Goal: Information Seeking & Learning: Find specific fact

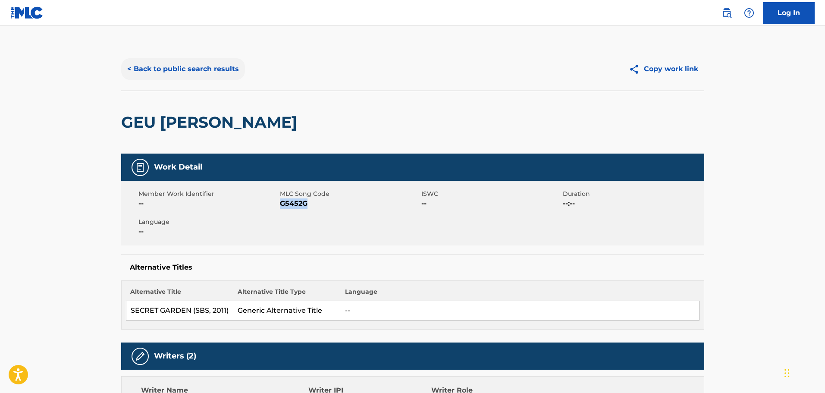
click at [174, 61] on button "< Back to public search results" at bounding box center [183, 69] width 124 height 22
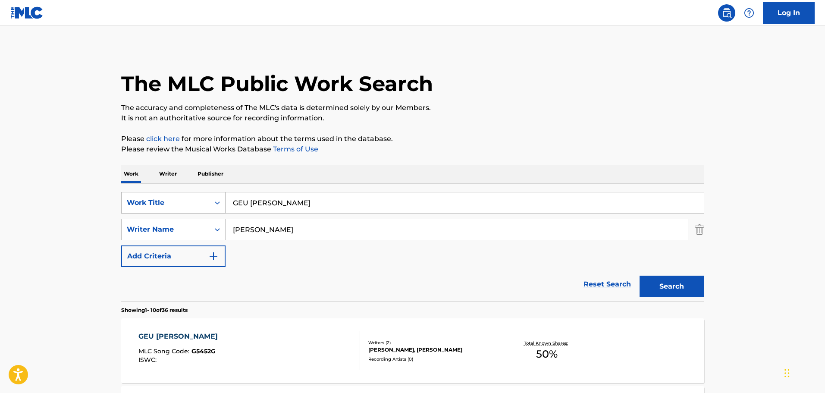
drag, startPoint x: 296, startPoint y: 198, endPoint x: 147, endPoint y: 192, distance: 149.0
click at [148, 193] on div "SearchWithCriteria1cf6290a-1c8e-4dba-9092-85a11a37121d Work Title GEU [PERSON_N…" at bounding box center [412, 203] width 583 height 22
paste input "WHITE ROSES OF [GEOGRAPHIC_DATA]"
type input "WHITE ROSES OF [GEOGRAPHIC_DATA]"
drag, startPoint x: 176, startPoint y: 227, endPoint x: 161, endPoint y: 226, distance: 14.7
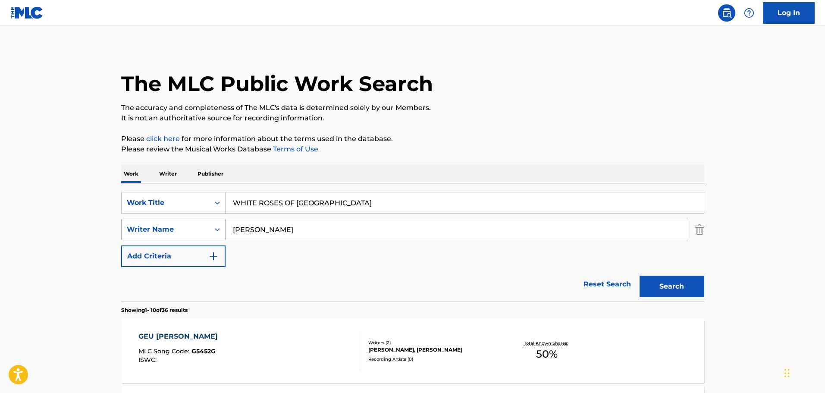
click at [169, 226] on div "SearchWithCriteriad8425dbf-7328-4c63-a8d4-d81e9b360529 Writer Name [PERSON_NAME]" at bounding box center [412, 230] width 583 height 22
click at [640, 276] on button "Search" at bounding box center [672, 287] width 65 height 22
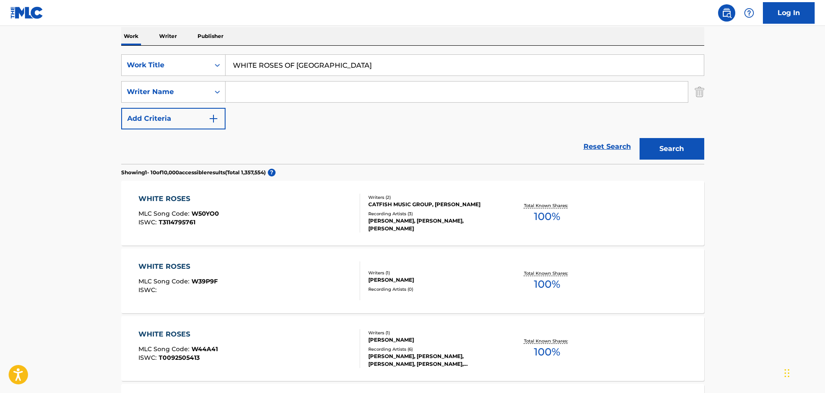
scroll to position [173, 0]
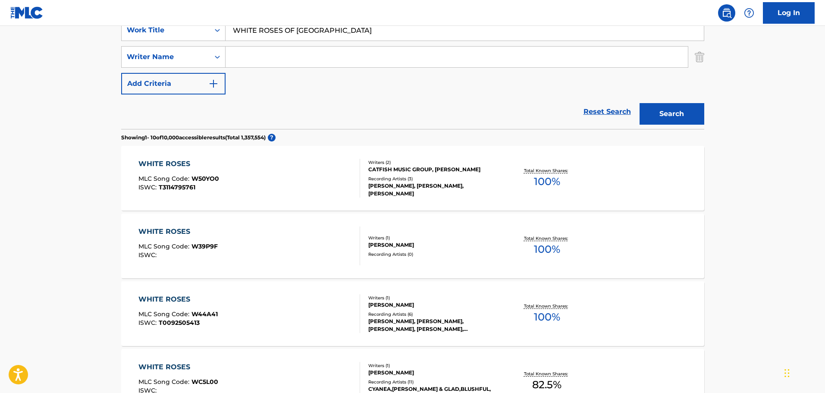
click at [345, 50] on input "Search Form" at bounding box center [457, 57] width 463 height 21
type input "BEAR"
click at [640, 103] on button "Search" at bounding box center [672, 114] width 65 height 22
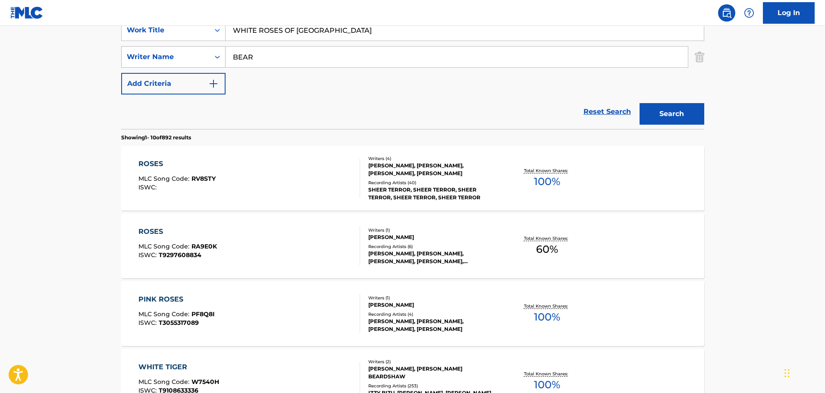
drag, startPoint x: 345, startPoint y: 52, endPoint x: 212, endPoint y: 52, distance: 133.3
click at [212, 51] on div "SearchWithCriteriad8425dbf-7328-4c63-a8d4-d81e9b360529 Writer Name BEAR" at bounding box center [412, 57] width 583 height 22
click at [640, 103] on button "Search" at bounding box center [672, 114] width 65 height 22
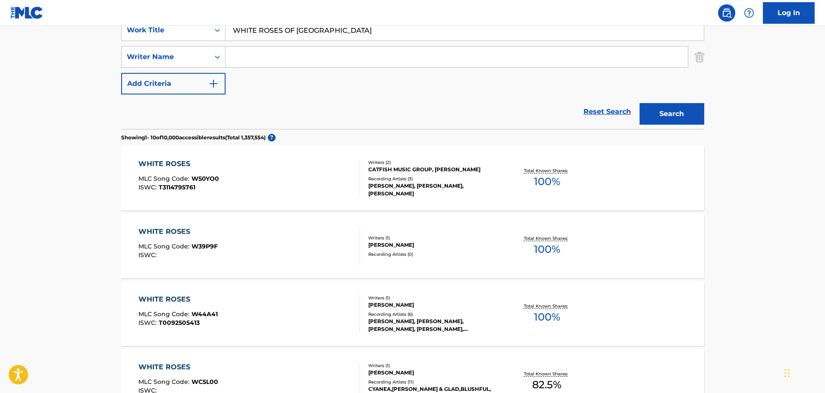
click at [271, 174] on div "WHITE ROSES MLC Song Code : W50YO0 ISWC : T3114795761" at bounding box center [250, 178] width 222 height 39
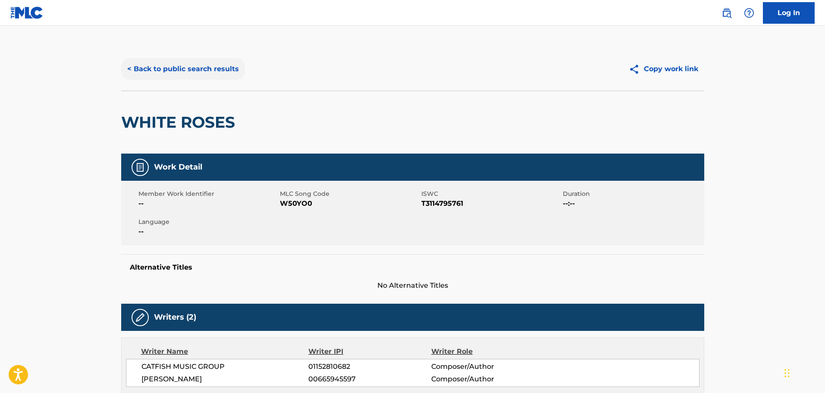
click at [176, 66] on button "< Back to public search results" at bounding box center [183, 69] width 124 height 22
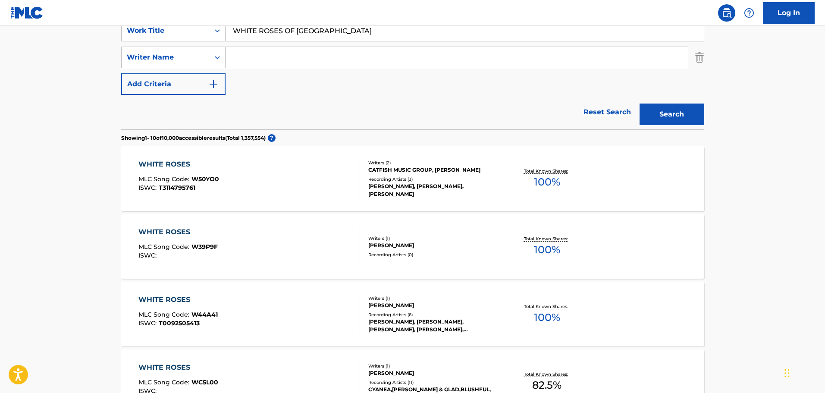
scroll to position [43, 0]
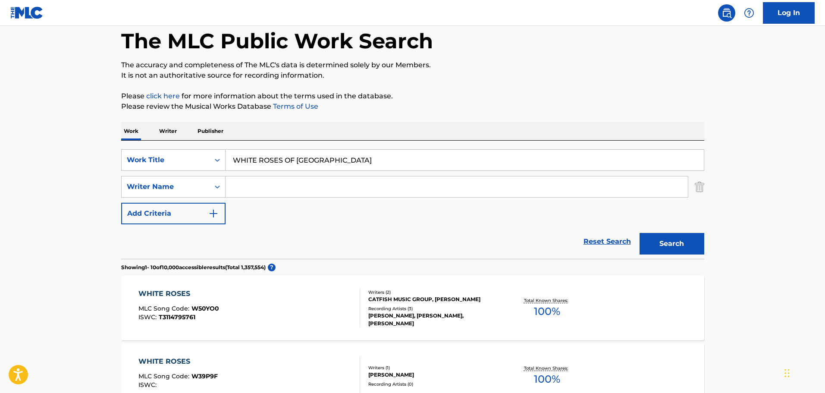
drag, startPoint x: 91, startPoint y: 143, endPoint x: 44, endPoint y: 154, distance: 48.4
paste input "DARN THAT DREAM"
type input "DARN THAT DREAM"
drag, startPoint x: 260, startPoint y: 183, endPoint x: 13, endPoint y: 209, distance: 249.1
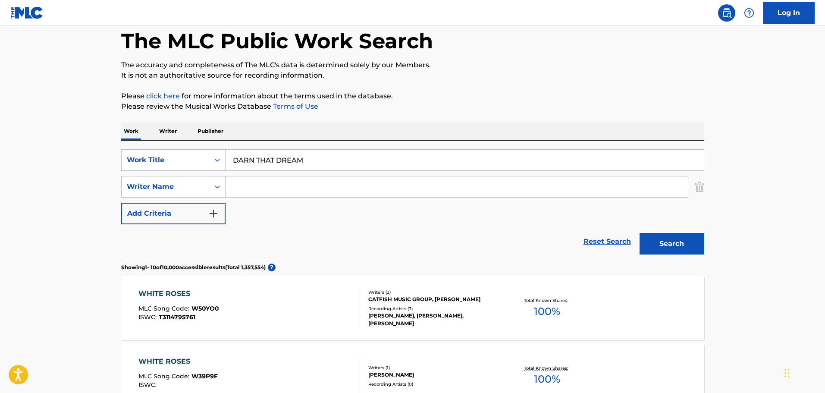
click at [260, 183] on input "Search Form" at bounding box center [457, 186] width 463 height 21
click at [265, 182] on input "Search Form" at bounding box center [457, 186] width 463 height 21
paste input "[PERSON_NAME]"
type input "[PERSON_NAME]"
click at [673, 249] on button "Search" at bounding box center [672, 244] width 65 height 22
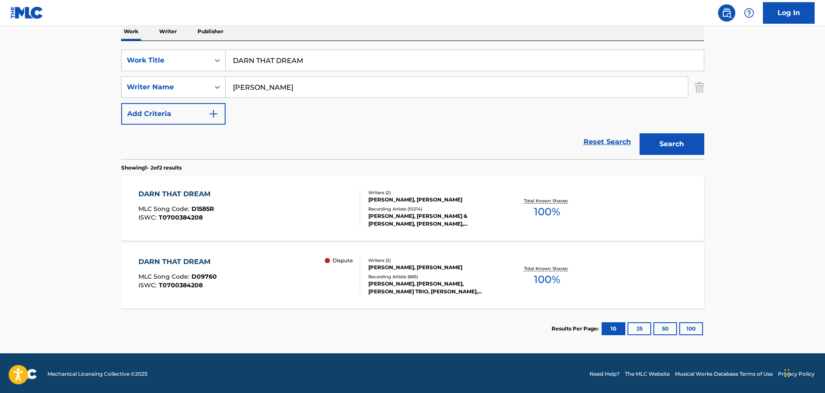
scroll to position [144, 0]
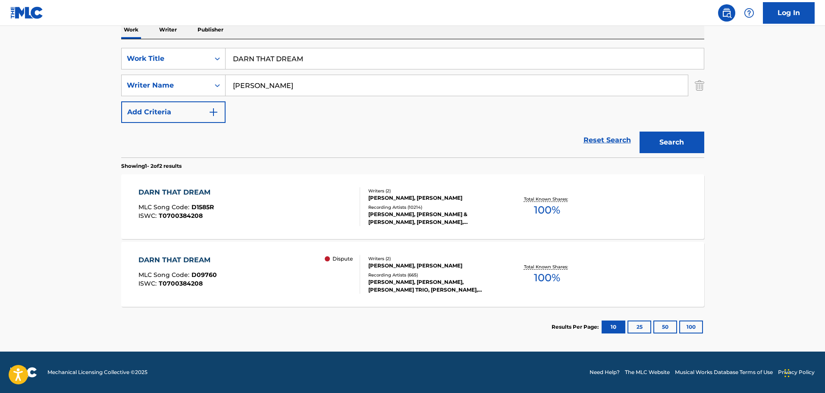
click at [271, 261] on div "DARN THAT DREAM MLC Song Code : D09760 ISWC : T0700384208 Dispute" at bounding box center [250, 274] width 222 height 39
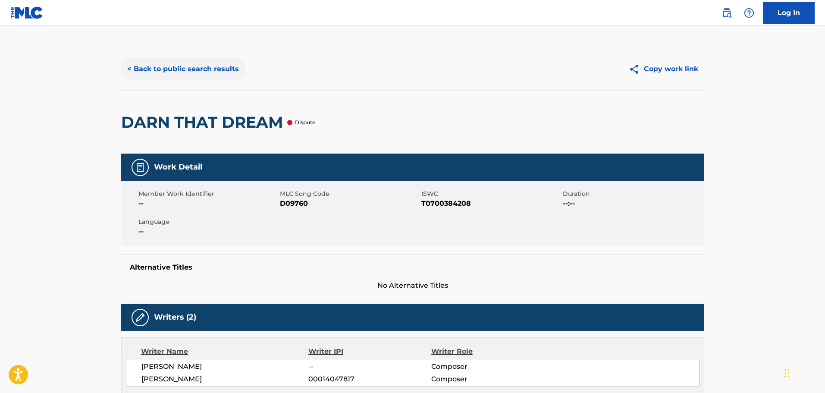
click at [160, 68] on button "< Back to public search results" at bounding box center [183, 69] width 124 height 22
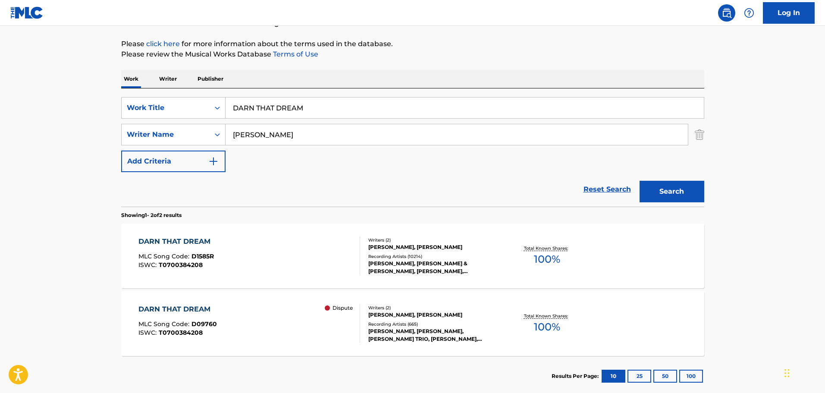
click at [270, 264] on div "DARN THAT DREAM MLC Song Code : D1585R ISWC : T0700384208" at bounding box center [250, 255] width 222 height 39
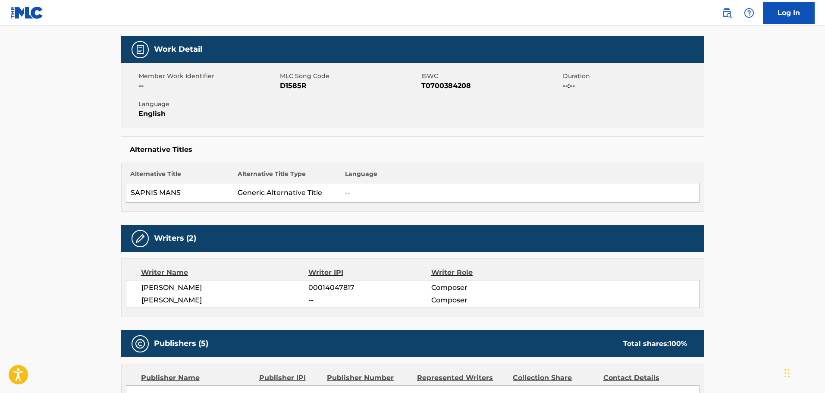
scroll to position [43, 0]
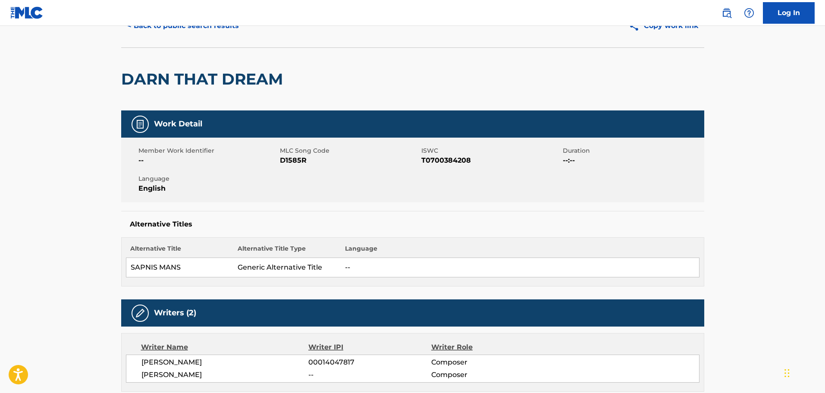
click at [288, 158] on span "D1585R" at bounding box center [349, 160] width 139 height 10
copy span "D1585R"
drag, startPoint x: 305, startPoint y: 214, endPoint x: 308, endPoint y: 172, distance: 41.5
click at [305, 213] on div "Alternative Titles Alternative Title Alternative Title Type Language SAPNIS MAN…" at bounding box center [412, 249] width 583 height 76
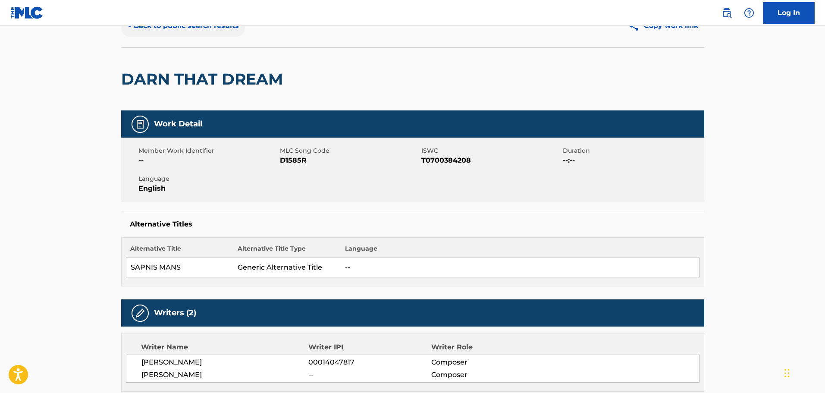
click at [147, 29] on button "< Back to public search results" at bounding box center [183, 26] width 124 height 22
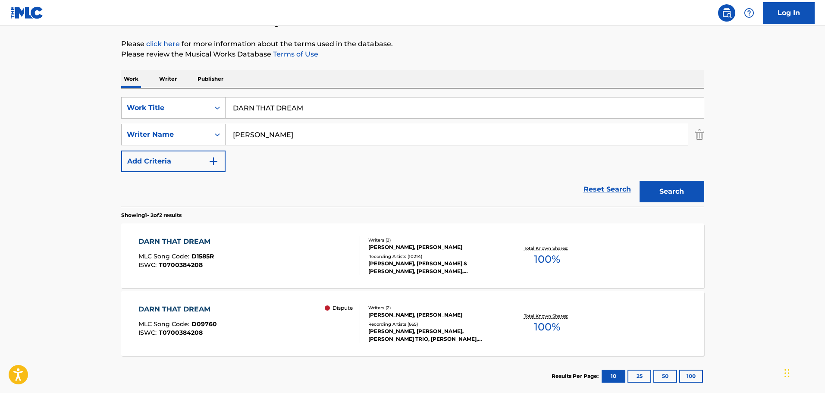
click at [239, 301] on div "DARN THAT DREAM MLC Song Code : D09760 ISWC : T0700384208 Dispute Writers ( 2 )…" at bounding box center [412, 323] width 583 height 65
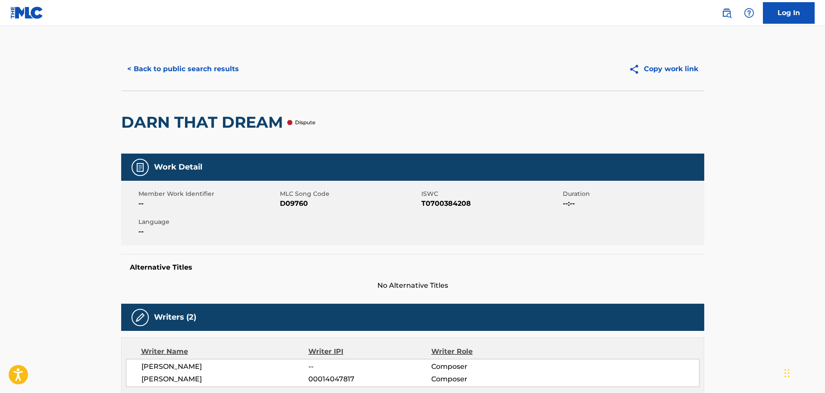
click at [296, 197] on span "MLC Song Code" at bounding box center [349, 193] width 139 height 9
click at [296, 199] on span "D09760" at bounding box center [349, 203] width 139 height 10
copy span "D09760"
click at [192, 55] on div "< Back to public search results Copy work link" at bounding box center [412, 68] width 583 height 43
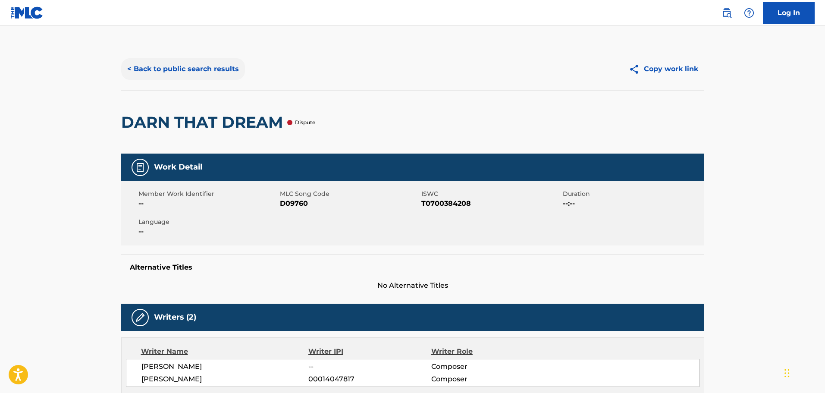
click at [190, 63] on button "< Back to public search results" at bounding box center [183, 69] width 124 height 22
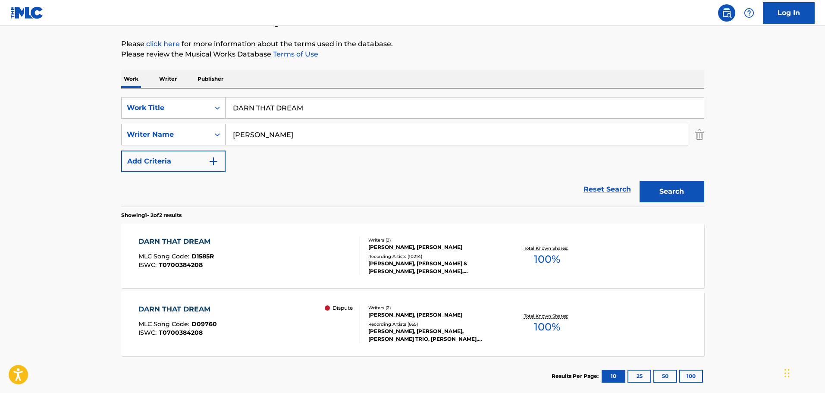
scroll to position [9, 0]
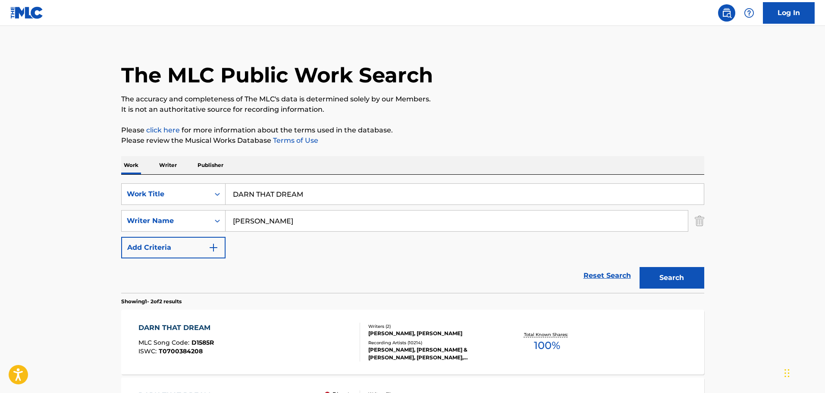
drag, startPoint x: 290, startPoint y: 190, endPoint x: 354, endPoint y: 192, distance: 63.5
click at [292, 190] on input "DARN THAT DREAM" at bounding box center [465, 194] width 479 height 21
drag, startPoint x: 87, startPoint y: 196, endPoint x: 81, endPoint y: 196, distance: 6.0
click at [83, 196] on main "The MLC Public Work Search The accuracy and completeness of The MLC's data is d…" at bounding box center [412, 252] width 825 height 470
paste input "TEMPORARY LOVE"
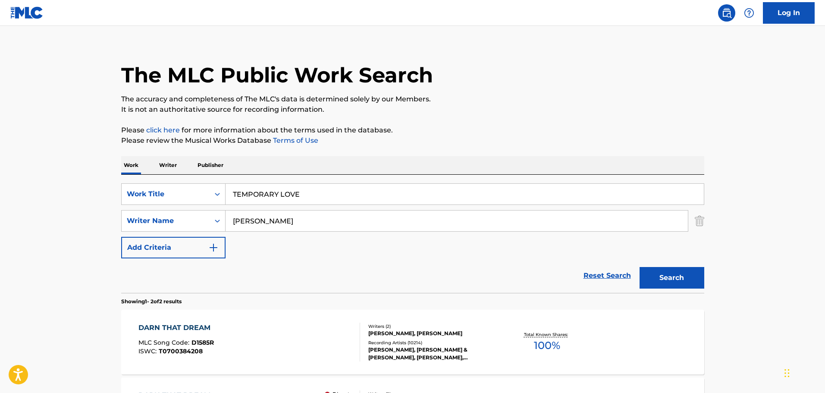
type input "TEMPORARY LOVE"
drag, startPoint x: 373, startPoint y: 226, endPoint x: 342, endPoint y: 224, distance: 30.7
click at [373, 226] on input "[PERSON_NAME]" at bounding box center [457, 221] width 463 height 21
drag, startPoint x: 299, startPoint y: 220, endPoint x: 79, endPoint y: 213, distance: 221.1
click at [106, 213] on main "The MLC Public Work Search The accuracy and completeness of The MLC's data is d…" at bounding box center [412, 252] width 825 height 470
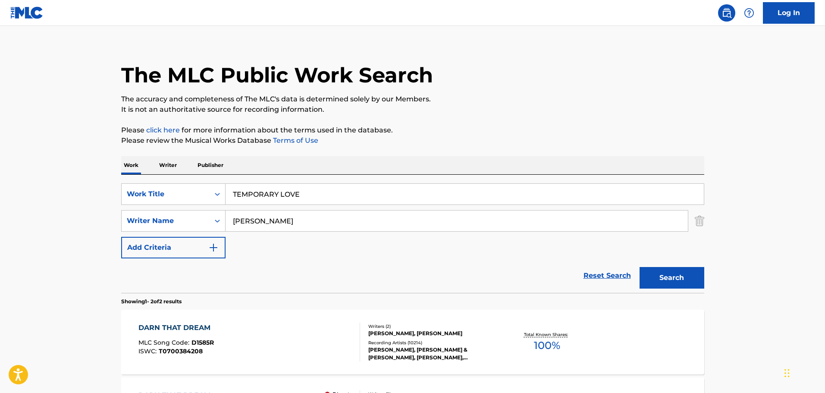
paste input "[PERSON_NAME]"
type input "[PERSON_NAME]"
click at [658, 279] on button "Search" at bounding box center [672, 278] width 65 height 22
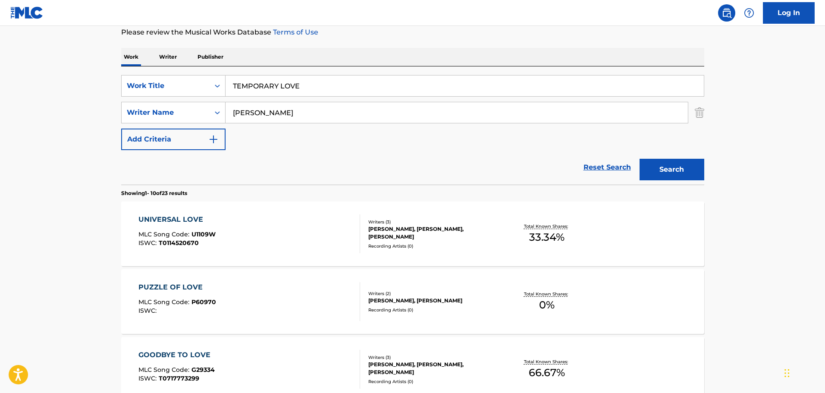
scroll to position [95, 0]
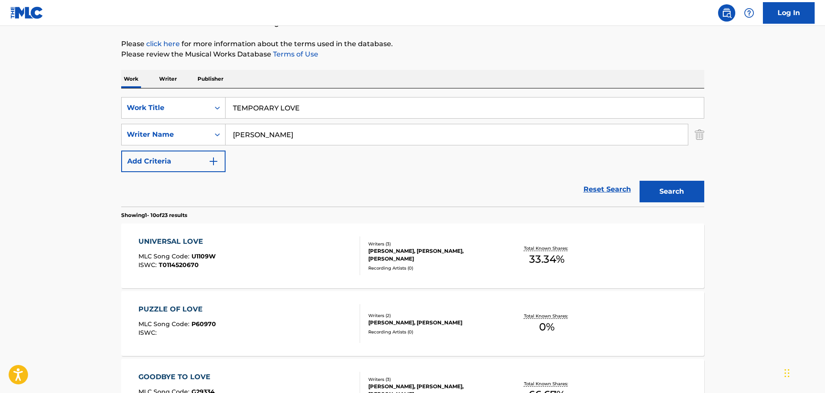
drag, startPoint x: 312, startPoint y: 112, endPoint x: 38, endPoint y: 88, distance: 274.1
paste input "ODO LO QUE SUBE BAJA"
type input "TODO LO QUE SUBE BAJA"
drag, startPoint x: 364, startPoint y: 136, endPoint x: 126, endPoint y: 119, distance: 238.8
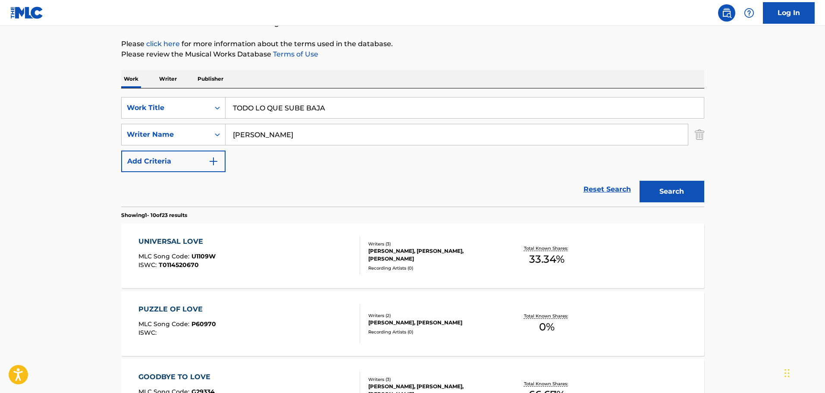
click at [126, 119] on div "SearchWithCriteria1cf6290a-1c8e-4dba-9092-85a11a37121d Work Title TODO LO QUE S…" at bounding box center [412, 134] width 583 height 75
type input "CRUZ"
click at [640, 181] on button "Search" at bounding box center [672, 192] width 65 height 22
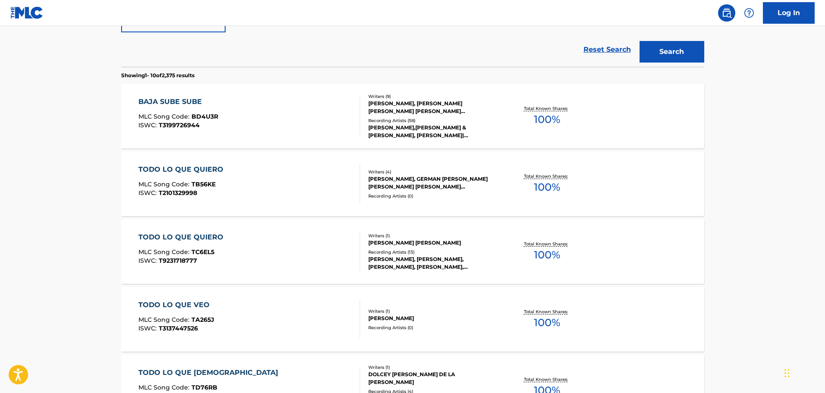
scroll to position [138, 0]
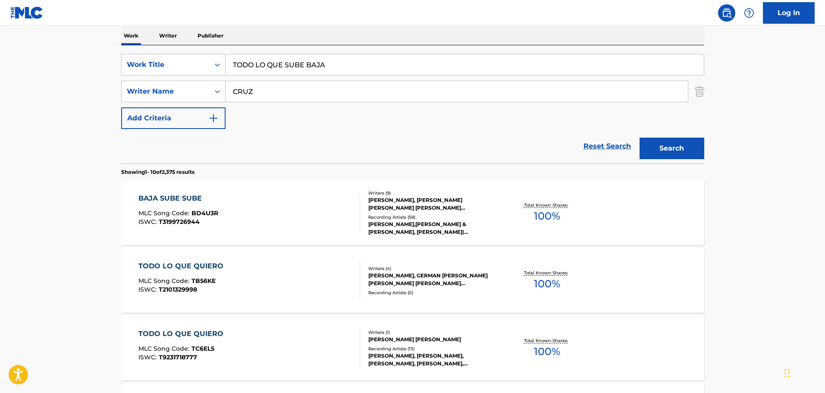
click at [261, 207] on div "BAJA SUBE SUBE MLC Song Code : BD4U3R ISWC : T3199726944" at bounding box center [250, 212] width 222 height 39
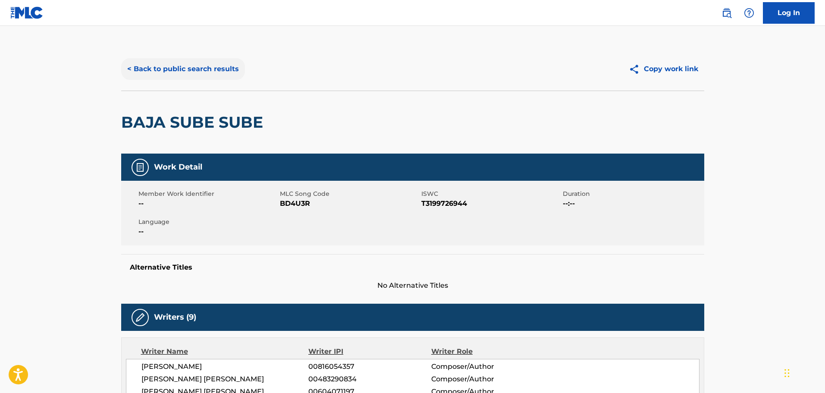
click at [163, 65] on button "< Back to public search results" at bounding box center [183, 69] width 124 height 22
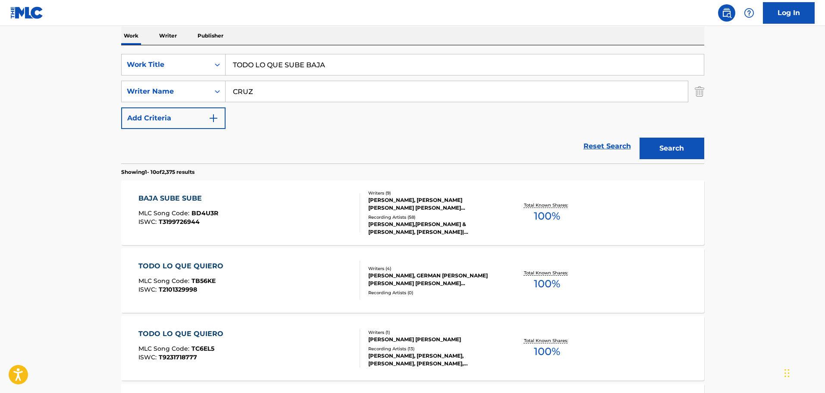
click at [303, 62] on input "TODO LO QUE SUBE BAJA" at bounding box center [465, 64] width 479 height 21
drag, startPoint x: 337, startPoint y: 69, endPoint x: 76, endPoint y: 40, distance: 263.0
click at [79, 40] on main "The MLC Public Work Search The accuracy and completeness of The MLC's data is d…" at bounding box center [412, 396] width 825 height 1016
paste input "HIS TIME'S FOR REAL"
type input "THIS TIME'S FOR REAL"
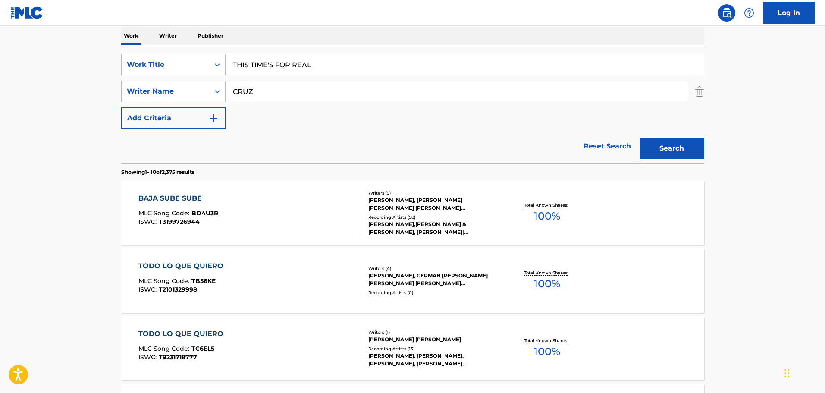
click at [313, 88] on input "CRUZ" at bounding box center [457, 91] width 463 height 21
click at [283, 90] on input "CRUZ" at bounding box center [457, 91] width 463 height 21
drag, startPoint x: 212, startPoint y: 130, endPoint x: 239, endPoint y: 120, distance: 29.5
click at [212, 130] on div "Reset Search Search" at bounding box center [412, 146] width 583 height 35
drag, startPoint x: 274, startPoint y: 99, endPoint x: 183, endPoint y: 82, distance: 93.0
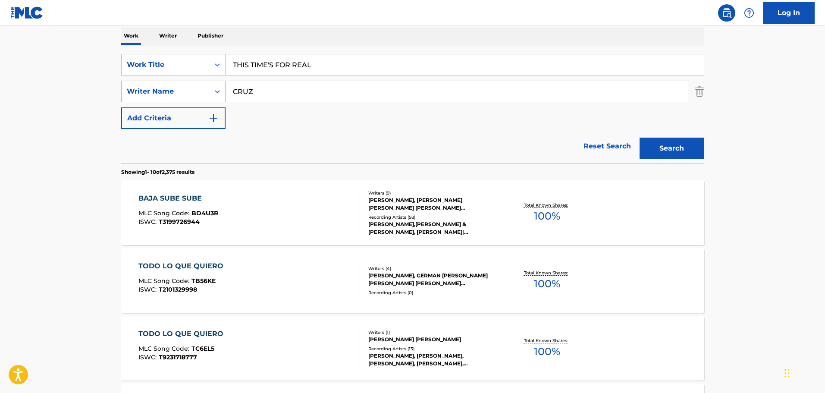
click at [180, 82] on div "SearchWithCriteriad8425dbf-7328-4c63-a8d4-d81e9b360529 Writer Name [PERSON_NAME]" at bounding box center [412, 92] width 583 height 22
paste input "[PERSON_NAME]"
type input "[PERSON_NAME]"
click at [677, 148] on button "Search" at bounding box center [672, 149] width 65 height 22
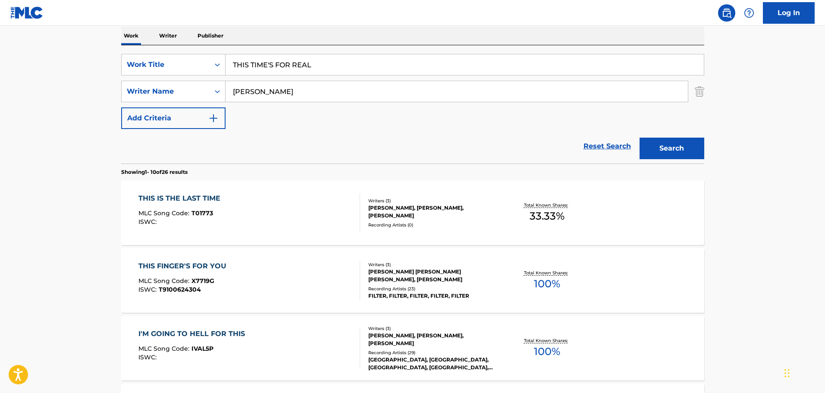
click at [302, 144] on div "Reset Search Search" at bounding box center [412, 146] width 583 height 35
drag, startPoint x: 331, startPoint y: 71, endPoint x: 341, endPoint y: 63, distance: 13.2
click at [332, 70] on input "THIS TIME'S FOR REAL" at bounding box center [465, 64] width 479 height 21
drag, startPoint x: 341, startPoint y: 63, endPoint x: 183, endPoint y: 44, distance: 159.5
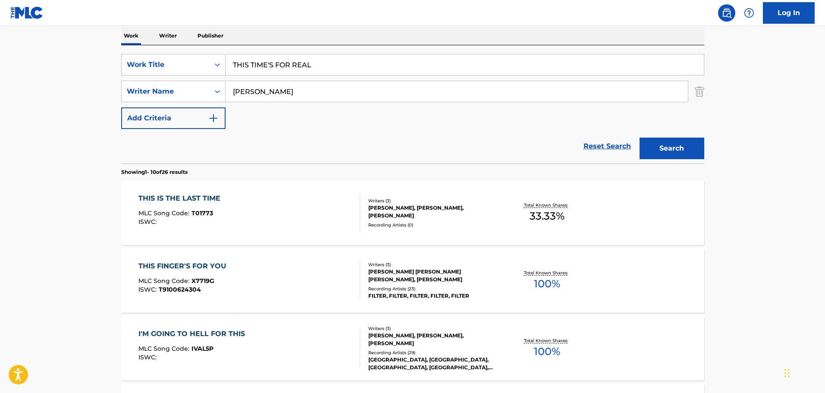
paste input "[PERSON_NAME] IN THE SKY WITH DIAMONDS"
type input "[PERSON_NAME] IN THE SKY WITH DIAMONDS"
click at [309, 90] on input "[PERSON_NAME]" at bounding box center [457, 91] width 463 height 21
drag, startPoint x: 278, startPoint y: 88, endPoint x: 202, endPoint y: 90, distance: 76.0
click at [221, 88] on div "SearchWithCriteriad8425dbf-7328-4c63-a8d4-d81e9b360529 Writer Name [PERSON_NAME]" at bounding box center [412, 92] width 583 height 22
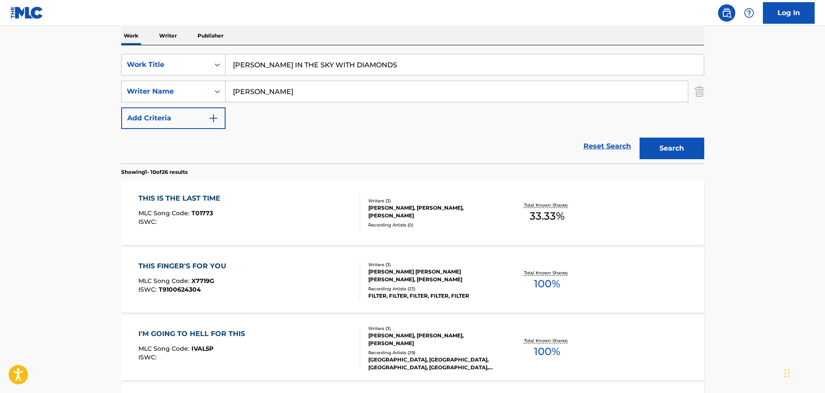
type input "[PERSON_NAME]"
click at [640, 138] on button "Search" at bounding box center [672, 149] width 65 height 22
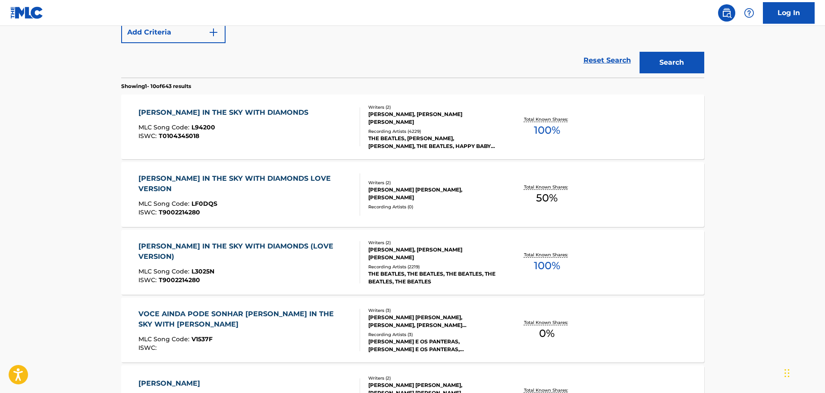
scroll to position [224, 0]
click at [332, 146] on div "[PERSON_NAME] IN THE SKY WITH DIAMONDS MLC Song Code : L94200 ISWC : T010434501…" at bounding box center [412, 126] width 583 height 65
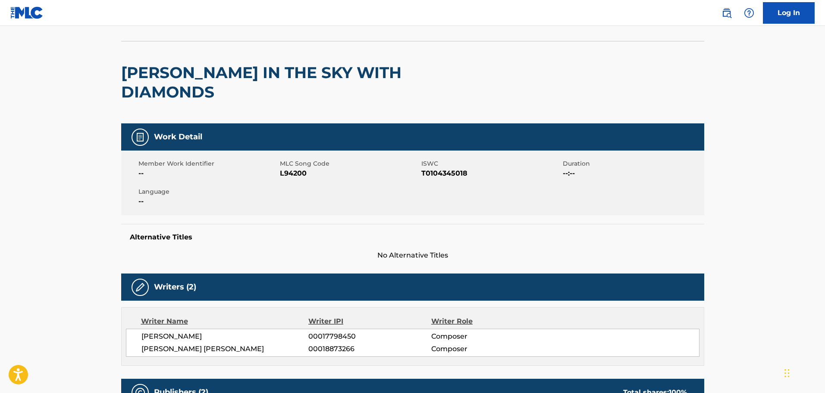
scroll to position [43, 0]
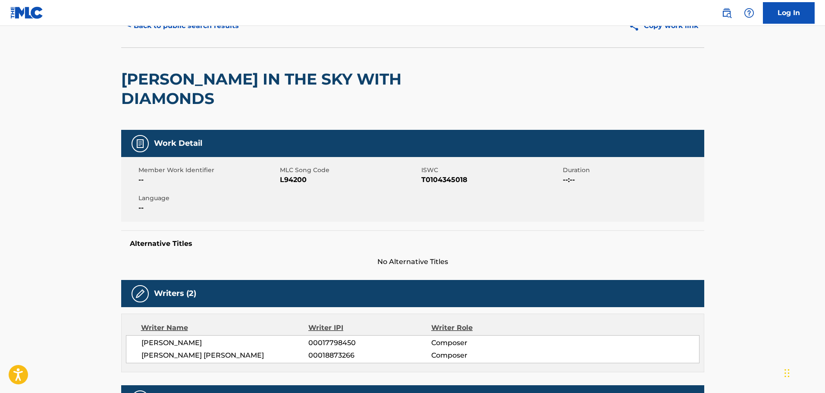
click at [304, 175] on span "L94200" at bounding box center [349, 180] width 139 height 10
click at [298, 175] on span "L94200" at bounding box center [349, 180] width 139 height 10
copy span "L94200"
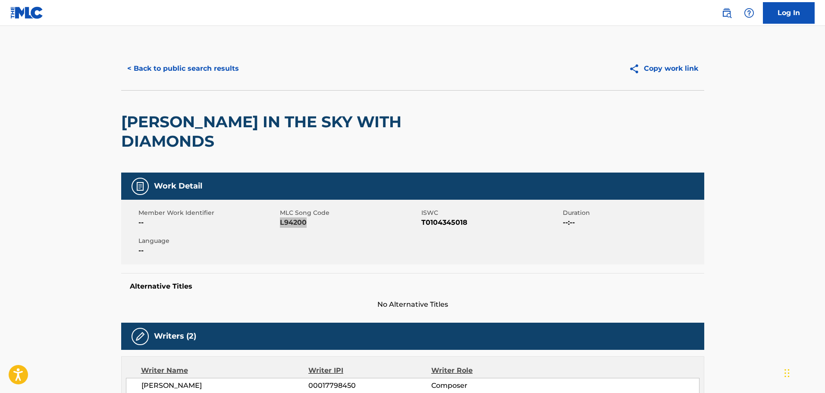
scroll to position [0, 0]
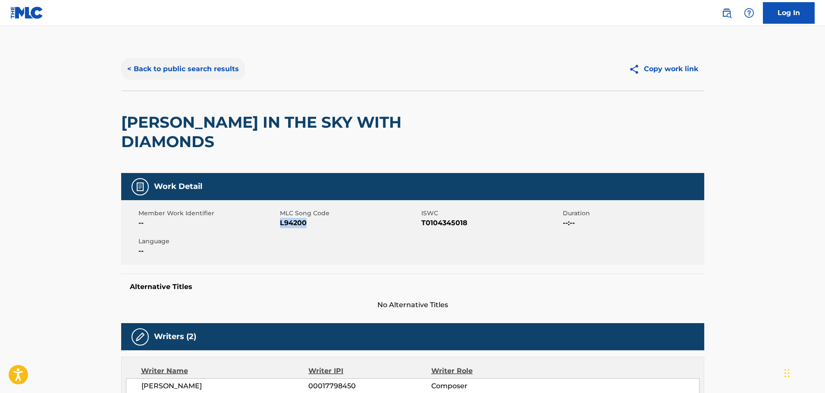
click at [172, 70] on button "< Back to public search results" at bounding box center [183, 69] width 124 height 22
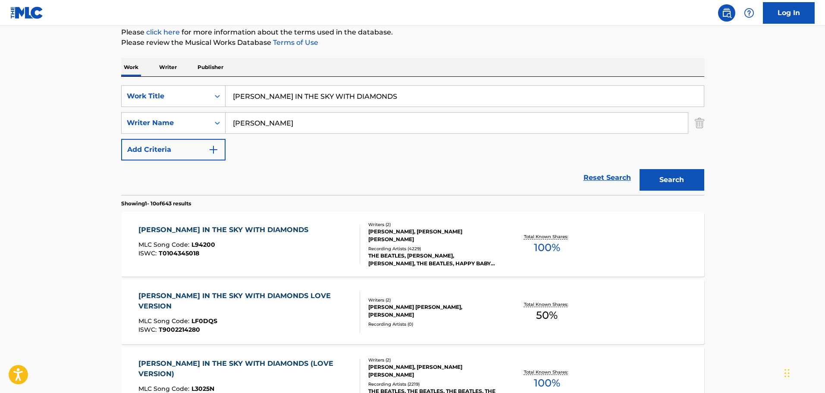
scroll to position [101, 0]
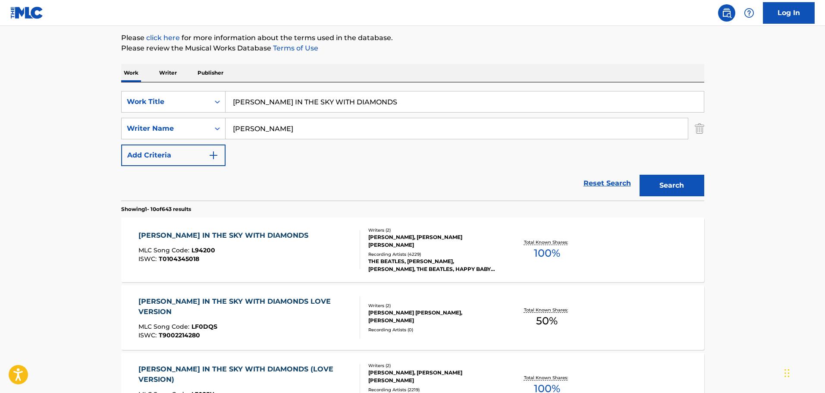
drag, startPoint x: 364, startPoint y: 101, endPoint x: 108, endPoint y: 69, distance: 257.5
paste input "HEY [PERSON_NAME]"
type input "HEY [PERSON_NAME]"
click at [661, 190] on button "Search" at bounding box center [672, 186] width 65 height 22
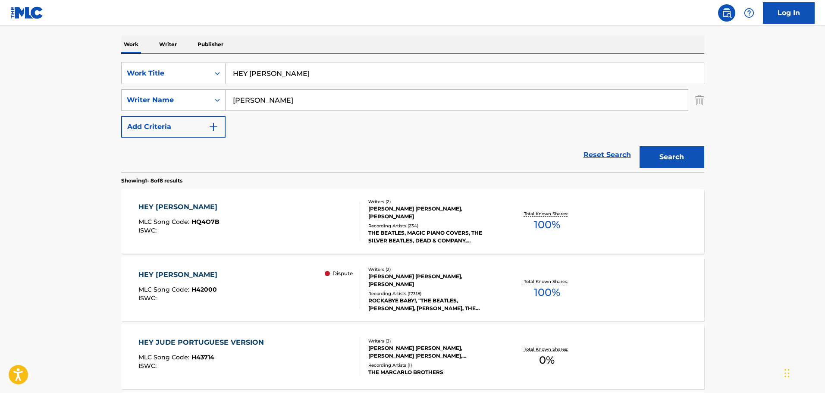
scroll to position [144, 0]
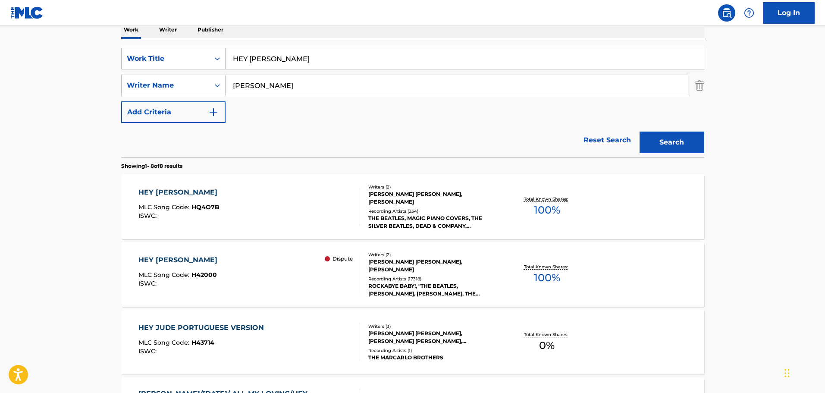
click at [330, 219] on div "HEY [PERSON_NAME] MLC Song Code : HQ4O7B ISWC :" at bounding box center [250, 206] width 222 height 39
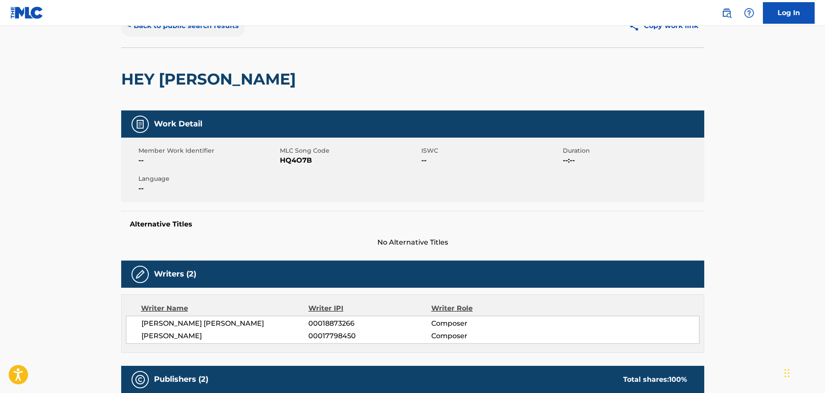
click at [162, 28] on button "< Back to public search results" at bounding box center [183, 26] width 124 height 22
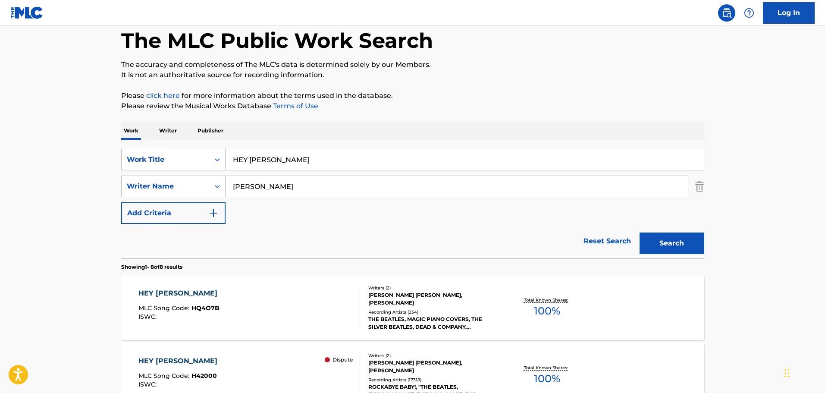
scroll to position [144, 0]
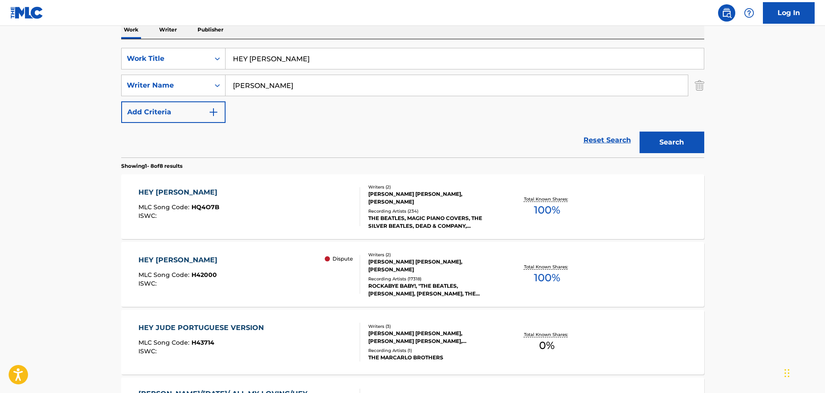
click at [200, 259] on div "HEY [PERSON_NAME]" at bounding box center [180, 260] width 83 height 10
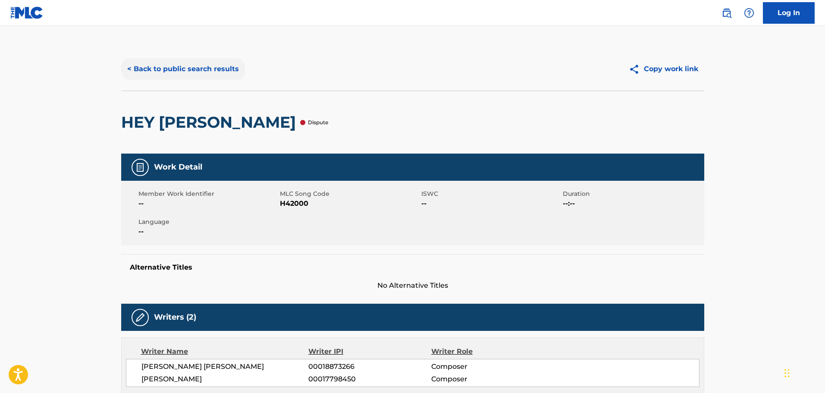
click at [141, 65] on button "< Back to public search results" at bounding box center [183, 69] width 124 height 22
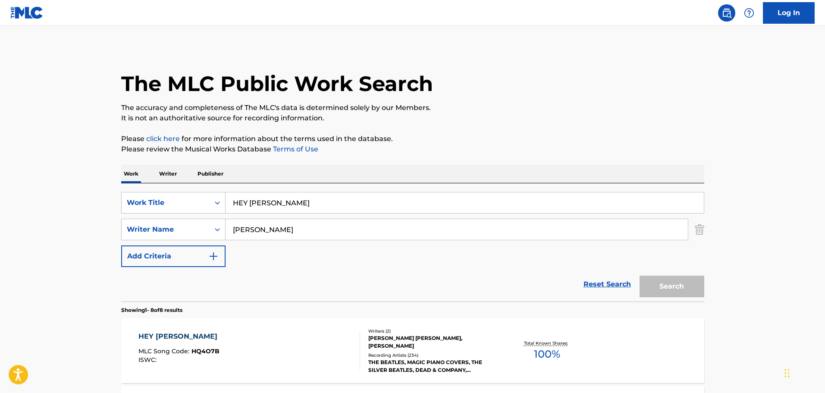
scroll to position [144, 0]
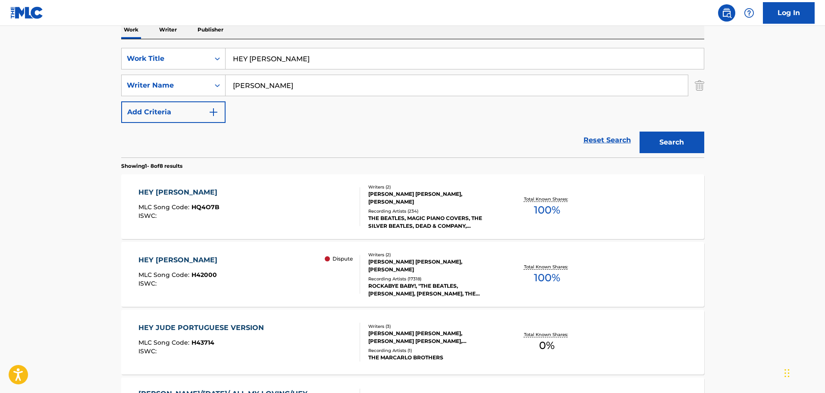
click at [261, 205] on div "HEY [PERSON_NAME] MLC Song Code : HQ4O7B ISWC :" at bounding box center [250, 206] width 222 height 39
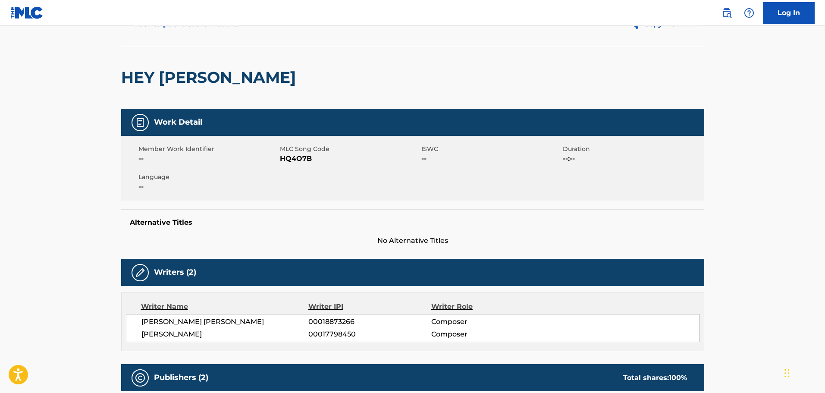
scroll to position [86, 0]
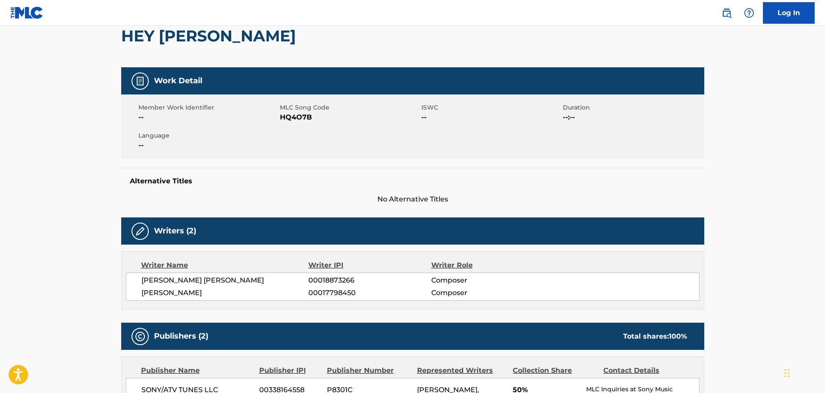
click at [293, 122] on span "HQ4O7B" at bounding box center [349, 117] width 139 height 10
copy span "HQ4O7B"
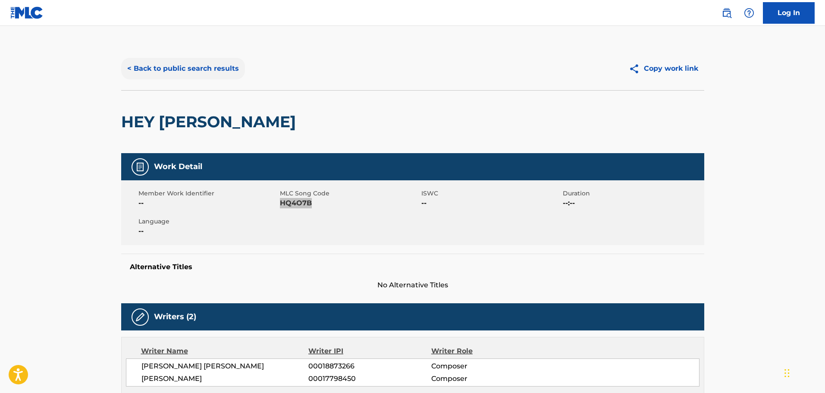
scroll to position [0, 0]
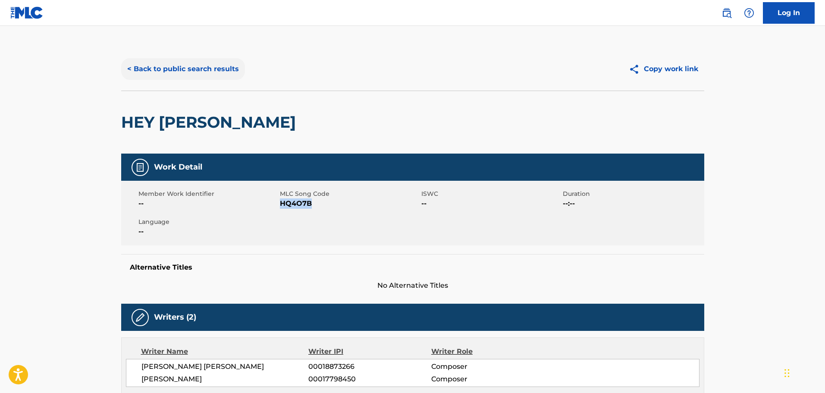
click at [183, 66] on button "< Back to public search results" at bounding box center [183, 69] width 124 height 22
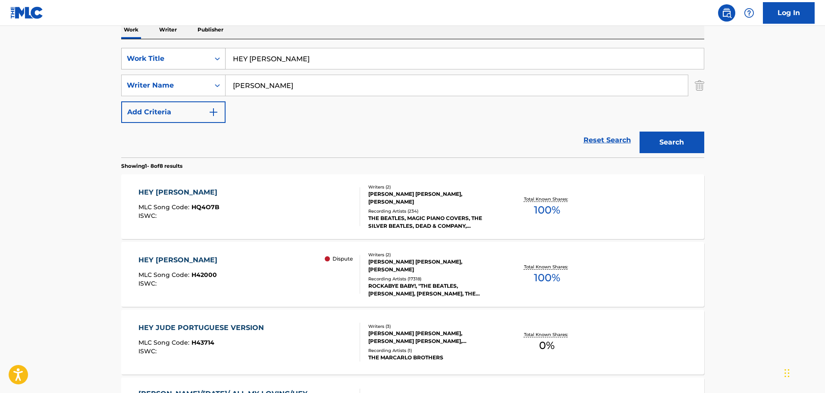
drag, startPoint x: 282, startPoint y: 58, endPoint x: 216, endPoint y: 58, distance: 66.4
click at [221, 57] on div "SearchWithCriteria1cf6290a-1c8e-4dba-9092-85a11a37121d Work Title HEY [PERSON_N…" at bounding box center [412, 59] width 583 height 22
paste input "WHAT YOU'RE DOING"
type input "WHAT YOU'RE DOING"
click at [640, 132] on button "Search" at bounding box center [672, 143] width 65 height 22
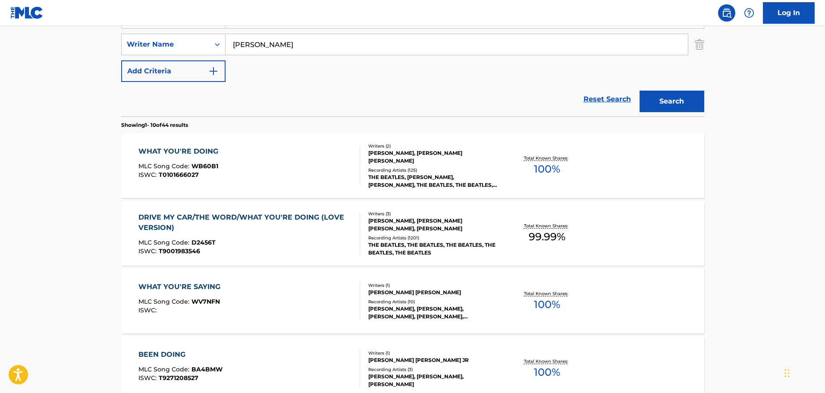
scroll to position [58, 0]
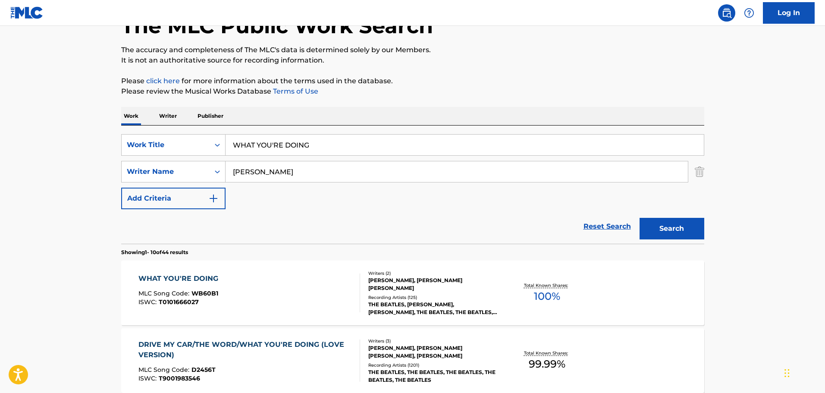
click at [240, 279] on div "WHAT YOU'RE DOING MLC Song Code : WB60B1 ISWC : T0101666027" at bounding box center [250, 293] width 222 height 39
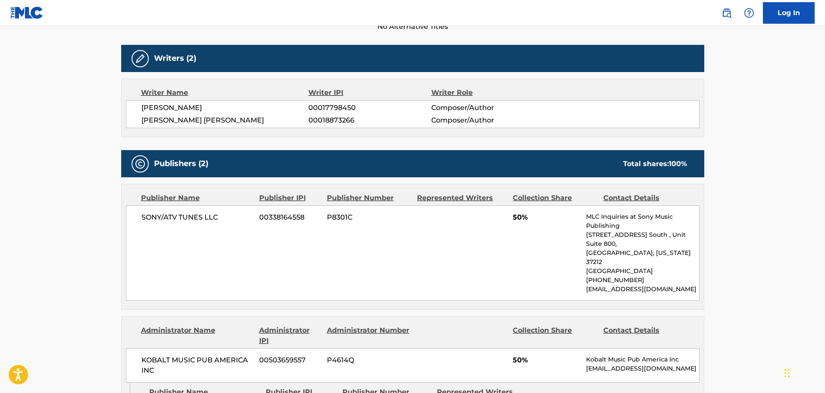
scroll to position [129, 0]
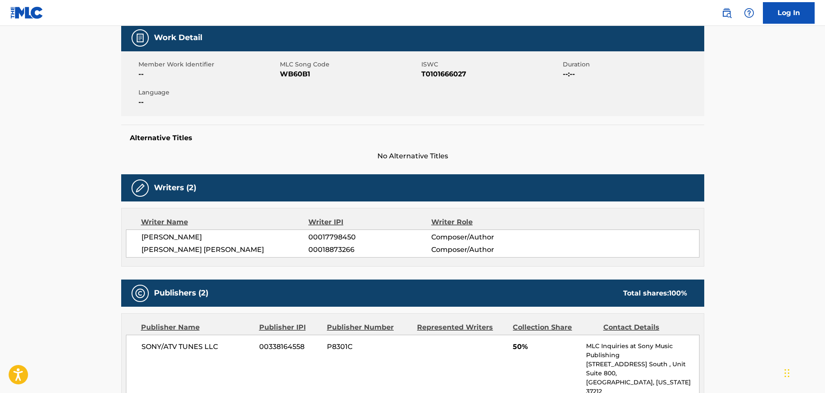
click at [295, 77] on span "WB60B1" at bounding box center [349, 74] width 139 height 10
copy span "WB60B1"
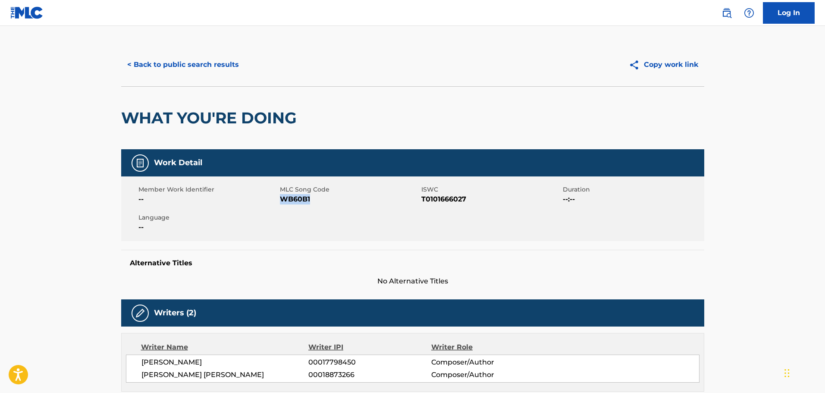
scroll to position [0, 0]
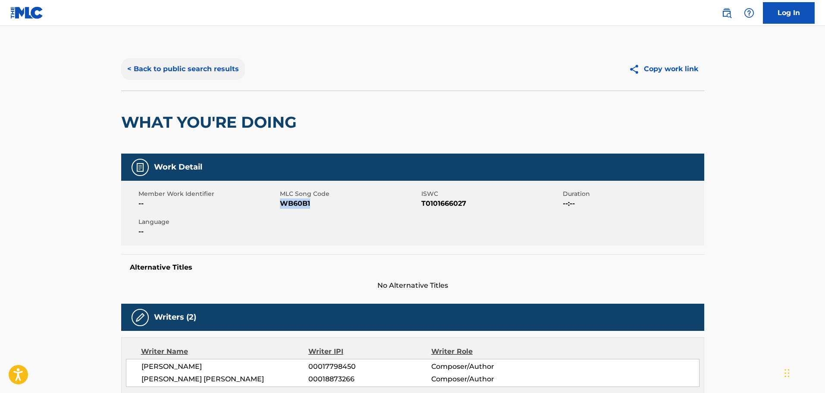
click at [151, 76] on button "< Back to public search results" at bounding box center [183, 69] width 124 height 22
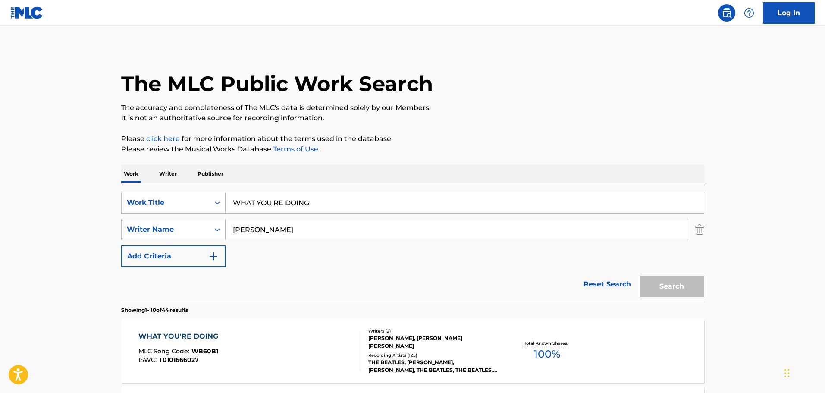
scroll to position [58, 0]
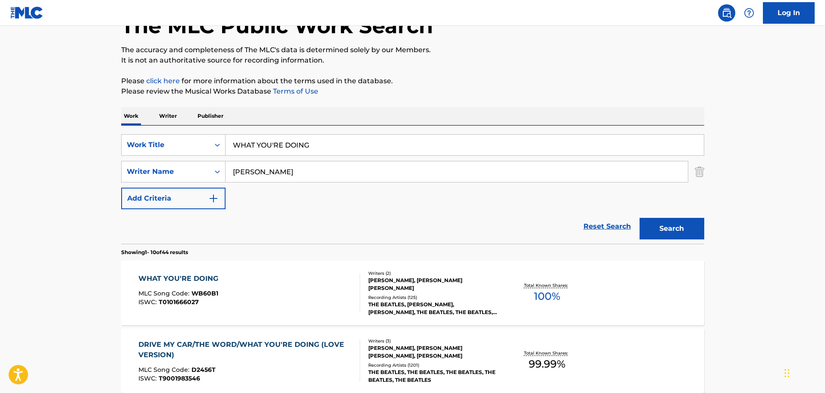
drag, startPoint x: 331, startPoint y: 144, endPoint x: 106, endPoint y: 96, distance: 229.4
paste input "HERE THERE AND EVERYWHERE"
type input "HERE THERE AND EVERYWHERE"
click at [690, 228] on button "Search" at bounding box center [672, 229] width 65 height 22
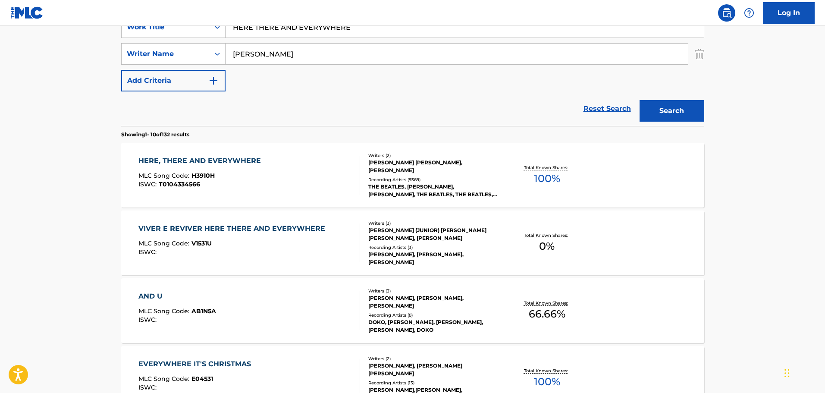
scroll to position [187, 0]
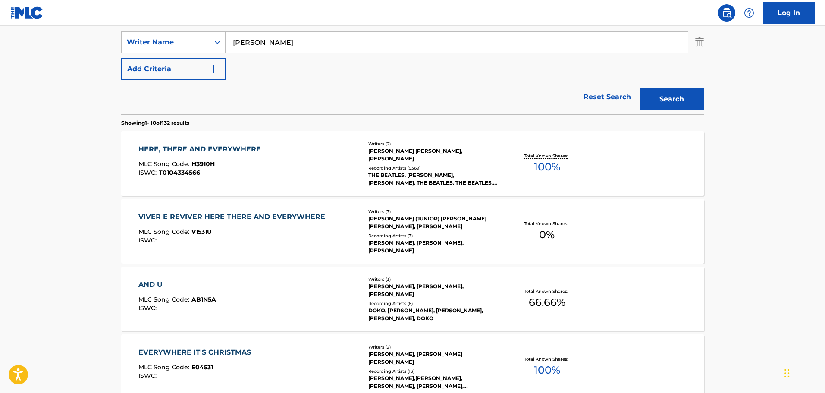
click at [277, 160] on div "HERE, THERE AND EVERYWHERE MLC Song Code : H3910H ISWC : T0104334566" at bounding box center [250, 163] width 222 height 39
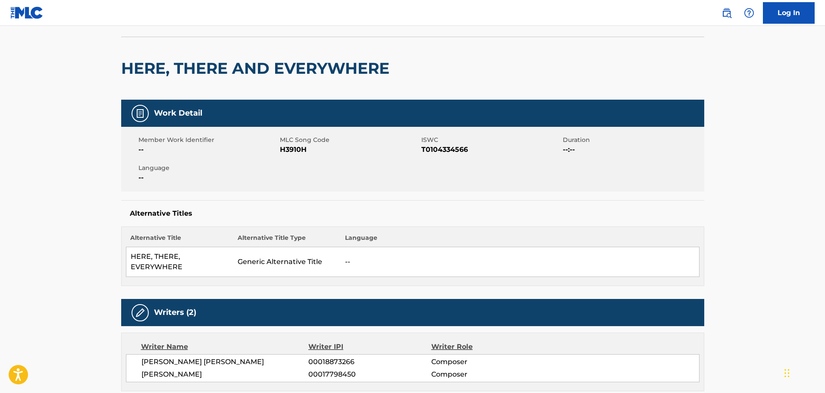
scroll to position [43, 0]
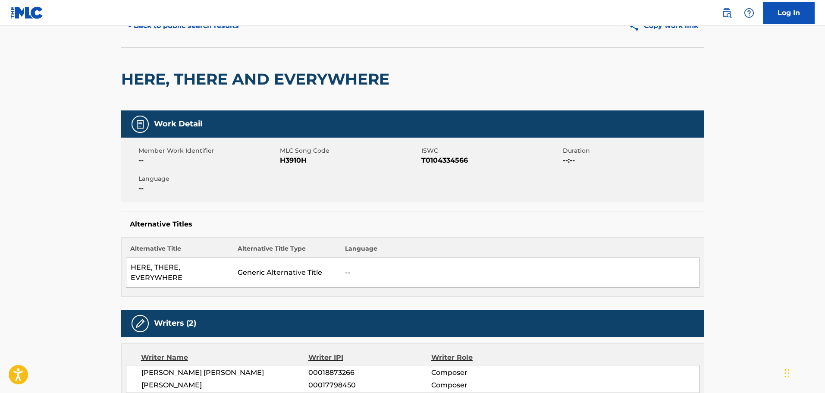
click at [280, 162] on span "H3910H" at bounding box center [349, 160] width 139 height 10
click at [287, 162] on span "H3910H" at bounding box center [349, 160] width 139 height 10
copy span "H3910H"
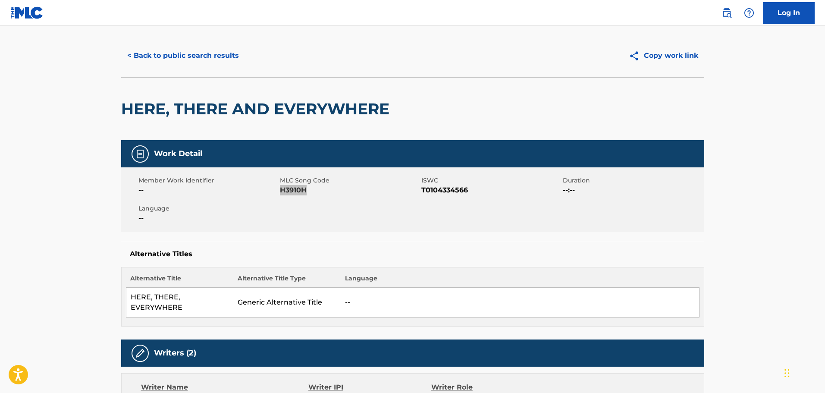
scroll to position [0, 0]
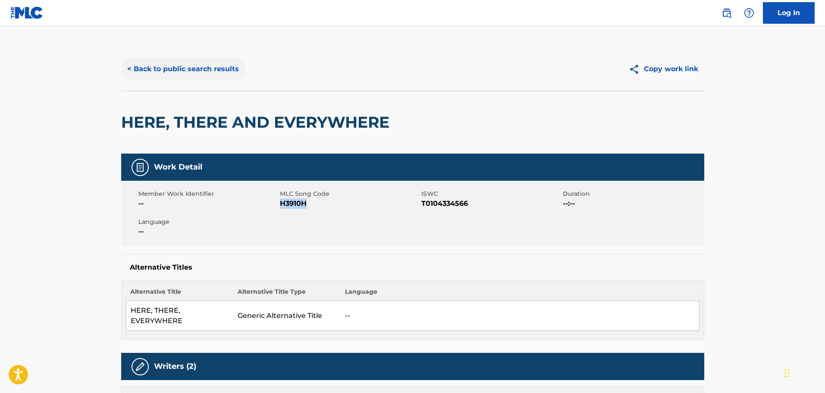
click at [153, 75] on button "< Back to public search results" at bounding box center [183, 69] width 124 height 22
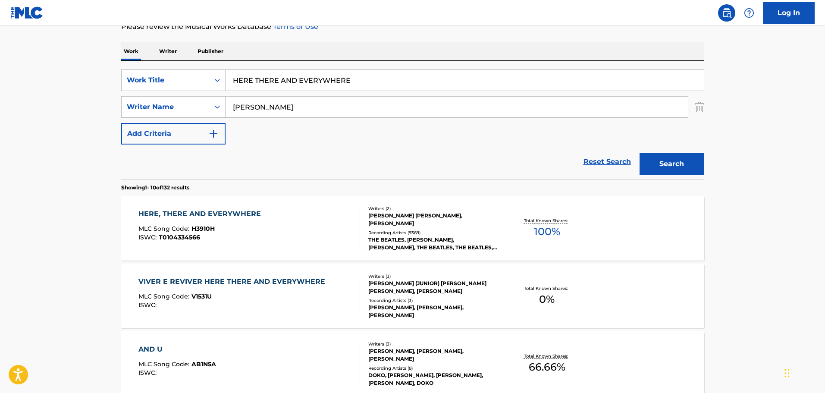
scroll to position [58, 0]
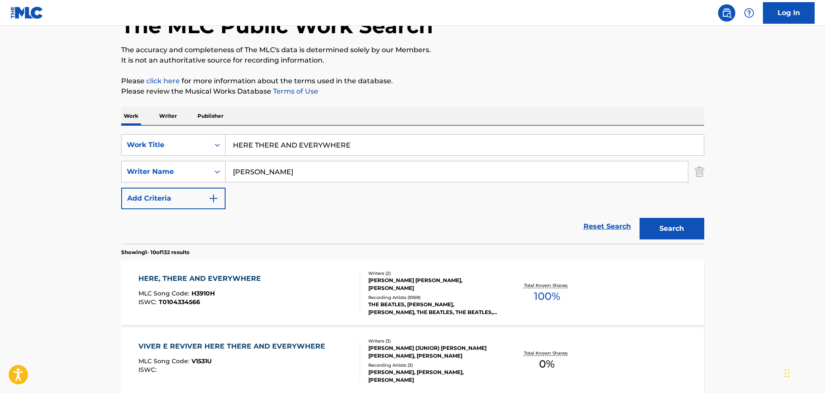
drag, startPoint x: 372, startPoint y: 144, endPoint x: 60, endPoint y: 116, distance: 314.1
paste input "[PERSON_NAME]"
type input "[PERSON_NAME]"
click at [661, 218] on button "Search" at bounding box center [672, 229] width 65 height 22
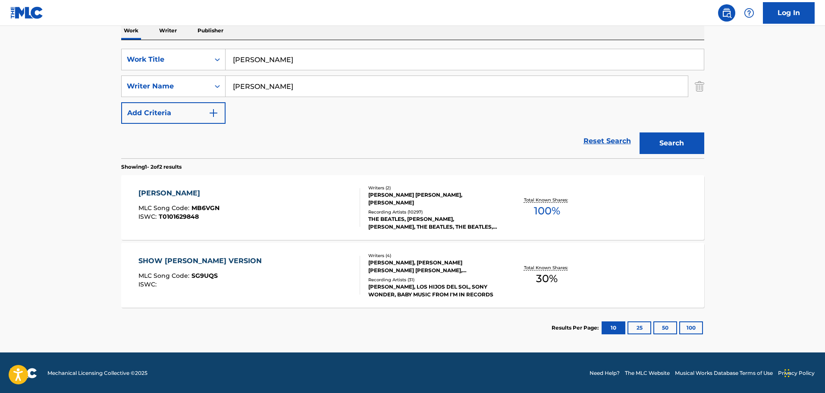
scroll to position [144, 0]
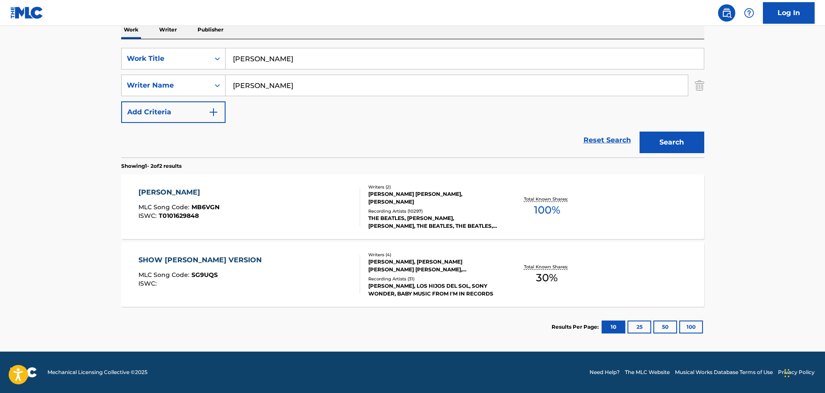
click at [227, 205] on div "[PERSON_NAME] MLC Song Code : MB6VGN ISWC : T0101629848" at bounding box center [250, 206] width 222 height 39
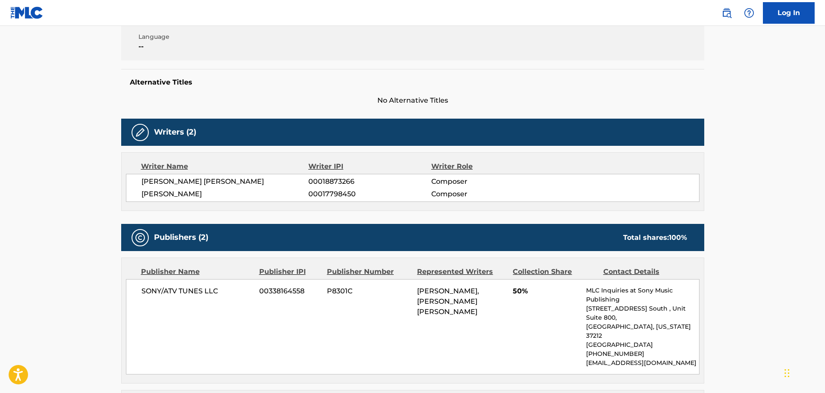
scroll to position [129, 0]
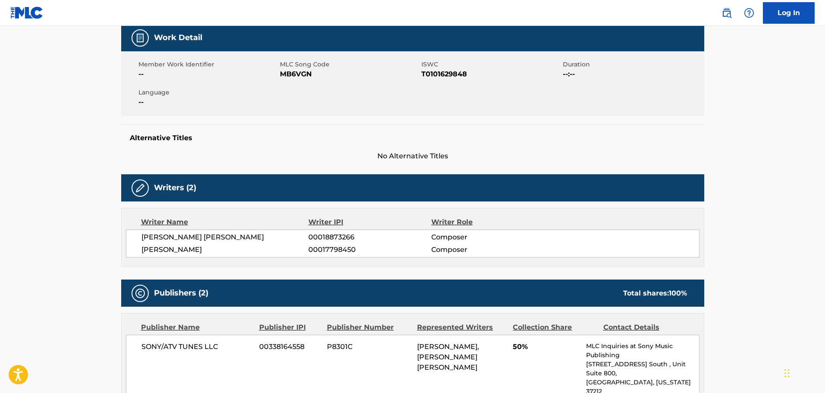
click at [302, 76] on span "MB6VGN" at bounding box center [349, 74] width 139 height 10
copy span "MB6VGN"
click at [371, 110] on div "Member Work Identifier -- MLC Song Code MB6VGN ISWC T0101629848 Duration --:-- …" at bounding box center [412, 83] width 583 height 65
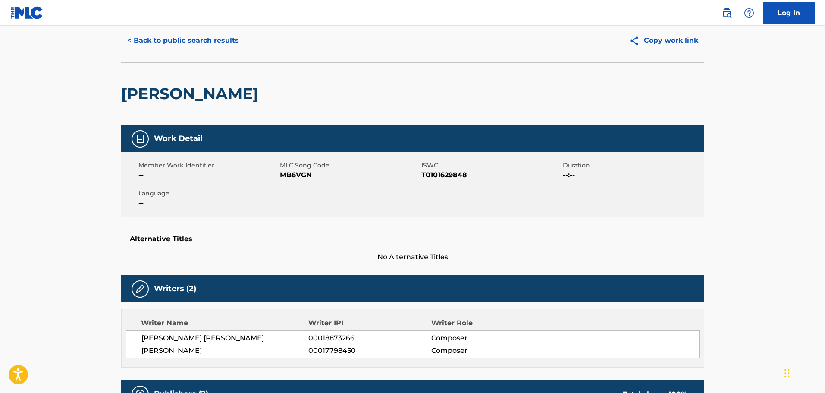
scroll to position [0, 0]
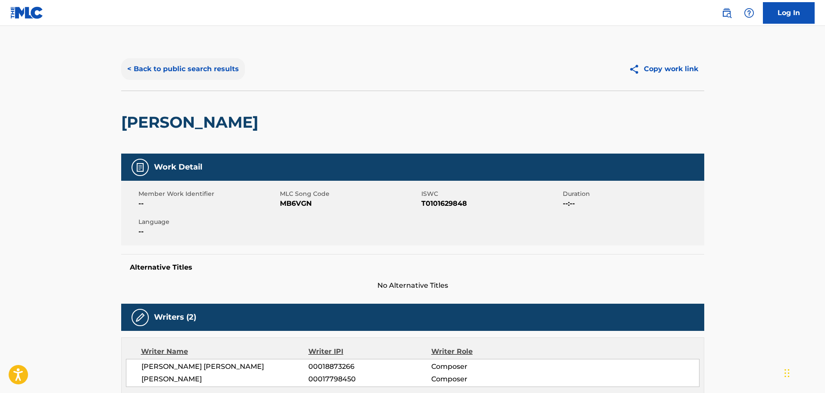
click at [177, 60] on button "< Back to public search results" at bounding box center [183, 69] width 124 height 22
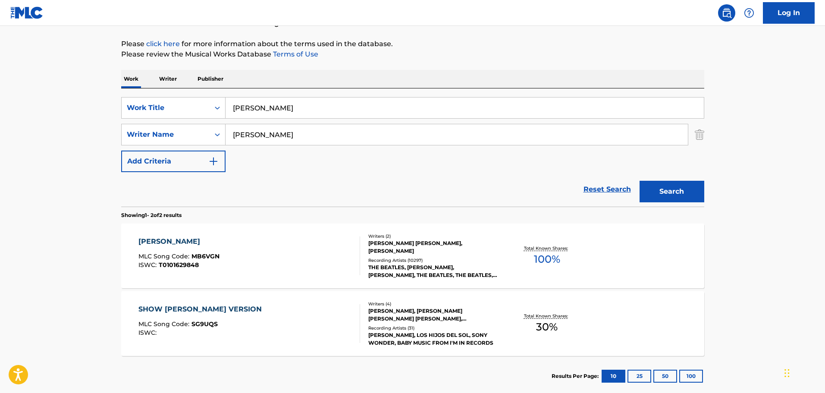
click at [324, 110] on input "[PERSON_NAME]" at bounding box center [465, 108] width 479 height 21
drag, startPoint x: 293, startPoint y: 107, endPoint x: 180, endPoint y: 107, distance: 112.6
click at [185, 106] on div "SearchWithCriteria1cf6290a-1c8e-4dba-9092-85a11a37121d Work Title [PERSON_NAME]" at bounding box center [412, 108] width 583 height 22
paste input "REVOLUTION"
type input "REVOLUTION"
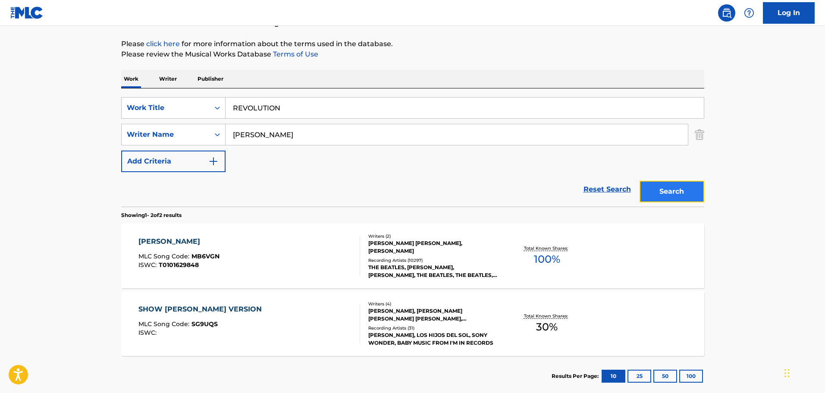
click at [666, 195] on button "Search" at bounding box center [672, 192] width 65 height 22
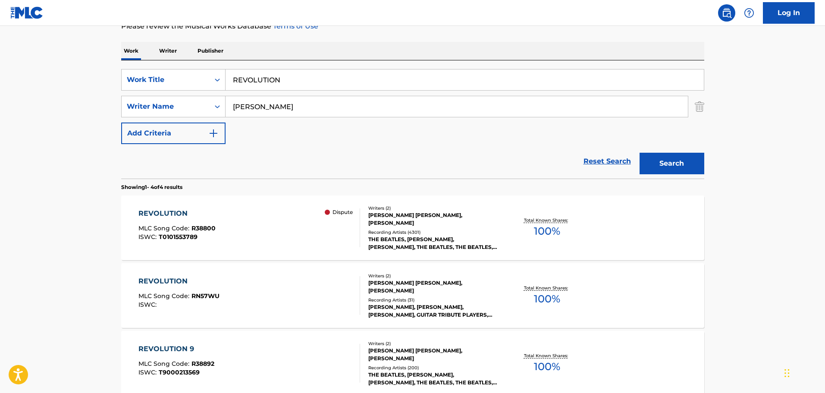
scroll to position [138, 0]
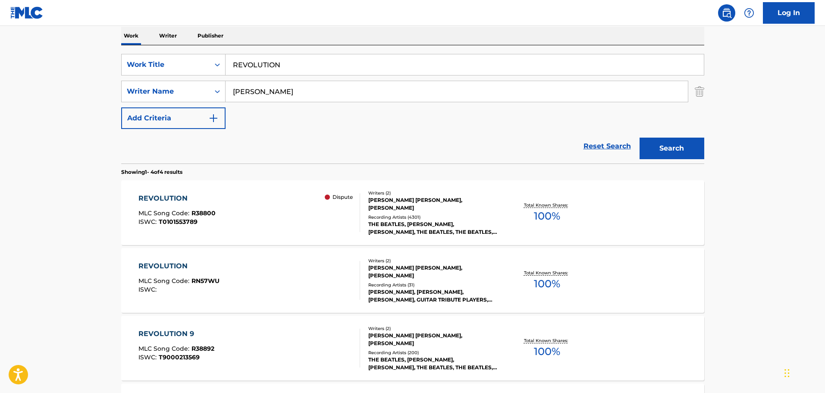
click at [284, 217] on div "REVOLUTION MLC Song Code : R38800 ISWC : T0101553789 Dispute" at bounding box center [250, 212] width 222 height 39
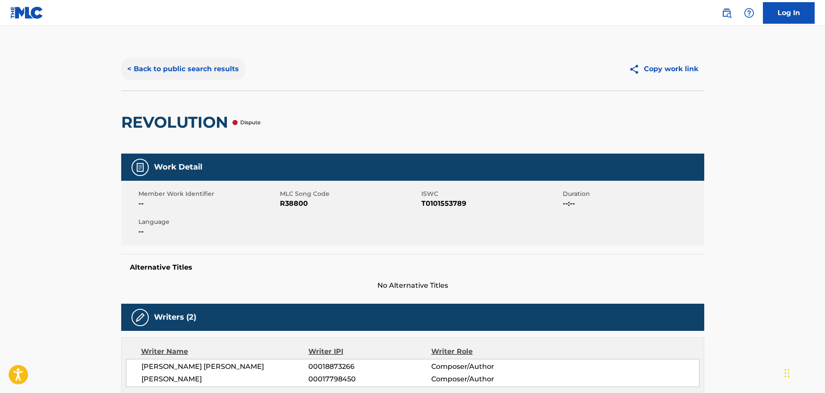
click at [136, 65] on button "< Back to public search results" at bounding box center [183, 69] width 124 height 22
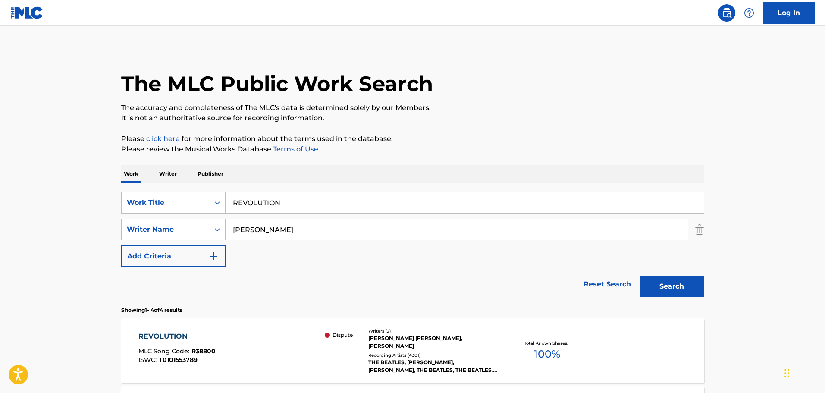
scroll to position [138, 0]
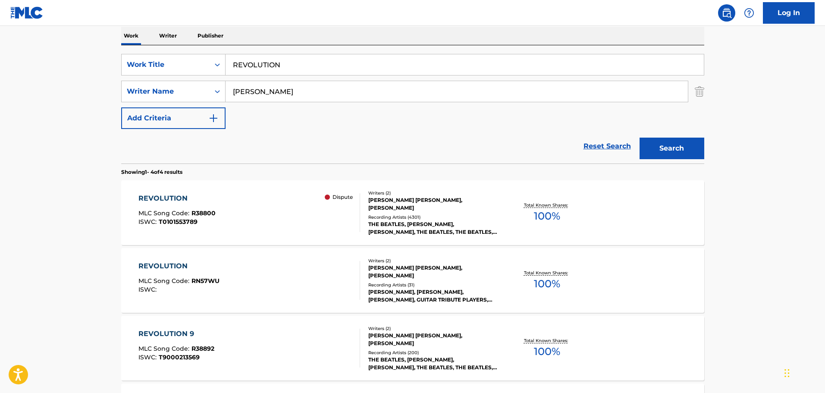
click at [239, 261] on div "REVOLUTION MLC Song Code : RN57WU ISWC :" at bounding box center [250, 280] width 222 height 39
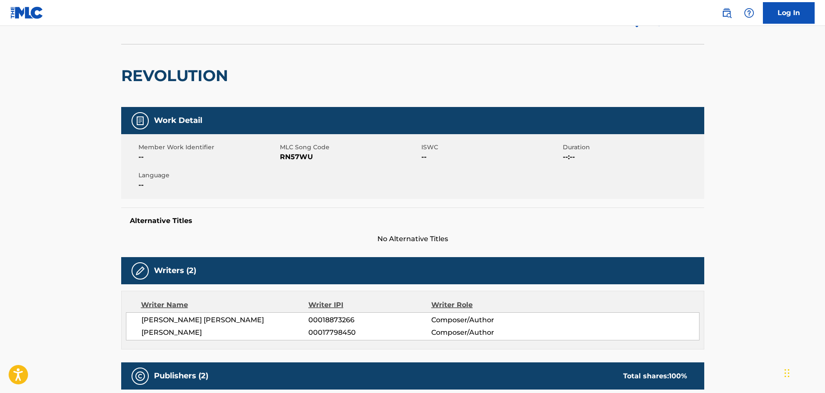
scroll to position [43, 0]
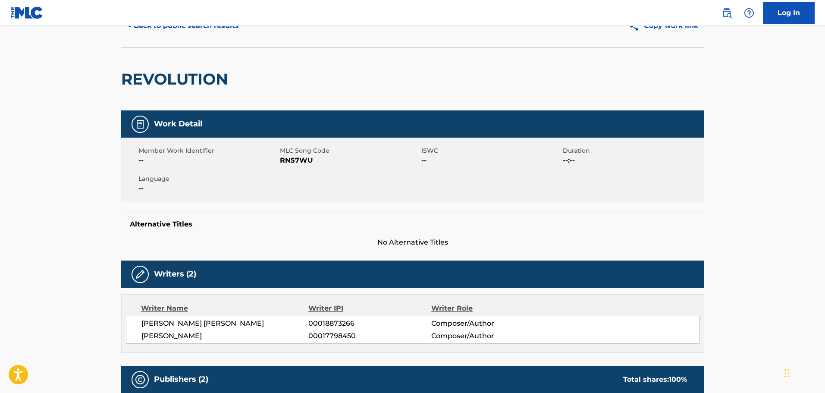
click at [293, 159] on span "RN57WU" at bounding box center [349, 160] width 139 height 10
copy span "RN57WU"
click at [161, 31] on button "< Back to public search results" at bounding box center [183, 26] width 124 height 22
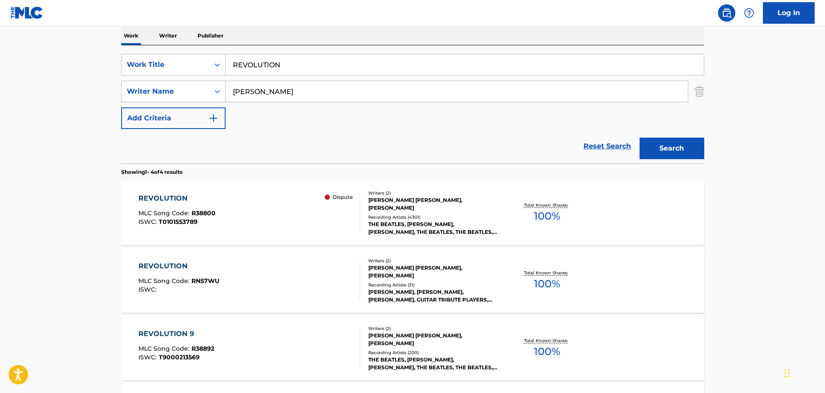
drag, startPoint x: 293, startPoint y: 64, endPoint x: 78, endPoint y: 57, distance: 215.9
click at [78, 56] on main "The MLC Public Work Search The accuracy and completeness of The MLC's data is d…" at bounding box center [412, 190] width 825 height 605
paste input "DIG A PONY"
type input "DIG A PONY"
click at [677, 152] on button "Search" at bounding box center [672, 149] width 65 height 22
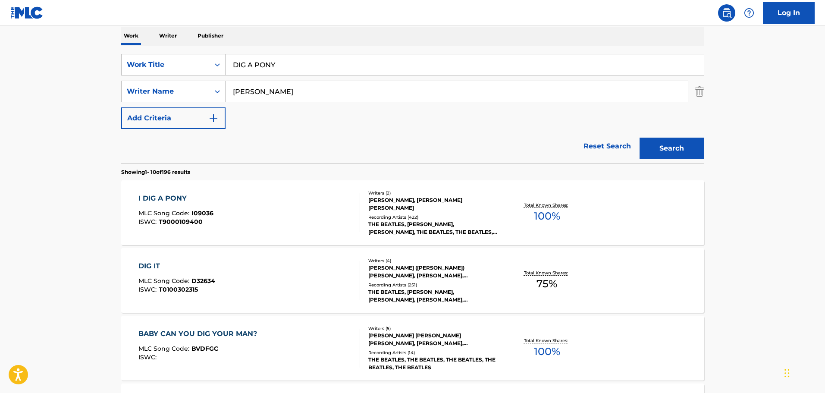
click at [236, 210] on div "I DIG A PONY MLC Song Code : I09036 ISWC : T9000109400" at bounding box center [250, 212] width 222 height 39
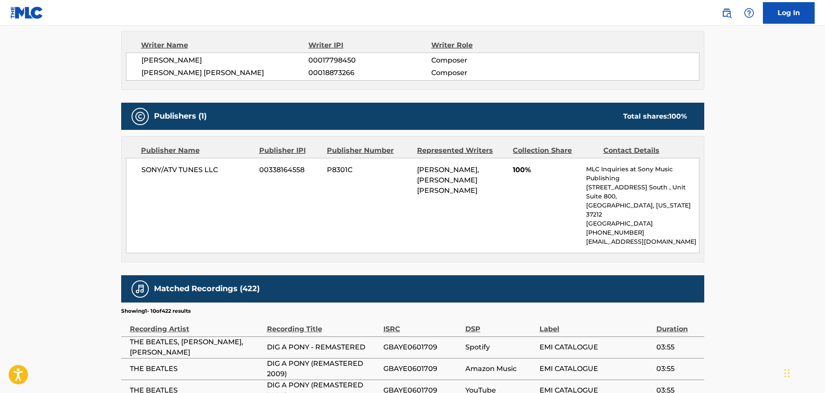
scroll to position [86, 0]
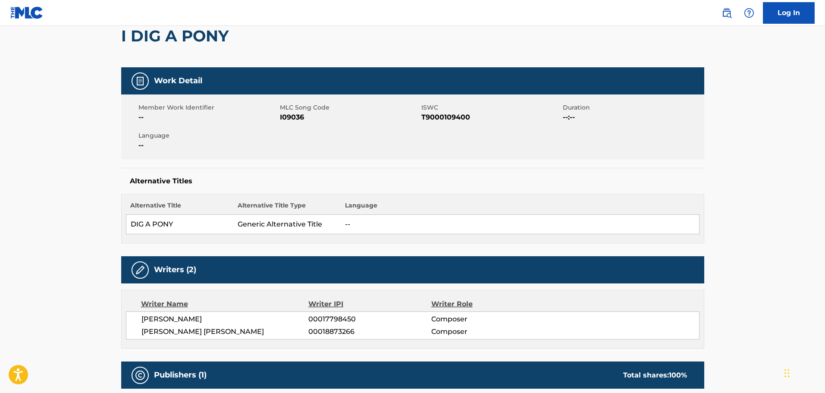
click at [287, 118] on span "I09036" at bounding box center [349, 117] width 139 height 10
copy span "I09036"
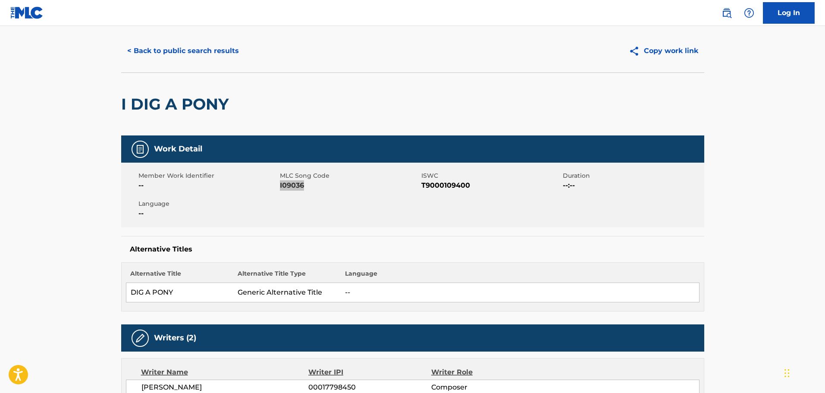
scroll to position [0, 0]
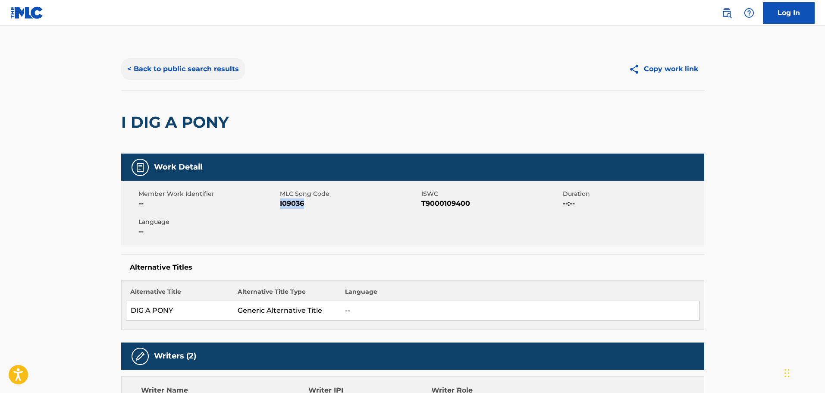
click at [185, 63] on button "< Back to public search results" at bounding box center [183, 69] width 124 height 22
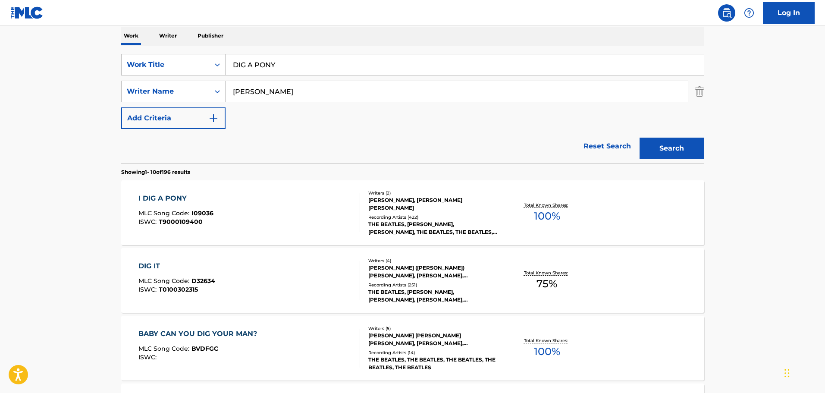
drag, startPoint x: 153, startPoint y: 50, endPoint x: 145, endPoint y: 50, distance: 7.8
click at [145, 50] on div "SearchWithCriteria1cf6290a-1c8e-4dba-9092-85a11a37121d Work Title DIG A PONY Se…" at bounding box center [412, 104] width 583 height 118
paste input "BEATLES MEDLE"
type input "BEATLES MEDLEY"
click at [670, 146] on button "Search" at bounding box center [672, 149] width 65 height 22
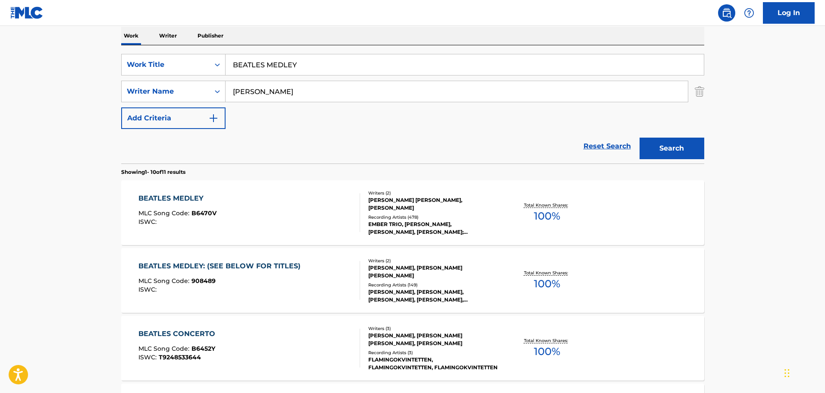
click at [270, 203] on div "BEATLES MEDLEY MLC Song Code : B6470V ISWC :" at bounding box center [250, 212] width 222 height 39
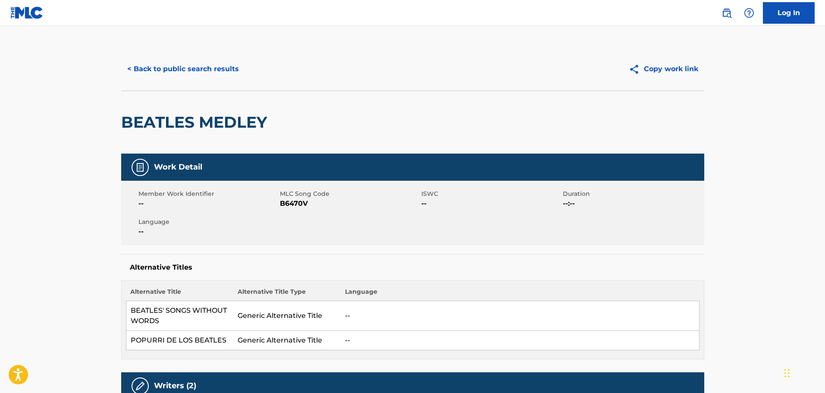
click at [290, 203] on span "B6470V" at bounding box center [349, 203] width 139 height 10
copy span "B6470V"
click at [184, 59] on button "< Back to public search results" at bounding box center [183, 69] width 124 height 22
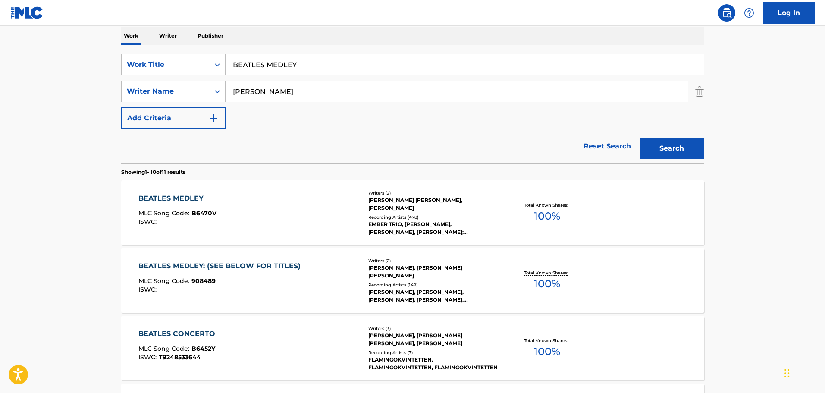
drag, startPoint x: 303, startPoint y: 64, endPoint x: 156, endPoint y: 37, distance: 149.1
paste input "DON'T LET ME DOWN"
type input "DON'T LET ME DOWN"
click at [636, 153] on div "Search" at bounding box center [670, 146] width 69 height 35
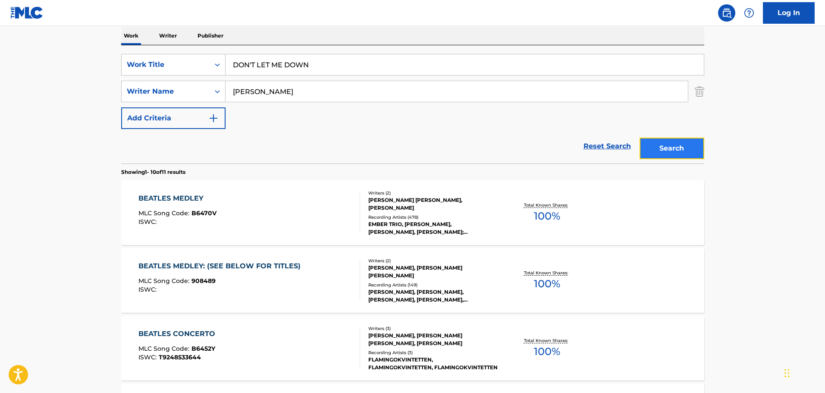
click at [658, 154] on button "Search" at bounding box center [672, 149] width 65 height 22
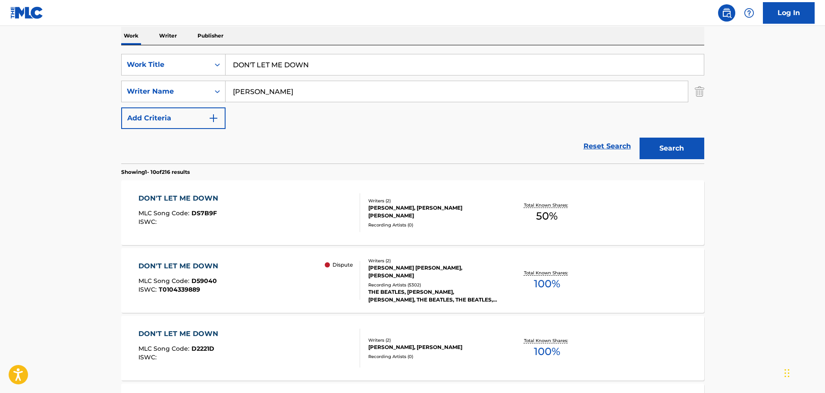
click at [305, 211] on div "DON'T LET ME DOWN MLC Song Code : DS7B9F ISWC :" at bounding box center [250, 212] width 222 height 39
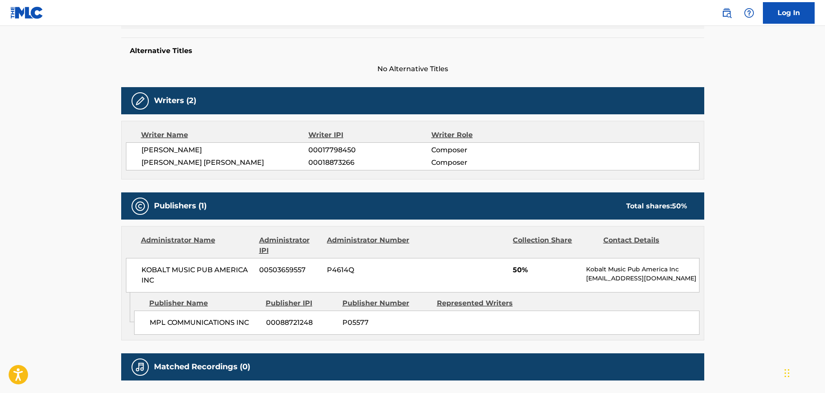
scroll to position [113, 0]
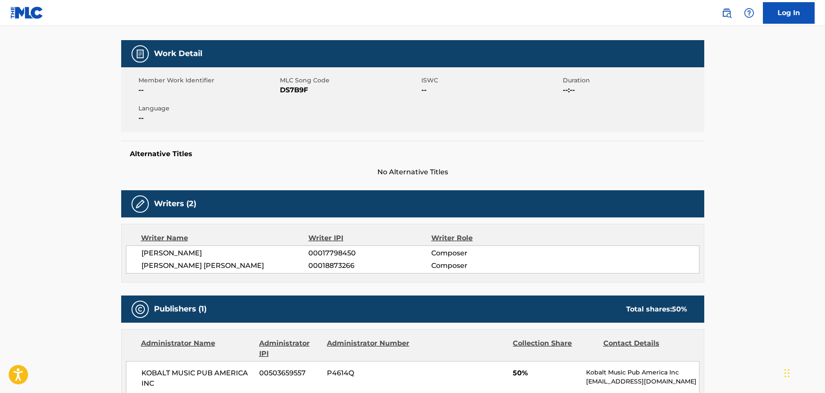
click at [301, 91] on span "DS7B9F" at bounding box center [349, 90] width 139 height 10
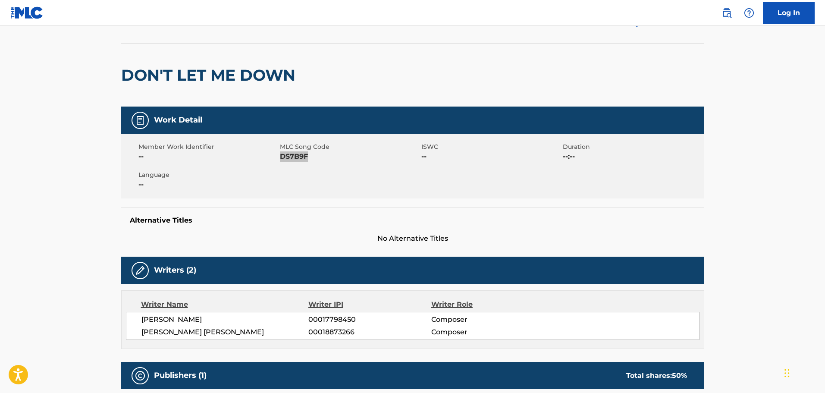
scroll to position [0, 0]
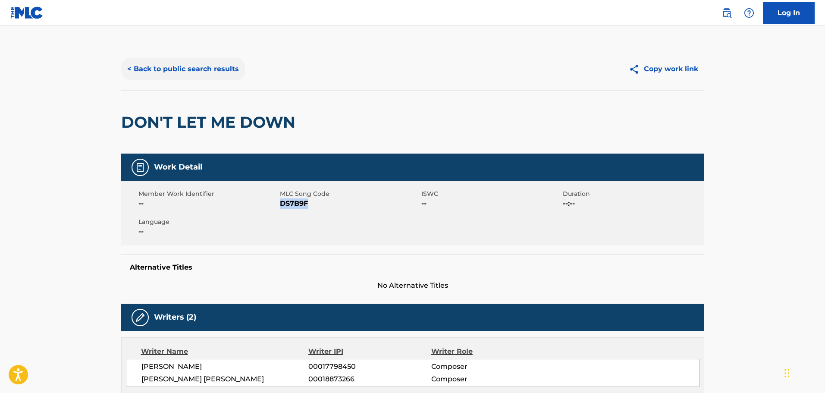
click at [206, 69] on button "< Back to public search results" at bounding box center [183, 69] width 124 height 22
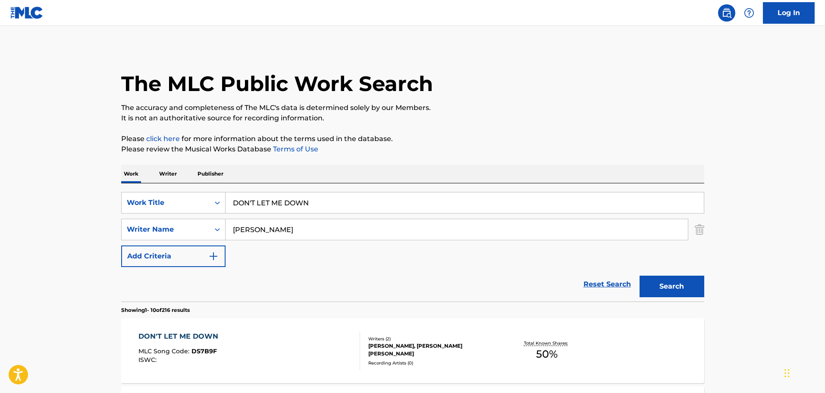
scroll to position [138, 0]
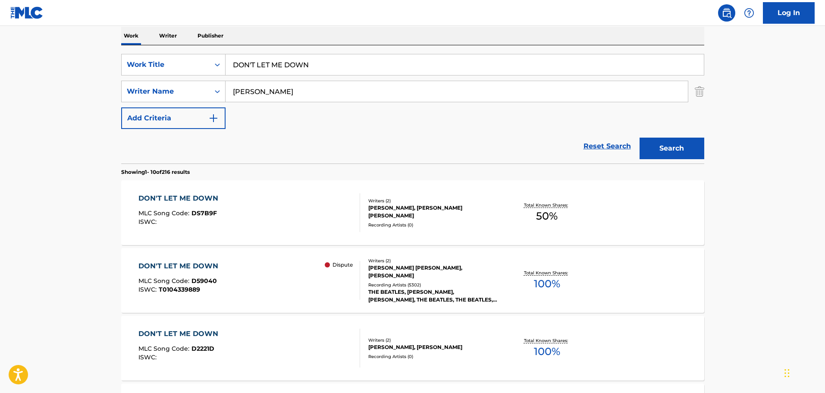
drag, startPoint x: 324, startPoint y: 67, endPoint x: 98, endPoint y: 35, distance: 228.0
click at [101, 35] on main "The MLC Public Work Search The accuracy and completeness of The MLC's data is d…" at bounding box center [412, 396] width 825 height 1016
paste input "TICKET TO RIDE"
type input "TICKET TO RIDE"
click at [667, 143] on button "Search" at bounding box center [672, 149] width 65 height 22
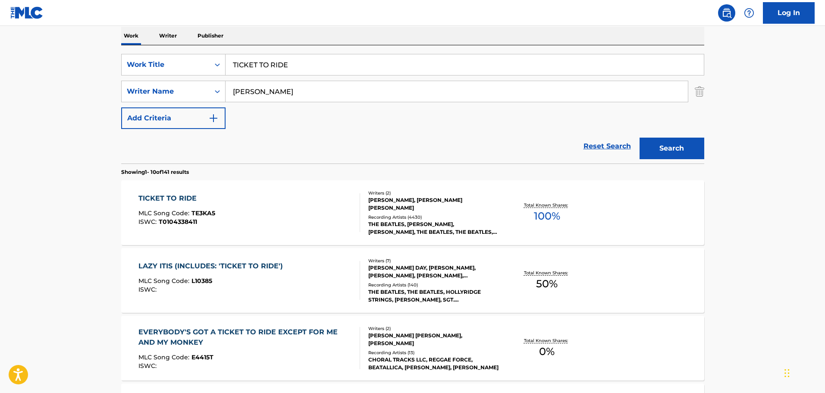
click at [324, 198] on div "TICKET TO RIDE MLC Song Code : TE3KA5 ISWC : T0104338411" at bounding box center [250, 212] width 222 height 39
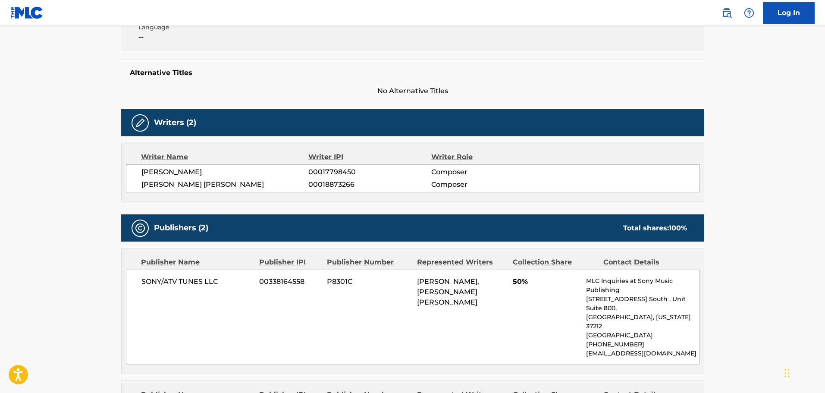
scroll to position [129, 0]
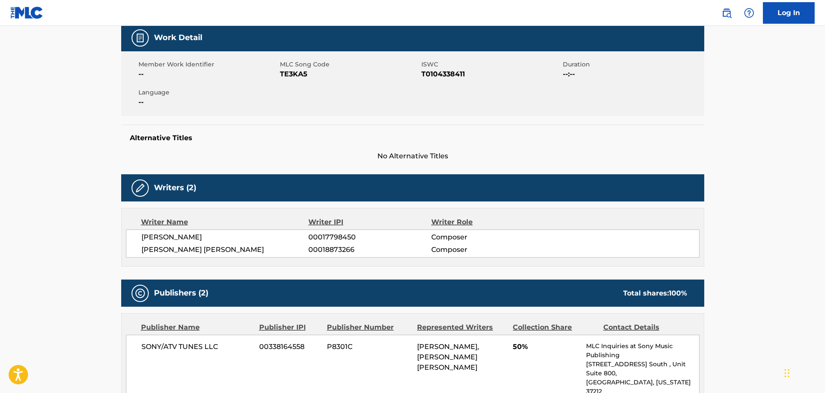
click at [295, 78] on span "TE3KA5" at bounding box center [349, 74] width 139 height 10
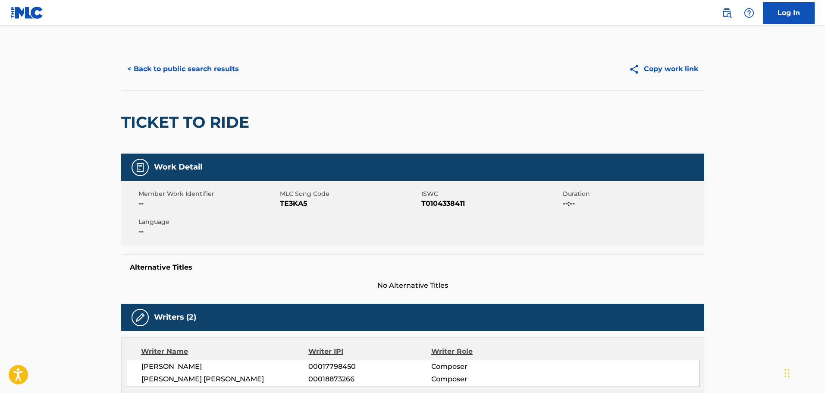
click at [207, 82] on div "< Back to public search results Copy work link" at bounding box center [412, 68] width 583 height 43
click at [205, 75] on button "< Back to public search results" at bounding box center [183, 69] width 124 height 22
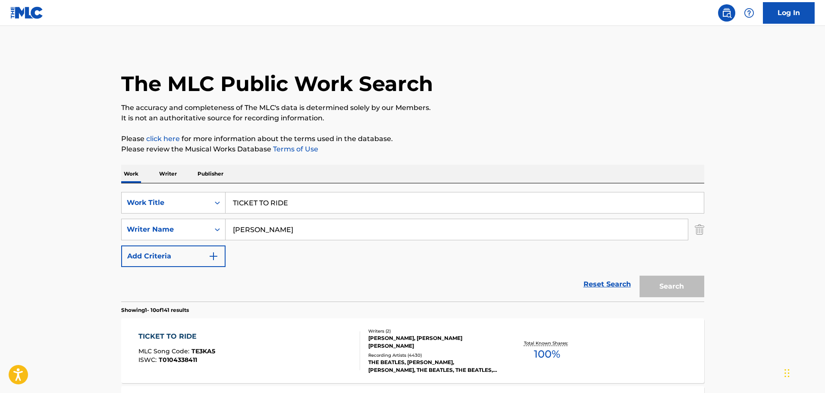
scroll to position [138, 0]
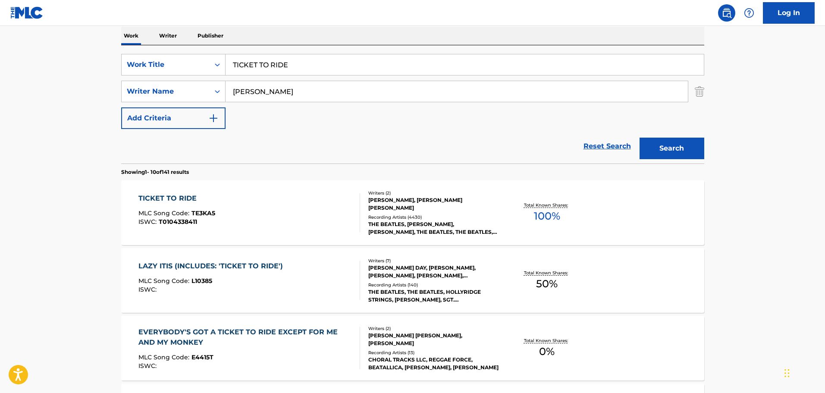
drag, startPoint x: 309, startPoint y: 64, endPoint x: 97, endPoint y: 54, distance: 211.6
click at [71, 49] on main "The MLC Public Work Search The accuracy and completeness of The MLC's data is d…" at bounding box center [412, 396] width 825 height 1016
paste input "YOU'VE GOT TO HIDE YOUR LOVE AWAY"
type input "YOU'VE GOT TO HIDE YOUR LOVE AWAY"
click at [642, 138] on button "Search" at bounding box center [672, 149] width 65 height 22
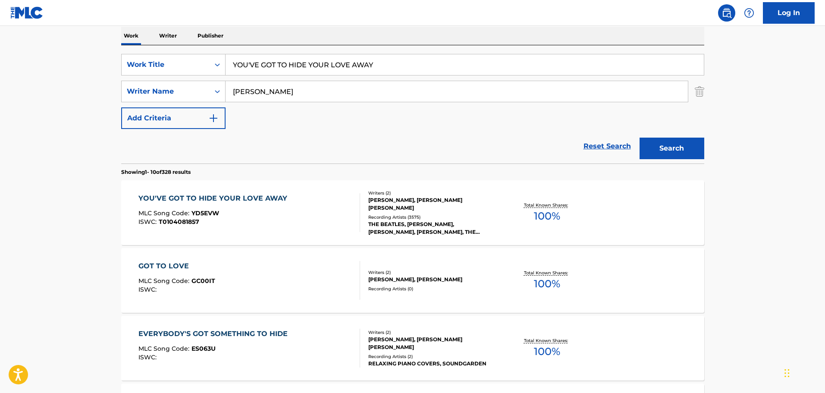
click at [291, 203] on div "YOU'VE GOT TO HIDE YOUR LOVE AWAY MLC Song Code : YD5EVW ISWC : T0104081857" at bounding box center [250, 212] width 222 height 39
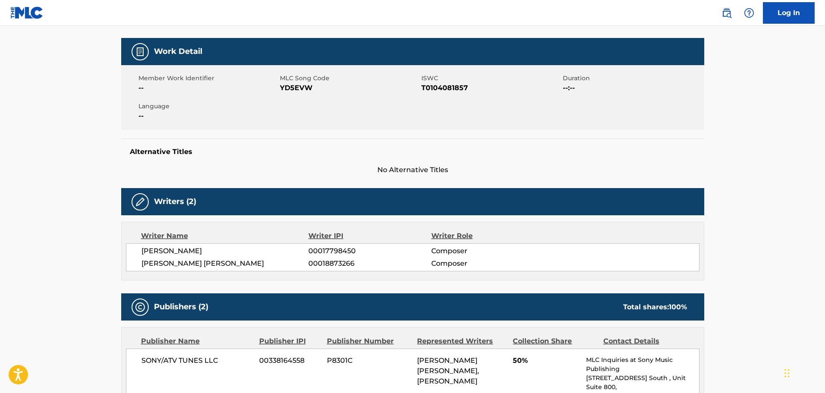
scroll to position [72, 0]
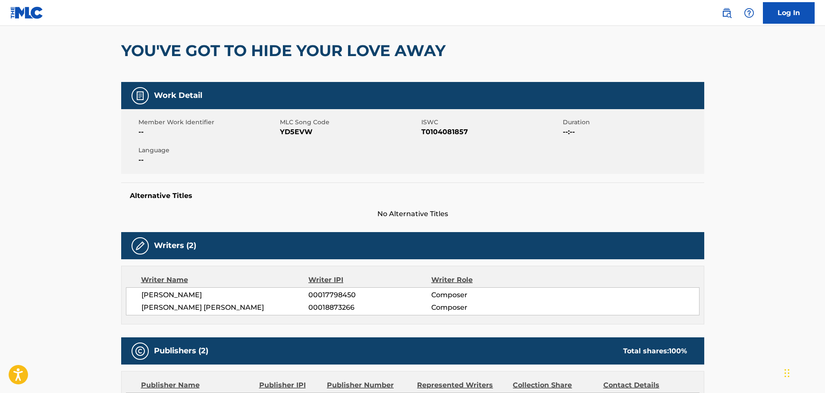
click at [296, 127] on span "YD5EVW" at bounding box center [349, 132] width 139 height 10
click at [294, 131] on span "YD5EVW" at bounding box center [349, 132] width 139 height 10
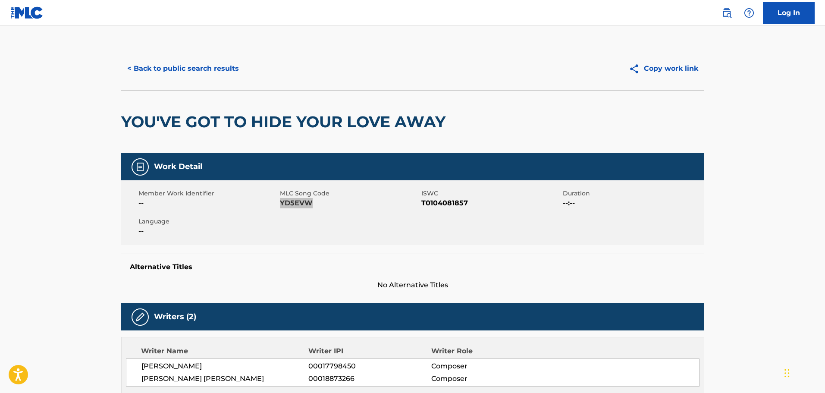
scroll to position [0, 0]
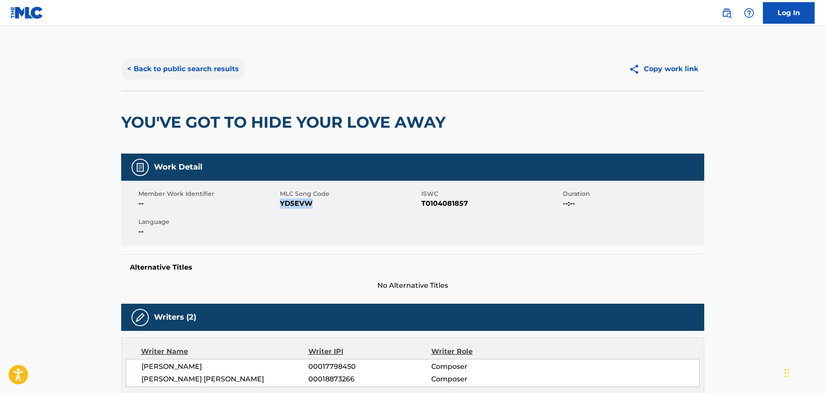
click at [151, 69] on button "< Back to public search results" at bounding box center [183, 69] width 124 height 22
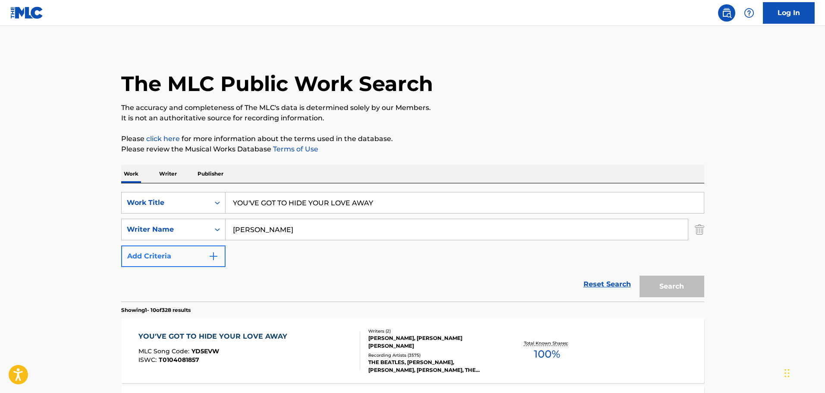
scroll to position [138, 0]
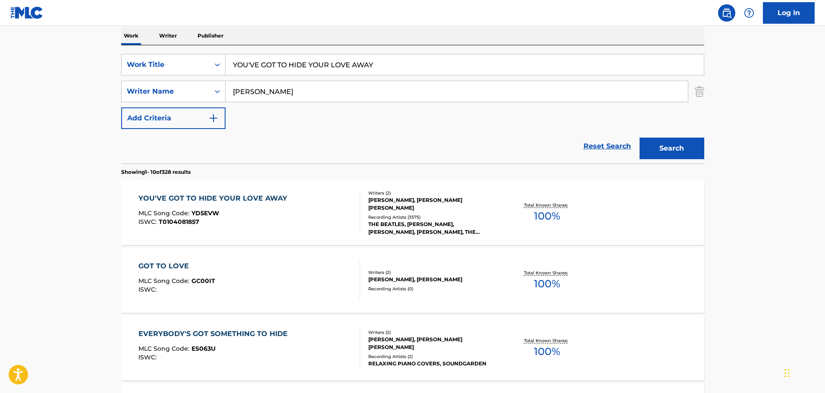
drag, startPoint x: 397, startPoint y: 63, endPoint x: 169, endPoint y: 25, distance: 231.3
paste input "I SHOULD HAVE KNOWN BETTER"
type input "I SHOULD HAVE KNOWN BETTER"
click at [661, 148] on button "Search" at bounding box center [672, 149] width 65 height 22
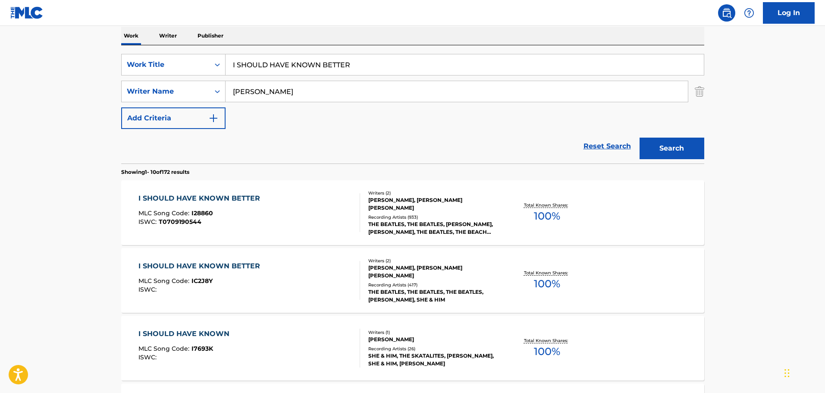
click at [314, 210] on div "I SHOULD HAVE KNOWN BETTER MLC Song Code : I28860 ISWC : T0709190544" at bounding box center [250, 212] width 222 height 39
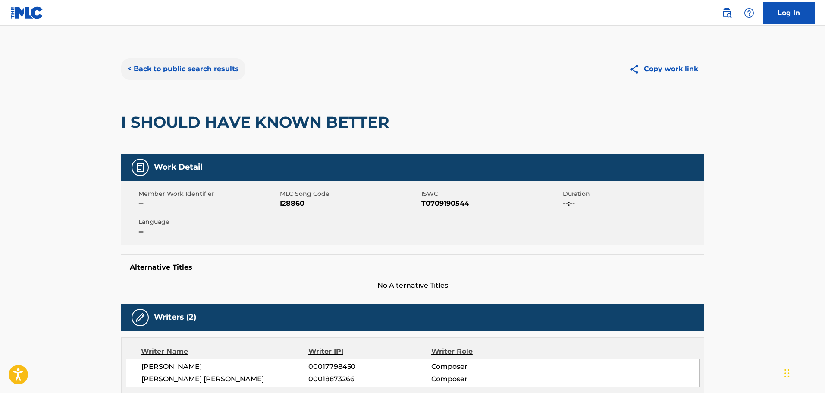
click at [152, 63] on button "< Back to public search results" at bounding box center [183, 69] width 124 height 22
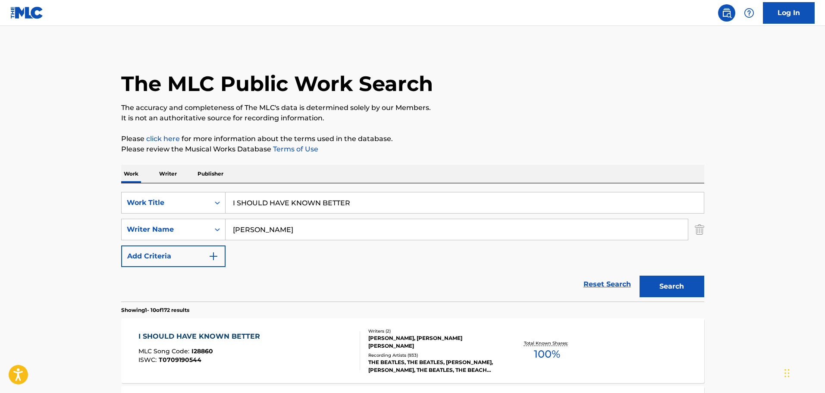
scroll to position [138, 0]
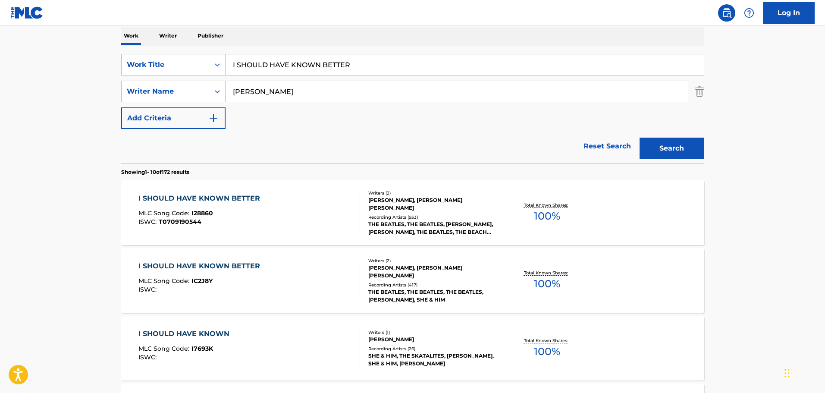
click at [292, 261] on div "I SHOULD HAVE KNOWN BETTER MLC Song Code : IC2J8Y ISWC :" at bounding box center [250, 280] width 222 height 39
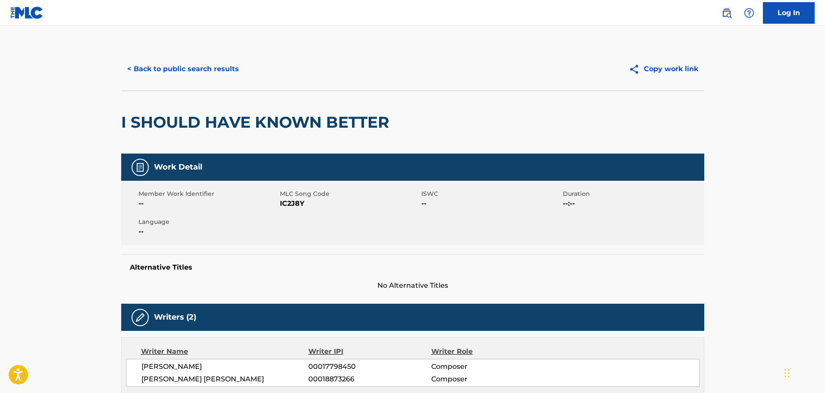
click at [290, 203] on span "IC2J8Y" at bounding box center [349, 203] width 139 height 10
click at [159, 76] on button "< Back to public search results" at bounding box center [183, 69] width 124 height 22
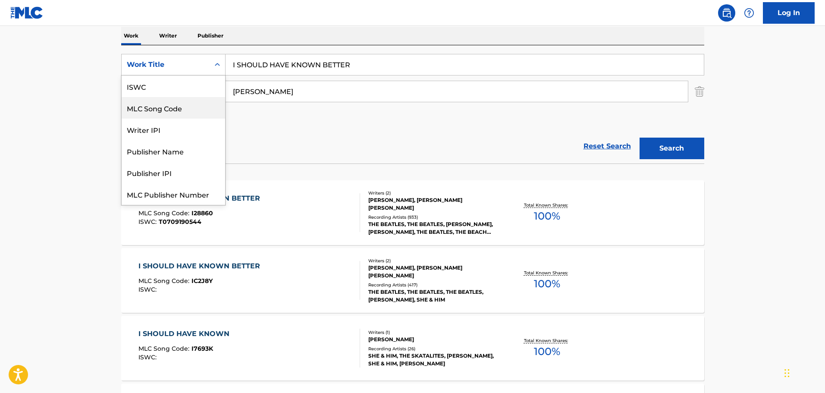
scroll to position [22, 0]
click at [362, 64] on input "I SHOULD HAVE KNOWN BETTER" at bounding box center [465, 64] width 479 height 21
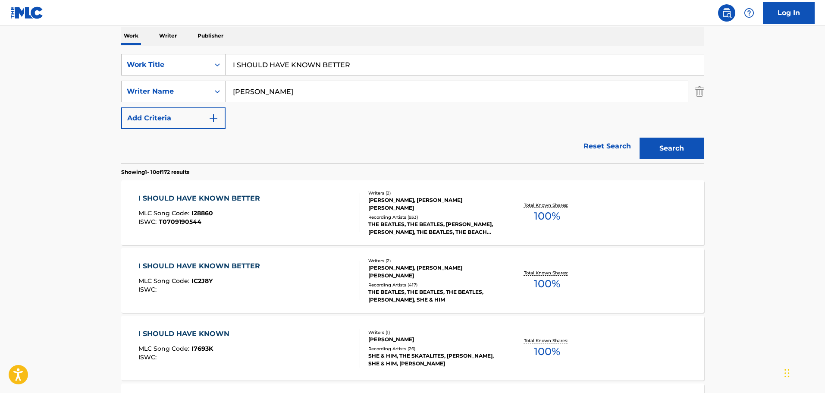
drag, startPoint x: 362, startPoint y: 61, endPoint x: 9, endPoint y: 35, distance: 353.1
click at [15, 35] on main "The MLC Public Work Search The accuracy and completeness of The MLC's data is d…" at bounding box center [412, 396] width 825 height 1016
paste input "ALL MY LOVING"
type input "ALL MY LOVING"
click at [664, 156] on button "Search" at bounding box center [672, 149] width 65 height 22
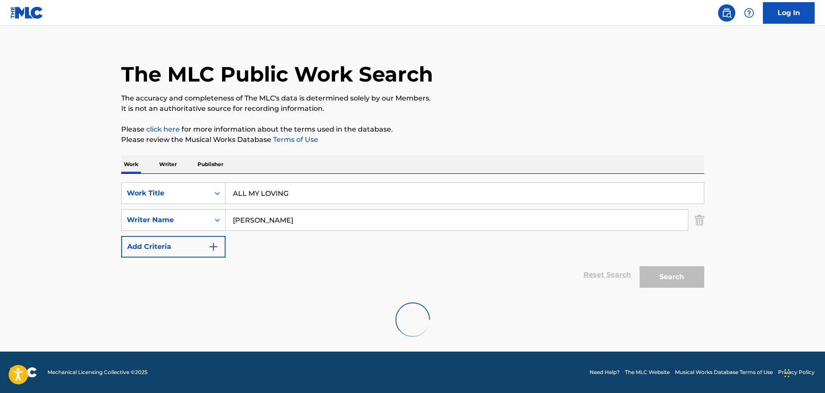
scroll to position [138, 0]
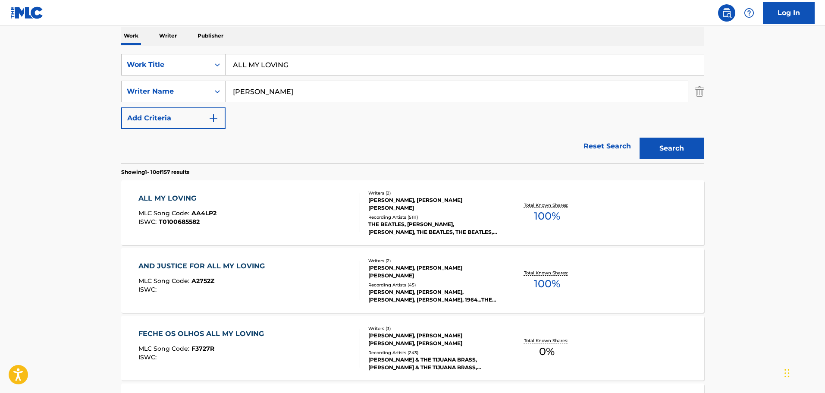
click at [207, 190] on div "ALL MY LOVING MLC Song Code : AA4LP2 ISWC : T0100685582 Writers ( 2 ) [PERSON_N…" at bounding box center [412, 212] width 583 height 65
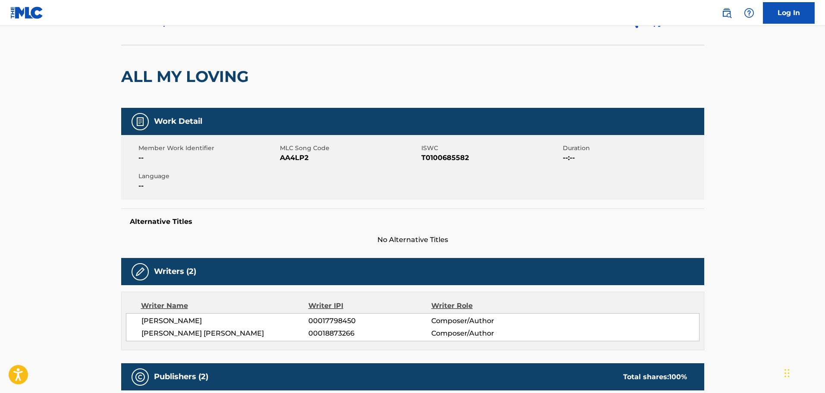
scroll to position [43, 0]
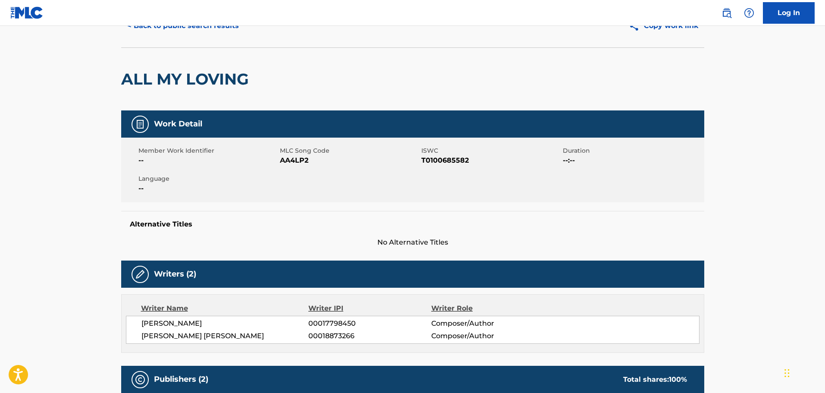
click at [304, 160] on span "AA4LP2" at bounding box center [349, 160] width 139 height 10
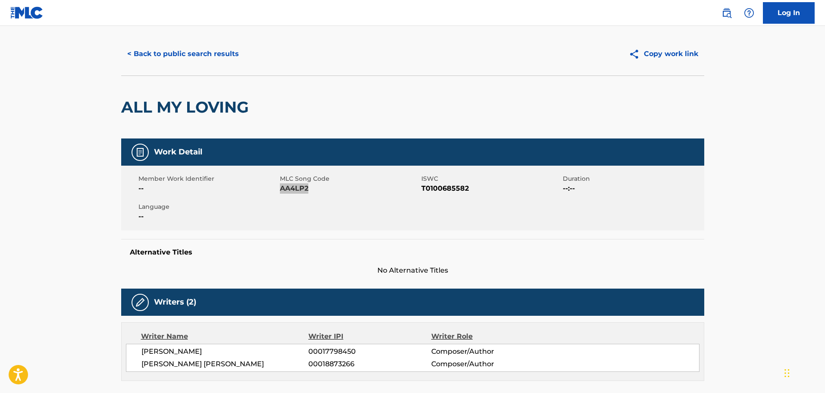
scroll to position [0, 0]
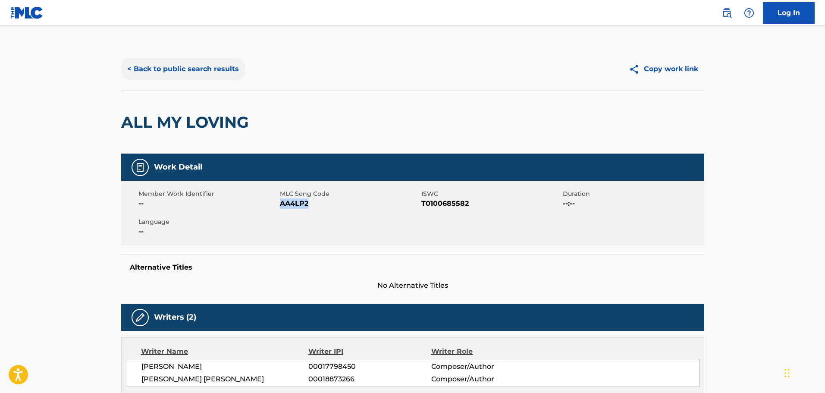
click at [188, 71] on button "< Back to public search results" at bounding box center [183, 69] width 124 height 22
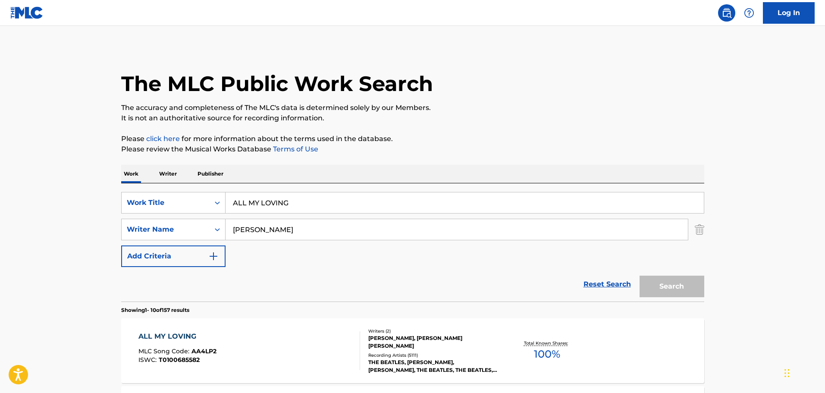
scroll to position [138, 0]
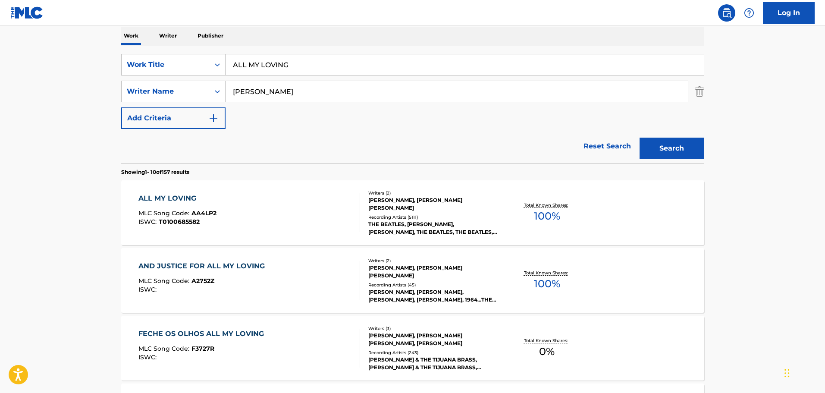
drag, startPoint x: 311, startPoint y: 62, endPoint x: 148, endPoint y: 54, distance: 162.9
click at [96, 50] on main "The MLC Public Work Search The accuracy and completeness of The MLC's data is d…" at bounding box center [412, 396] width 825 height 1016
paste input "IN MY LIFE"
type input "IN MY LIFE"
click at [683, 142] on button "Search" at bounding box center [672, 149] width 65 height 22
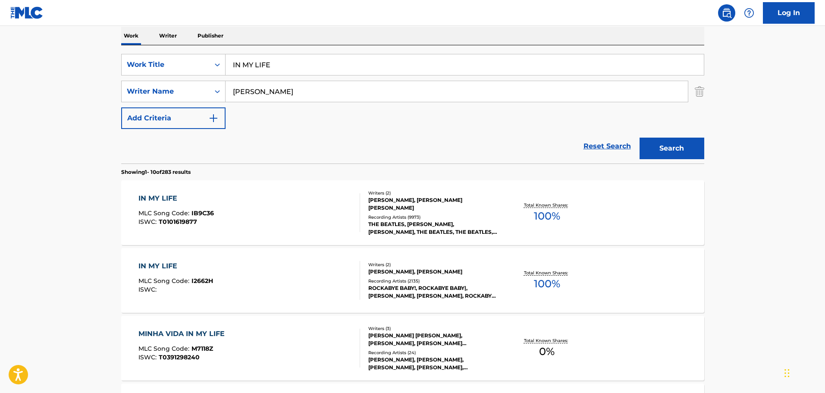
click at [289, 206] on div "IN MY LIFE MLC Song Code : IB9C36 ISWC : T0101619877" at bounding box center [250, 212] width 222 height 39
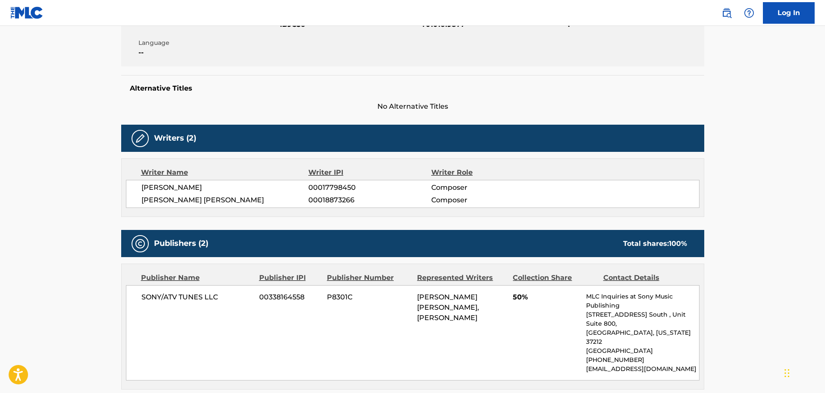
scroll to position [129, 0]
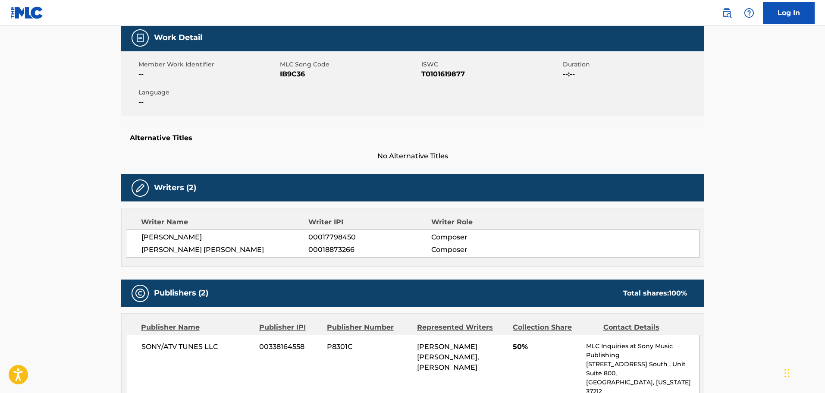
click at [300, 70] on span "IB9C36" at bounding box center [349, 74] width 139 height 10
click at [195, 138] on h5 "Alternative Titles" at bounding box center [413, 138] width 566 height 9
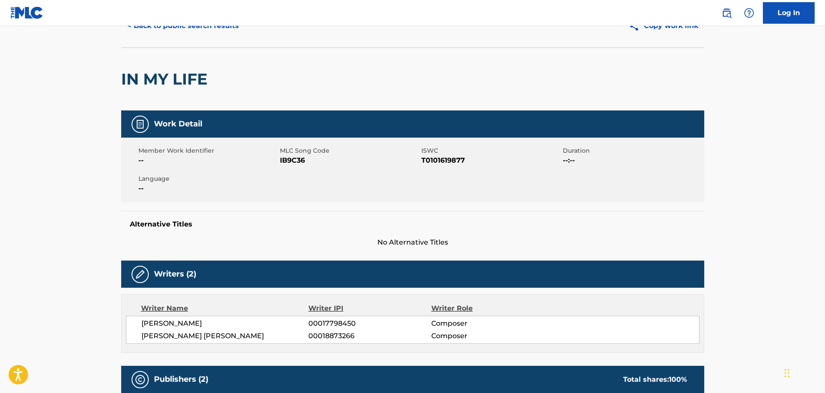
scroll to position [0, 0]
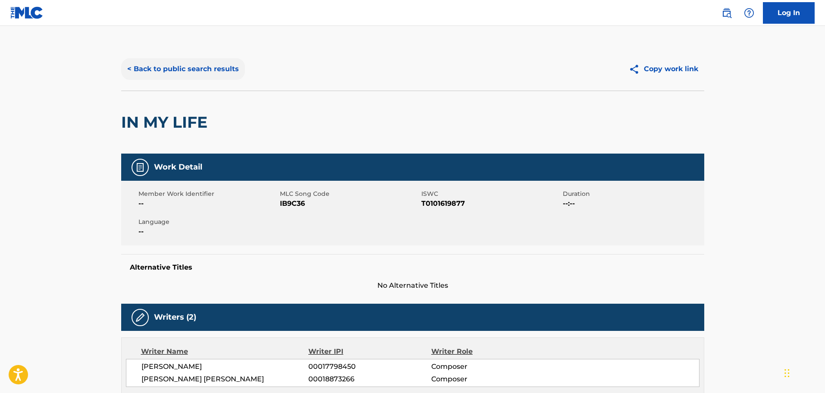
click at [192, 72] on button "< Back to public search results" at bounding box center [183, 69] width 124 height 22
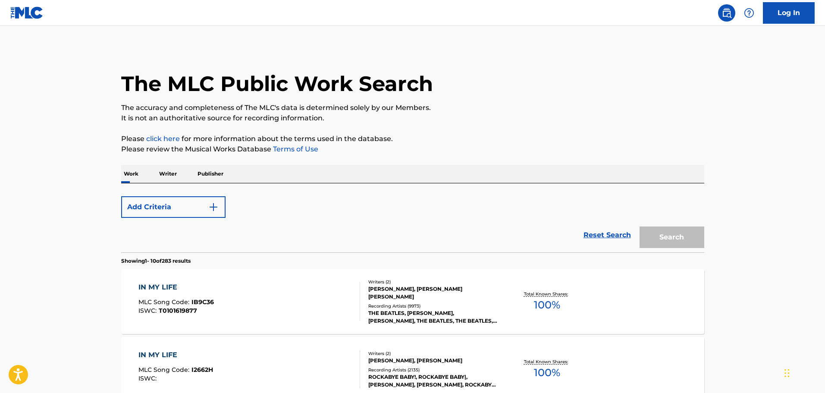
scroll to position [138, 0]
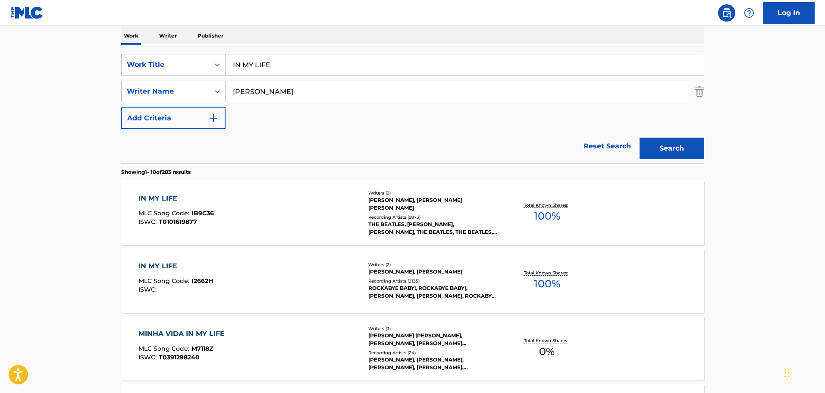
drag, startPoint x: 290, startPoint y: 61, endPoint x: 105, endPoint y: 36, distance: 186.8
click at [105, 36] on main "The MLC Public Work Search The accuracy and completeness of The MLC's data is d…" at bounding box center [412, 396] width 825 height 1016
paste input "HELLO [PERSON_NAME]"
type input "HELLO GOODBYE"
click at [668, 152] on button "Search" at bounding box center [672, 149] width 65 height 22
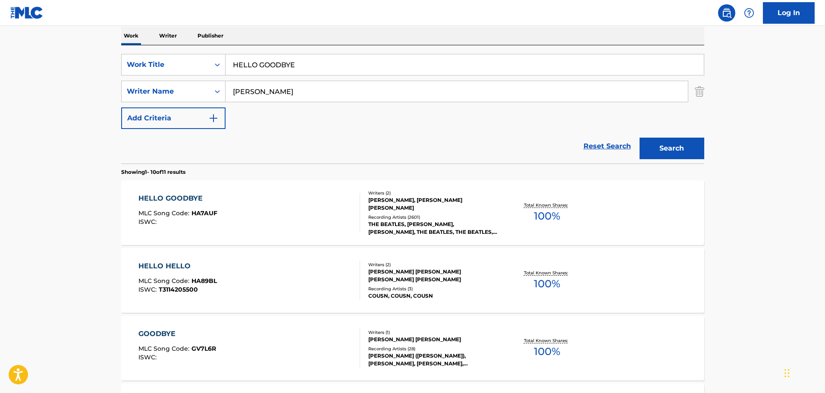
click at [227, 201] on div "HELLO GOODBYE MLC Song Code : HA7AUF ISWC :" at bounding box center [250, 212] width 222 height 39
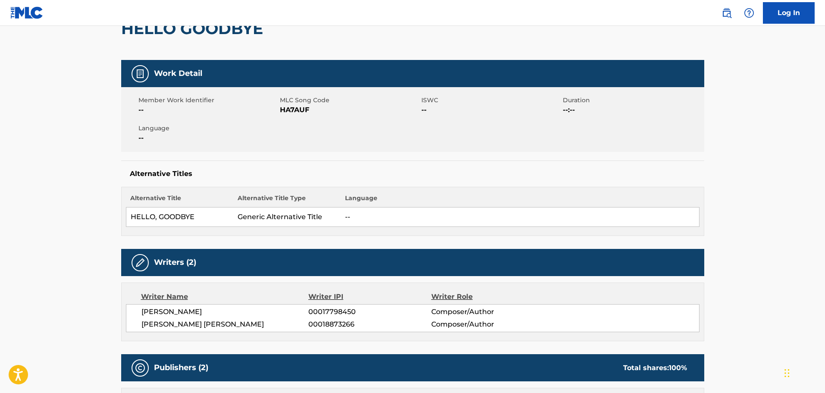
scroll to position [86, 0]
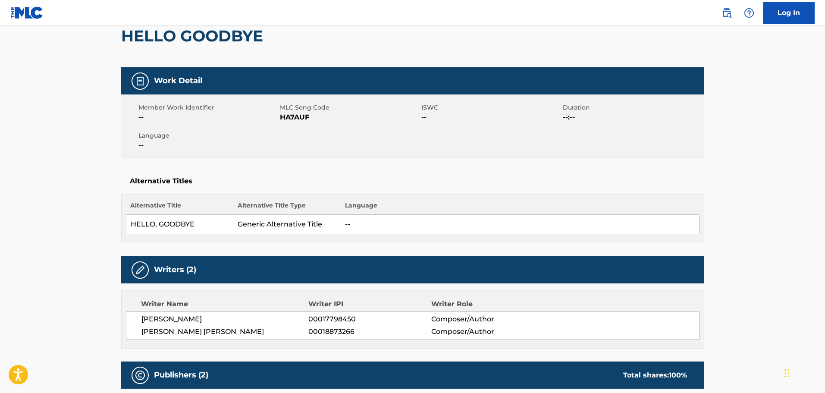
click at [293, 119] on span "HA7AUF" at bounding box center [349, 117] width 139 height 10
click at [314, 72] on div "Work Detail" at bounding box center [412, 80] width 583 height 27
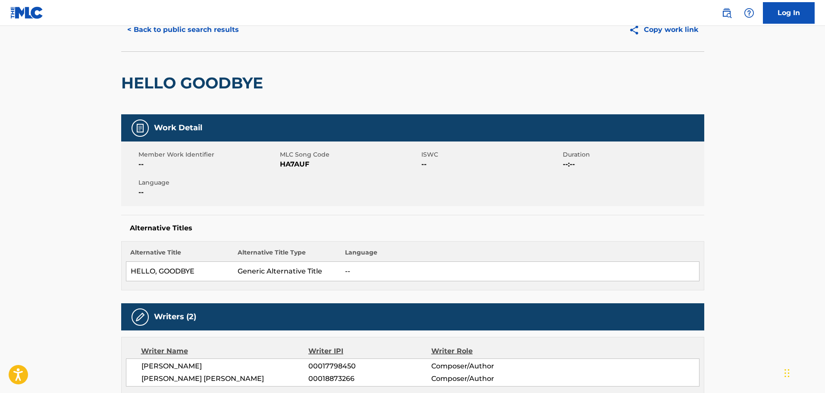
scroll to position [0, 0]
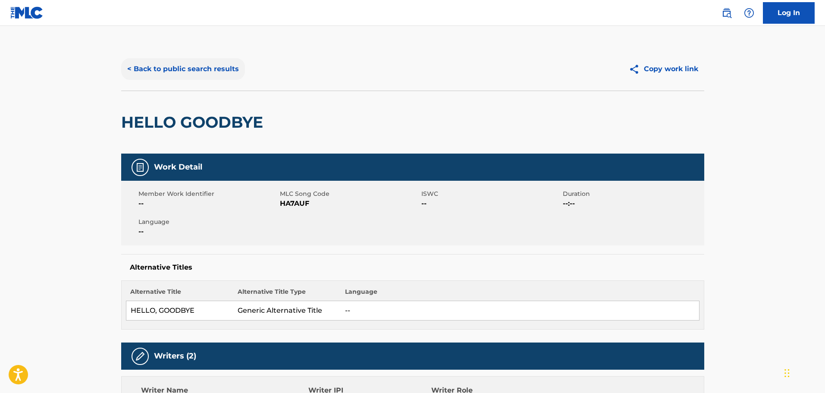
click at [160, 67] on button "< Back to public search results" at bounding box center [183, 69] width 124 height 22
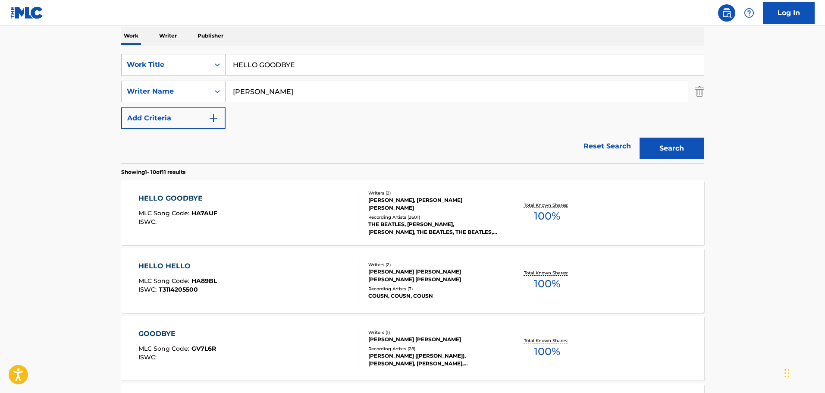
drag, startPoint x: 285, startPoint y: 52, endPoint x: 313, endPoint y: 64, distance: 30.5
click at [286, 53] on div "SearchWithCriteria1cf6290a-1c8e-4dba-9092-85a11a37121d Work Title HELLO GOODBYE…" at bounding box center [412, 104] width 583 height 118
drag, startPoint x: 314, startPoint y: 64, endPoint x: 72, endPoint y: 43, distance: 242.5
click at [78, 44] on main "The MLC Public Work Search The accuracy and completeness of The MLC's data is d…" at bounding box center [412, 396] width 825 height 1016
paste input "THINGS WE SAID [DATE]"
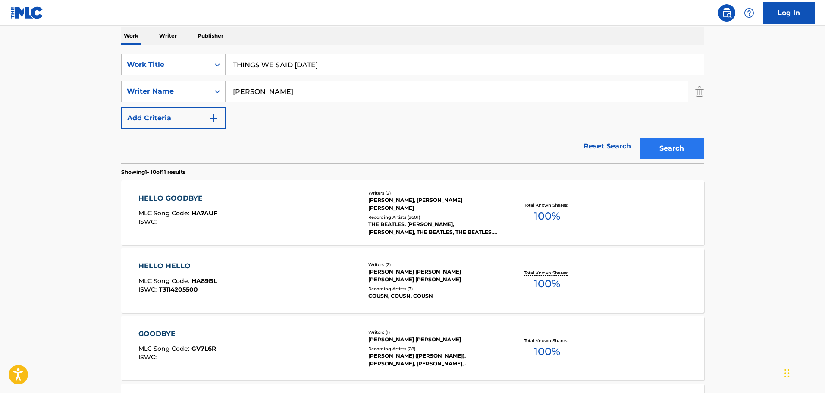
type input "THINGS WE SAID [DATE]"
click at [678, 150] on button "Search" at bounding box center [672, 149] width 65 height 22
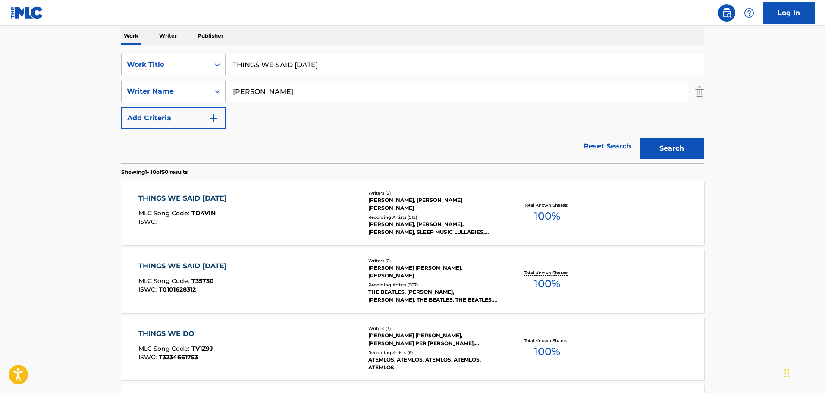
click at [311, 212] on div "THINGS WE SAID [DATE] MLC Song Code : TD4VIN ISWC :" at bounding box center [250, 212] width 222 height 39
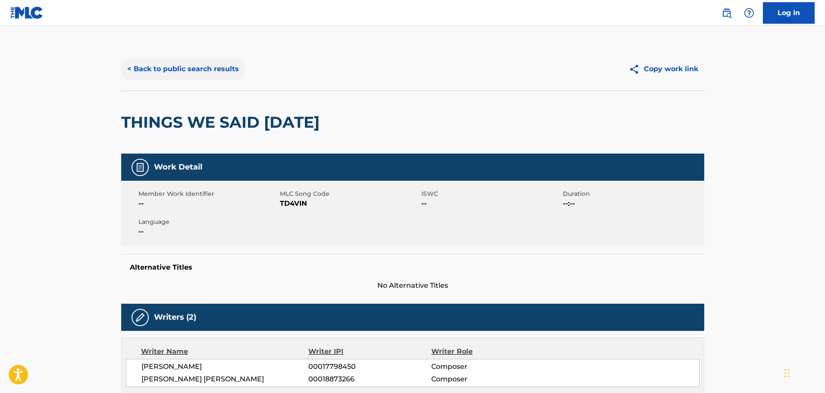
click at [157, 73] on button "< Back to public search results" at bounding box center [183, 69] width 124 height 22
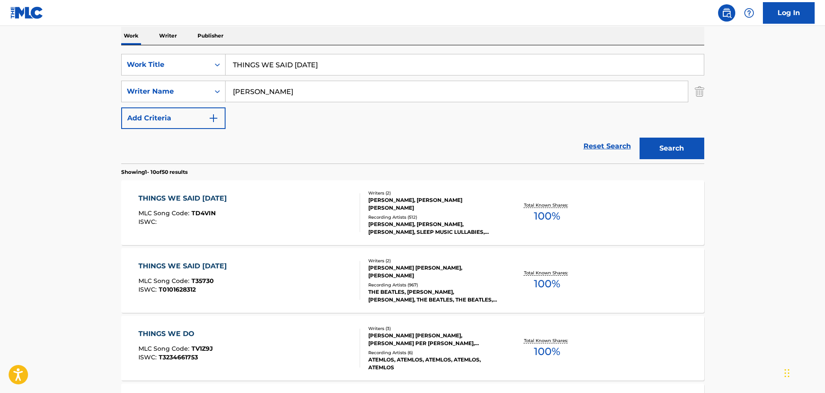
click at [210, 268] on div "THINGS WE SAID [DATE]" at bounding box center [185, 266] width 93 height 10
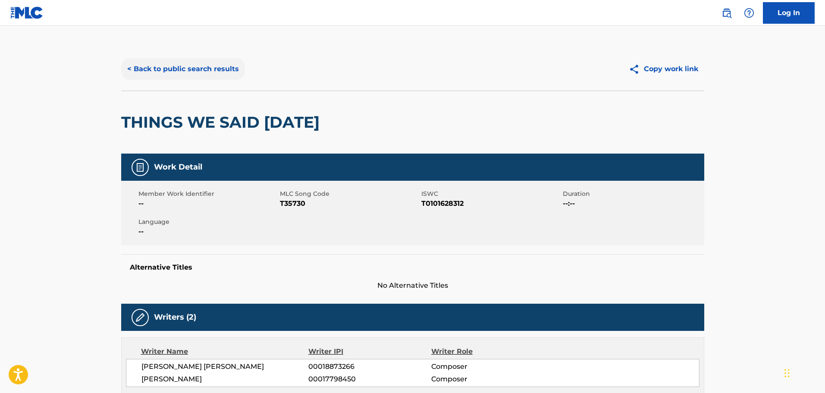
click at [197, 66] on button "< Back to public search results" at bounding box center [183, 69] width 124 height 22
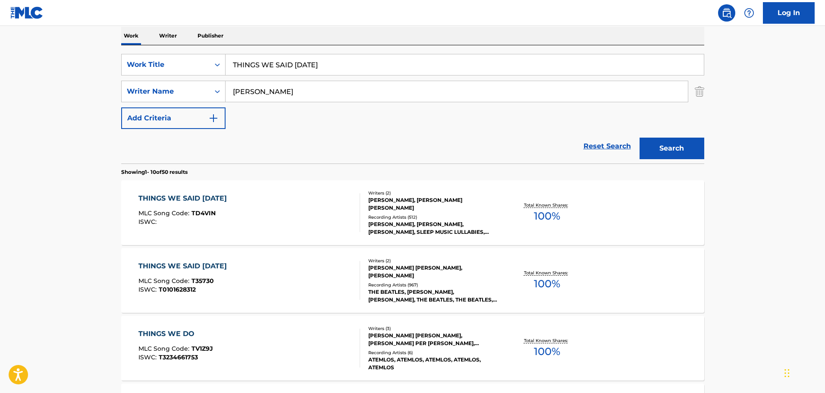
click at [268, 196] on div "THINGS WE SAID [DATE] MLC Song Code : TD4VIN ISWC :" at bounding box center [250, 212] width 222 height 39
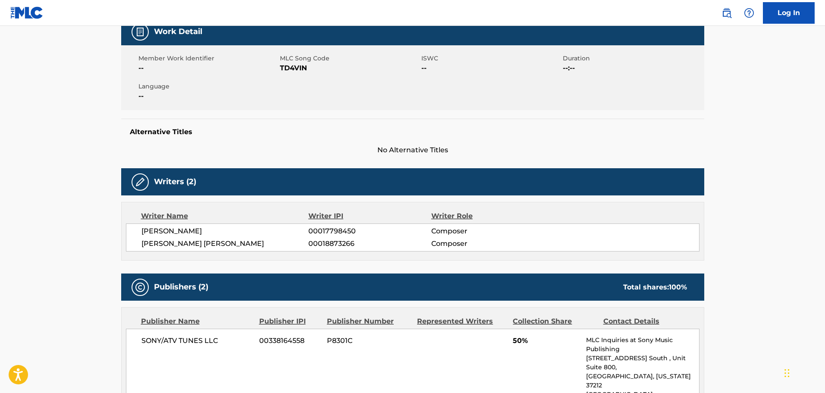
scroll to position [129, 0]
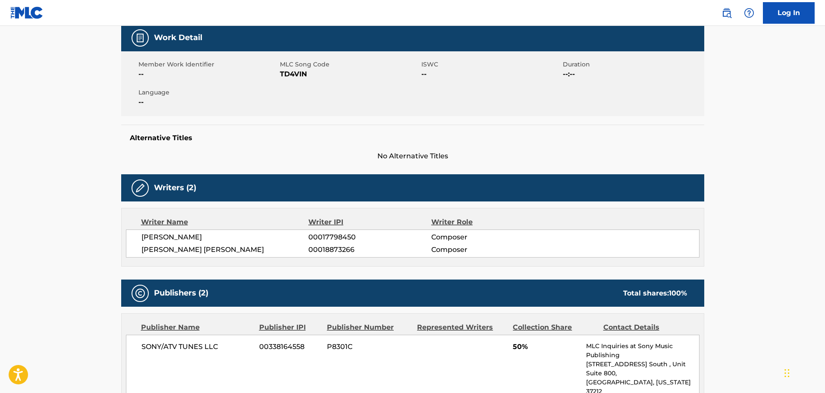
click at [294, 76] on span "TD4VIN" at bounding box center [349, 74] width 139 height 10
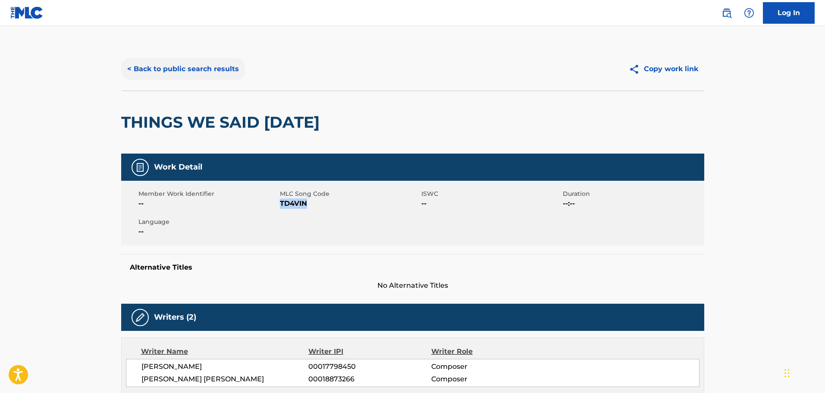
drag, startPoint x: 162, startPoint y: 63, endPoint x: 167, endPoint y: 67, distance: 5.9
click at [162, 63] on button "< Back to public search results" at bounding box center [183, 69] width 124 height 22
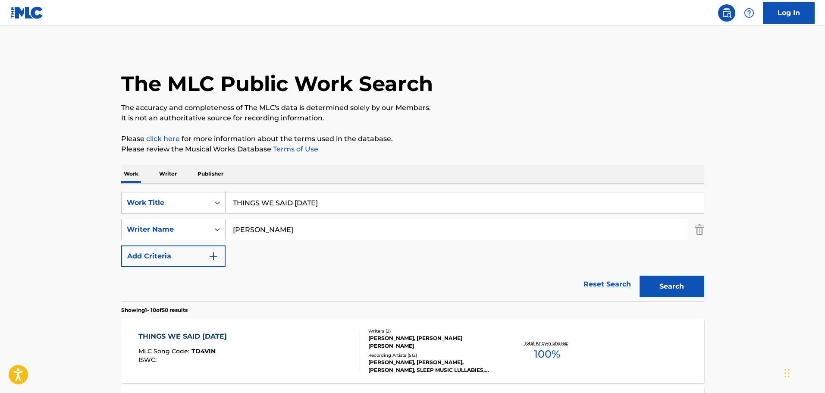
scroll to position [138, 0]
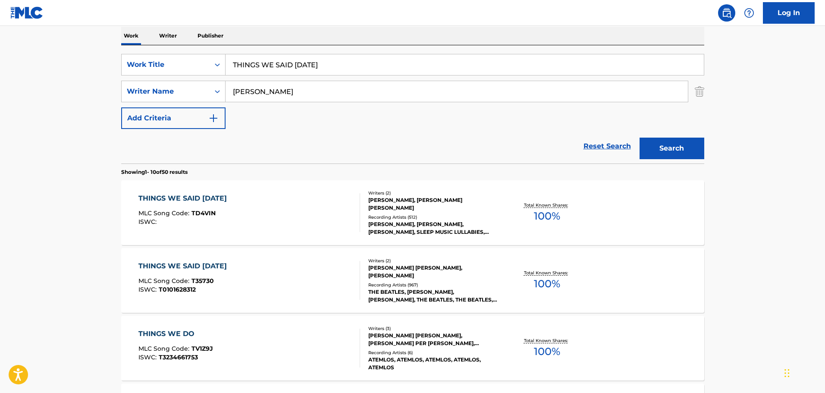
drag, startPoint x: 325, startPoint y: 66, endPoint x: 37, endPoint y: 36, distance: 290.2
click at [37, 36] on main "The MLC Public Work Search The accuracy and completeness of The MLC's data is d…" at bounding box center [412, 396] width 825 height 1016
paste input "HELLO GOODBYE"
click at [662, 149] on button "Search" at bounding box center [672, 149] width 65 height 22
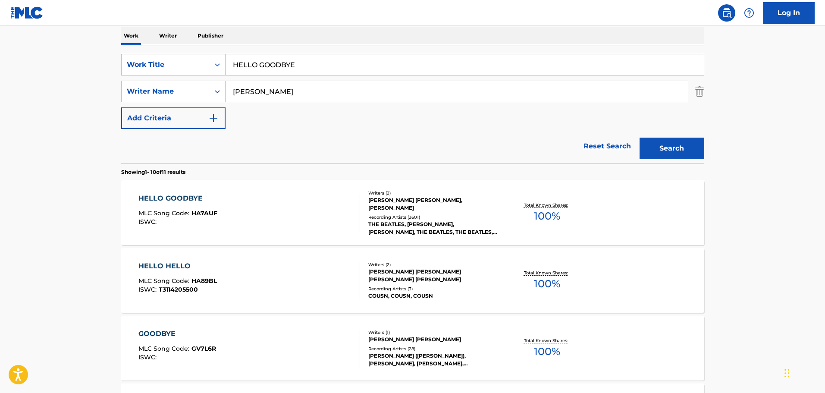
drag, startPoint x: 321, startPoint y: 54, endPoint x: 317, endPoint y: 55, distance: 4.4
click at [317, 55] on input "HELLO GOODBYE" at bounding box center [465, 64] width 479 height 21
drag, startPoint x: 318, startPoint y: 67, endPoint x: 113, endPoint y: 51, distance: 204.7
click at [79, 32] on main "The MLC Public Work Search The accuracy and completeness of The MLC's data is d…" at bounding box center [412, 396] width 825 height 1016
paste input "I'LL BE BACK"
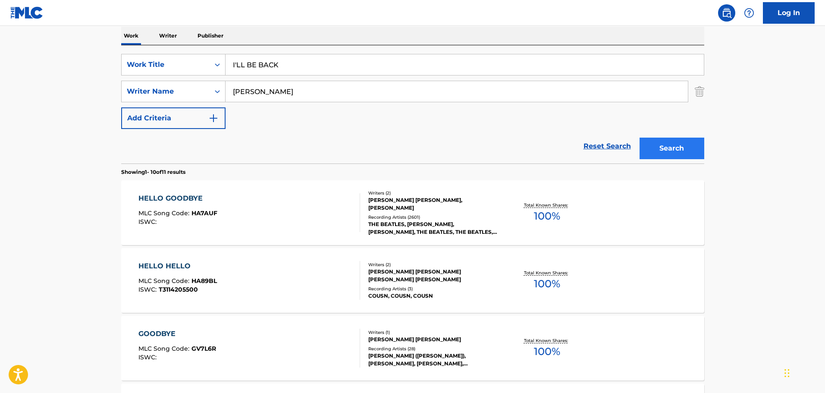
type input "I'LL BE BACK"
click at [686, 144] on button "Search" at bounding box center [672, 149] width 65 height 22
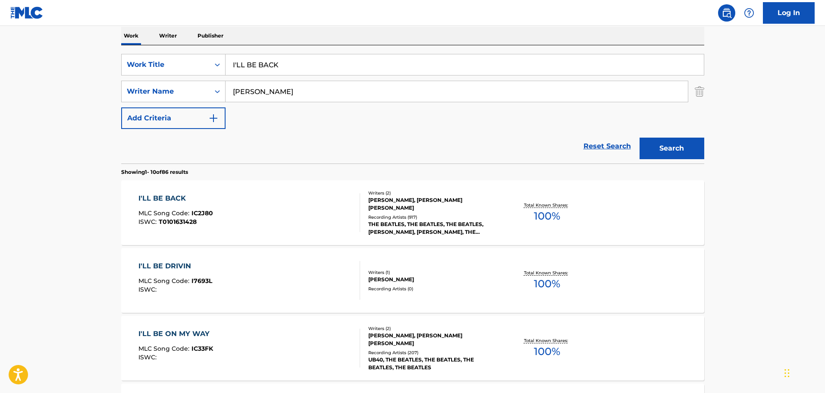
click at [267, 208] on div "I'LL BE BACK MLC Song Code : IC2J80 ISWC : T0101631428" at bounding box center [250, 212] width 222 height 39
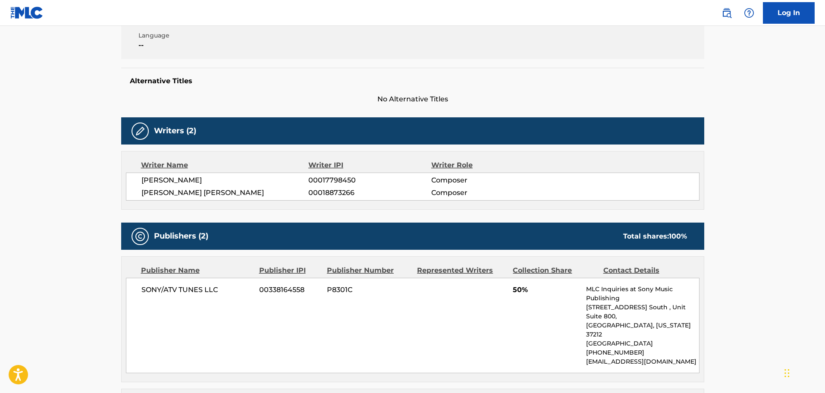
scroll to position [129, 0]
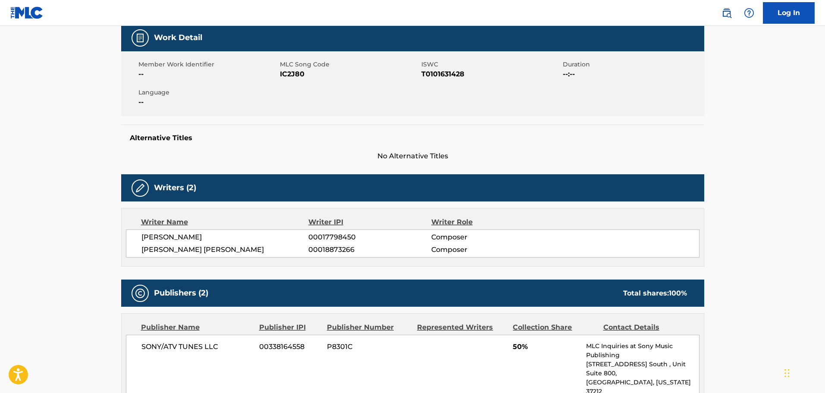
click at [290, 71] on span "IC2J80" at bounding box center [349, 74] width 139 height 10
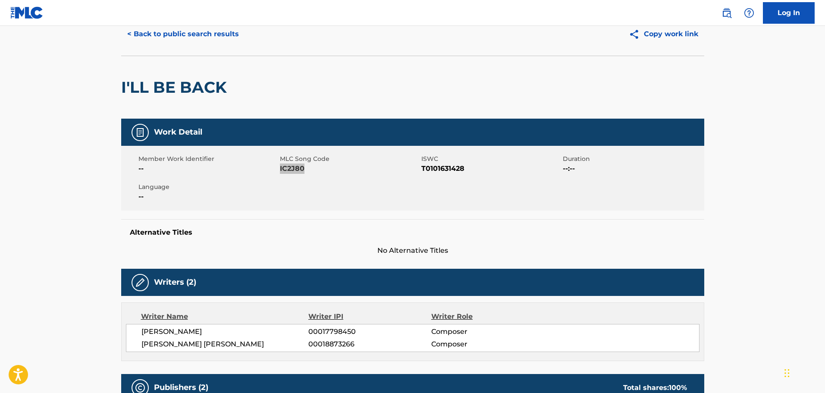
scroll to position [0, 0]
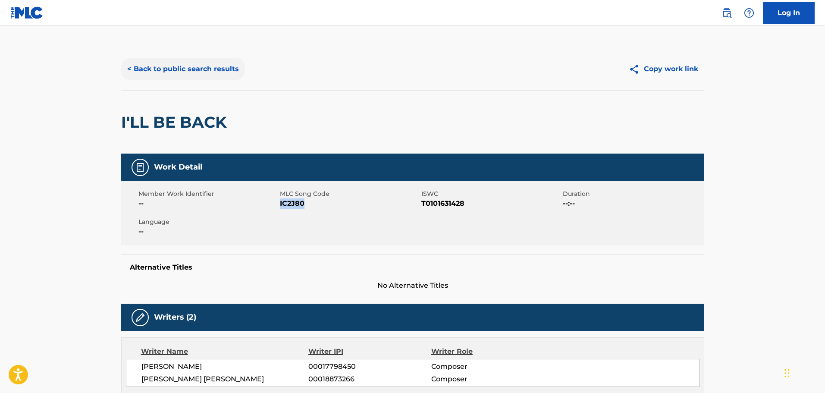
click at [208, 66] on button "< Back to public search results" at bounding box center [183, 69] width 124 height 22
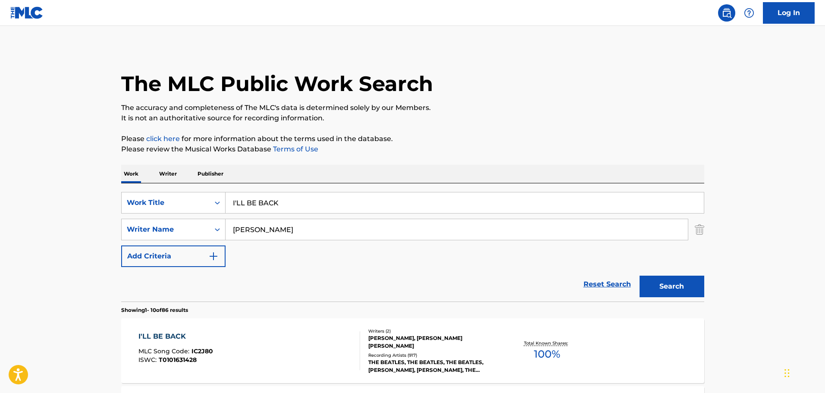
scroll to position [138, 0]
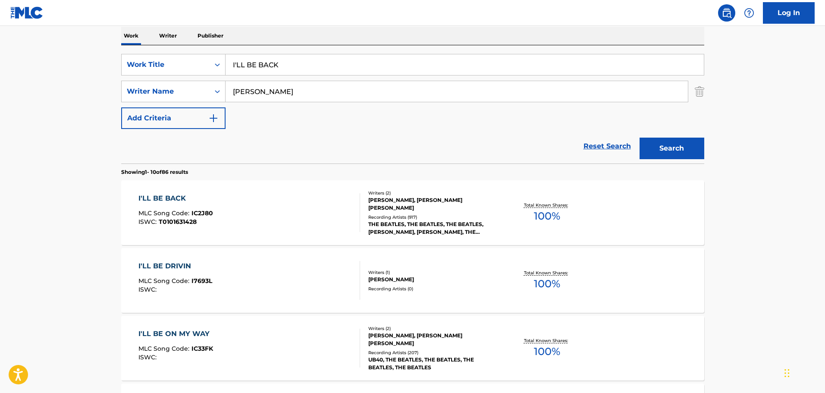
drag, startPoint x: 299, startPoint y: 68, endPoint x: 71, endPoint y: 28, distance: 231.2
click at [73, 28] on main "The MLC Public Work Search The accuracy and completeness of The MLC's data is d…" at bounding box center [412, 396] width 825 height 1016
paste input "YOU'RE GOING TO LOSE THAT GIRL"
type input "YOU'RE GOING TO LOSE THAT GIRL"
click at [653, 149] on button "Search" at bounding box center [672, 149] width 65 height 22
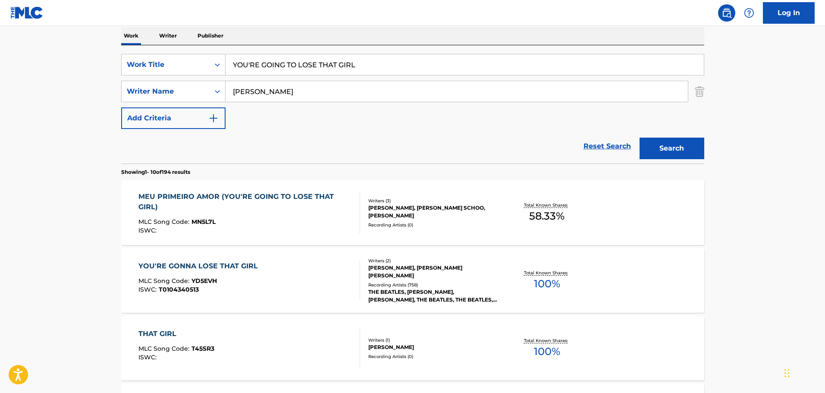
click at [258, 278] on div "MLC Song Code : YD5EVH" at bounding box center [201, 282] width 124 height 9
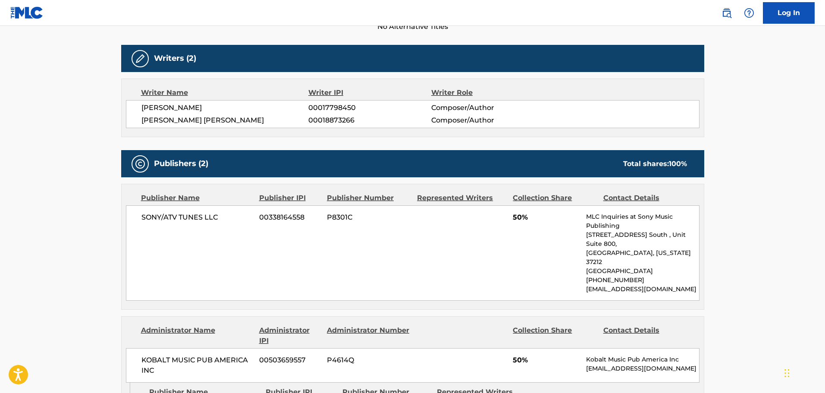
scroll to position [86, 0]
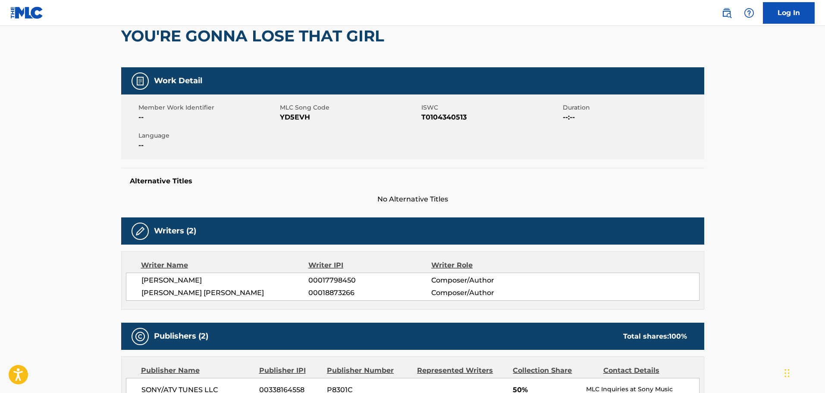
click at [301, 118] on span "YD5EVH" at bounding box center [349, 117] width 139 height 10
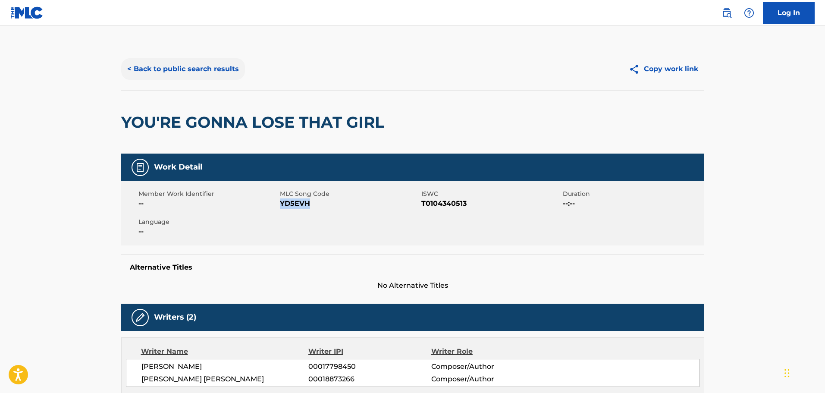
click at [154, 60] on button "< Back to public search results" at bounding box center [183, 69] width 124 height 22
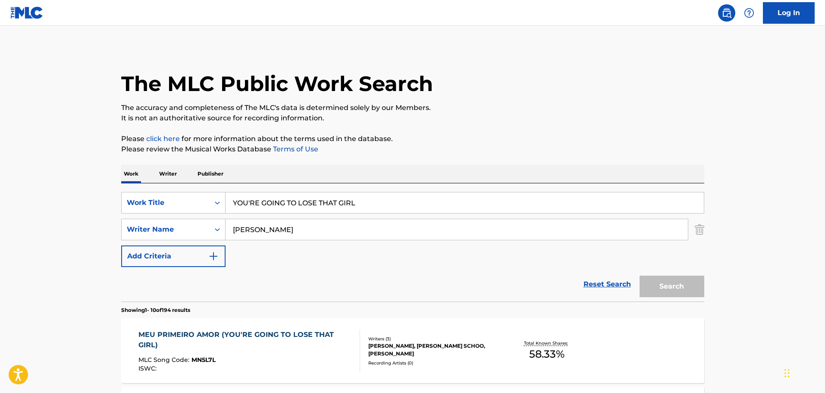
scroll to position [138, 0]
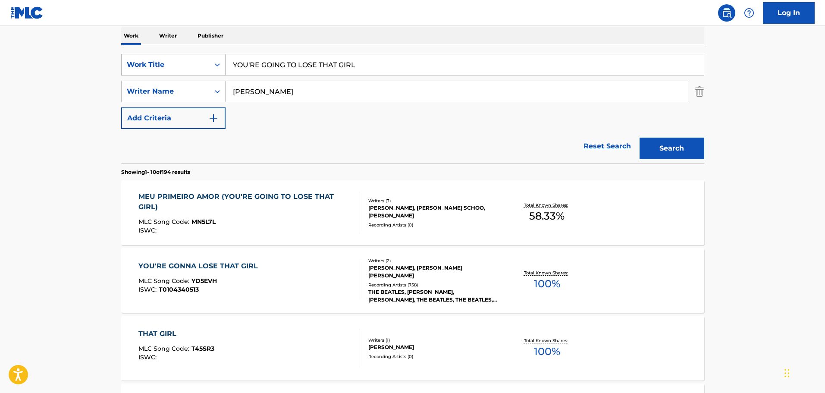
drag, startPoint x: 377, startPoint y: 64, endPoint x: 214, endPoint y: 68, distance: 162.7
click at [59, 31] on main "The MLC Public Work Search The accuracy and completeness of The MLC's data is d…" at bounding box center [412, 396] width 825 height 1016
paste input "ALL YOU NEED IS LOVE"
type input "ALL YOU NEED IS LOVE"
click at [683, 147] on button "Search" at bounding box center [672, 149] width 65 height 22
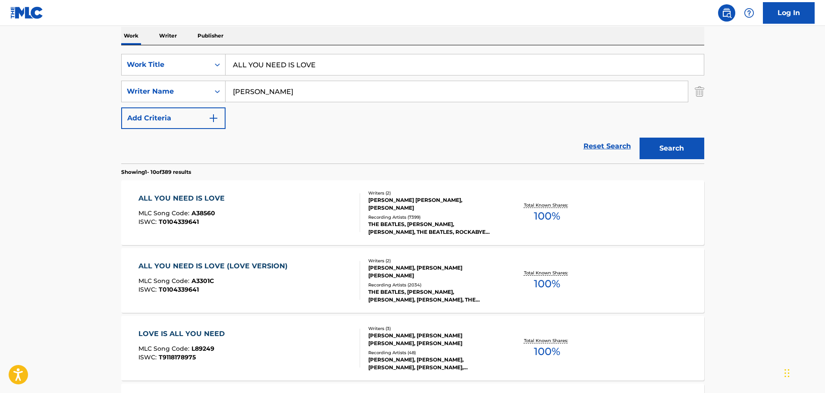
click at [287, 211] on div "ALL YOU NEED IS LOVE MLC Song Code : A38560 ISWC : T0104339641" at bounding box center [250, 212] width 222 height 39
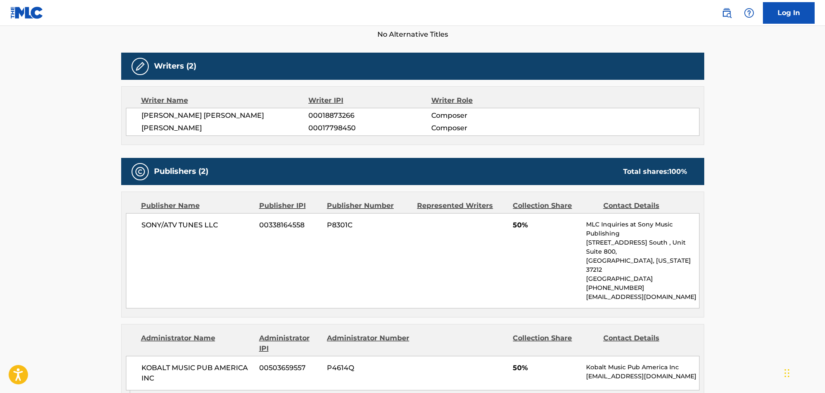
scroll to position [129, 0]
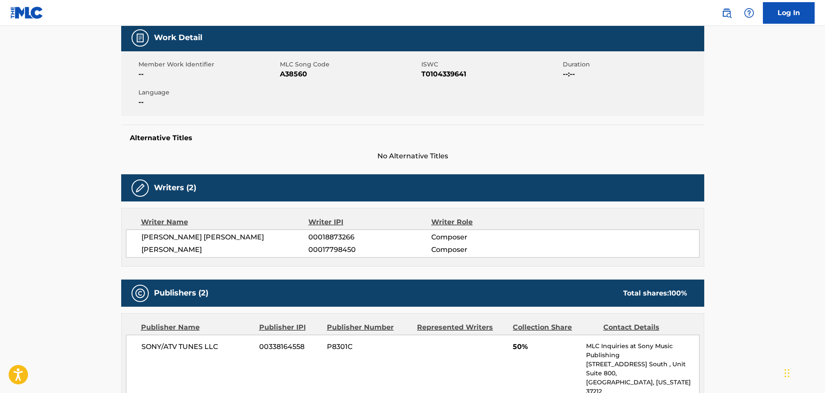
click at [297, 76] on span "A38560" at bounding box center [349, 74] width 139 height 10
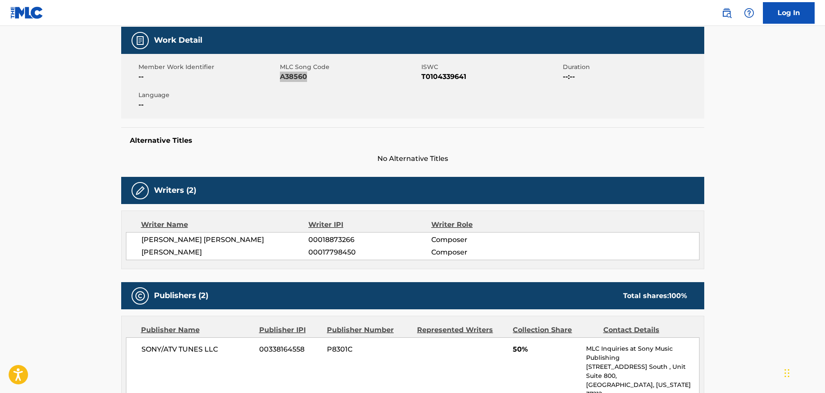
scroll to position [0, 0]
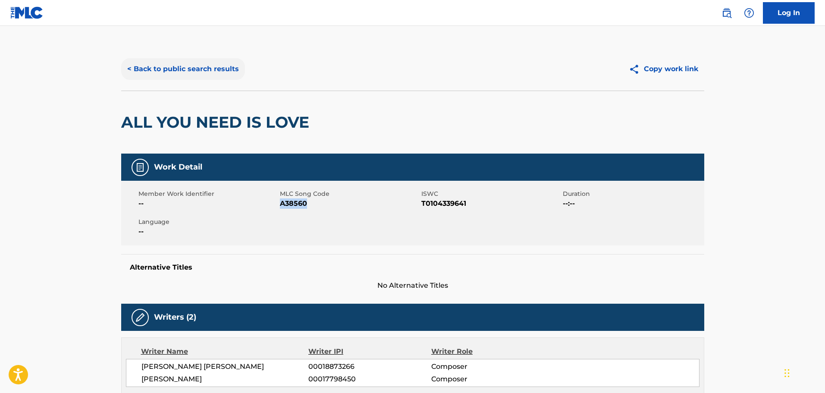
click at [159, 67] on button "< Back to public search results" at bounding box center [183, 69] width 124 height 22
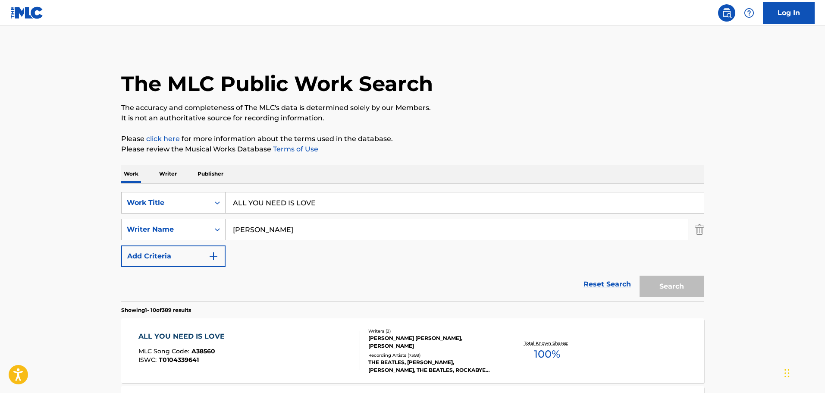
scroll to position [138, 0]
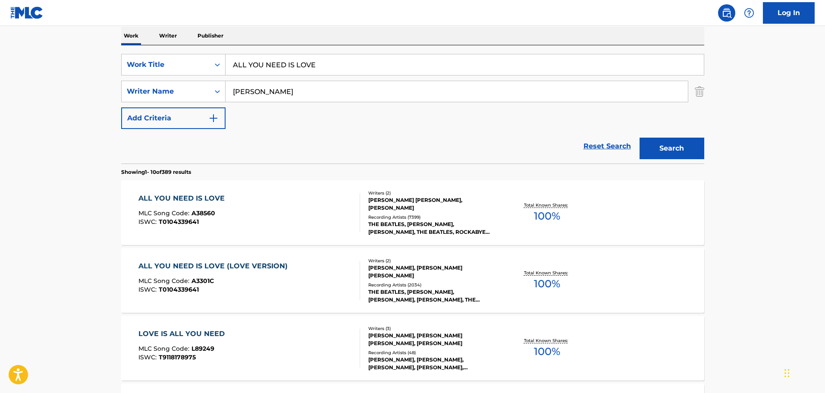
drag, startPoint x: 332, startPoint y: 67, endPoint x: 76, endPoint y: 29, distance: 259.5
click at [77, 29] on main "The MLC Public Work Search The accuracy and completeness of The MLC's data is d…" at bounding box center [412, 396] width 825 height 1016
paste input "I CALL YOUR NAM"
type input "I CALL YOUR NAME"
click at [677, 142] on button "Search" at bounding box center [672, 149] width 65 height 22
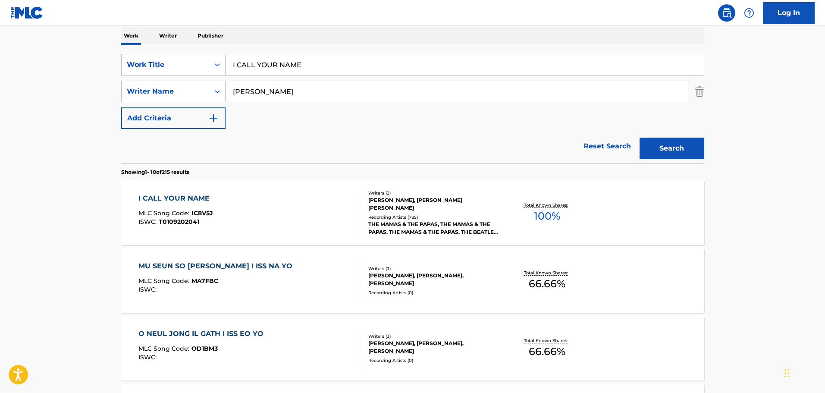
click at [317, 220] on div "I CALL YOUR NAME MLC Song Code : IC8V5J ISWC : T0109202041" at bounding box center [250, 212] width 222 height 39
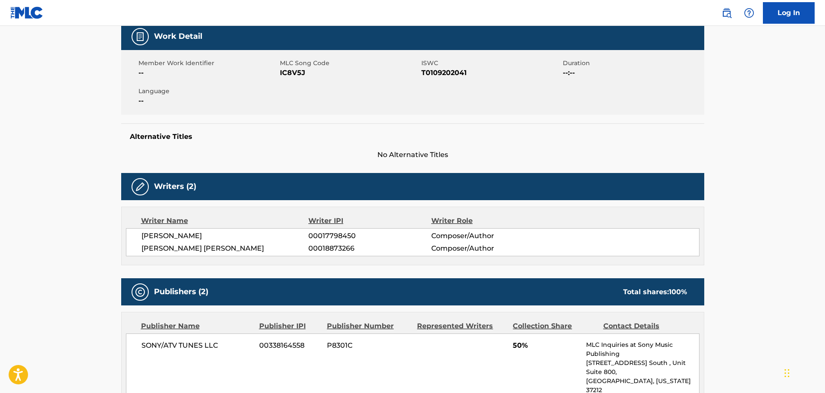
scroll to position [129, 0]
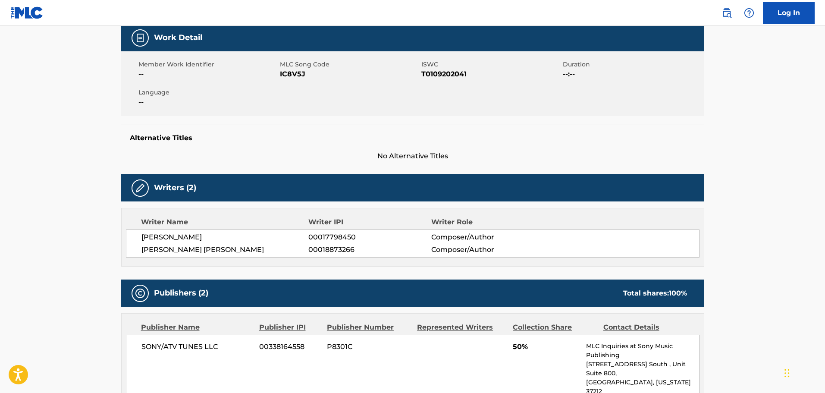
click at [298, 75] on span "IC8V5J" at bounding box center [349, 74] width 139 height 10
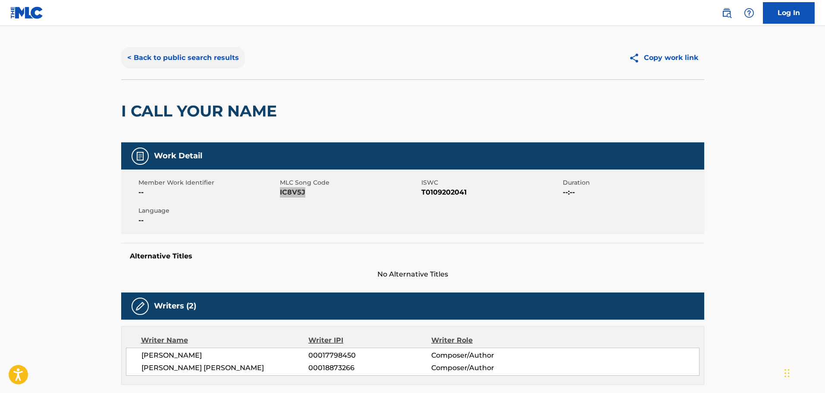
scroll to position [0, 0]
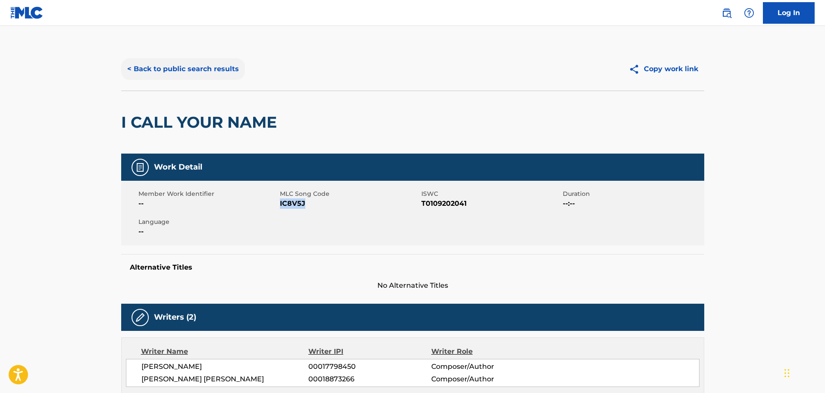
click at [176, 61] on button "< Back to public search results" at bounding box center [183, 69] width 124 height 22
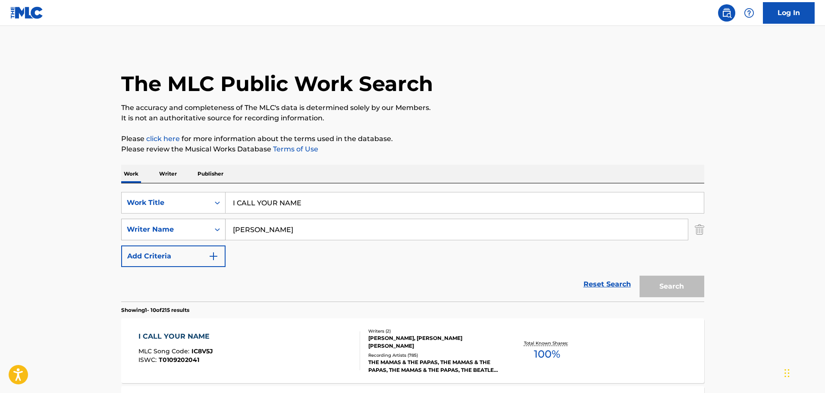
scroll to position [138, 0]
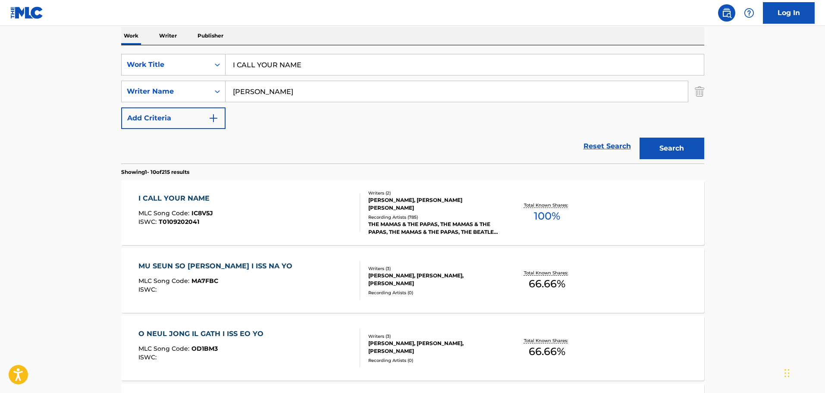
drag, startPoint x: 316, startPoint y: 63, endPoint x: 98, endPoint y: 32, distance: 220.5
click at [100, 32] on main "The MLC Public Work Search The accuracy and completeness of The MLC's data is d…" at bounding box center [412, 396] width 825 height 1016
paste input "YOU WON'T SEE"
type input "YOU WON'T SEE ME"
click at [645, 145] on button "Search" at bounding box center [672, 149] width 65 height 22
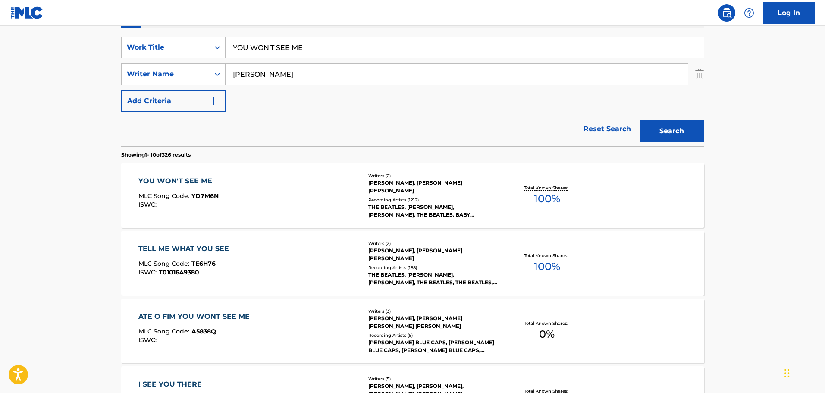
scroll to position [181, 0]
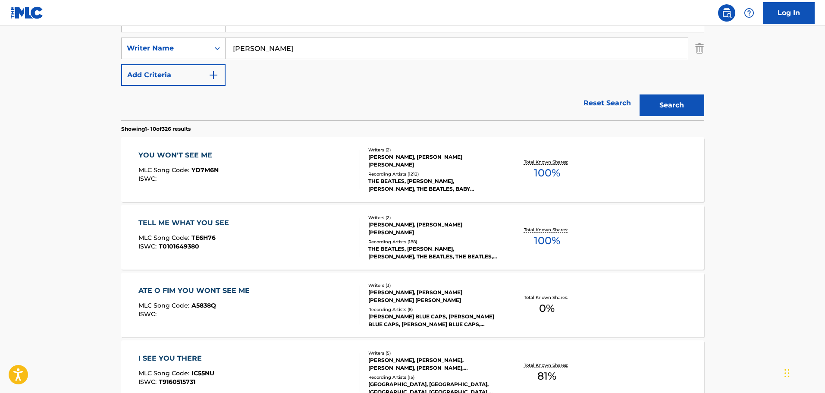
click at [293, 170] on div "YOU WON'T SEE ME MLC Song Code : YD7M6N ISWC :" at bounding box center [250, 169] width 222 height 39
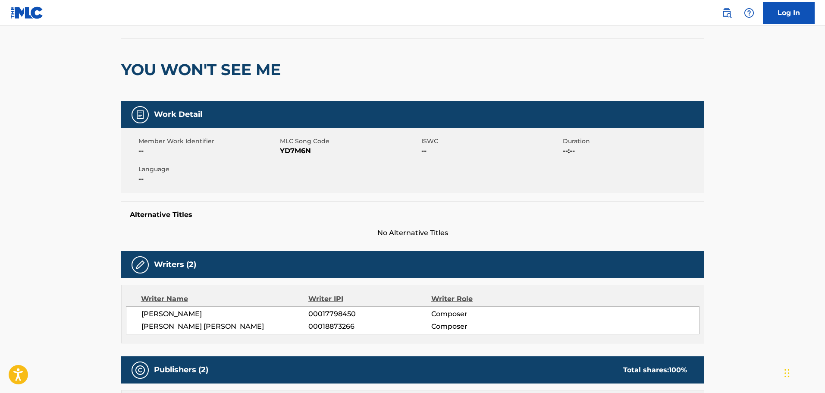
scroll to position [43, 0]
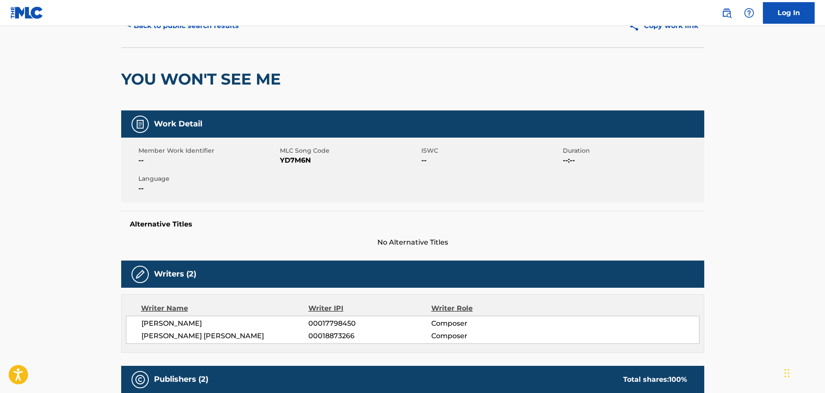
click at [300, 160] on span "YD7M6N" at bounding box center [349, 160] width 139 height 10
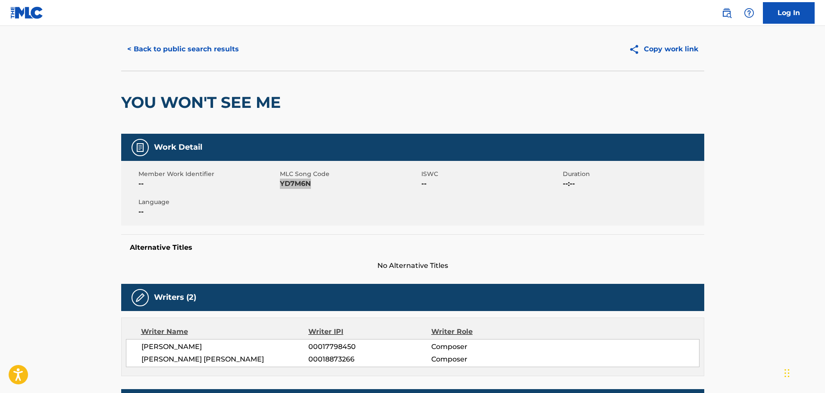
scroll to position [0, 0]
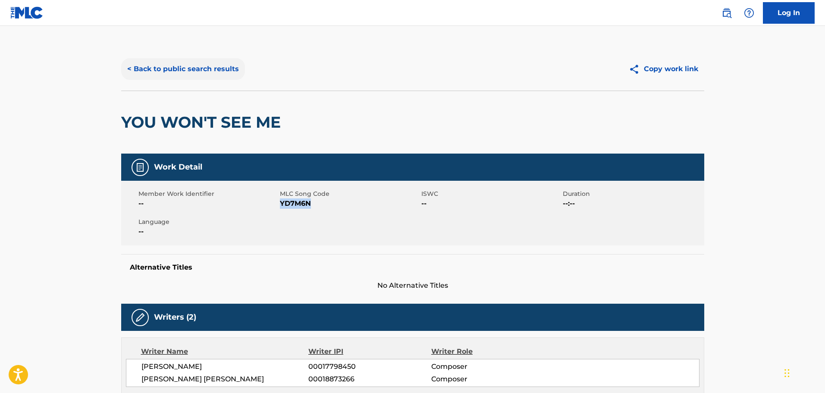
drag, startPoint x: 154, startPoint y: 71, endPoint x: 148, endPoint y: 75, distance: 7.0
click at [154, 71] on button "< Back to public search results" at bounding box center [183, 69] width 124 height 22
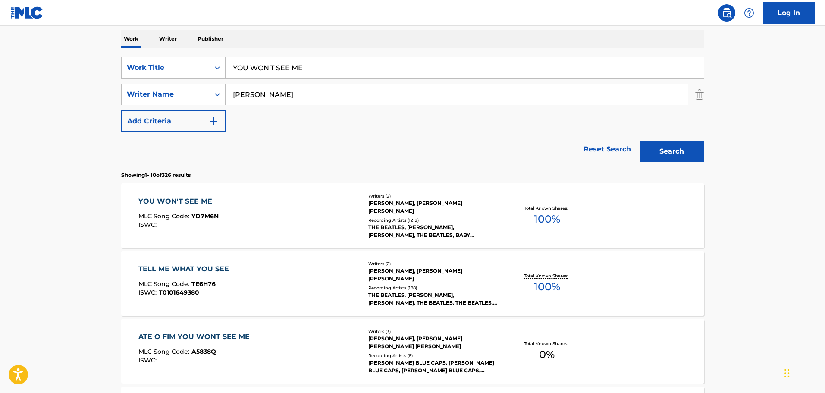
scroll to position [95, 0]
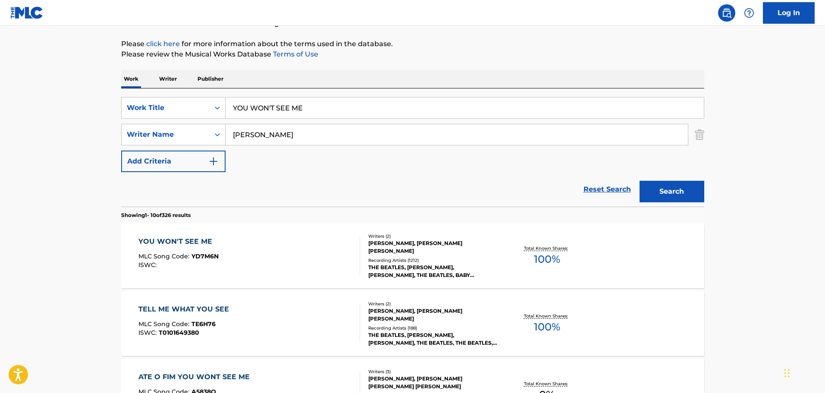
drag, startPoint x: 337, startPoint y: 111, endPoint x: 132, endPoint y: 89, distance: 206.5
paste input "HELLO LITTLE GIRL"
type input "HELLO LITTLE GIRL"
click at [675, 184] on button "Search" at bounding box center [672, 192] width 65 height 22
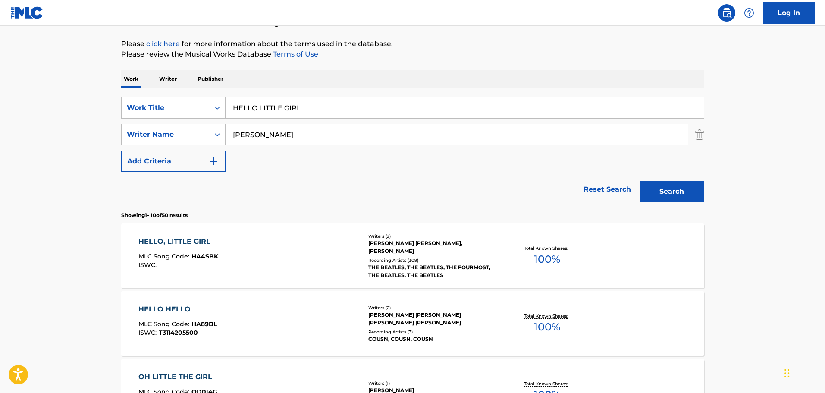
click at [295, 253] on div "HELLO, LITTLE GIRL MLC Song Code : HA4SBK ISWC :" at bounding box center [250, 255] width 222 height 39
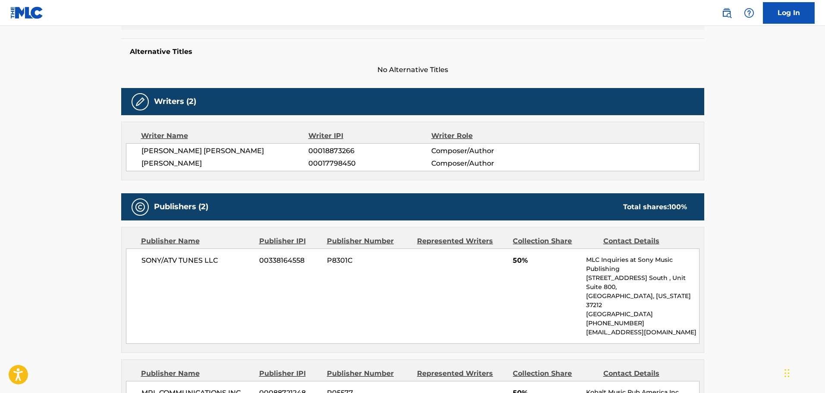
scroll to position [43, 0]
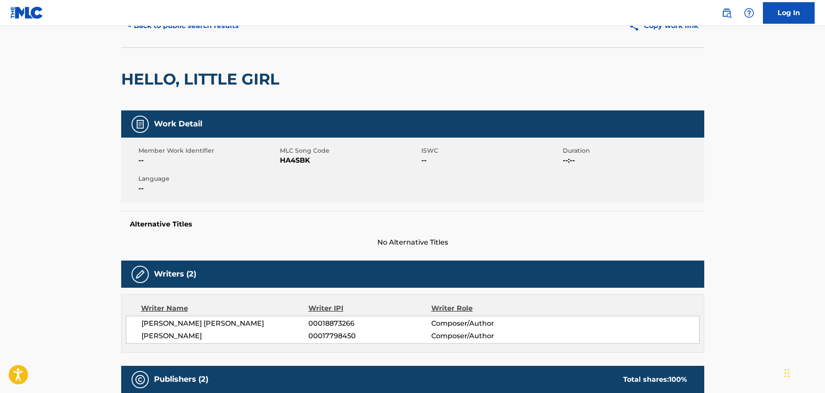
click at [296, 159] on span "HA4SBK" at bounding box center [349, 160] width 139 height 10
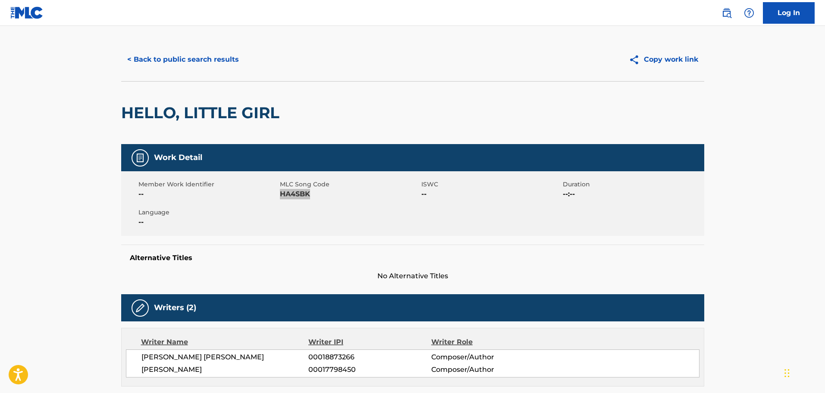
scroll to position [0, 0]
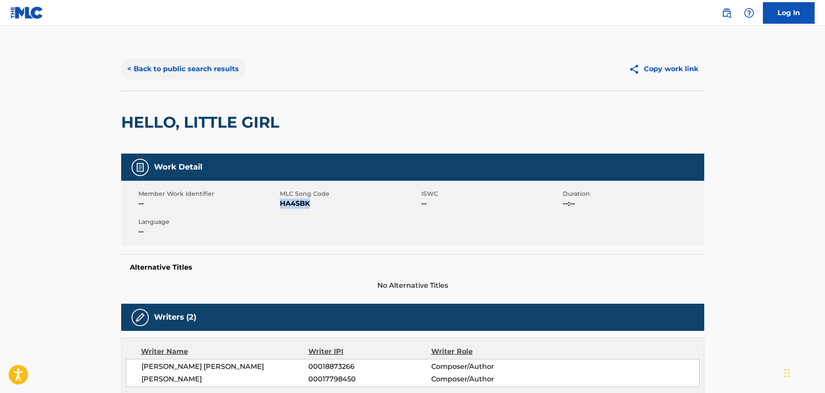
click at [206, 68] on button "< Back to public search results" at bounding box center [183, 69] width 124 height 22
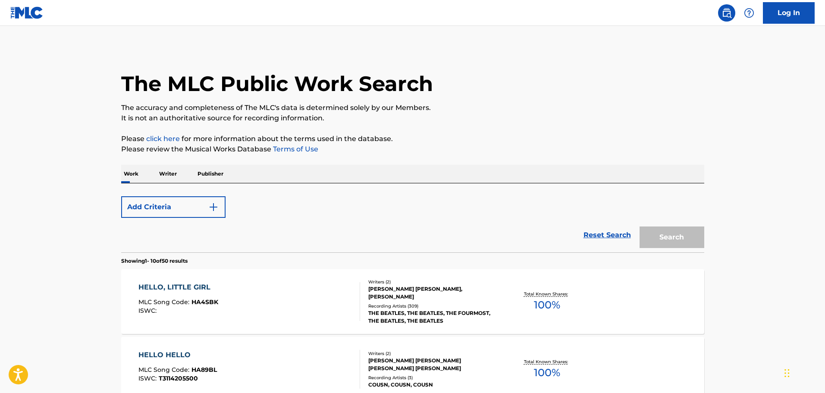
scroll to position [95, 0]
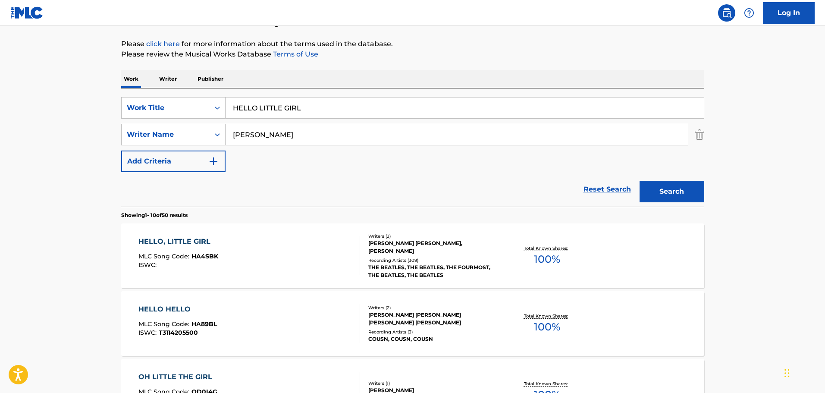
drag, startPoint x: 194, startPoint y: 79, endPoint x: 148, endPoint y: 69, distance: 46.7
paste input "THERE'S A PLACE"
type input "THERE'S A PLACE"
click at [679, 187] on button "Search" at bounding box center [672, 192] width 65 height 22
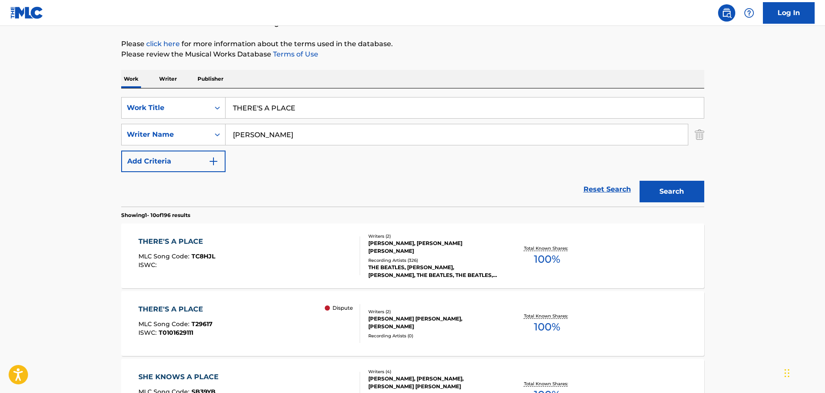
click at [264, 256] on div "THERE'S A PLACE MLC Song Code : TC8HJL ISWC :" at bounding box center [250, 255] width 222 height 39
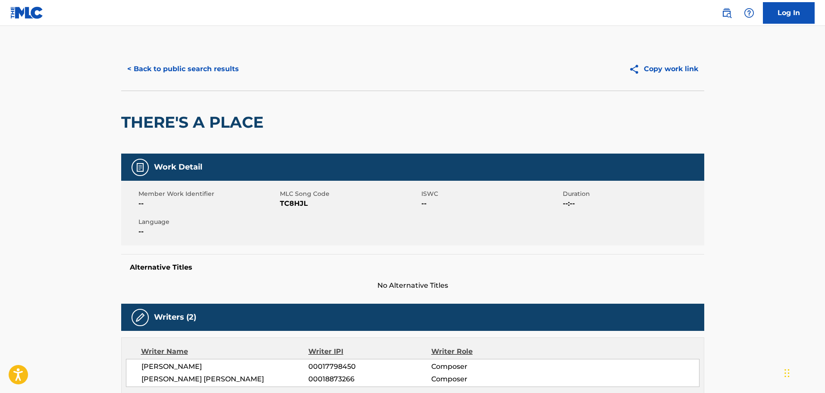
click at [293, 205] on span "TC8HJL" at bounding box center [349, 203] width 139 height 10
click at [220, 67] on button "< Back to public search results" at bounding box center [183, 69] width 124 height 22
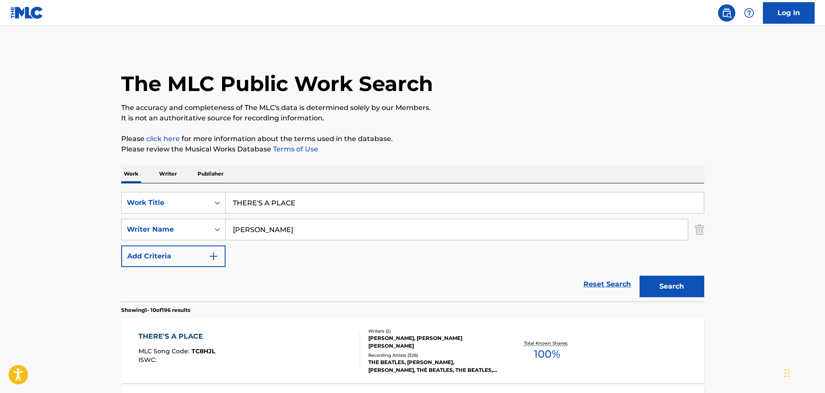
scroll to position [95, 0]
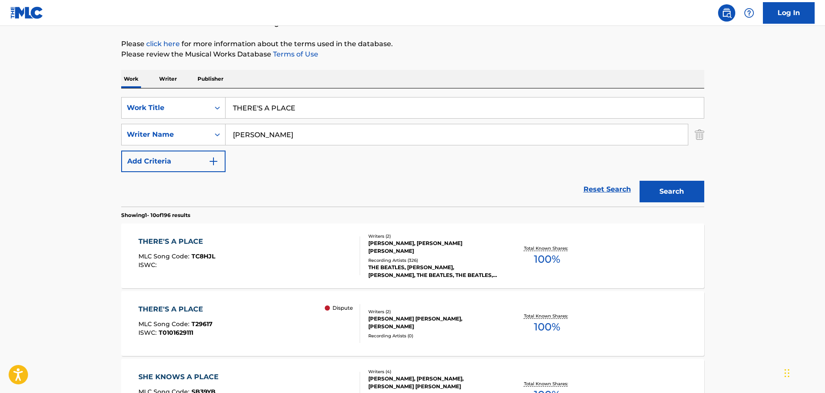
click at [316, 113] on input "THERE'S A PLACE" at bounding box center [465, 108] width 479 height 21
drag, startPoint x: 316, startPoint y: 108, endPoint x: 141, endPoint y: 88, distance: 176.4
paste input "I'LL CRY INSTEAD"
type input "I'LL CRY INSTEAD"
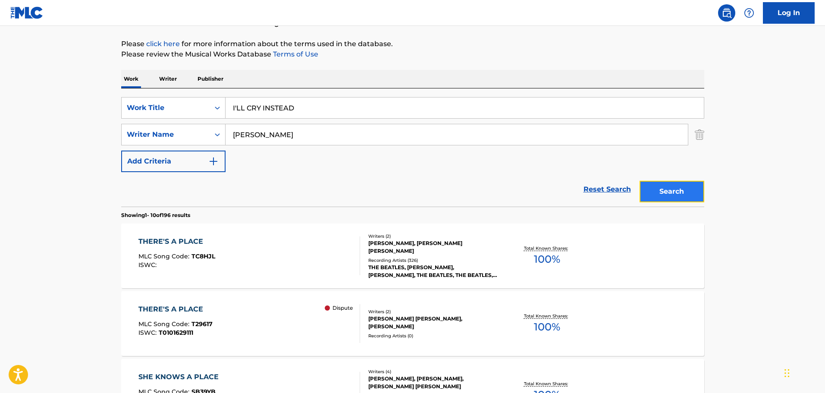
click at [652, 198] on button "Search" at bounding box center [672, 192] width 65 height 22
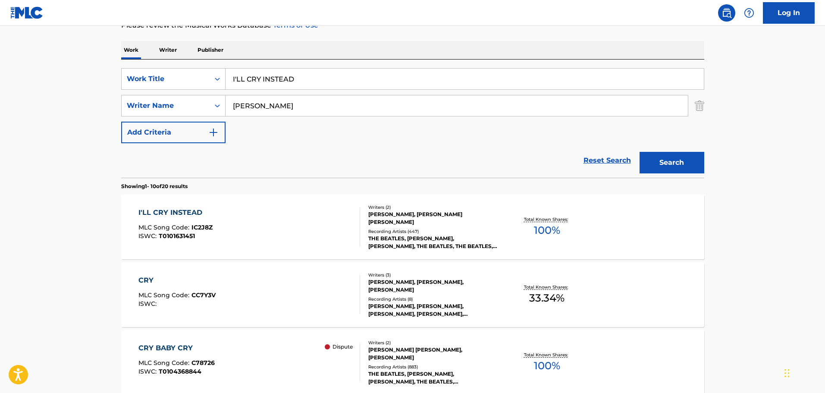
scroll to position [138, 0]
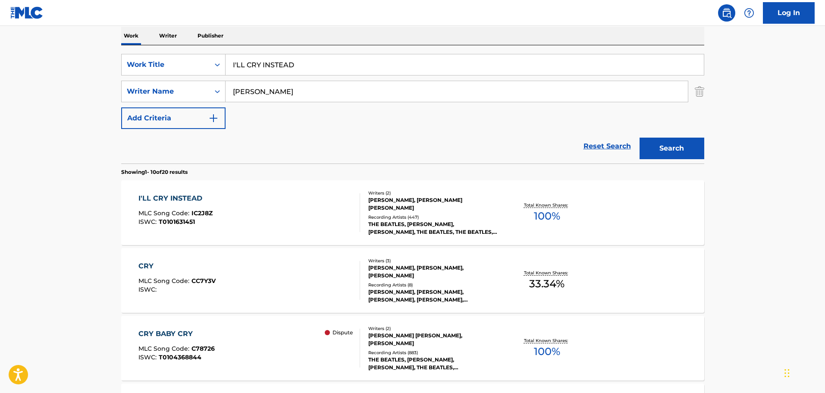
click at [252, 215] on div "I'LL CRY INSTEAD MLC Song Code : IC2J8Z ISWC : T0101631451" at bounding box center [250, 212] width 222 height 39
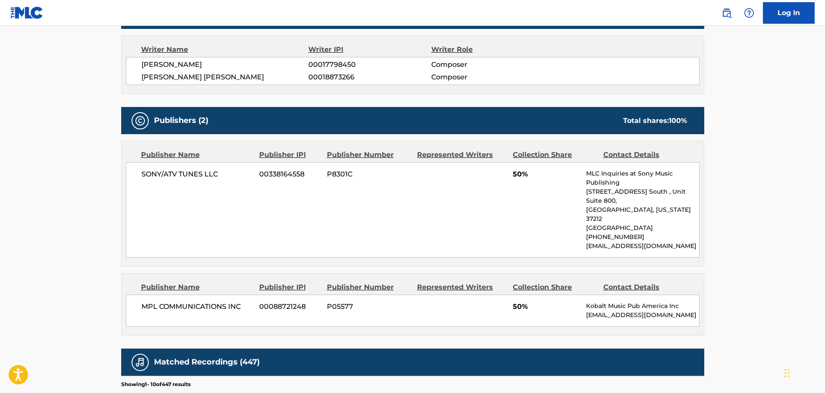
scroll to position [86, 0]
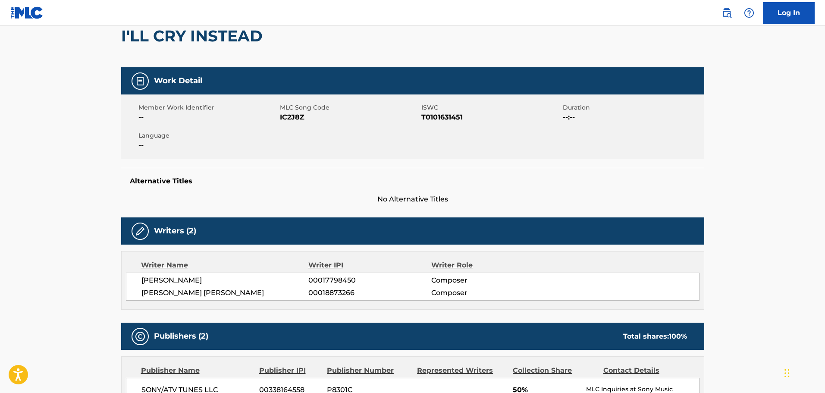
click at [296, 119] on span "IC2J8Z" at bounding box center [349, 117] width 139 height 10
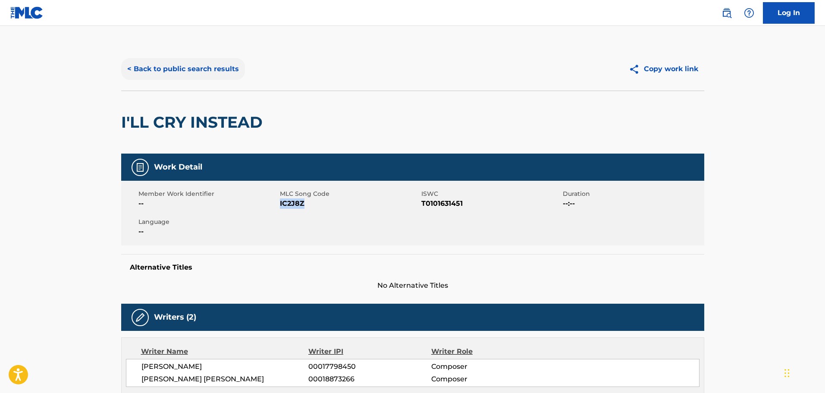
drag, startPoint x: 176, startPoint y: 51, endPoint x: 170, endPoint y: 67, distance: 17.1
click at [176, 51] on div "< Back to public search results Copy work link" at bounding box center [412, 68] width 583 height 43
click at [170, 67] on button "< Back to public search results" at bounding box center [183, 69] width 124 height 22
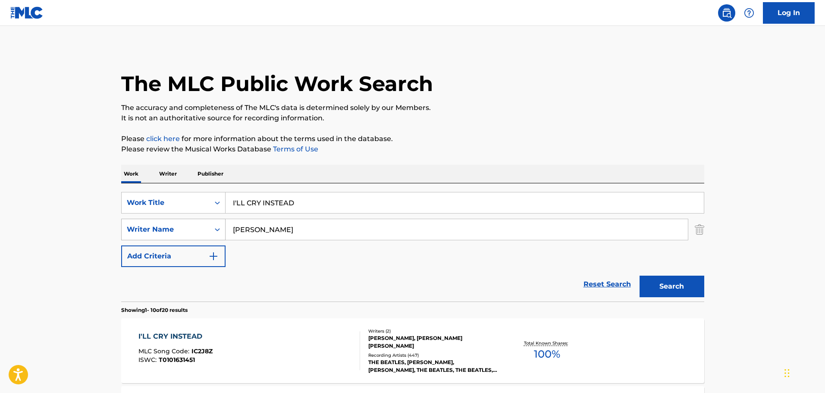
scroll to position [138, 0]
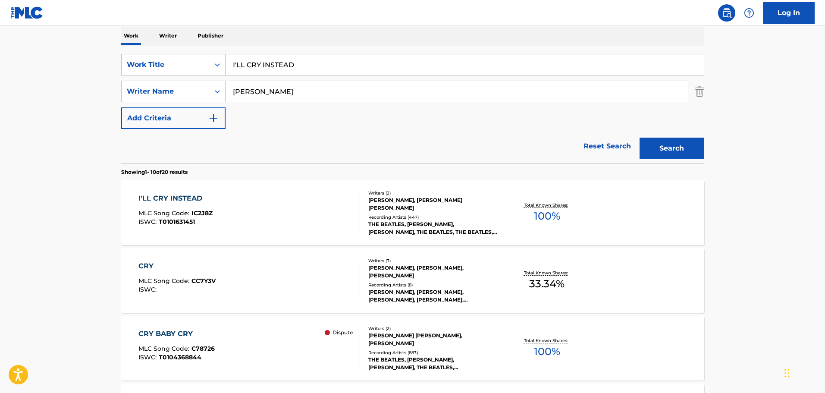
drag, startPoint x: 301, startPoint y: 60, endPoint x: 89, endPoint y: 54, distance: 212.0
click at [90, 54] on main "The MLC Public Work Search The accuracy and completeness of The MLC's data is d…" at bounding box center [412, 396] width 825 height 1016
paste input "CONFIDENTIAL INFORMATION"
click at [686, 142] on button "Search" at bounding box center [672, 149] width 65 height 22
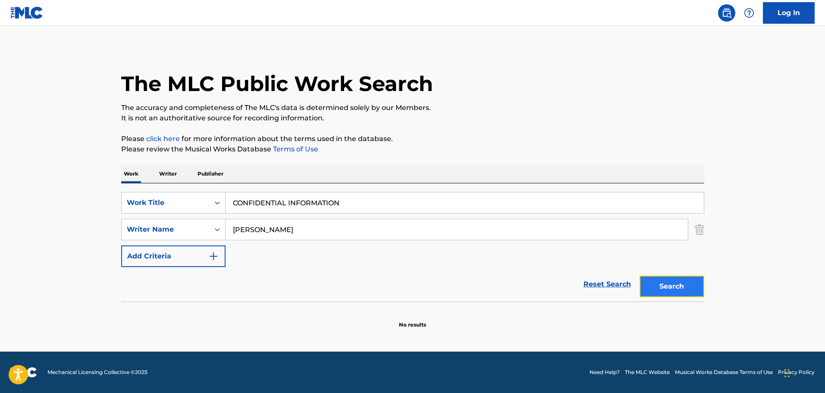
click at [687, 292] on button "Search" at bounding box center [672, 287] width 65 height 22
click at [397, 198] on input "CONFIDENTIAL INFORMATION" at bounding box center [465, 202] width 479 height 21
drag, startPoint x: 387, startPoint y: 203, endPoint x: 160, endPoint y: 183, distance: 227.4
click at [82, 166] on main "The MLC Public Work Search The accuracy and completeness of The MLC's data is d…" at bounding box center [412, 189] width 825 height 326
paste input "[PERSON_NAME] MY DEAR"
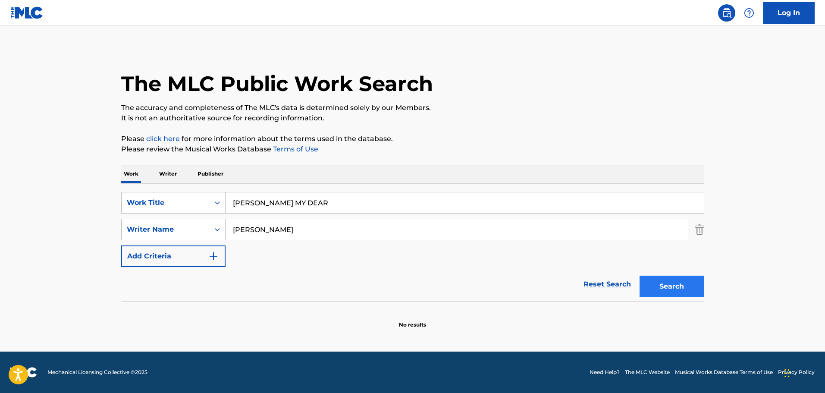
type input "[PERSON_NAME] MY DEAR"
click at [689, 285] on button "Search" at bounding box center [672, 287] width 65 height 22
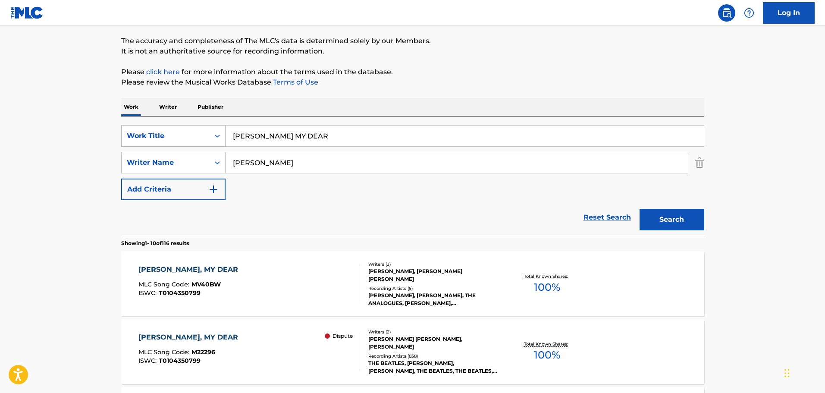
scroll to position [173, 0]
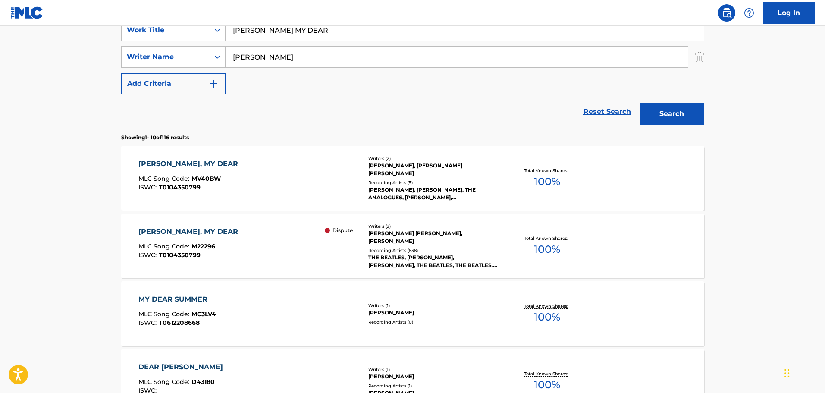
click at [239, 186] on div "[PERSON_NAME], MY DEAR MLC Song Code : MV40BW ISWC : T0104350799" at bounding box center [250, 178] width 222 height 39
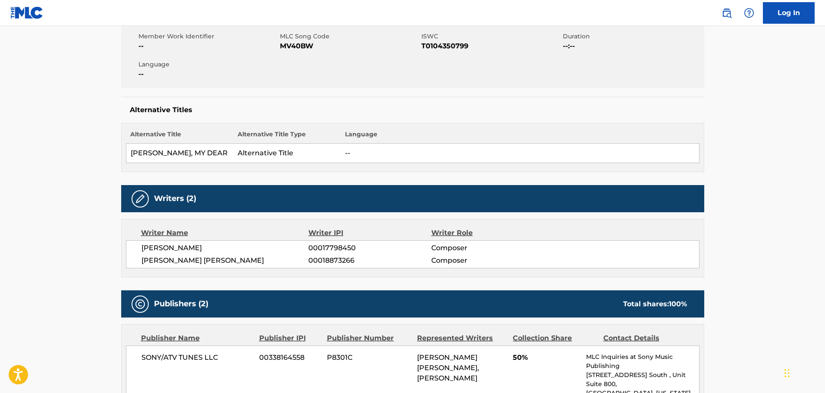
scroll to position [86, 0]
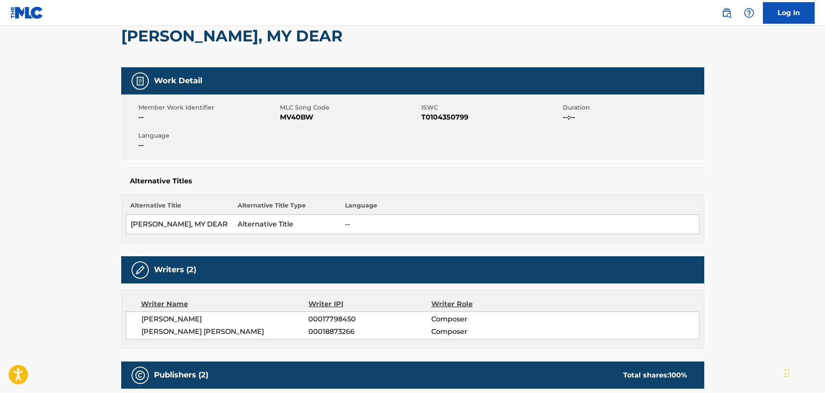
click at [302, 121] on span "MV40BW" at bounding box center [349, 117] width 139 height 10
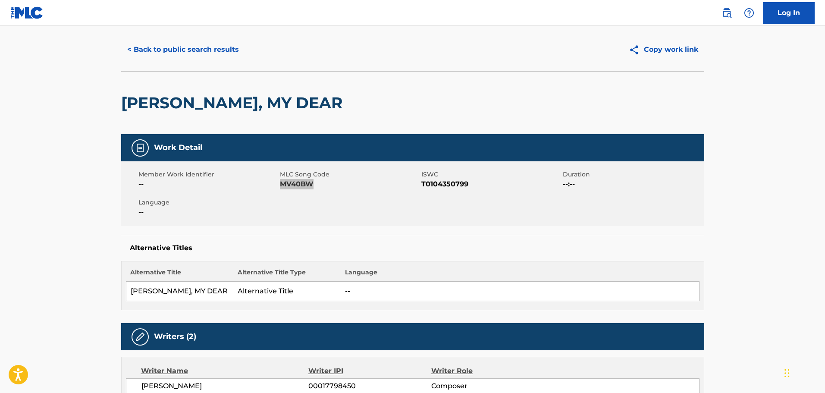
scroll to position [0, 0]
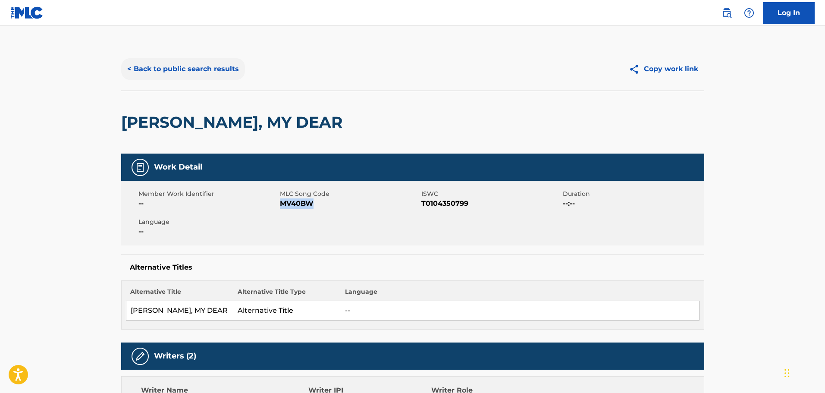
click at [189, 64] on button "< Back to public search results" at bounding box center [183, 69] width 124 height 22
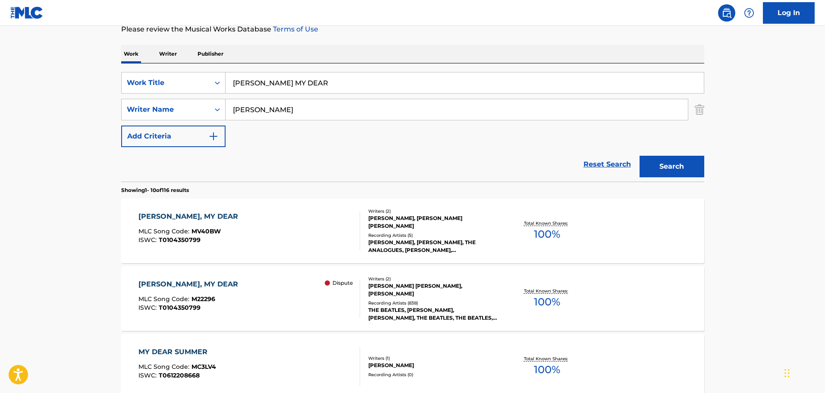
scroll to position [43, 0]
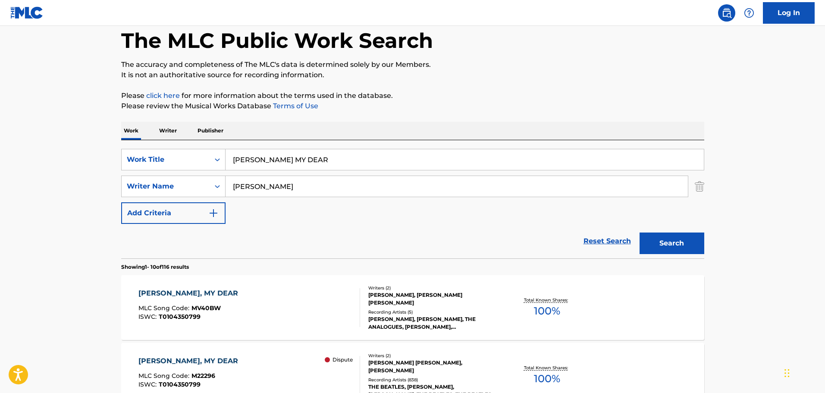
drag, startPoint x: 317, startPoint y: 156, endPoint x: 129, endPoint y: 135, distance: 188.8
paste input "I'LL KEEP YOU SATISFIED"
type input "I'LL KEEP YOU SATISFIED"
click at [666, 239] on button "Search" at bounding box center [672, 244] width 65 height 22
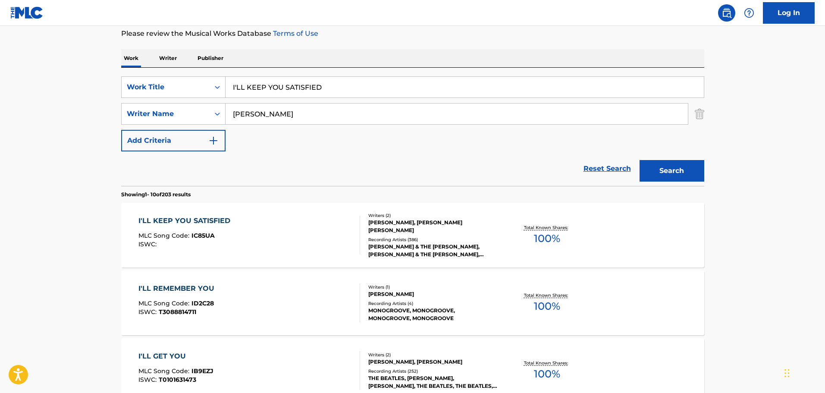
scroll to position [129, 0]
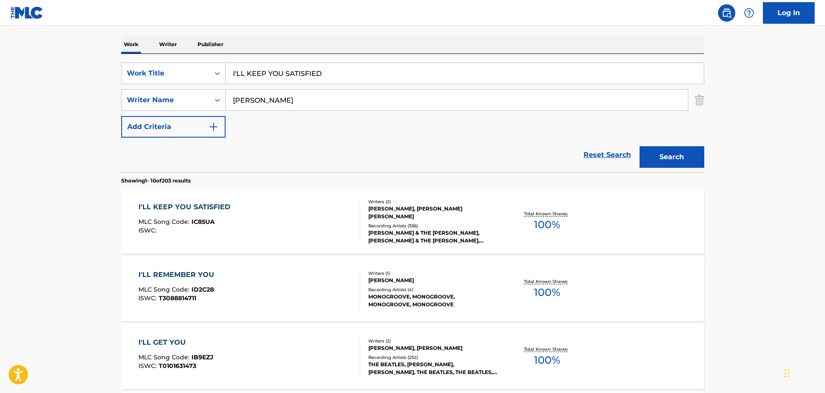
click at [293, 201] on div "I'LL KEEP YOU SATISFIED MLC Song Code : IC85UA ISWC : Writers ( 2 ) [PERSON_NAM…" at bounding box center [412, 221] width 583 height 65
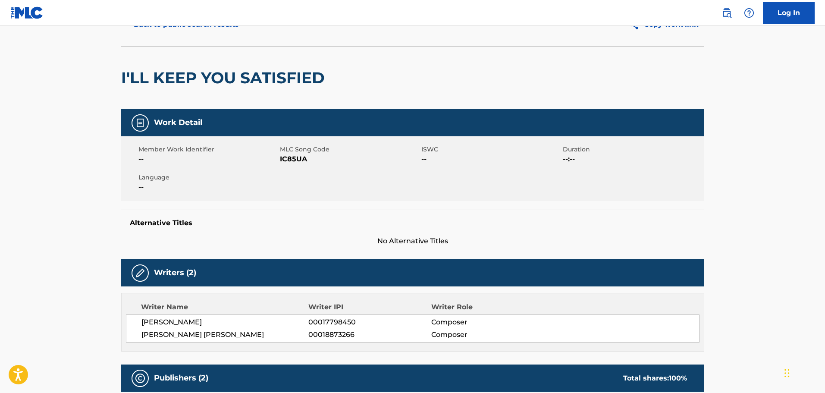
scroll to position [43, 0]
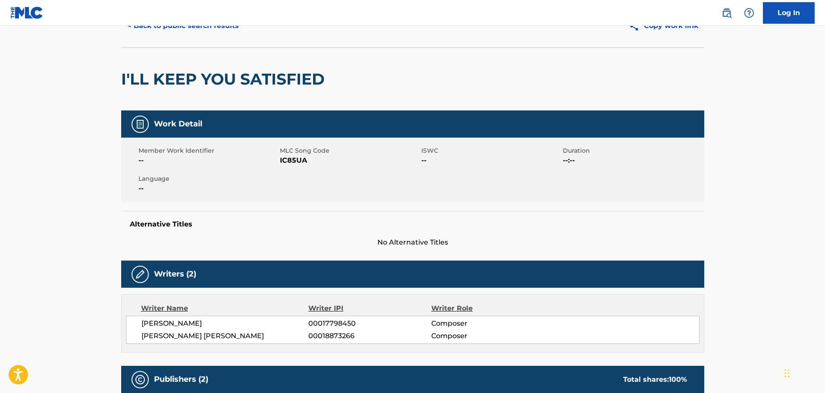
click at [294, 158] on span "IC85UA" at bounding box center [349, 160] width 139 height 10
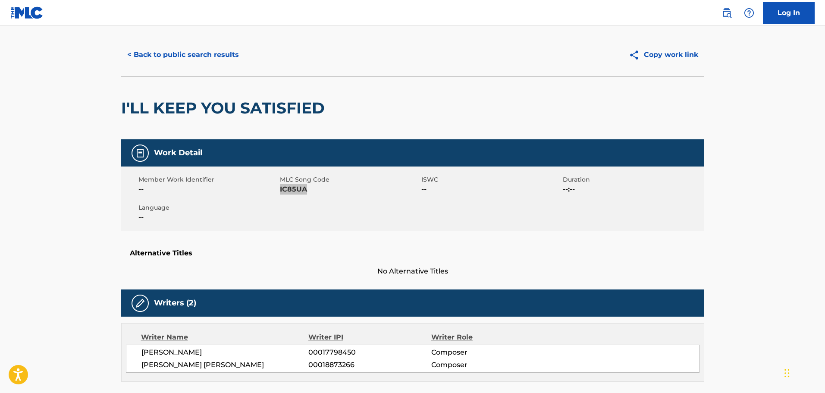
scroll to position [0, 0]
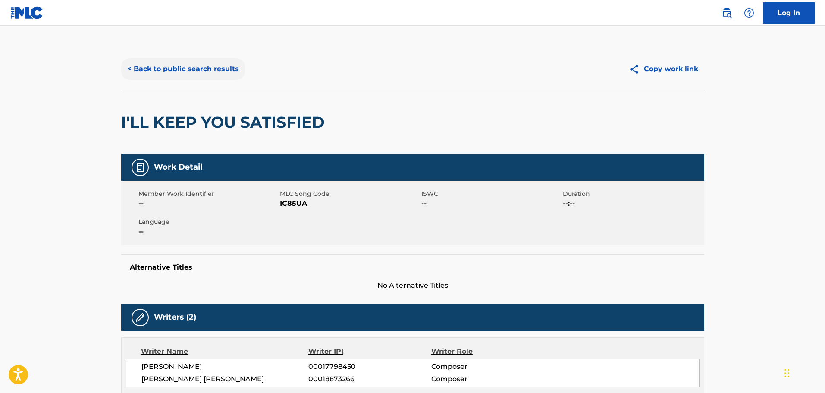
drag, startPoint x: 212, startPoint y: 54, endPoint x: 211, endPoint y: 62, distance: 7.4
click at [212, 54] on div "< Back to public search results Copy work link" at bounding box center [412, 68] width 583 height 43
click at [211, 62] on button "< Back to public search results" at bounding box center [183, 69] width 124 height 22
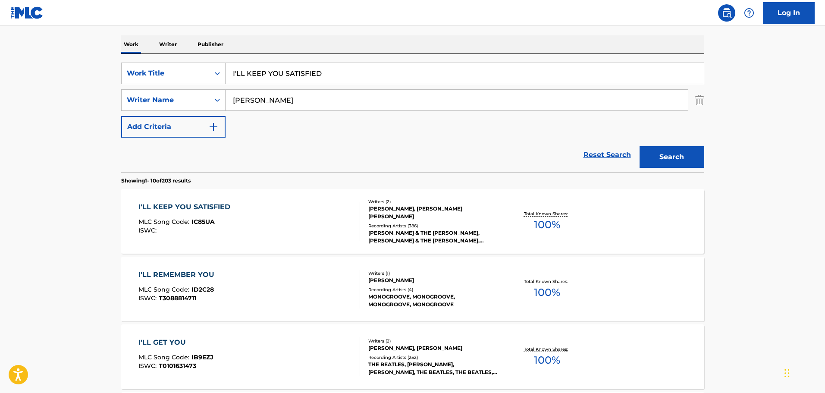
click at [343, 76] on input "I'LL KEEP YOU SATISFIED" at bounding box center [465, 73] width 479 height 21
drag, startPoint x: 347, startPoint y: 75, endPoint x: 137, endPoint y: 45, distance: 211.8
paste input "M A LOSER"
type input "I'M A LOSER"
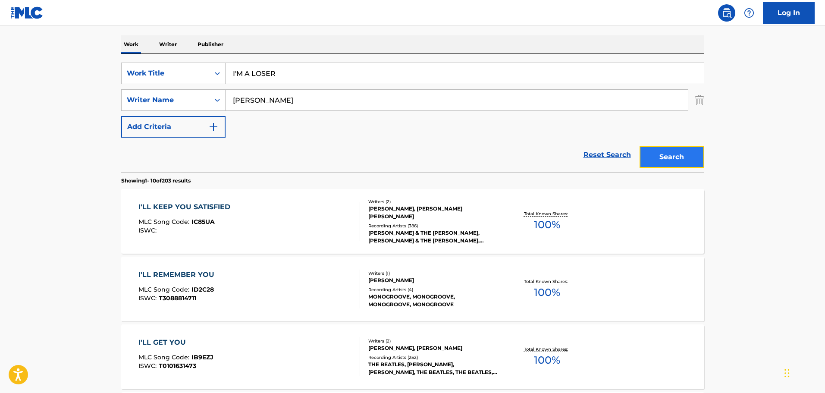
click at [652, 148] on button "Search" at bounding box center [672, 157] width 65 height 22
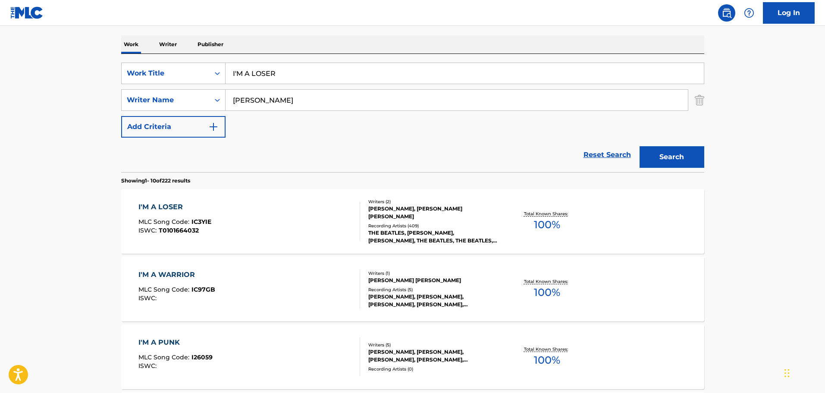
click at [274, 206] on div "I'M A LOSER MLC Song Code : IC3YIE ISWC : T0101664032" at bounding box center [250, 221] width 222 height 39
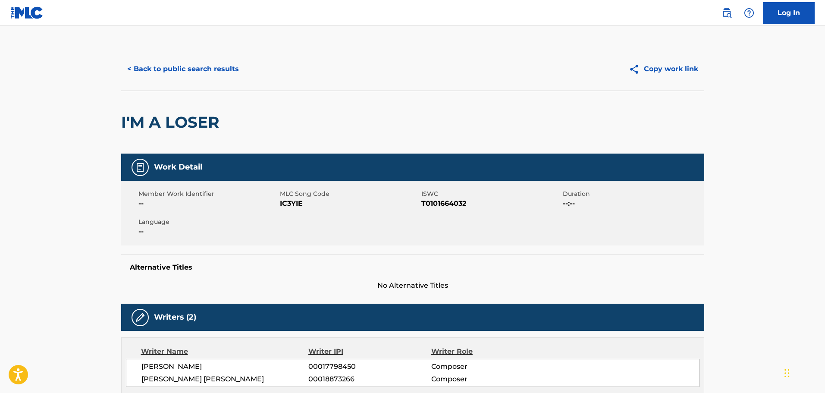
click at [289, 204] on span "IC3YIE" at bounding box center [349, 203] width 139 height 10
click at [188, 74] on button "< Back to public search results" at bounding box center [183, 69] width 124 height 22
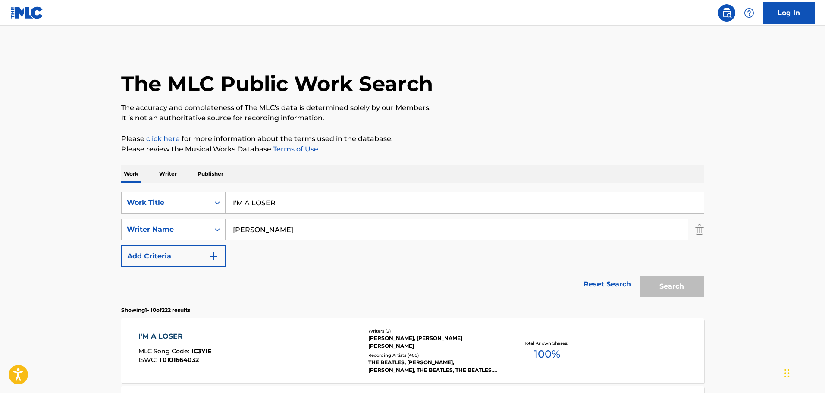
scroll to position [129, 0]
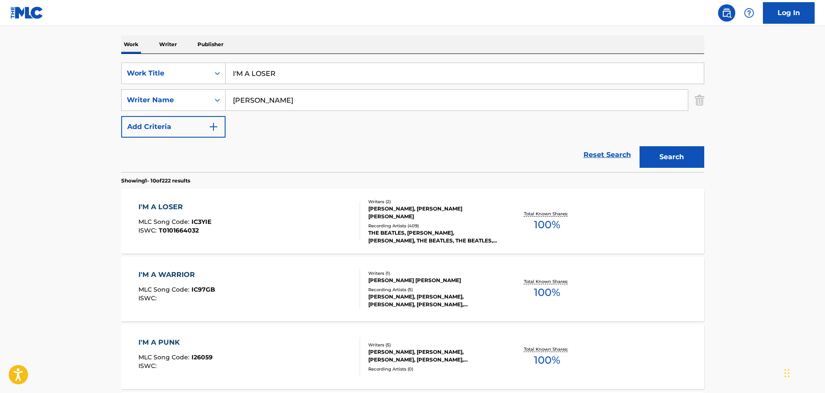
drag, startPoint x: 276, startPoint y: 74, endPoint x: 173, endPoint y: 52, distance: 105.4
paste input "NO REPLY"
type input "NO REPLY"
click at [655, 154] on button "Search" at bounding box center [672, 157] width 65 height 22
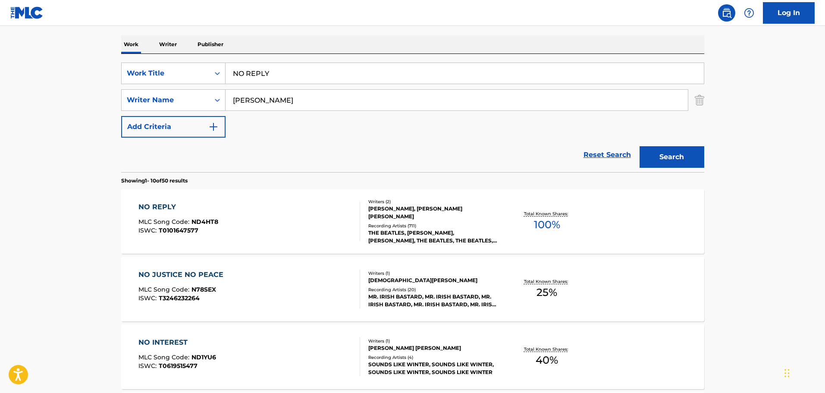
click at [242, 205] on div "NO REPLY MLC Song Code : ND4HT8 ISWC : T0101647577" at bounding box center [250, 221] width 222 height 39
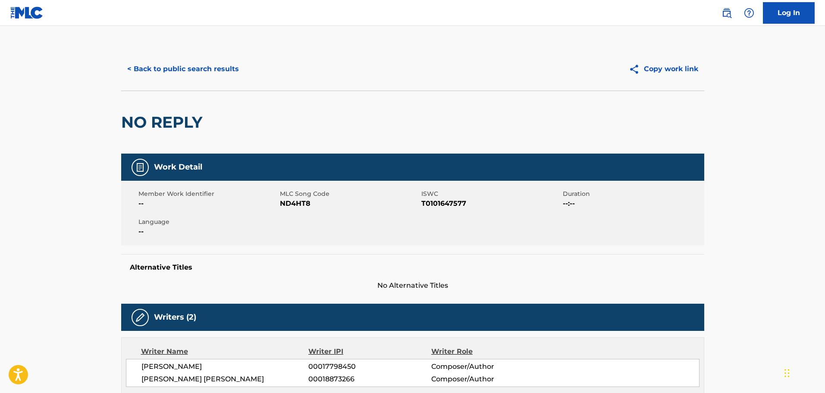
scroll to position [129, 0]
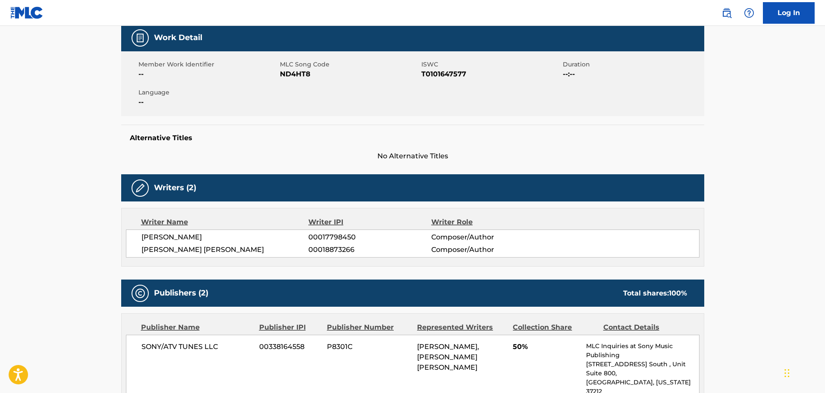
click at [296, 73] on span "ND4HT8" at bounding box center [349, 74] width 139 height 10
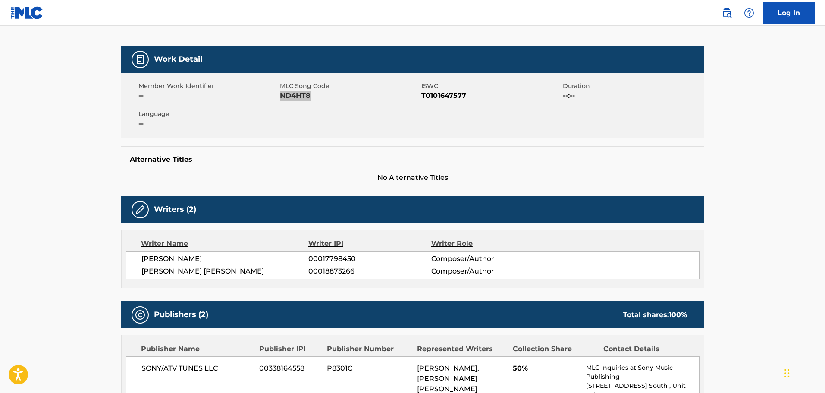
scroll to position [43, 0]
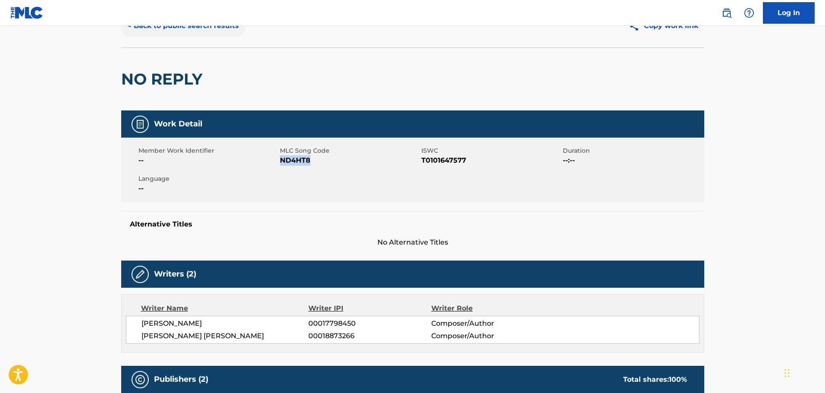
click at [182, 31] on button "< Back to public search results" at bounding box center [183, 26] width 124 height 22
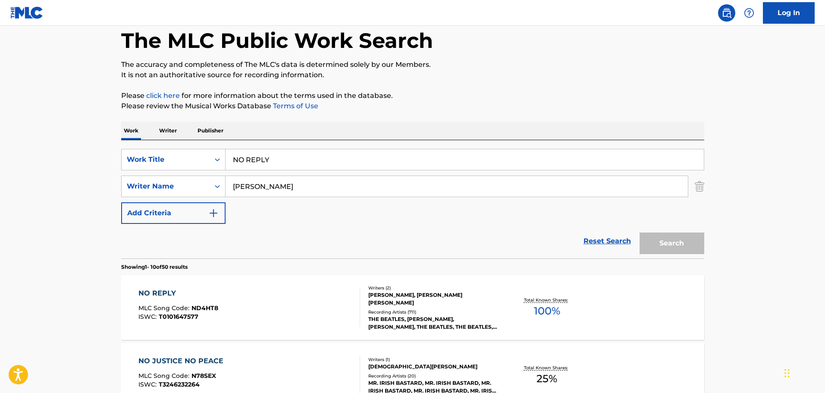
scroll to position [129, 0]
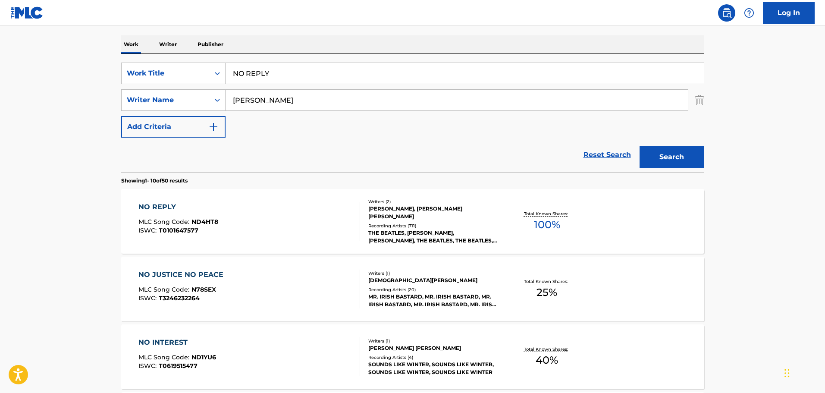
click at [329, 78] on input "NO REPLY" at bounding box center [465, 73] width 479 height 21
drag, startPoint x: 296, startPoint y: 76, endPoint x: 58, endPoint y: 85, distance: 238.8
paste input "I'M DOWN"
type input "I'M DOWN"
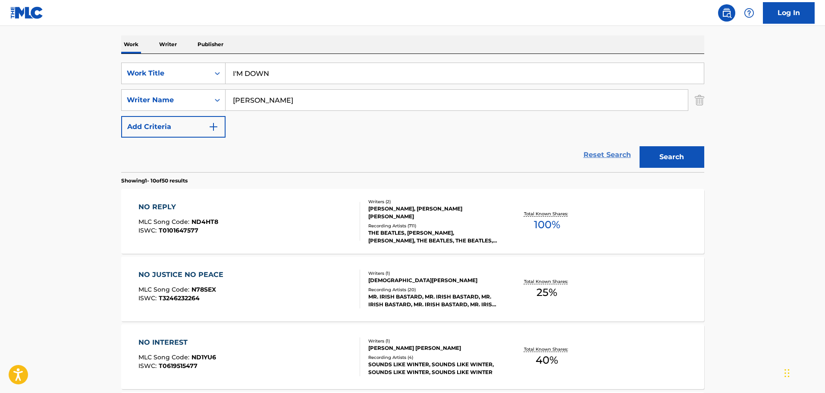
click at [619, 146] on link "Reset Search" at bounding box center [607, 154] width 56 height 19
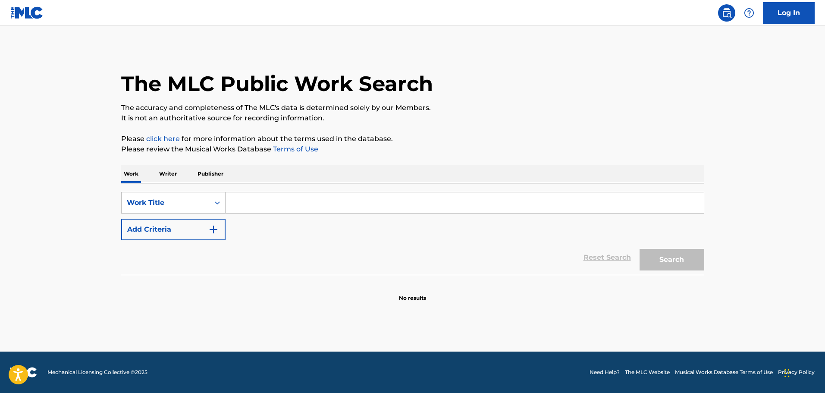
scroll to position [0, 0]
click at [256, 201] on input "Search Form" at bounding box center [465, 202] width 479 height 21
paste input "I'M DOWN"
type input "I'M DOWN"
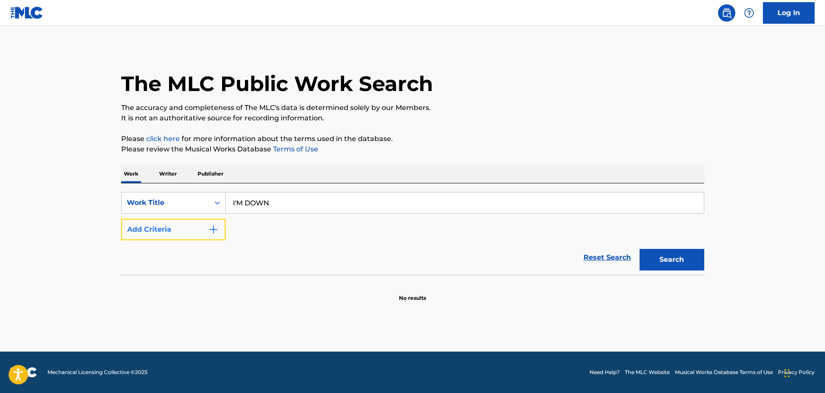
click at [211, 230] on img "Search Form" at bounding box center [213, 229] width 10 height 10
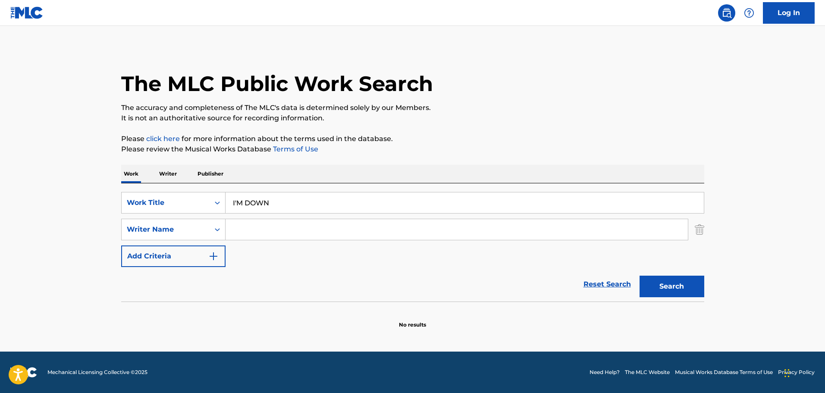
click at [253, 229] on input "Search Form" at bounding box center [457, 229] width 463 height 21
type input "[PERSON_NAME]"
click at [640, 276] on button "Search" at bounding box center [672, 287] width 65 height 22
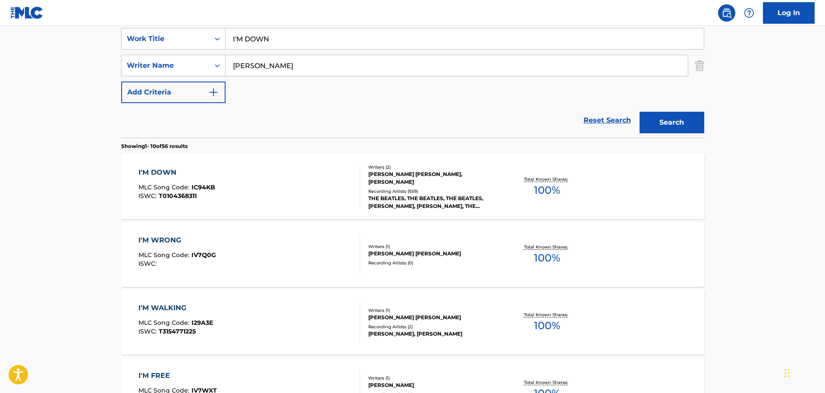
scroll to position [173, 0]
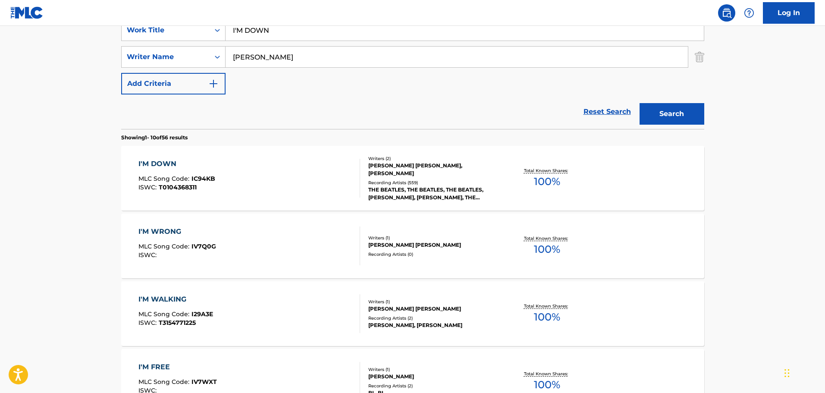
click at [292, 187] on div "I'M DOWN MLC Song Code : IC94KB ISWC : T0104368311" at bounding box center [250, 178] width 222 height 39
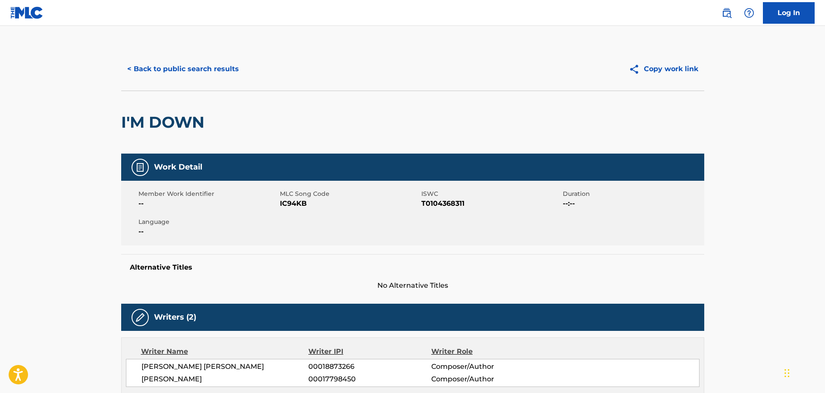
click at [294, 200] on span "IC94KB" at bounding box center [349, 203] width 139 height 10
click at [195, 71] on button "< Back to public search results" at bounding box center [183, 69] width 124 height 22
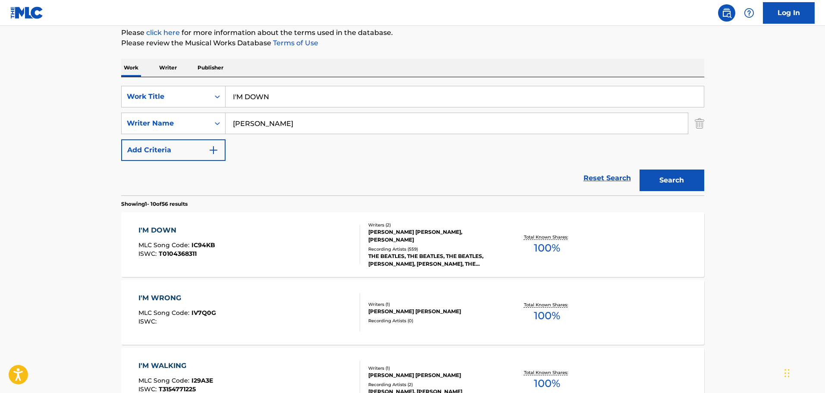
scroll to position [86, 0]
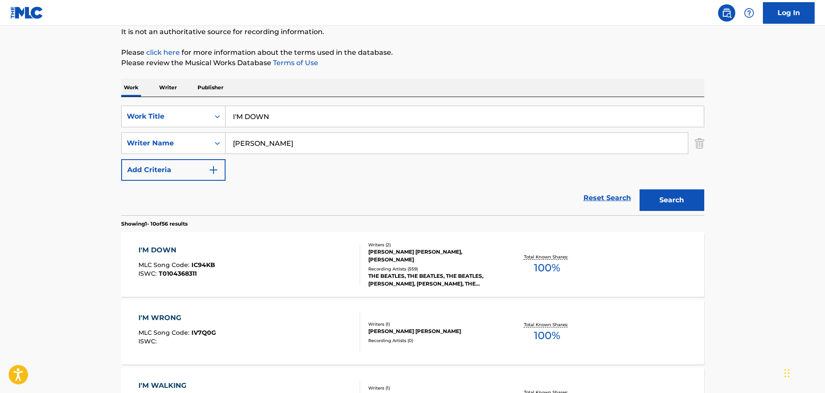
drag, startPoint x: 274, startPoint y: 117, endPoint x: 63, endPoint y: 90, distance: 213.5
paste input "GOT TO GET YOU INTO MY LIFE"
type input "GOT TO GET YOU INTO MY LIFE"
click at [678, 201] on button "Search" at bounding box center [672, 200] width 65 height 22
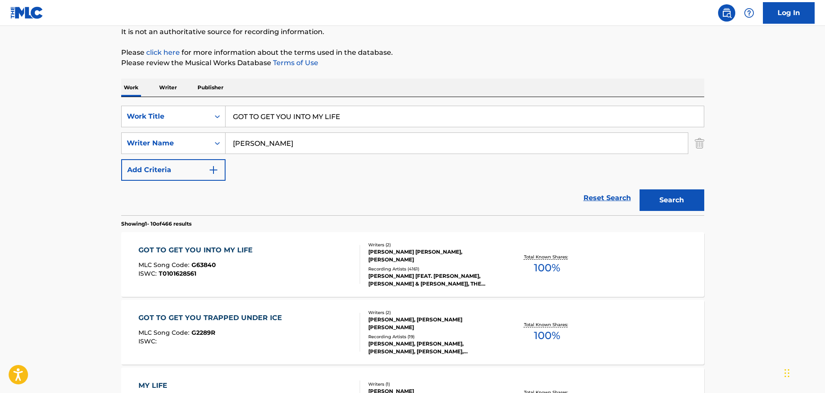
click at [268, 260] on div "GOT TO GET YOU INTO MY LIFE MLC Song Code : G63840 ISWC : T0101628561" at bounding box center [250, 264] width 222 height 39
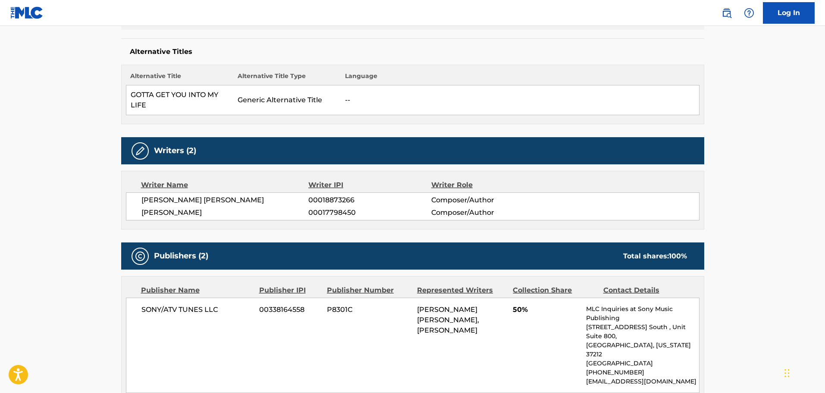
scroll to position [129, 0]
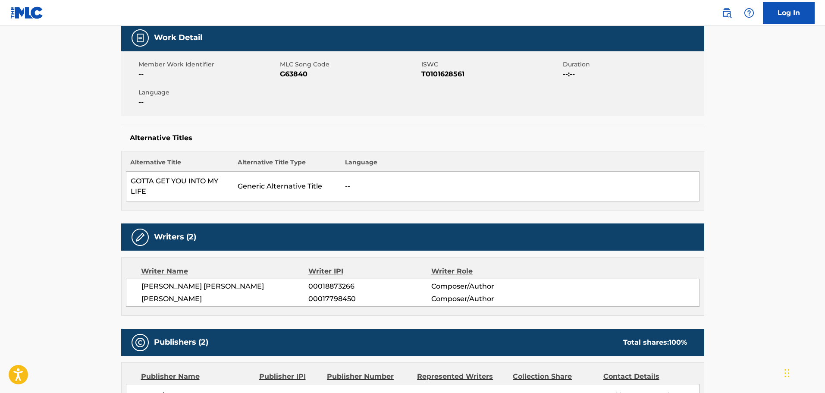
click at [301, 78] on span "G63840" at bounding box center [349, 74] width 139 height 10
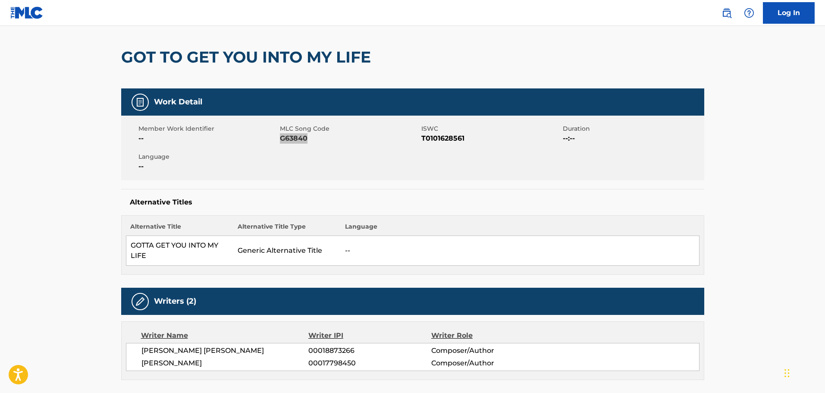
scroll to position [0, 0]
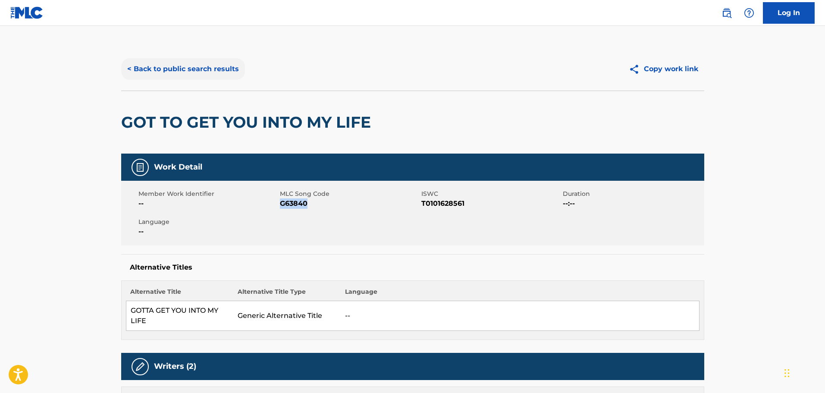
click at [201, 78] on button "< Back to public search results" at bounding box center [183, 69] width 124 height 22
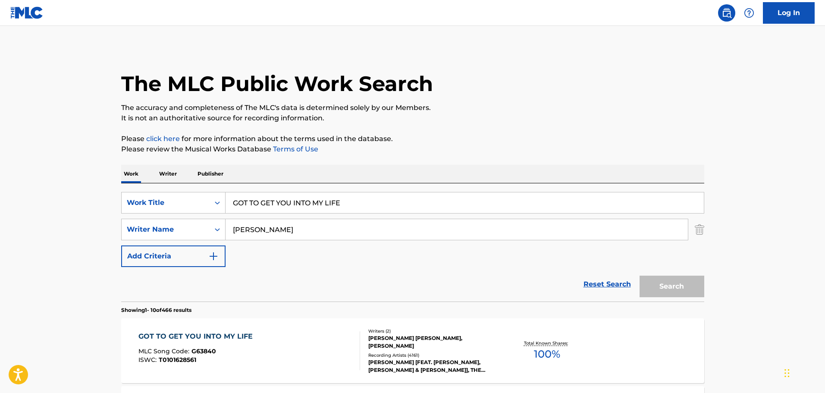
scroll to position [86, 0]
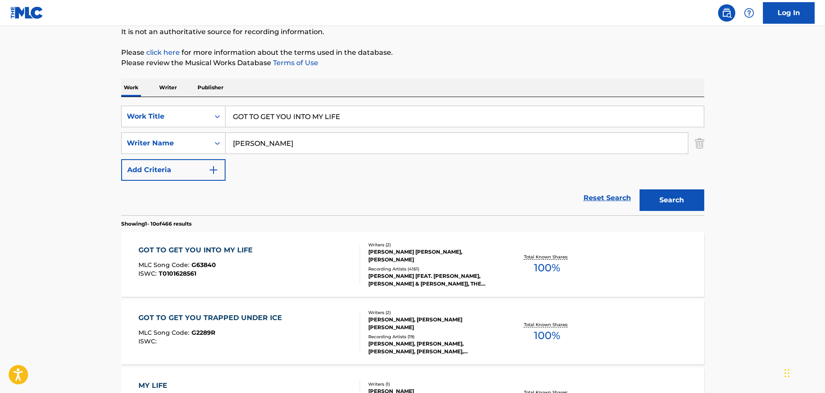
drag, startPoint x: 356, startPoint y: 116, endPoint x: 167, endPoint y: 93, distance: 190.7
paste input "A WORLD WITHOUT LOV"
type input "A WORLD WITHOUT LOVE"
click at [695, 206] on button "Search" at bounding box center [672, 200] width 65 height 22
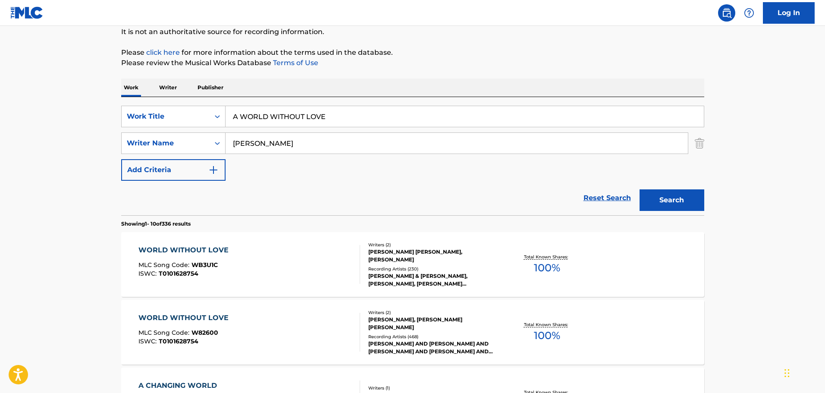
click at [277, 272] on div "WORLD WITHOUT LOVE MLC Song Code : WB3U1C ISWC : T0101628754" at bounding box center [250, 264] width 222 height 39
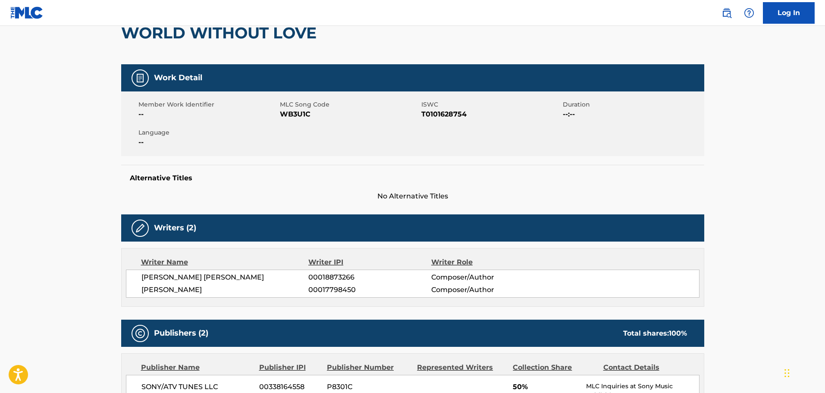
scroll to position [86, 0]
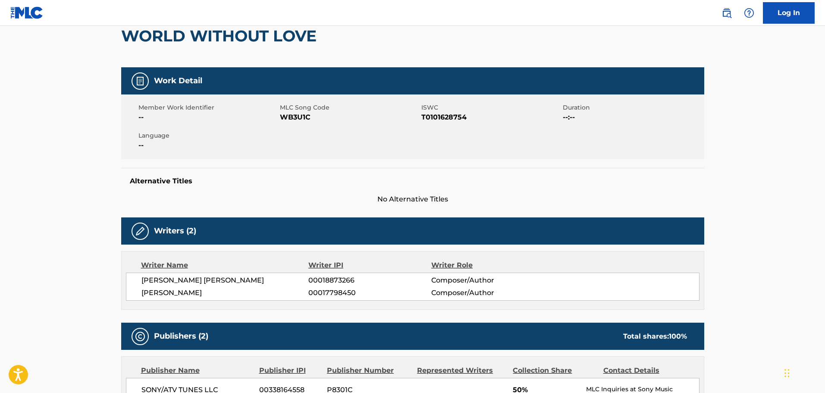
click at [293, 120] on span "WB3U1C" at bounding box center [349, 117] width 139 height 10
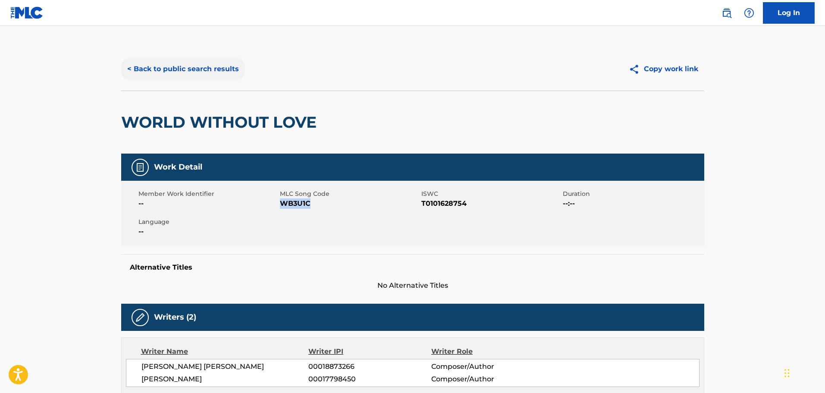
click at [173, 77] on button "< Back to public search results" at bounding box center [183, 69] width 124 height 22
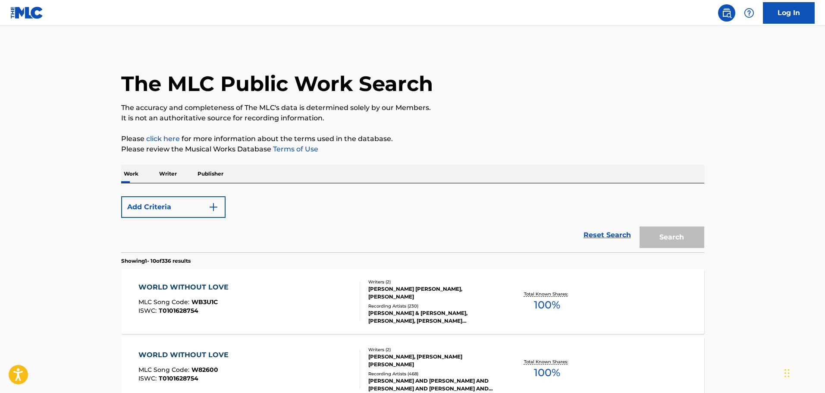
scroll to position [86, 0]
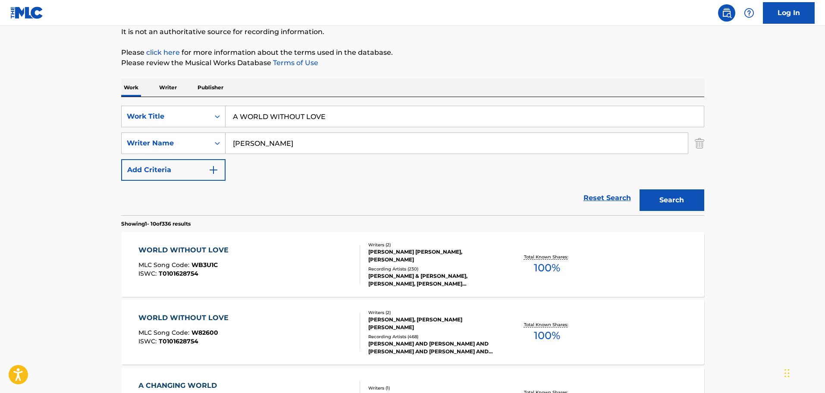
drag, startPoint x: 338, startPoint y: 115, endPoint x: 58, endPoint y: 81, distance: 282.1
paste input "I'LL FOLLOW THE SUN"
type input "I'LL FOLLOW THE SUN"
click at [664, 203] on button "Search" at bounding box center [672, 200] width 65 height 22
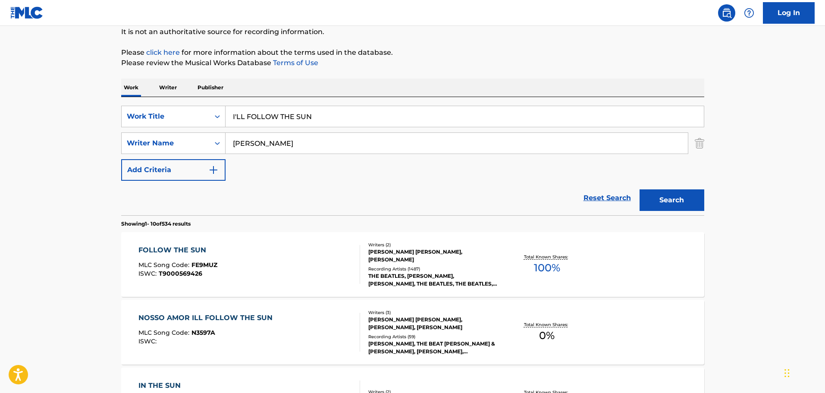
click at [314, 265] on div "FOLLOW THE SUN MLC Song Code : FE9MUZ ISWC : T9000569426" at bounding box center [250, 264] width 222 height 39
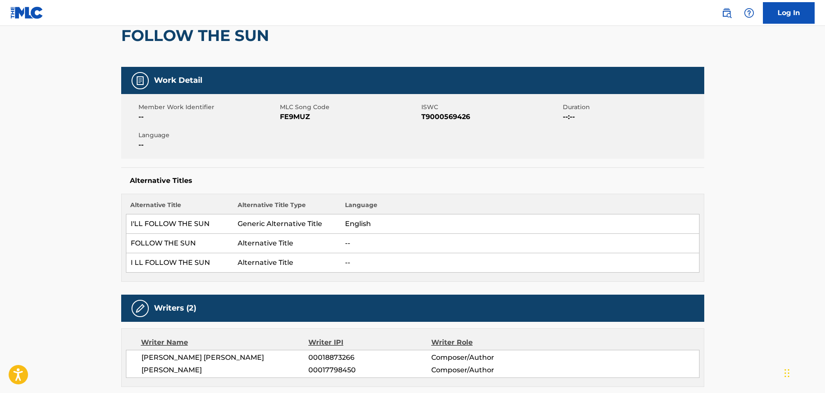
scroll to position [86, 0]
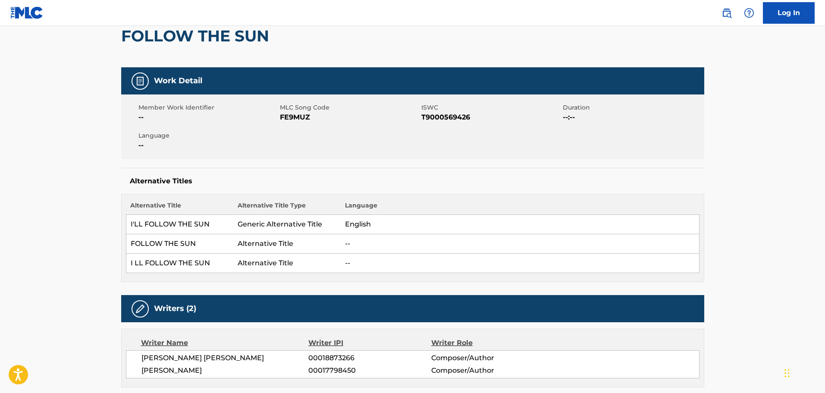
click at [293, 116] on span "FE9MUZ" at bounding box center [349, 117] width 139 height 10
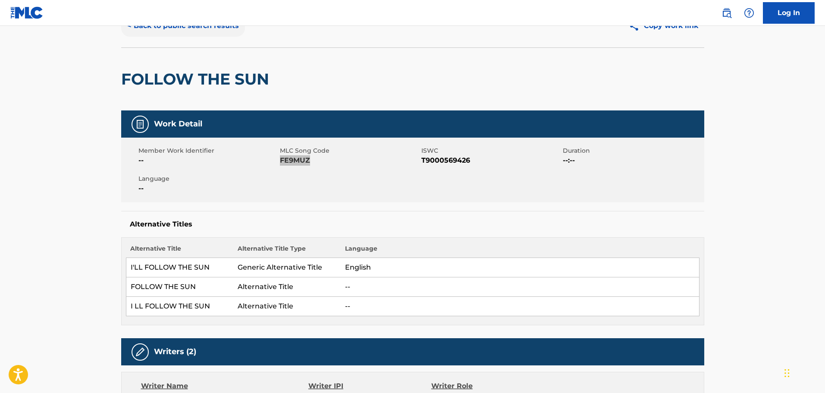
scroll to position [0, 0]
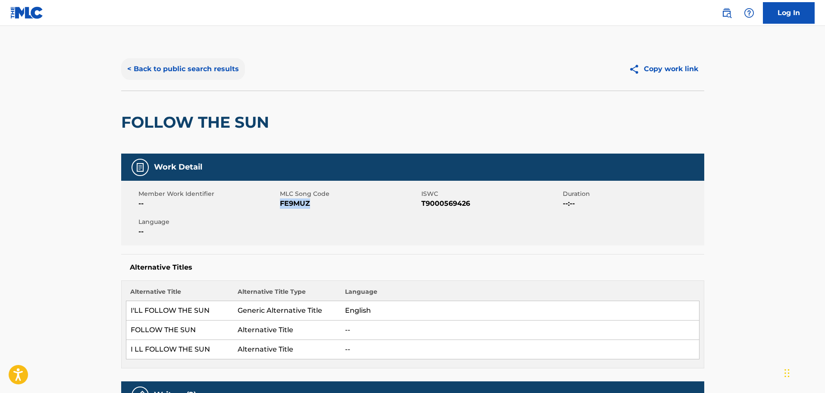
click at [187, 74] on button "< Back to public search results" at bounding box center [183, 69] width 124 height 22
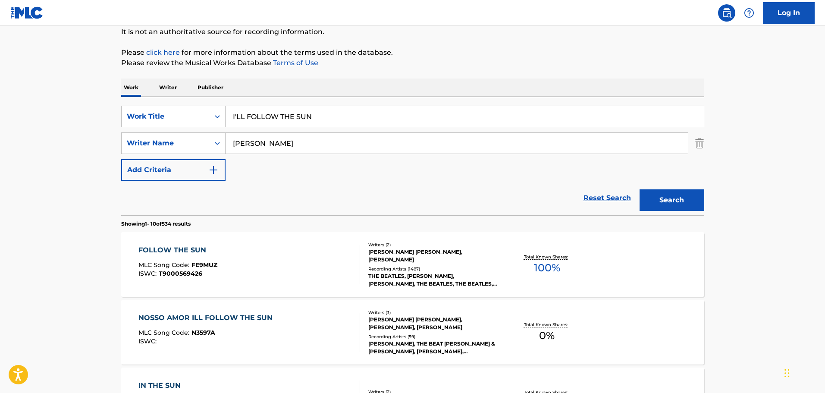
drag, startPoint x: 334, startPoint y: 109, endPoint x: 106, endPoint y: 78, distance: 229.6
paste input "DRIVE MY CAR"
type input "DRIVE MY CAR"
click at [623, 204] on link "Reset Search" at bounding box center [607, 198] width 56 height 19
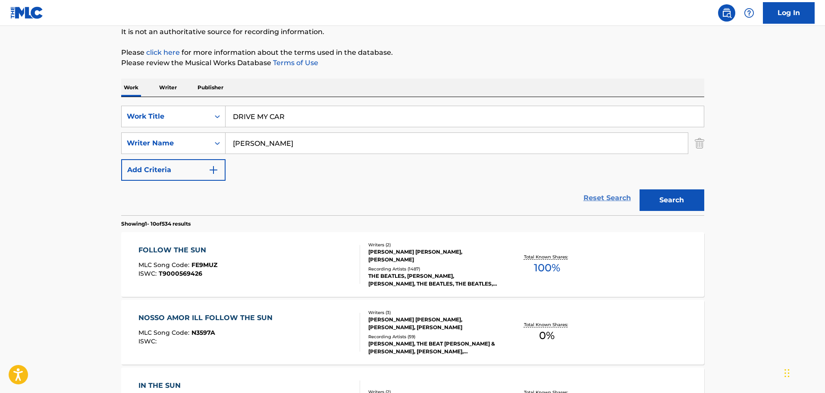
scroll to position [0, 0]
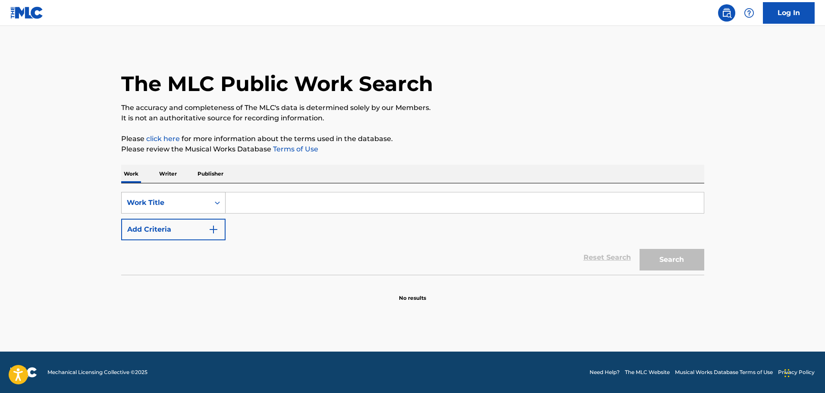
click at [216, 209] on div "Search Form" at bounding box center [218, 203] width 16 height 16
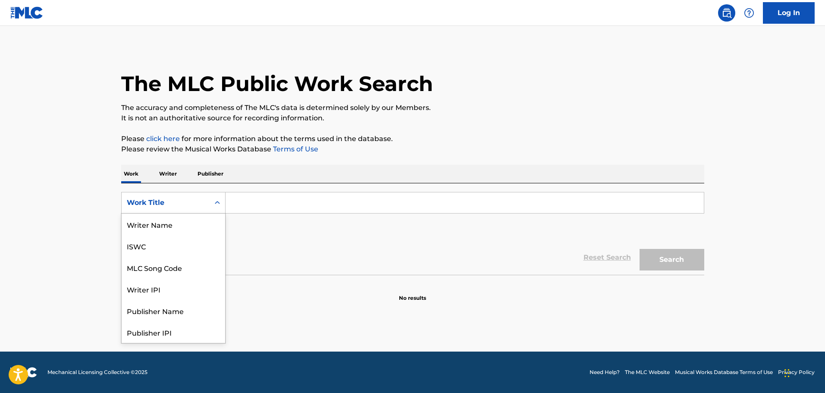
scroll to position [43, 0]
click at [278, 206] on input "Search Form" at bounding box center [465, 202] width 479 height 21
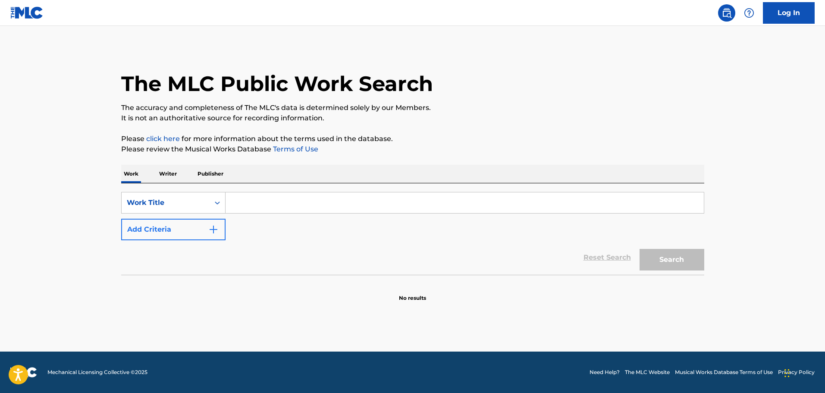
paste input "DRIVE MY CAR"
type input "DRIVE MY CAR"
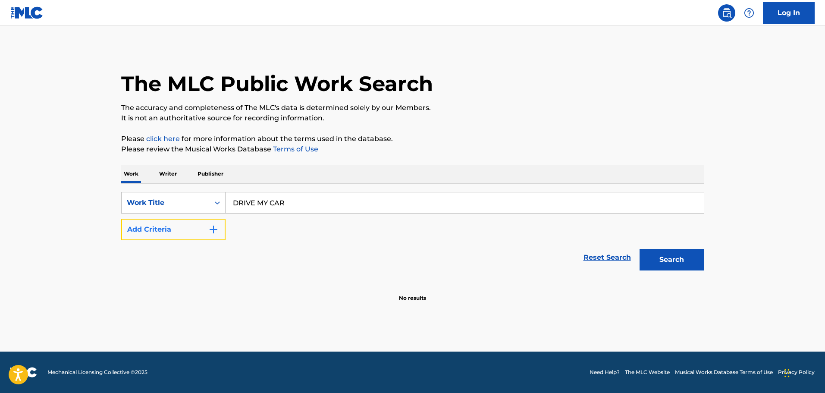
click at [192, 231] on button "Add Criteria" at bounding box center [173, 230] width 104 height 22
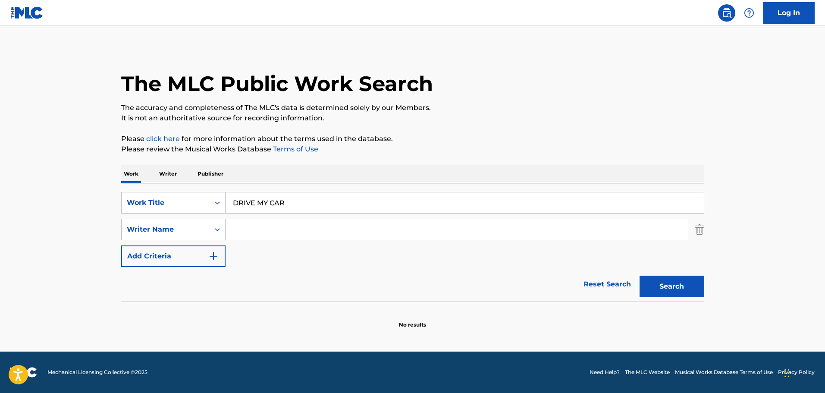
click at [252, 229] on input "Search Form" at bounding box center [457, 229] width 463 height 21
type input "[PERSON_NAME]"
click at [640, 276] on button "Search" at bounding box center [672, 287] width 65 height 22
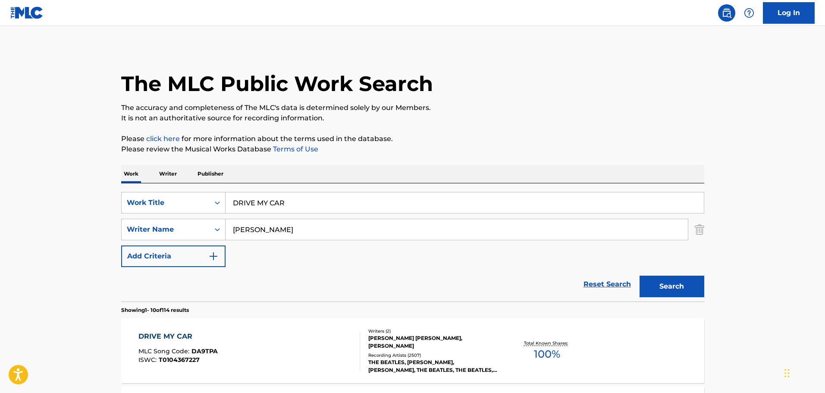
click at [243, 198] on input "DRIVE MY CAR" at bounding box center [465, 202] width 479 height 21
click at [236, 203] on input "DRIVE MY CAR" at bounding box center [465, 202] width 479 height 21
click at [640, 276] on button "Search" at bounding box center [672, 287] width 65 height 22
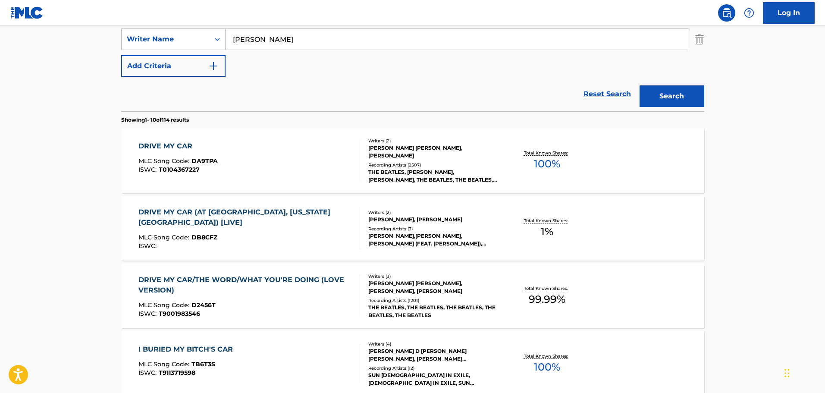
scroll to position [216, 0]
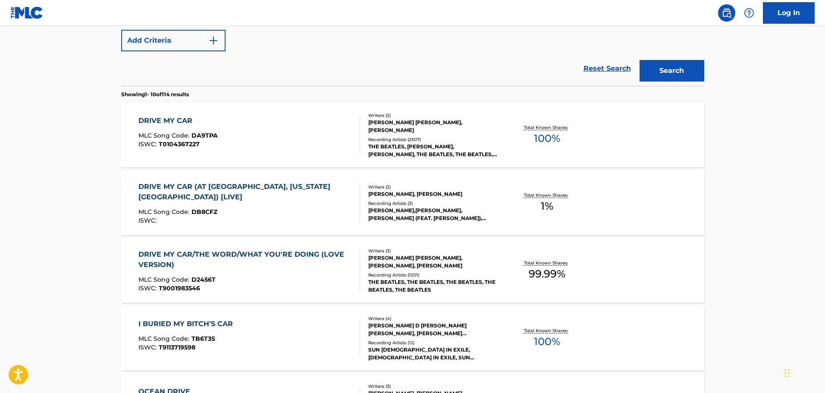
click at [254, 143] on div "DRIVE MY CAR MLC Song Code : DA9TPA ISWC : T0104367227" at bounding box center [250, 135] width 222 height 39
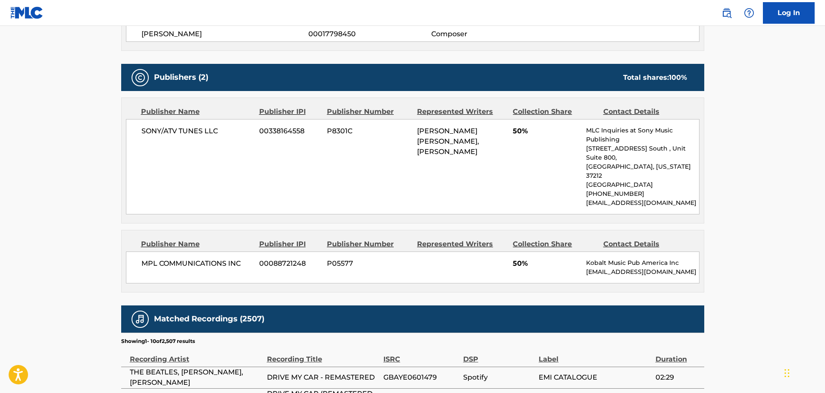
scroll to position [129, 0]
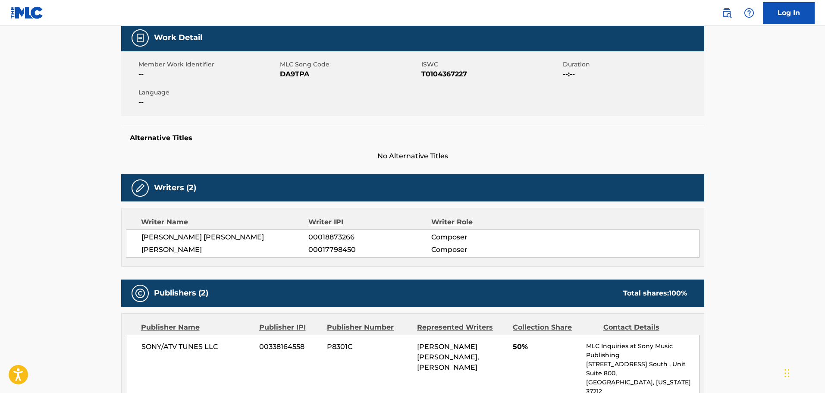
click at [298, 75] on span "DA9TPA" at bounding box center [349, 74] width 139 height 10
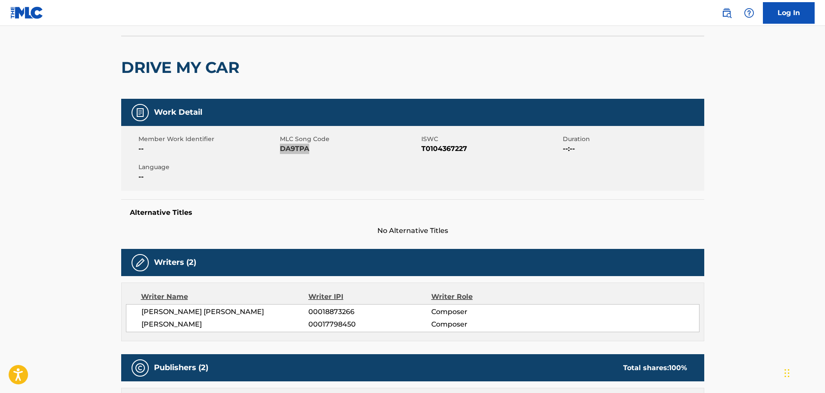
scroll to position [0, 0]
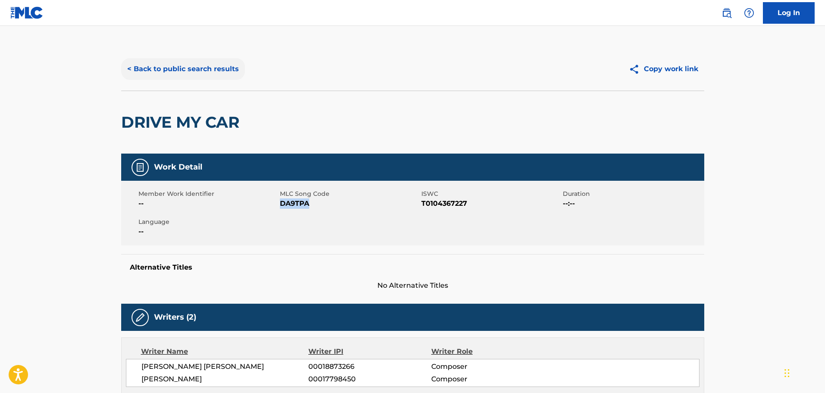
click at [223, 74] on button "< Back to public search results" at bounding box center [183, 69] width 124 height 22
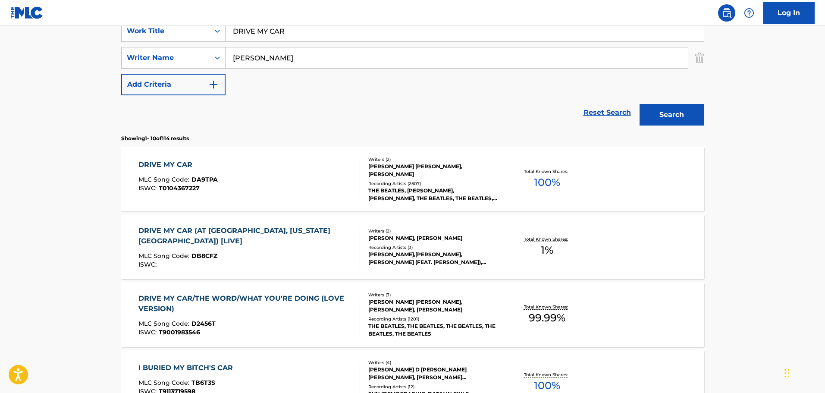
scroll to position [49, 0]
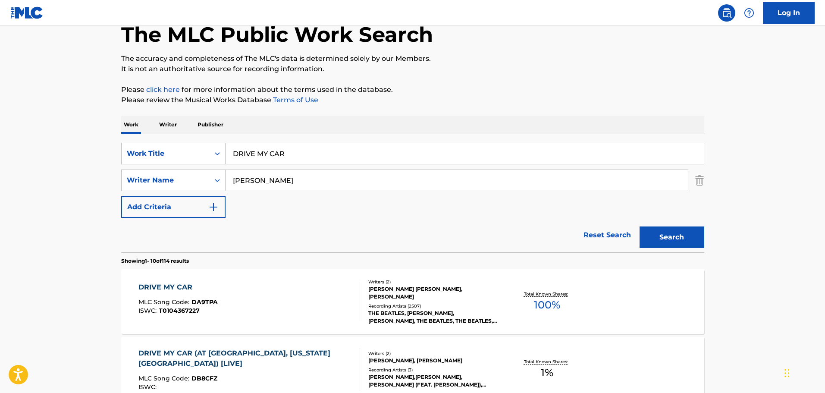
drag, startPoint x: 307, startPoint y: 155, endPoint x: 154, endPoint y: 167, distance: 153.6
click at [155, 167] on div "SearchWithCriteria1cf6290a-1c8e-4dba-9092-85a11a37121d Work Title DRIVE MY CAR …" at bounding box center [412, 180] width 583 height 75
paste input "THIS BOY"
type input "THIS BOY"
click at [670, 244] on button "Search" at bounding box center [672, 238] width 65 height 22
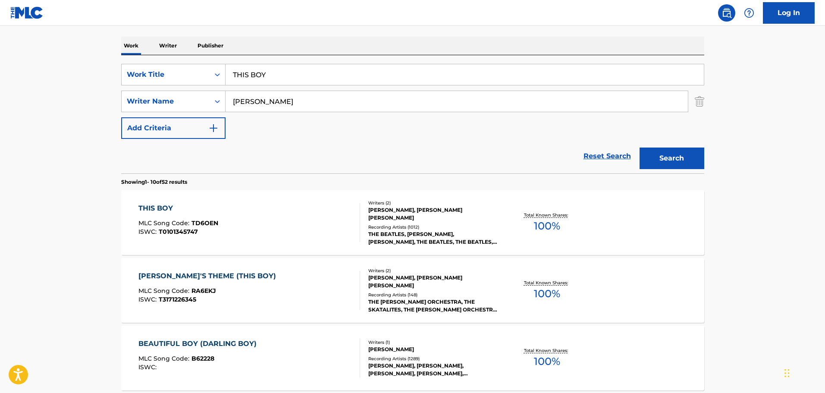
scroll to position [179, 0]
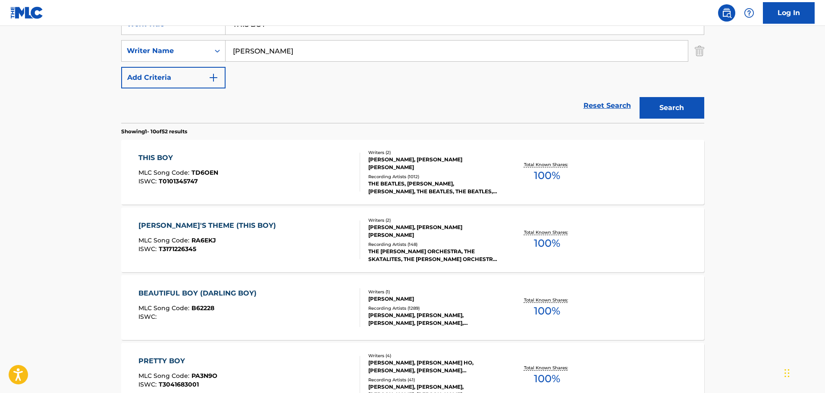
click at [255, 172] on div "THIS BOY MLC Song Code : TD6OEN ISWC : T0101345747" at bounding box center [250, 172] width 222 height 39
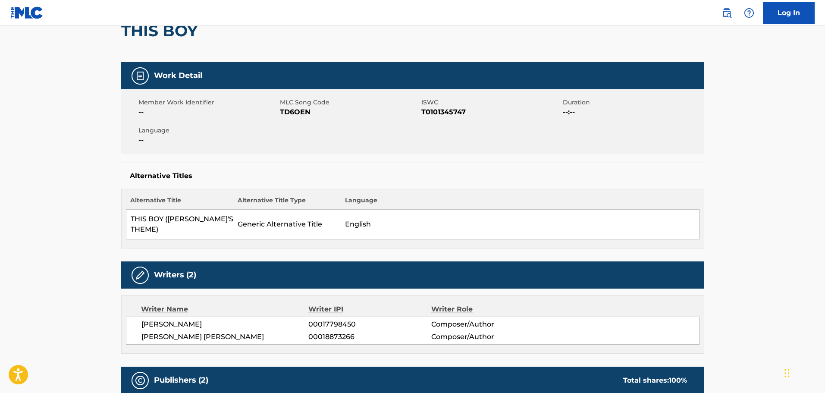
scroll to position [86, 0]
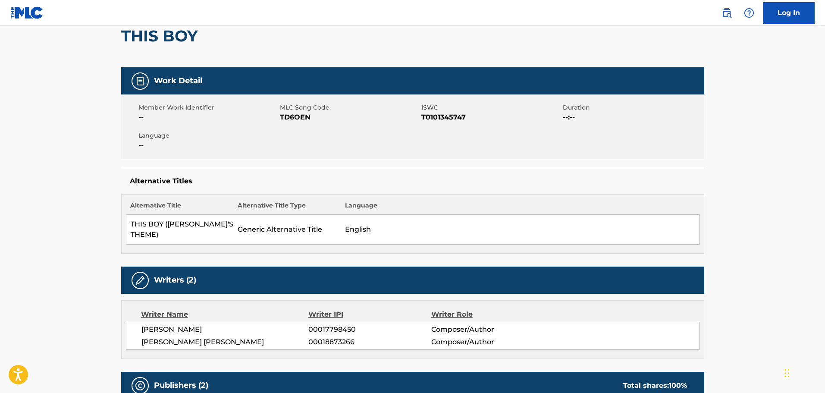
click at [293, 120] on span "TD6OEN" at bounding box center [349, 117] width 139 height 10
click at [287, 166] on div "Work Detail Member Work Identifier -- MLC Song Code TD6OEN ISWC T0101345747 Dur…" at bounding box center [412, 160] width 583 height 186
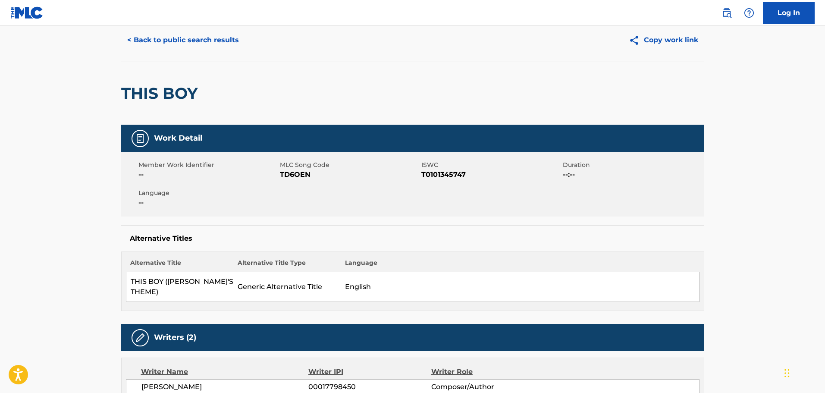
scroll to position [0, 0]
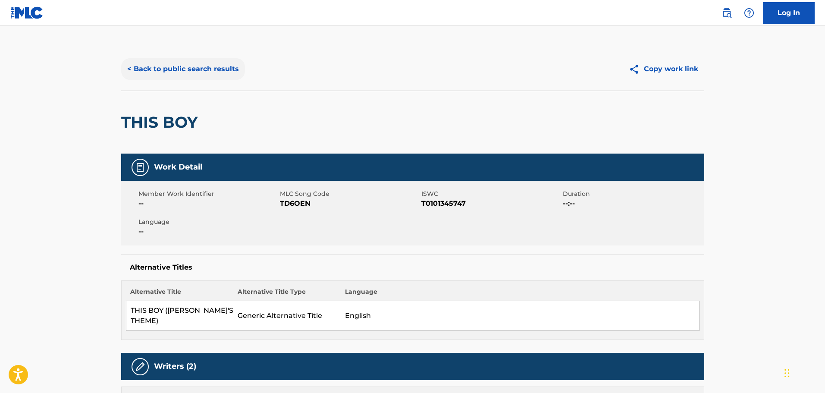
click at [205, 69] on button "< Back to public search results" at bounding box center [183, 69] width 124 height 22
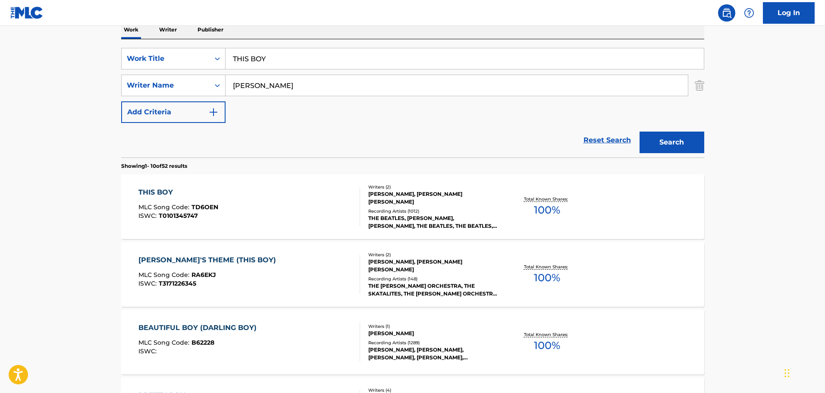
scroll to position [92, 0]
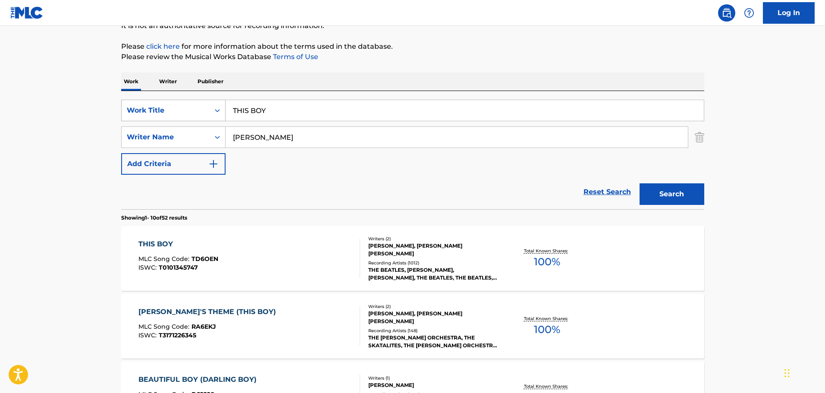
drag, startPoint x: 288, startPoint y: 115, endPoint x: 125, endPoint y: 111, distance: 163.6
click at [126, 111] on div "SearchWithCriteria1cf6290a-1c8e-4dba-9092-85a11a37121d Work Title THIS BOY" at bounding box center [412, 111] width 583 height 22
paste input "I WANNA BE YOUR MAN"
type input "I WANNA BE YOUR MAN"
click at [689, 191] on button "Search" at bounding box center [672, 194] width 65 height 22
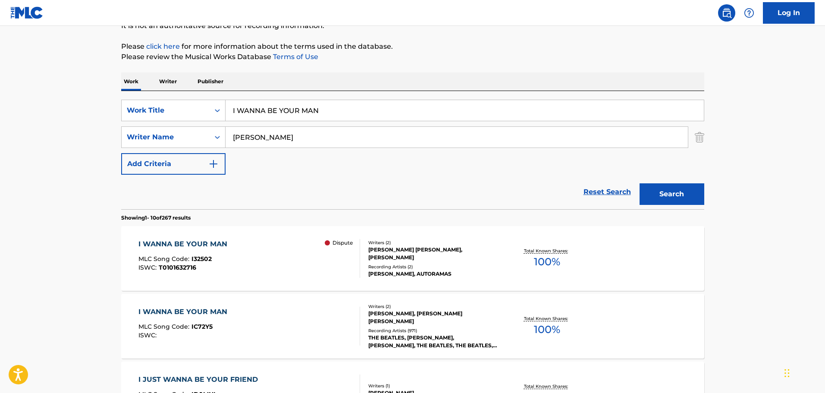
click at [284, 321] on div "I WANNA BE YOUR MAN MLC Song Code : IC72Y5 ISWC :" at bounding box center [250, 326] width 222 height 39
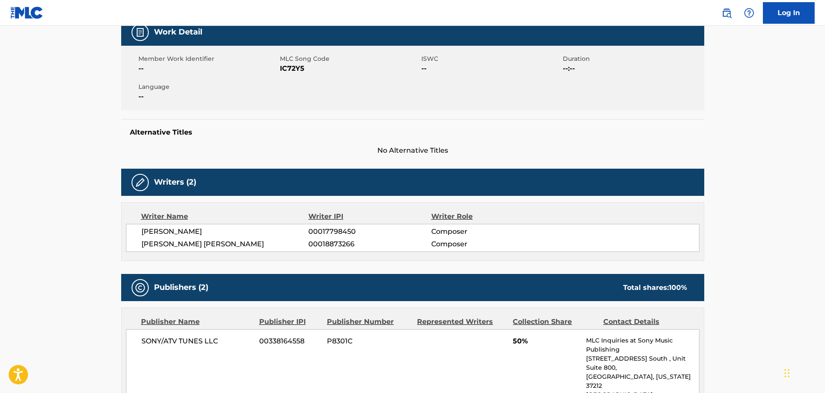
scroll to position [129, 0]
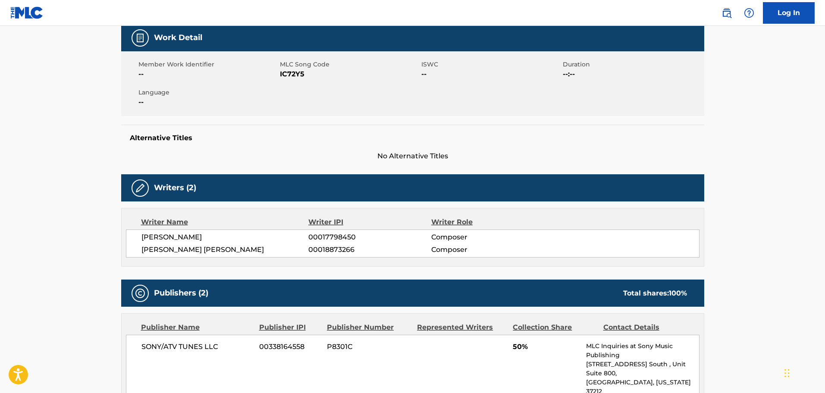
click at [293, 73] on span "IC72Y5" at bounding box center [349, 74] width 139 height 10
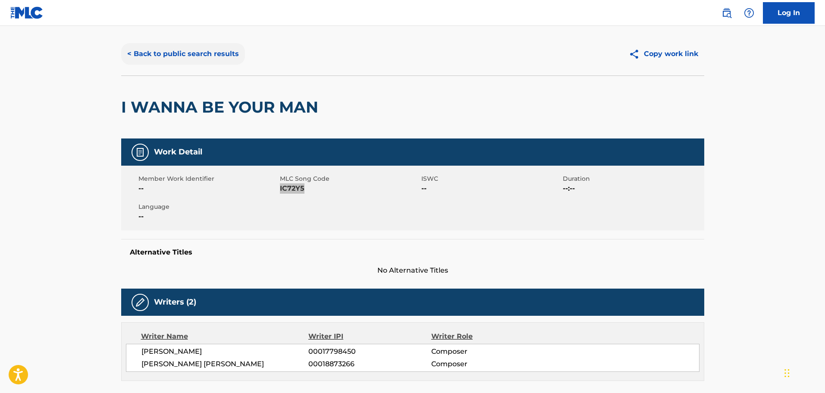
scroll to position [0, 0]
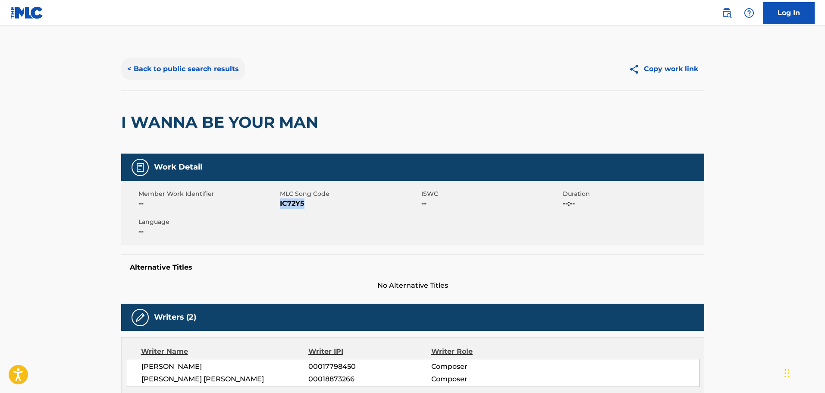
click at [159, 64] on button "< Back to public search results" at bounding box center [183, 69] width 124 height 22
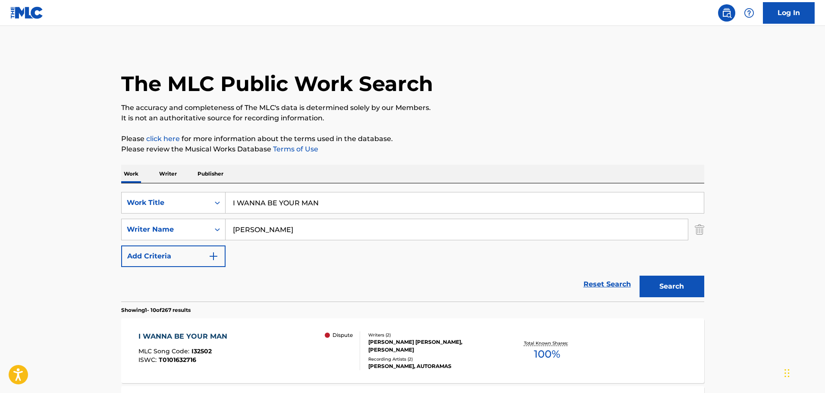
scroll to position [92, 0]
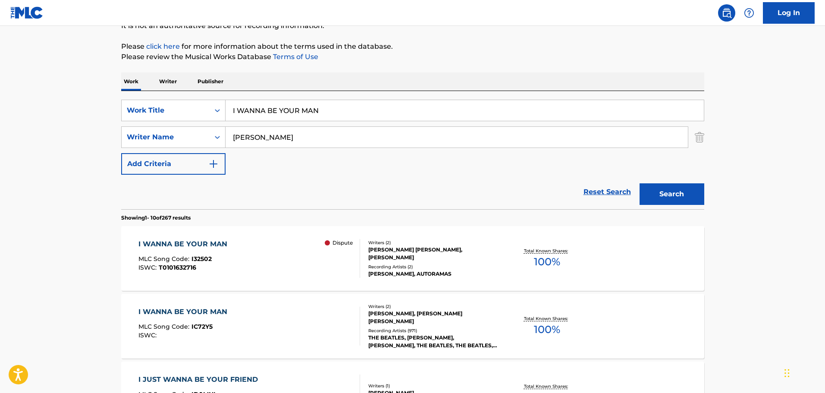
drag, startPoint x: 333, startPoint y: 112, endPoint x: 190, endPoint y: 90, distance: 144.9
click at [218, 91] on div "SearchWithCriteria1cf6290a-1c8e-4dba-9092-85a11a37121d Work Title I WANNA BE YO…" at bounding box center [412, 150] width 583 height 118
paste input "DEAR PRUDENCE"
type input "DEAR PRUDENCE"
click at [647, 195] on button "Search" at bounding box center [672, 194] width 65 height 22
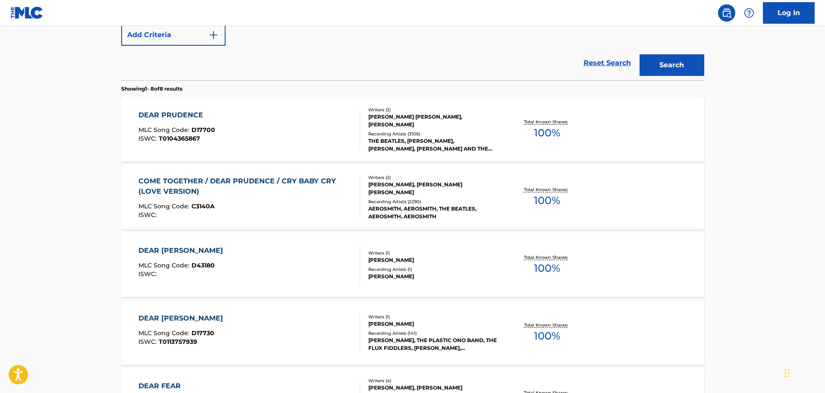
scroll to position [222, 0]
click at [246, 139] on div "DEAR PRUDENCE MLC Song Code : D17700 ISWC : T0104365867" at bounding box center [250, 129] width 222 height 39
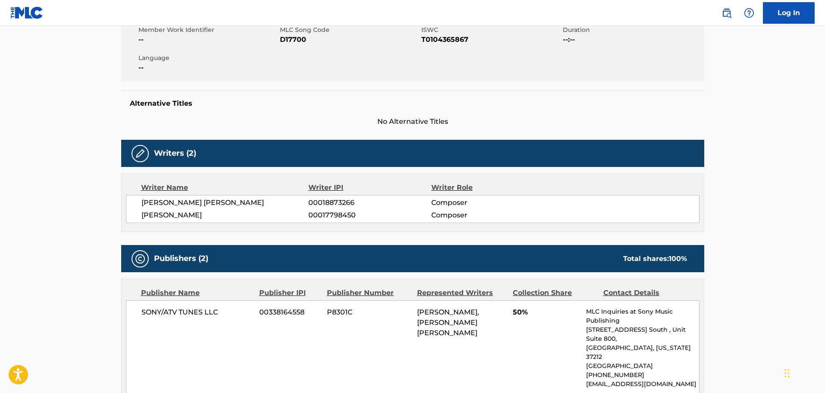
scroll to position [86, 0]
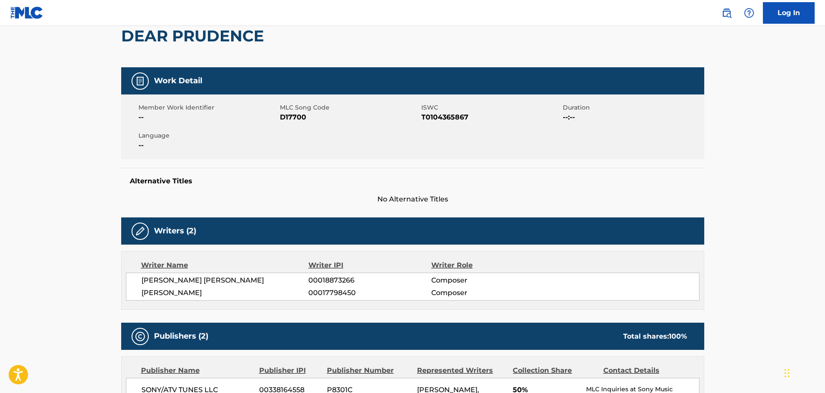
click at [291, 117] on span "D17700" at bounding box center [349, 117] width 139 height 10
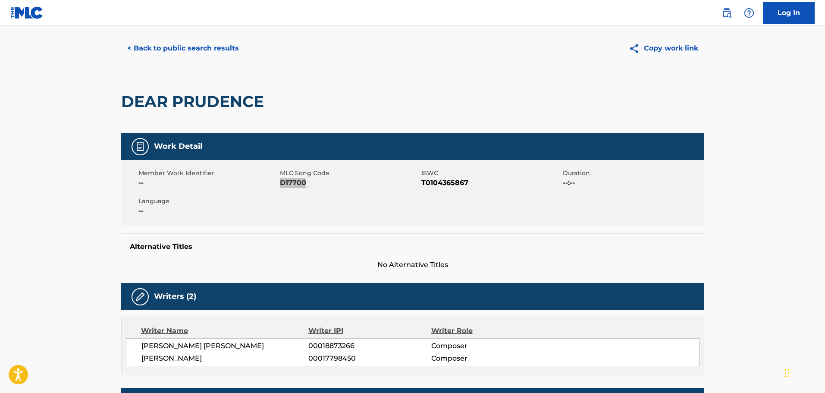
scroll to position [0, 0]
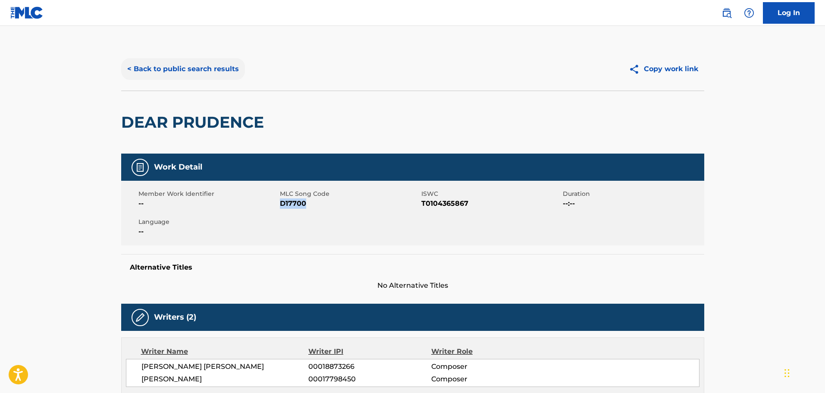
click at [197, 78] on button "< Back to public search results" at bounding box center [183, 69] width 124 height 22
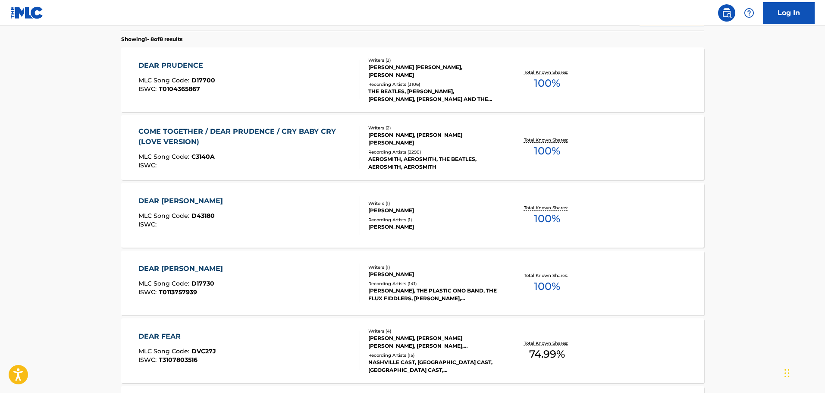
scroll to position [98, 0]
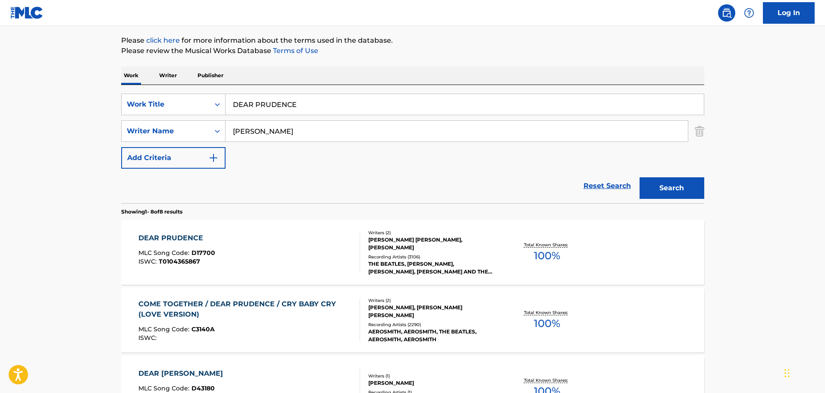
click at [314, 107] on input "DEAR PRUDENCE" at bounding box center [465, 104] width 479 height 21
drag, startPoint x: 320, startPoint y: 105, endPoint x: 183, endPoint y: 82, distance: 139.1
paste input "FROM A WINDOW"
type input "FROM A WINDOW"
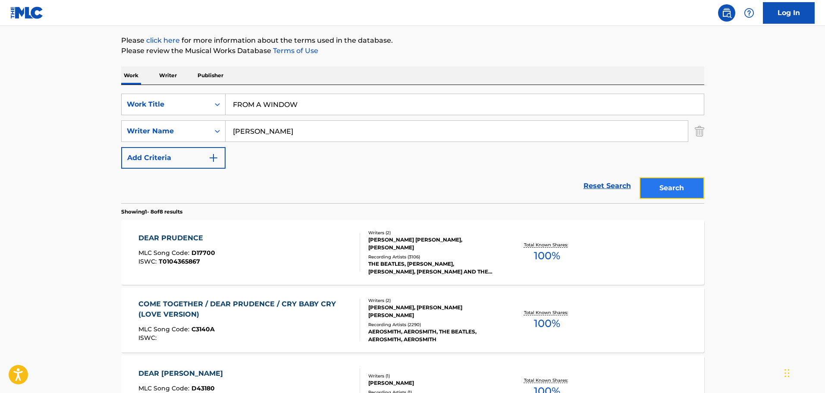
click at [685, 182] on button "Search" at bounding box center [672, 188] width 65 height 22
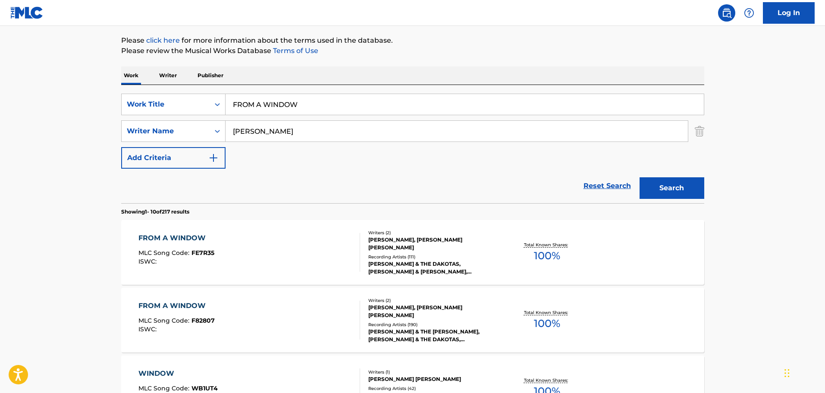
click at [317, 108] on input "FROM A WINDOW" at bounding box center [465, 104] width 479 height 21
click at [255, 249] on div "FROM A WINDOW MLC Song Code : FE7R35 ISWC :" at bounding box center [250, 252] width 222 height 39
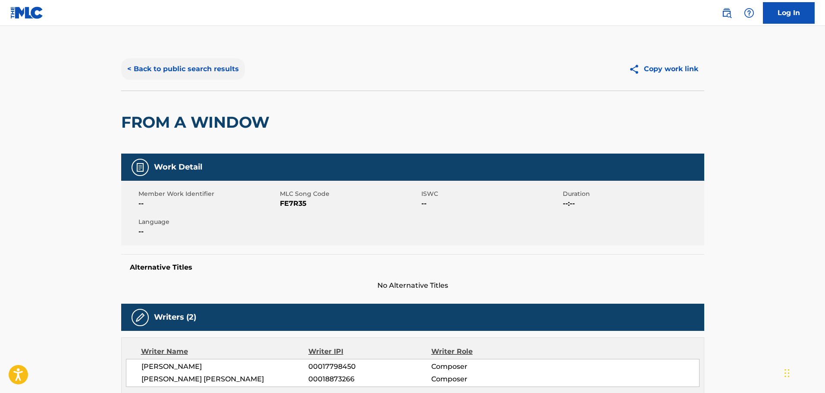
click at [158, 60] on button "< Back to public search results" at bounding box center [183, 69] width 124 height 22
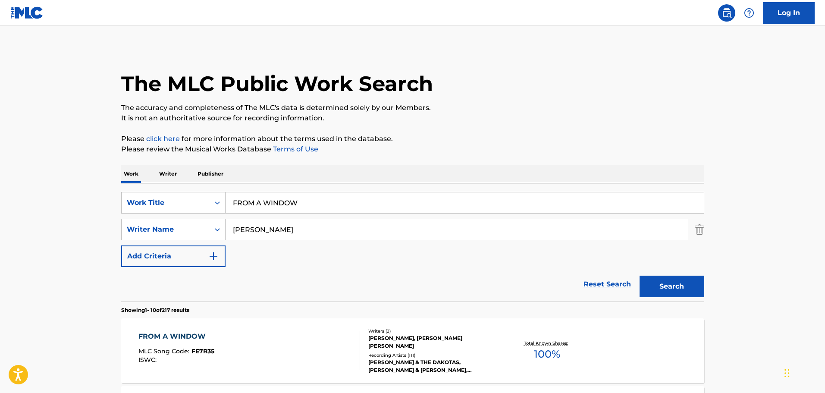
scroll to position [98, 0]
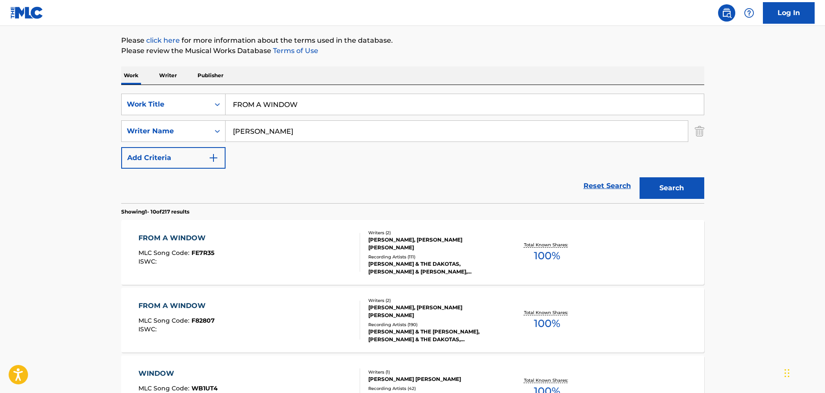
click at [255, 265] on div "FROM A WINDOW MLC Song Code : FE7R35 ISWC :" at bounding box center [250, 252] width 222 height 39
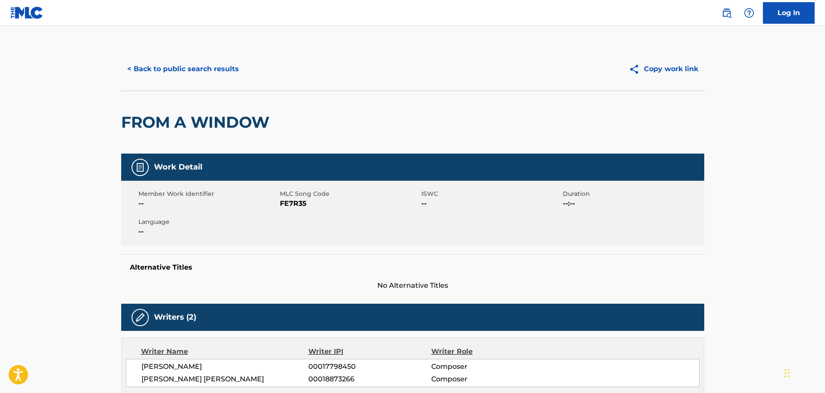
click at [296, 205] on span "FE7R35" at bounding box center [349, 203] width 139 height 10
drag, startPoint x: 205, startPoint y: 72, endPoint x: 180, endPoint y: 73, distance: 25.5
click at [205, 72] on button "< Back to public search results" at bounding box center [183, 69] width 124 height 22
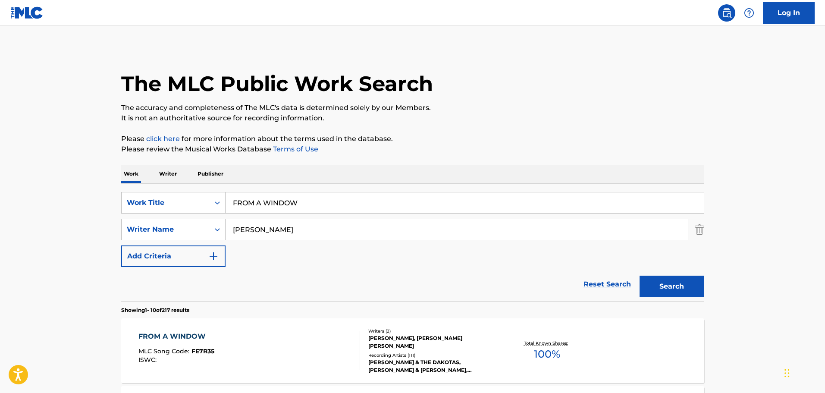
scroll to position [98, 0]
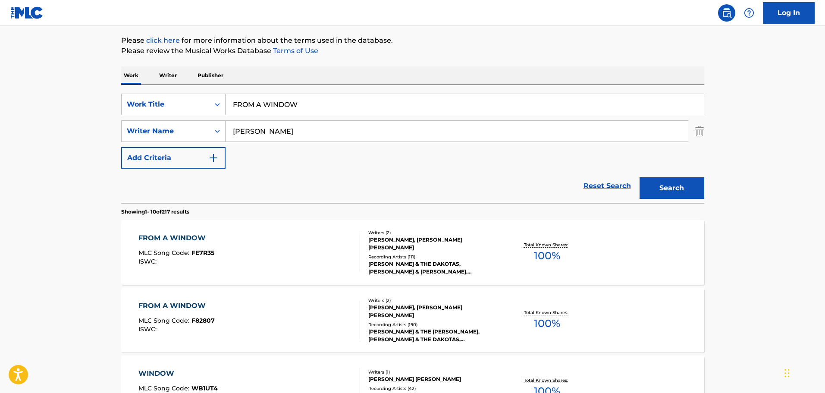
drag, startPoint x: 299, startPoint y: 102, endPoint x: 105, endPoint y: 80, distance: 195.8
click at [327, 95] on input "FROM A WINDOW" at bounding box center [465, 104] width 479 height 21
paste input "I'M LOOKING THROUGH YOU"
type input "I'M LOOKING THROUGH YOU"
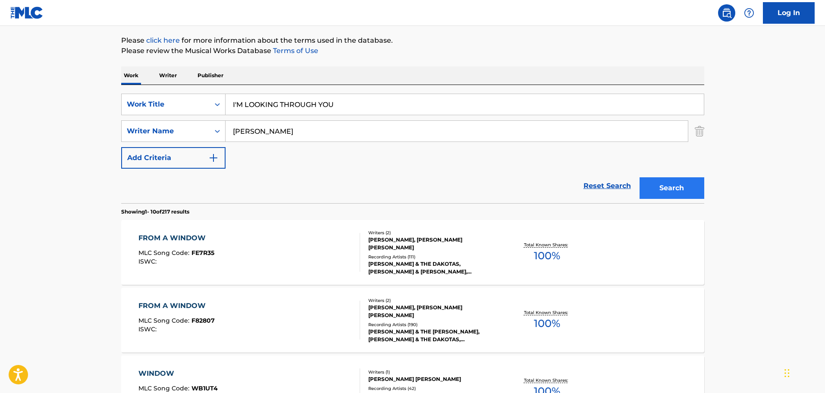
drag, startPoint x: 675, startPoint y: 172, endPoint x: 672, endPoint y: 183, distance: 11.6
click at [674, 173] on div "Search" at bounding box center [670, 186] width 69 height 35
click at [671, 186] on button "Search" at bounding box center [672, 188] width 65 height 22
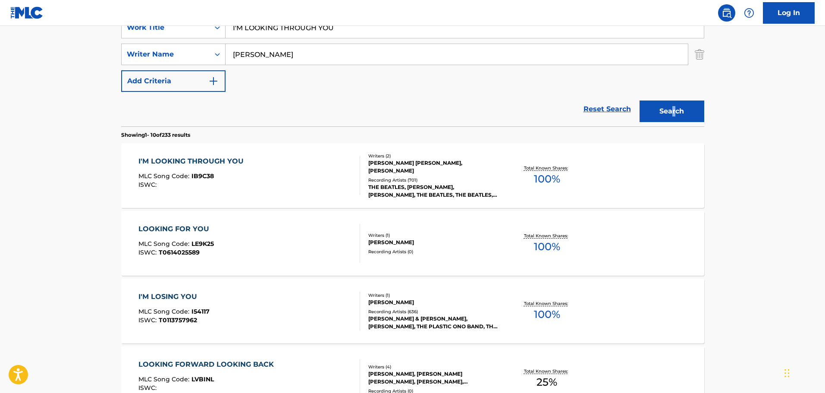
scroll to position [185, 0]
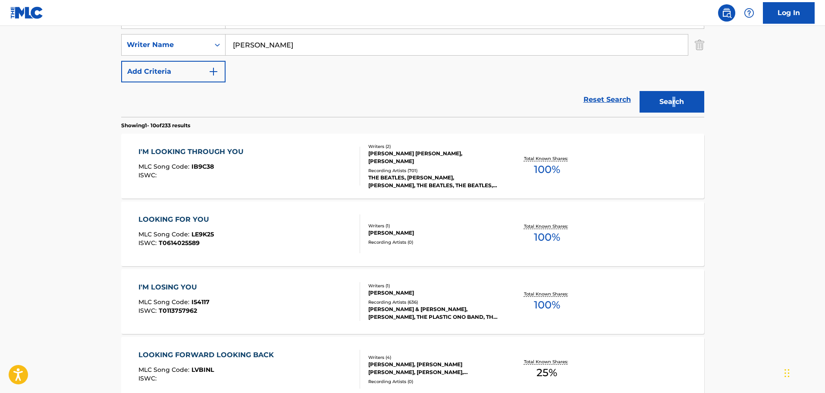
click at [307, 160] on div "I'M LOOKING THROUGH YOU MLC Song Code : IB9C38 ISWC :" at bounding box center [250, 166] width 222 height 39
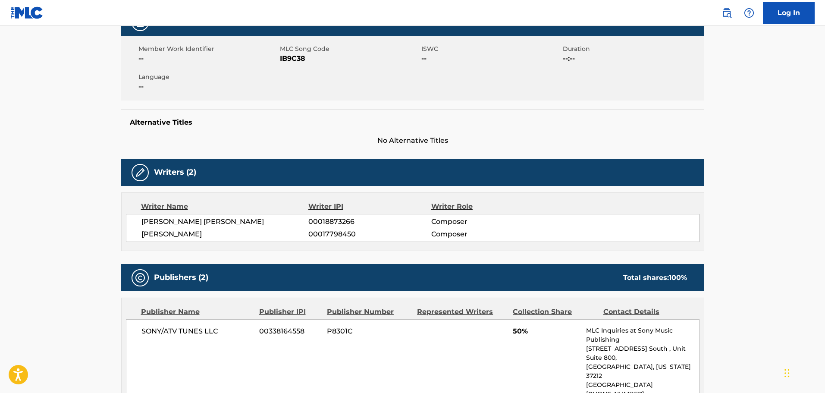
scroll to position [129, 0]
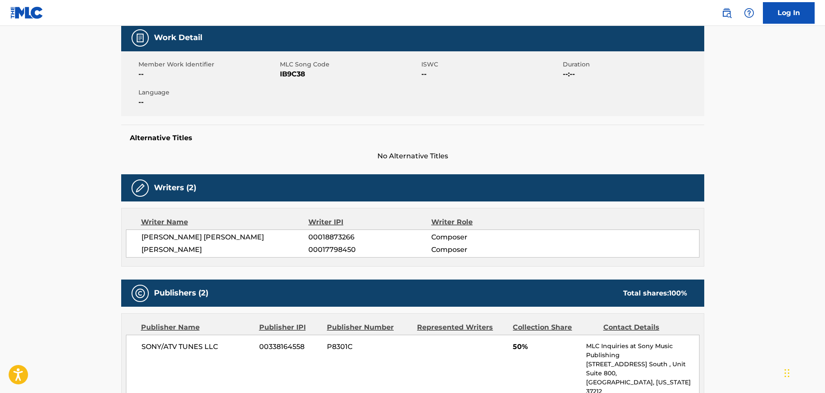
click at [290, 79] on span "IB9C38" at bounding box center [349, 74] width 139 height 10
click at [292, 74] on span "IB9C38" at bounding box center [349, 74] width 139 height 10
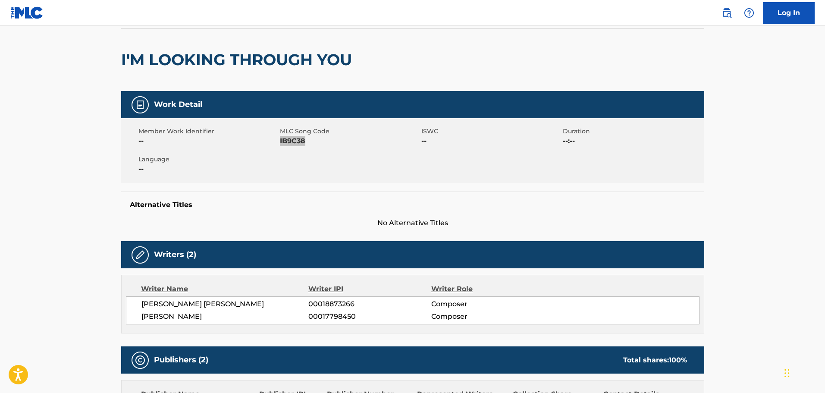
scroll to position [0, 0]
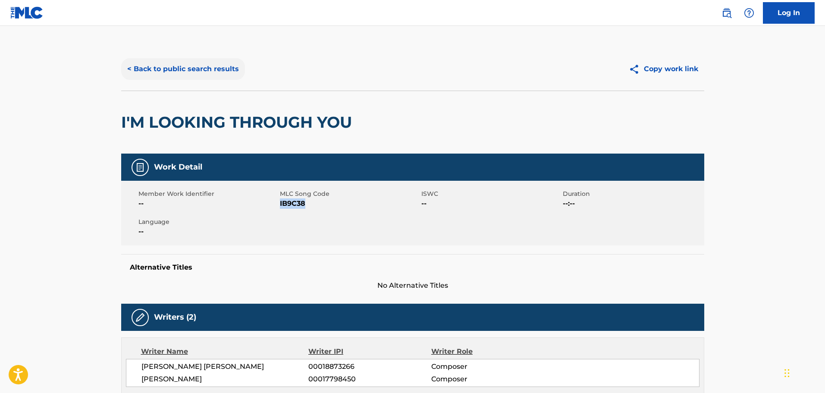
click at [177, 76] on button "< Back to public search results" at bounding box center [183, 69] width 124 height 22
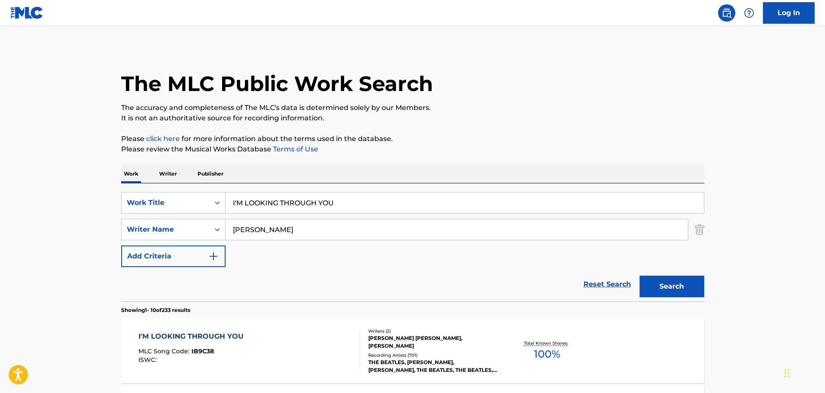
scroll to position [185, 0]
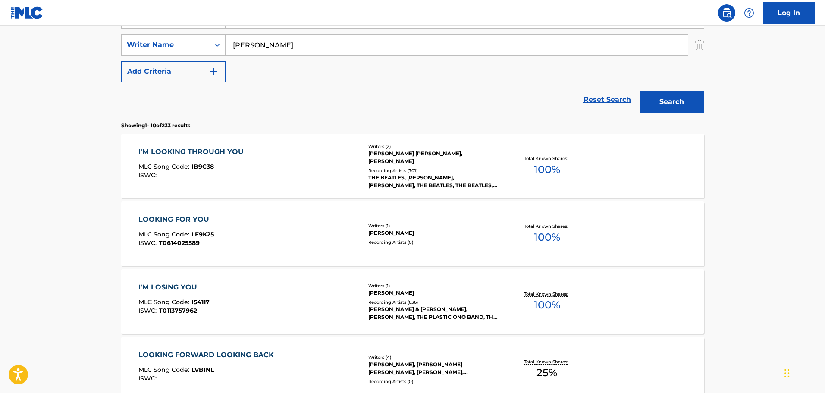
click at [275, 39] on input "[PERSON_NAME]" at bounding box center [457, 45] width 463 height 21
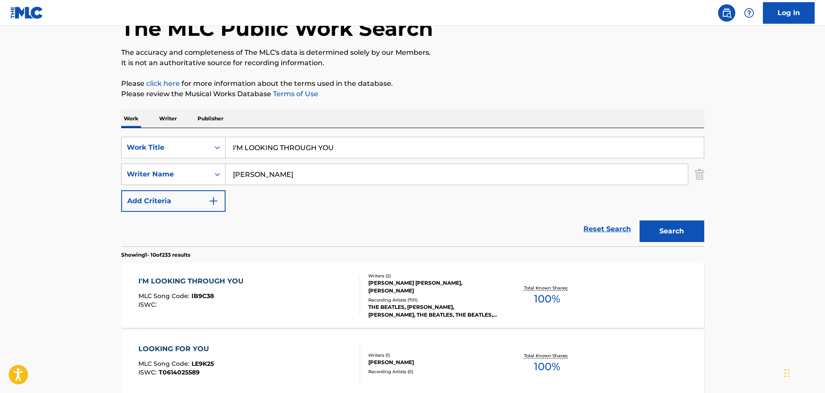
click at [381, 143] on input "I'M LOOKING THROUGH YOU" at bounding box center [465, 147] width 479 height 21
drag, startPoint x: 209, startPoint y: 128, endPoint x: 98, endPoint y: 118, distance: 111.3
paste input "MENINA [PERSON_NAME]"
type input "MENINA [PERSON_NAME]"
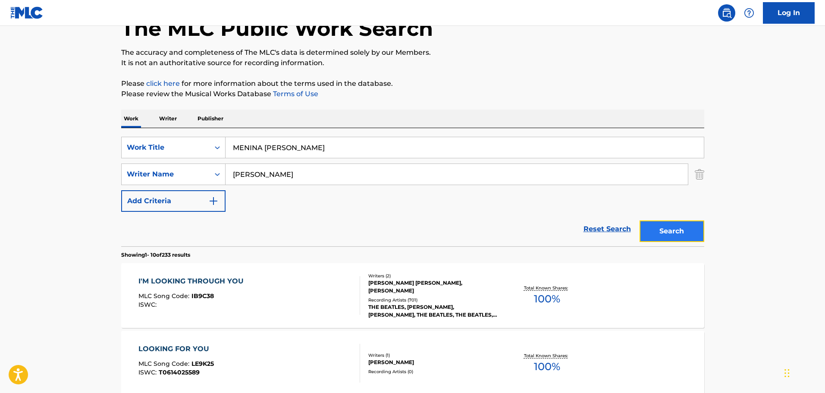
click at [691, 230] on button "Search" at bounding box center [672, 231] width 65 height 22
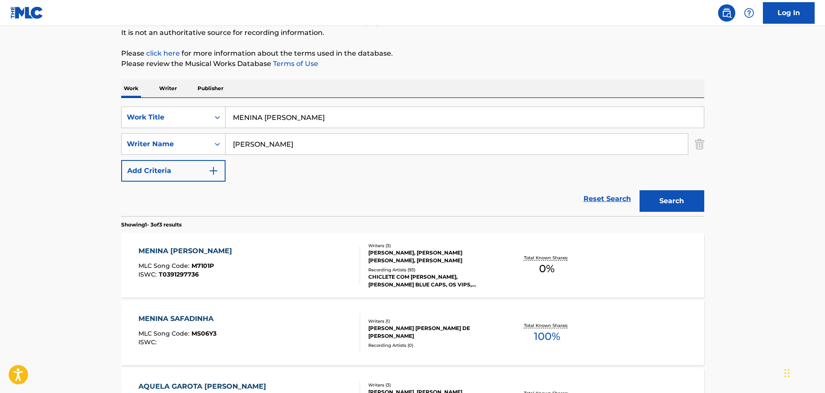
scroll to position [185, 0]
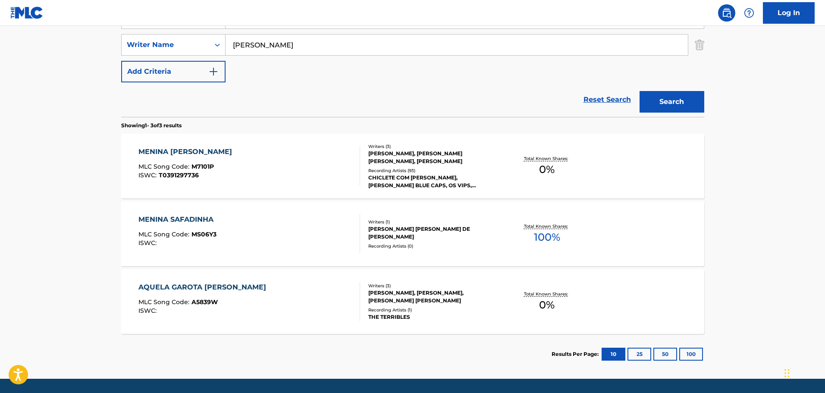
click at [262, 154] on div "MENINA [PERSON_NAME] MLC Song Code : M7101P ISWC : T0391297736" at bounding box center [250, 166] width 222 height 39
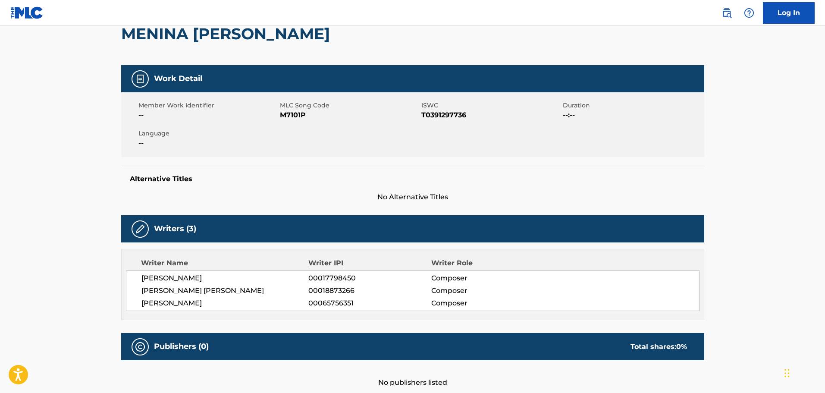
scroll to position [86, 0]
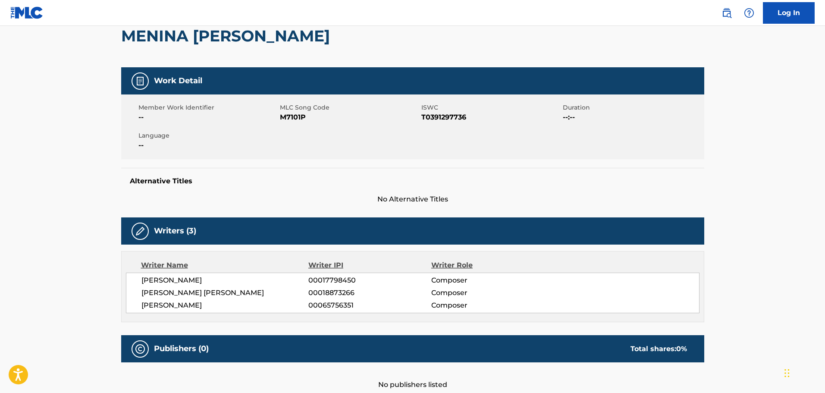
click at [293, 116] on span "M7101P" at bounding box center [349, 117] width 139 height 10
click at [228, 105] on span "Member Work Identifier" at bounding box center [208, 107] width 139 height 9
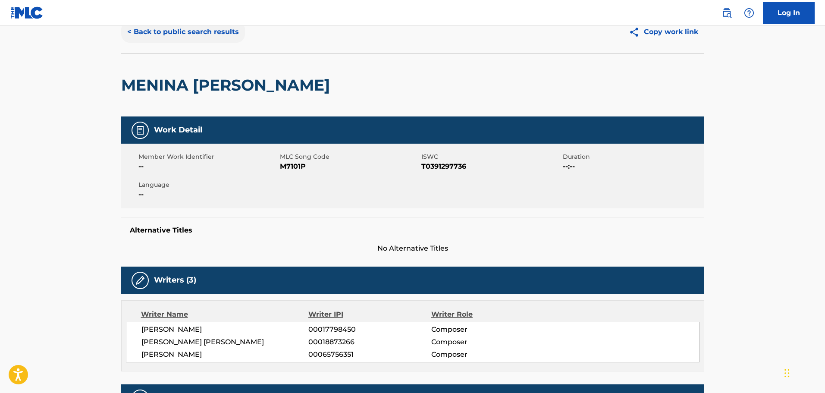
scroll to position [0, 0]
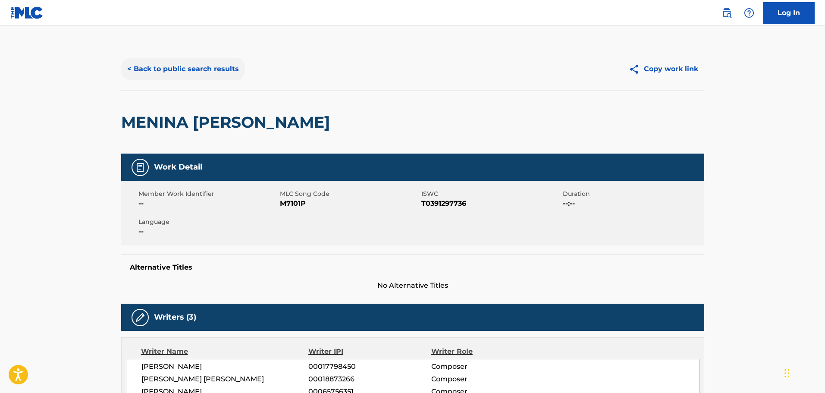
click at [173, 68] on button "< Back to public search results" at bounding box center [183, 69] width 124 height 22
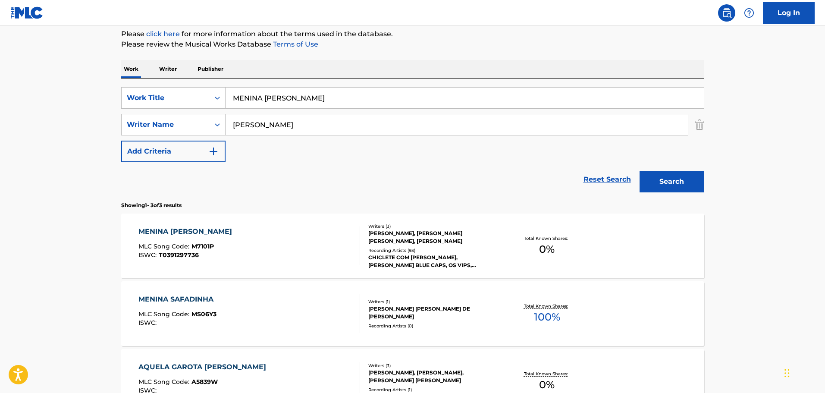
scroll to position [33, 0]
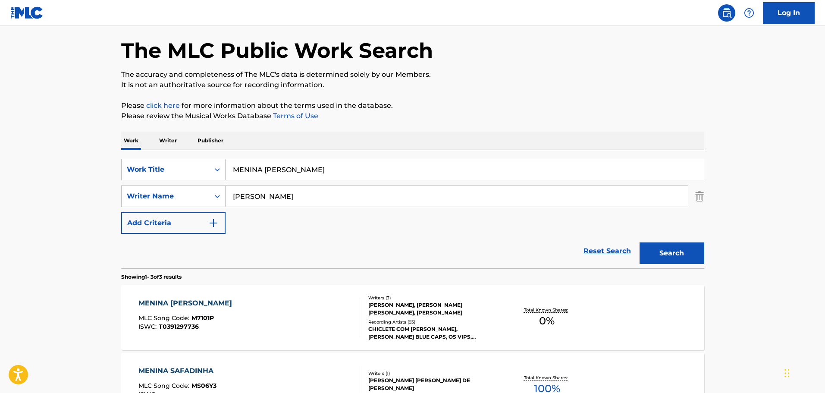
drag, startPoint x: 310, startPoint y: 168, endPoint x: 111, endPoint y: 165, distance: 198.5
click at [116, 166] on div "The MLC Public Work Search The accuracy and completeness of The MLC's data is d…" at bounding box center [413, 270] width 604 height 512
paste input "ANYTIME AT ALL"
type input "ANYTIME AT ALL"
click at [677, 253] on button "Search" at bounding box center [672, 253] width 65 height 22
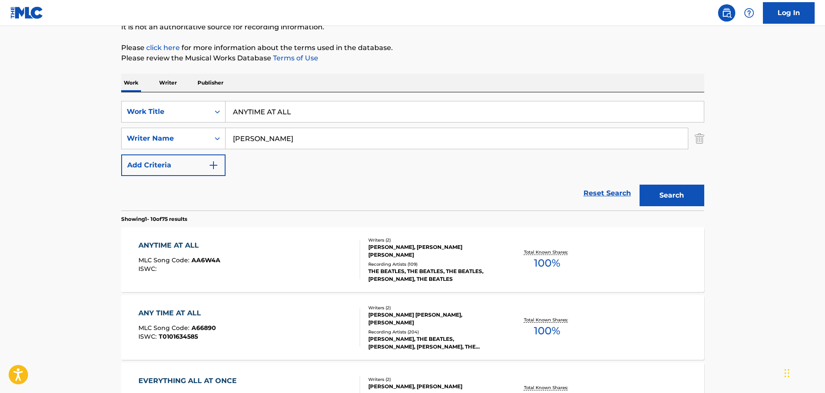
scroll to position [206, 0]
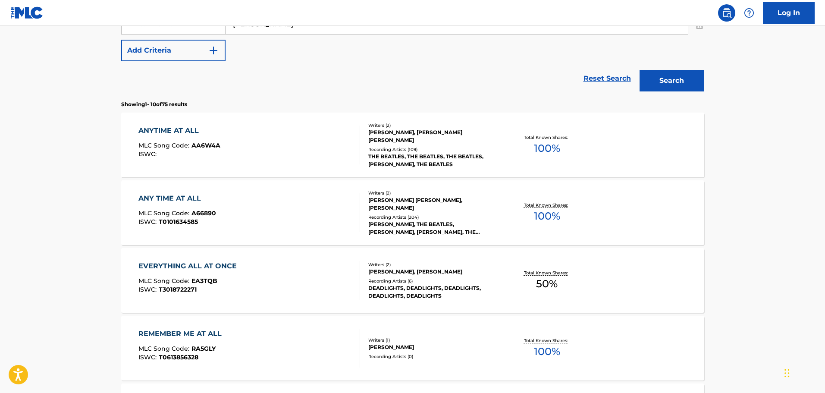
click at [300, 152] on div "ANYTIME AT ALL MLC Song Code : AA6W4A ISWC :" at bounding box center [250, 145] width 222 height 39
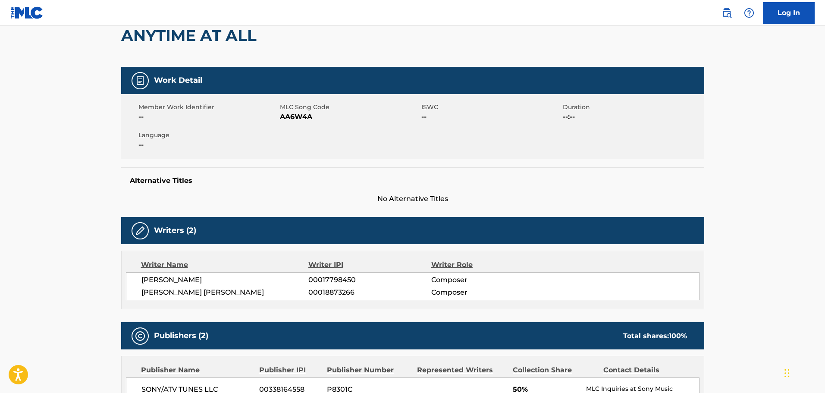
scroll to position [86, 0]
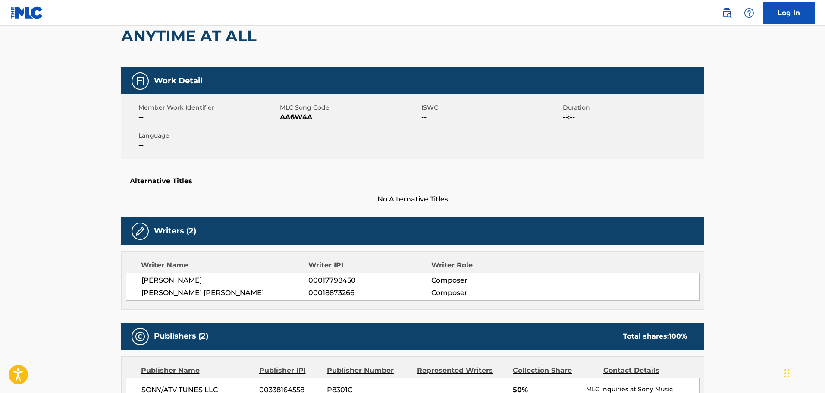
click at [302, 121] on span "AA6W4A" at bounding box center [349, 117] width 139 height 10
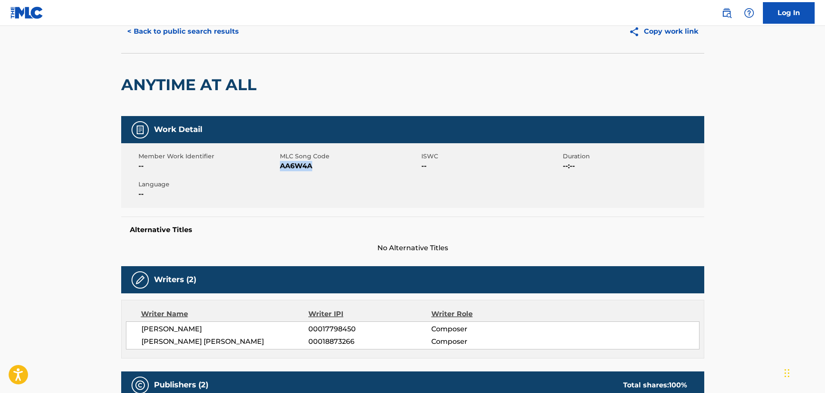
scroll to position [0, 0]
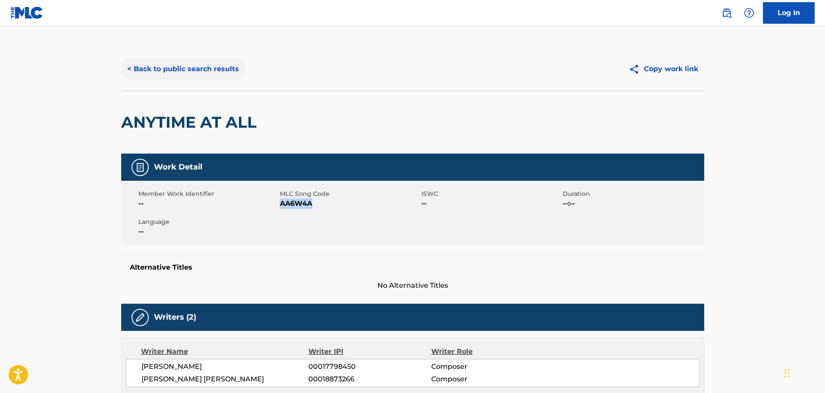
click at [209, 59] on button "< Back to public search results" at bounding box center [183, 69] width 124 height 22
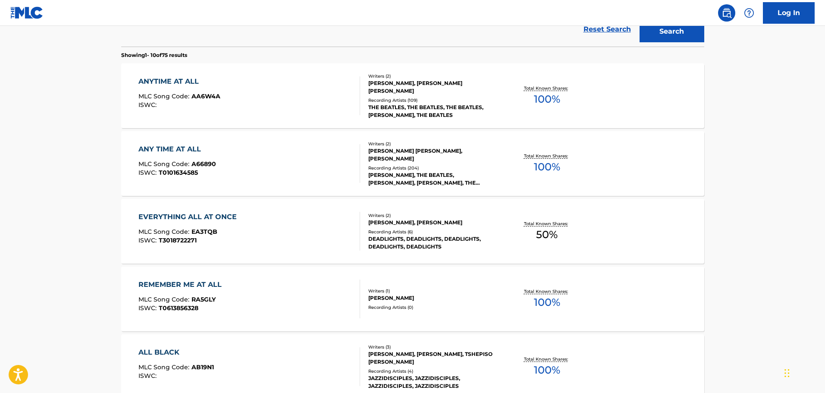
scroll to position [82, 0]
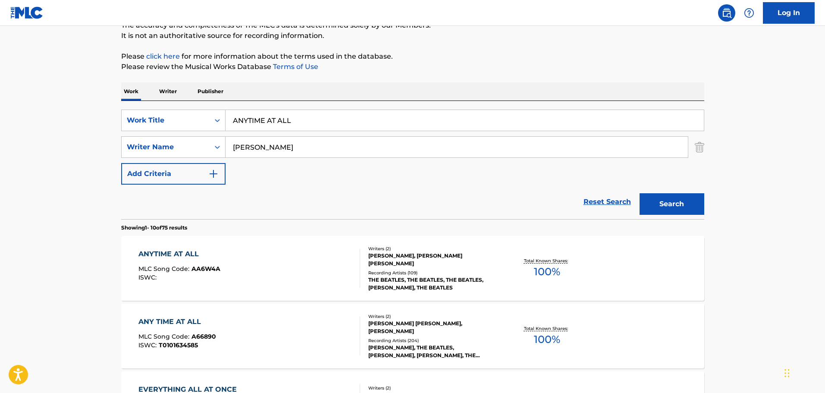
drag, startPoint x: 312, startPoint y: 124, endPoint x: 110, endPoint y: 118, distance: 202.0
paste input "BIRTHDAY"
type input "BIRTHDAY"
click at [672, 204] on button "Search" at bounding box center [672, 204] width 65 height 22
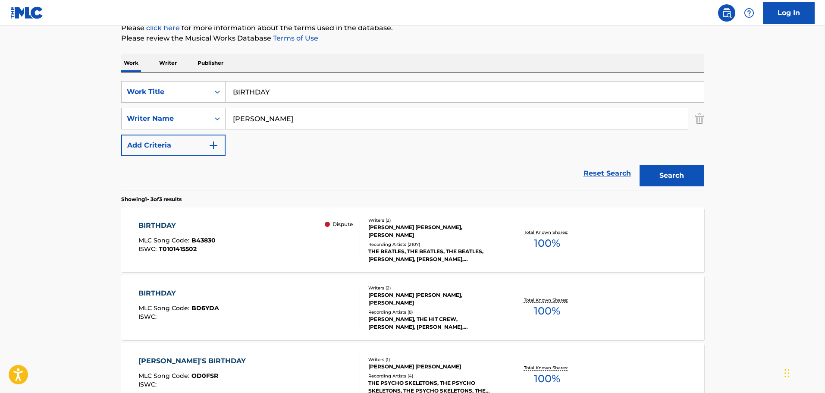
scroll to position [126, 0]
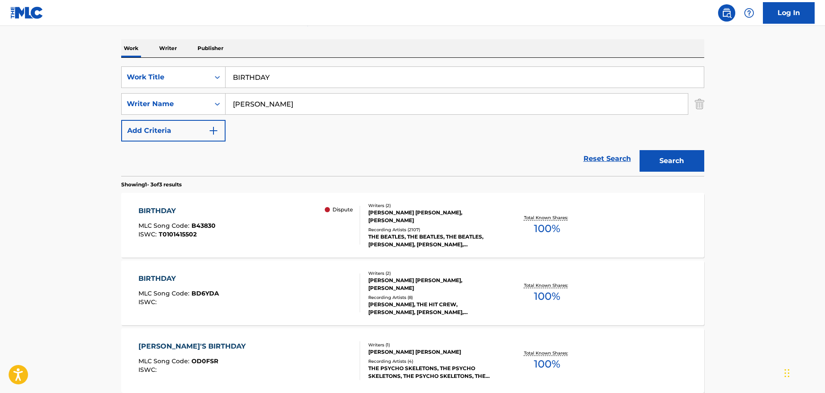
click at [276, 275] on div "BIRTHDAY MLC Song Code : BD6YDA ISWC :" at bounding box center [250, 293] width 222 height 39
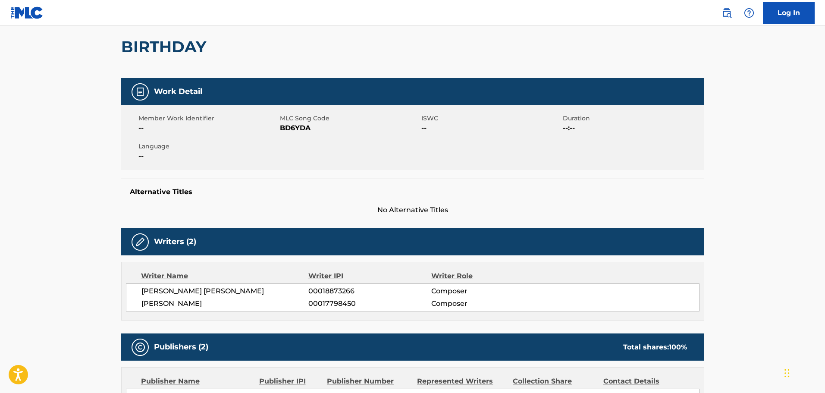
scroll to position [43, 0]
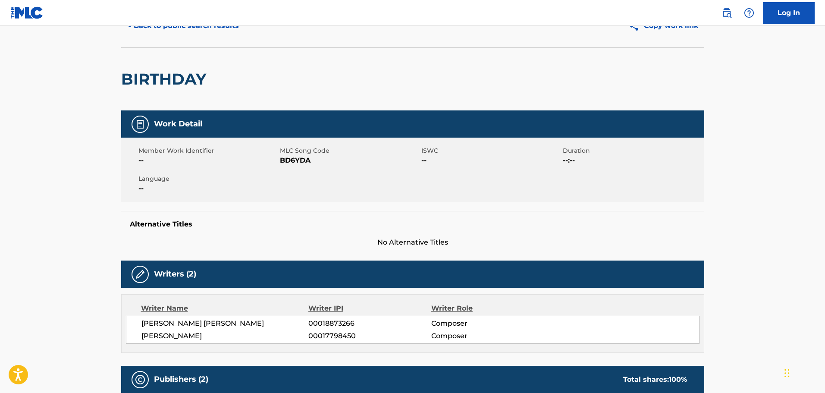
click at [300, 166] on div "Member Work Identifier -- MLC Song Code BD6YDA ISWC -- Duration --:-- Language …" at bounding box center [412, 170] width 583 height 65
click at [305, 157] on span "BD6YDA" at bounding box center [349, 160] width 139 height 10
click at [218, 32] on button "< Back to public search results" at bounding box center [183, 26] width 124 height 22
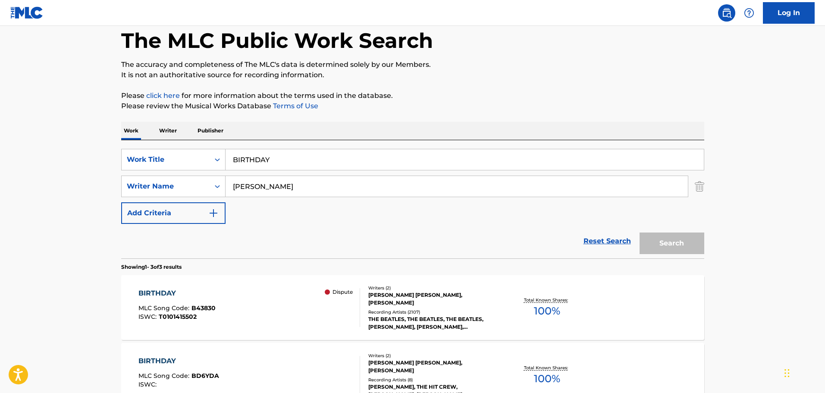
scroll to position [126, 0]
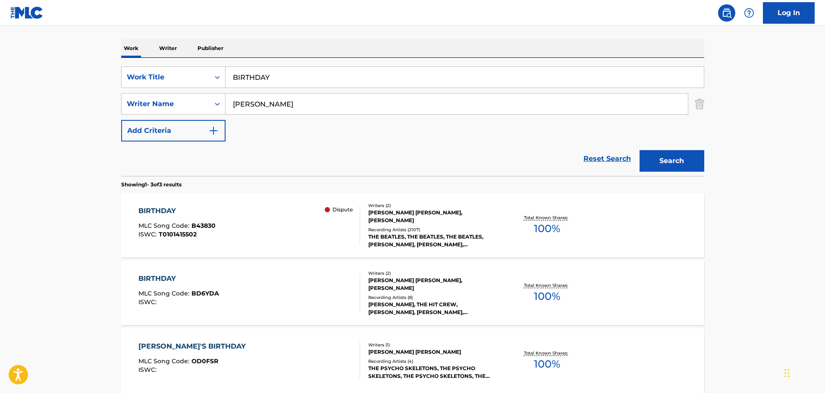
drag, startPoint x: 283, startPoint y: 78, endPoint x: 172, endPoint y: 52, distance: 114.3
click at [173, 52] on div "Work Writer Publisher SearchWithCriteria1cf6290a-1c8e-4dba-9092-85a11a37121d Wo…" at bounding box center [412, 236] width 583 height 394
paste input "TELL ME WH"
type input "TELL ME WHY"
click at [693, 156] on button "Search" at bounding box center [672, 161] width 65 height 22
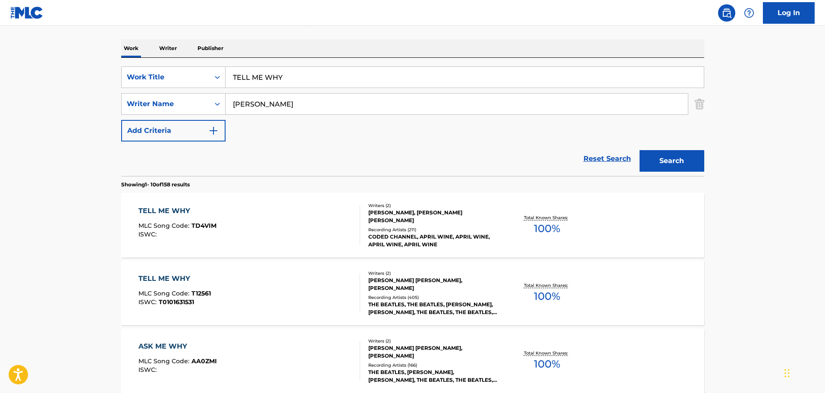
click at [305, 214] on div "TELL ME WHY MLC Song Code : TD4VIM ISWC :" at bounding box center [250, 225] width 222 height 39
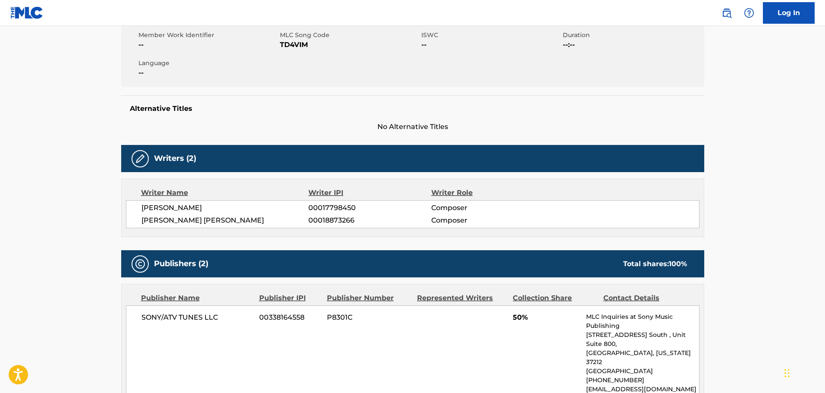
scroll to position [129, 0]
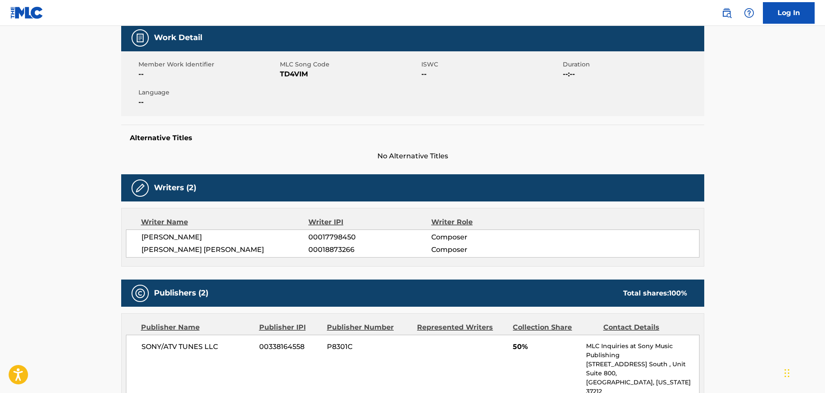
click at [294, 72] on span "TD4VIM" at bounding box center [349, 74] width 139 height 10
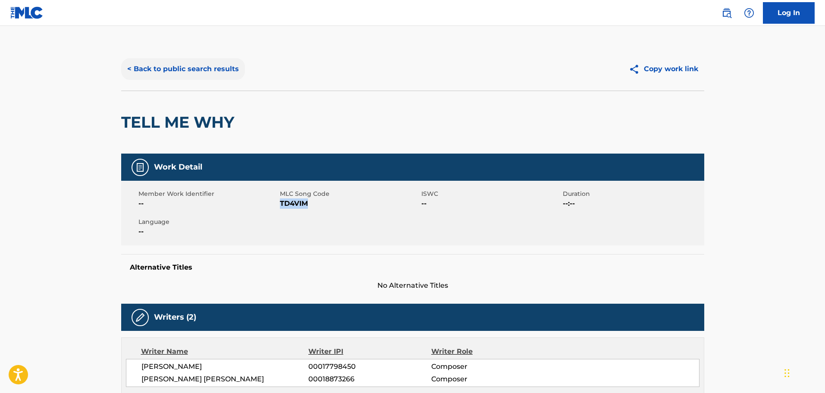
click at [173, 78] on button "< Back to public search results" at bounding box center [183, 69] width 124 height 22
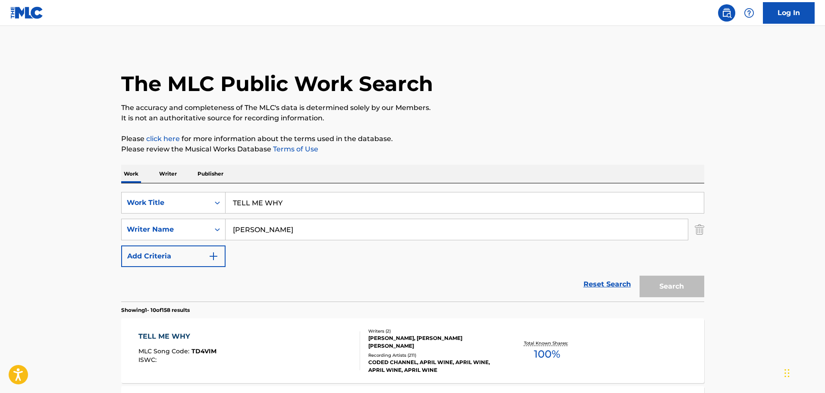
scroll to position [126, 0]
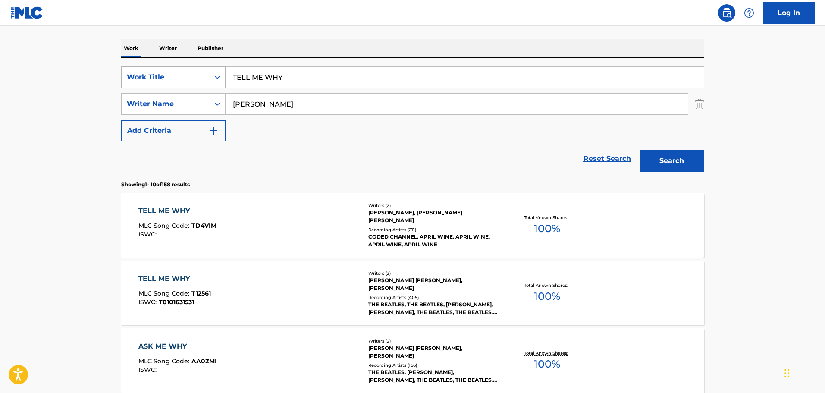
drag, startPoint x: 323, startPoint y: 80, endPoint x: 182, endPoint y: 76, distance: 141.6
click at [182, 76] on div "SearchWithCriteria1cf6290a-1c8e-4dba-9092-85a11a37121d Work Title TELL ME WHY" at bounding box center [412, 77] width 583 height 22
paste input "MOTHER NATURE'S SON"
type input "MOTHER NATURE'S SON"
click at [681, 161] on button "Search" at bounding box center [672, 161] width 65 height 22
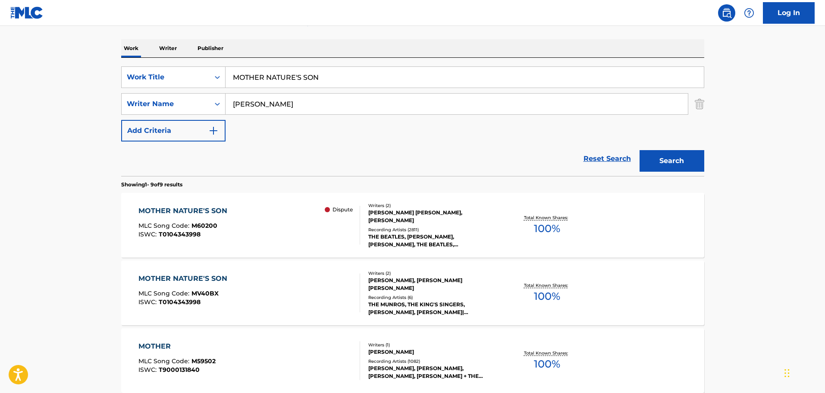
click at [262, 274] on div "MOTHER NATURE'S SON MLC Song Code : MV40BX ISWC : T0104343998" at bounding box center [250, 293] width 222 height 39
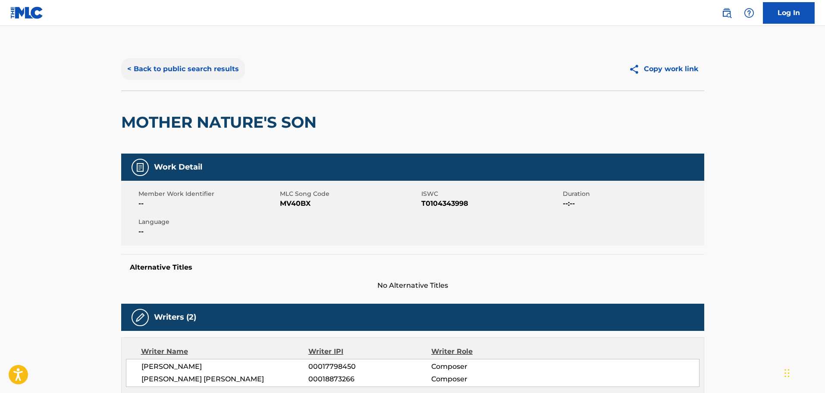
click at [185, 71] on button "< Back to public search results" at bounding box center [183, 69] width 124 height 22
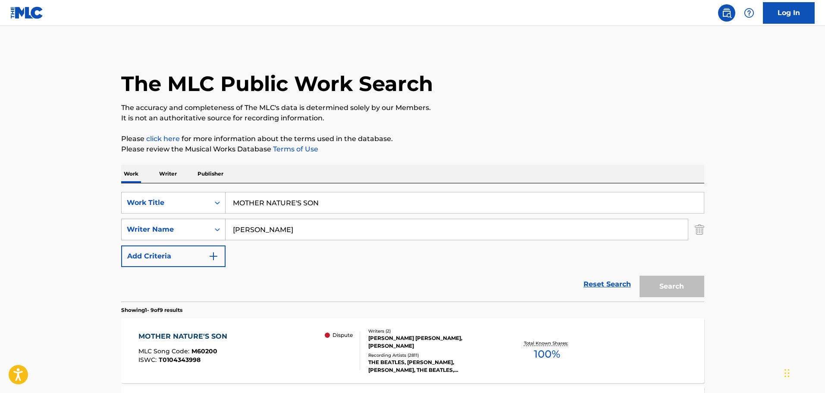
scroll to position [126, 0]
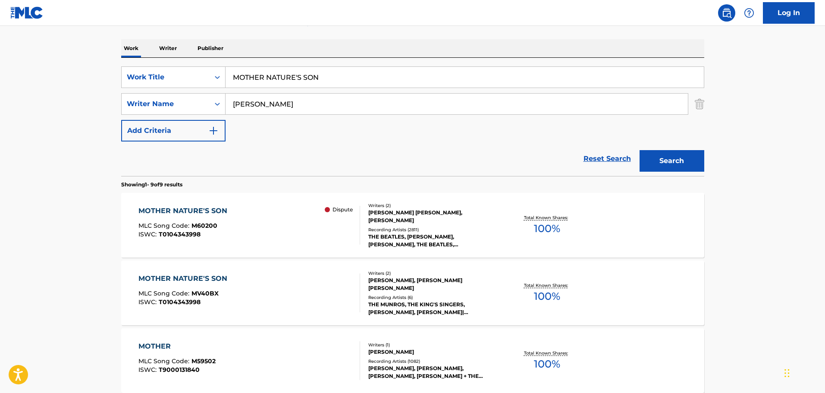
click at [279, 237] on div "MOTHER NATURE'S SON MLC Song Code : M60200 ISWC : T0104343998 Dispute" at bounding box center [250, 225] width 222 height 39
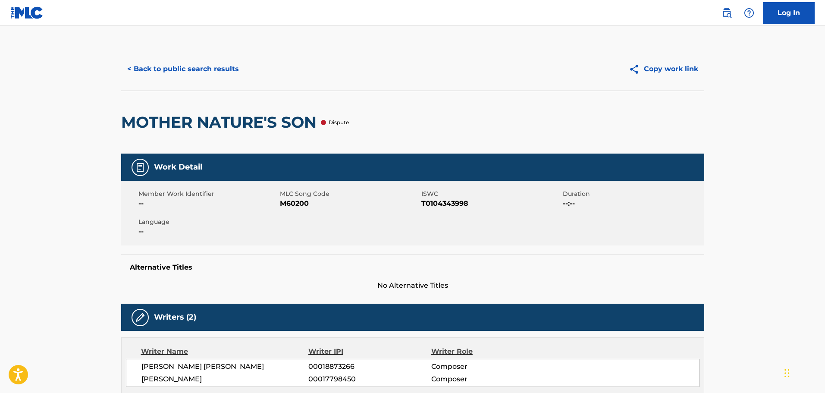
click at [169, 53] on div "< Back to public search results Copy work link" at bounding box center [412, 68] width 583 height 43
click at [173, 67] on button "< Back to public search results" at bounding box center [183, 69] width 124 height 22
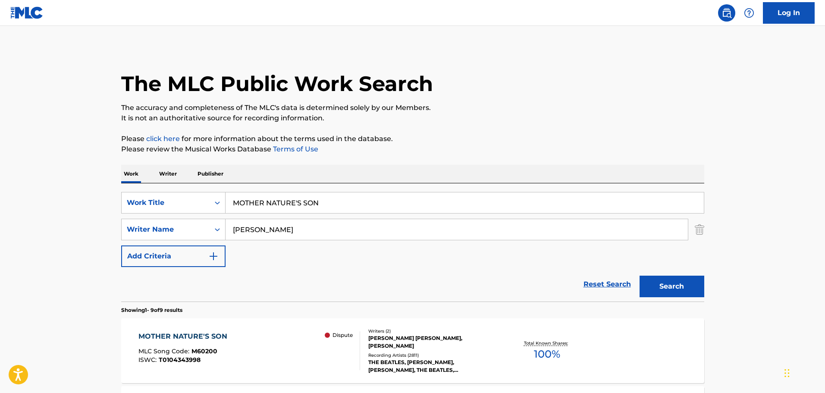
scroll to position [126, 0]
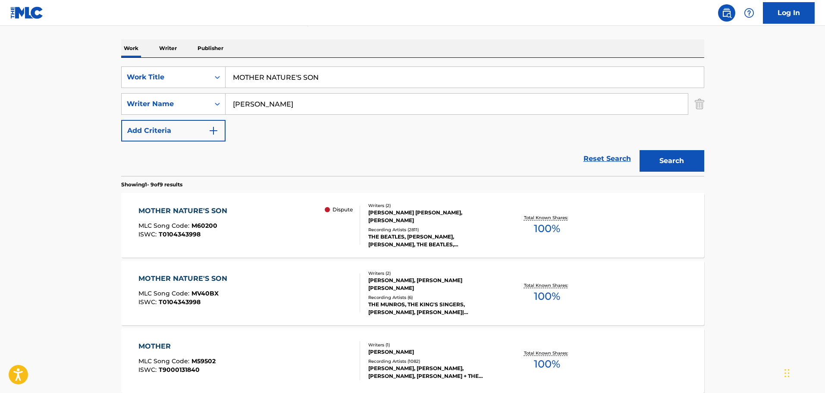
click at [261, 277] on div "MOTHER NATURE'S SON MLC Song Code : MV40BX ISWC : T0104343998" at bounding box center [250, 293] width 222 height 39
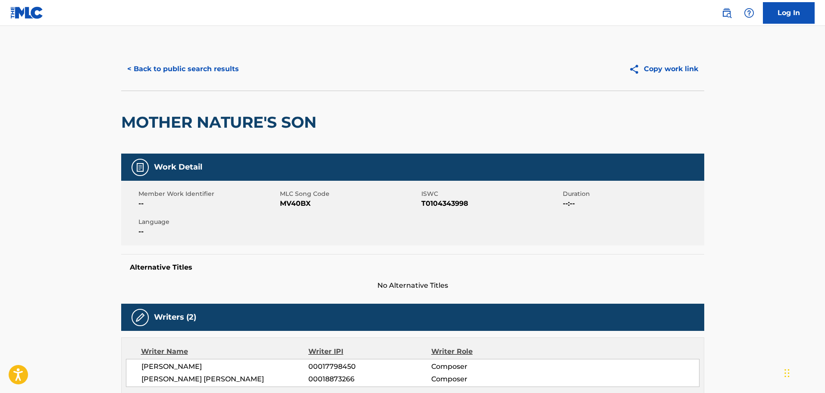
click at [299, 204] on span "MV40BX" at bounding box center [349, 203] width 139 height 10
click at [217, 70] on button "< Back to public search results" at bounding box center [183, 69] width 124 height 22
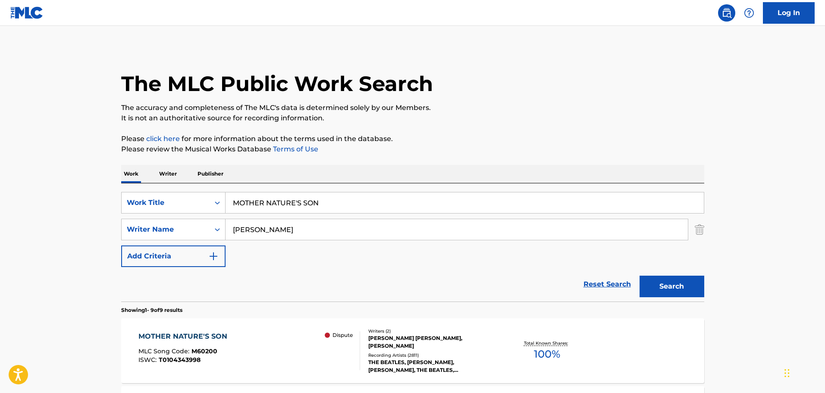
scroll to position [126, 0]
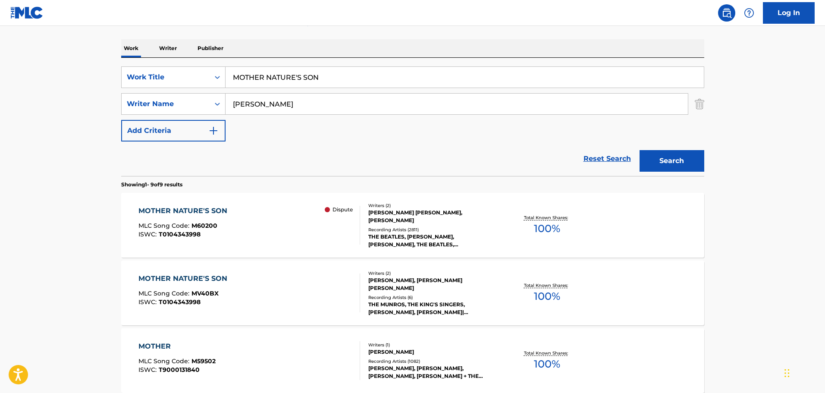
drag, startPoint x: 337, startPoint y: 77, endPoint x: 86, endPoint y: 47, distance: 252.9
click at [89, 47] on main "The MLC Public Work Search The accuracy and completeness of The MLC's data is d…" at bounding box center [412, 372] width 825 height 944
paste input "IT'S FOR YOU"
type input "IT'S FOR YOU"
click at [664, 151] on button "Search" at bounding box center [672, 161] width 65 height 22
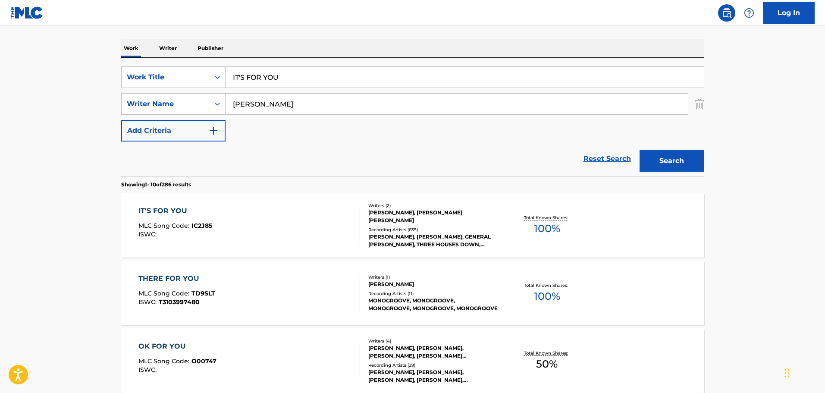
click at [275, 218] on div "IT'S FOR YOU MLC Song Code : IC2J85 ISWC :" at bounding box center [250, 225] width 222 height 39
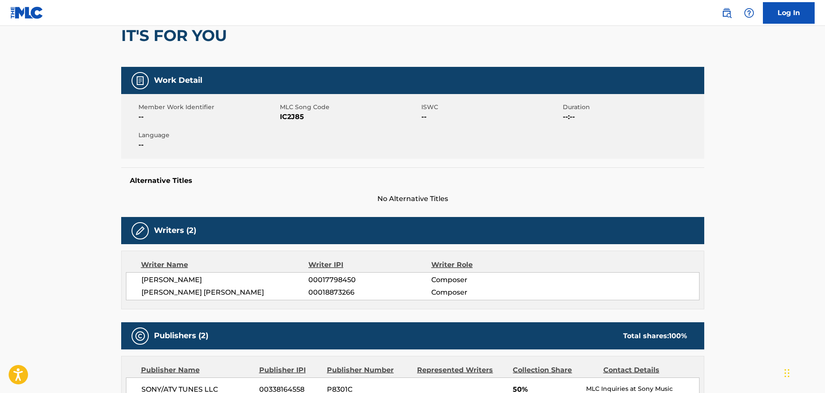
scroll to position [86, 0]
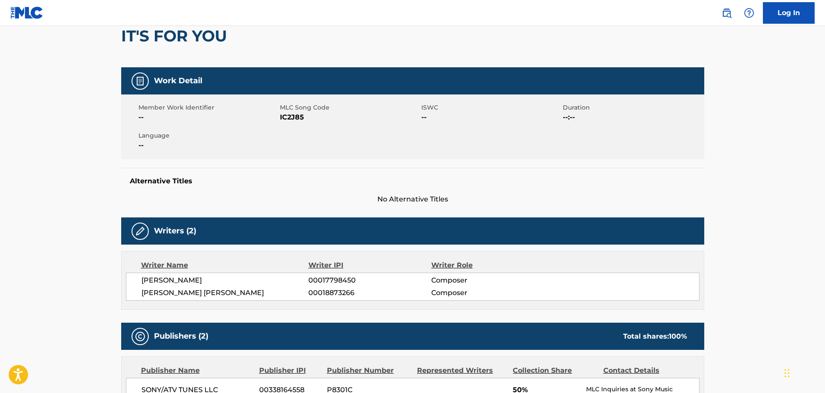
click at [290, 119] on span "IC2J85" at bounding box center [349, 117] width 139 height 10
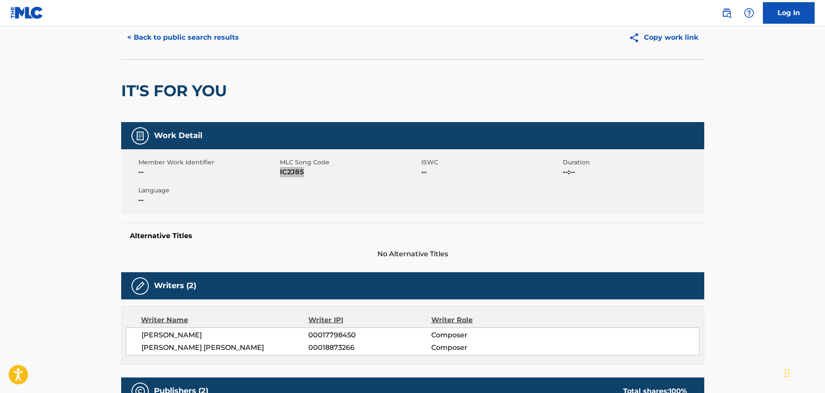
scroll to position [0, 0]
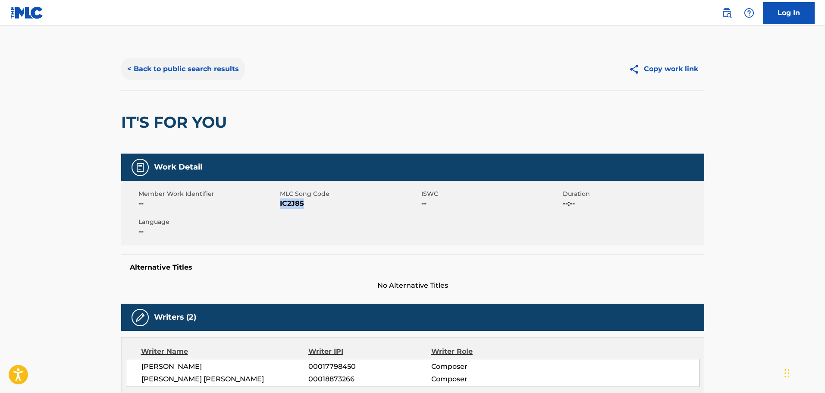
click at [168, 70] on button "< Back to public search results" at bounding box center [183, 69] width 124 height 22
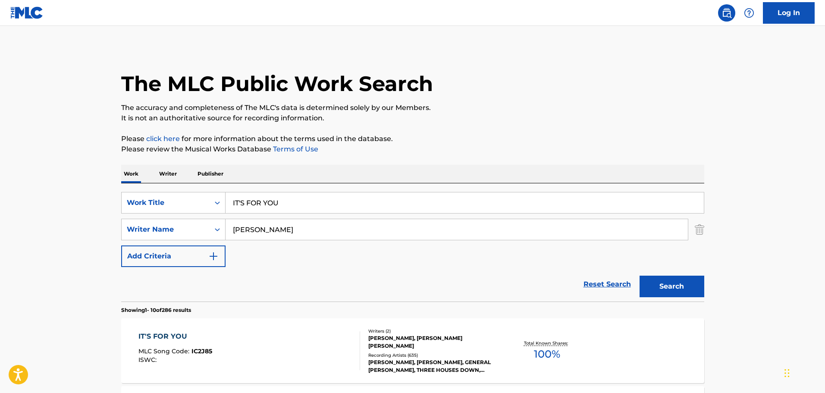
scroll to position [126, 0]
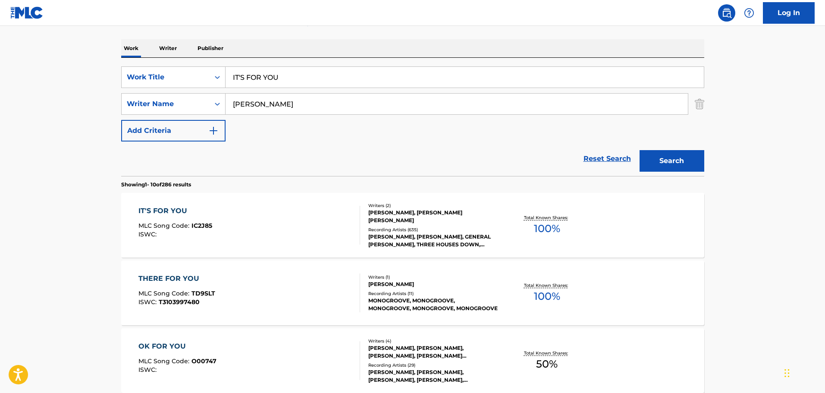
drag, startPoint x: 349, startPoint y: 76, endPoint x: 341, endPoint y: 78, distance: 8.4
click at [349, 76] on input "IT'S FOR YOU" at bounding box center [465, 77] width 479 height 21
drag, startPoint x: 337, startPoint y: 78, endPoint x: 3, endPoint y: 30, distance: 337.0
paste input "ROCKY RACCOON"
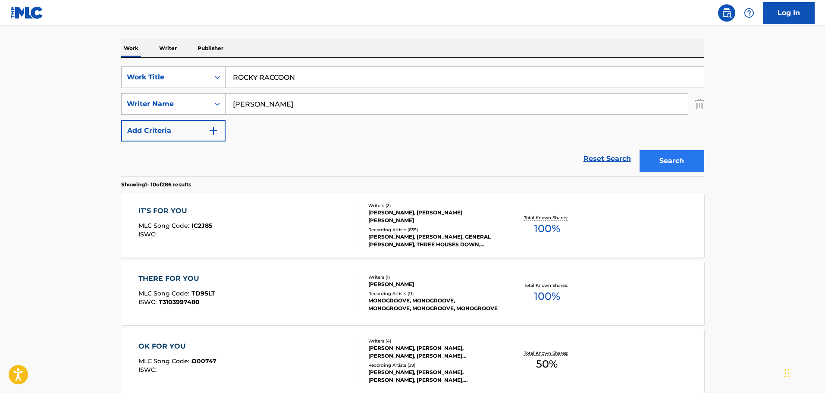
type input "ROCKY RACCOON"
click at [674, 154] on button "Search" at bounding box center [672, 161] width 65 height 22
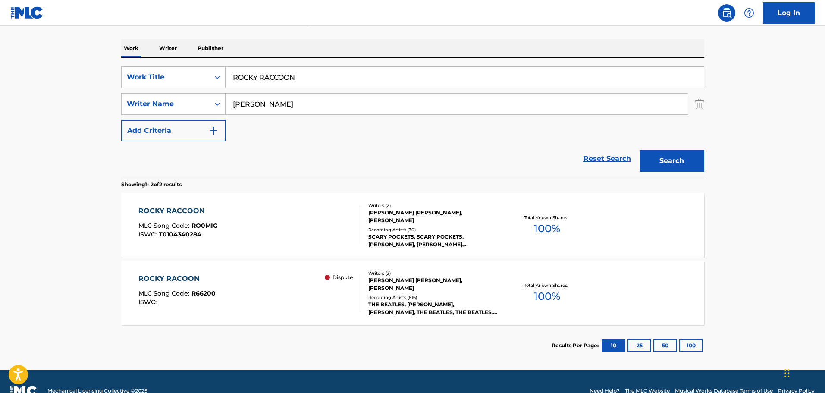
click at [278, 208] on div "ROCKY RACCOON MLC Song Code : RO0MIG ISWC : T0104340284" at bounding box center [250, 225] width 222 height 39
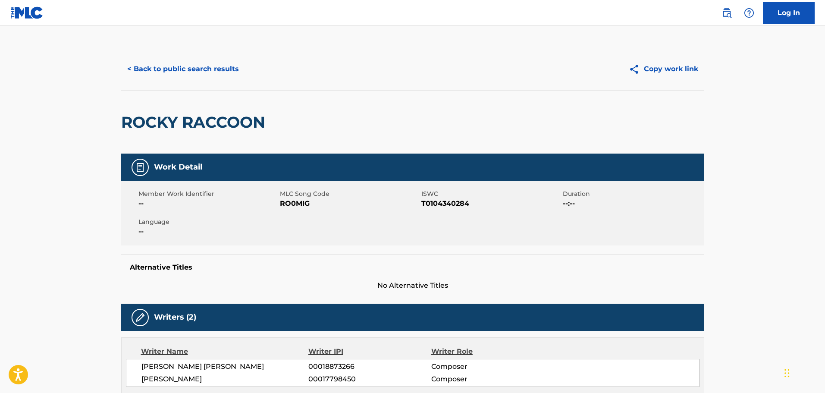
click at [288, 205] on span "RO0MIG" at bounding box center [349, 203] width 139 height 10
click at [167, 66] on button "< Back to public search results" at bounding box center [183, 69] width 124 height 22
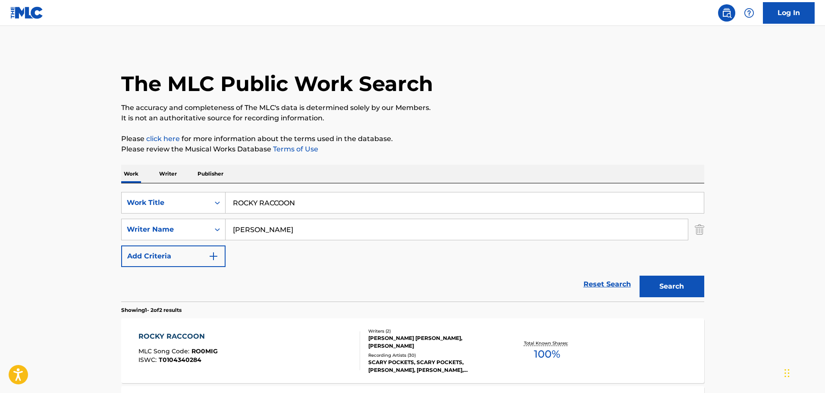
scroll to position [95, 0]
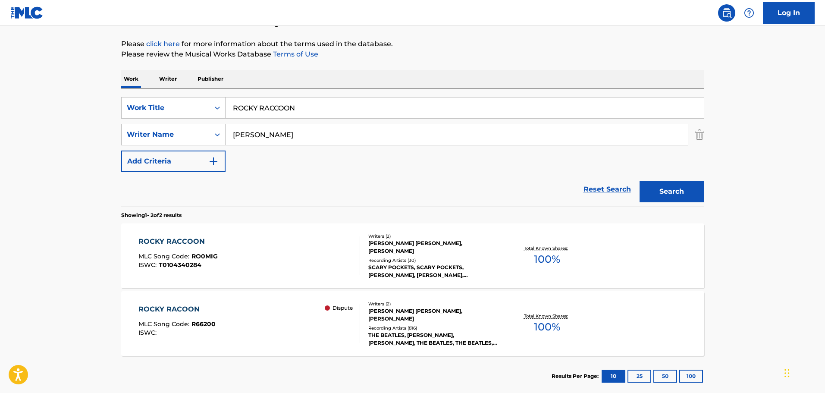
click at [269, 252] on div "ROCKY RACCOON MLC Song Code : RO0MIG ISWC : T0104340284" at bounding box center [250, 255] width 222 height 39
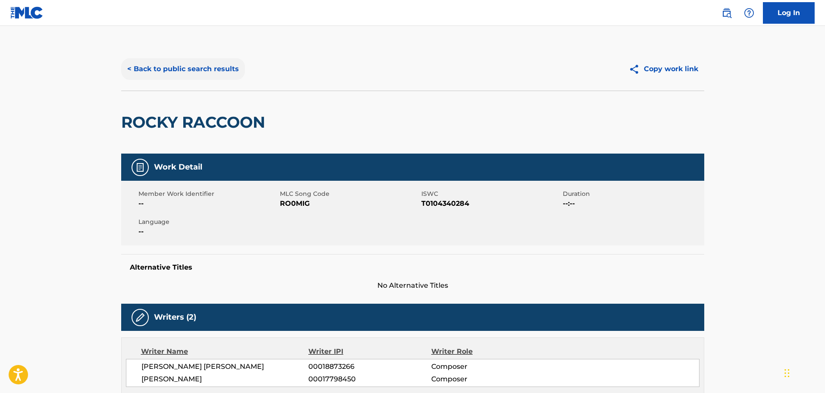
click at [170, 69] on button "< Back to public search results" at bounding box center [183, 69] width 124 height 22
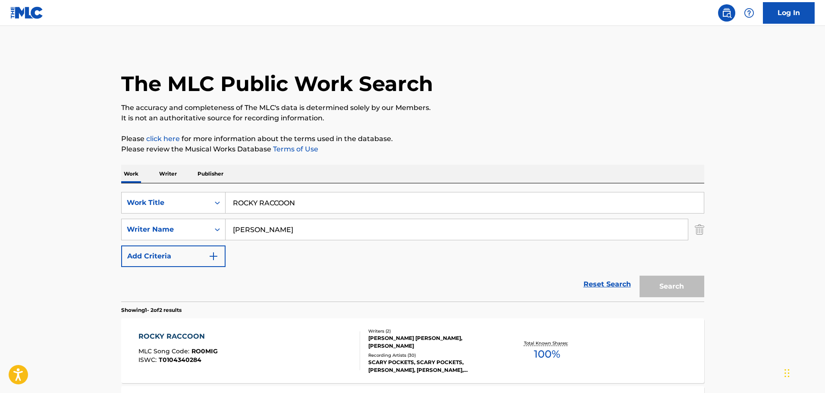
scroll to position [95, 0]
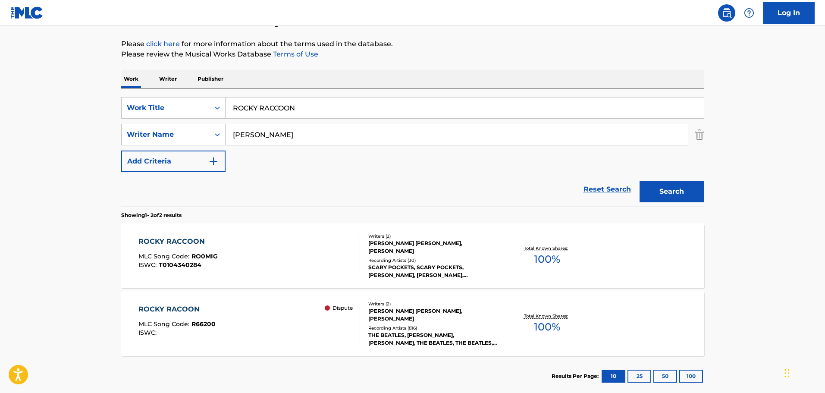
drag, startPoint x: 354, startPoint y: 114, endPoint x: 134, endPoint y: 94, distance: 221.0
click at [91, 83] on main "The MLC Public Work Search The accuracy and completeness of The MLC's data is d…" at bounding box center [412, 166] width 825 height 470
paste input "[PERSON_NAME]"
type input "[PERSON_NAME]"
drag, startPoint x: 640, startPoint y: 185, endPoint x: 660, endPoint y: 188, distance: 19.6
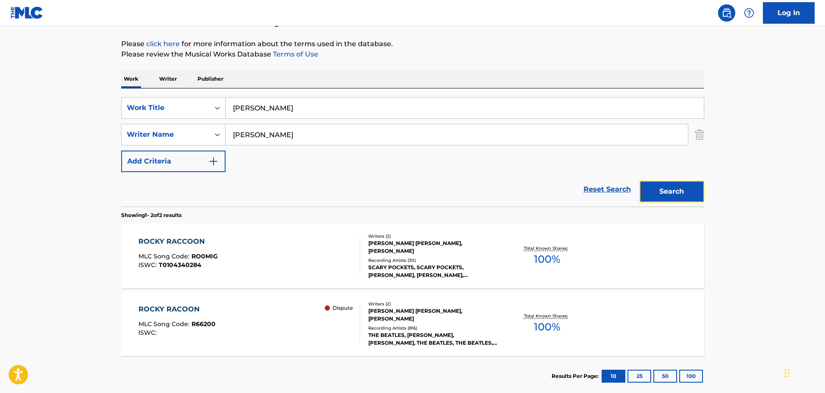
click at [642, 186] on button "Search" at bounding box center [672, 192] width 65 height 22
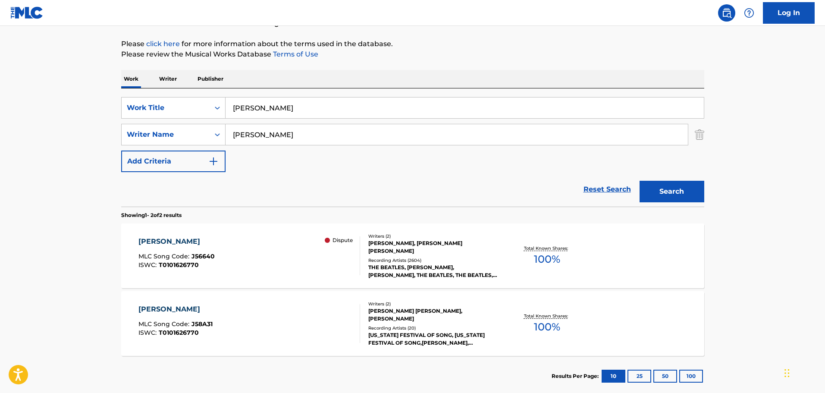
click at [274, 306] on div "[PERSON_NAME] MLC Song Code : J58A31 ISWC : T0101626770" at bounding box center [250, 323] width 222 height 39
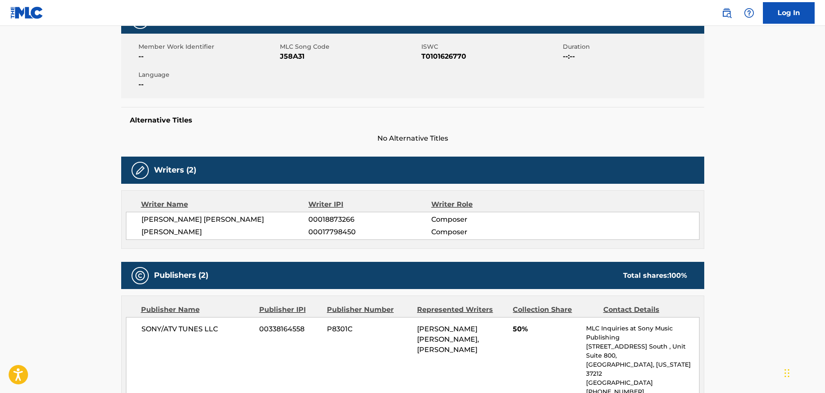
scroll to position [86, 0]
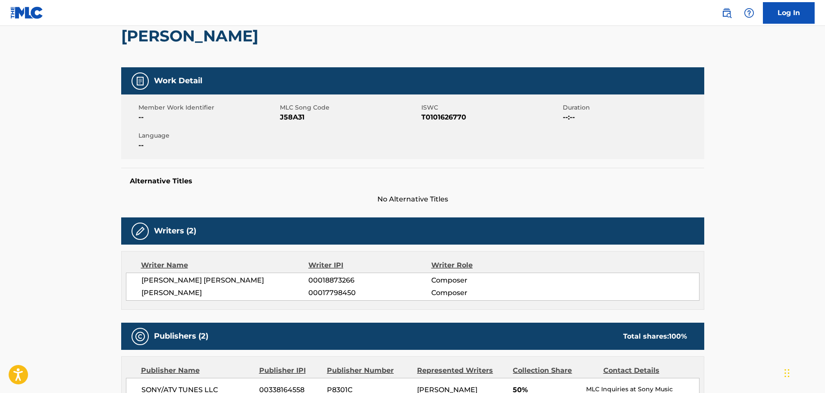
click at [293, 117] on span "J58A31" at bounding box center [349, 117] width 139 height 10
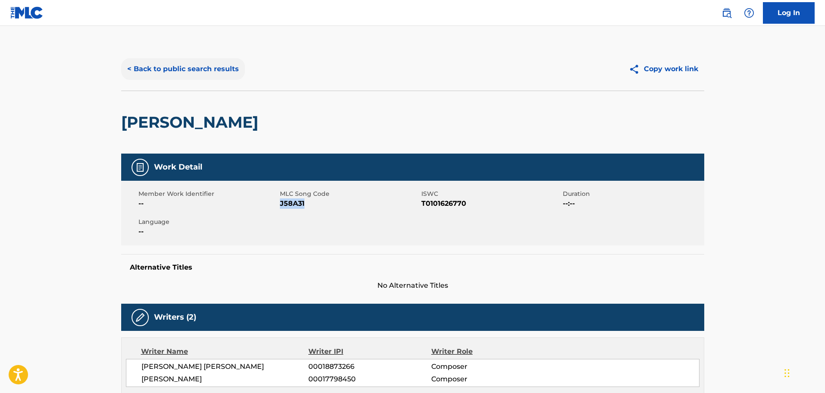
click at [183, 72] on button "< Back to public search results" at bounding box center [183, 69] width 124 height 22
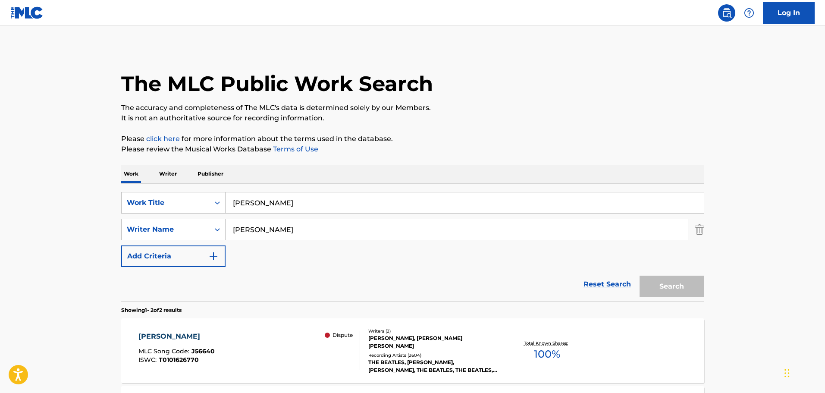
scroll to position [95, 0]
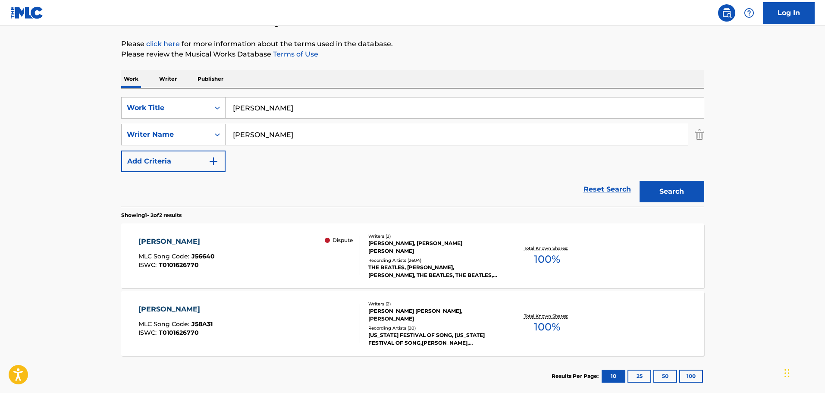
drag, startPoint x: 283, startPoint y: 106, endPoint x: 145, endPoint y: 89, distance: 138.2
click at [146, 89] on div "SearchWithCriteria1cf6290a-1c8e-4dba-9092-85a11a37121d Work Title [PERSON_NAME]…" at bounding box center [412, 147] width 583 height 118
paste input "I'M HAPPY JUST TO DANCE WITH YOU"
type input "I'M HAPPY JUST TO DANCE WITH YOU"
click at [686, 186] on button "Search" at bounding box center [672, 192] width 65 height 22
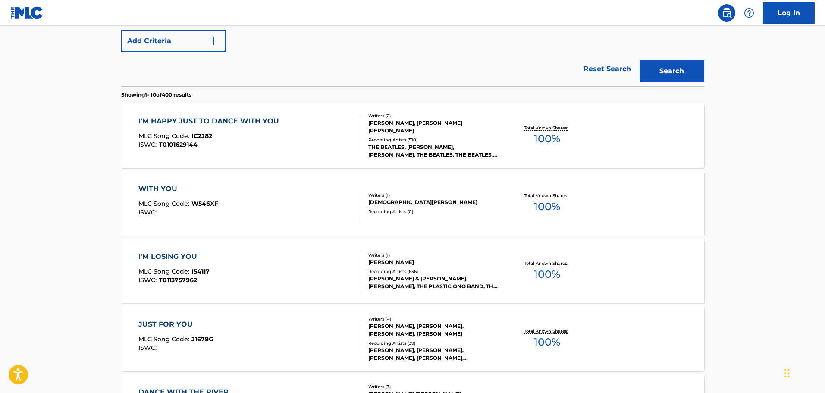
scroll to position [224, 0]
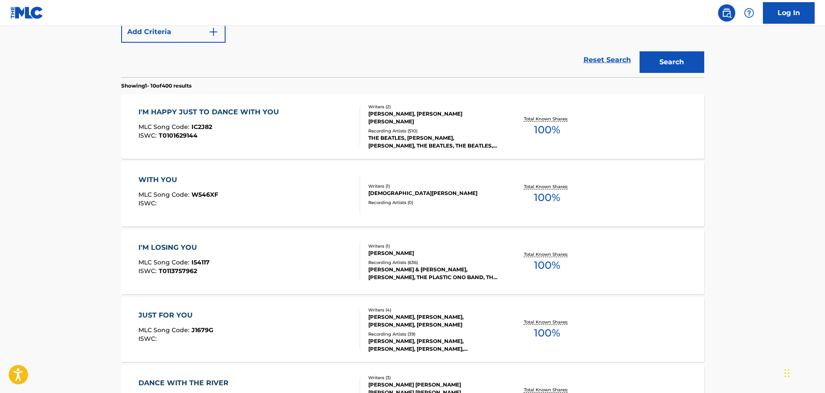
click at [230, 131] on div "MLC Song Code : IC2J82" at bounding box center [211, 128] width 145 height 9
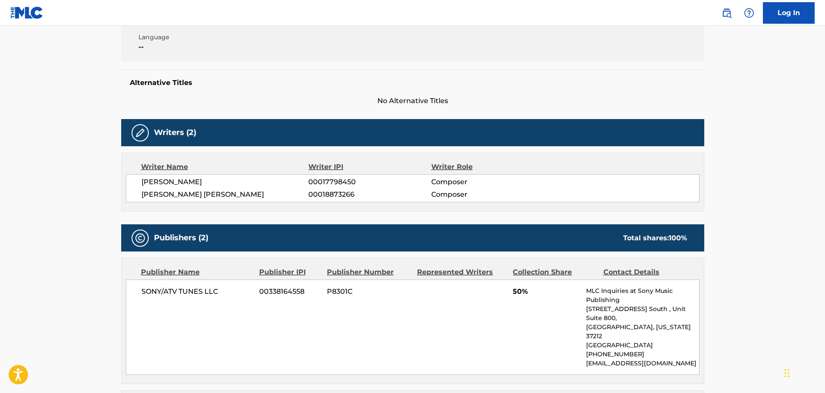
scroll to position [129, 0]
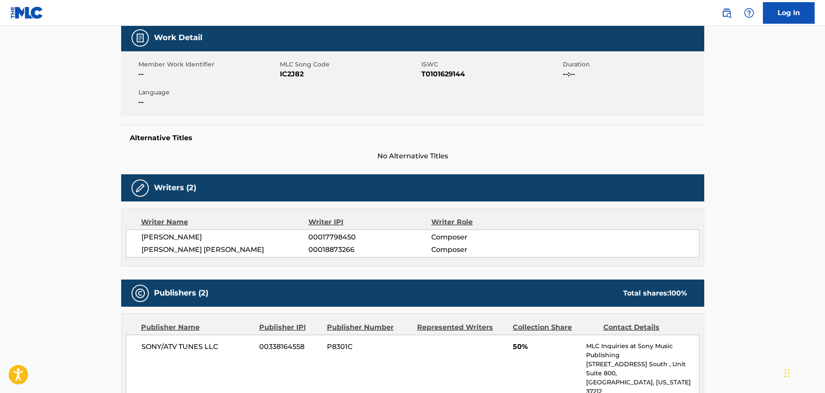
click at [283, 72] on span "IC2J82" at bounding box center [349, 74] width 139 height 10
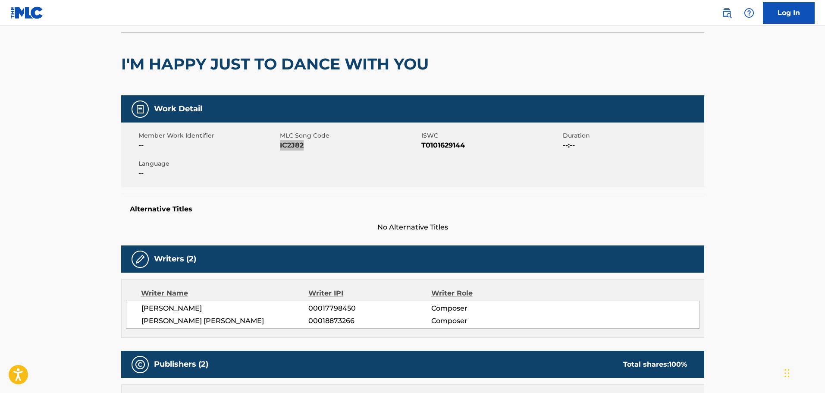
scroll to position [0, 0]
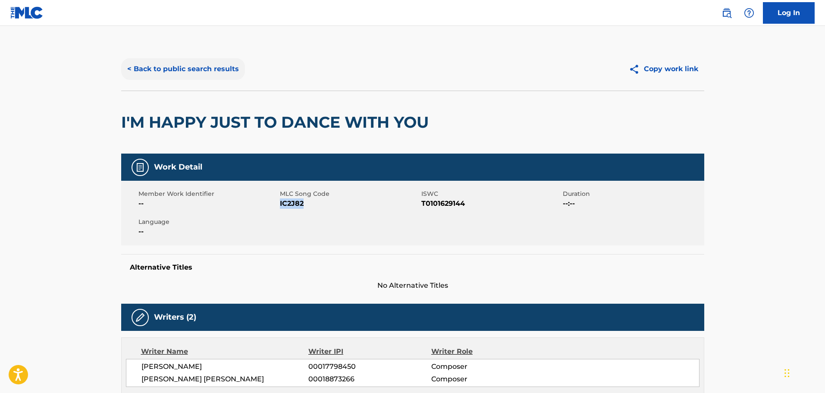
click at [172, 76] on button "< Back to public search results" at bounding box center [183, 69] width 124 height 22
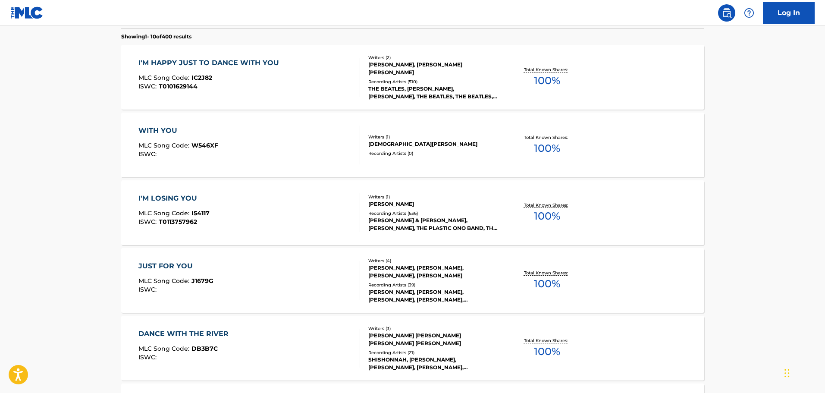
scroll to position [101, 0]
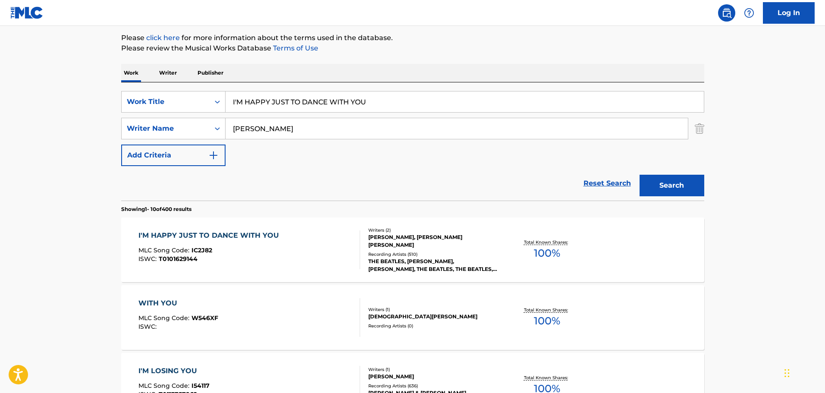
drag, startPoint x: 380, startPoint y: 98, endPoint x: 113, endPoint y: 67, distance: 268.4
paste input "[DEMOGRAPHIC_DATA] [PERSON_NAME]"
type input "[DEMOGRAPHIC_DATA] [PERSON_NAME]"
click at [677, 189] on button "Search" at bounding box center [672, 186] width 65 height 22
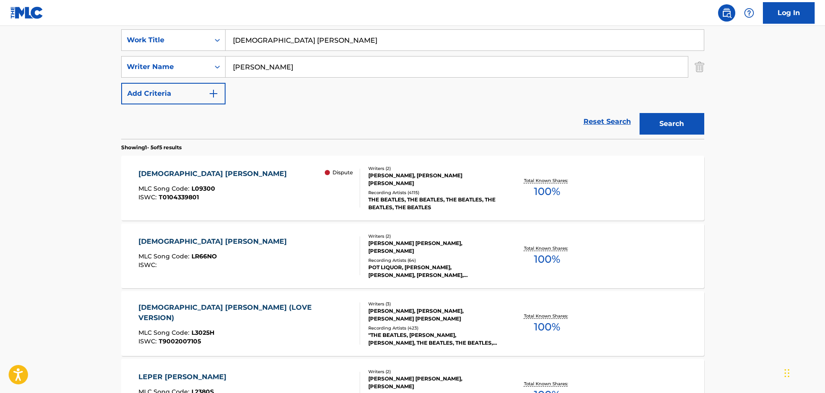
scroll to position [187, 0]
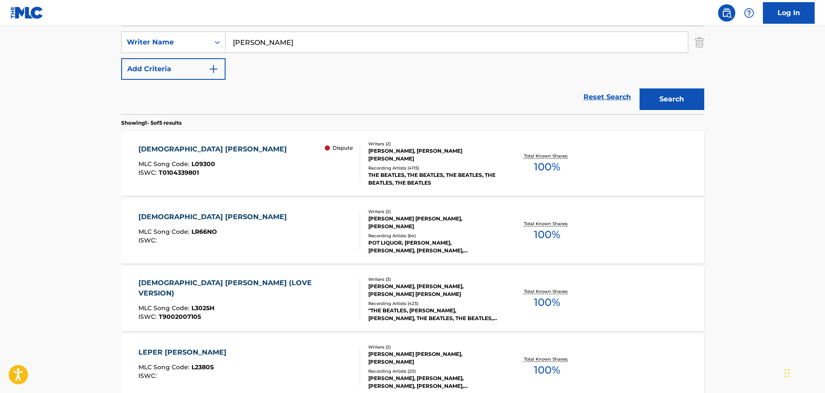
click at [315, 168] on div "[DEMOGRAPHIC_DATA] [PERSON_NAME] MLC Song Code : L09300 ISWC : T0104339801 Disp…" at bounding box center [250, 163] width 222 height 39
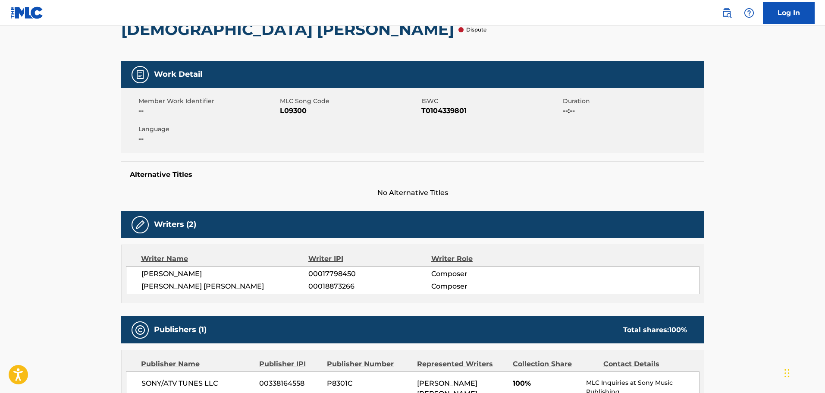
scroll to position [43, 0]
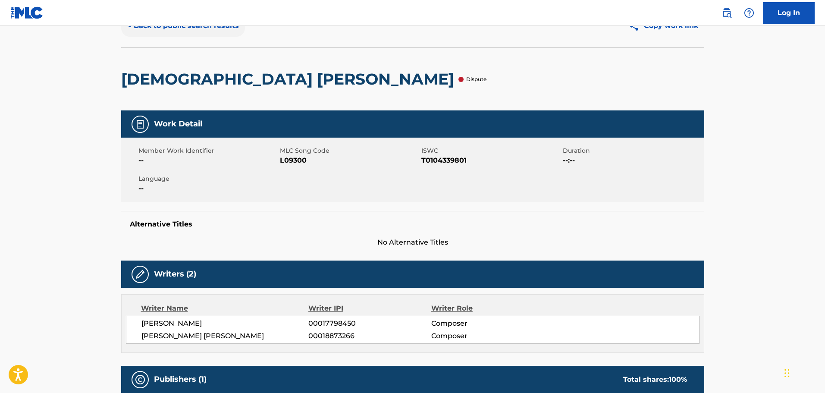
click at [199, 31] on button "< Back to public search results" at bounding box center [183, 26] width 124 height 22
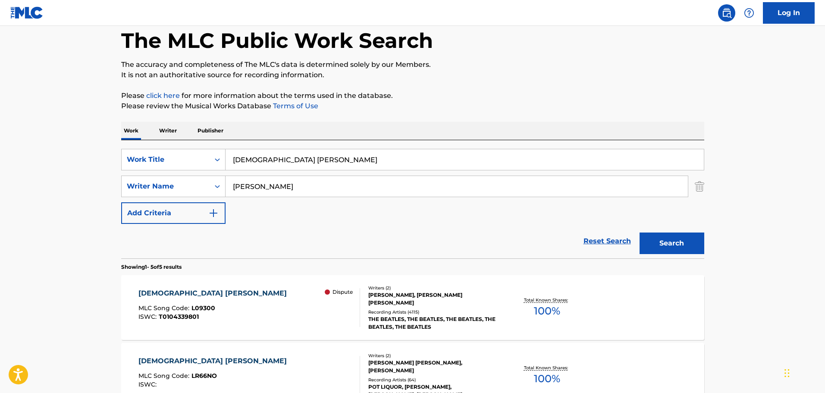
scroll to position [187, 0]
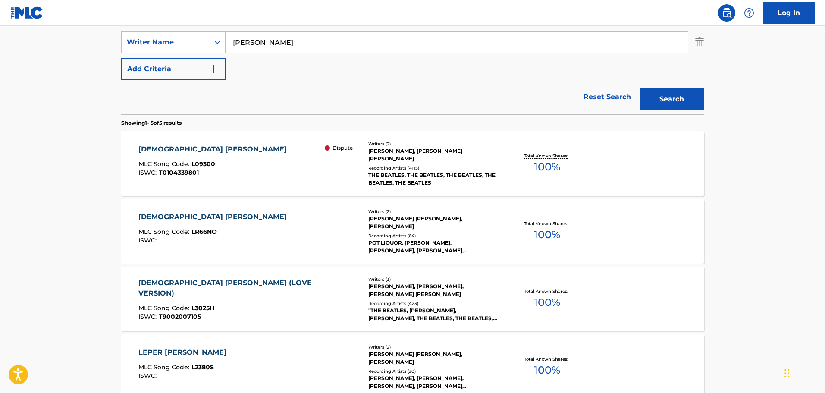
click at [333, 209] on div "[DEMOGRAPHIC_DATA] [PERSON_NAME] MLC Song Code : LR66NO ISWC : Writers ( 2 ) [P…" at bounding box center [412, 231] width 583 height 65
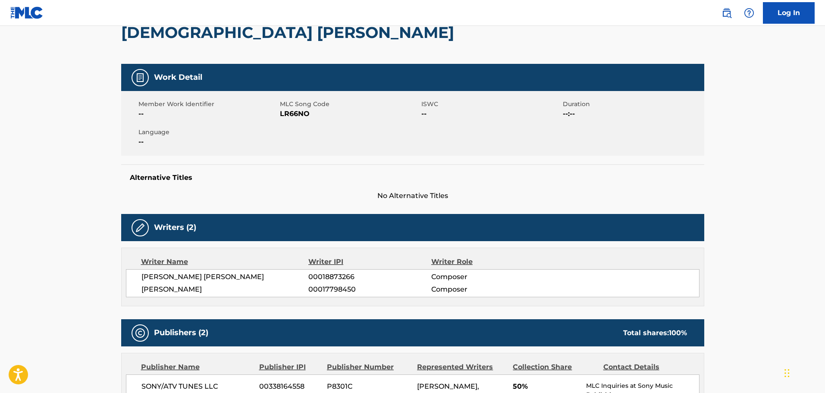
scroll to position [43, 0]
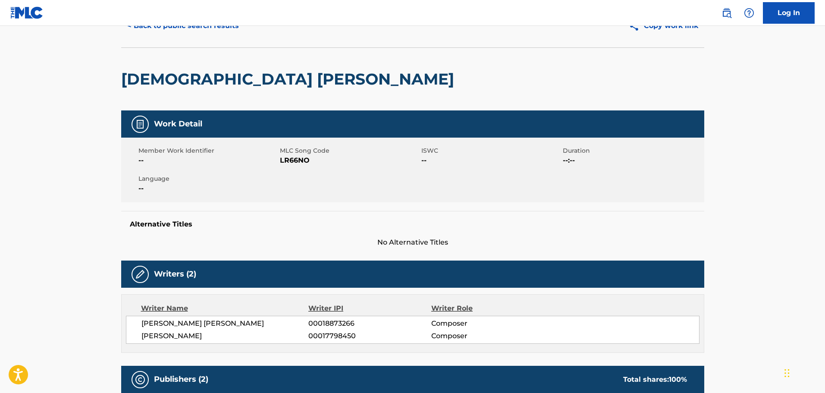
click at [294, 159] on span "LR66NO" at bounding box center [349, 160] width 139 height 10
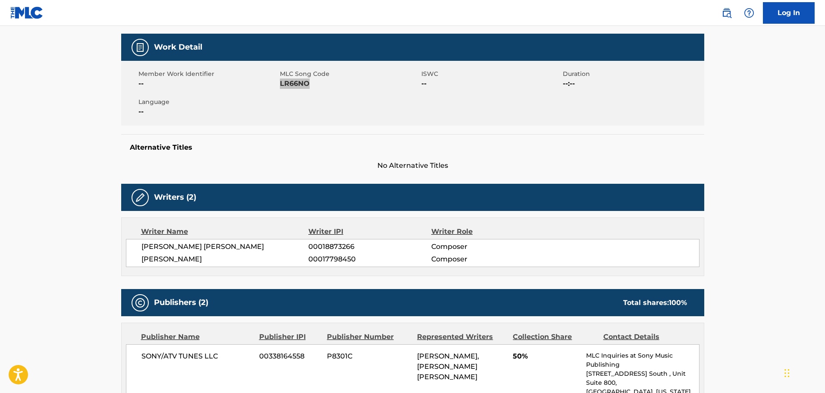
scroll to position [0, 0]
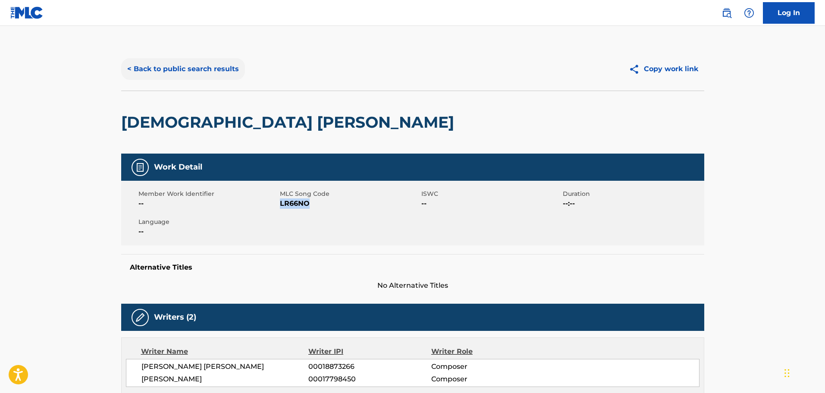
click at [212, 64] on button "< Back to public search results" at bounding box center [183, 69] width 124 height 22
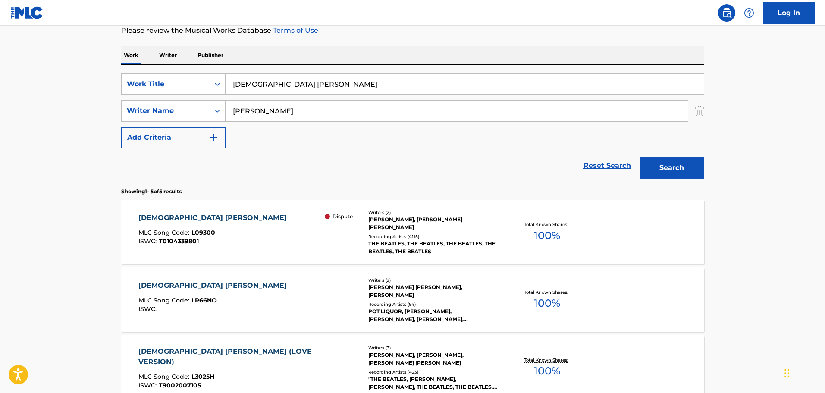
scroll to position [58, 0]
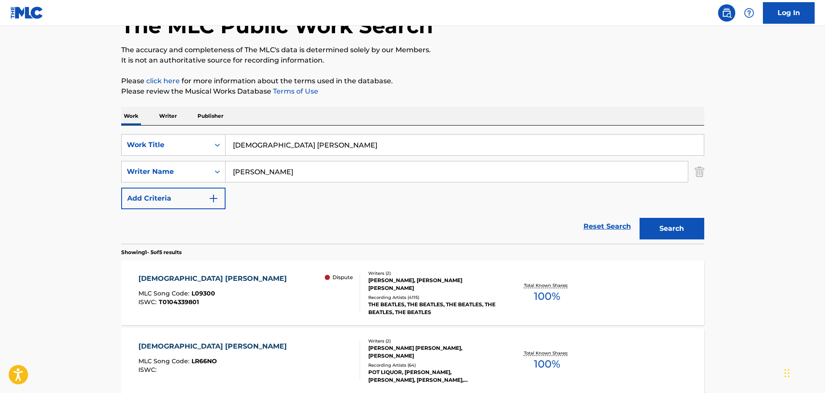
drag, startPoint x: 306, startPoint y: 145, endPoint x: 150, endPoint y: 124, distance: 158.1
click at [153, 124] on div "Work Writer Publisher SearchWithCriteria1cf6290a-1c8e-4dba-9092-85a11a37121d Wo…" at bounding box center [412, 372] width 583 height 530
paste input "ALL I'VE GOT TO DO"
type input "ALL I'VE GOT TO DO"
click at [676, 233] on button "Search" at bounding box center [672, 229] width 65 height 22
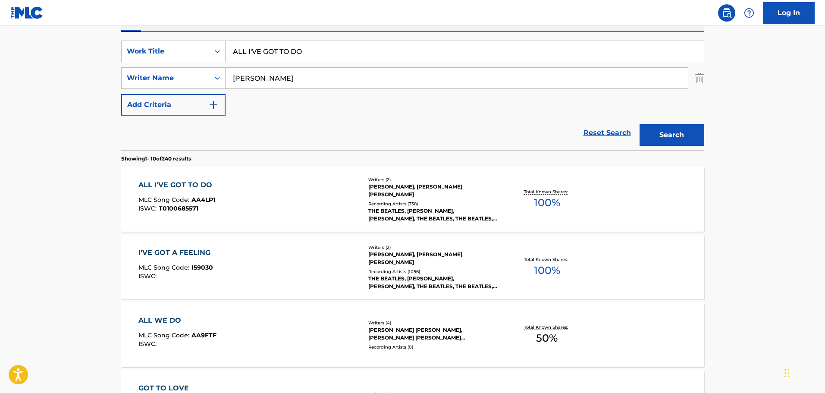
scroll to position [187, 0]
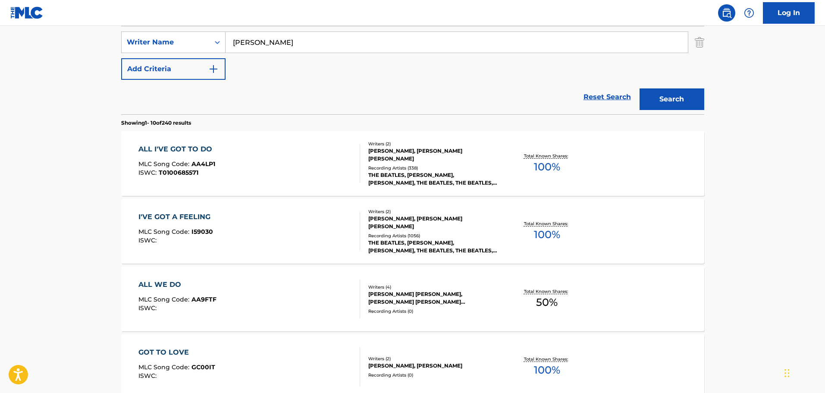
click at [312, 156] on div "ALL I'VE GOT TO DO MLC Song Code : AA4LP1 ISWC : T0100685571" at bounding box center [250, 163] width 222 height 39
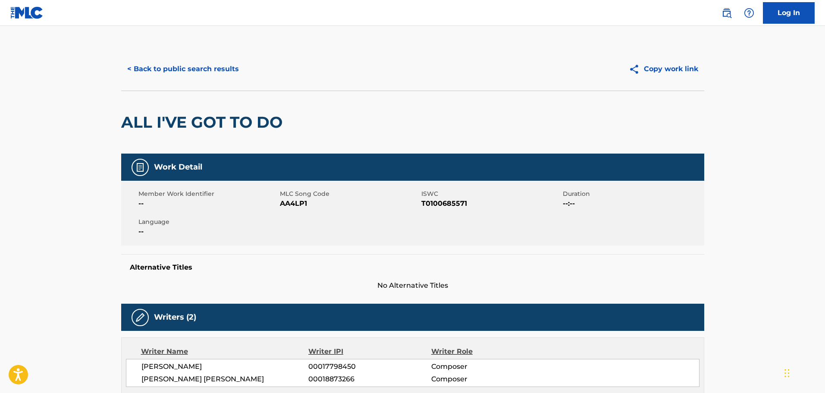
click at [302, 196] on span "MLC Song Code" at bounding box center [349, 193] width 139 height 9
click at [301, 201] on span "AA4LP1" at bounding box center [349, 203] width 139 height 10
drag, startPoint x: 214, startPoint y: 66, endPoint x: 205, endPoint y: 67, distance: 8.2
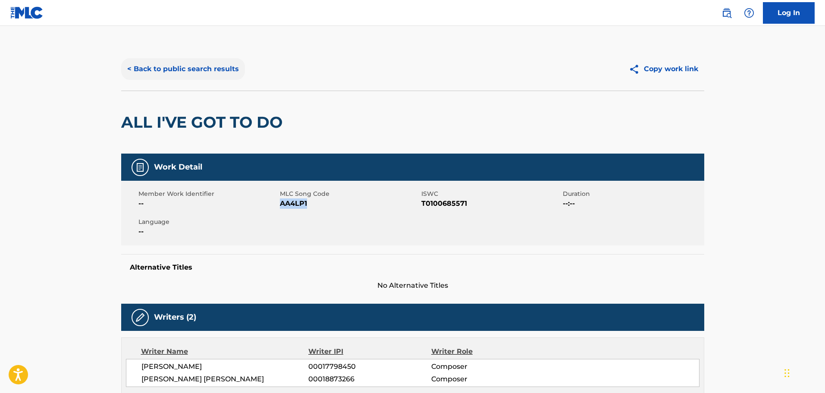
click at [214, 66] on button "< Back to public search results" at bounding box center [183, 69] width 124 height 22
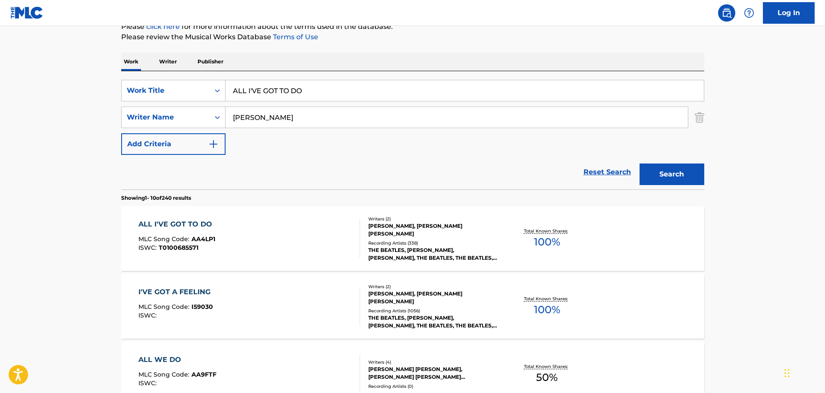
scroll to position [15, 0]
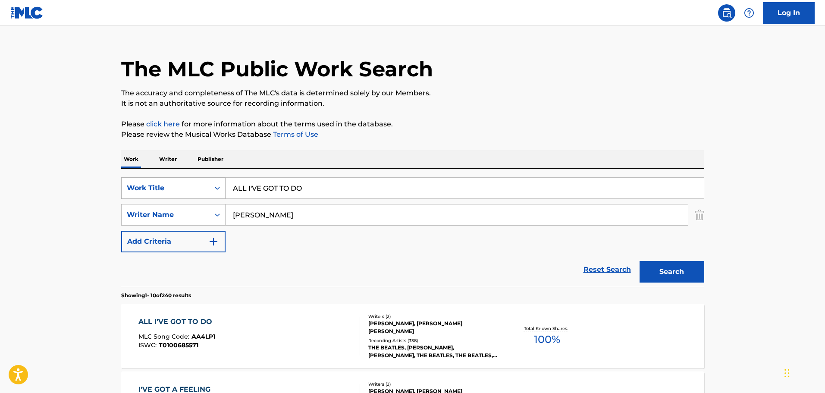
drag, startPoint x: 315, startPoint y: 189, endPoint x: 148, endPoint y: 180, distance: 167.2
click at [148, 180] on div "SearchWithCriteria1cf6290a-1c8e-4dba-9092-85a11a37121d Work Title ALL I'VE GOT …" at bounding box center [412, 188] width 583 height 22
paste input "BACK IN THE [GEOGRAPHIC_DATA]"
type input "BACK IN THE [GEOGRAPHIC_DATA]"
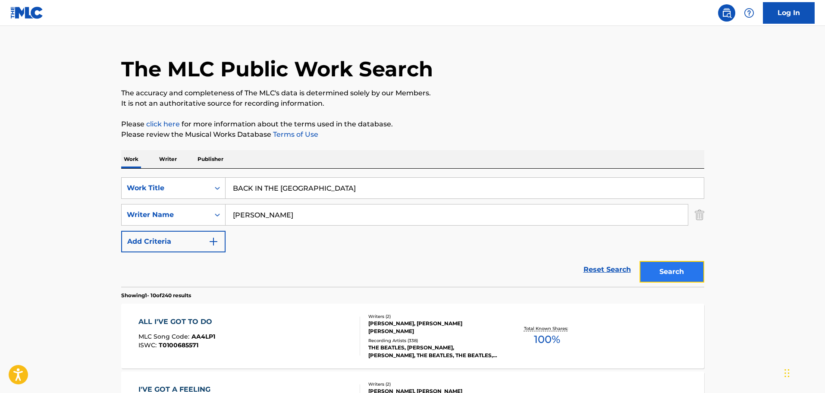
click at [696, 273] on button "Search" at bounding box center [672, 272] width 65 height 22
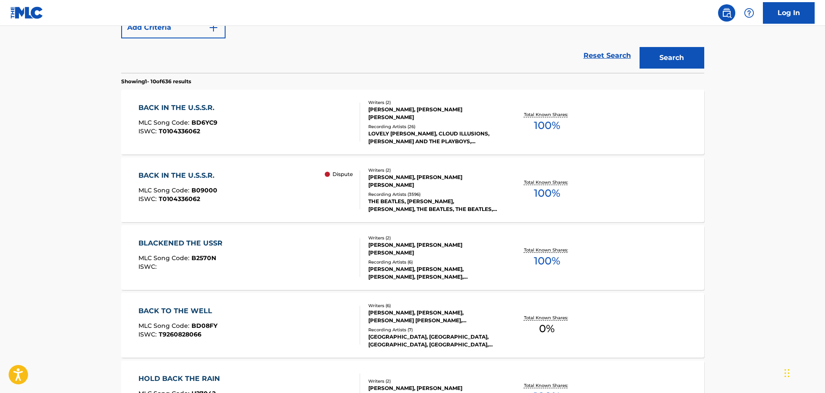
scroll to position [230, 0]
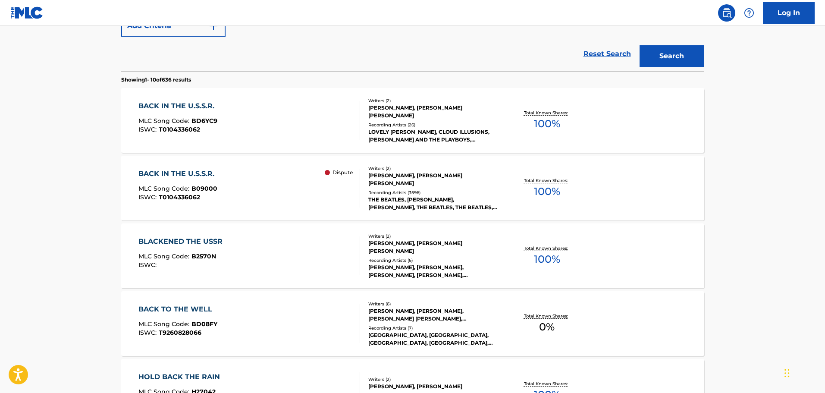
click at [273, 170] on div "BACK IN THE U.S.S.R. MLC Song Code : B09000 ISWC : T0104336062 Dispute" at bounding box center [250, 188] width 222 height 39
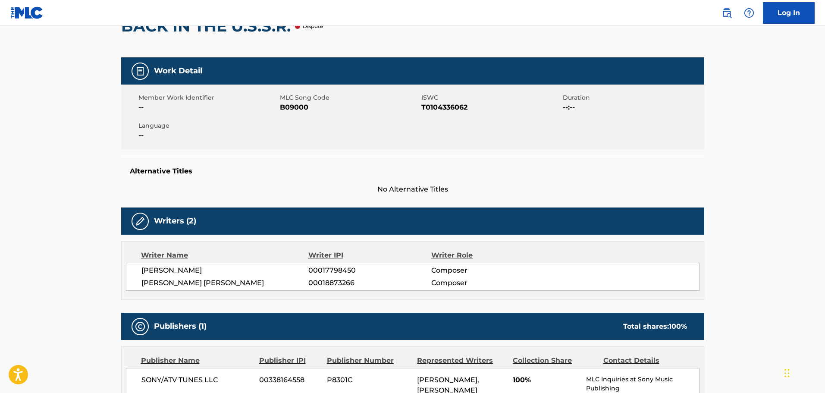
scroll to position [129, 0]
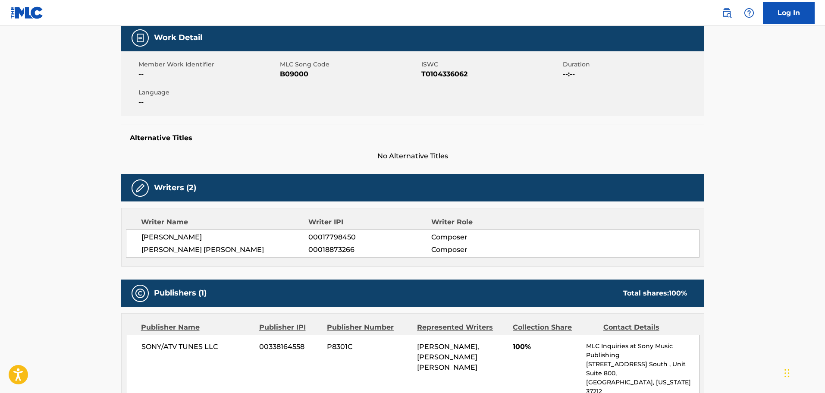
click at [300, 78] on span "B09000" at bounding box center [349, 74] width 139 height 10
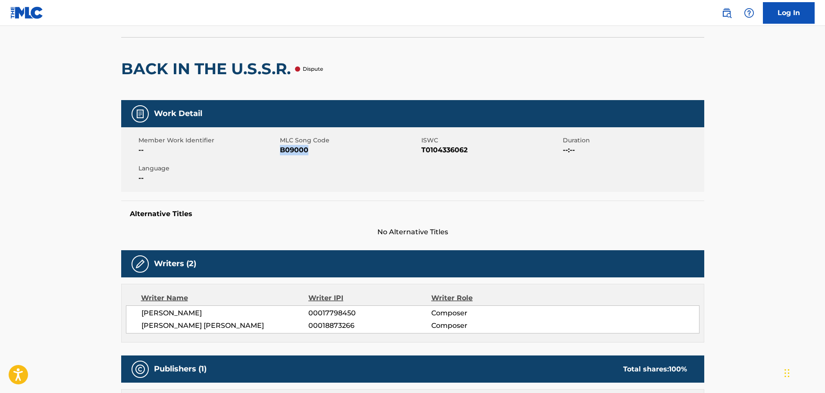
scroll to position [0, 0]
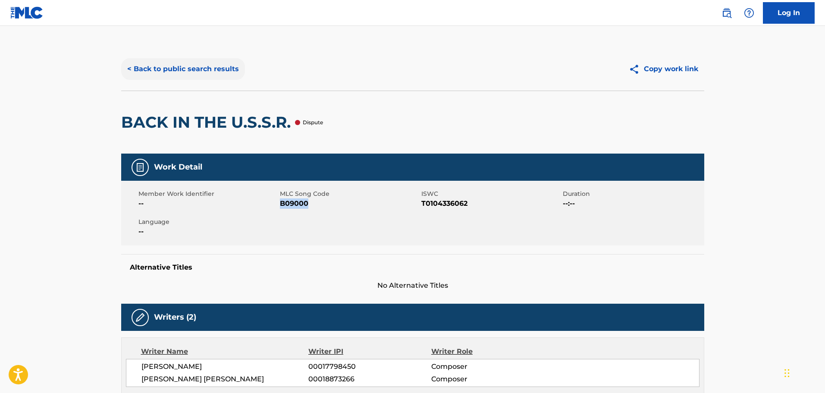
click at [160, 64] on button "< Back to public search results" at bounding box center [183, 69] width 124 height 22
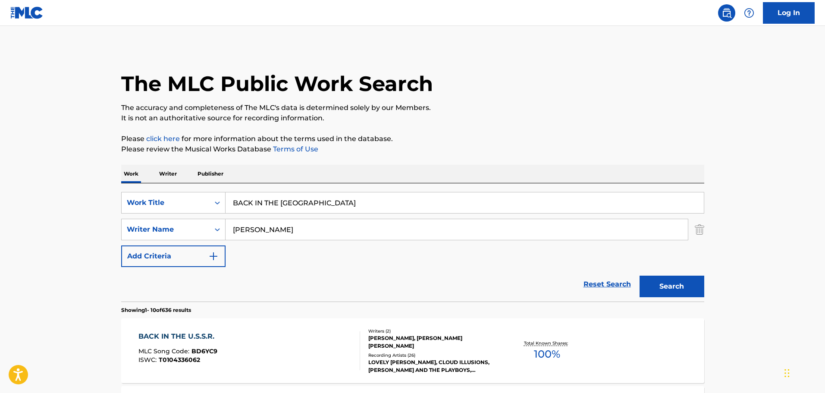
scroll to position [280, 0]
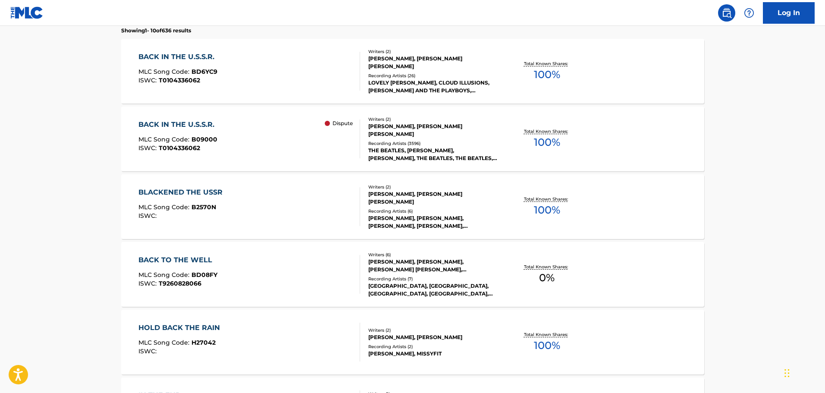
click at [280, 82] on div "BACK IN THE U.S.S.R. MLC Song Code : BD6YC9 ISWC : T0104336062" at bounding box center [250, 71] width 222 height 39
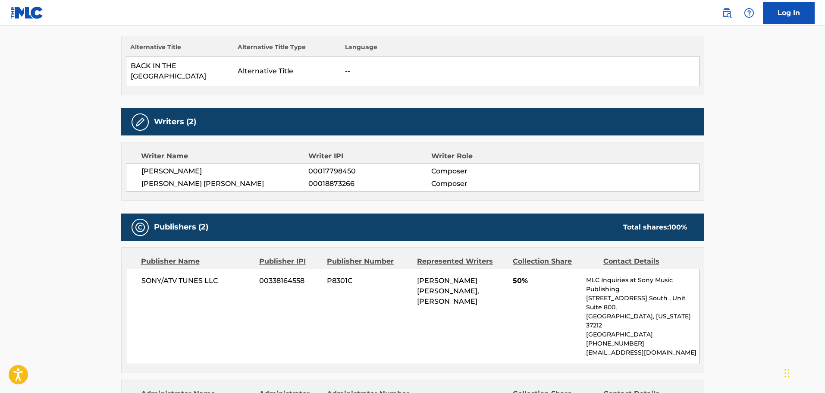
scroll to position [129, 0]
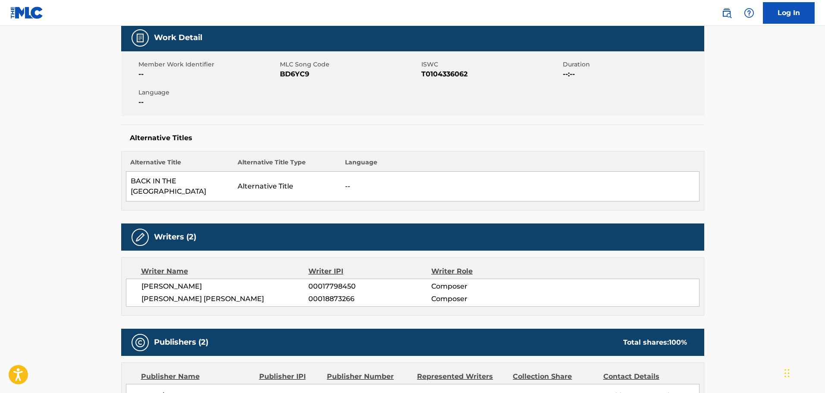
click at [298, 74] on span "BD6YC9" at bounding box center [349, 74] width 139 height 10
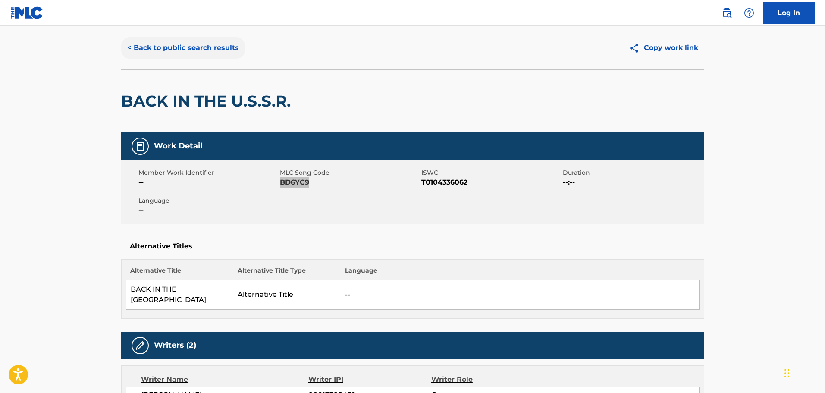
scroll to position [0, 0]
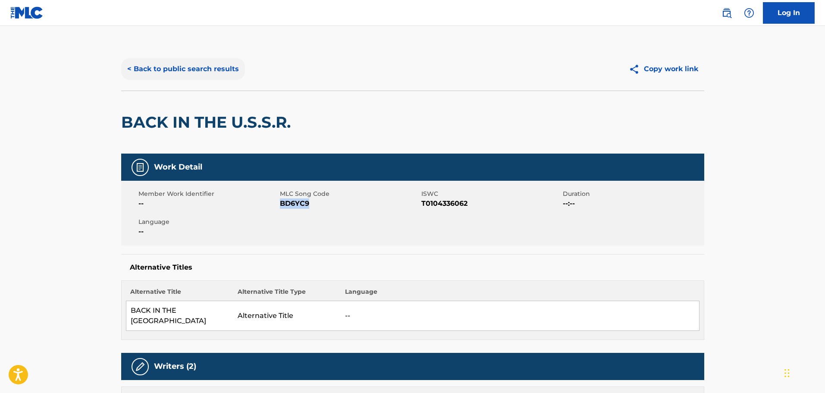
click at [184, 68] on button "< Back to public search results" at bounding box center [183, 69] width 124 height 22
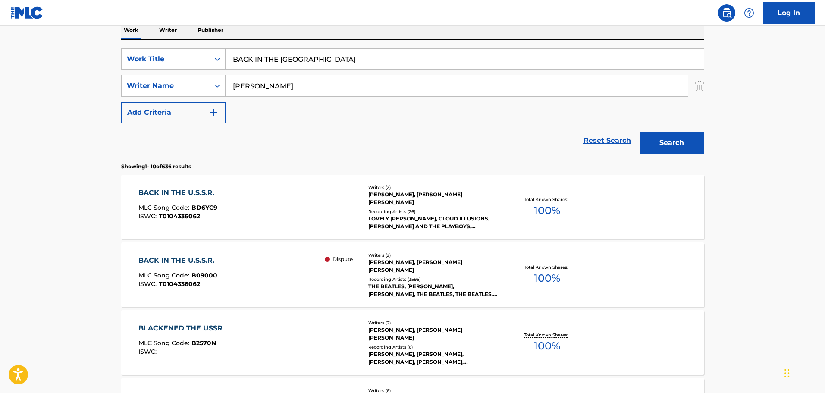
scroll to position [70, 0]
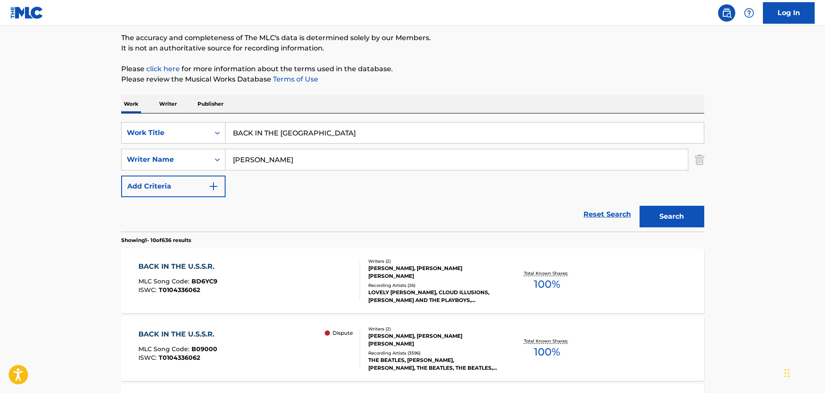
drag, startPoint x: 331, startPoint y: 132, endPoint x: 173, endPoint y: 111, distance: 159.6
paste input "IT'S ONLY LOVE"
type input "IT'S ONLY LOVE"
click at [674, 213] on button "Search" at bounding box center [672, 217] width 65 height 22
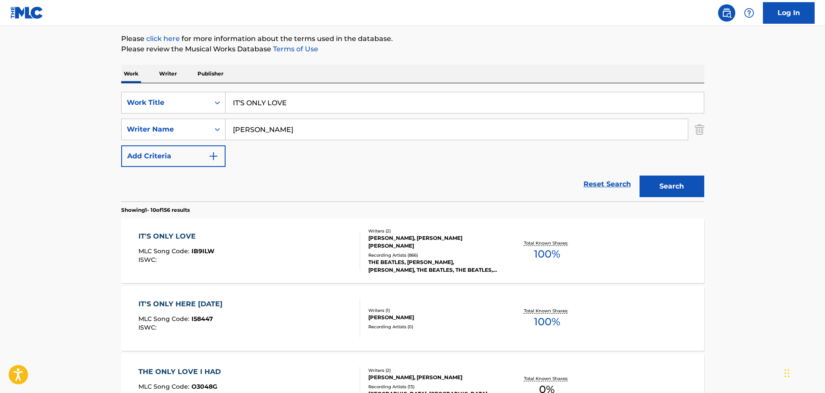
scroll to position [113, 0]
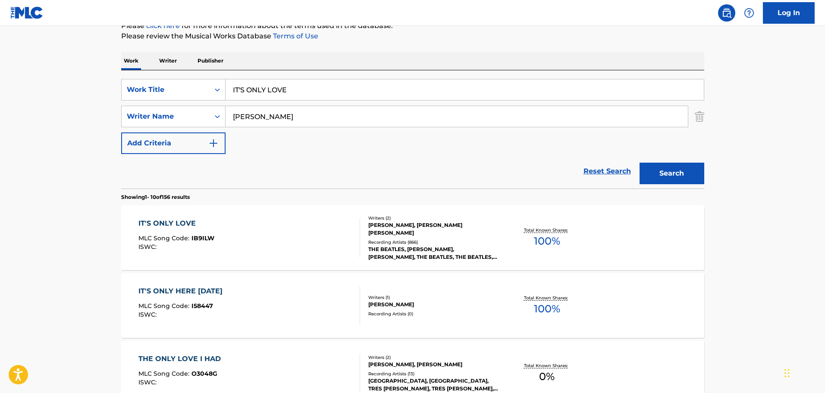
click at [311, 232] on div "IT'S ONLY LOVE MLC Song Code : IB9ILW ISWC :" at bounding box center [250, 237] width 222 height 39
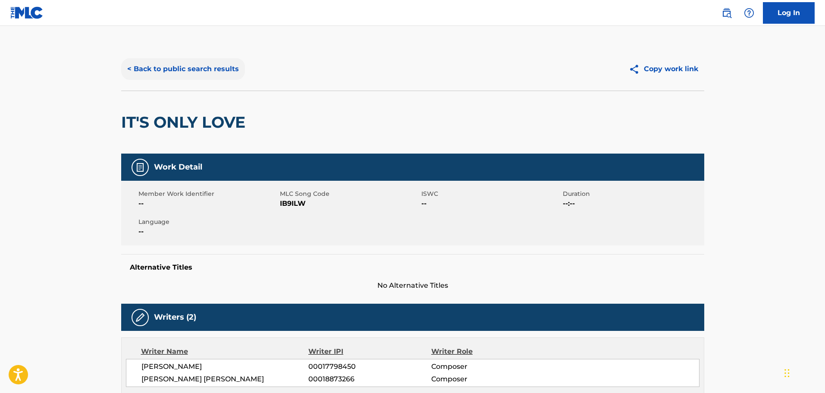
click at [198, 72] on button "< Back to public search results" at bounding box center [183, 69] width 124 height 22
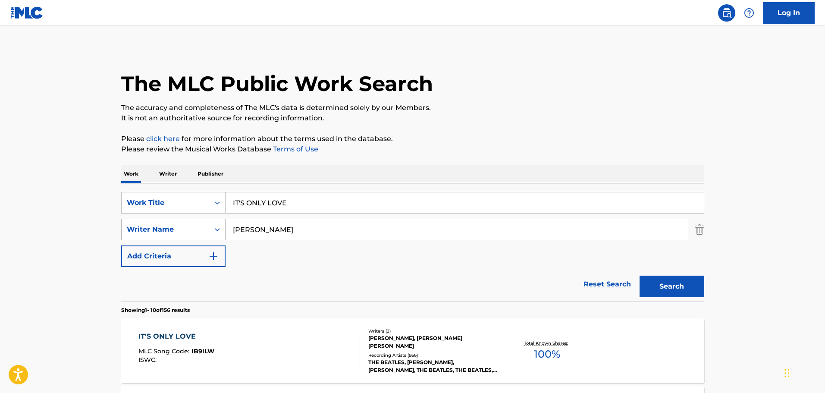
scroll to position [113, 0]
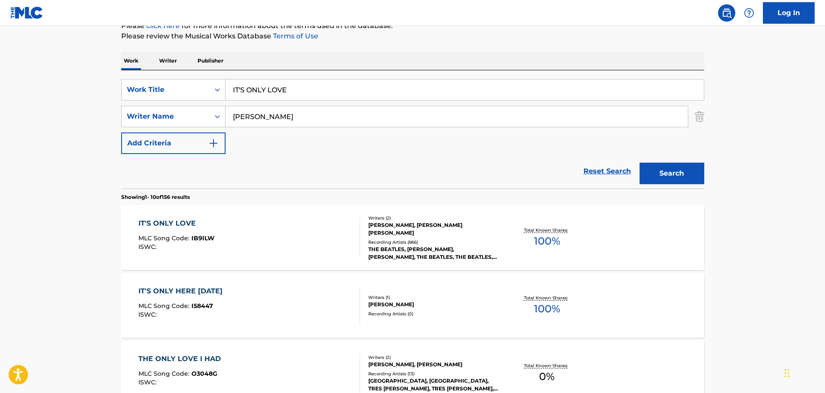
click at [260, 228] on div "IT'S ONLY LOVE MLC Song Code : IB9ILW ISWC :" at bounding box center [250, 237] width 222 height 39
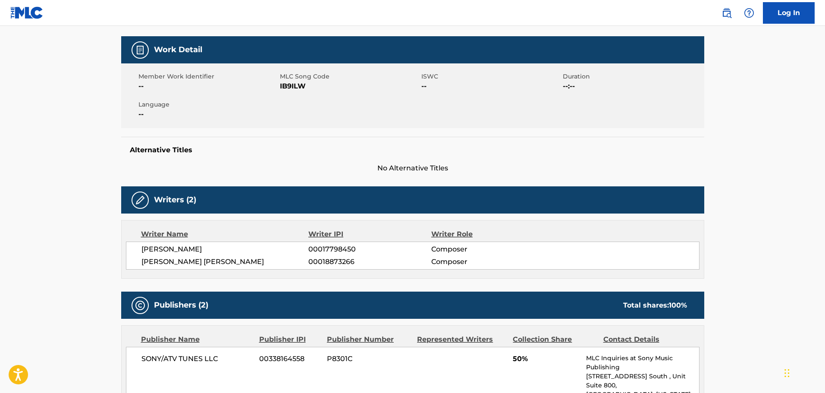
scroll to position [129, 0]
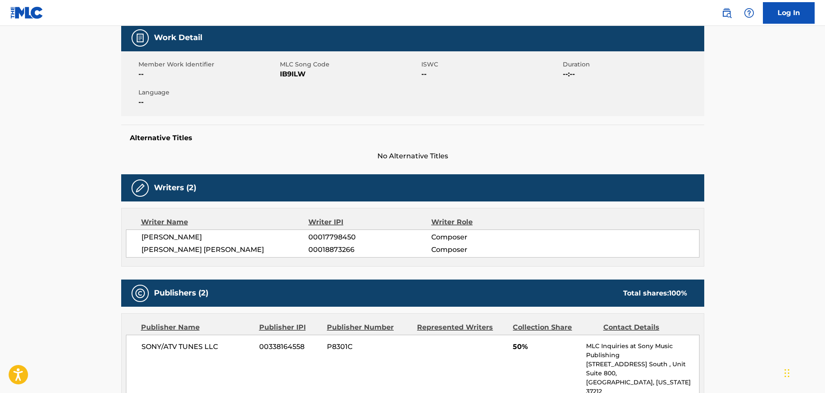
click at [293, 75] on span "IB9ILW" at bounding box center [349, 74] width 139 height 10
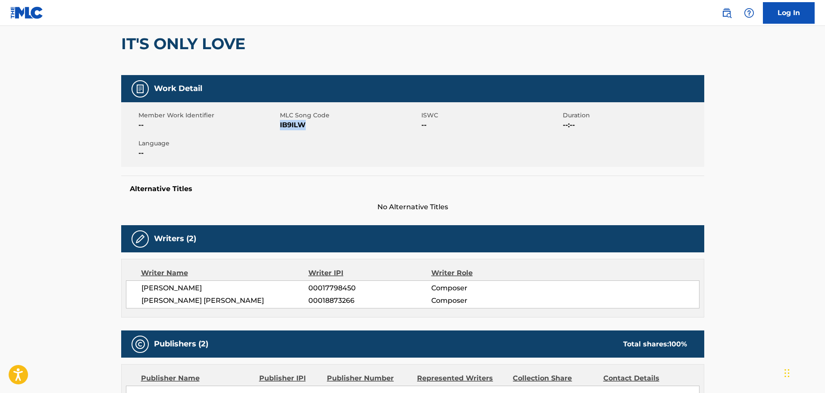
scroll to position [0, 0]
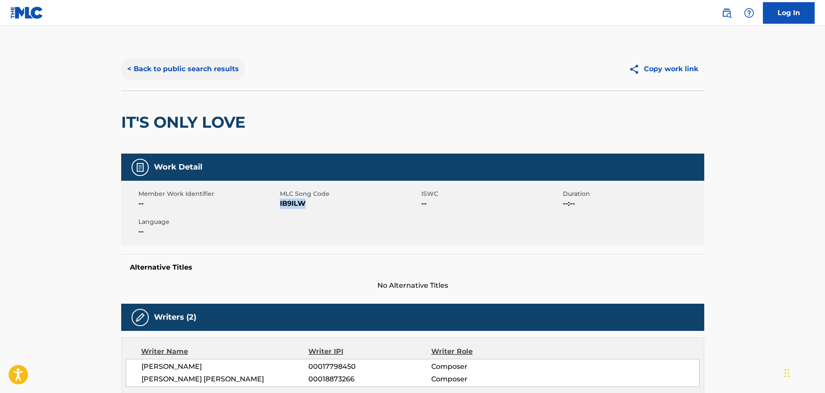
click at [200, 69] on button "< Back to public search results" at bounding box center [183, 69] width 124 height 22
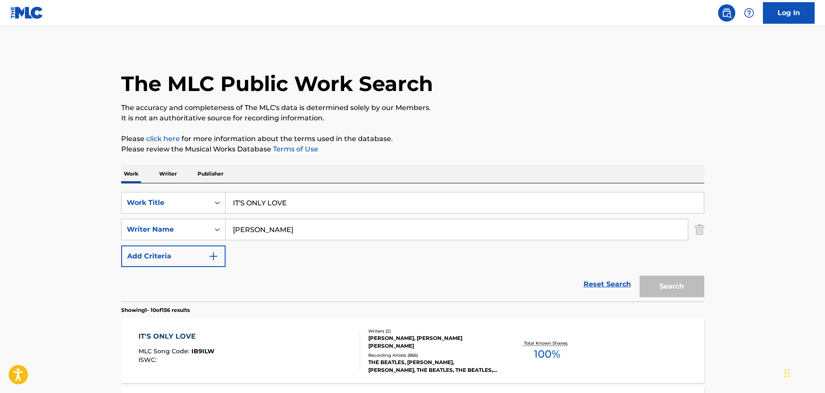
scroll to position [113, 0]
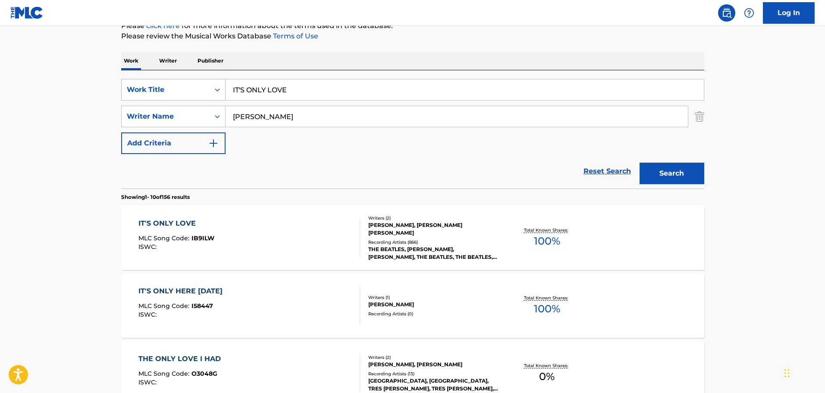
drag, startPoint x: 312, startPoint y: 88, endPoint x: 137, endPoint y: 86, distance: 174.8
click at [133, 86] on div "SearchWithCriteria1cf6290a-1c8e-4dba-9092-85a11a37121d Work Title IT'S ONLY LOVE" at bounding box center [412, 90] width 583 height 22
paste input "HAPPINESS IS A WARM GUN"
type input "HAPPINESS IS A WARM GUN"
click at [676, 181] on button "Search" at bounding box center [672, 174] width 65 height 22
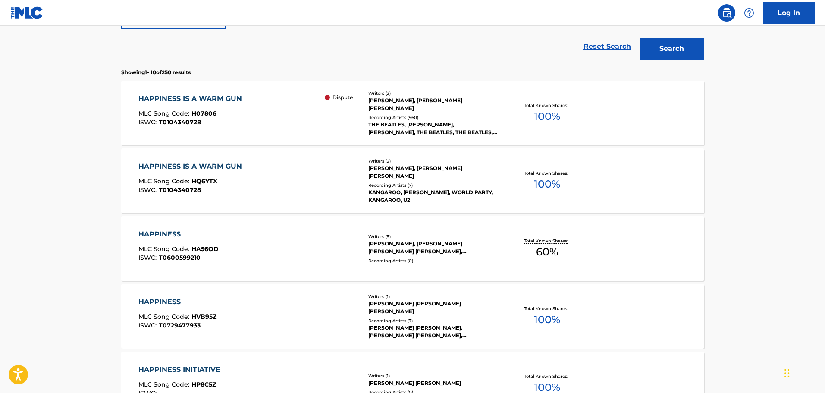
scroll to position [242, 0]
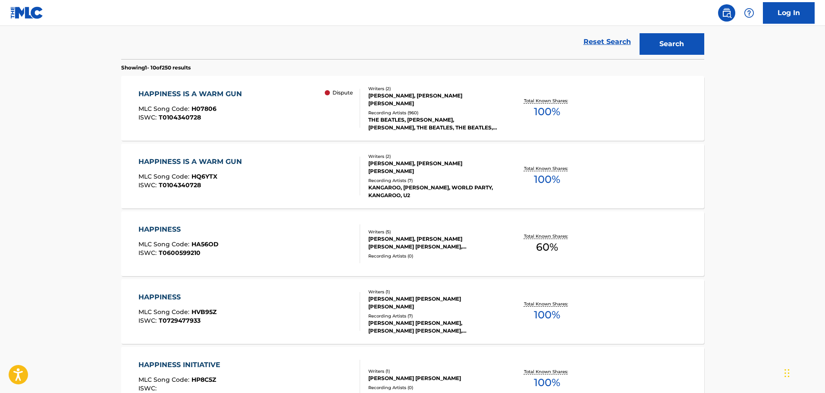
click at [286, 164] on div "HAPPINESS IS A WARM GUN MLC Song Code : HQ6YTX ISWC : T0104340728" at bounding box center [250, 176] width 222 height 39
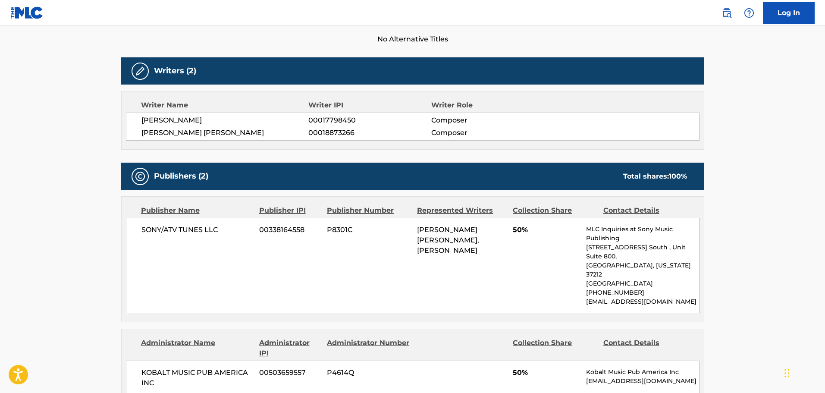
scroll to position [129, 0]
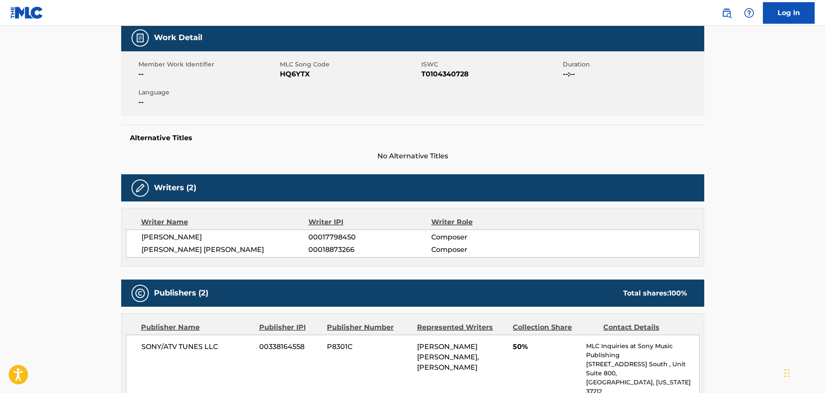
click at [290, 76] on span "HQ6YTX" at bounding box center [349, 74] width 139 height 10
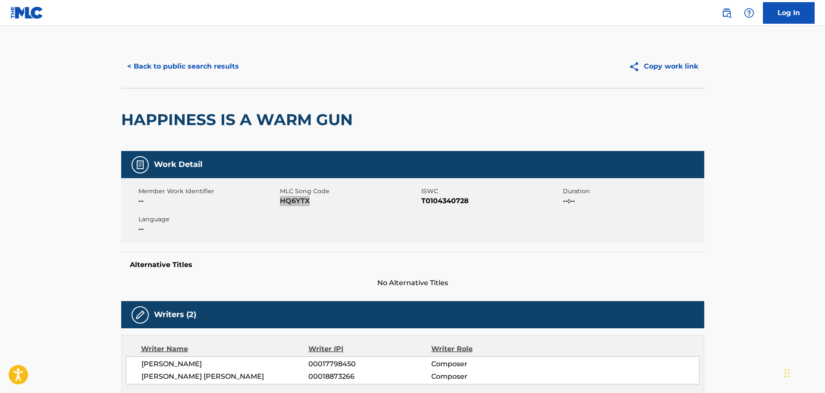
scroll to position [0, 0]
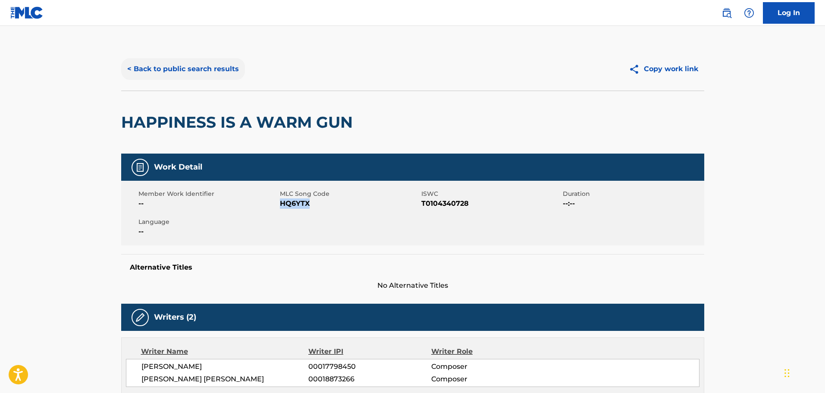
click at [157, 64] on button "< Back to public search results" at bounding box center [183, 69] width 124 height 22
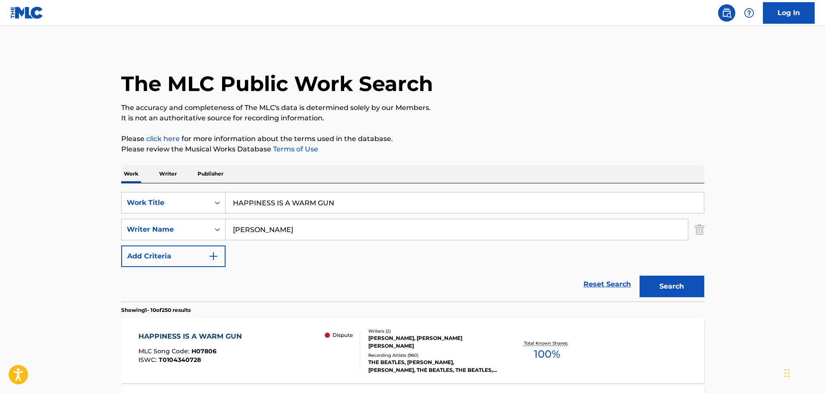
drag, startPoint x: 350, startPoint y: 201, endPoint x: 100, endPoint y: 169, distance: 252.3
paste input "MISERY"
type input "MISERY"
click at [693, 275] on div "Search" at bounding box center [670, 284] width 69 height 35
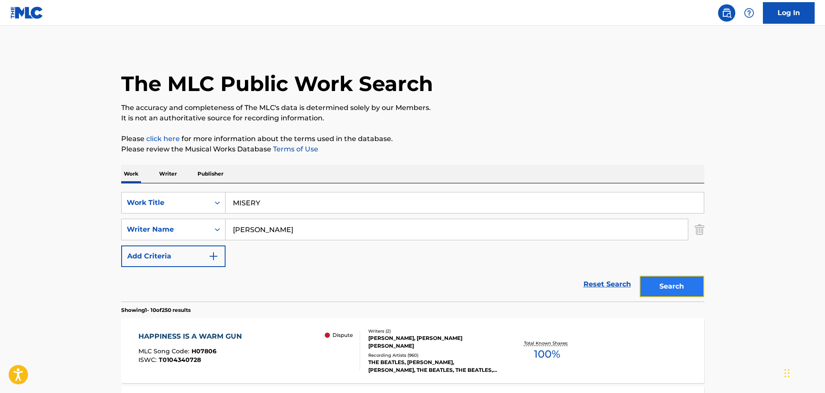
click at [689, 286] on button "Search" at bounding box center [672, 287] width 65 height 22
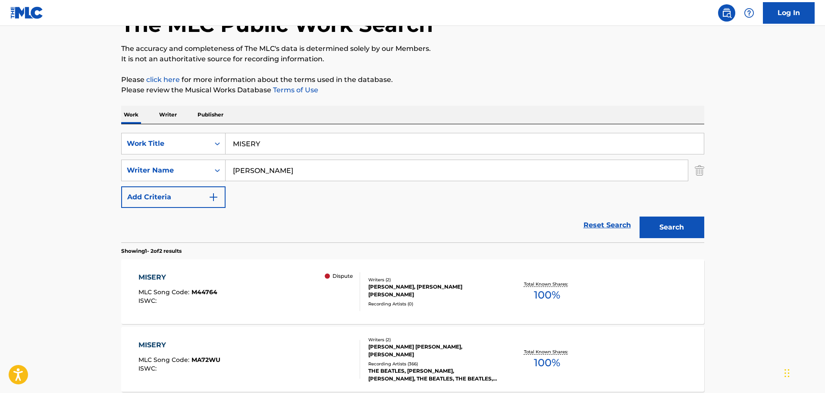
scroll to position [144, 0]
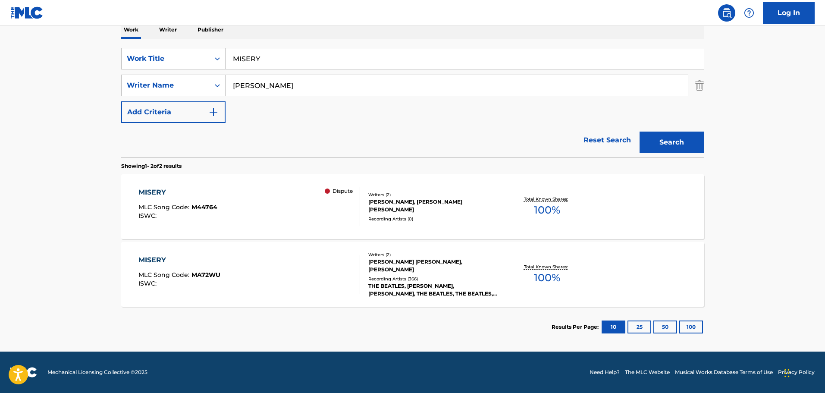
click at [278, 222] on div "MISERY MLC Song Code : M44764 ISWC : Dispute" at bounding box center [250, 206] width 222 height 39
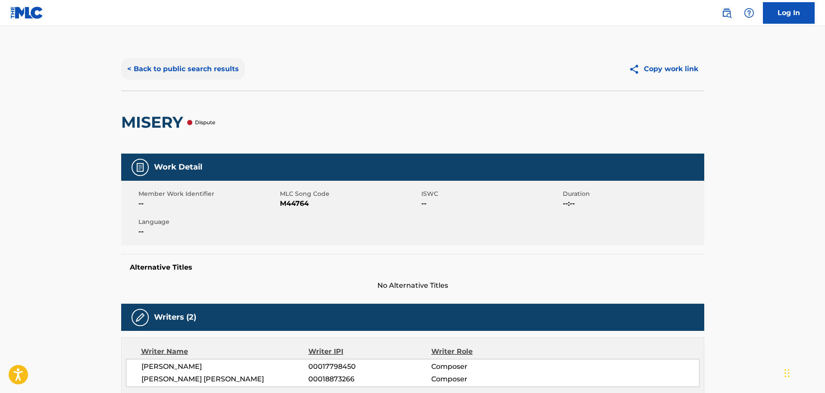
click at [179, 79] on button "< Back to public search results" at bounding box center [183, 69] width 124 height 22
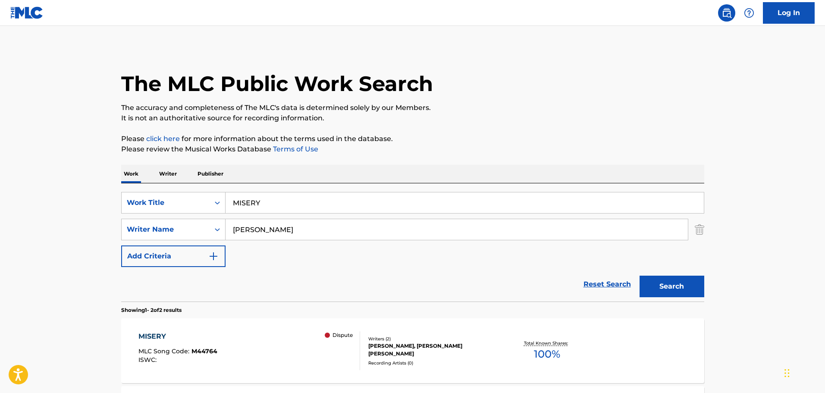
scroll to position [95, 0]
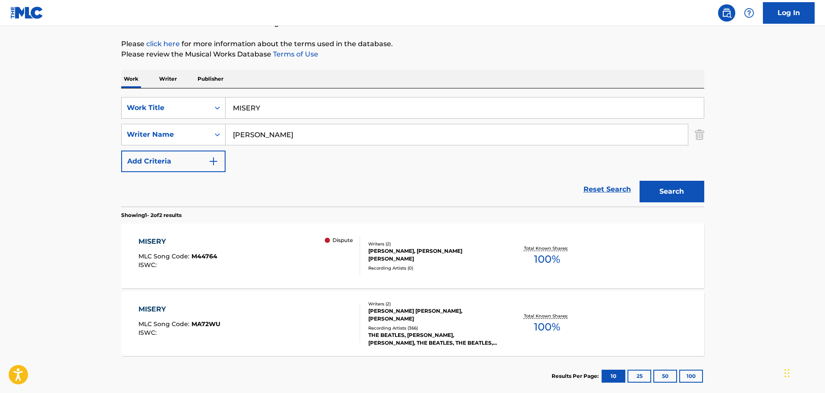
click at [246, 308] on div "MISERY MLC Song Code : MA72WU ISWC :" at bounding box center [250, 323] width 222 height 39
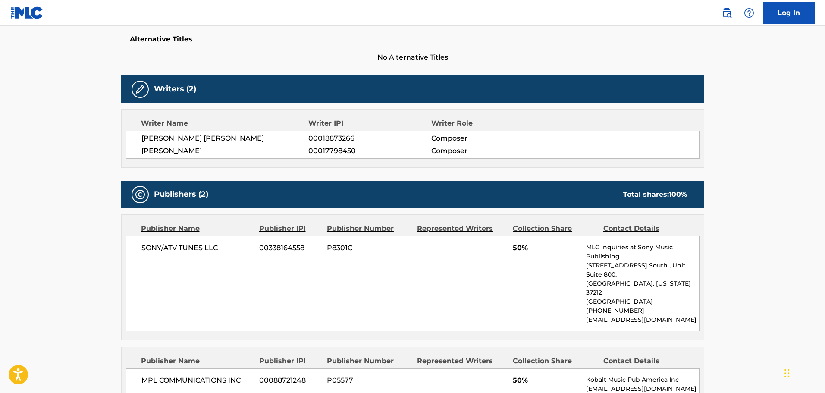
scroll to position [129, 0]
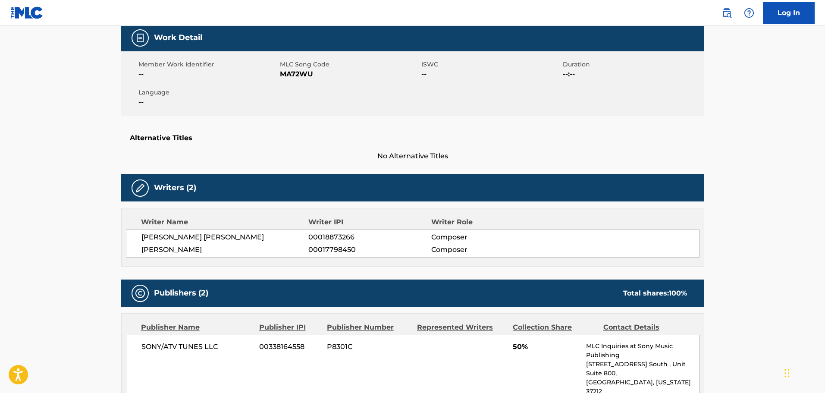
click at [293, 75] on span "MA72WU" at bounding box center [349, 74] width 139 height 10
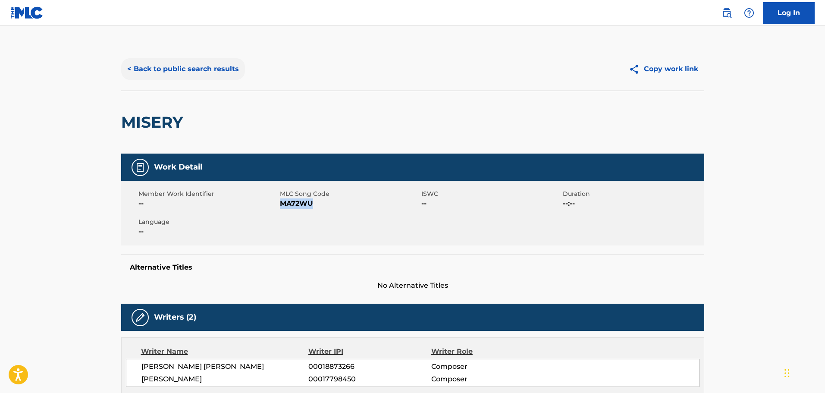
click at [226, 74] on button "< Back to public search results" at bounding box center [183, 69] width 124 height 22
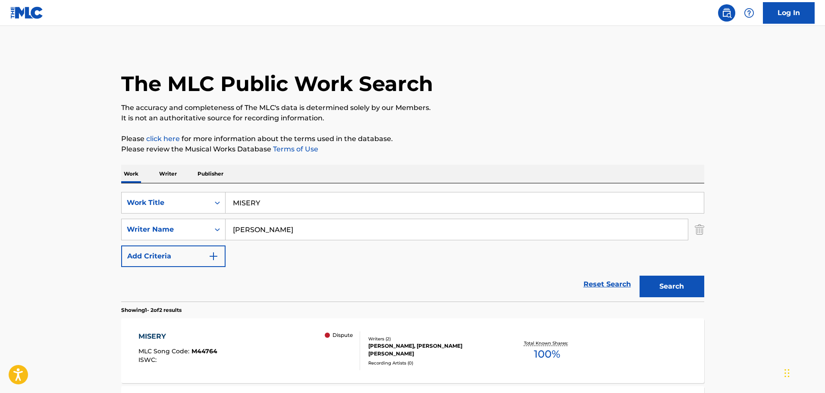
scroll to position [95, 0]
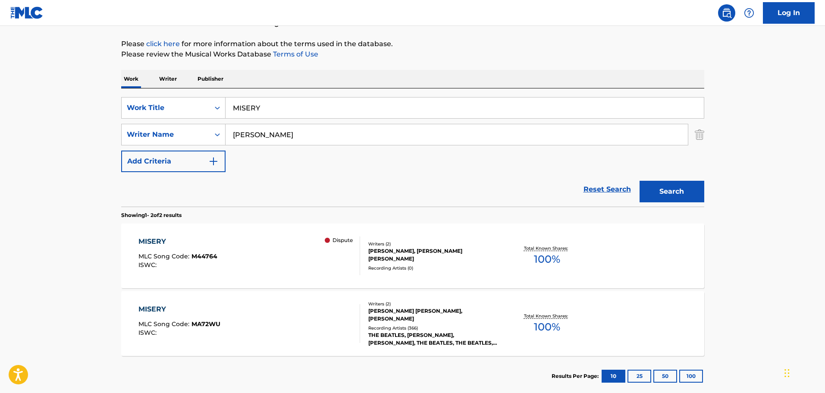
drag, startPoint x: 295, startPoint y: 113, endPoint x: 113, endPoint y: 84, distance: 184.4
click at [127, 84] on div "Work Writer Publisher SearchWithCriteria1cf6290a-1c8e-4dba-9092-85a11a37121d Wo…" at bounding box center [412, 233] width 583 height 327
paste input "NOT A SECOND TIME"
type input "NOT A SECOND TIME"
click at [686, 189] on button "Search" at bounding box center [672, 192] width 65 height 22
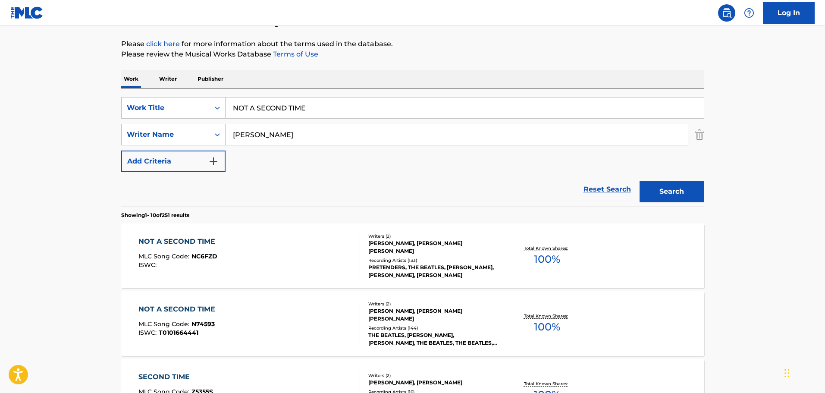
click at [274, 243] on div "NOT A SECOND TIME MLC Song Code : NC6FZD ISWC :" at bounding box center [250, 255] width 222 height 39
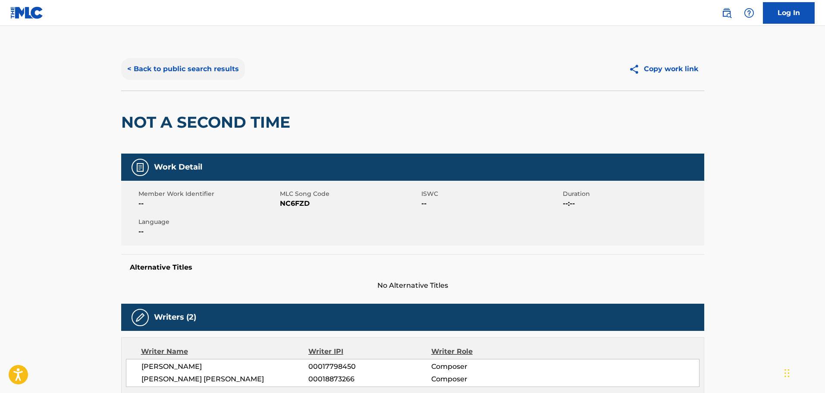
click at [176, 62] on button "< Back to public search results" at bounding box center [183, 69] width 124 height 22
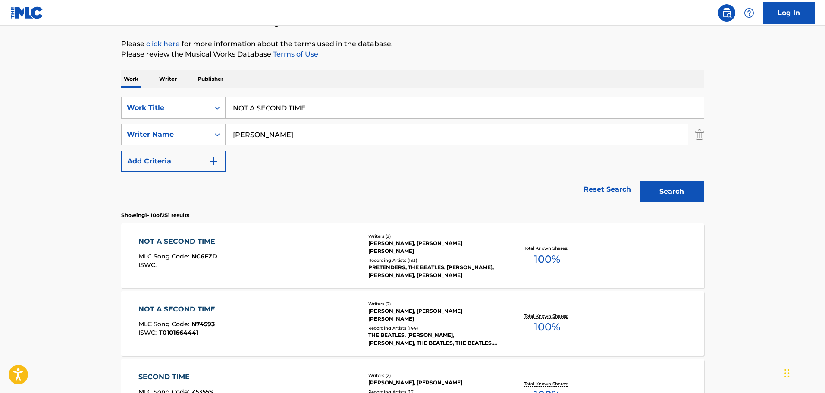
click at [321, 307] on div "NOT A SECOND TIME MLC Song Code : N74593 ISWC : T0101664441" at bounding box center [250, 323] width 222 height 39
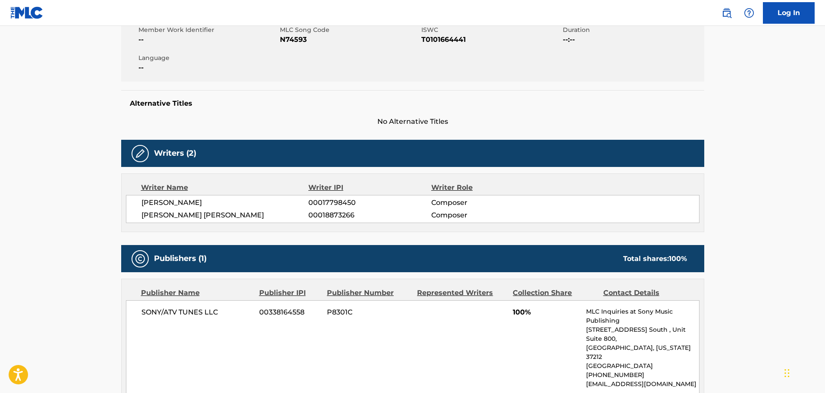
scroll to position [43, 0]
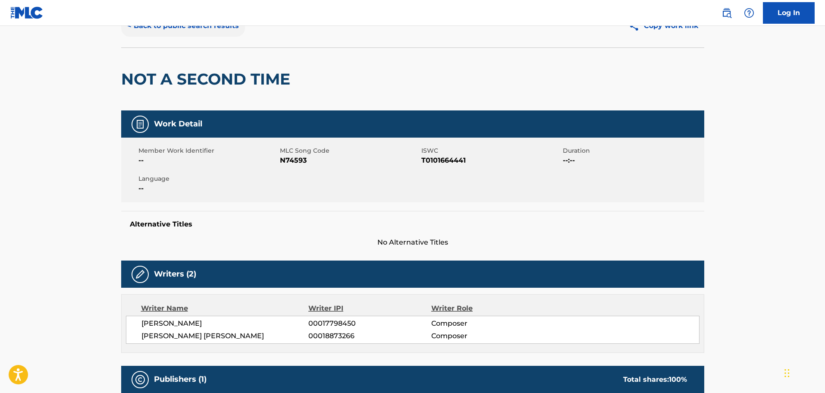
click at [192, 28] on button "< Back to public search results" at bounding box center [183, 26] width 124 height 22
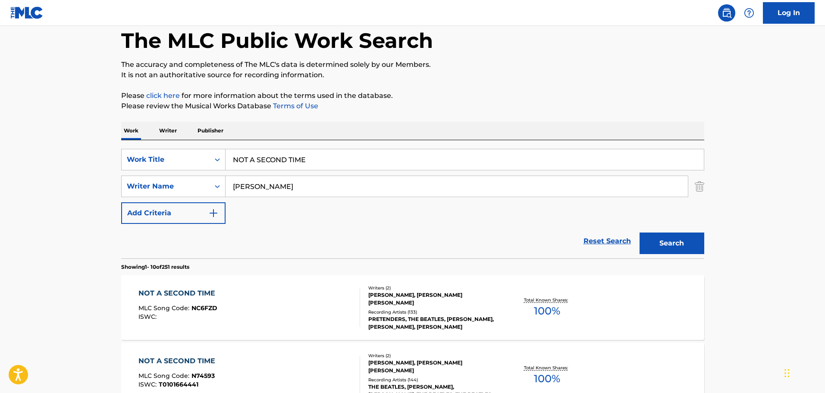
scroll to position [95, 0]
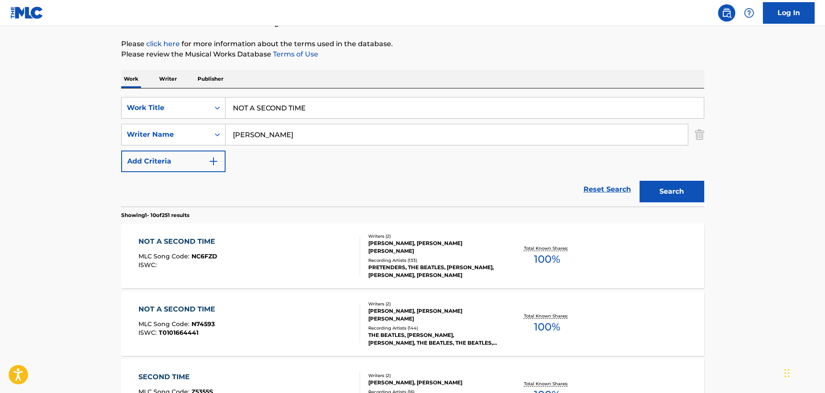
click at [227, 254] on div "NOT A SECOND TIME MLC Song Code : NC6FZD ISWC :" at bounding box center [250, 255] width 222 height 39
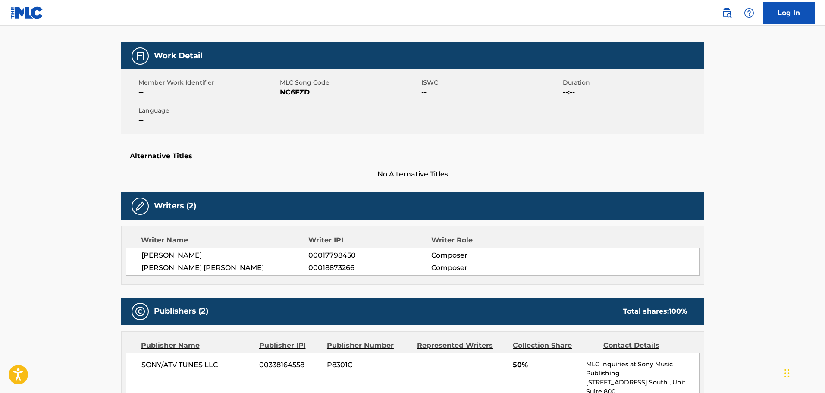
scroll to position [43, 0]
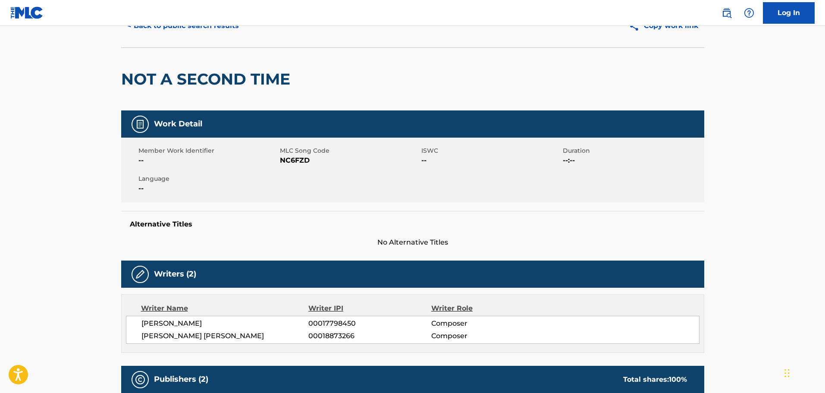
click at [301, 164] on span "NC6FZD" at bounding box center [349, 160] width 139 height 10
click at [302, 161] on span "NC6FZD" at bounding box center [349, 160] width 139 height 10
click at [303, 161] on span "NC6FZD" at bounding box center [349, 160] width 139 height 10
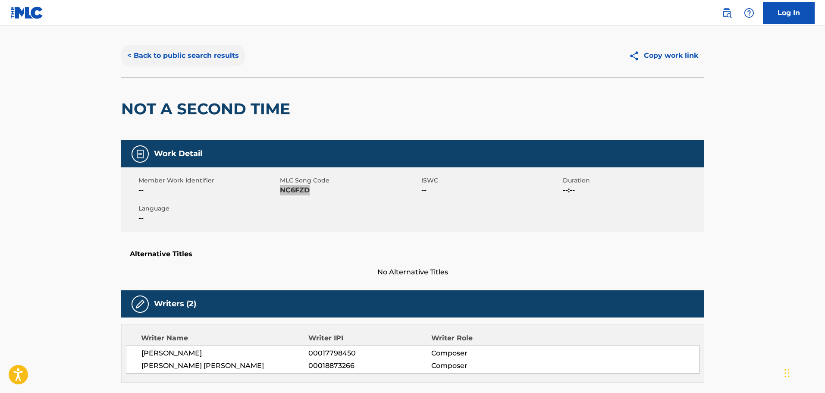
scroll to position [0, 0]
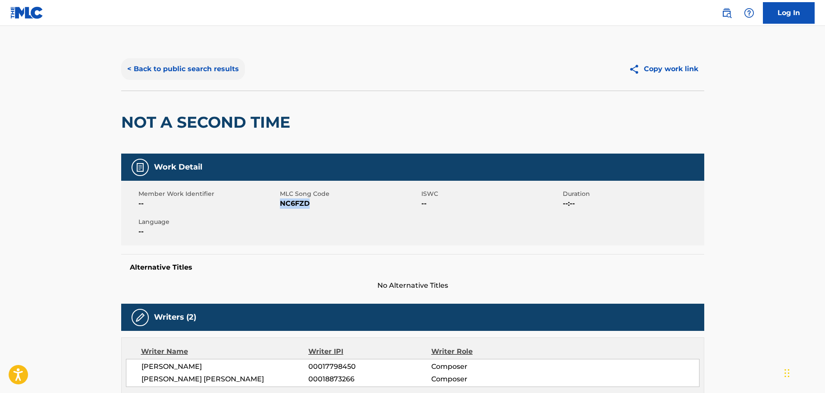
click at [161, 79] on button "< Back to public search results" at bounding box center [183, 69] width 124 height 22
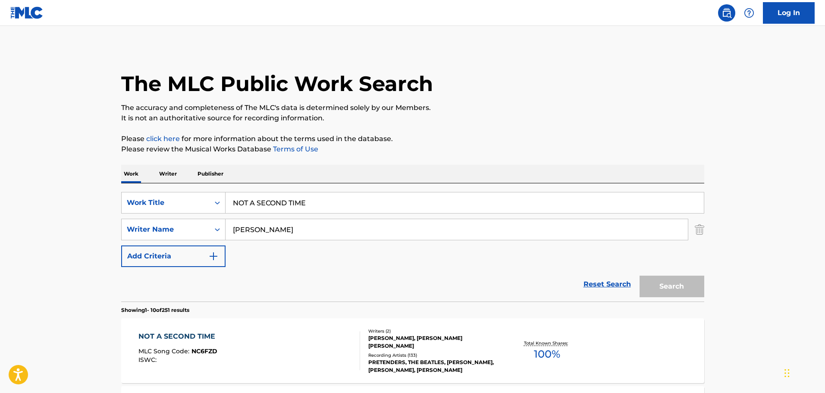
scroll to position [95, 0]
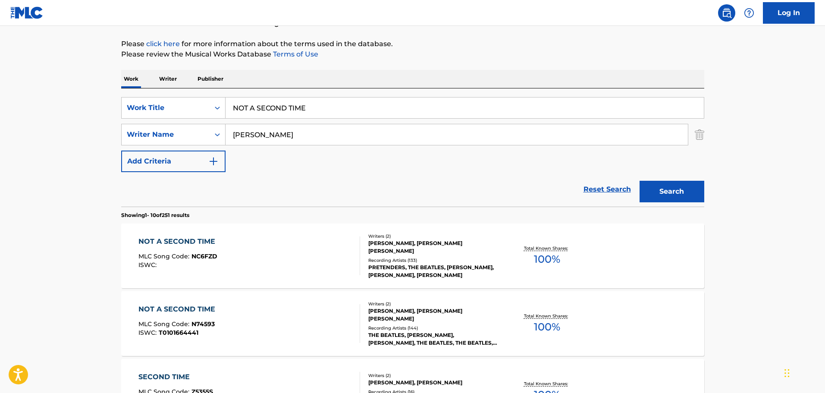
drag, startPoint x: 333, startPoint y: 102, endPoint x: -14, endPoint y: 77, distance: 347.8
click at [0, 77] on html "Accessibility Screen-Reader Guide, Feedback, and Issue Reporting | New window 0…" at bounding box center [412, 101] width 825 height 393
paste input "HOLD ME TIGHT"
type input "HOLD ME TIGHT"
click at [668, 191] on button "Search" at bounding box center [672, 192] width 65 height 22
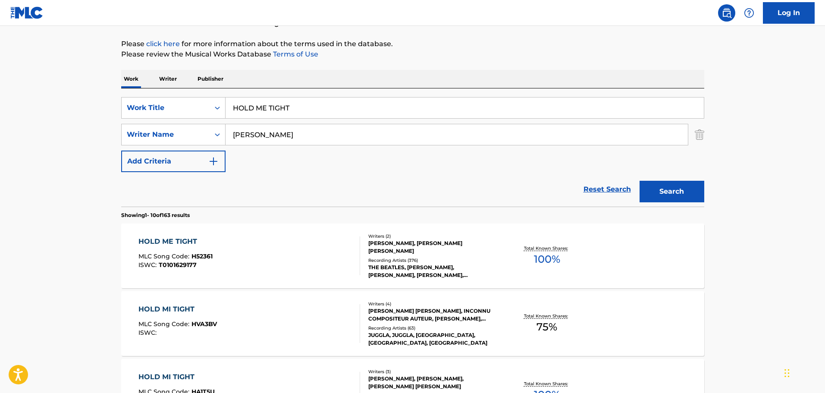
click at [246, 251] on div "HOLD ME TIGHT MLC Song Code : H52361 ISWC : T0101629177" at bounding box center [250, 255] width 222 height 39
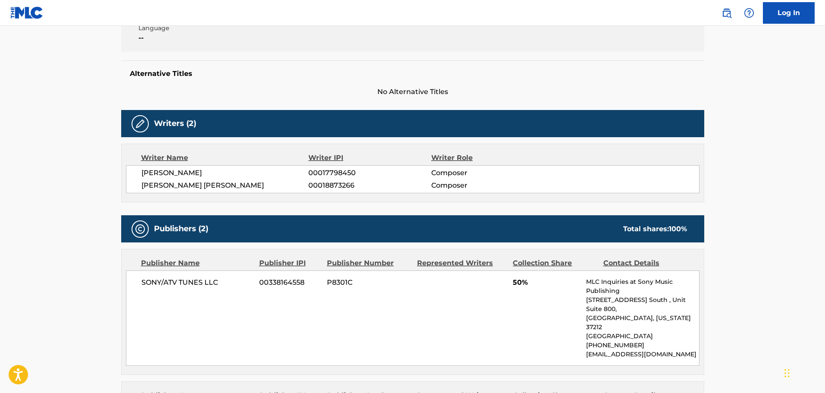
scroll to position [129, 0]
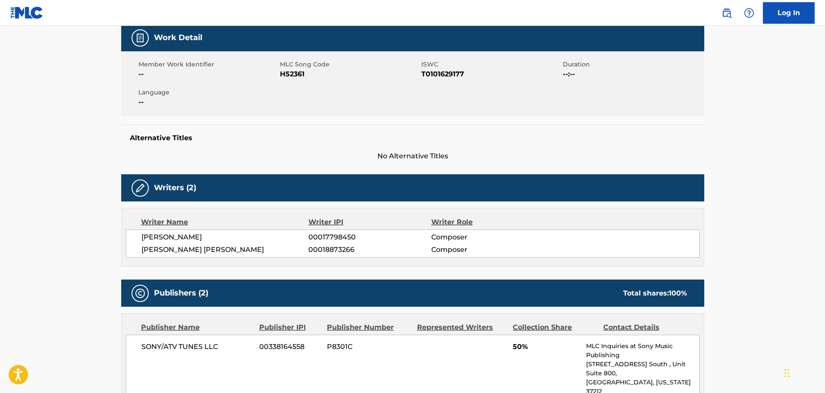
click at [297, 71] on span "H52361" at bounding box center [349, 74] width 139 height 10
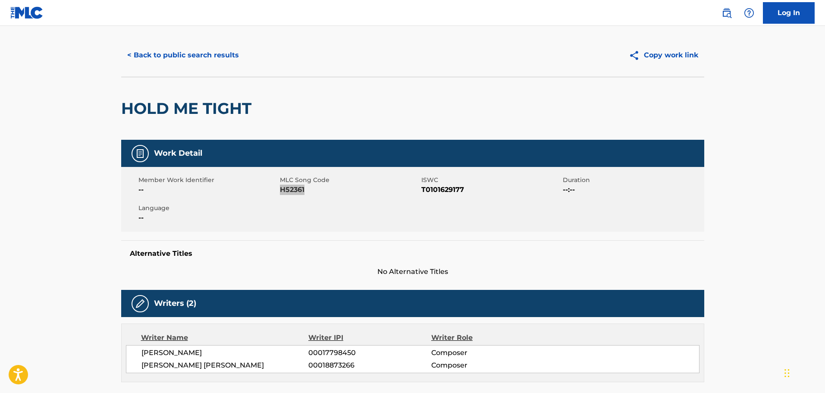
scroll to position [0, 0]
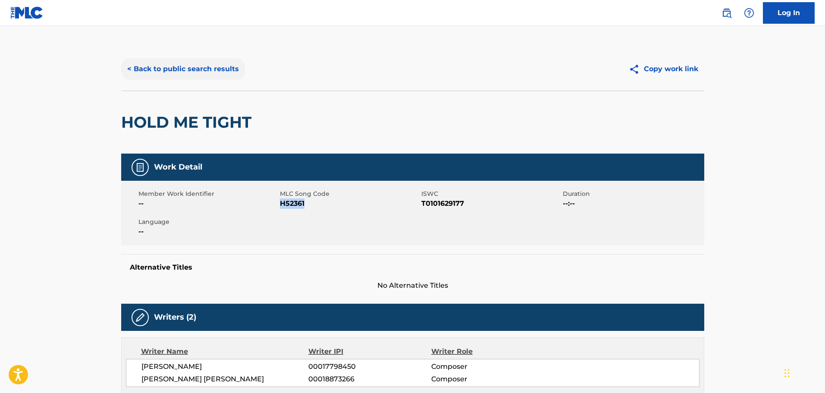
click at [175, 71] on button "< Back to public search results" at bounding box center [183, 69] width 124 height 22
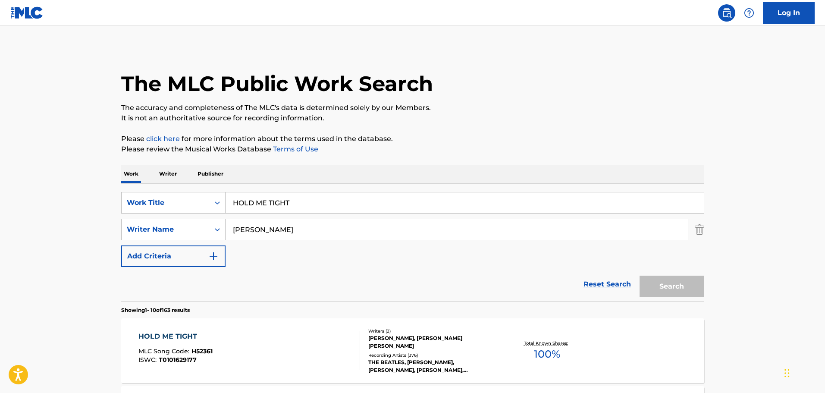
scroll to position [95, 0]
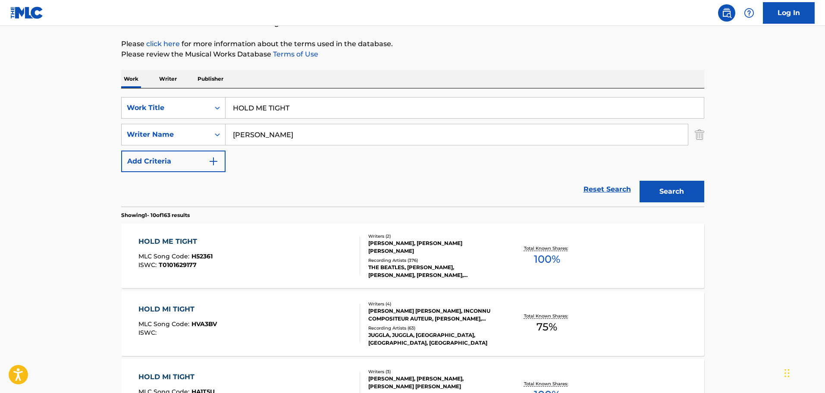
drag, startPoint x: 314, startPoint y: 109, endPoint x: 21, endPoint y: 96, distance: 293.2
paste input "ANOTHER GIRL"
type input "ANOTHER GIRL"
click at [668, 190] on button "Search" at bounding box center [672, 192] width 65 height 22
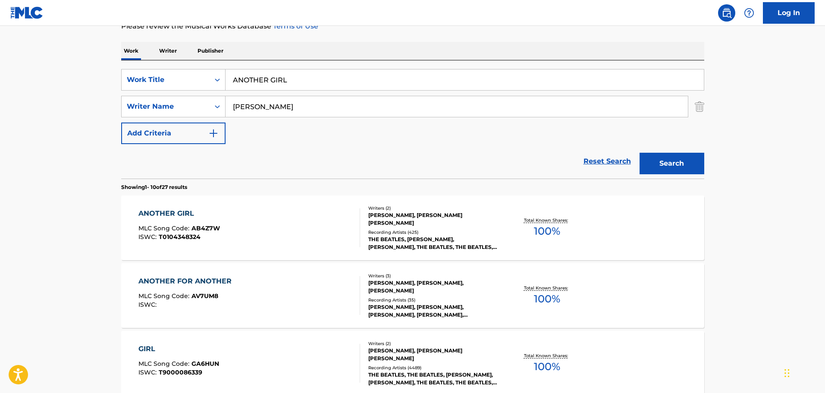
scroll to position [138, 0]
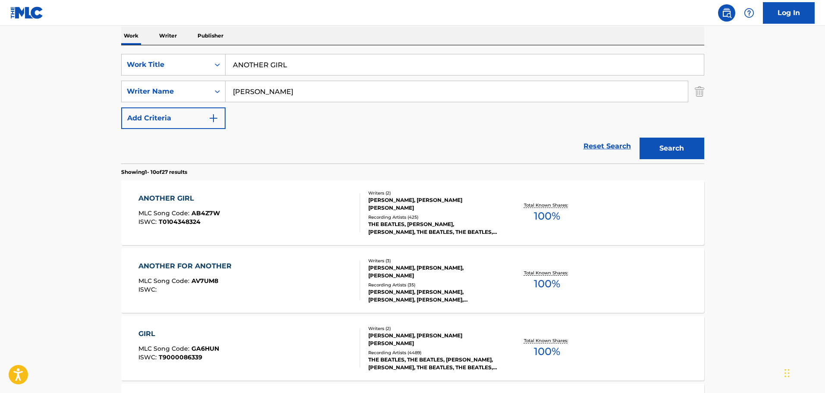
click at [268, 209] on div "ANOTHER GIRL MLC Song Code : AB4Z7W ISWC : T0104348324" at bounding box center [250, 212] width 222 height 39
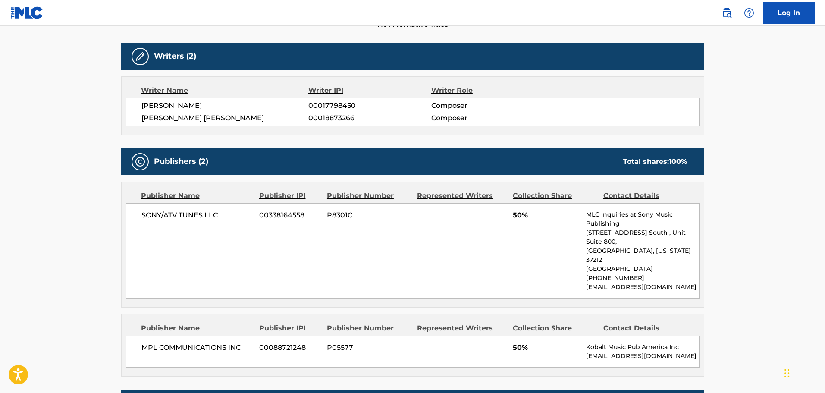
scroll to position [173, 0]
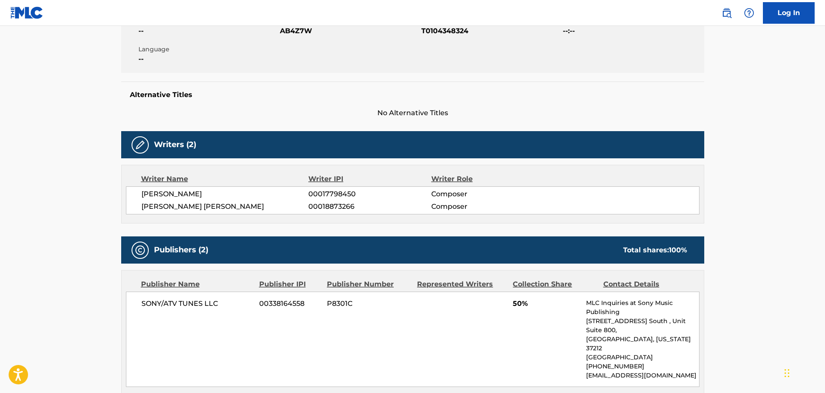
click at [291, 26] on span "AB4Z7W" at bounding box center [349, 31] width 139 height 10
drag, startPoint x: 288, startPoint y: 139, endPoint x: 286, endPoint y: 124, distance: 14.9
click at [288, 138] on div "Writers (2)" at bounding box center [412, 144] width 583 height 27
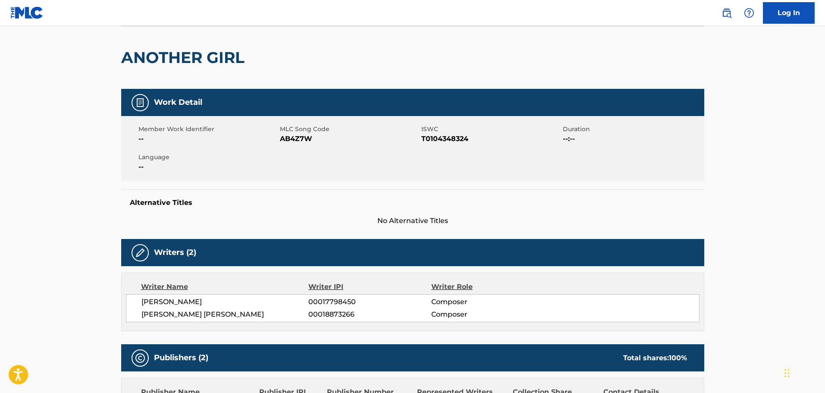
scroll to position [0, 0]
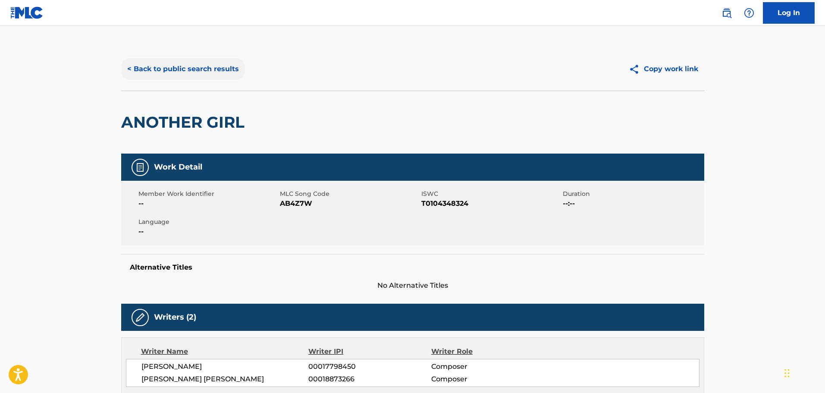
click at [176, 69] on button "< Back to public search results" at bounding box center [183, 69] width 124 height 22
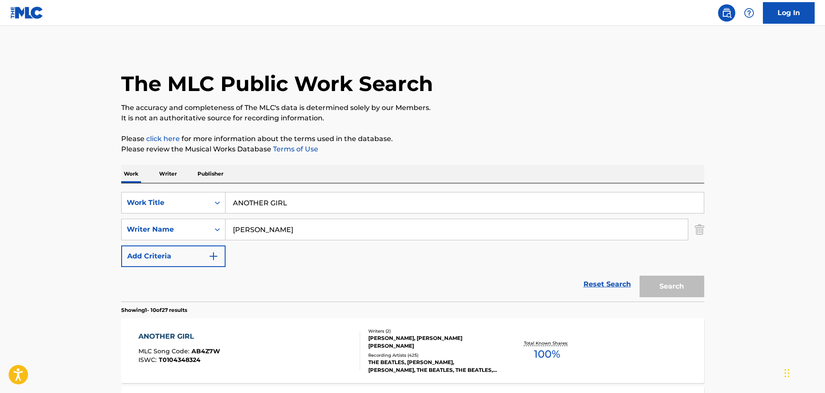
scroll to position [138, 0]
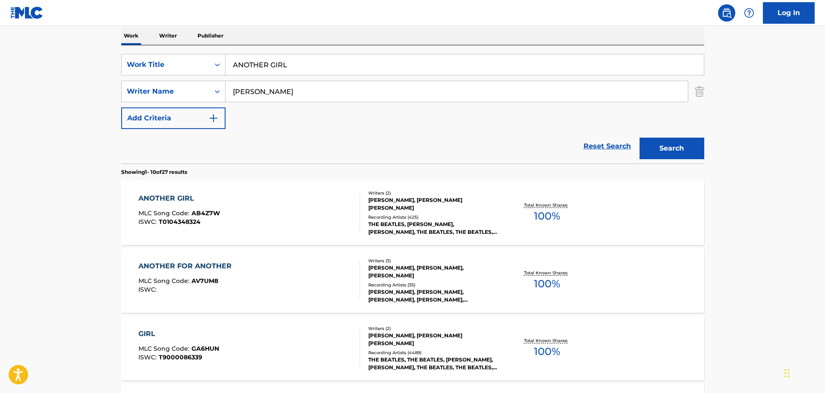
drag, startPoint x: 289, startPoint y: 65, endPoint x: 108, endPoint y: 62, distance: 181.3
click at [126, 61] on div "SearchWithCriteria1cf6290a-1c8e-4dba-9092-85a11a37121d Work Title ANOTHER GIRL" at bounding box center [412, 65] width 583 height 22
paste input "UNTIE GIN'S THEME"
type input "AUNTIE [PERSON_NAME]'S THEME"
click at [683, 155] on button "Search" at bounding box center [672, 149] width 65 height 22
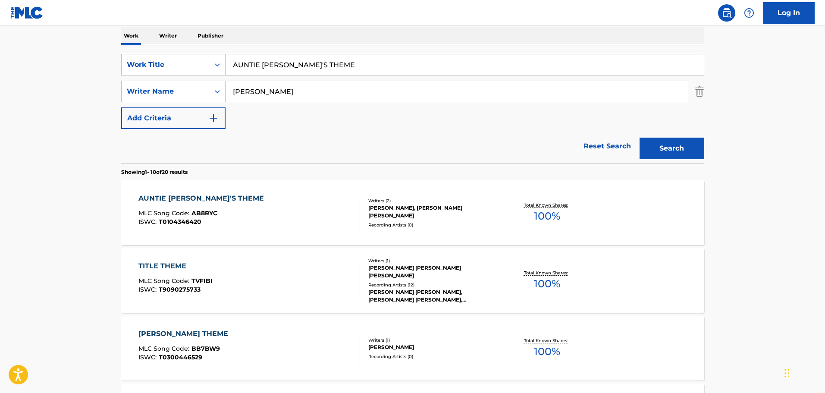
click at [232, 211] on div "AUNTIE GIN'S THEME MLC Song Code : AB8RYC ISWC : T0104346420" at bounding box center [250, 212] width 222 height 39
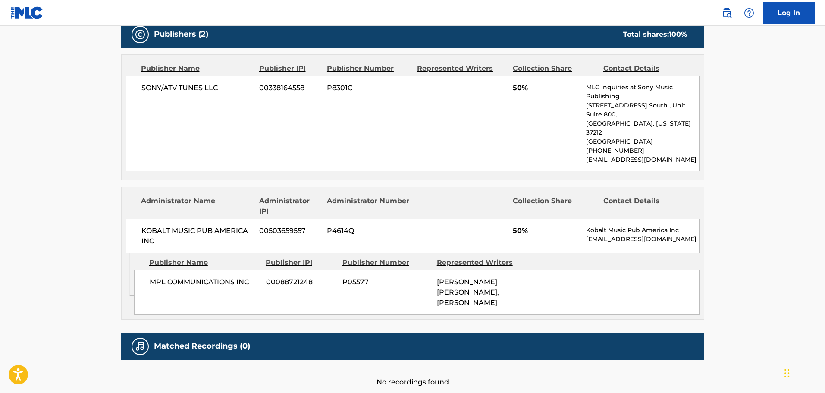
scroll to position [129, 0]
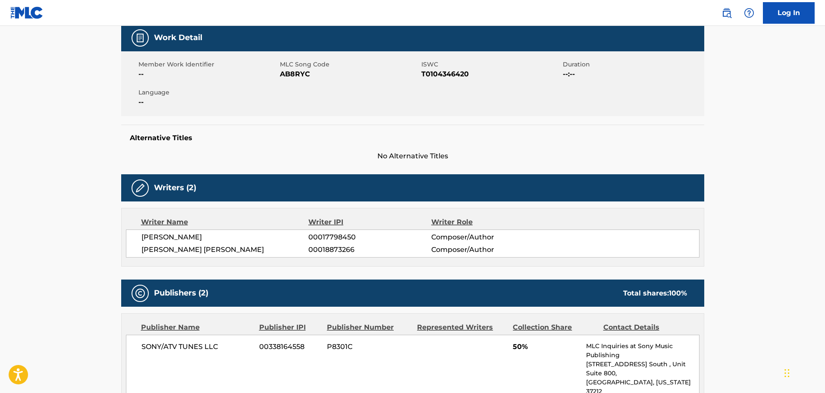
click at [299, 73] on span "AB8RYC" at bounding box center [349, 74] width 139 height 10
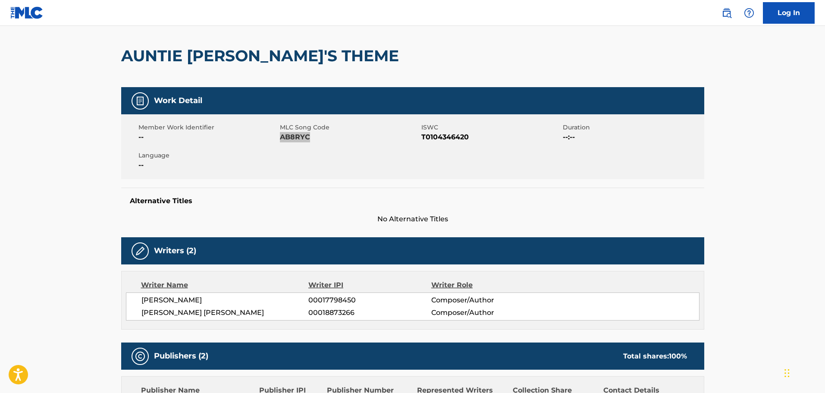
scroll to position [0, 0]
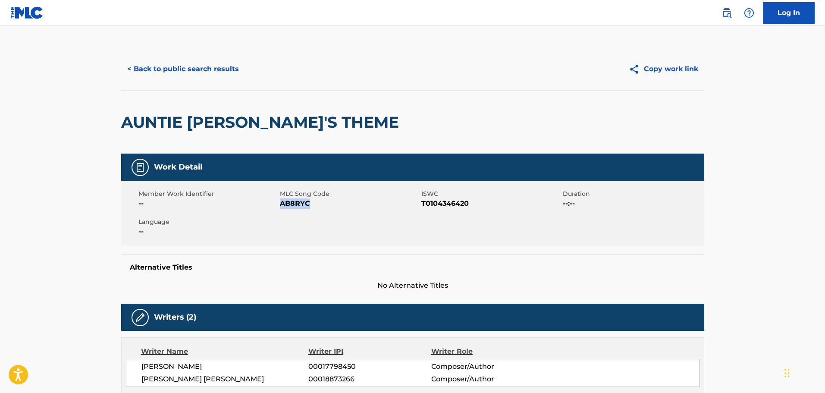
click at [162, 82] on div "< Back to public search results Copy work link" at bounding box center [412, 68] width 583 height 43
click at [168, 74] on button "< Back to public search results" at bounding box center [183, 69] width 124 height 22
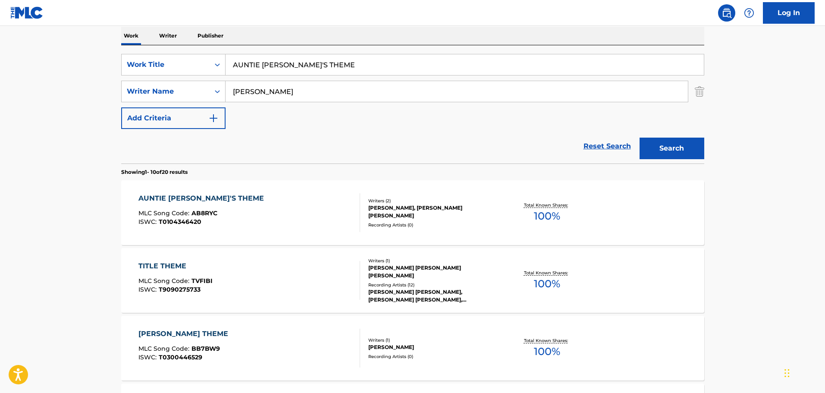
drag, startPoint x: 323, startPoint y: 59, endPoint x: 110, endPoint y: 40, distance: 213.1
click at [74, 38] on main "The MLC Public Work Search The accuracy and completeness of The MLC's data is d…" at bounding box center [412, 396] width 825 height 1016
paste input "RUN FOR YOUR LIF"
type input "RUN FOR YOUR LIFE"
click at [674, 152] on button "Search" at bounding box center [672, 149] width 65 height 22
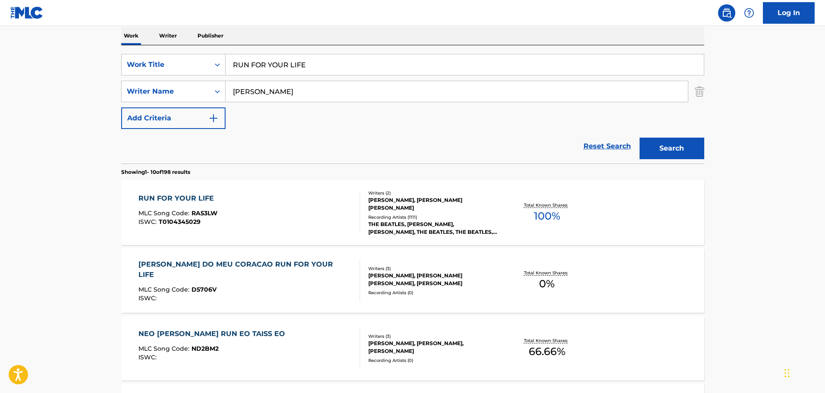
click at [305, 212] on div "RUN FOR YOUR LIFE MLC Song Code : RA53LW ISWC : T0104345029" at bounding box center [250, 212] width 222 height 39
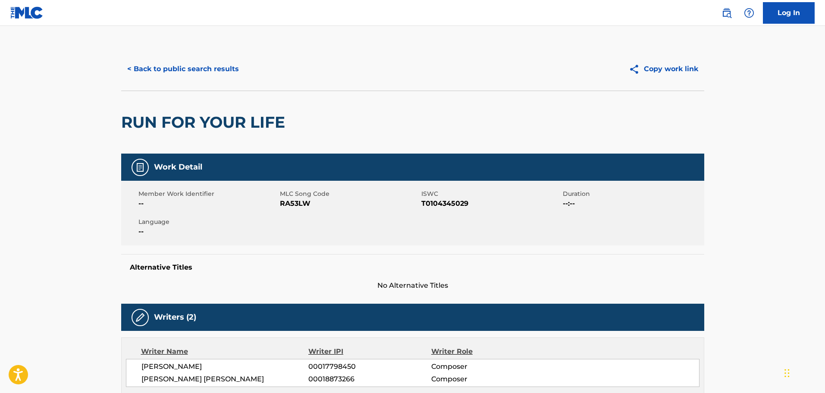
click at [299, 202] on span "RA53LW" at bounding box center [349, 203] width 139 height 10
click at [182, 72] on button "< Back to public search results" at bounding box center [183, 69] width 124 height 22
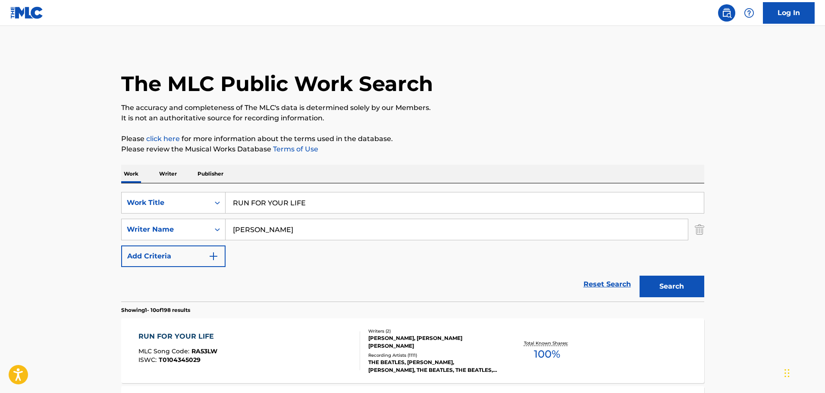
scroll to position [138, 0]
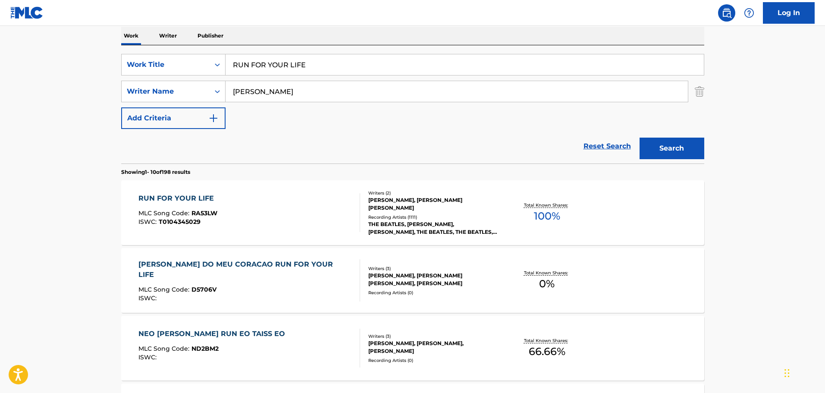
drag, startPoint x: 148, startPoint y: 57, endPoint x: 49, endPoint y: 59, distance: 98.4
click at [46, 58] on main "The MLC Public Work Search The accuracy and completeness of The MLC's data is d…" at bounding box center [412, 396] width 825 height 1016
paste input "IEN POUR FAIRE UNE CHANSON"
type input "RIEN POUR FAIRE UNE CHANSON"
click at [661, 139] on button "Search" at bounding box center [672, 149] width 65 height 22
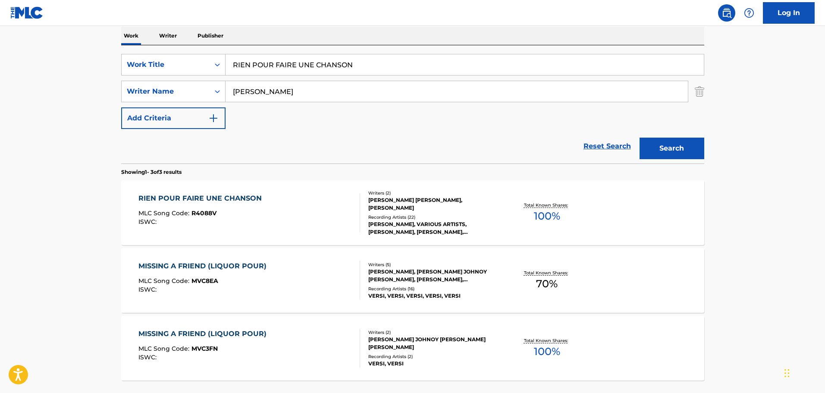
click at [288, 218] on div "RIEN POUR FAIRE UNE CHANSON MLC Song Code : R4088V ISWC :" at bounding box center [250, 212] width 222 height 39
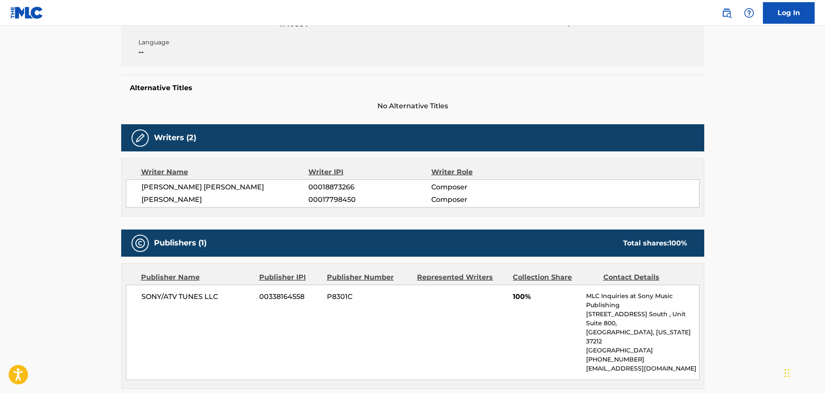
scroll to position [129, 0]
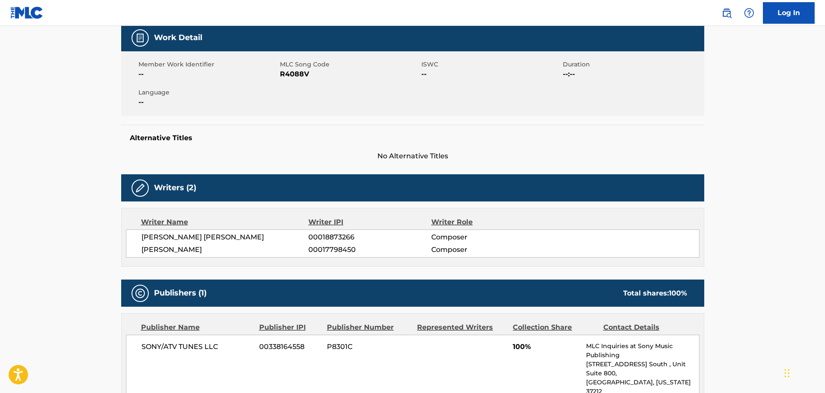
click at [299, 74] on span "R4088V" at bounding box center [349, 74] width 139 height 10
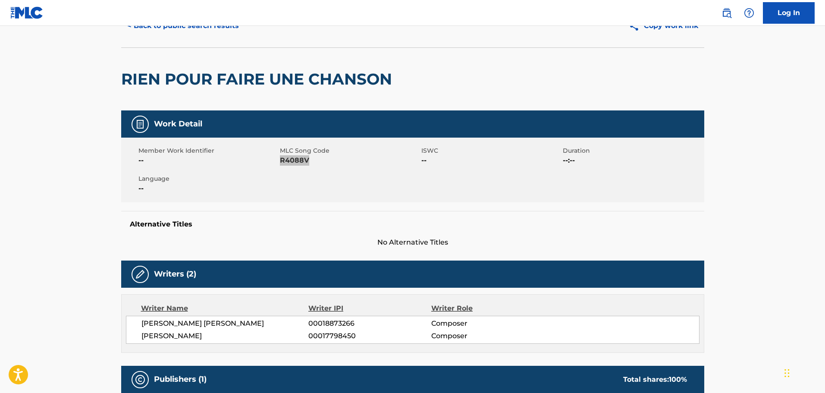
scroll to position [0, 0]
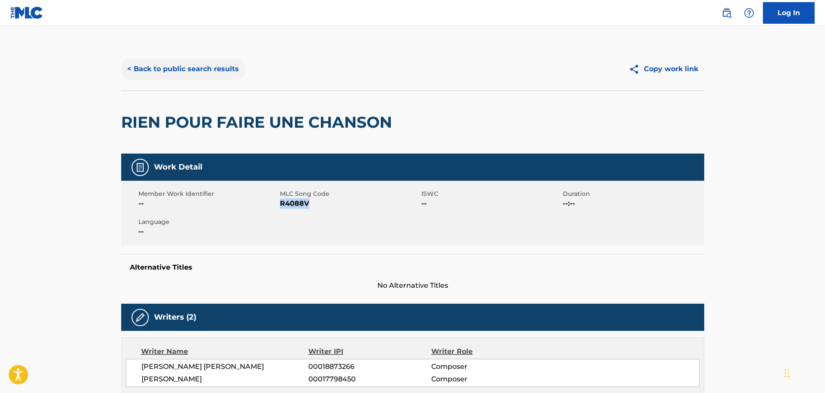
click at [149, 62] on button "< Back to public search results" at bounding box center [183, 69] width 124 height 22
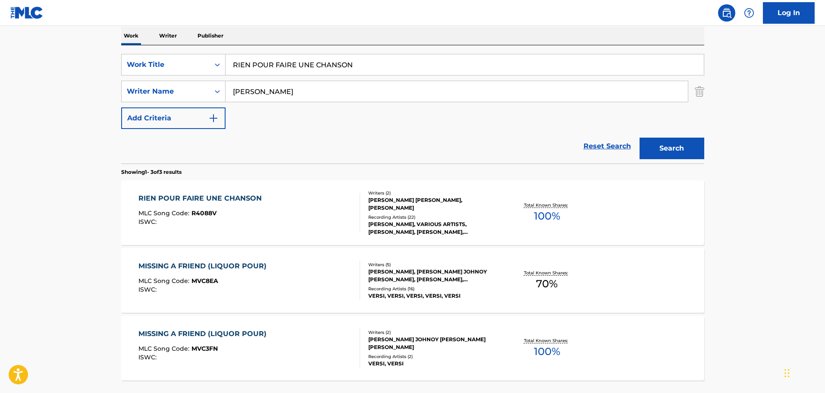
drag, startPoint x: 367, startPoint y: 63, endPoint x: 43, endPoint y: 44, distance: 325.0
click at [43, 44] on main "The MLC Public Work Search The accuracy and completeness of The MLC's data is d…" at bounding box center [412, 157] width 825 height 538
paste input "NOBODY I KNOW"
type input "NOBODY I KNOW"
click at [679, 149] on button "Search" at bounding box center [672, 149] width 65 height 22
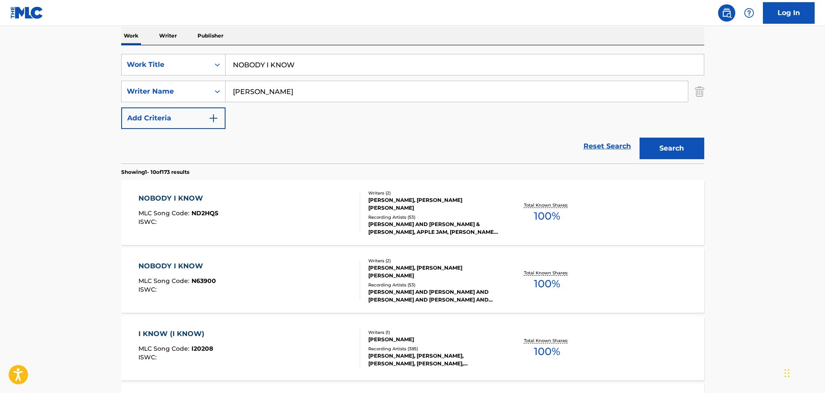
click at [252, 193] on div "NOBODY I KNOW MLC Song Code : ND2HQ5 ISWC : Writers ( 2 ) [PERSON_NAME], [PERSO…" at bounding box center [412, 212] width 583 height 65
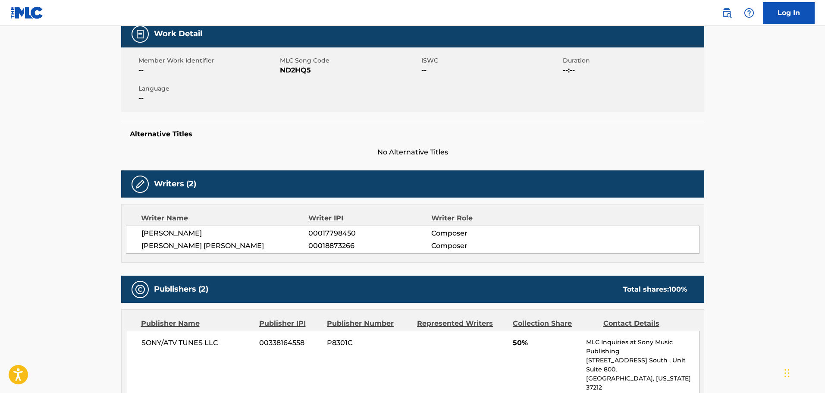
scroll to position [86, 0]
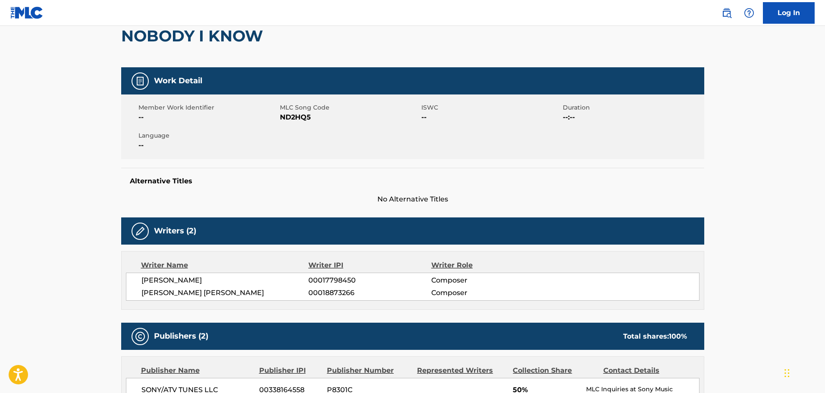
click at [297, 119] on span "ND2HQ5" at bounding box center [349, 117] width 139 height 10
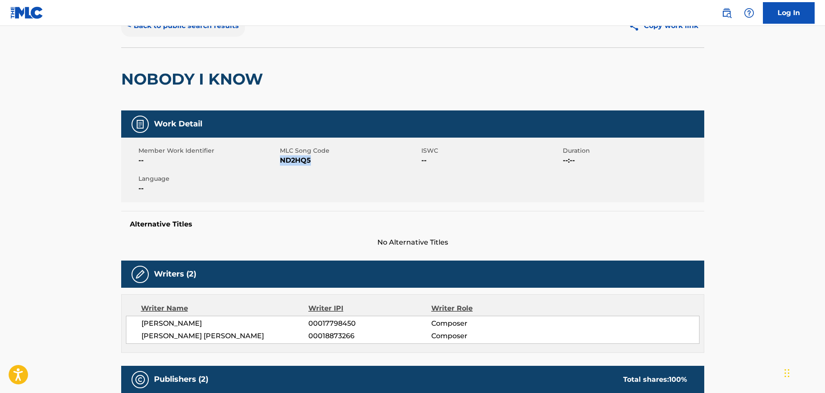
click at [189, 26] on button "< Back to public search results" at bounding box center [183, 26] width 124 height 22
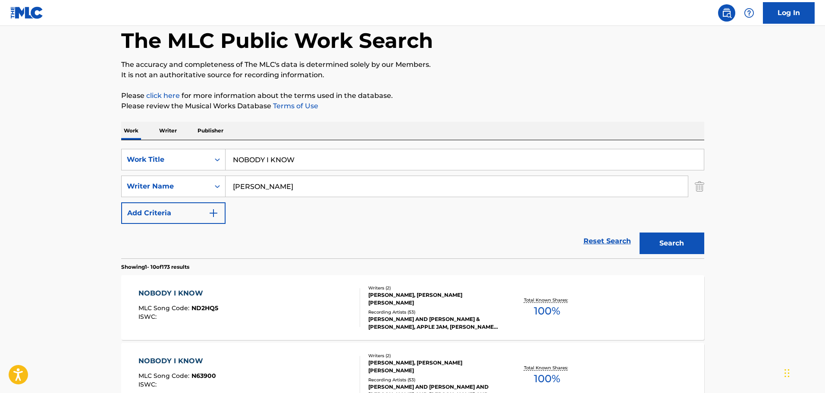
scroll to position [138, 0]
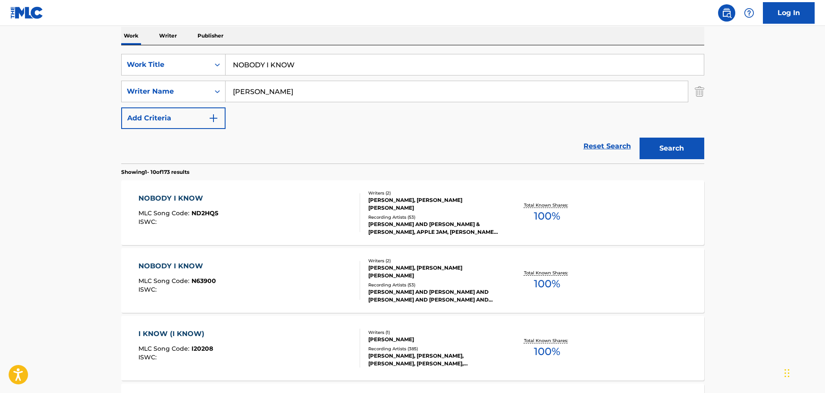
drag, startPoint x: 303, startPoint y: 60, endPoint x: 255, endPoint y: 84, distance: 53.5
paste input "HONEY PIE"
type input "HONEY PIE"
click at [655, 151] on button "Search" at bounding box center [672, 149] width 65 height 22
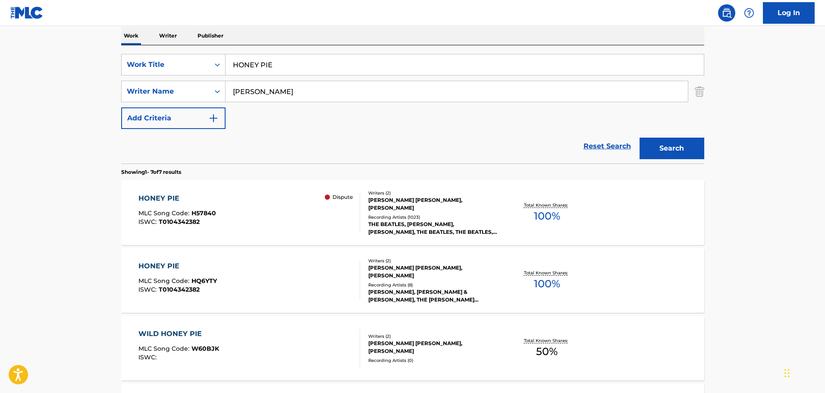
click at [384, 229] on div "THE BEATLES, [PERSON_NAME], [PERSON_NAME], THE BEATLES, THE BEATLES, THE BEATLE…" at bounding box center [433, 228] width 130 height 16
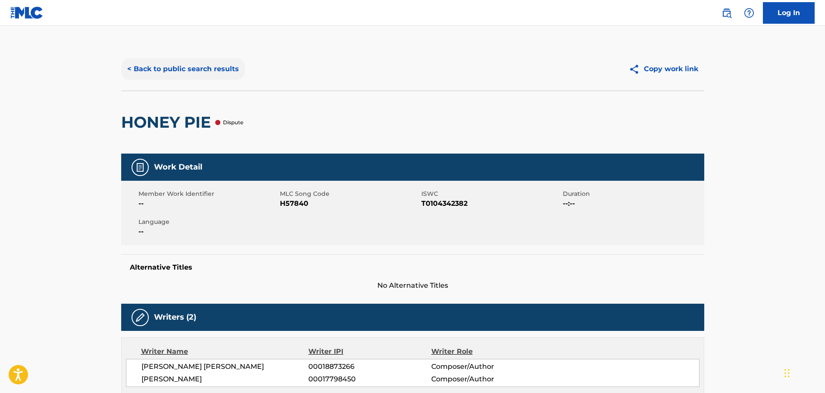
click at [159, 59] on button "< Back to public search results" at bounding box center [183, 69] width 124 height 22
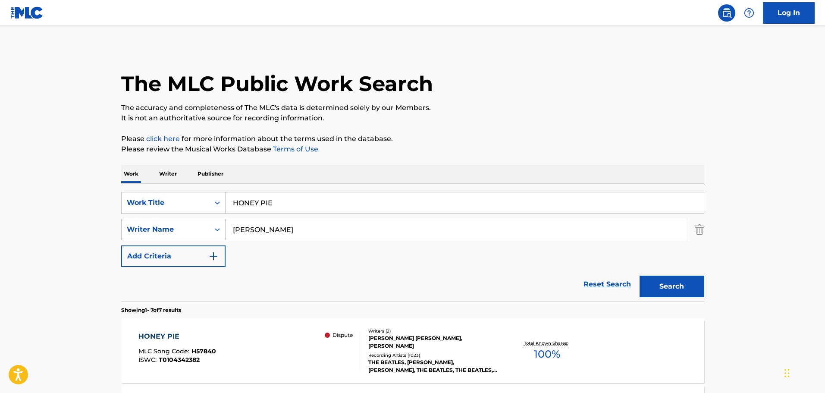
scroll to position [138, 0]
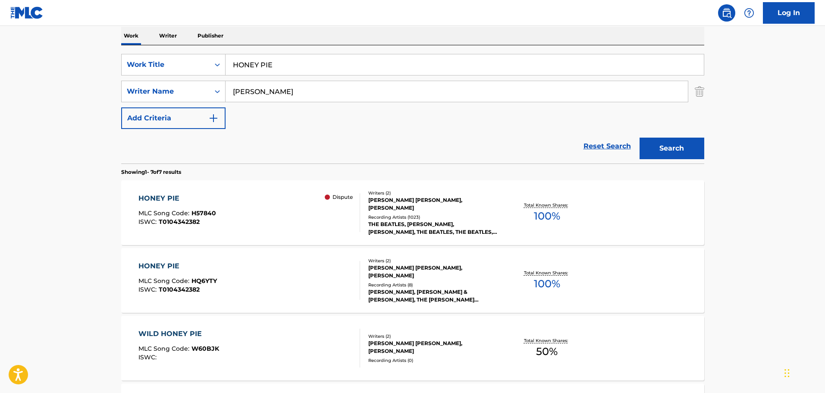
click at [261, 273] on div "HONEY PIE MLC Song Code : HQ6YTY ISWC : T0104342382" at bounding box center [250, 280] width 222 height 39
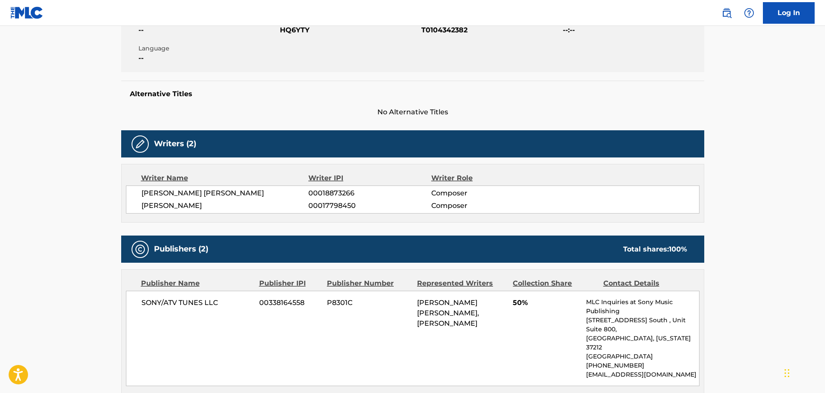
scroll to position [173, 0]
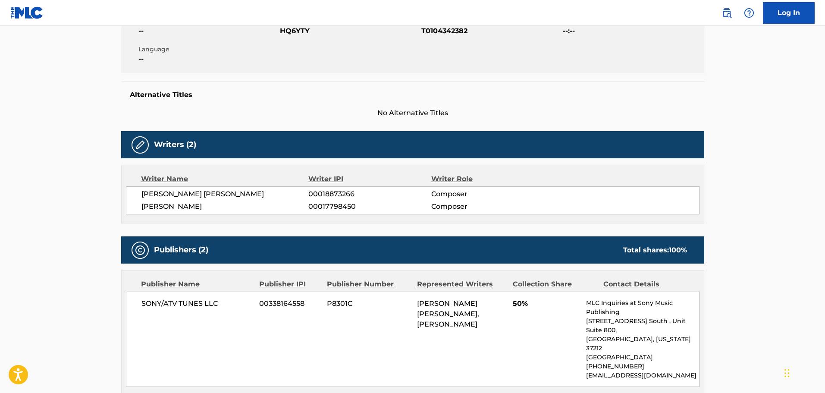
click at [292, 30] on span "HQ6YTY" at bounding box center [349, 31] width 139 height 10
click at [209, 129] on div "Work Detail Member Work Identifier -- MLC Song Code HQ6YTY ISWC T0104342382 Dur…" at bounding box center [412, 376] width 583 height 791
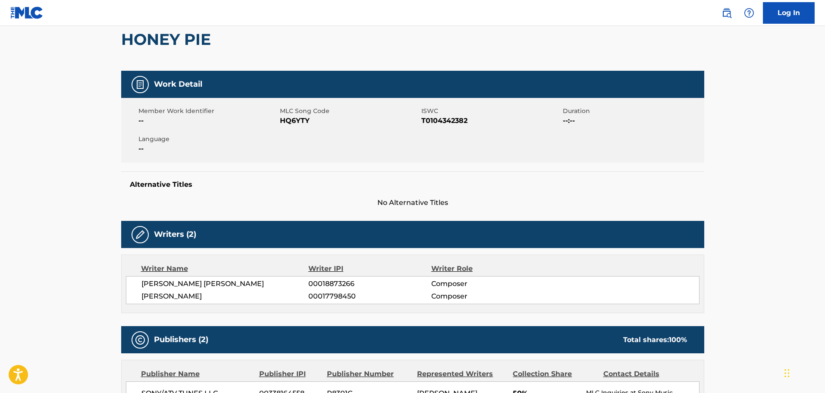
scroll to position [0, 0]
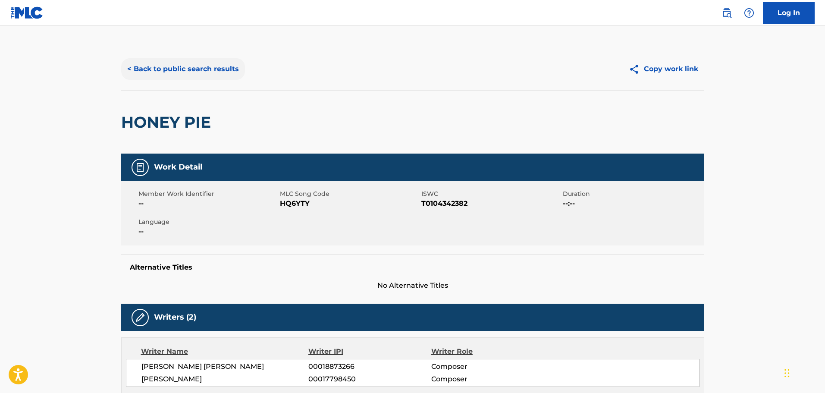
click at [166, 60] on button "< Back to public search results" at bounding box center [183, 69] width 124 height 22
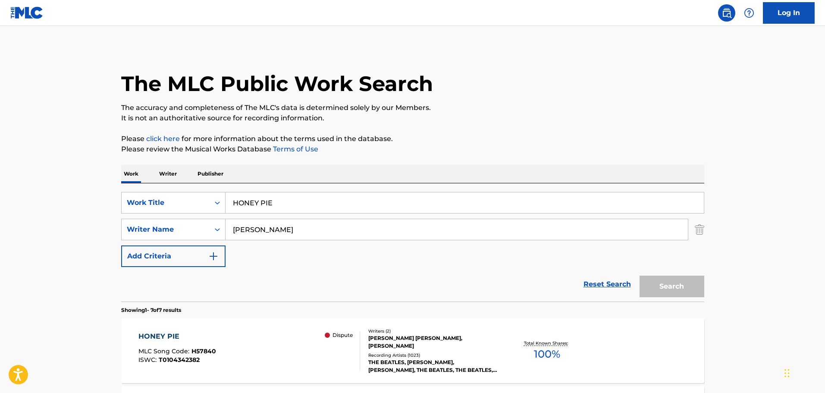
scroll to position [138, 0]
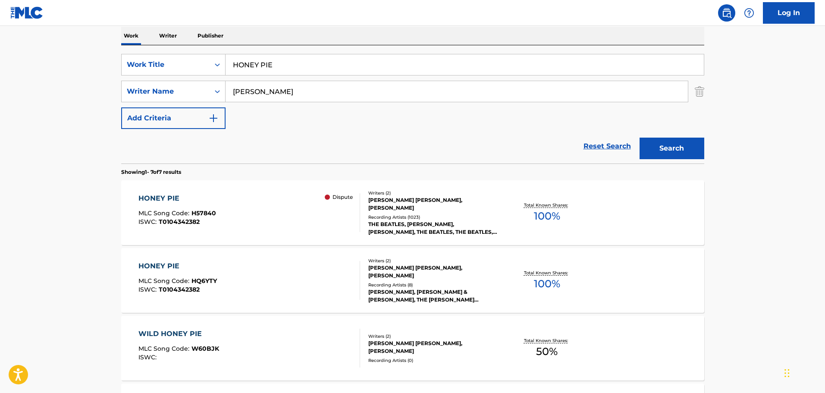
drag, startPoint x: 269, startPoint y: 59, endPoint x: -41, endPoint y: 37, distance: 311.0
click at [0, 37] on html "Accessibility Screen-Reader Guide, Feedback, and Issue Reporting | New window 0…" at bounding box center [412, 58] width 825 height 393
paste input "CRY BABY CRY"
type input "CRY BABY CRY"
click at [680, 145] on button "Search" at bounding box center [672, 149] width 65 height 22
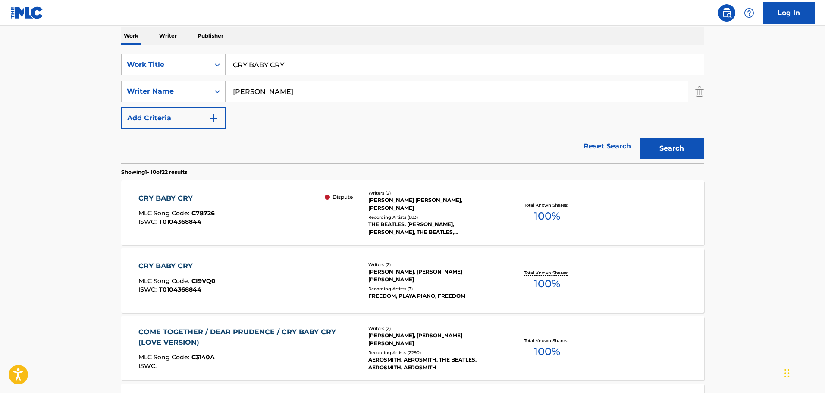
click at [318, 269] on div "CRY BABY CRY MLC Song Code : CI9VQ0 ISWC : T0104368844" at bounding box center [250, 280] width 222 height 39
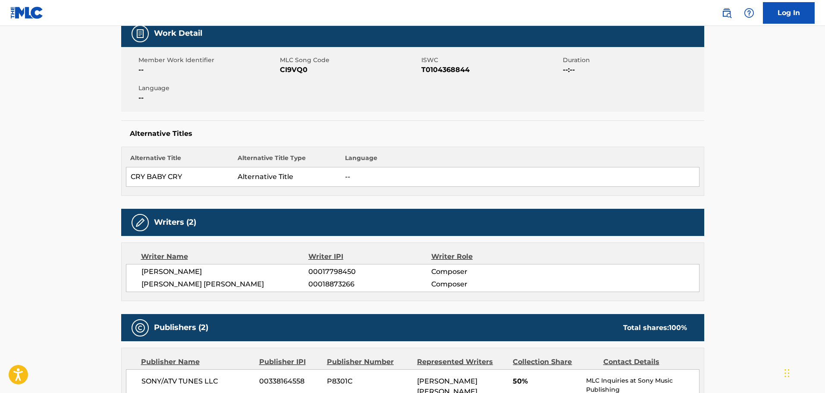
scroll to position [43, 0]
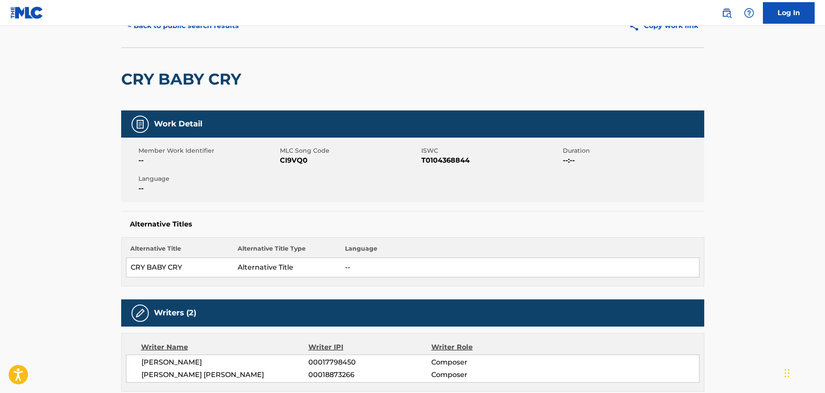
click at [292, 163] on span "CI9VQ0" at bounding box center [349, 160] width 139 height 10
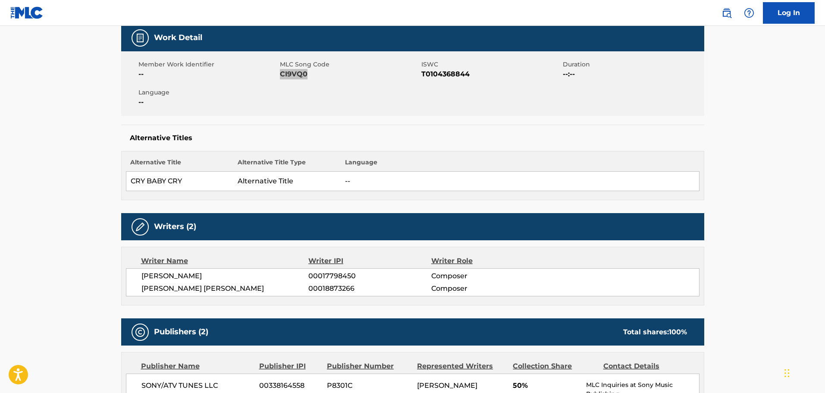
scroll to position [0, 0]
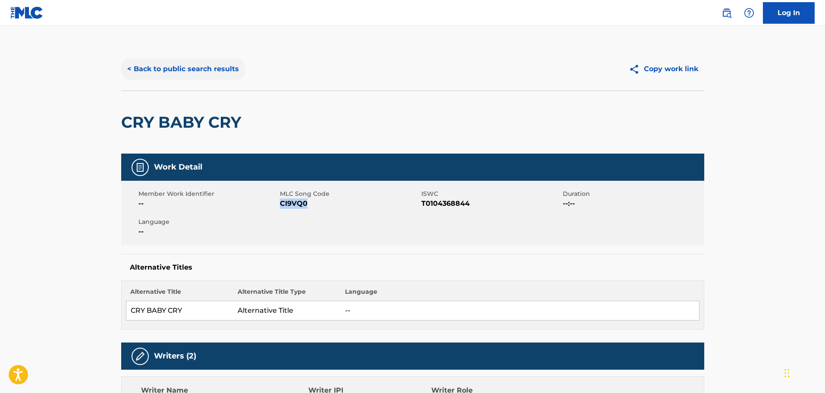
click at [183, 71] on button "< Back to public search results" at bounding box center [183, 69] width 124 height 22
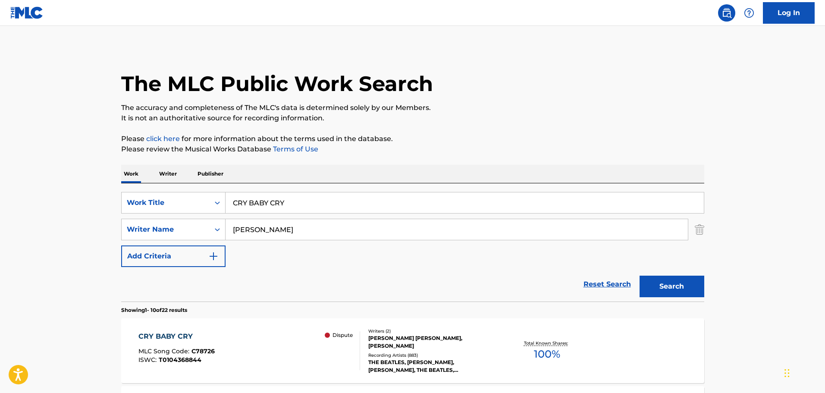
scroll to position [138, 0]
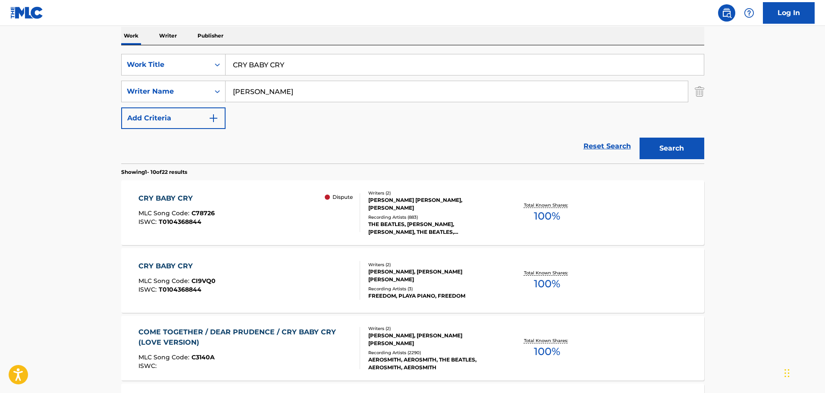
drag, startPoint x: 303, startPoint y: 63, endPoint x: 30, endPoint y: 48, distance: 274.0
click at [31, 48] on main "The MLC Public Work Search The accuracy and completeness of The MLC's data is d…" at bounding box center [412, 396] width 825 height 1016
paste input "I DON'T WANT TO SEE YOU AGAIN"
type input "I DON'T WANT TO SEE YOU AGAIN"
click at [678, 144] on button "Search" at bounding box center [672, 149] width 65 height 22
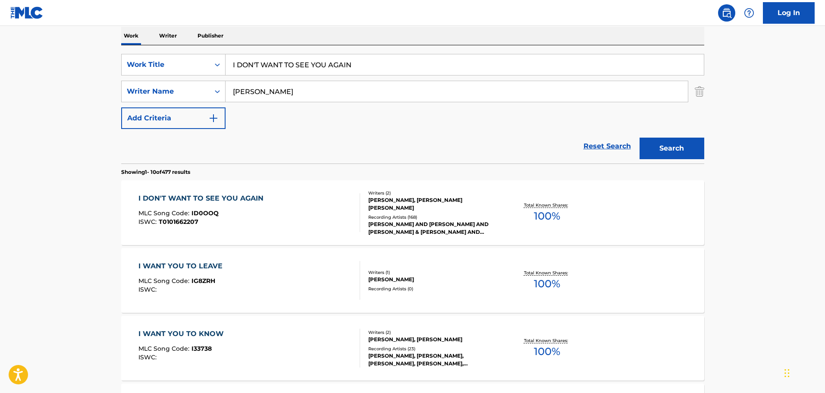
click at [273, 205] on div "I DON'T WANT TO SEE YOU AGAIN MLC Song Code : ID0OOQ ISWC : T0101662207" at bounding box center [250, 212] width 222 height 39
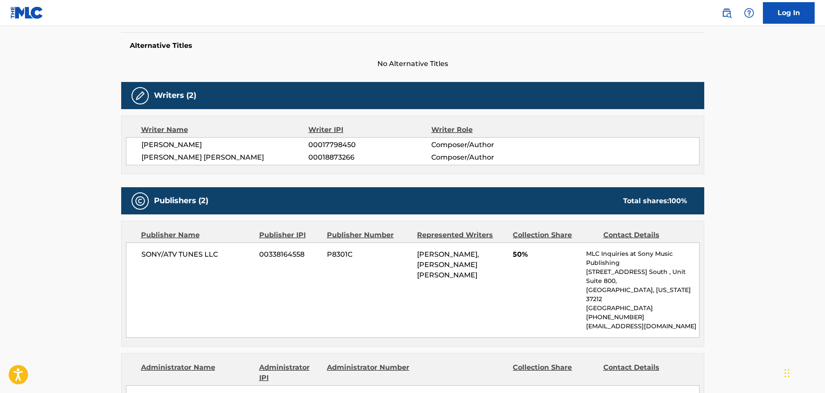
scroll to position [129, 0]
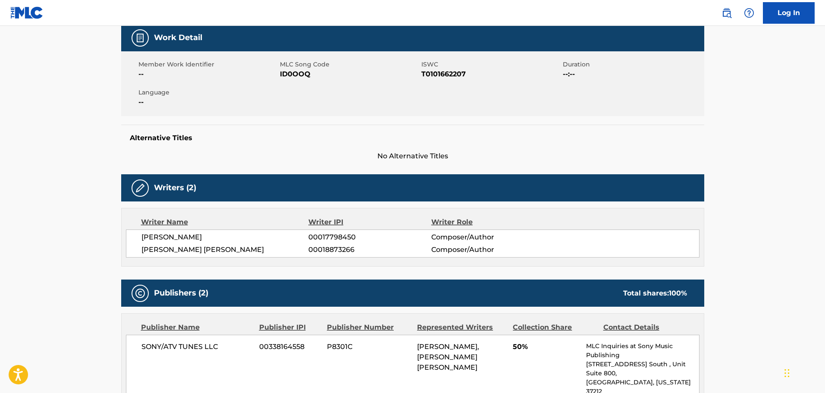
click at [305, 74] on span "ID0OOQ" at bounding box center [349, 74] width 139 height 10
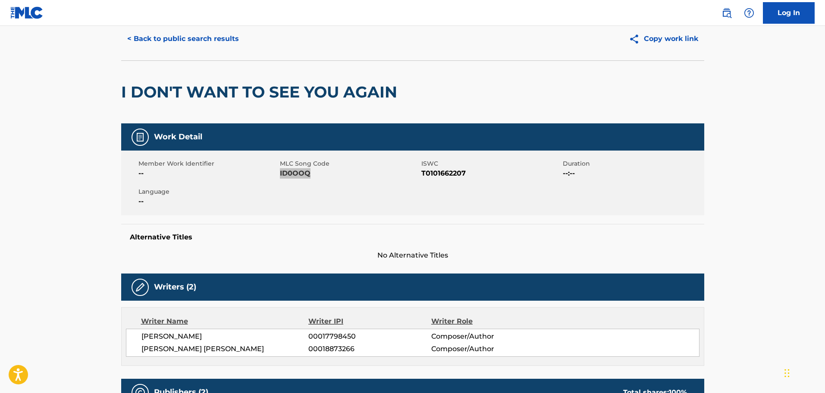
scroll to position [0, 0]
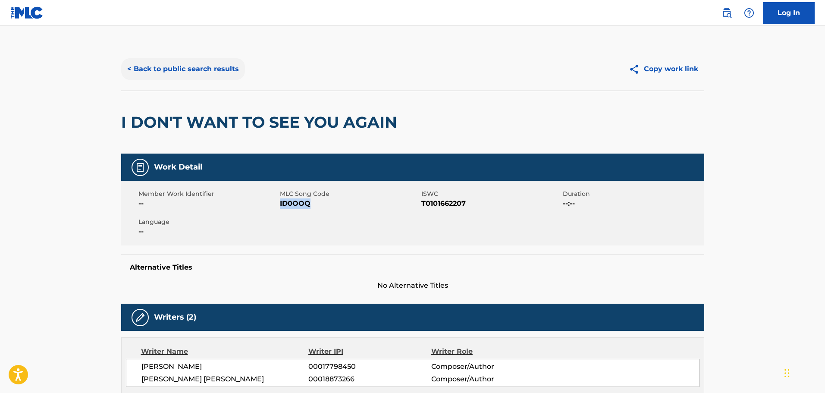
drag, startPoint x: 208, startPoint y: 57, endPoint x: 205, endPoint y: 66, distance: 9.3
click at [208, 57] on div "< Back to public search results Copy work link" at bounding box center [412, 68] width 583 height 43
click at [203, 69] on button "< Back to public search results" at bounding box center [183, 69] width 124 height 22
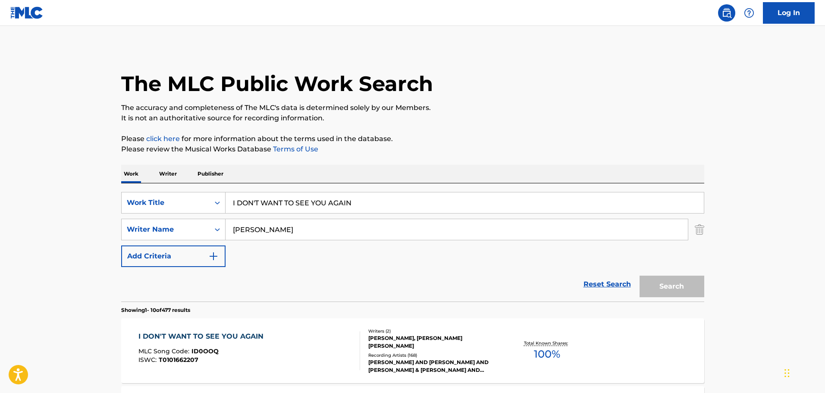
scroll to position [138, 0]
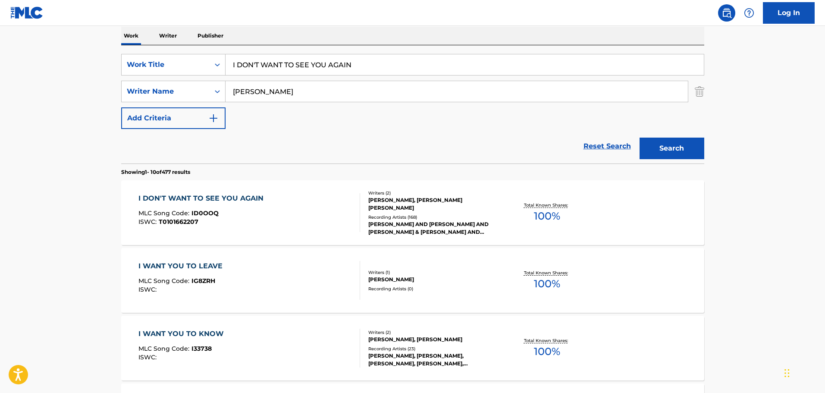
drag, startPoint x: 374, startPoint y: 63, endPoint x: 110, endPoint y: 54, distance: 264.2
paste input "TELL ME WHAT YOU SEE"
type input "TELL ME WHAT YOU SEE"
click at [670, 139] on button "Search" at bounding box center [672, 149] width 65 height 22
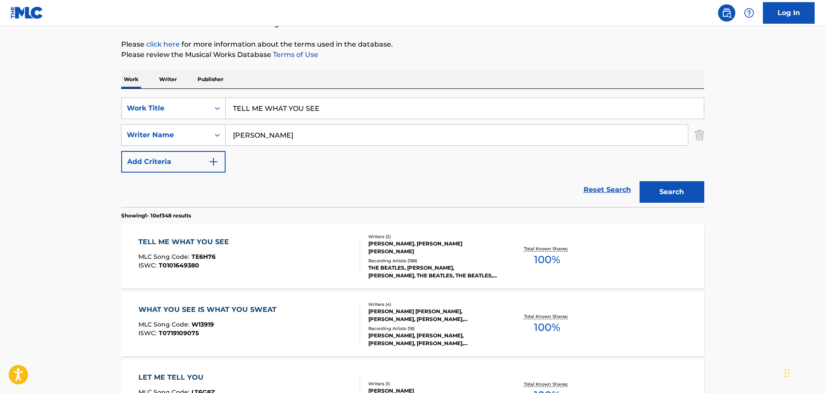
scroll to position [95, 0]
click at [268, 253] on div "TELL ME WHAT YOU SEE MLC Song Code : TE6H76 ISWC : T0101649380" at bounding box center [250, 255] width 222 height 39
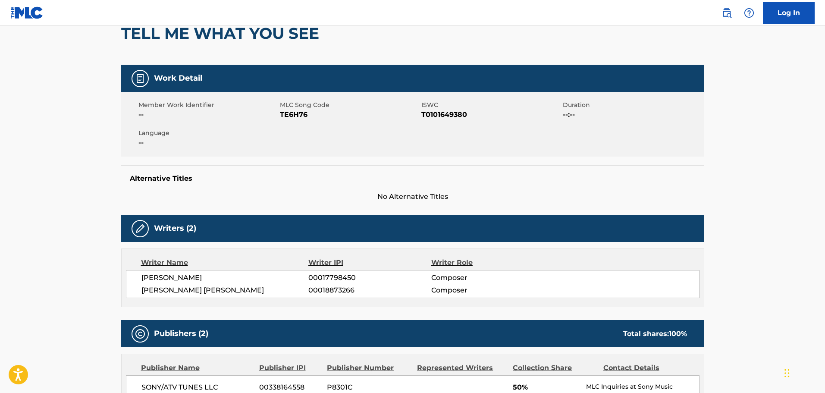
scroll to position [86, 0]
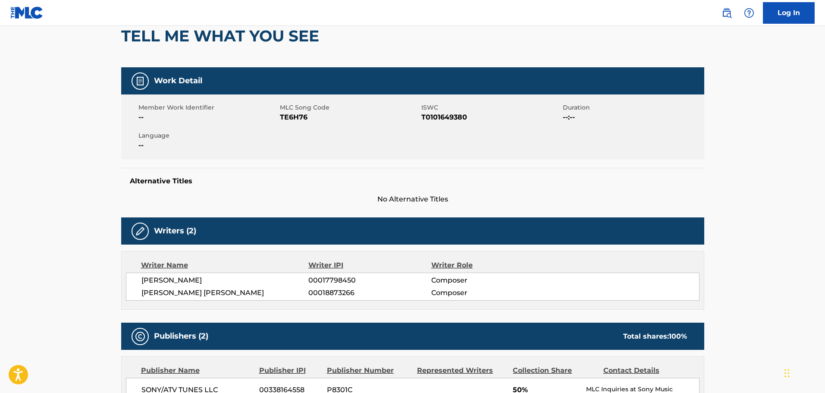
click at [303, 116] on span "TE6H76" at bounding box center [349, 117] width 139 height 10
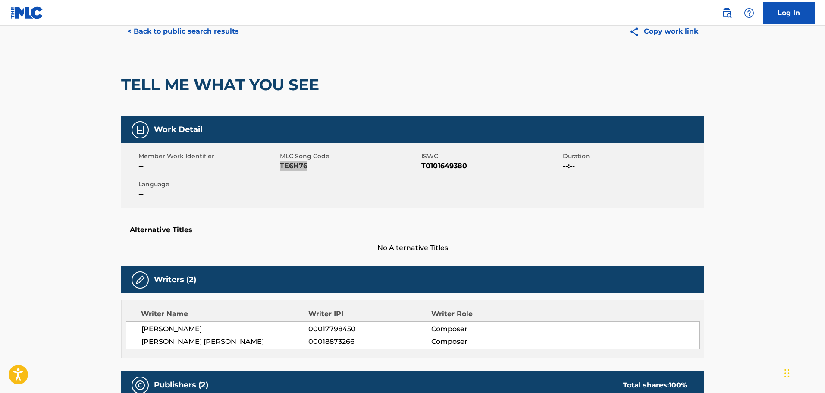
scroll to position [0, 0]
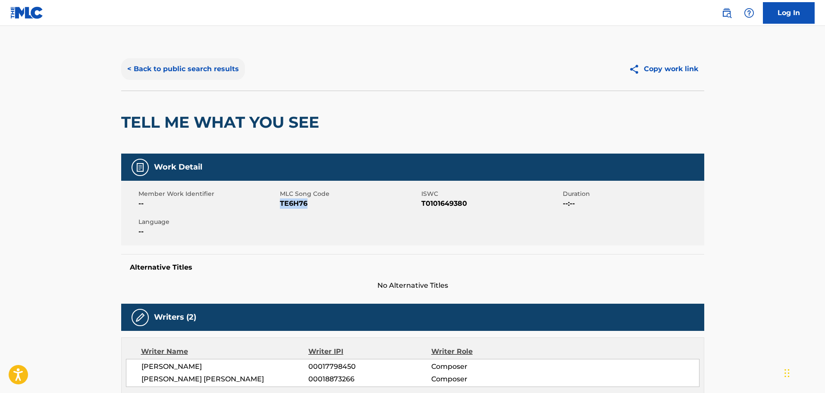
click at [144, 62] on button "< Back to public search results" at bounding box center [183, 69] width 124 height 22
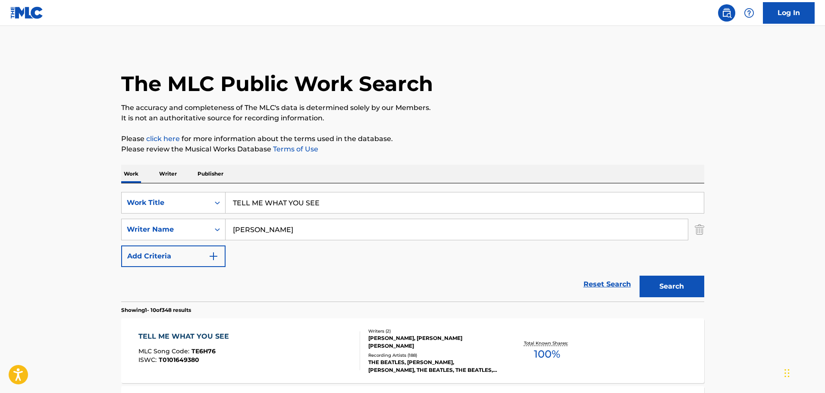
scroll to position [95, 0]
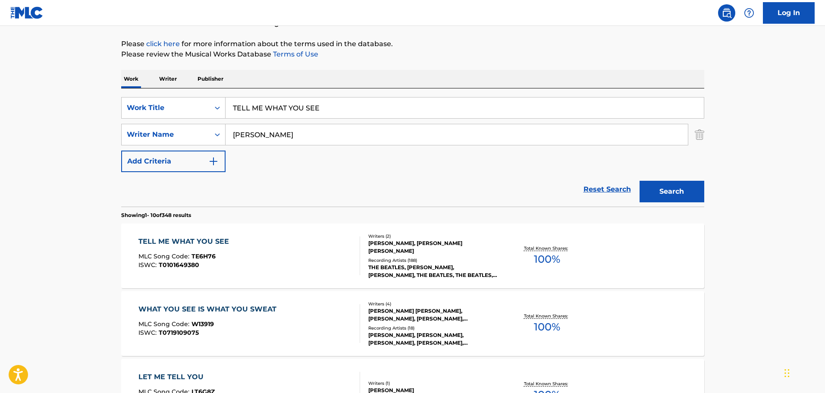
drag, startPoint x: 341, startPoint y: 108, endPoint x: 37, endPoint y: 54, distance: 308.6
paste input "HAT MEANS A LOT"
type input "THAT MEANS A LOT"
click at [666, 191] on button "Search" at bounding box center [672, 192] width 65 height 22
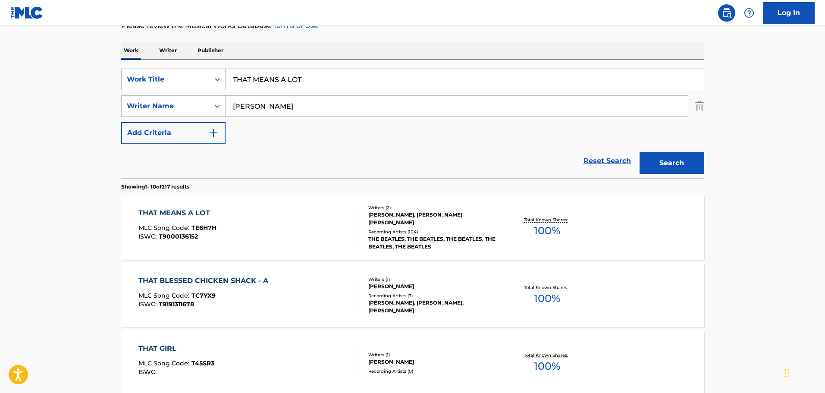
scroll to position [181, 0]
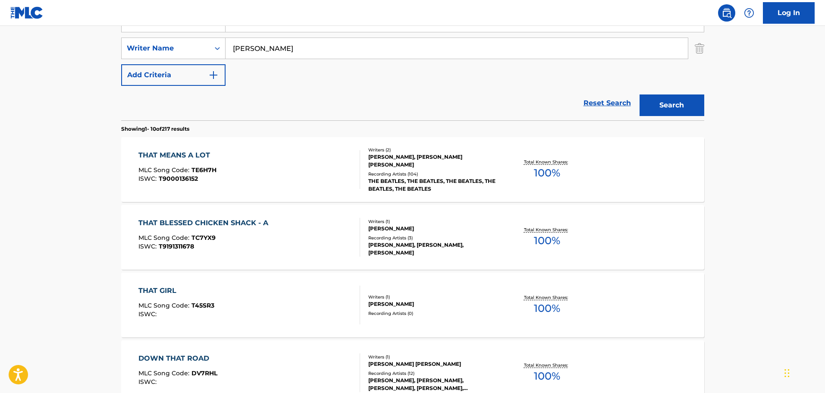
click at [263, 171] on div "THAT MEANS A LOT MLC Song Code : TE6H7H ISWC : T9000136152" at bounding box center [250, 169] width 222 height 39
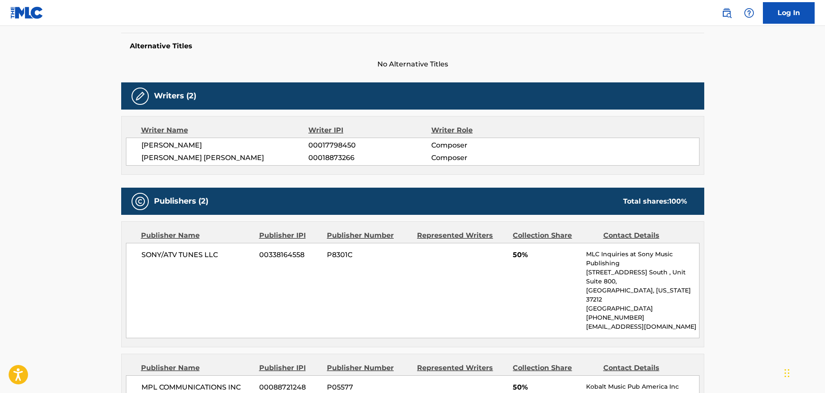
scroll to position [129, 0]
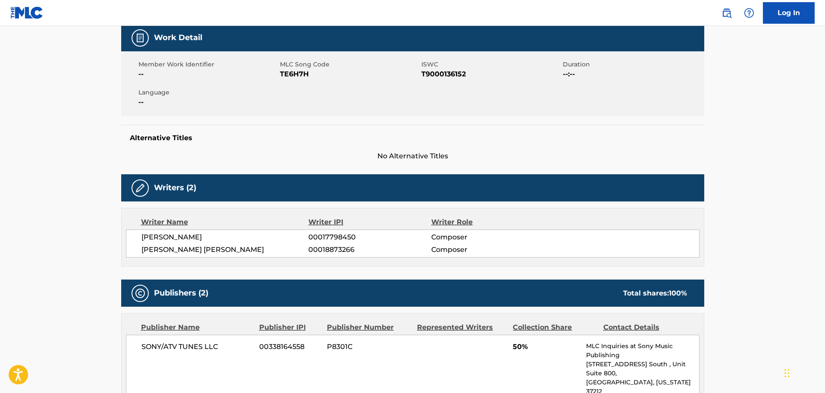
click at [297, 73] on span "TE6H7H" at bounding box center [349, 74] width 139 height 10
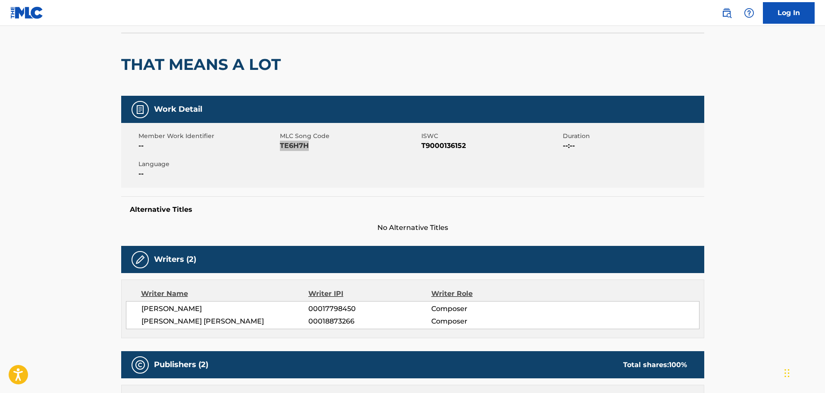
scroll to position [0, 0]
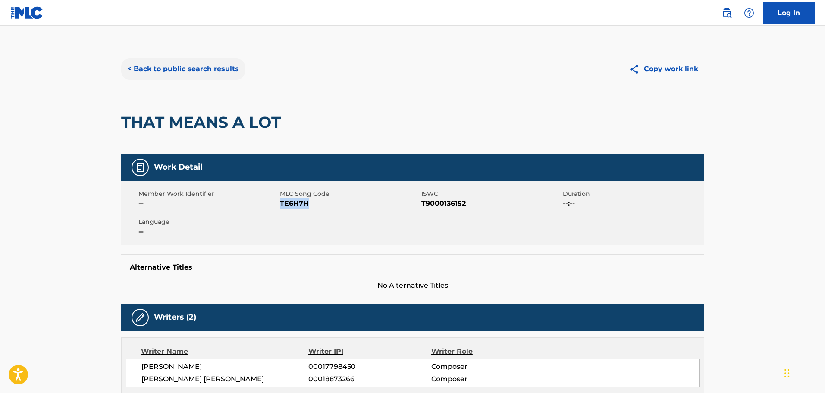
click at [210, 58] on button "< Back to public search results" at bounding box center [183, 69] width 124 height 22
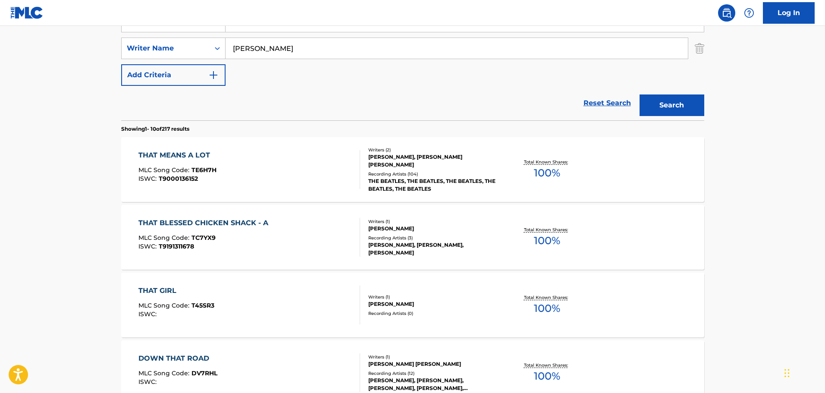
scroll to position [52, 0]
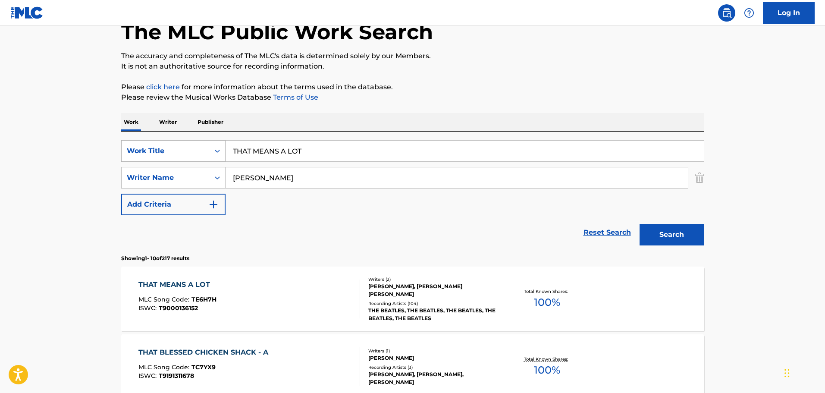
drag, startPoint x: 321, startPoint y: 149, endPoint x: 123, endPoint y: 145, distance: 198.1
paste input "YES IT IS"
type input "YES IT IS"
click at [686, 242] on button "Search" at bounding box center [672, 235] width 65 height 22
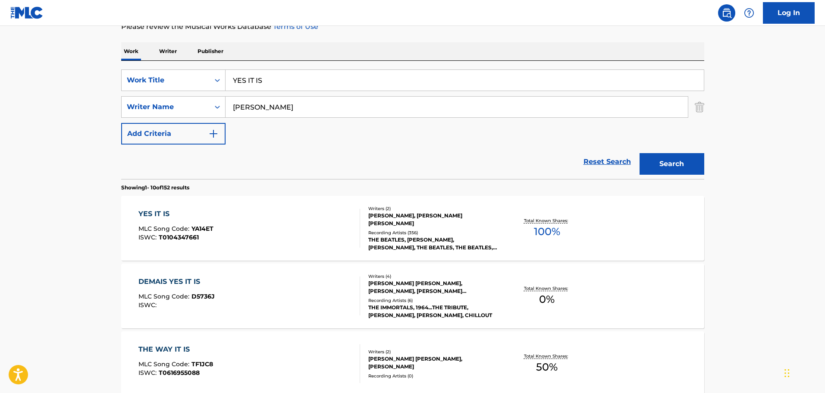
scroll to position [224, 0]
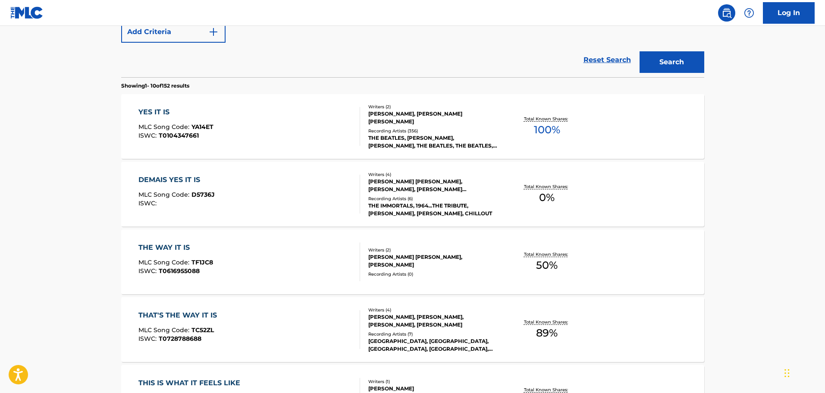
click at [270, 129] on div "YES IT IS MLC Song Code : YA14ET ISWC : T0104347661" at bounding box center [250, 126] width 222 height 39
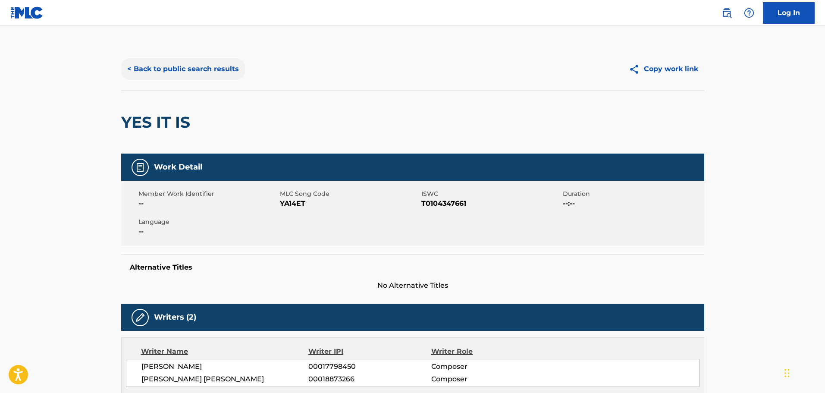
click at [153, 62] on button "< Back to public search results" at bounding box center [183, 69] width 124 height 22
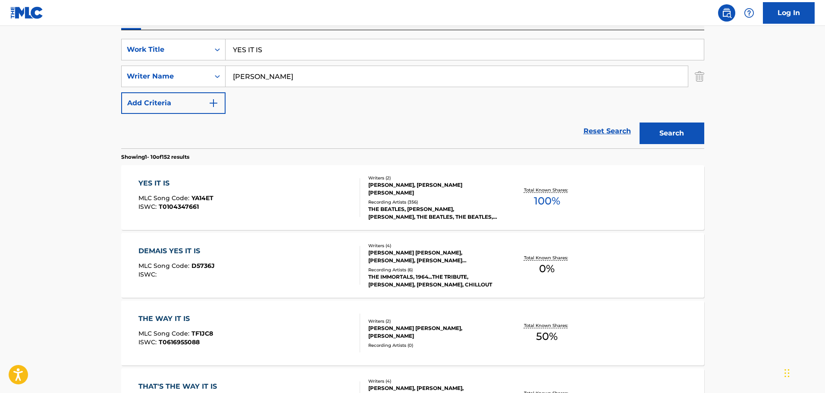
scroll to position [144, 0]
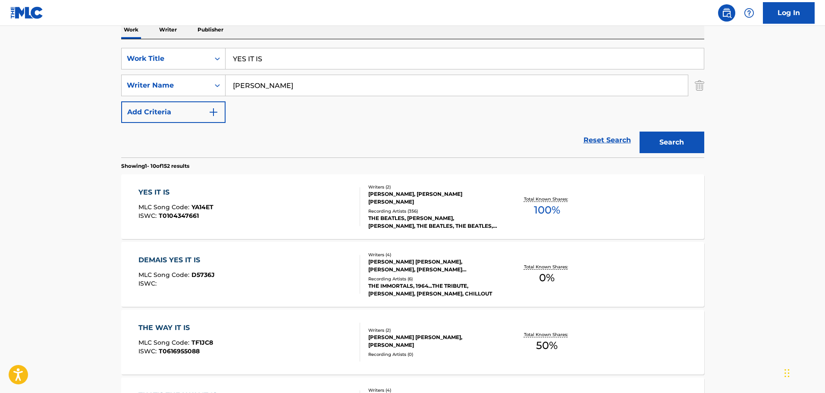
click at [246, 192] on div "YES IT IS MLC Song Code : YA14ET ISWC : T0104347661" at bounding box center [250, 206] width 222 height 39
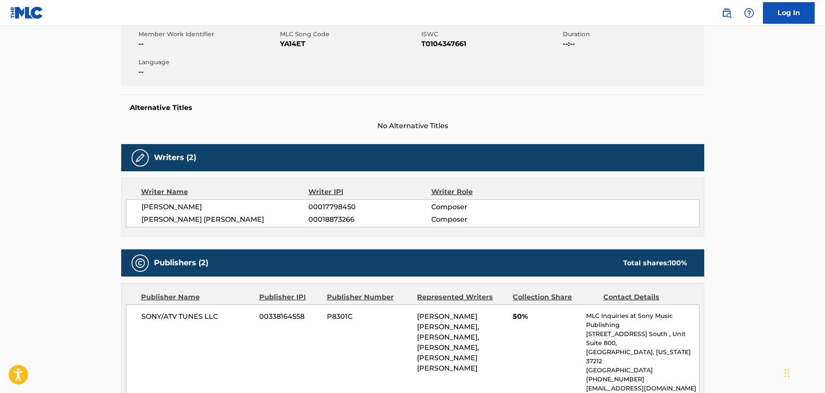
scroll to position [86, 0]
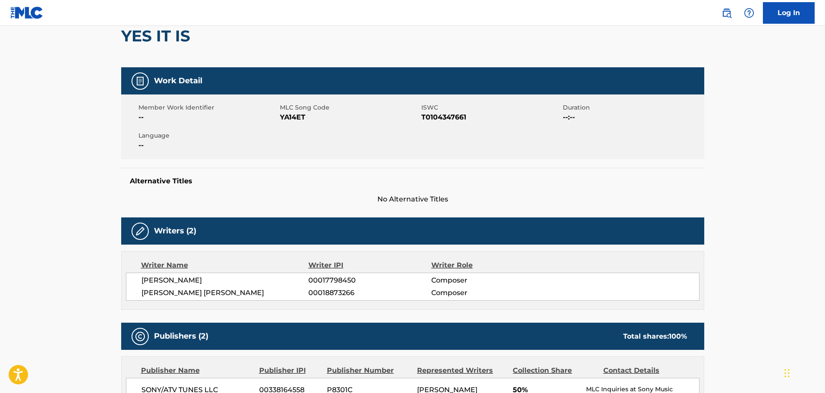
click at [300, 123] on div "Member Work Identifier -- MLC Song Code YA14ET ISWC T0104347661 Duration --:-- …" at bounding box center [412, 126] width 583 height 65
click at [298, 116] on span "YA14ET" at bounding box center [349, 117] width 139 height 10
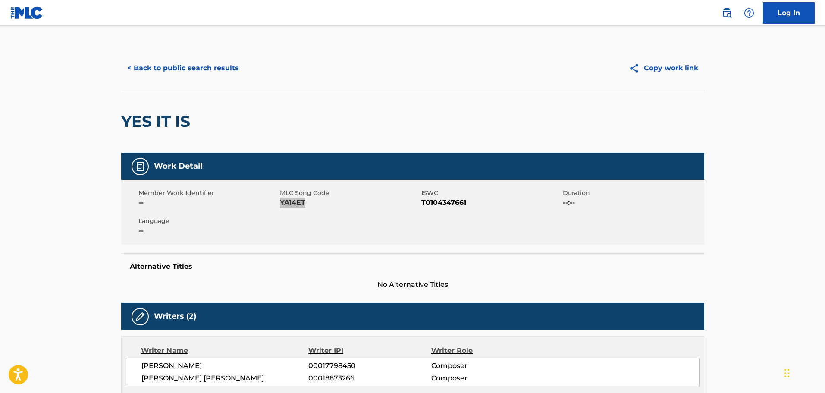
scroll to position [0, 0]
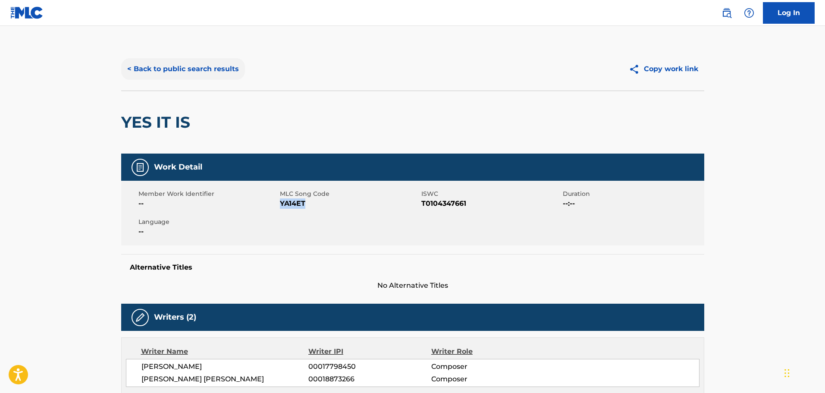
click at [173, 67] on button "< Back to public search results" at bounding box center [183, 69] width 124 height 22
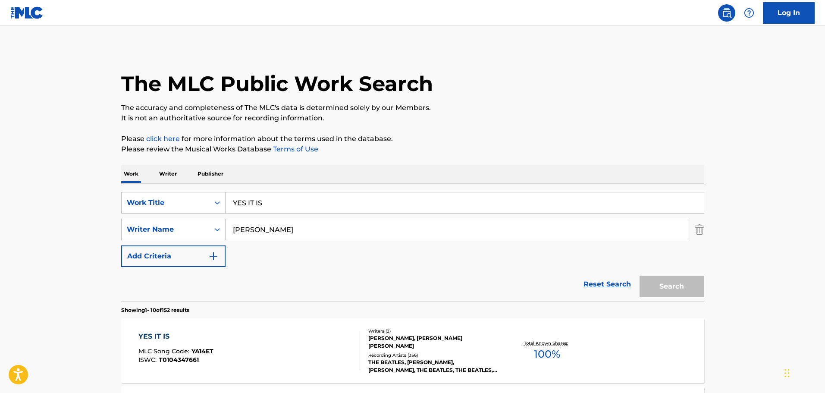
scroll to position [144, 0]
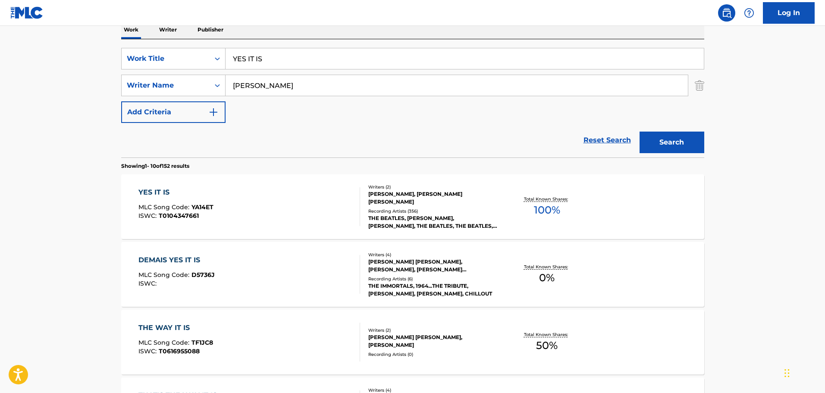
drag, startPoint x: 285, startPoint y: 58, endPoint x: 319, endPoint y: 40, distance: 38.6
paste input "EVERY LITTLE THING"
type input "EVERY LITTLE THING"
click at [682, 146] on button "Search" at bounding box center [672, 143] width 65 height 22
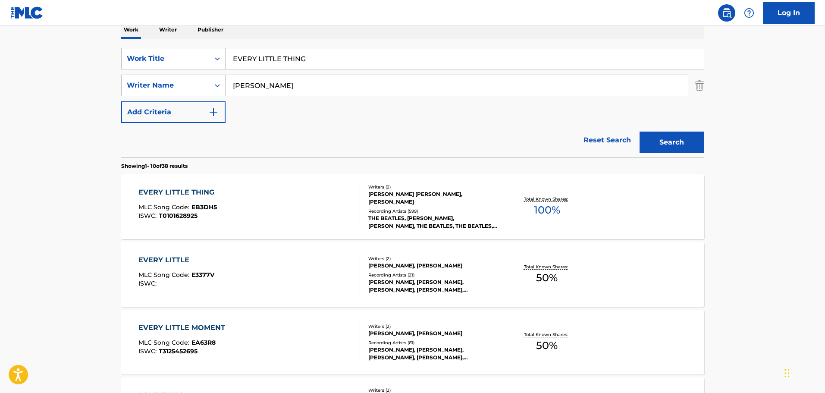
click at [231, 198] on div "EVERY LITTLE THING MLC Song Code : EB3DH5 ISWC : T0101628925" at bounding box center [250, 206] width 222 height 39
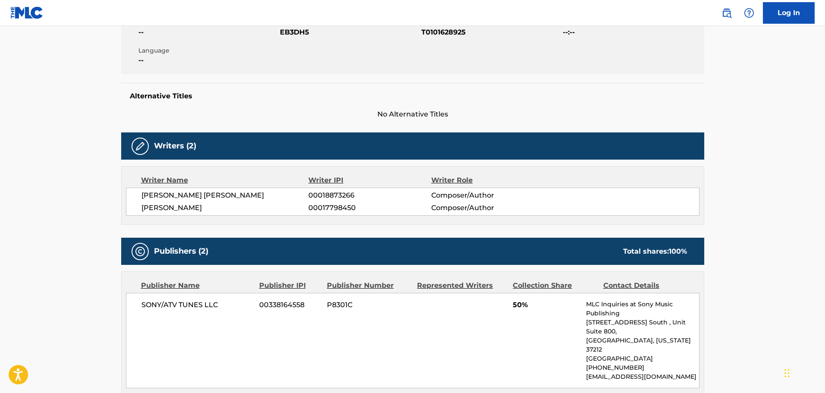
scroll to position [129, 0]
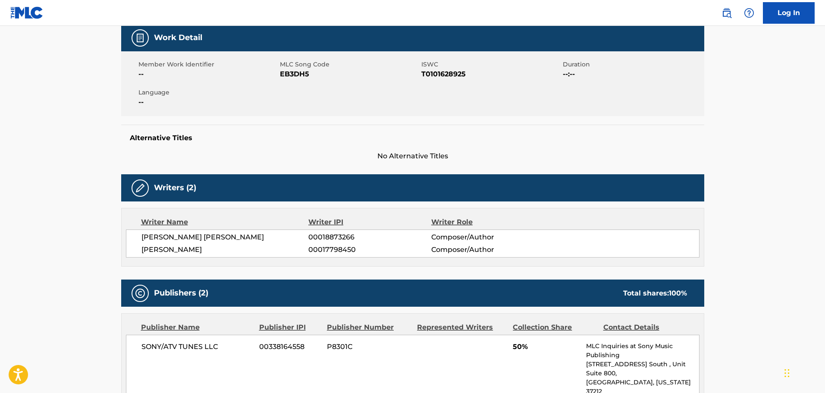
click at [288, 79] on span "EB3DH5" at bounding box center [349, 74] width 139 height 10
click at [292, 74] on span "EB3DH5" at bounding box center [349, 74] width 139 height 10
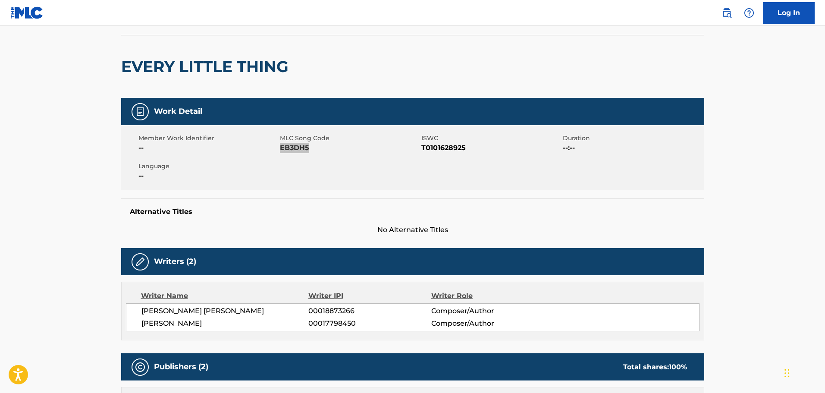
scroll to position [0, 0]
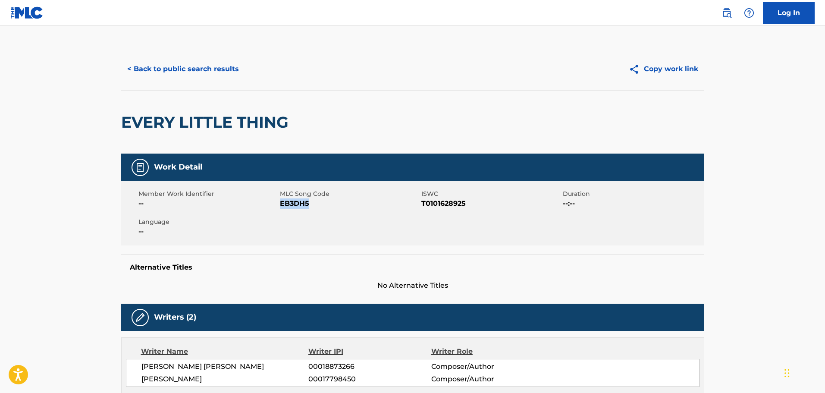
drag, startPoint x: 167, startPoint y: 68, endPoint x: 199, endPoint y: 93, distance: 40.8
click at [167, 68] on button "< Back to public search results" at bounding box center [183, 69] width 124 height 22
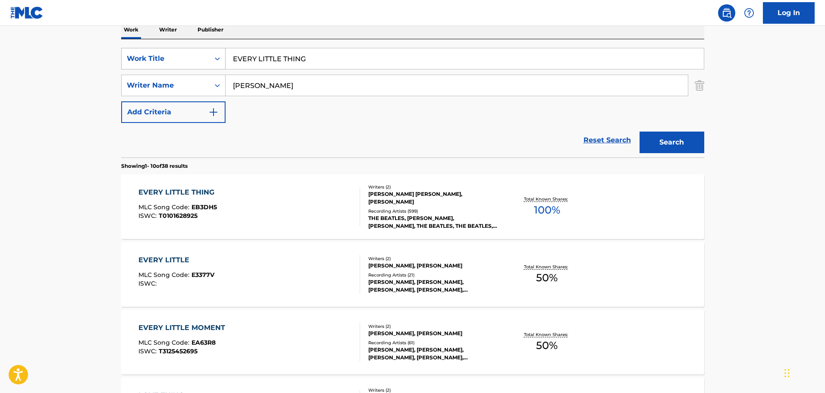
drag, startPoint x: 315, startPoint y: 60, endPoint x: 138, endPoint y: 65, distance: 177.0
click at [39, 31] on main "The MLC Public Work Search The accuracy and completeness of The MLC's data is d…" at bounding box center [412, 390] width 825 height 1016
paste input "LIKE DREAMERS DO"
type input "LIKE DREAMERS DO"
click at [666, 138] on button "Search" at bounding box center [672, 143] width 65 height 22
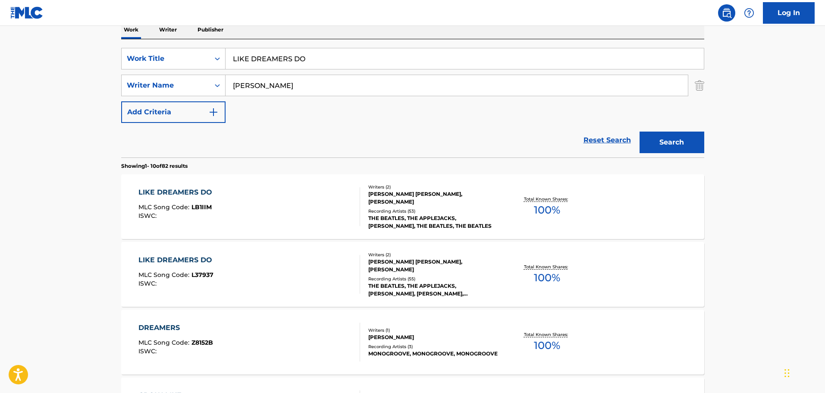
click at [237, 195] on div "LIKE DREAMERS DO MLC Song Code : LB1IIM ISWC :" at bounding box center [250, 206] width 222 height 39
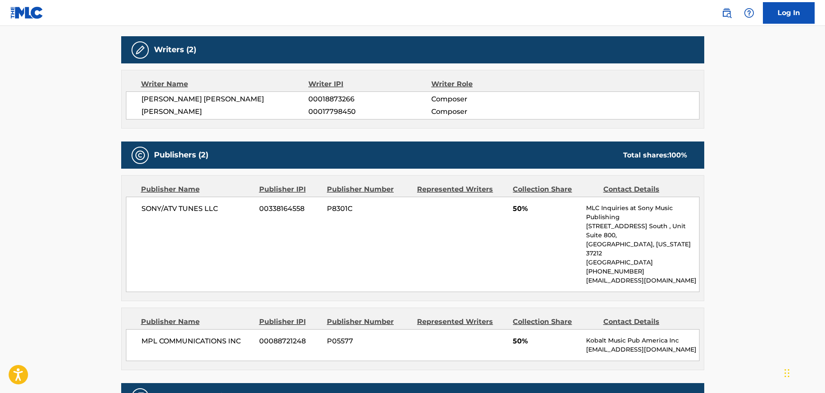
scroll to position [129, 0]
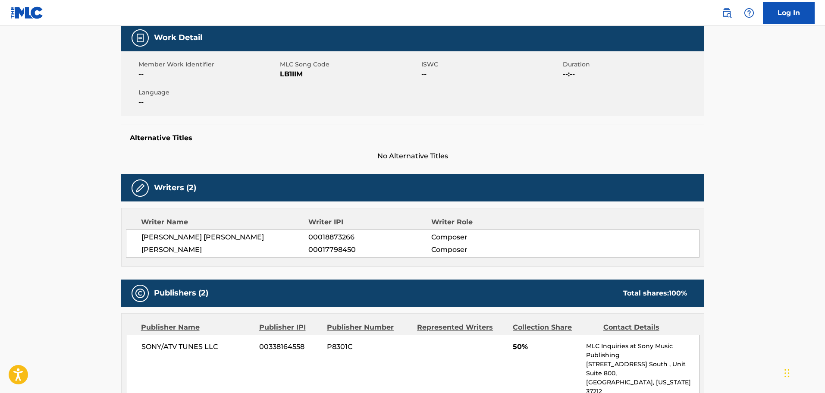
click at [289, 76] on span "LB1IIM" at bounding box center [349, 74] width 139 height 10
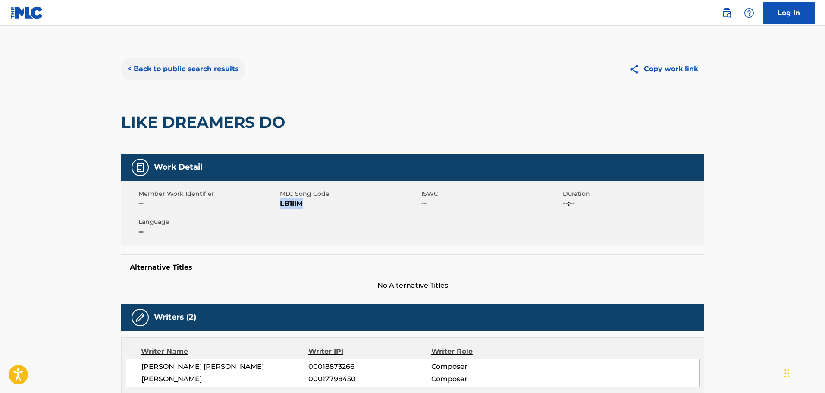
click at [144, 72] on button "< Back to public search results" at bounding box center [183, 69] width 124 height 22
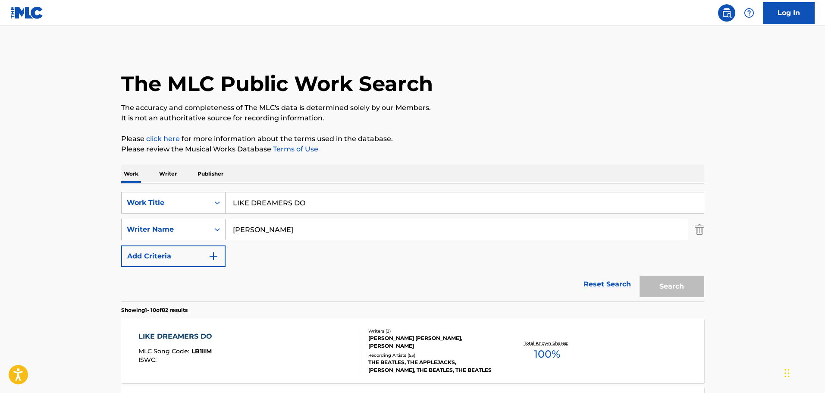
scroll to position [144, 0]
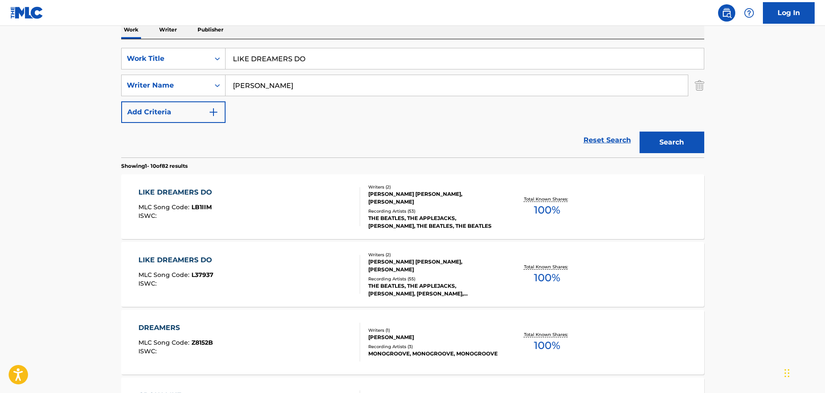
drag, startPoint x: 321, startPoint y: 62, endPoint x: 109, endPoint y: 48, distance: 212.3
click at [109, 48] on main "The MLC Public Work Search The accuracy and completeness of The MLC's data is d…" at bounding box center [412, 390] width 825 height 1016
paste input "TIP OF MY TONGUE"
type input "TIP OF MY TONGUE"
click at [663, 132] on button "Search" at bounding box center [672, 143] width 65 height 22
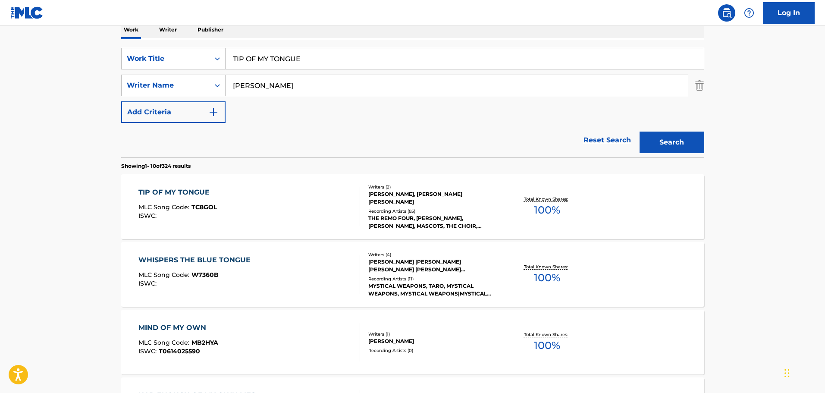
click at [275, 199] on div "TIP OF MY TONGUE MLC Song Code : TC8GOL ISWC :" at bounding box center [250, 206] width 222 height 39
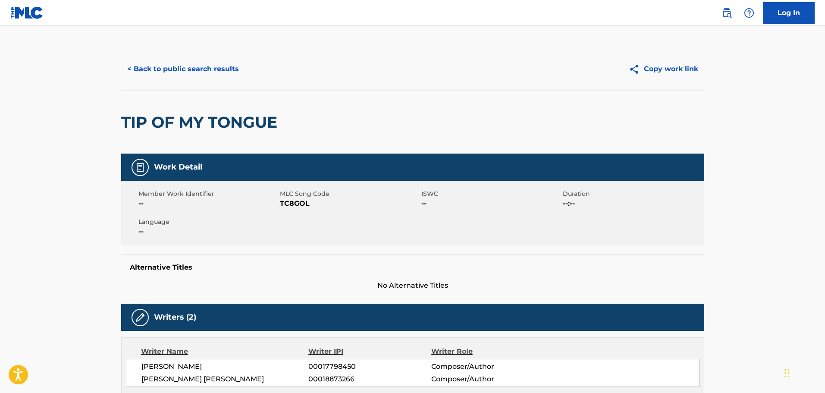
click at [297, 212] on div "Member Work Identifier -- MLC Song Code TC8GOL ISWC -- Duration --:-- Language …" at bounding box center [412, 213] width 583 height 65
click at [297, 207] on span "TC8GOL" at bounding box center [349, 203] width 139 height 10
click at [297, 206] on span "TC8GOL" at bounding box center [349, 203] width 139 height 10
click at [157, 70] on button "< Back to public search results" at bounding box center [183, 69] width 124 height 22
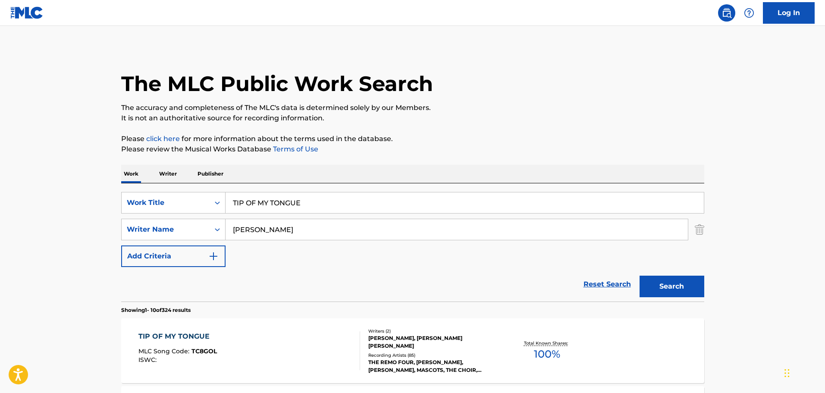
scroll to position [144, 0]
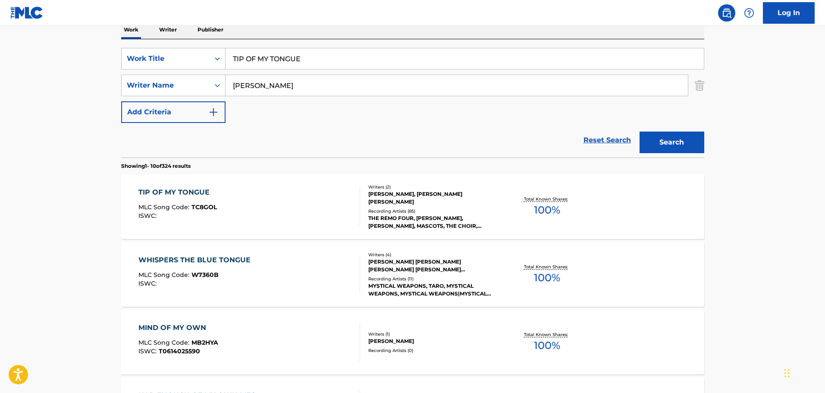
drag, startPoint x: 313, startPoint y: 61, endPoint x: 62, endPoint y: 42, distance: 251.8
click at [79, 41] on main "The MLC Public Work Search The accuracy and completeness of The MLC's data is d…" at bounding box center [412, 390] width 825 height 1016
paste input "I'M SO TIRED"
type input "I'M SO TIRED"
click at [698, 144] on button "Search" at bounding box center [672, 143] width 65 height 22
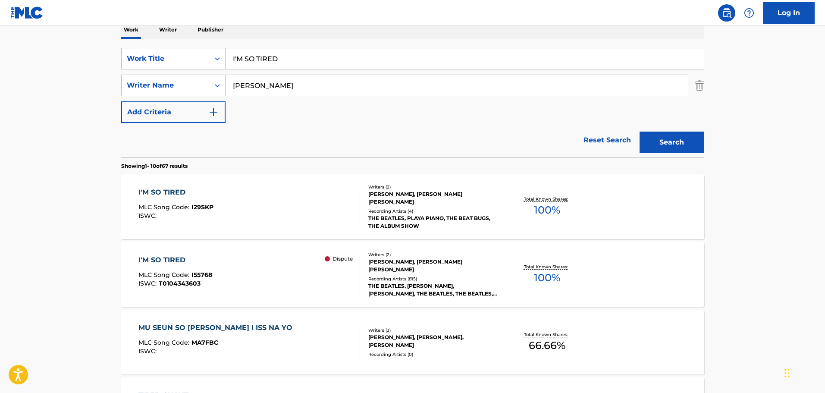
click at [271, 218] on div "I'M SO TIRED MLC Song Code : I29SKP ISWC :" at bounding box center [250, 206] width 222 height 39
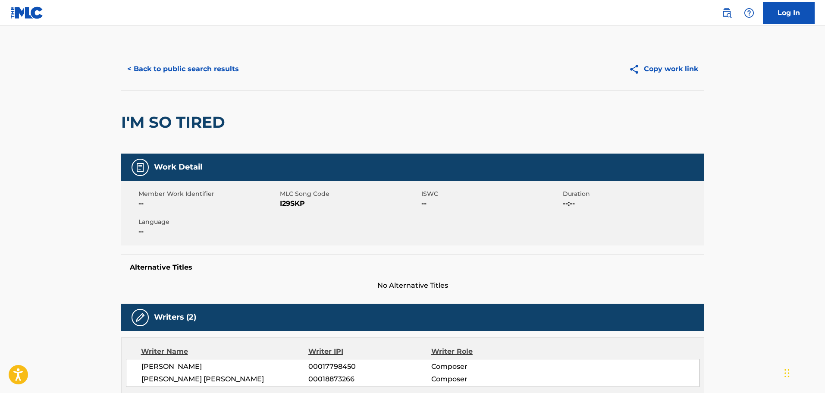
click at [288, 202] on span "I29SKP" at bounding box center [349, 203] width 139 height 10
click at [173, 69] on button "< Back to public search results" at bounding box center [183, 69] width 124 height 22
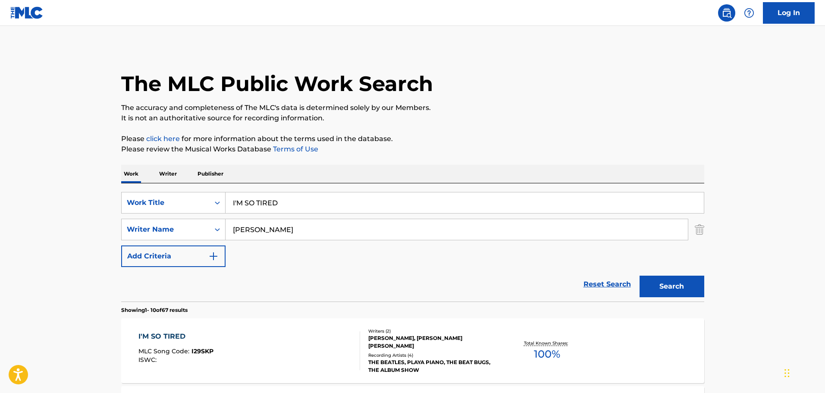
scroll to position [144, 0]
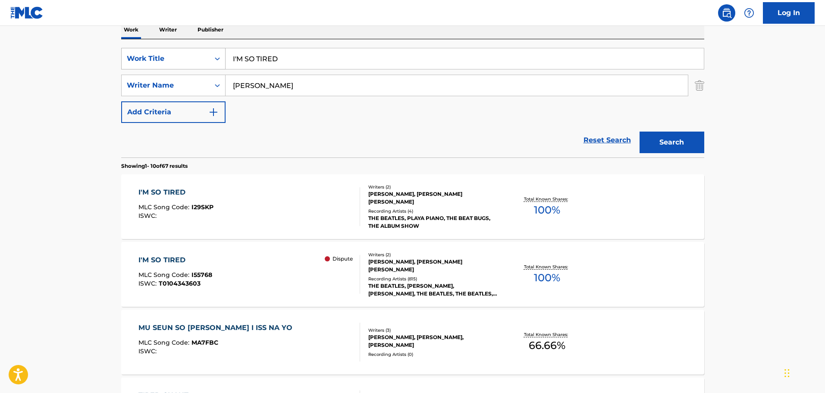
drag, startPoint x: 312, startPoint y: 54, endPoint x: 167, endPoint y: 58, distance: 145.0
click at [14, 47] on main "The MLC Public Work Search The accuracy and completeness of The MLC's data is d…" at bounding box center [412, 390] width 825 height 1016
paste input "VE GOT A FEELING"
type input "I'VE GOT A FEELING"
click at [674, 130] on div "Search" at bounding box center [670, 140] width 69 height 35
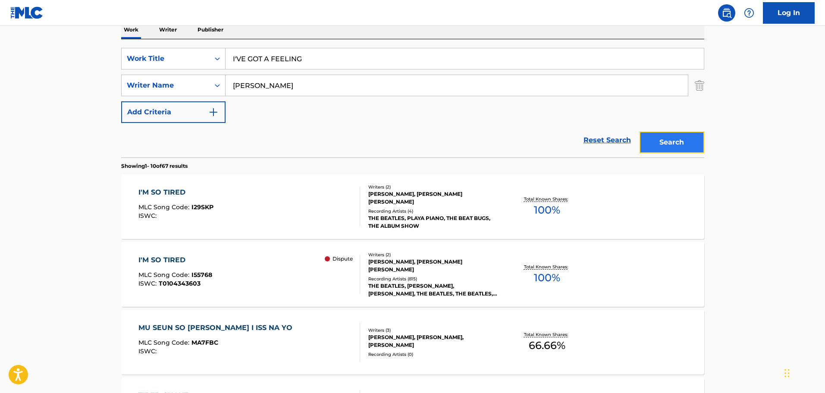
click at [673, 135] on button "Search" at bounding box center [672, 143] width 65 height 22
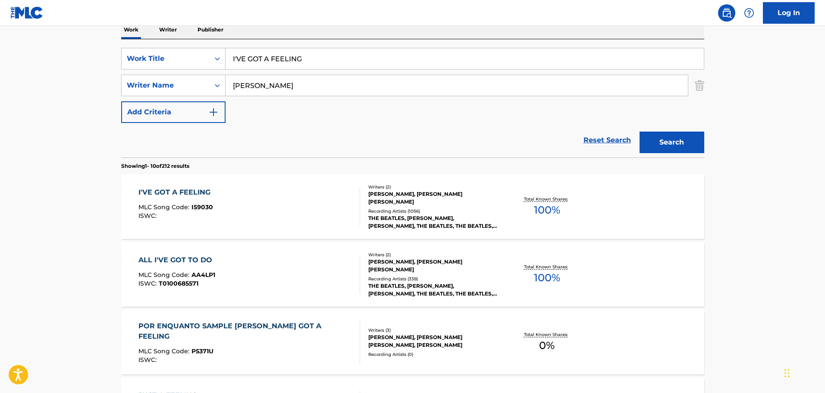
click at [267, 198] on div "I'VE GOT A FEELING MLC Song Code : I59030 ISWC :" at bounding box center [250, 206] width 222 height 39
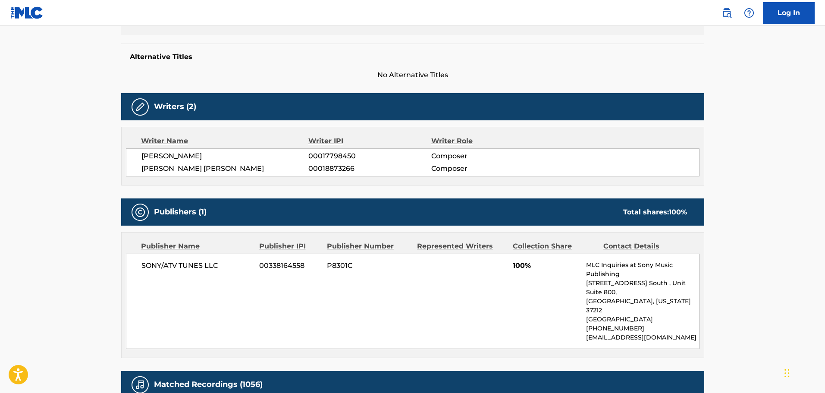
scroll to position [86, 0]
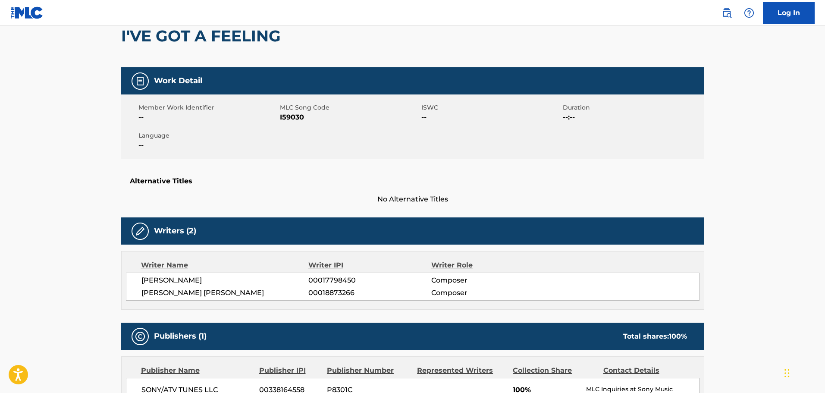
click at [293, 118] on span "I59030" at bounding box center [349, 117] width 139 height 10
click at [246, 175] on div "Alternative Titles No Alternative Titles" at bounding box center [412, 186] width 583 height 37
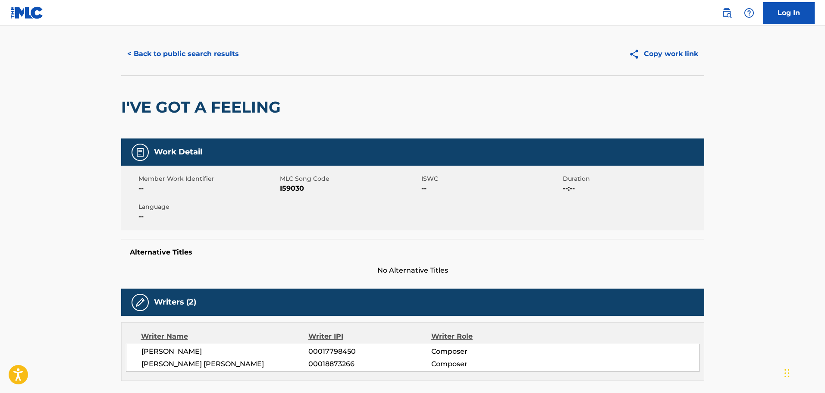
scroll to position [0, 0]
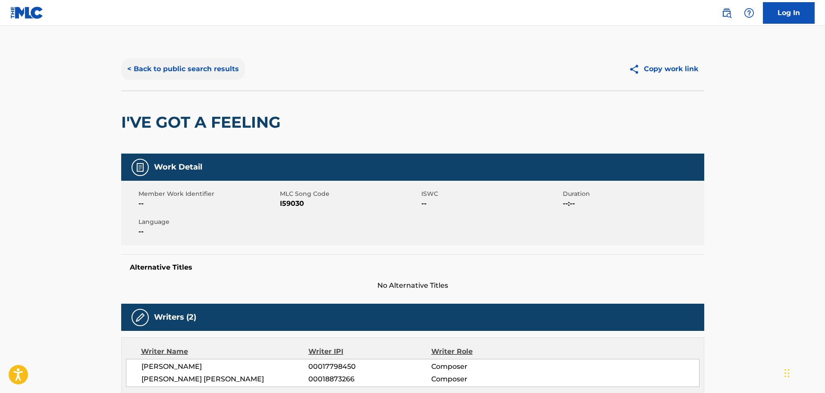
click at [201, 60] on button "< Back to public search results" at bounding box center [183, 69] width 124 height 22
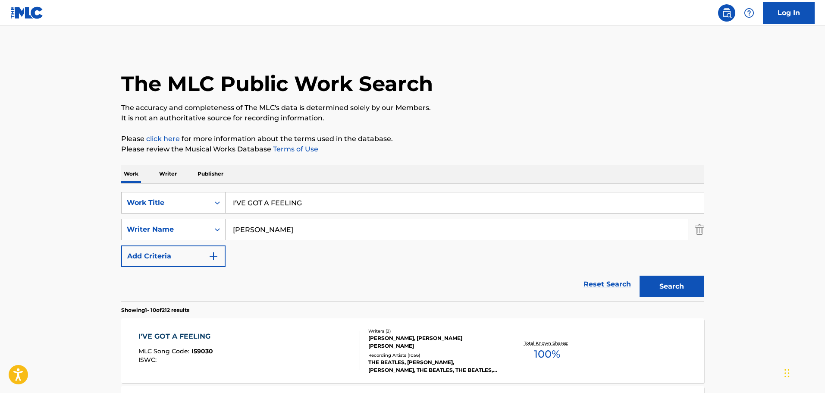
scroll to position [144, 0]
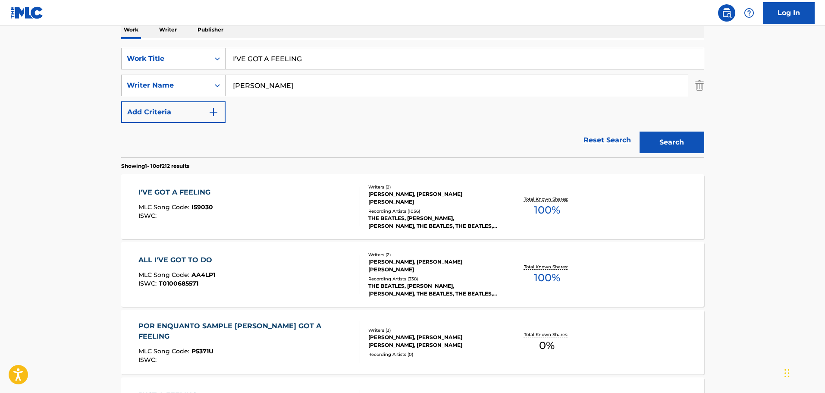
drag, startPoint x: 325, startPoint y: 60, endPoint x: 91, endPoint y: 56, distance: 233.5
click at [37, 46] on main "The MLC Public Work Search The accuracy and completeness of The MLC's data is d…" at bounding box center [412, 390] width 825 height 1016
paste input "OH WOMAN OH WHY"
type input "OH WOMAN OH WHY"
click at [678, 141] on button "Search" at bounding box center [672, 143] width 65 height 22
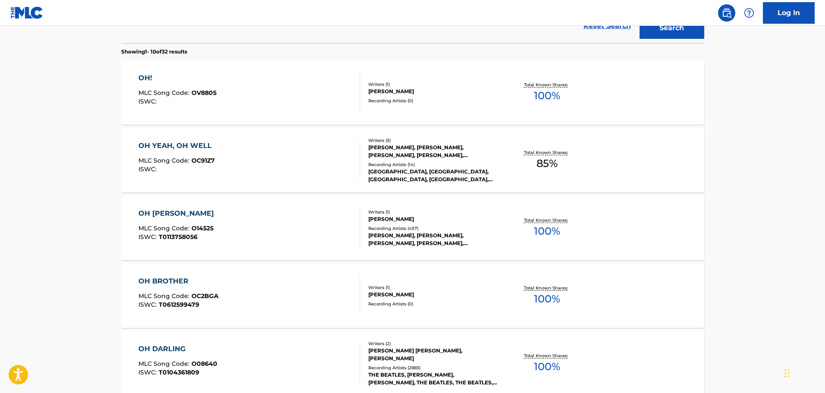
scroll to position [345, 0]
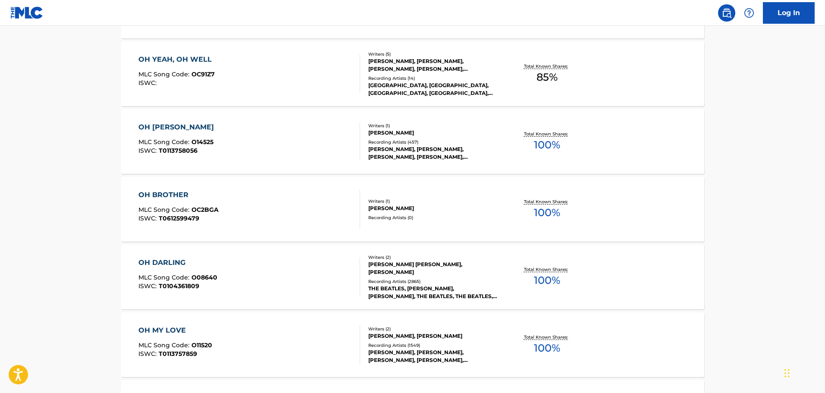
click at [64, 133] on main "The MLC Public Work Search The accuracy and completeness of The MLC's data is d…" at bounding box center [412, 189] width 825 height 1016
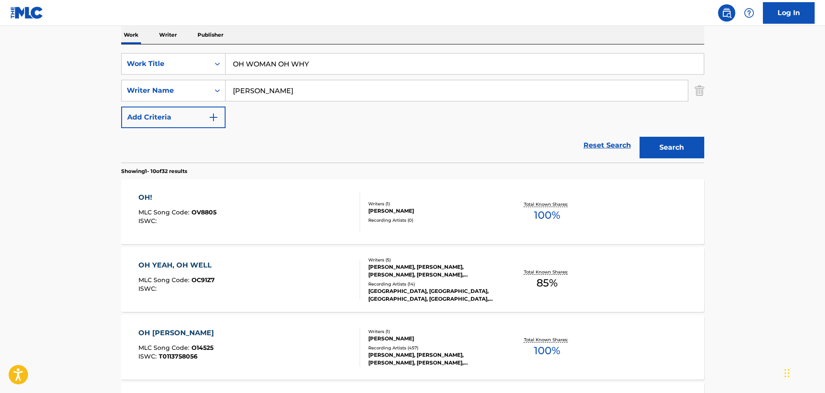
scroll to position [129, 0]
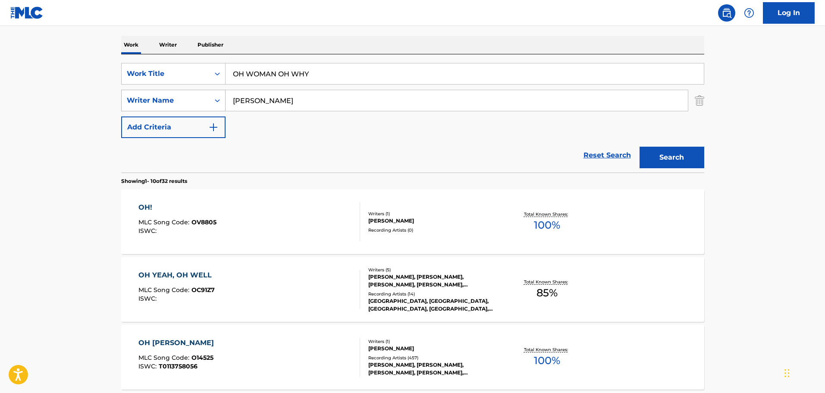
drag, startPoint x: 301, startPoint y: 107, endPoint x: 198, endPoint y: 100, distance: 102.9
click at [126, 92] on div "SearchWithCriteriad8425dbf-7328-4c63-a8d4-d81e9b360529 Writer Name [PERSON_NAME]" at bounding box center [412, 101] width 583 height 22
paste input "[PERSON_NAME]"
type input "[PERSON_NAME]"
click at [687, 154] on button "Search" at bounding box center [672, 158] width 65 height 22
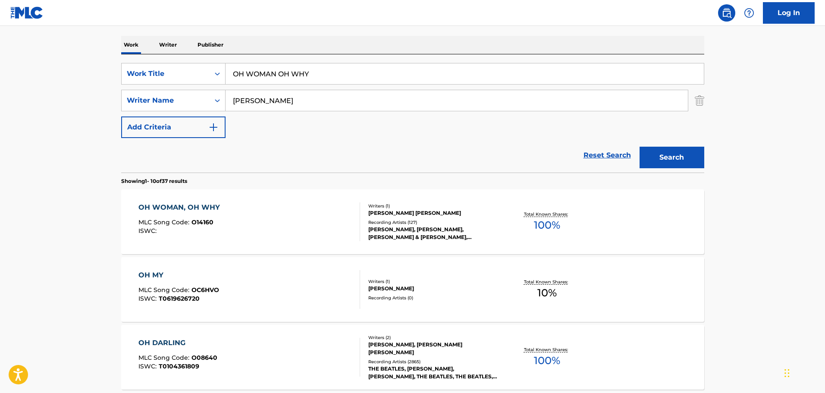
click at [276, 228] on div "OH WOMAN, OH WHY MLC Song Code : O14160 ISWC :" at bounding box center [250, 221] width 222 height 39
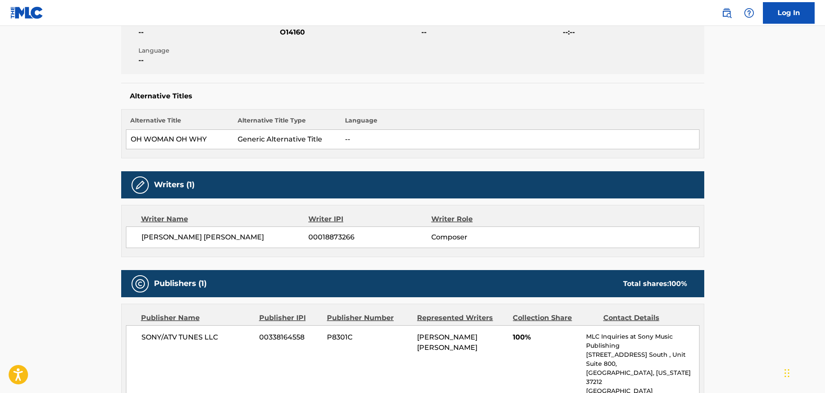
scroll to position [129, 0]
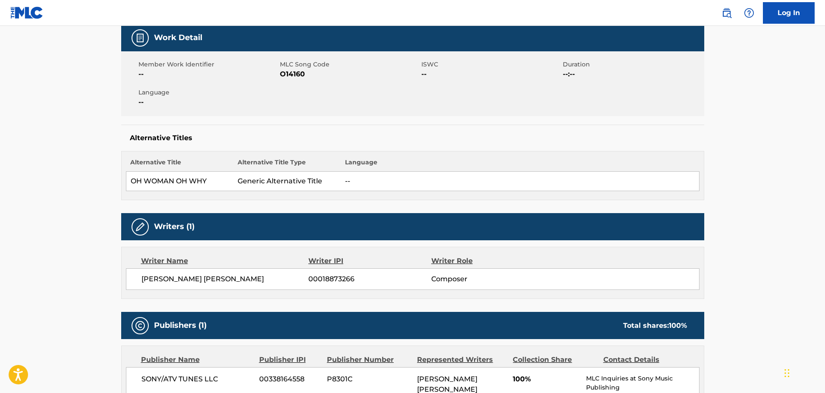
click at [300, 71] on span "O14160" at bounding box center [349, 74] width 139 height 10
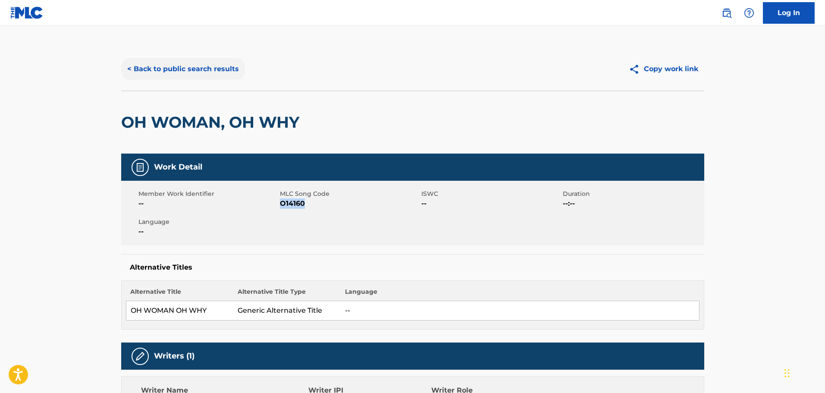
click at [176, 79] on button "< Back to public search results" at bounding box center [183, 69] width 124 height 22
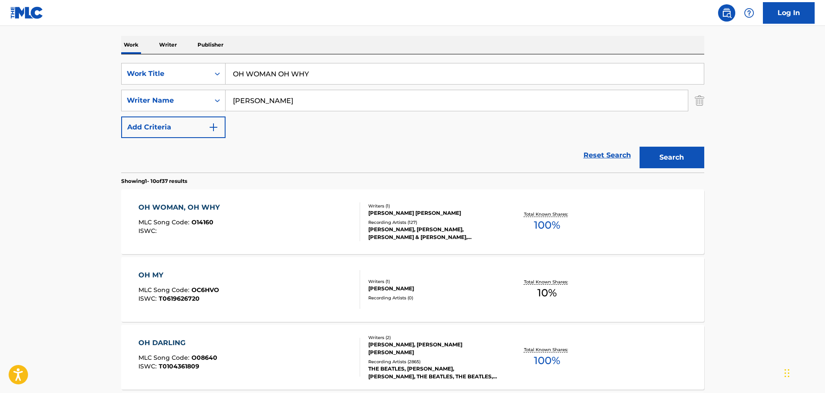
drag, startPoint x: 195, startPoint y: 60, endPoint x: -4, endPoint y: 56, distance: 199.4
click at [0, 56] on html "Accessibility Screen-Reader Guide, Feedback, and Issue Reporting | New window 0…" at bounding box center [412, 67] width 825 height 393
paste input "WHEN I GET HOME"
type input "WHEN I GET HOME"
click at [660, 160] on button "Search" at bounding box center [672, 158] width 65 height 22
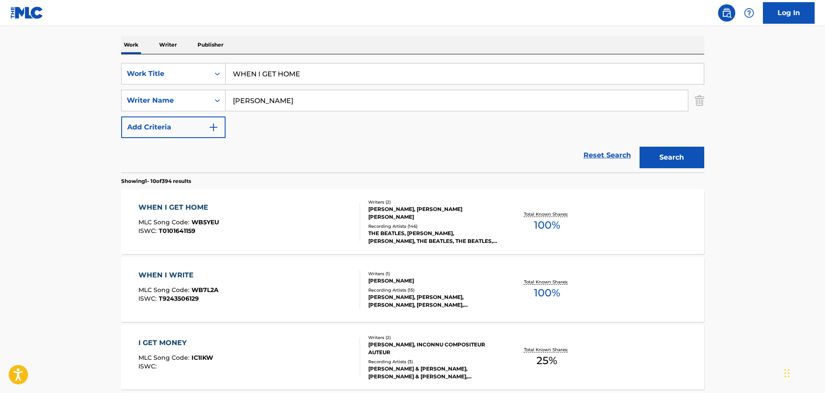
click at [289, 224] on div "WHEN I GET HOME MLC Song Code : WB5YEU ISWC : T0101641159" at bounding box center [250, 221] width 222 height 39
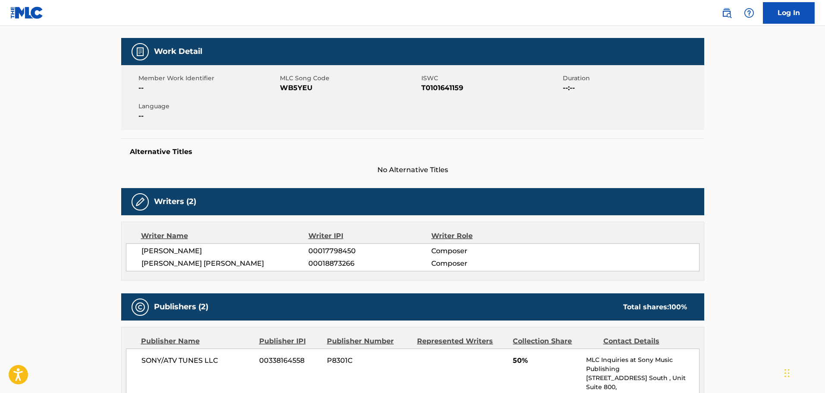
scroll to position [43, 0]
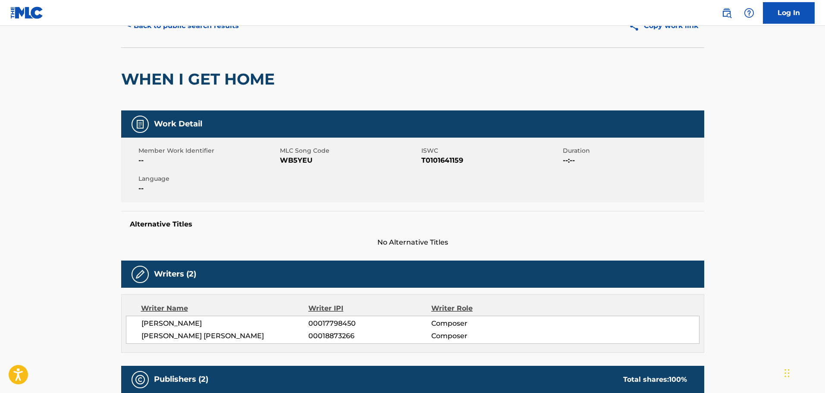
click at [300, 162] on span "WB5YEU" at bounding box center [349, 160] width 139 height 10
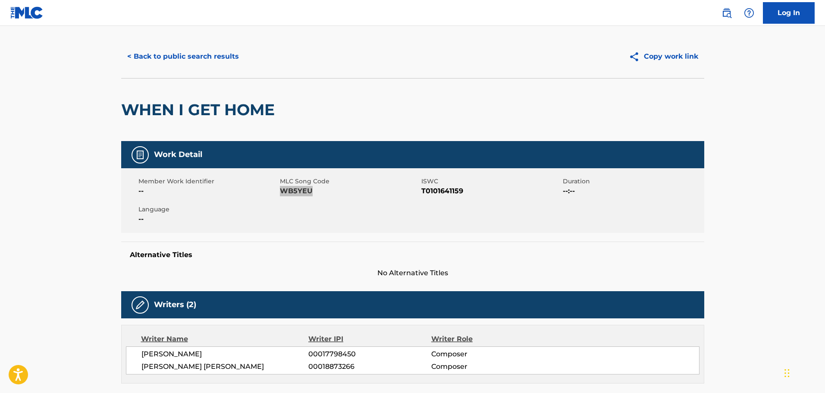
scroll to position [0, 0]
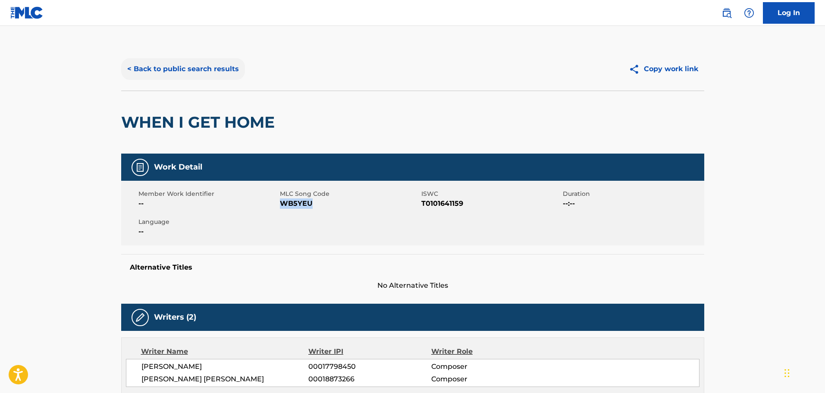
click at [194, 61] on button "< Back to public search results" at bounding box center [183, 69] width 124 height 22
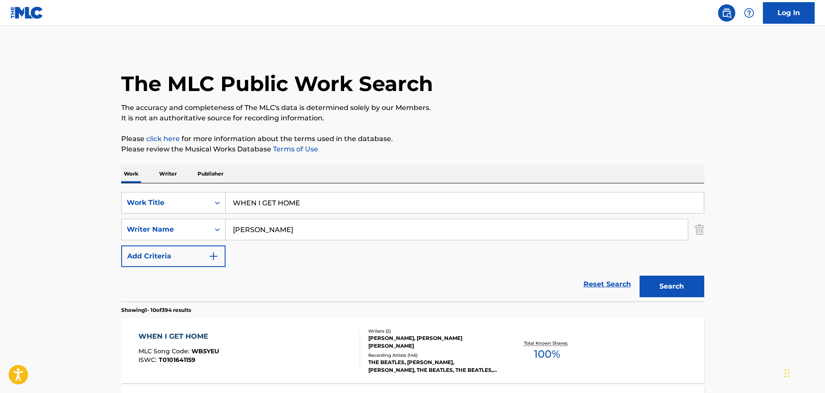
scroll to position [129, 0]
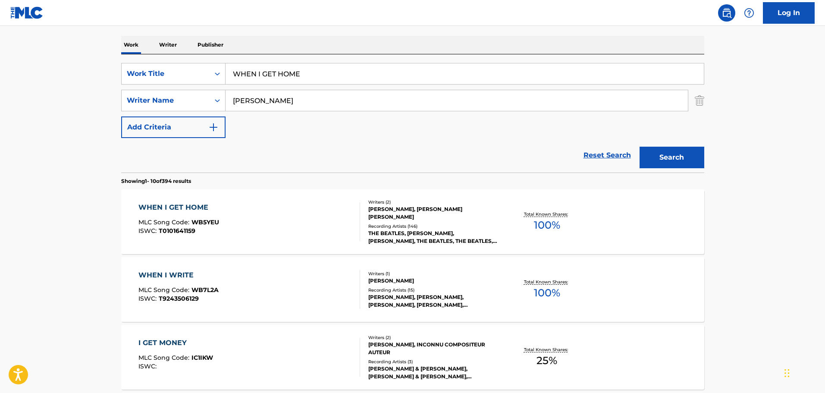
drag, startPoint x: 321, startPoint y: 75, endPoint x: 129, endPoint y: 54, distance: 193.1
paste input "BLACKBIRD"
click at [676, 151] on button "Search" at bounding box center [672, 158] width 65 height 22
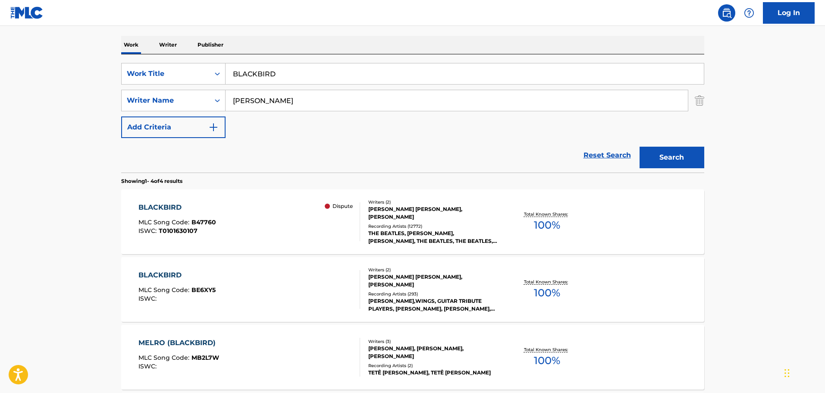
drag, startPoint x: 326, startPoint y: 63, endPoint x: 319, endPoint y: 68, distance: 8.6
click at [326, 63] on div "BLACKBIRD" at bounding box center [465, 74] width 479 height 22
drag, startPoint x: 308, startPoint y: 72, endPoint x: 100, endPoint y: 51, distance: 209.0
click at [107, 52] on main "The MLC Public Work Search The accuracy and completeness of The MLC's data is d…" at bounding box center [412, 199] width 825 height 605
paste input "I SAW HER STANDING THERE"
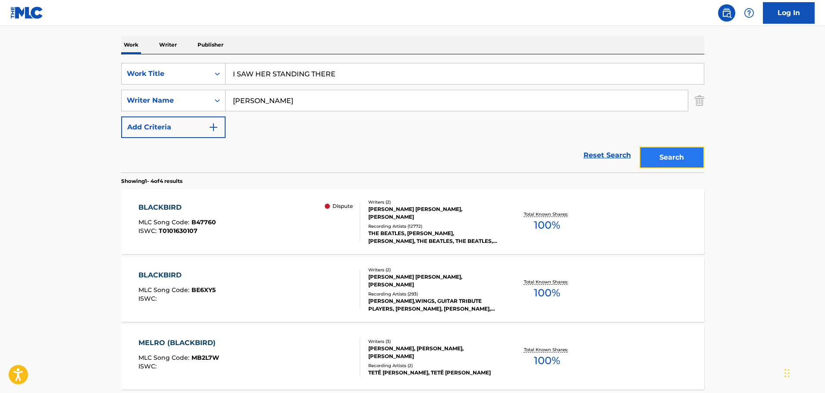
click at [675, 151] on button "Search" at bounding box center [672, 158] width 65 height 22
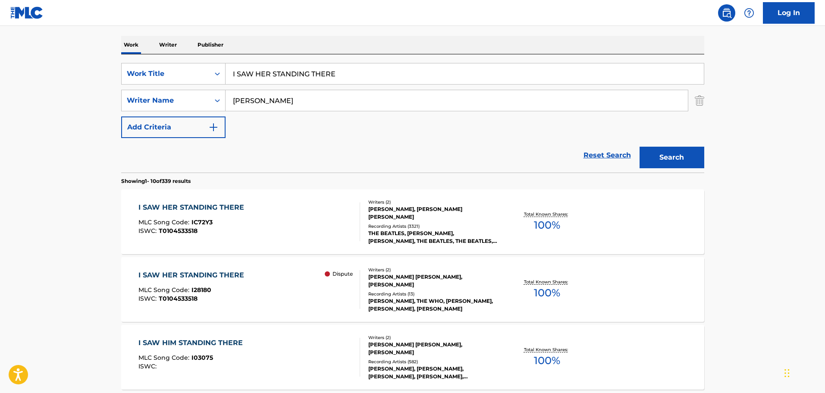
drag, startPoint x: 371, startPoint y: 79, endPoint x: 112, endPoint y: 47, distance: 260.5
paste input "CAN'T BUY ME LOV"
click at [687, 163] on button "Search" at bounding box center [672, 158] width 65 height 22
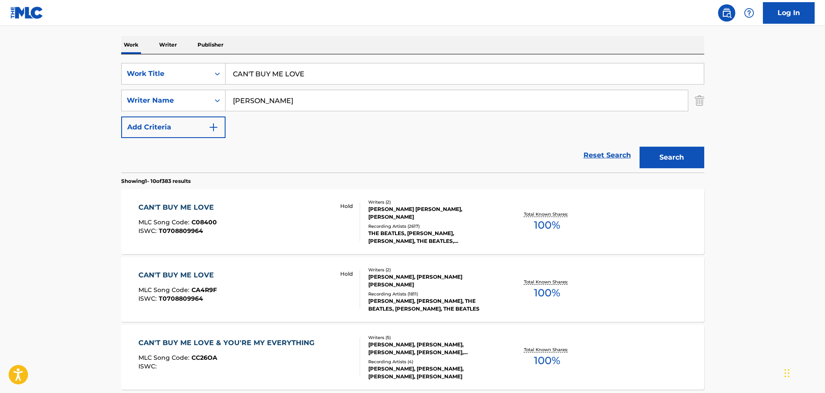
drag, startPoint x: 342, startPoint y: 73, endPoint x: 382, endPoint y: 118, distance: 60.2
paste input "YOU NEVER GIVE ME YOUR MONEY"
click at [686, 157] on button "Search" at bounding box center [672, 158] width 65 height 22
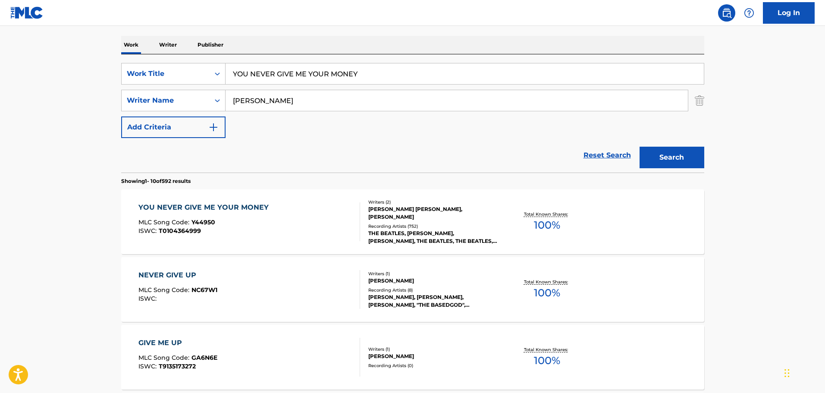
drag, startPoint x: 348, startPoint y: 79, endPoint x: 384, endPoint y: 76, distance: 35.9
click at [349, 79] on input "YOU NEVER GIVE ME YOUR MONEY" at bounding box center [465, 73] width 479 height 21
drag, startPoint x: 379, startPoint y: 73, endPoint x: -60, endPoint y: 56, distance: 439.6
click at [0, 56] on html "Accessibility Screen-Reader Guide, Feedback, and Issue Reporting | New window 0…" at bounding box center [412, 67] width 825 height 393
paste input "I FEEL FINE"
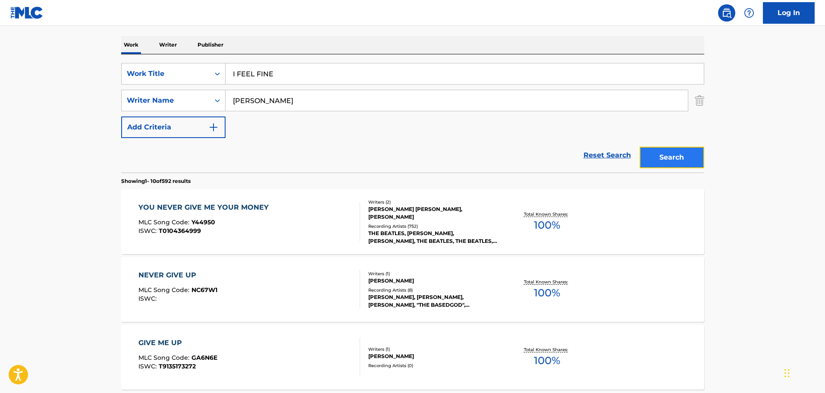
click at [657, 156] on button "Search" at bounding box center [672, 158] width 65 height 22
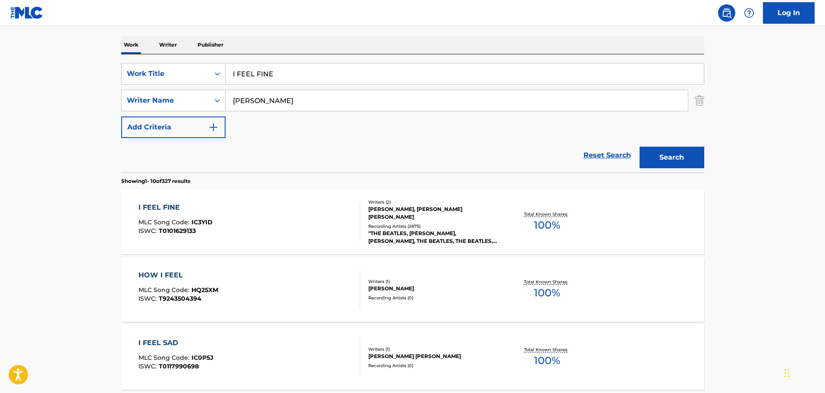
drag, startPoint x: 382, startPoint y: 46, endPoint x: 347, endPoint y: 72, distance: 43.5
click at [380, 48] on div "Work Writer Publisher" at bounding box center [412, 45] width 583 height 18
drag, startPoint x: 335, startPoint y: 73, endPoint x: 28, endPoint y: 51, distance: 308.4
paste input "WILL"
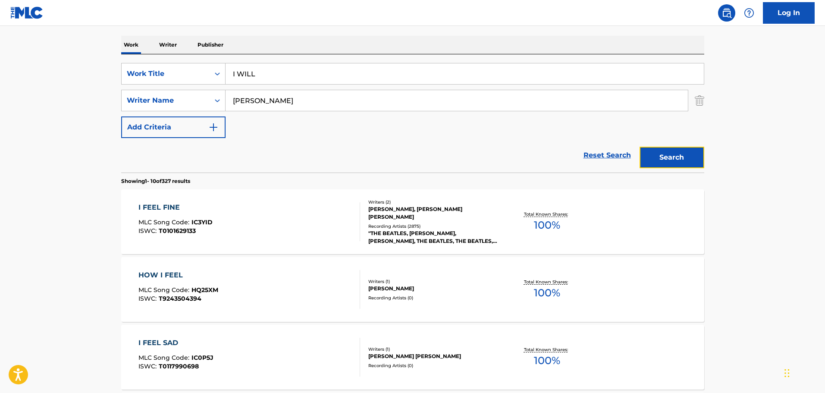
click at [674, 148] on button "Search" at bounding box center [672, 158] width 65 height 22
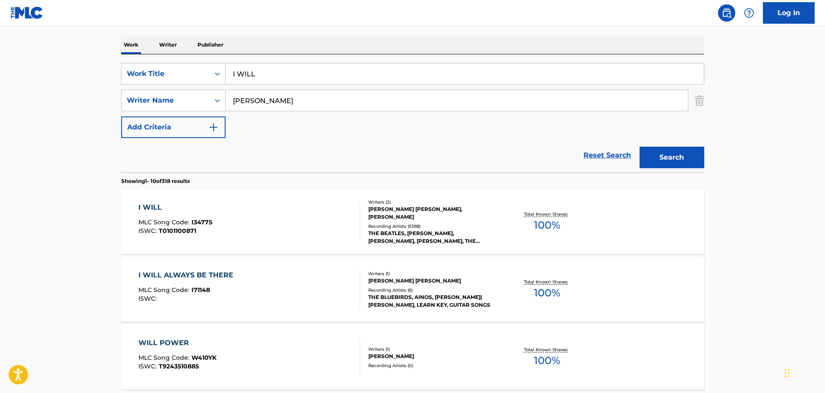
drag, startPoint x: 277, startPoint y: 80, endPoint x: 288, endPoint y: 78, distance: 11.4
click at [277, 80] on input "I WILL" at bounding box center [465, 73] width 479 height 21
drag, startPoint x: 132, startPoint y: 62, endPoint x: 39, endPoint y: 62, distance: 93.2
paste input "[PERSON_NAME] IN THE SKY WITH DIAMONDS"
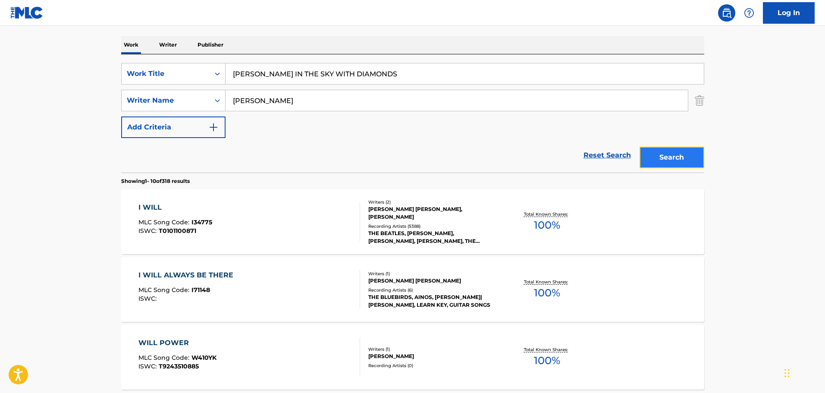
click at [659, 156] on button "Search" at bounding box center [672, 158] width 65 height 22
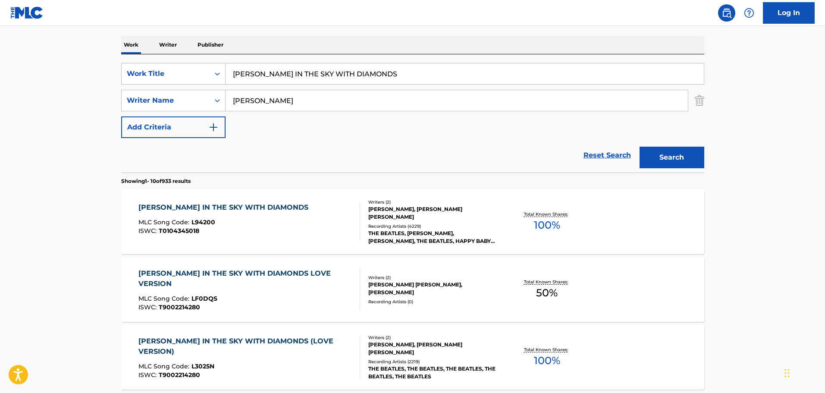
drag, startPoint x: 347, startPoint y: 73, endPoint x: 375, endPoint y: 74, distance: 27.6
click at [347, 73] on input "[PERSON_NAME] IN THE SKY WITH DIAMONDS" at bounding box center [465, 73] width 479 height 21
drag, startPoint x: 330, startPoint y: 69, endPoint x: 38, endPoint y: 65, distance: 292.6
paste input "REVOLUTION"
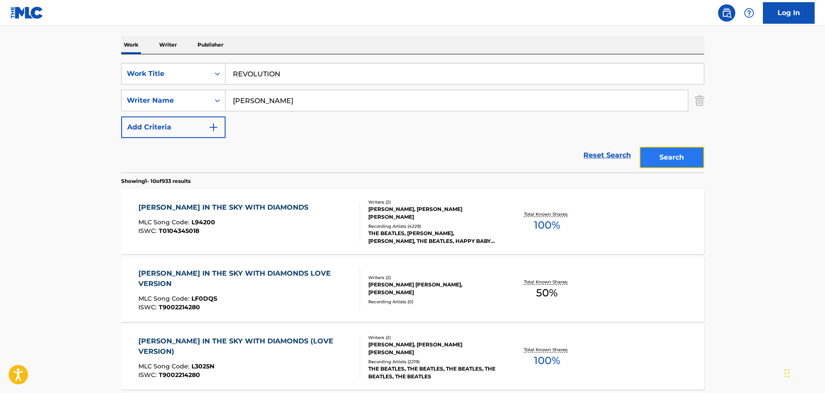
click at [673, 155] on button "Search" at bounding box center [672, 158] width 65 height 22
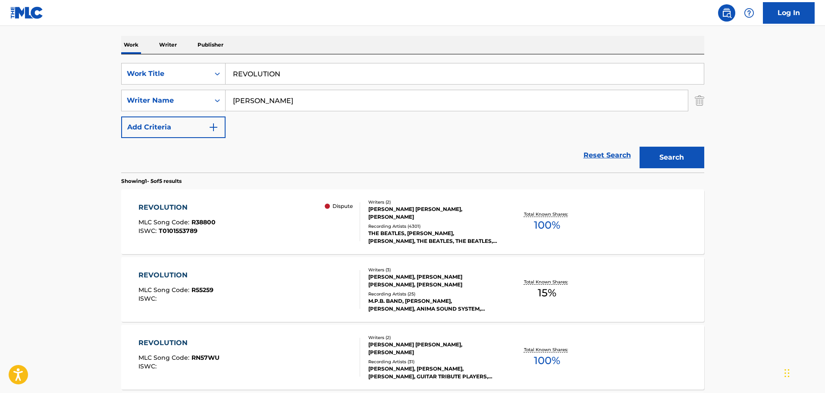
drag, startPoint x: 309, startPoint y: 82, endPoint x: 302, endPoint y: 74, distance: 11.0
click at [308, 79] on input "REVOLUTION" at bounding box center [465, 73] width 479 height 21
drag, startPoint x: 302, startPoint y: 72, endPoint x: 101, endPoint y: 69, distance: 200.2
click at [103, 69] on main "The MLC Public Work Search The accuracy and completeness of The MLC's data is d…" at bounding box center [412, 233] width 825 height 673
paste input "TODO LO QUE SUBE BAJA"
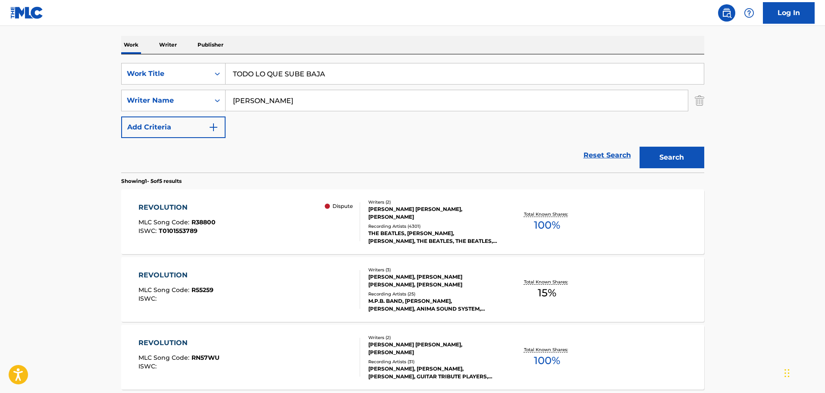
type input "TODO LO QUE SUBE BAJA"
drag, startPoint x: 347, startPoint y: 113, endPoint x: 295, endPoint y: 107, distance: 52.2
click at [296, 109] on div "SearchWithCriteria1cf6290a-1c8e-4dba-9092-85a11a37121d Work Title TODO LO QUE S…" at bounding box center [412, 100] width 583 height 75
drag, startPoint x: 295, startPoint y: 103, endPoint x: 128, endPoint y: 85, distance: 168.4
click at [130, 85] on div "SearchWithCriteria1cf6290a-1c8e-4dba-9092-85a11a37121d Work Title TODO LO QUE S…" at bounding box center [412, 100] width 583 height 75
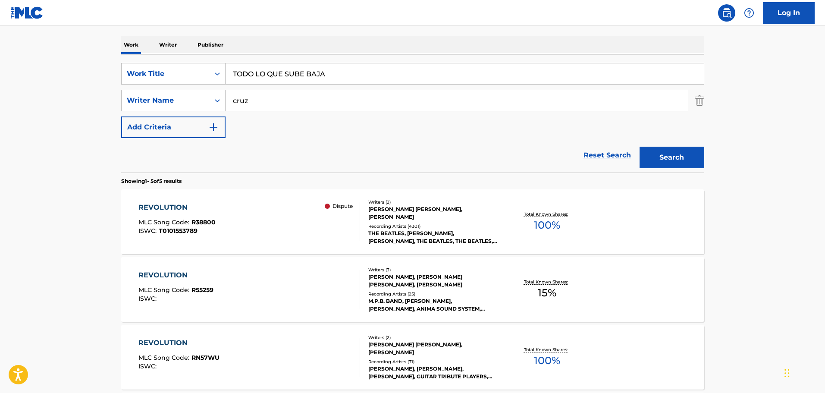
type input "cruz"
click at [640, 147] on button "Search" at bounding box center [672, 158] width 65 height 22
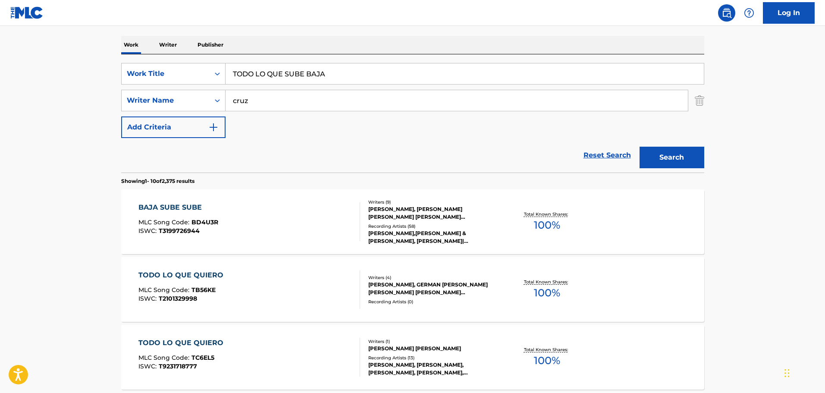
click at [375, 76] on input "TODO LO QUE SUBE BAJA" at bounding box center [465, 73] width 479 height 21
drag, startPoint x: 371, startPoint y: 76, endPoint x: 141, endPoint y: 53, distance: 231.5
paste input "HIS TIME'S FOR REAL"
type input "THIS TIME'S FOR REAL"
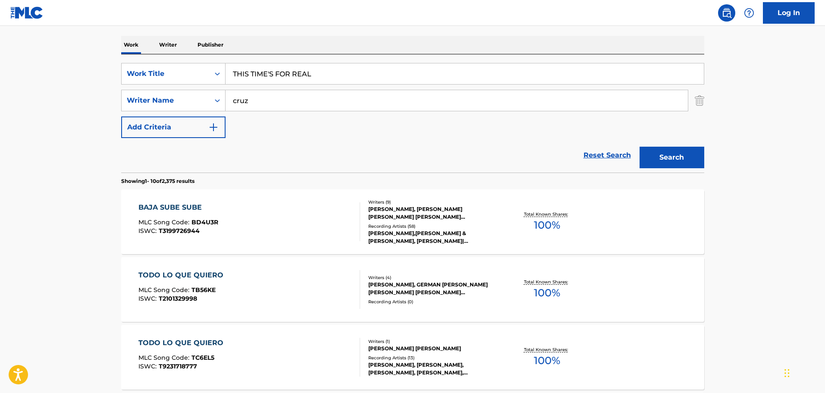
click at [272, 98] on input "cruz" at bounding box center [457, 100] width 463 height 21
drag, startPoint x: 258, startPoint y: 97, endPoint x: 167, endPoint y: 91, distance: 90.8
click at [169, 91] on div "SearchWithCriteriad8425dbf-7328-4c63-a8d4-d81e9b360529 Writer Name [PERSON_NAME]" at bounding box center [412, 101] width 583 height 22
type input "[PERSON_NAME]"
click at [640, 147] on button "Search" at bounding box center [672, 158] width 65 height 22
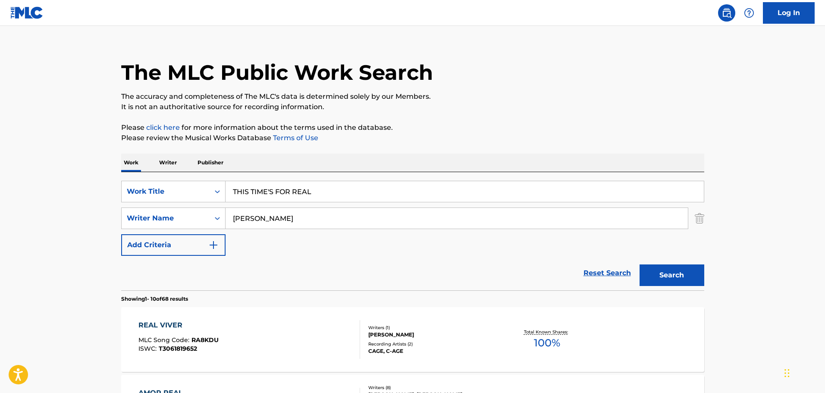
scroll to position [0, 0]
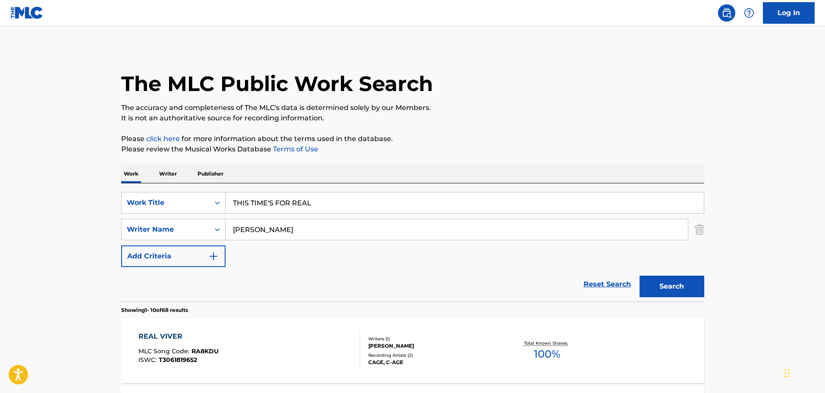
click at [164, 192] on div "SearchWithCriteria1cf6290a-1c8e-4dba-9092-85a11a37121d Work Title THIS TIME'S F…" at bounding box center [412, 242] width 583 height 118
click at [183, 199] on div "Work Title" at bounding box center [166, 203] width 78 height 10
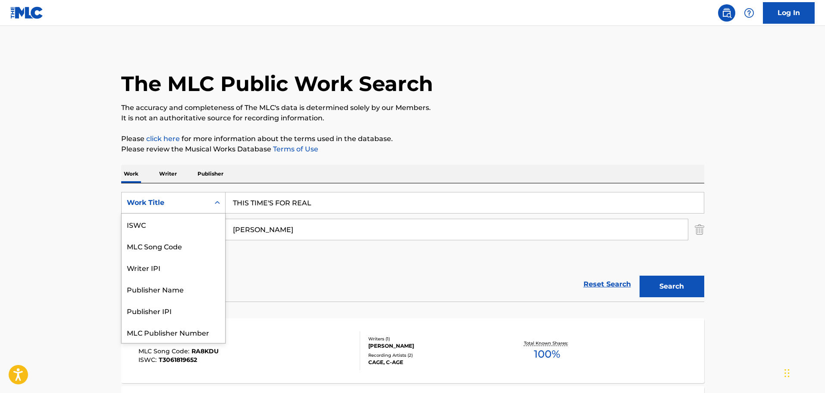
scroll to position [22, 0]
click at [172, 220] on div "MLC Song Code" at bounding box center [174, 225] width 104 height 22
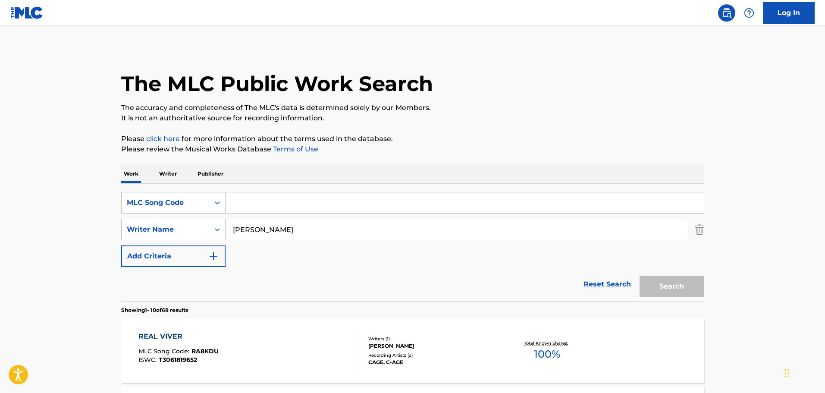
drag, startPoint x: 318, startPoint y: 206, endPoint x: 313, endPoint y: 206, distance: 4.7
click at [315, 206] on input "Search Form" at bounding box center [465, 202] width 479 height 21
paste input "DS7B9F"
type input "DS7B9F"
click at [240, 234] on input "[PERSON_NAME]" at bounding box center [457, 229] width 463 height 21
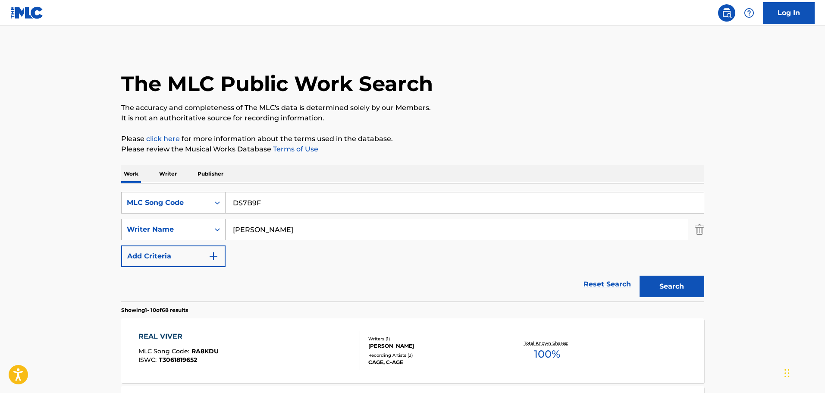
drag, startPoint x: 307, startPoint y: 233, endPoint x: 205, endPoint y: 222, distance: 102.4
click at [205, 222] on div "SearchWithCriteriad8425dbf-7328-4c63-a8d4-d81e9b360529 Writer Name [PERSON_NAME]" at bounding box center [412, 230] width 583 height 22
click at [640, 276] on button "Search" at bounding box center [672, 287] width 65 height 22
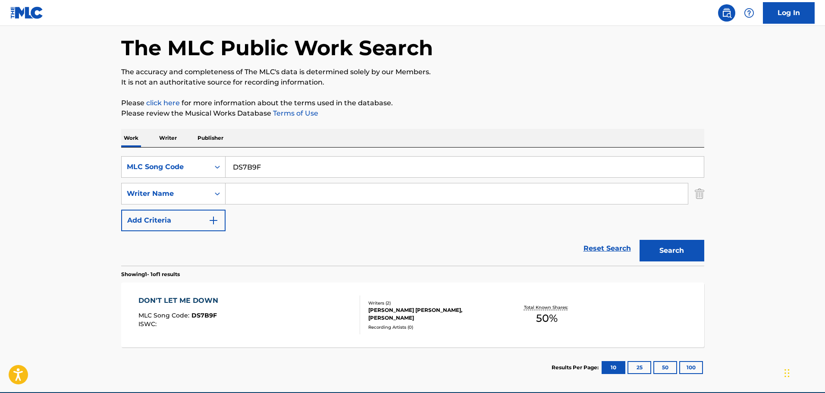
scroll to position [76, 0]
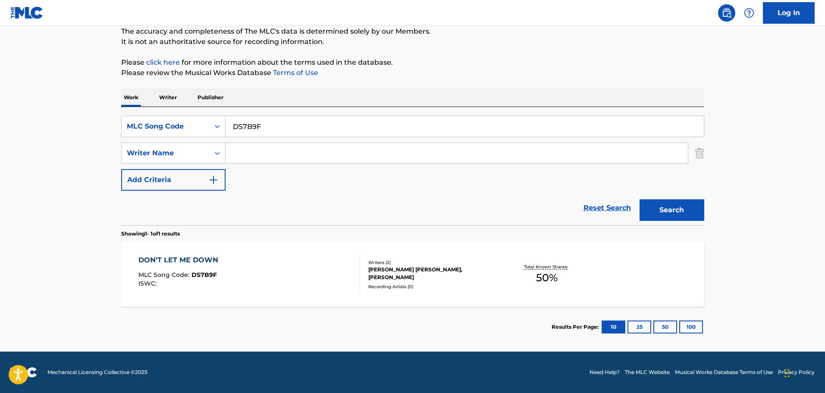
click at [260, 269] on div "DON'T LET ME DOWN MLC Song Code : DS7B9F ISWC :" at bounding box center [250, 274] width 222 height 39
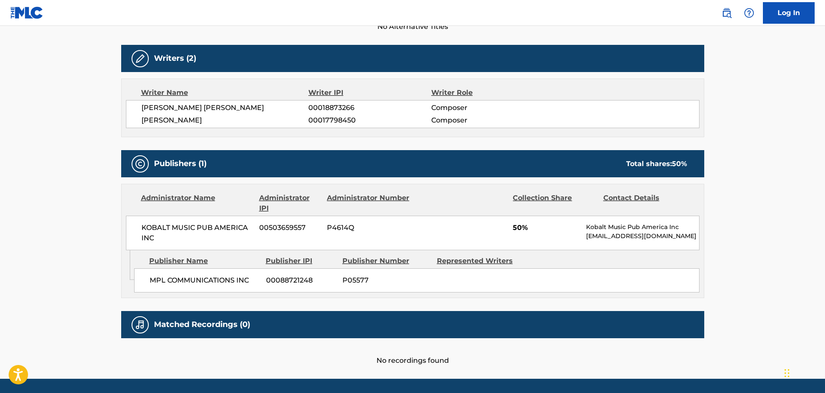
scroll to position [86, 0]
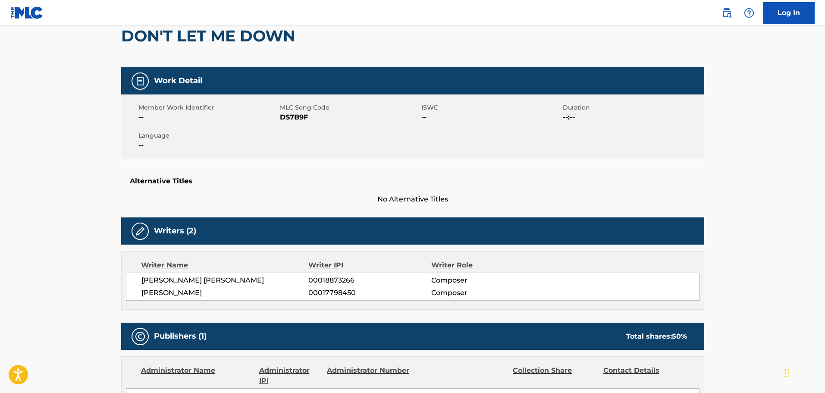
click at [288, 113] on span "DS7B9F" at bounding box center [349, 117] width 139 height 10
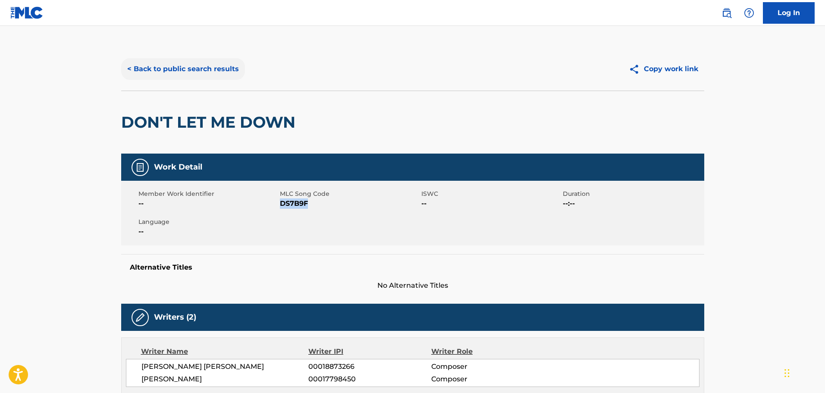
click at [148, 59] on button "< Back to public search results" at bounding box center [183, 69] width 124 height 22
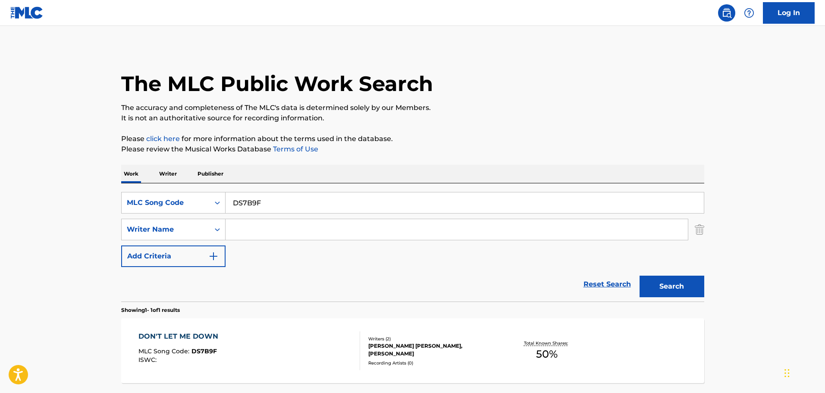
scroll to position [27, 0]
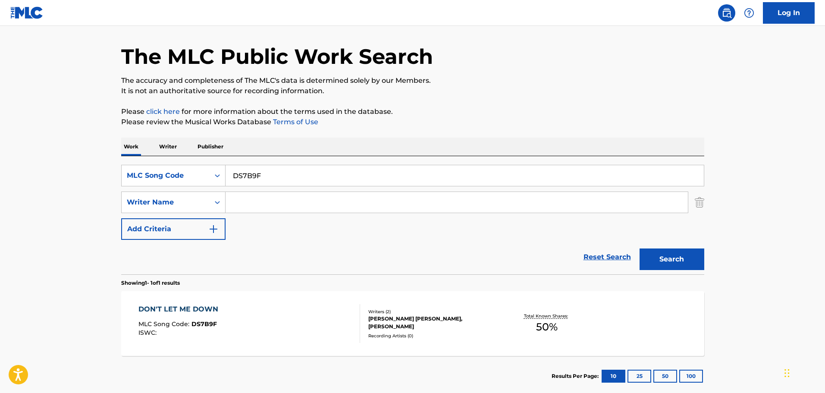
click at [292, 189] on div "SearchWithCriteria88aa90cf-2434-4356-aeba-cf2416a8b9b5 MLC Song Code DS7B9F Sea…" at bounding box center [412, 202] width 583 height 75
drag, startPoint x: 297, startPoint y: 175, endPoint x: 104, endPoint y: 157, distance: 193.2
click at [123, 159] on div "SearchWithCriteria88aa90cf-2434-4356-aeba-cf2416a8b9b5 MLC Song Code DS7B9F Sea…" at bounding box center [412, 215] width 583 height 118
paste input "ONE OF THESE DAYS"
type input "ONE OF THESE DAYS"
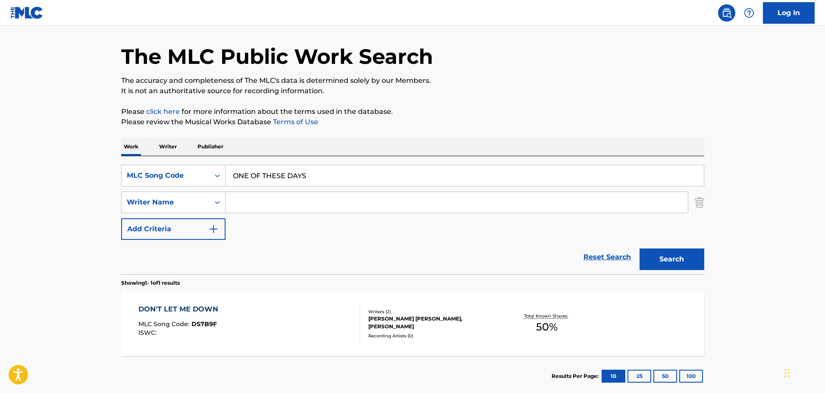
click at [250, 198] on input "Search Form" at bounding box center [457, 202] width 463 height 21
click at [191, 169] on div "MLC Song Code" at bounding box center [166, 175] width 88 height 16
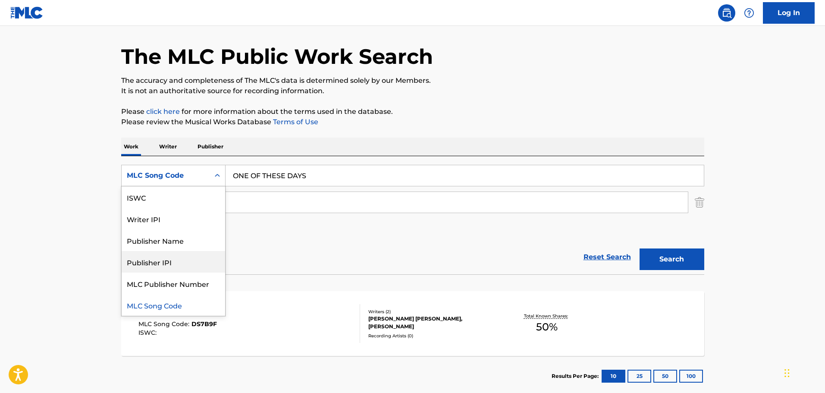
scroll to position [0, 0]
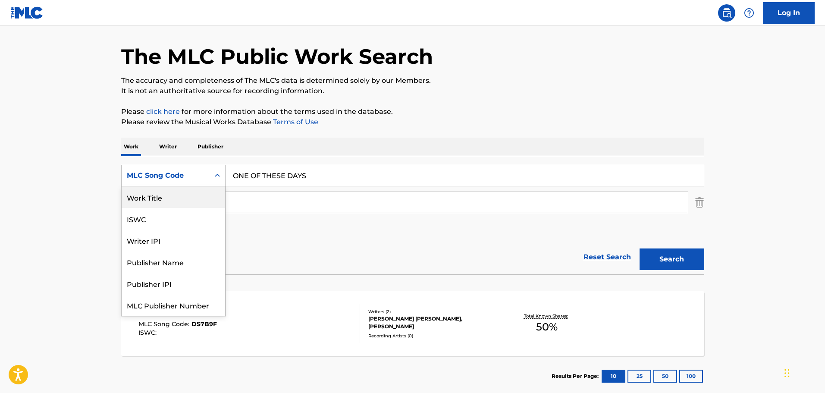
click at [158, 204] on div "Work Title" at bounding box center [174, 197] width 104 height 22
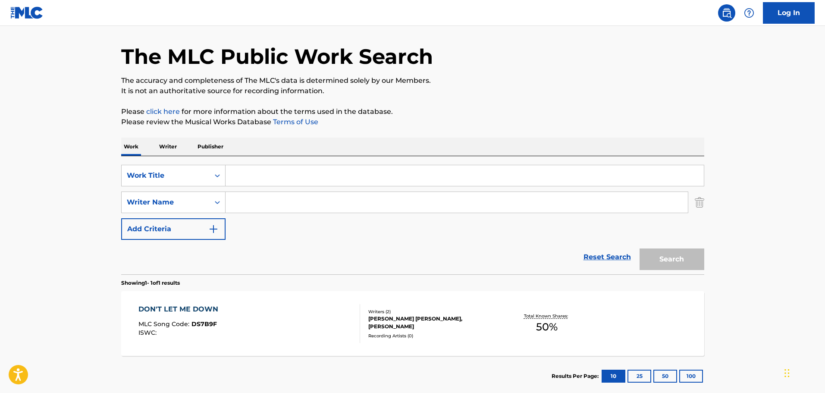
click at [246, 200] on input "Search Form" at bounding box center [457, 202] width 463 height 21
click at [252, 178] on input "Search Form" at bounding box center [465, 175] width 479 height 21
paste input "ONE OF THESE DAYS"
type input "ONE OF THESE DAYS"
click at [243, 198] on input "Search Form" at bounding box center [457, 202] width 463 height 21
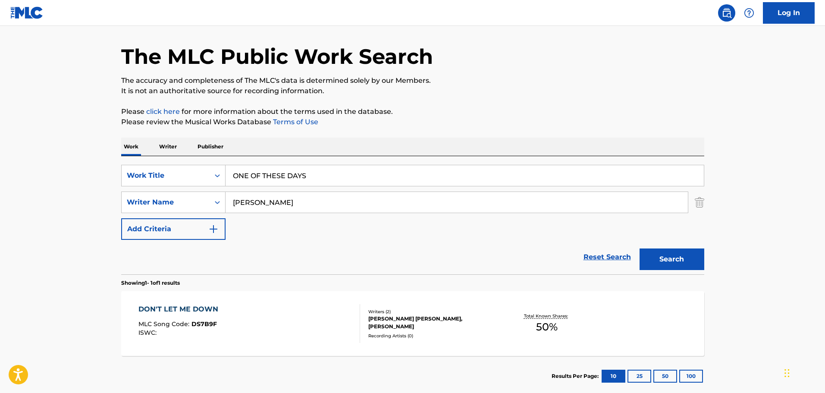
type input "[PERSON_NAME]"
click at [640, 249] on button "Search" at bounding box center [672, 260] width 65 height 22
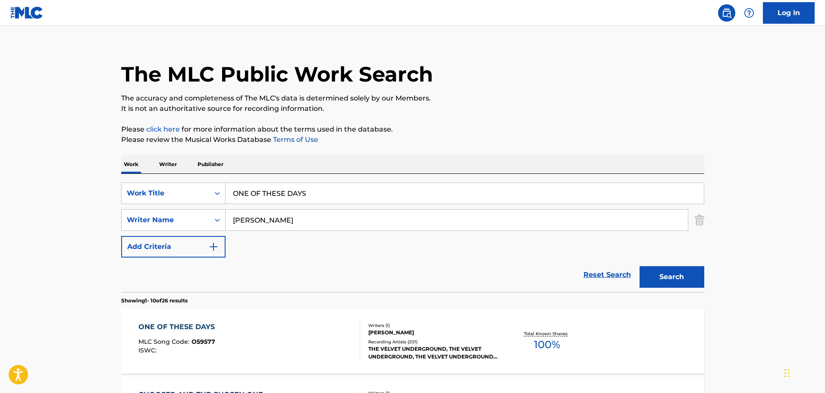
scroll to position [27, 0]
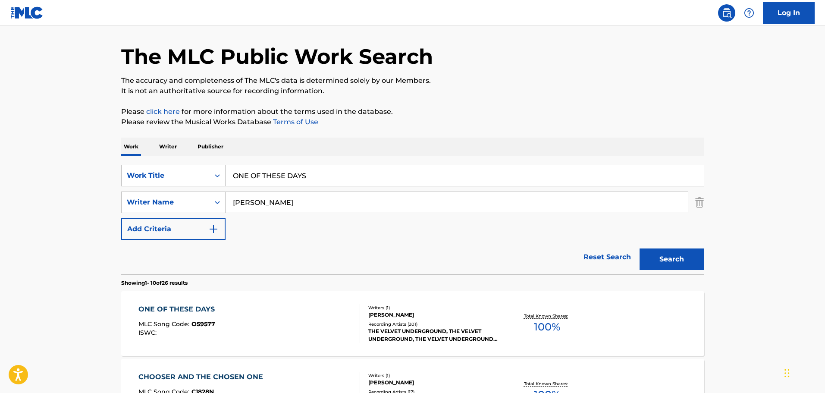
click at [512, 64] on div "The MLC Public Work Search" at bounding box center [412, 51] width 583 height 63
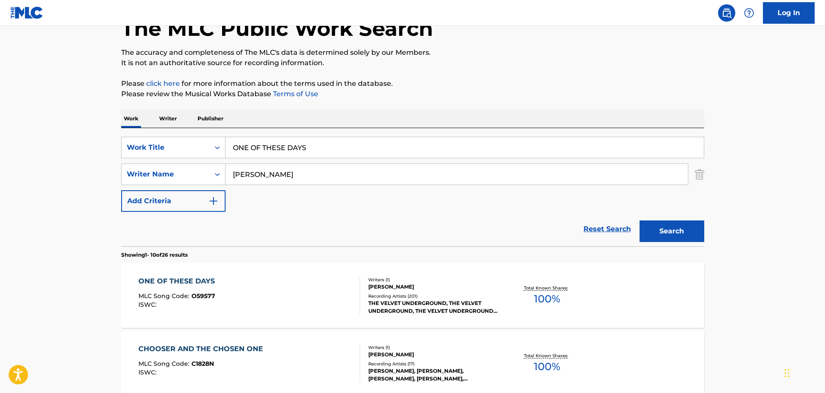
scroll to position [70, 0]
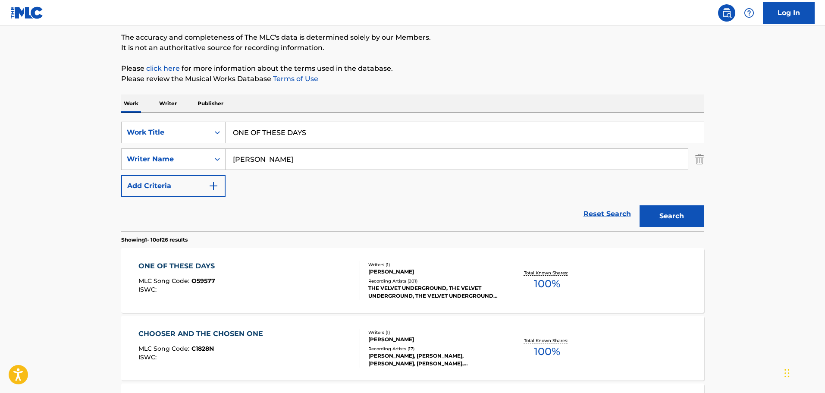
click at [366, 277] on div "Writers ( 1 ) [PERSON_NAME] Recording Artists ( 201 ) THE VELVET UNDERGROUND, T…" at bounding box center [429, 280] width 139 height 38
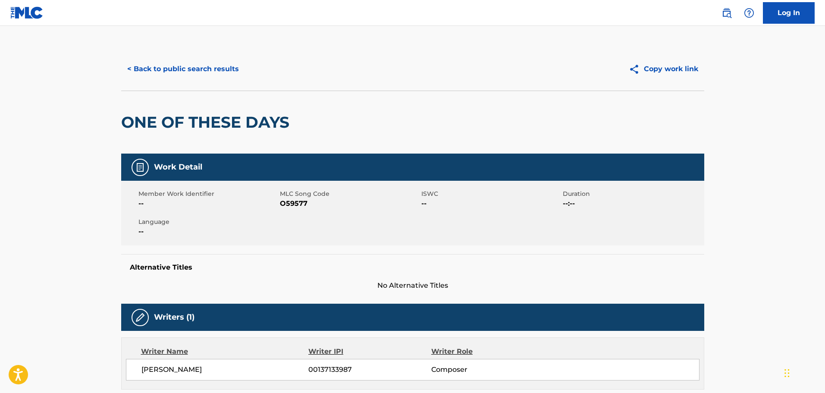
click at [297, 201] on span "O59577" at bounding box center [349, 203] width 139 height 10
click at [184, 67] on button "< Back to public search results" at bounding box center [183, 69] width 124 height 22
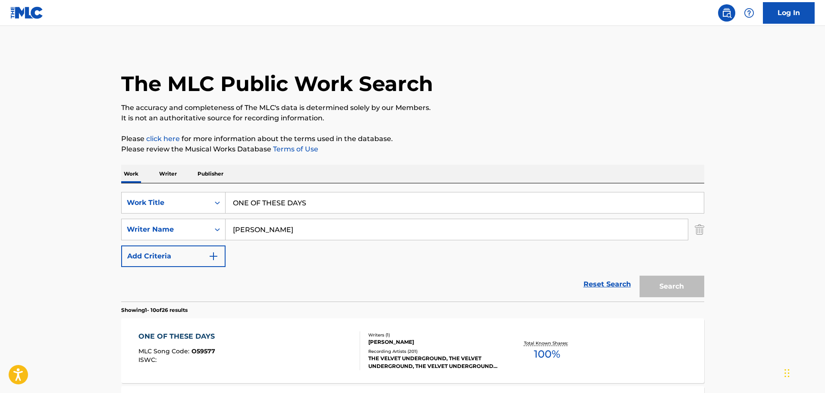
scroll to position [70, 0]
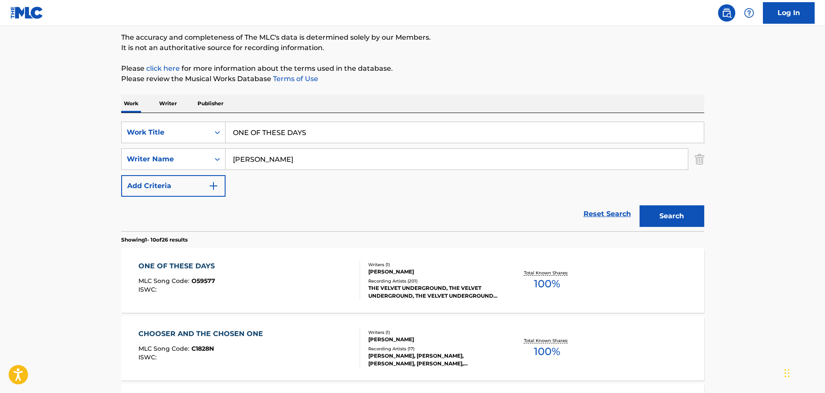
drag, startPoint x: 331, startPoint y: 135, endPoint x: 462, endPoint y: 162, distance: 133.1
paste input "THE ROOM"
click at [679, 217] on button "Search" at bounding box center [672, 216] width 65 height 22
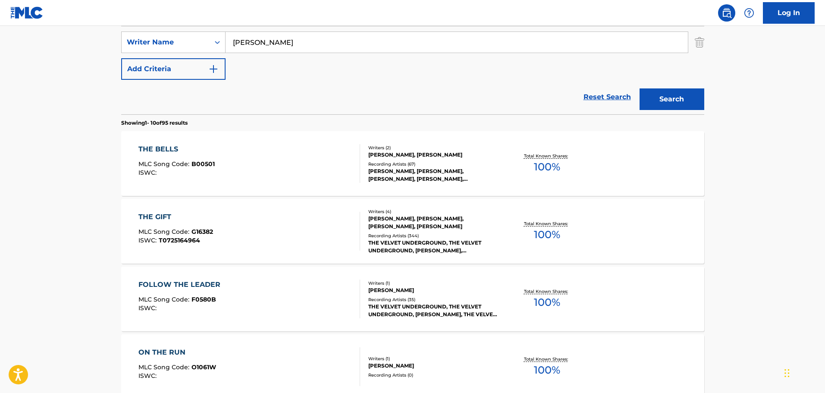
scroll to position [113, 0]
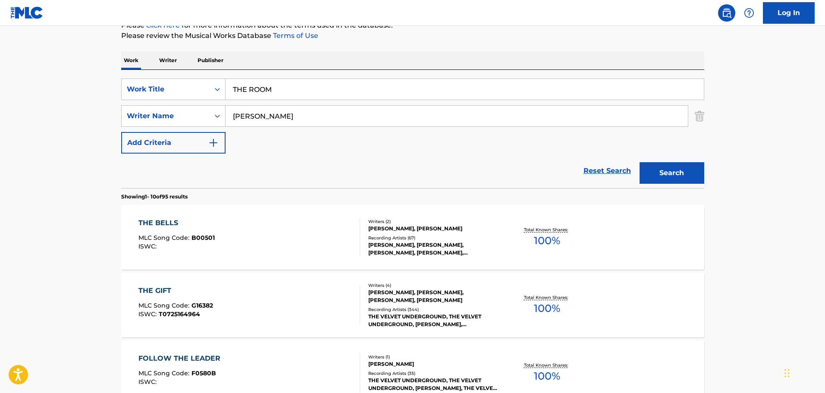
drag, startPoint x: 288, startPoint y: 86, endPoint x: 153, endPoint y: 69, distance: 136.5
paste
type input "HOLD ON"
click at [699, 173] on button "Search" at bounding box center [672, 173] width 65 height 22
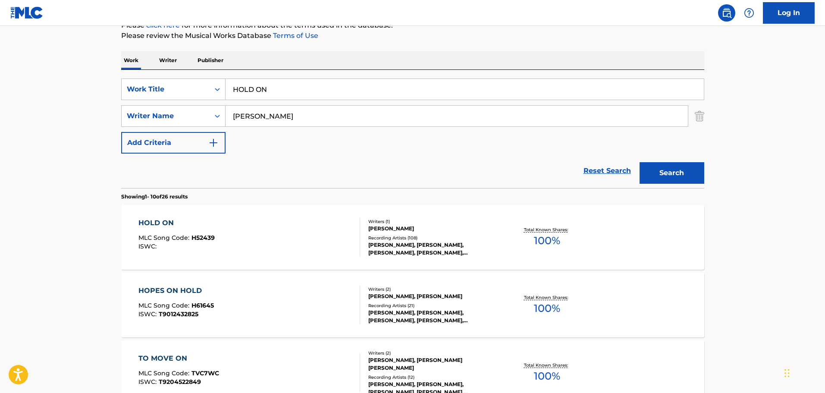
click at [293, 231] on div "HOLD ON MLC Song Code : H52439 ISWC :" at bounding box center [250, 237] width 222 height 39
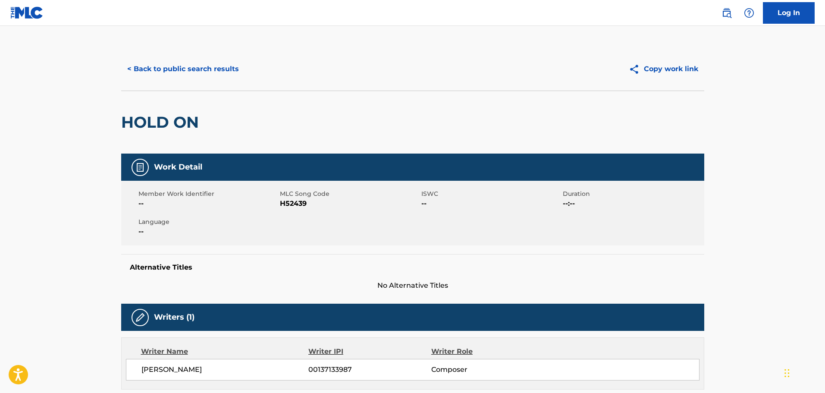
click at [296, 205] on span "H52439" at bounding box center [349, 203] width 139 height 10
click at [197, 64] on button "< Back to public search results" at bounding box center [183, 69] width 124 height 22
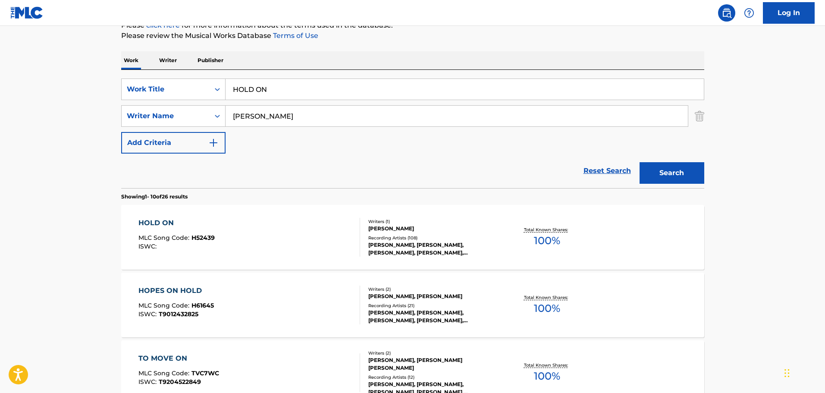
drag, startPoint x: 275, startPoint y: 87, endPoint x: 126, endPoint y: 72, distance: 150.4
click at [131, 72] on div "SearchWithCriteria2c62fa78-6468-4136-b6ba-737d96fbf868 Work Title HOLD ON Searc…" at bounding box center [412, 129] width 583 height 118
type input "LITTLE SISTER"
click at [683, 170] on button "Search" at bounding box center [672, 173] width 65 height 22
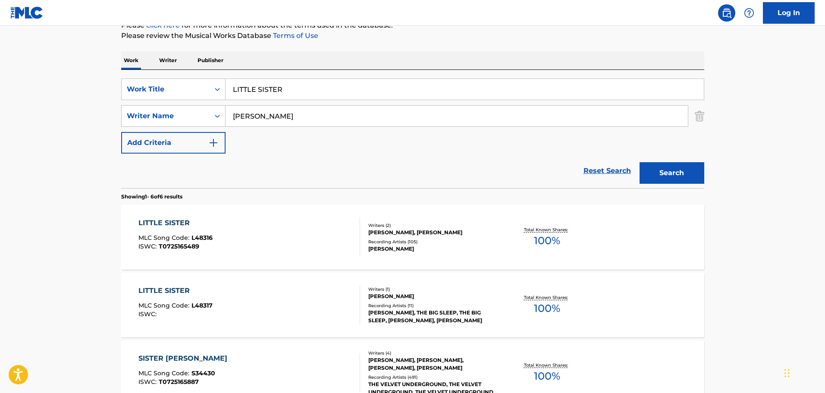
click at [268, 250] on div "LITTLE SISTER MLC Song Code : L48316 ISWC : T0725165489" at bounding box center [250, 237] width 222 height 39
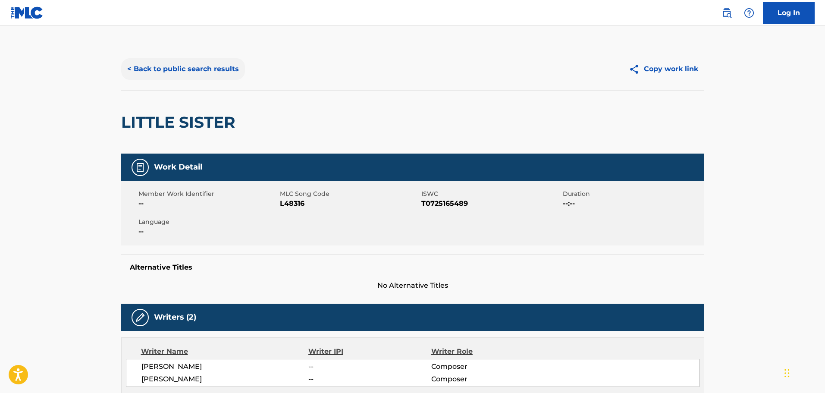
click at [204, 69] on button "< Back to public search results" at bounding box center [183, 69] width 124 height 22
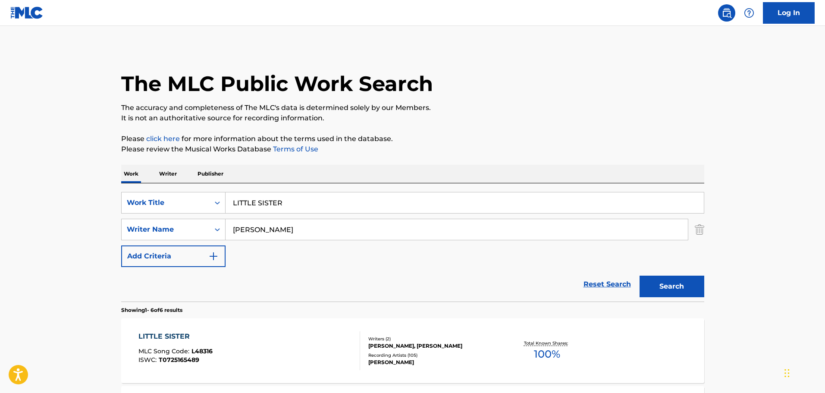
scroll to position [113, 0]
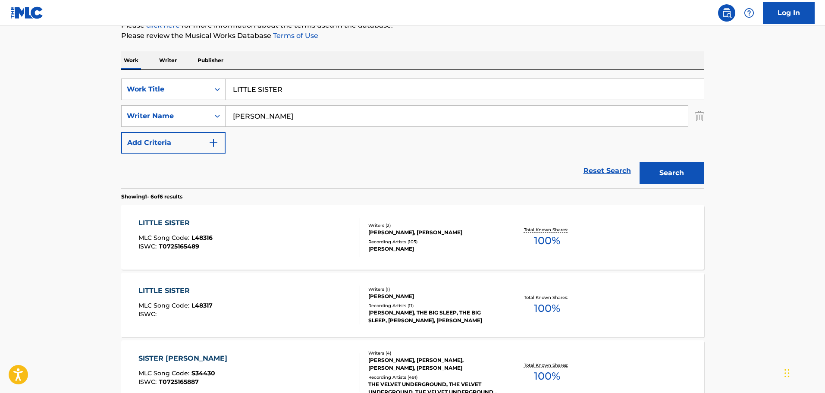
click at [216, 298] on div "LITTLE SISTER MLC Song Code : L48317 ISWC :" at bounding box center [250, 305] width 222 height 39
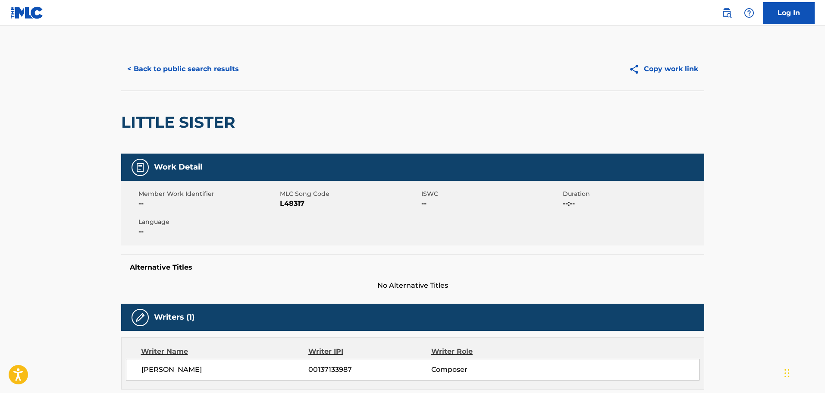
click at [229, 195] on span "Member Work Identifier" at bounding box center [208, 193] width 139 height 9
click at [168, 69] on button "< Back to public search results" at bounding box center [183, 69] width 124 height 22
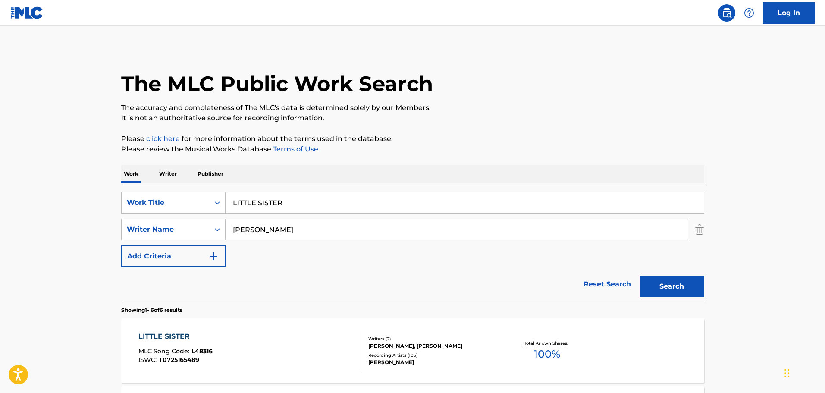
scroll to position [113, 0]
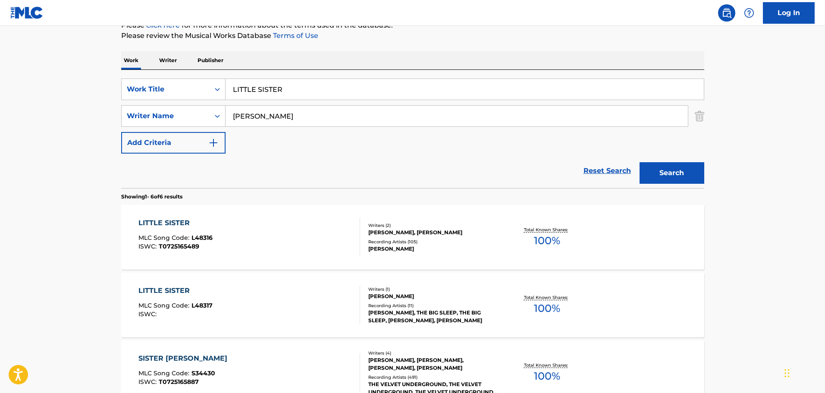
click at [300, 231] on div "LITTLE SISTER MLC Song Code : L48316 ISWC : T0725165489" at bounding box center [250, 237] width 222 height 39
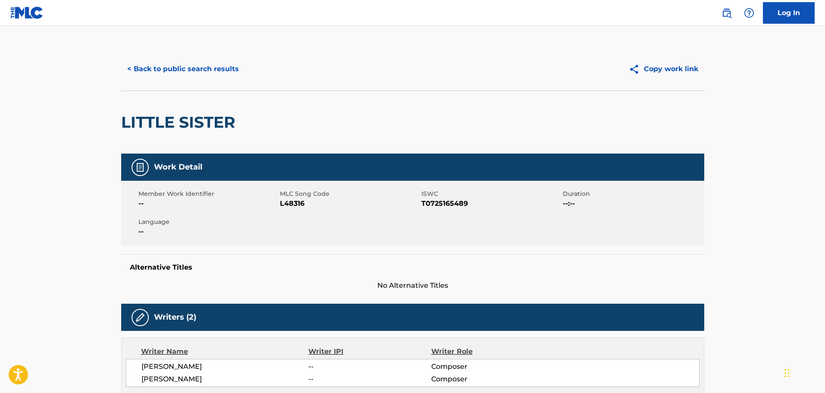
click at [295, 204] on span "L48316" at bounding box center [349, 203] width 139 height 10
click at [206, 69] on button "< Back to public search results" at bounding box center [183, 69] width 124 height 22
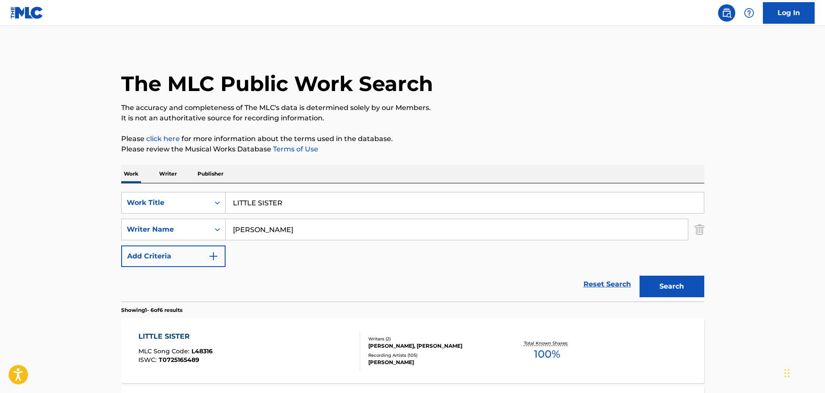
scroll to position [113, 0]
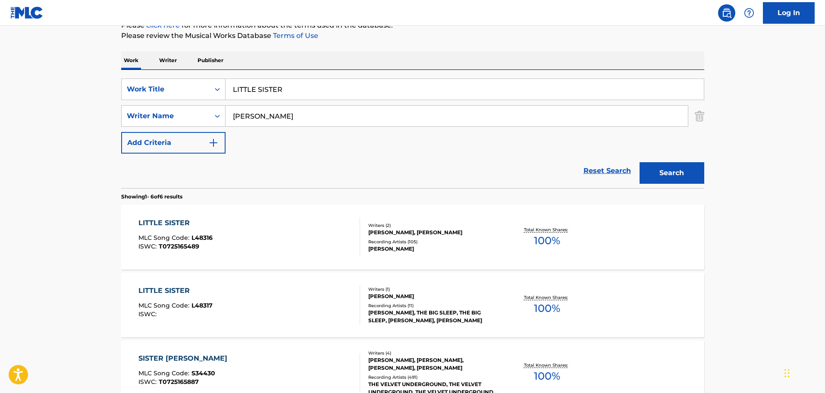
drag, startPoint x: 297, startPoint y: 83, endPoint x: 165, endPoint y: 76, distance: 132.2
click at [160, 72] on div "SearchWithCriteria2c62fa78-6468-4136-b6ba-737d96fbf868 Work Title LITTLE SISTER…" at bounding box center [412, 129] width 583 height 118
type input "ECSTASY"
click at [689, 173] on button "Search" at bounding box center [672, 173] width 65 height 22
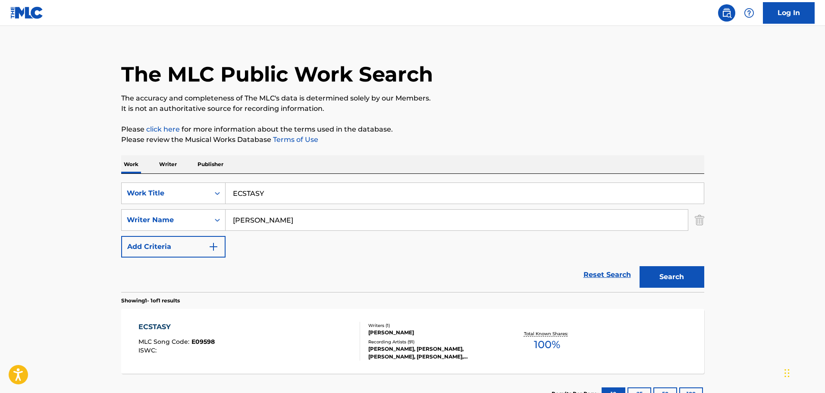
scroll to position [76, 0]
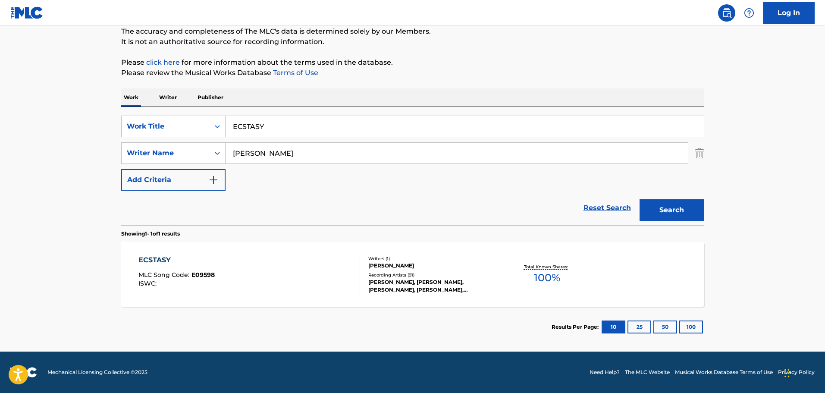
click at [224, 267] on div "ECSTASY MLC Song Code : E09598 ISWC :" at bounding box center [250, 274] width 222 height 39
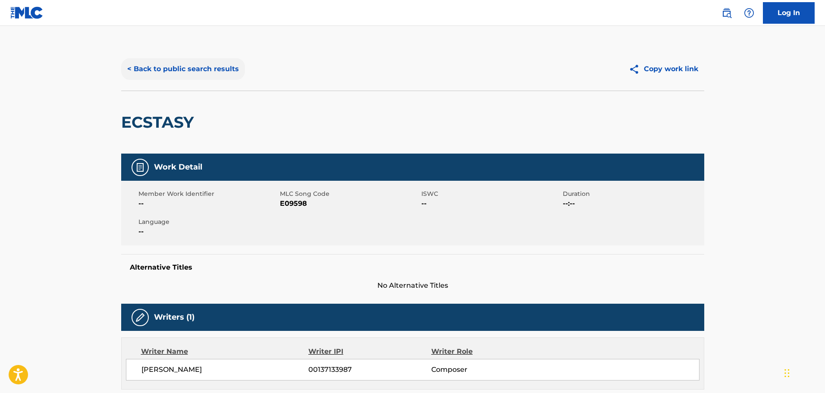
click at [186, 62] on button "< Back to public search results" at bounding box center [183, 69] width 124 height 22
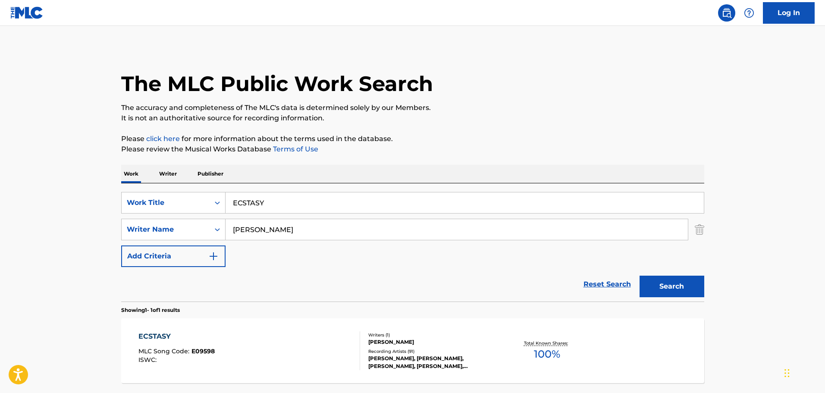
scroll to position [27, 0]
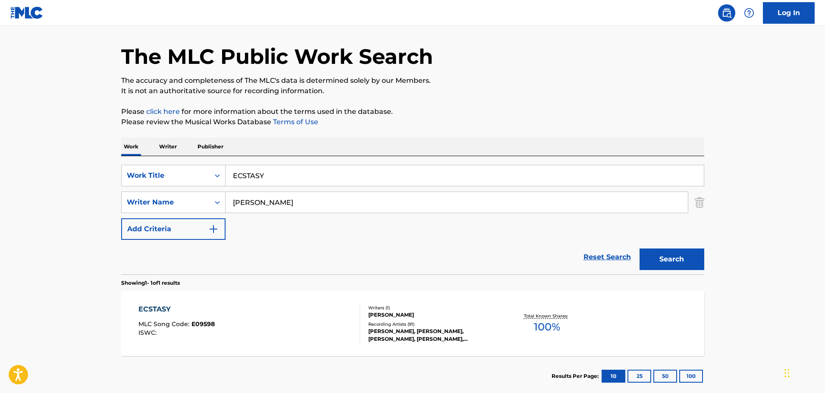
click at [279, 330] on div "ECSTASY MLC Song Code : E09598 ISWC :" at bounding box center [250, 323] width 222 height 39
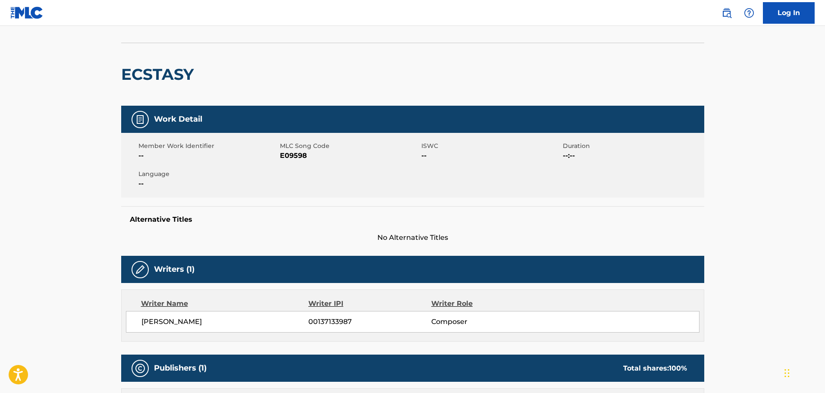
scroll to position [43, 0]
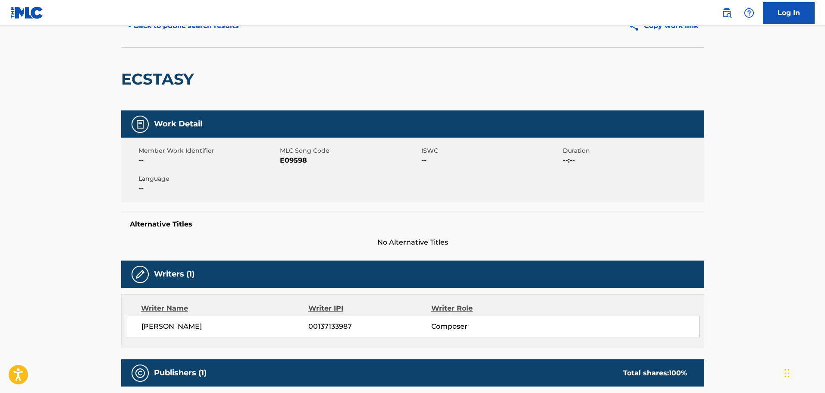
click at [289, 158] on span "E09598" at bounding box center [349, 160] width 139 height 10
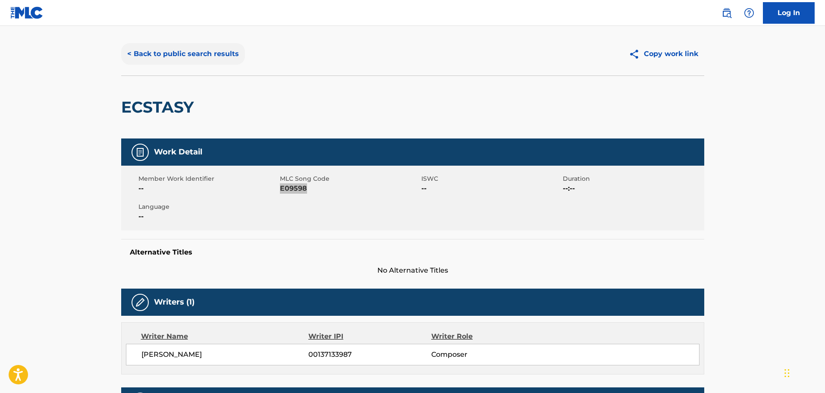
scroll to position [0, 0]
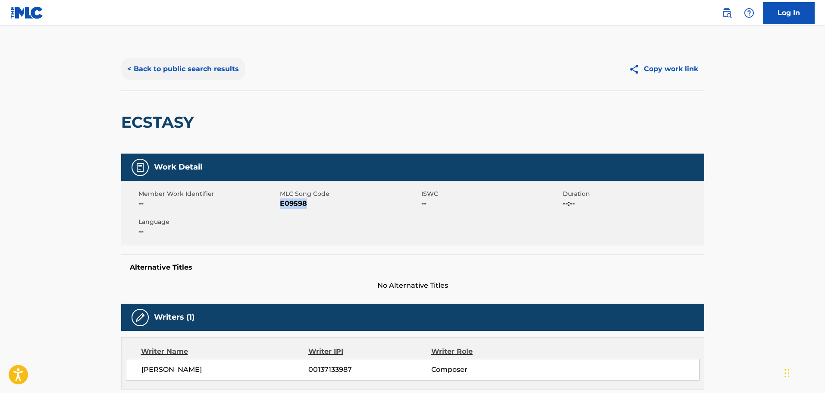
click at [183, 76] on button "< Back to public search results" at bounding box center [183, 69] width 124 height 22
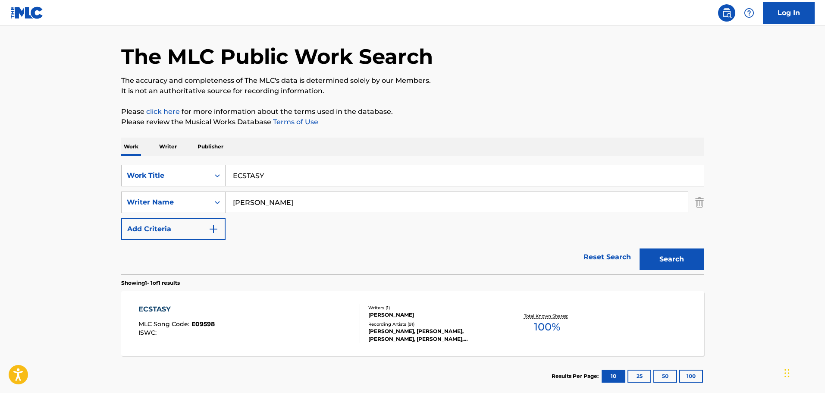
drag, startPoint x: 286, startPoint y: 175, endPoint x: 136, endPoint y: 157, distance: 150.8
click at [148, 158] on div "SearchWithCriteria2c62fa78-6468-4136-b6ba-737d96fbf868 Work Title ECSTASY Searc…" at bounding box center [412, 215] width 583 height 118
type input "DIRTY BLVD."
click at [630, 255] on link "Reset Search" at bounding box center [607, 257] width 56 height 19
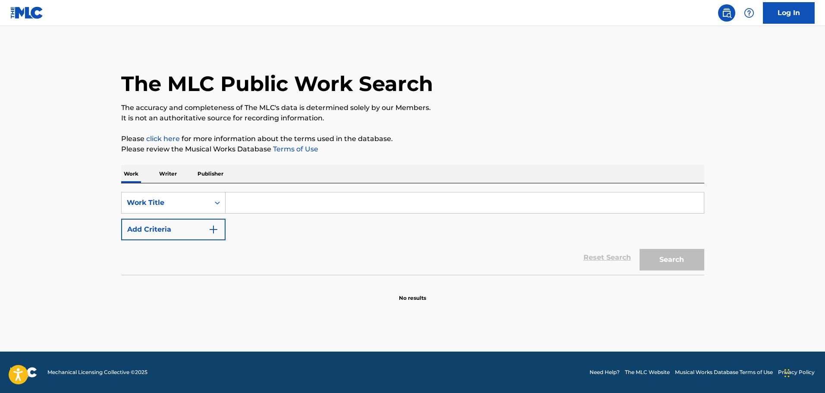
scroll to position [0, 0]
drag, startPoint x: 287, startPoint y: 206, endPoint x: 234, endPoint y: 204, distance: 53.1
click at [287, 206] on input "Search Form" at bounding box center [465, 202] width 479 height 21
type input "DIRTY BLVD."
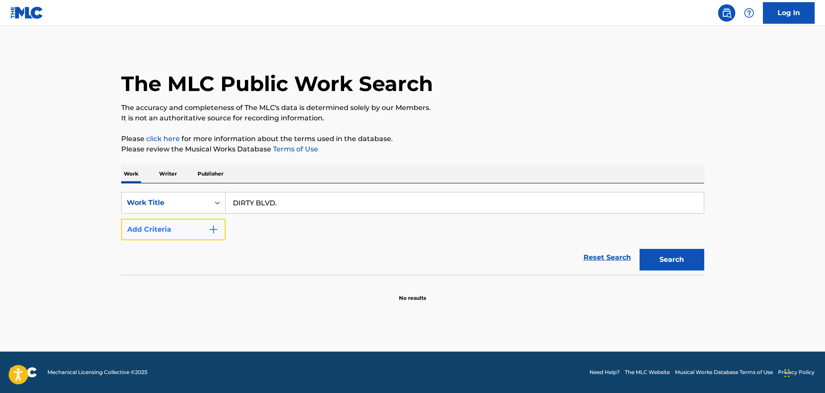
click at [202, 227] on button "Add Criteria" at bounding box center [173, 230] width 104 height 22
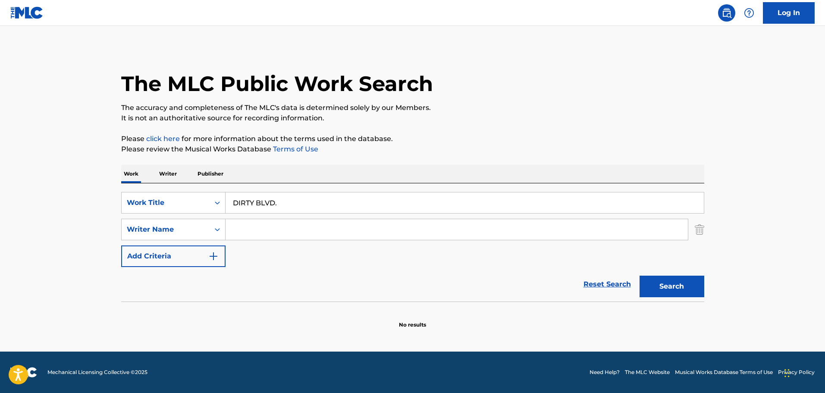
click at [278, 233] on input "Search Form" at bounding box center [457, 229] width 463 height 21
type input "[PERSON_NAME]"
click at [640, 276] on button "Search" at bounding box center [672, 287] width 65 height 22
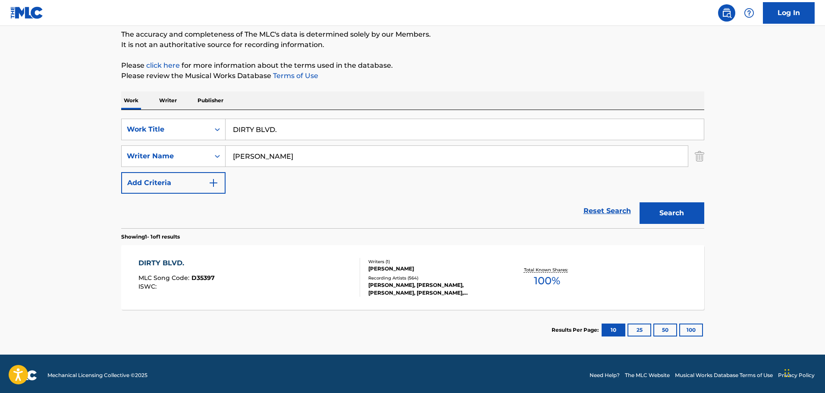
scroll to position [76, 0]
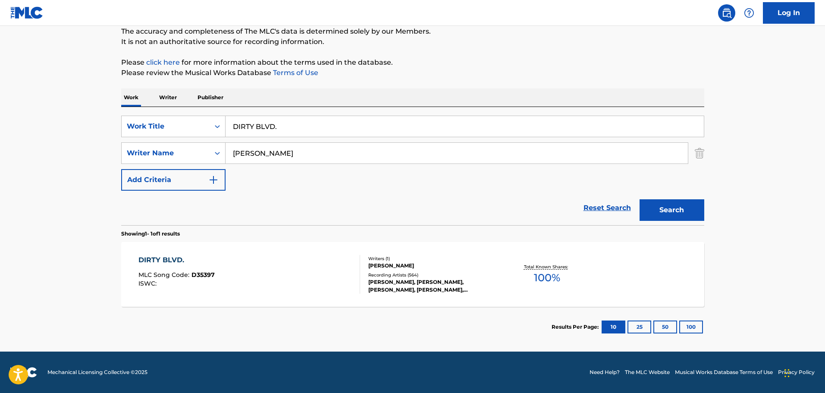
click at [283, 272] on div "DIRTY BLVD. MLC Song Code : D35397 ISWC :" at bounding box center [250, 274] width 222 height 39
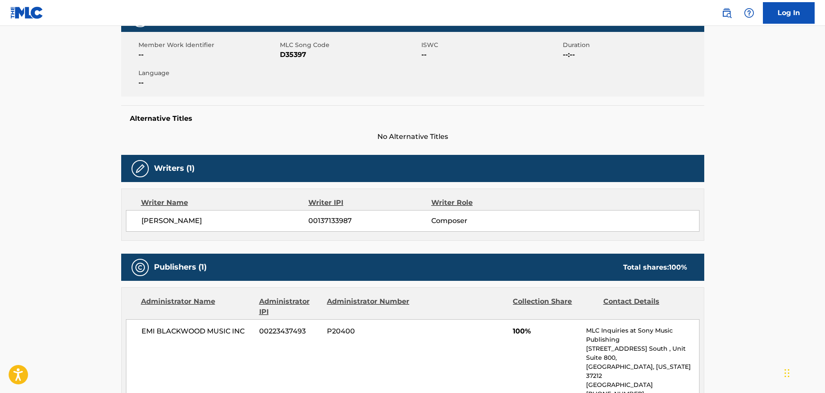
scroll to position [86, 0]
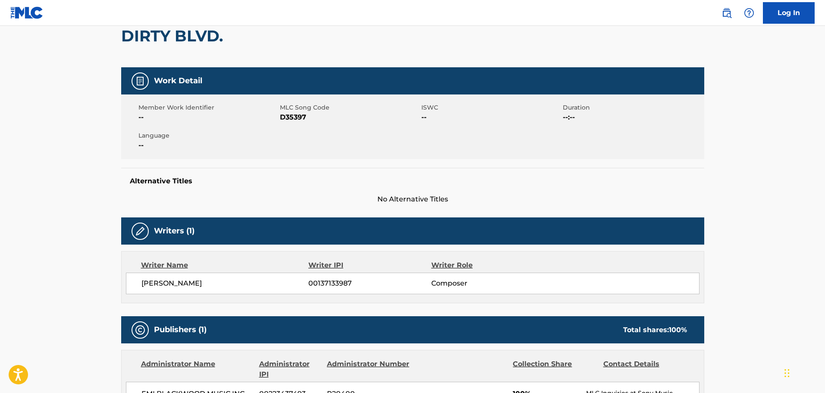
click at [295, 116] on span "D35397" at bounding box center [349, 117] width 139 height 10
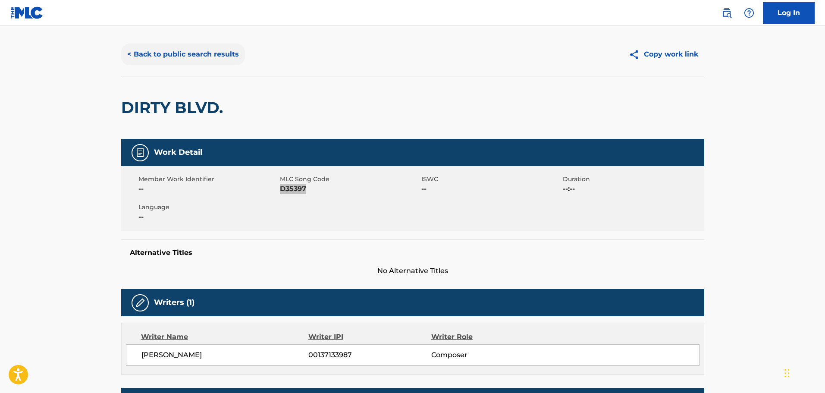
scroll to position [0, 0]
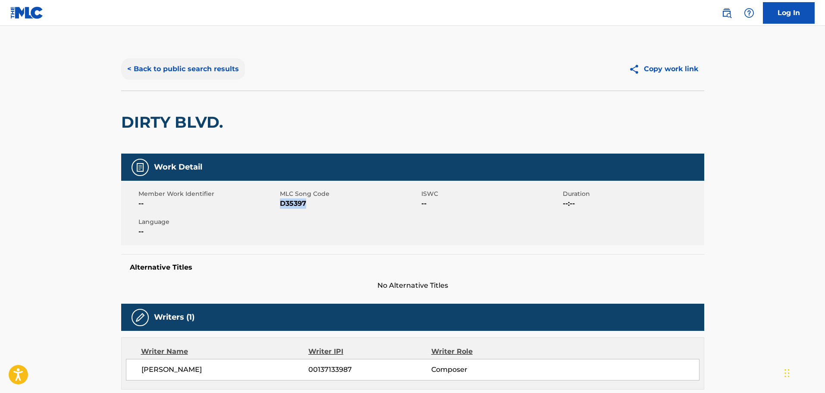
click at [192, 60] on button "< Back to public search results" at bounding box center [183, 69] width 124 height 22
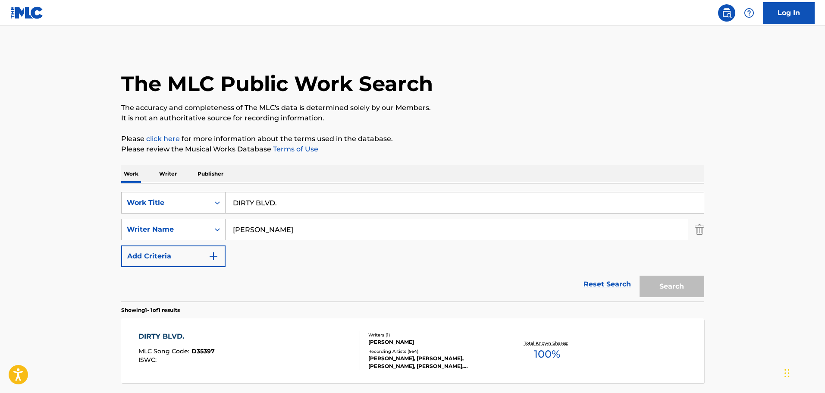
scroll to position [27, 0]
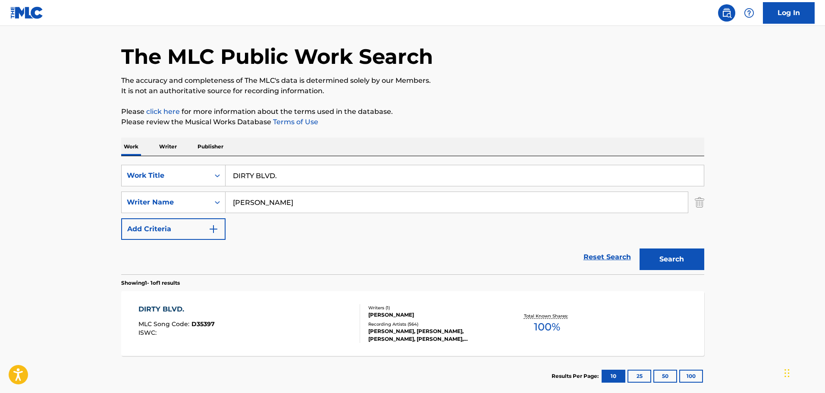
drag, startPoint x: 284, startPoint y: 171, endPoint x: 85, endPoint y: 155, distance: 199.5
click at [91, 156] on main "The MLC Public Work Search The accuracy and completeness of The MLC's data is d…" at bounding box center [412, 200] width 825 height 402
type input "HANGIN' AROUND"
click at [689, 261] on button "Search" at bounding box center [672, 260] width 65 height 22
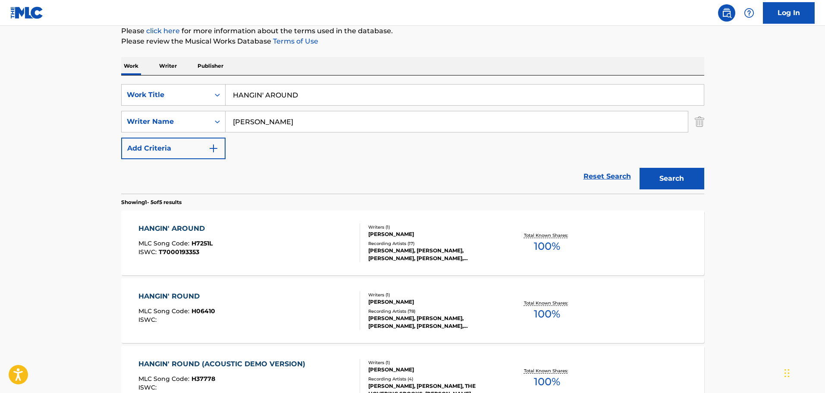
scroll to position [113, 0]
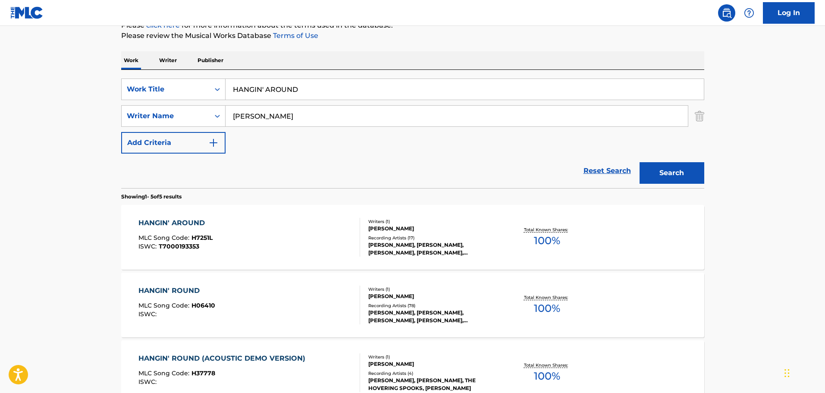
click at [317, 286] on div "HANGIN' ROUND MLC Song Code : H06410 ISWC :" at bounding box center [250, 305] width 222 height 39
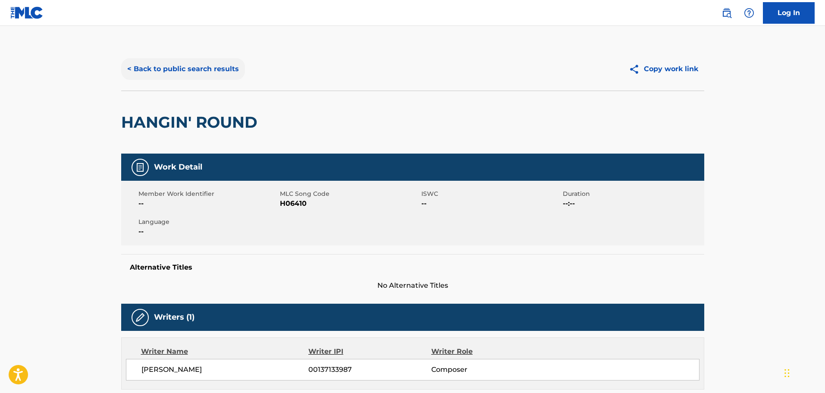
click at [174, 68] on button "< Back to public search results" at bounding box center [183, 69] width 124 height 22
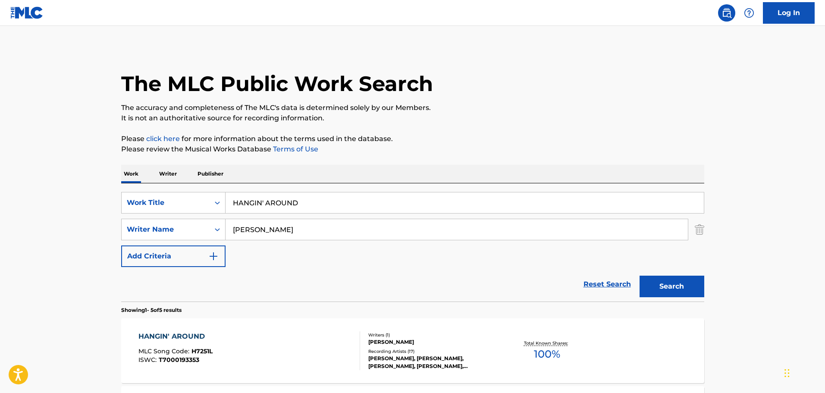
scroll to position [113, 0]
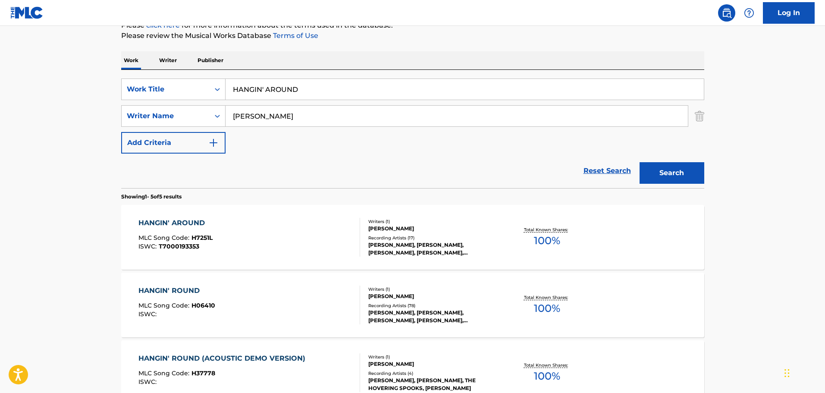
click at [269, 224] on div "HANGIN' AROUND MLC Song Code : H7251L ISWC : T7000193353" at bounding box center [250, 237] width 222 height 39
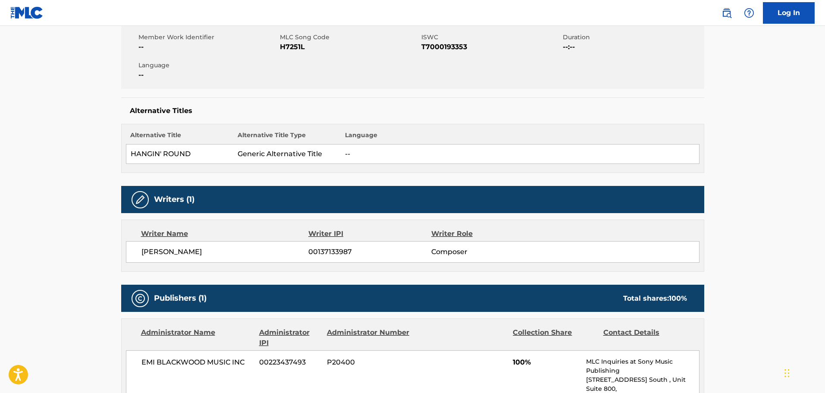
scroll to position [43, 0]
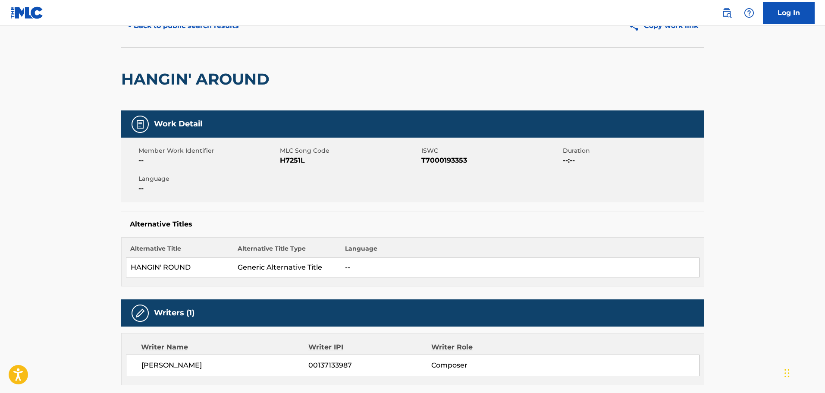
click at [294, 159] on span "H7251L" at bounding box center [349, 160] width 139 height 10
click at [358, 46] on div "< Back to public search results Copy work link" at bounding box center [412, 25] width 583 height 43
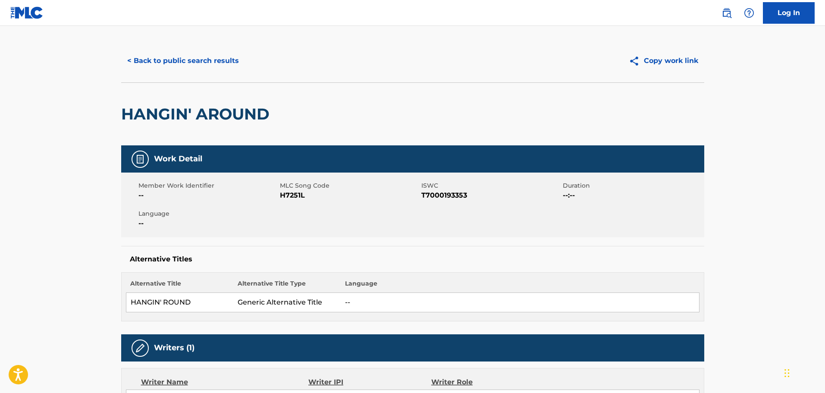
scroll to position [0, 0]
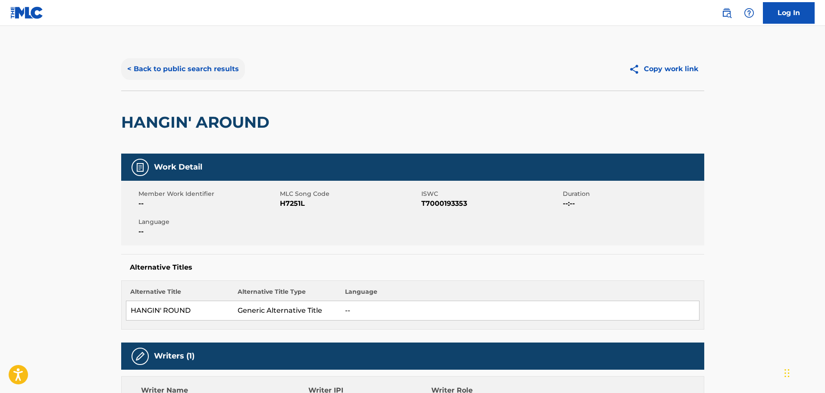
click at [201, 71] on button "< Back to public search results" at bounding box center [183, 69] width 124 height 22
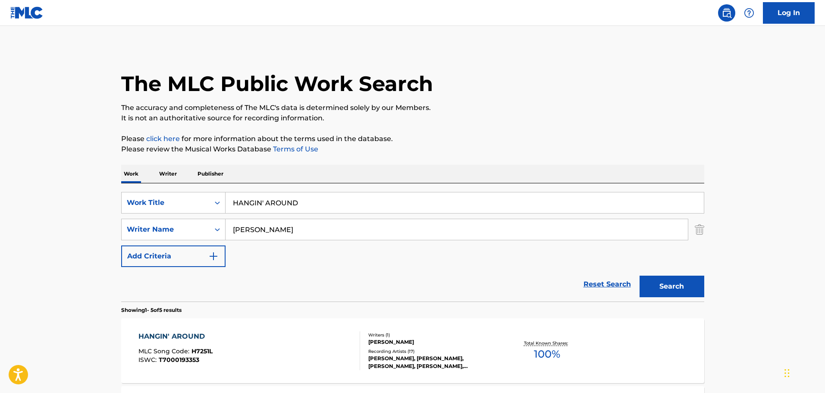
scroll to position [113, 0]
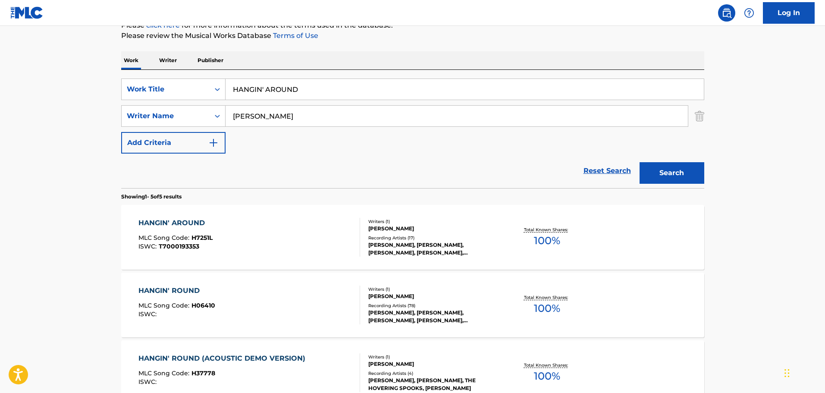
drag, startPoint x: 319, startPoint y: 85, endPoint x: 138, endPoint y: 66, distance: 182.6
click at [139, 66] on div "Work Writer Publisher SearchWithCriteria1cf6290a-1c8e-4dba-9092-85a11a37121d Wo…" at bounding box center [412, 316] width 583 height 530
type input "REAL GOOD TIME TOGETHER"
click at [703, 169] on button "Search" at bounding box center [672, 173] width 65 height 22
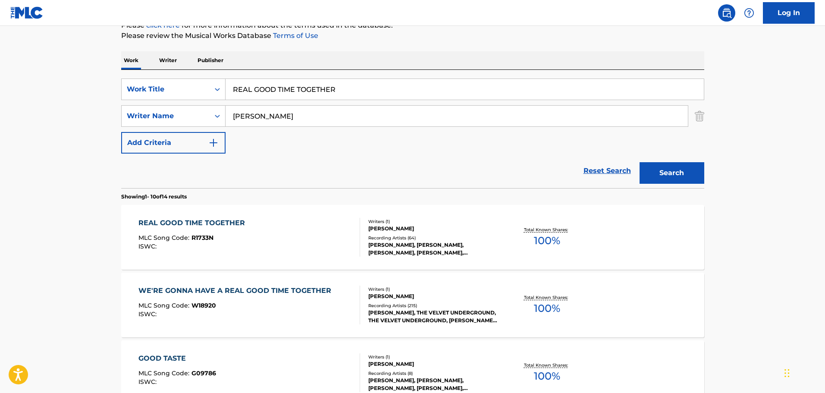
click at [278, 241] on div "REAL GOOD TIME TOGETHER MLC Song Code : R1733N ISWC :" at bounding box center [250, 237] width 222 height 39
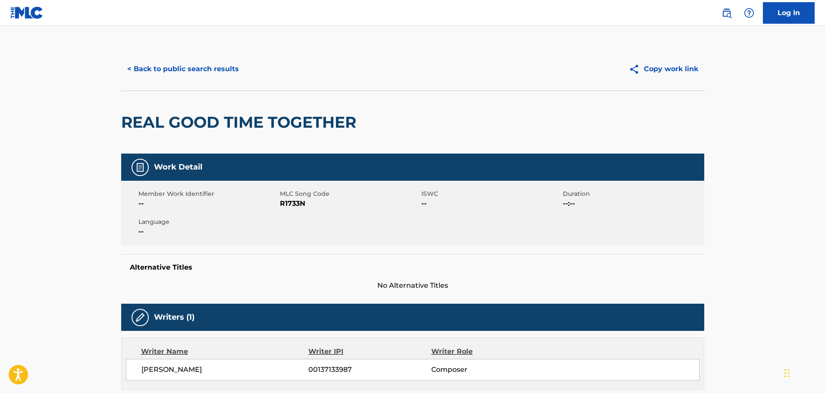
click at [290, 204] on span "R1733N" at bounding box center [349, 203] width 139 height 10
drag, startPoint x: 177, startPoint y: 170, endPoint x: 184, endPoint y: 106, distance: 64.6
click at [177, 170] on h5 "Work Detail" at bounding box center [178, 167] width 48 height 10
click at [178, 67] on button "< Back to public search results" at bounding box center [183, 69] width 124 height 22
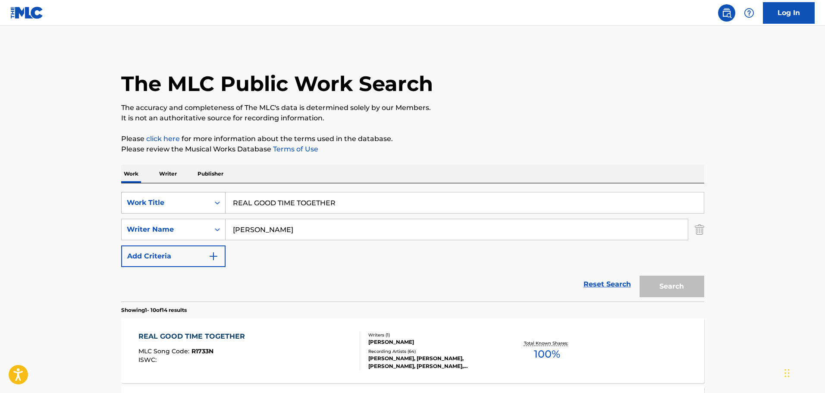
scroll to position [113, 0]
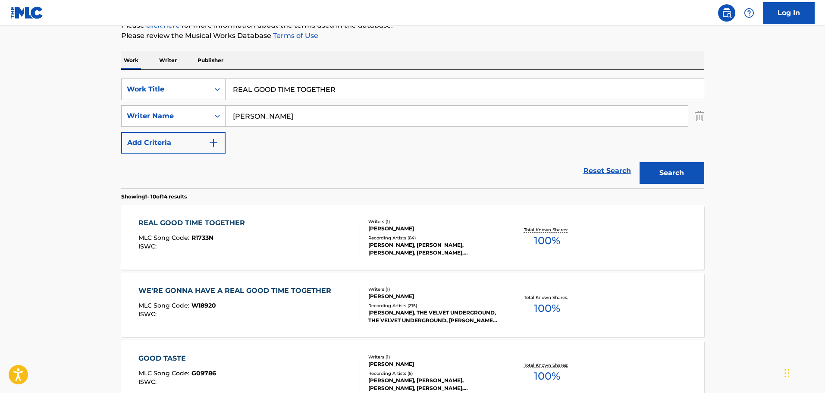
click at [374, 89] on input "REAL GOOD TIME TOGETHER" at bounding box center [465, 89] width 479 height 21
drag, startPoint x: 171, startPoint y: 70, endPoint x: 49, endPoint y: 66, distance: 121.8
type input "CONEY ISLAND BABY"
click at [670, 173] on button "Search" at bounding box center [672, 173] width 65 height 22
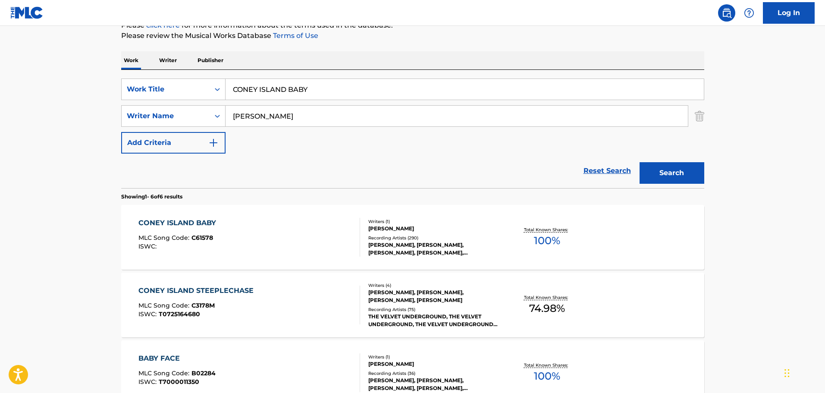
click at [309, 222] on div "CONEY ISLAND BABY MLC Song Code : C61578 ISWC :" at bounding box center [250, 237] width 222 height 39
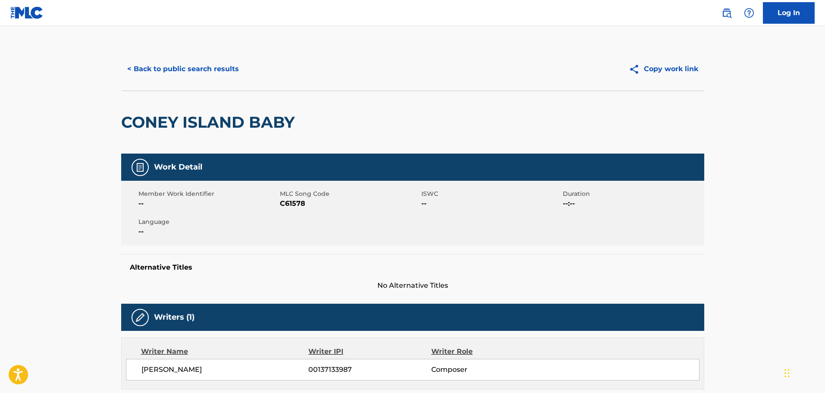
click at [291, 203] on span "C61578" at bounding box center [349, 203] width 139 height 10
click at [398, 112] on div "CONEY ISLAND BABY" at bounding box center [412, 122] width 583 height 63
click at [202, 66] on button "< Back to public search results" at bounding box center [183, 69] width 124 height 22
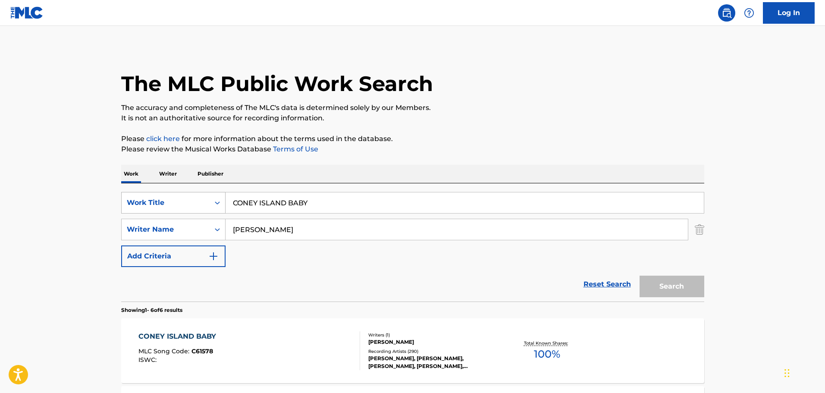
scroll to position [113, 0]
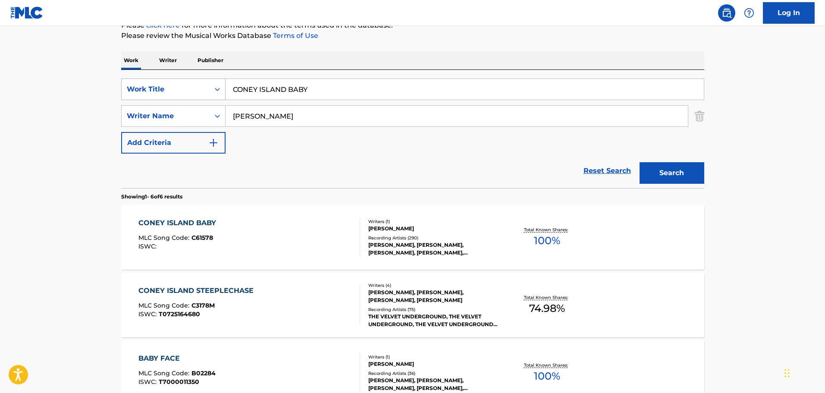
drag, startPoint x: 326, startPoint y: 87, endPoint x: 143, endPoint y: 79, distance: 183.6
click at [156, 78] on div "SearchWithCriteria1cf6290a-1c8e-4dba-9092-85a11a37121d Work Title CONEY ISLAND …" at bounding box center [412, 129] width 583 height 118
type input "NGITI"
click at [306, 116] on input "[PERSON_NAME]" at bounding box center [457, 116] width 463 height 21
drag, startPoint x: 336, startPoint y: 118, endPoint x: 328, endPoint y: 117, distance: 8.2
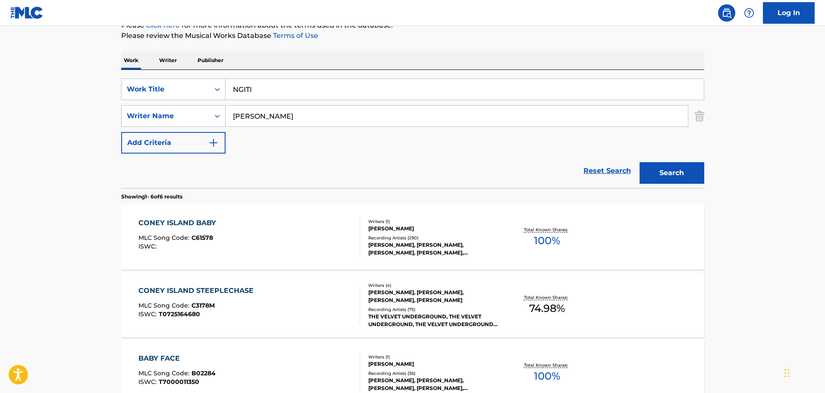
click at [336, 118] on input "[PERSON_NAME]" at bounding box center [457, 116] width 463 height 21
drag, startPoint x: 269, startPoint y: 113, endPoint x: 134, endPoint y: 116, distance: 135.5
click at [75, 104] on main "The MLC Public Work Search The accuracy and completeness of The MLC's data is d…" at bounding box center [412, 282] width 825 height 741
click at [694, 167] on button "Search" at bounding box center [672, 173] width 65 height 22
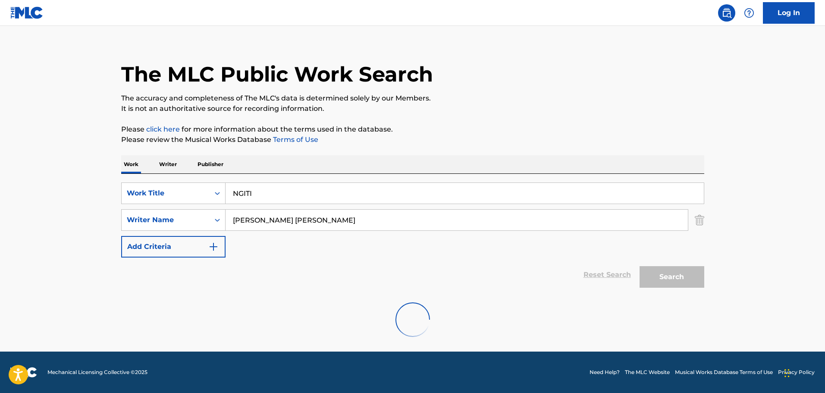
scroll to position [0, 0]
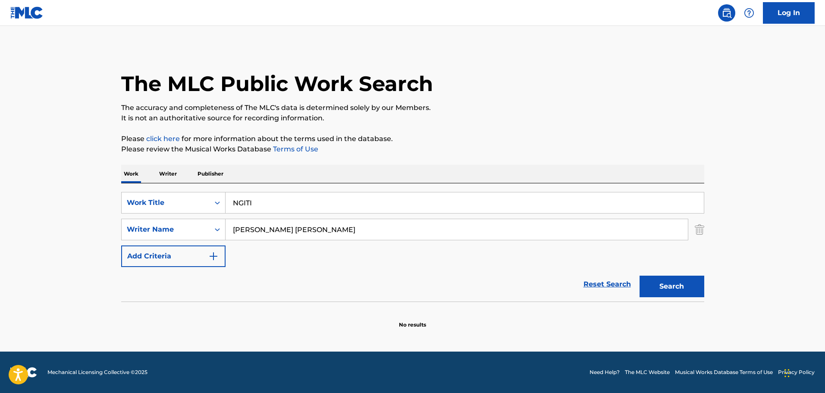
click at [335, 227] on input "[PERSON_NAME] [PERSON_NAME]" at bounding box center [457, 229] width 463 height 21
drag, startPoint x: 319, startPoint y: 230, endPoint x: 252, endPoint y: 229, distance: 67.3
click at [252, 229] on input "[PERSON_NAME] [PERSON_NAME]" at bounding box center [457, 229] width 463 height 21
type input "[PERSON_NAME]"
click at [640, 276] on button "Search" at bounding box center [672, 287] width 65 height 22
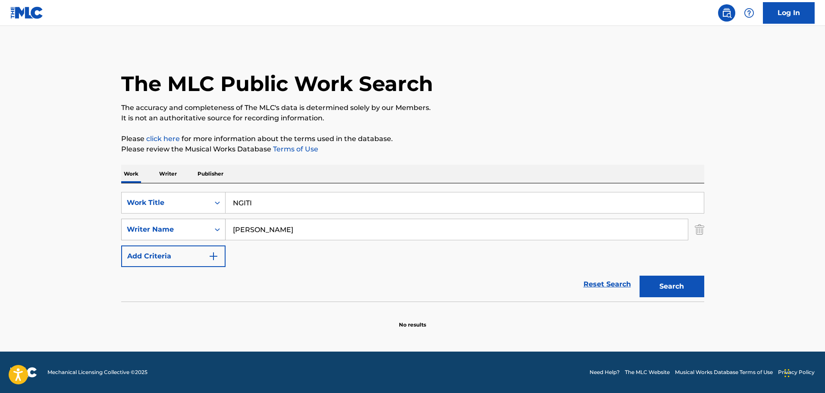
drag, startPoint x: 252, startPoint y: 229, endPoint x: 171, endPoint y: 236, distance: 80.9
click at [173, 235] on div "SearchWithCriteriad8425dbf-7328-4c63-a8d4-d81e9b360529 Writer Name [PERSON_NAME]" at bounding box center [412, 230] width 583 height 22
click at [640, 276] on button "Search" at bounding box center [672, 287] width 65 height 22
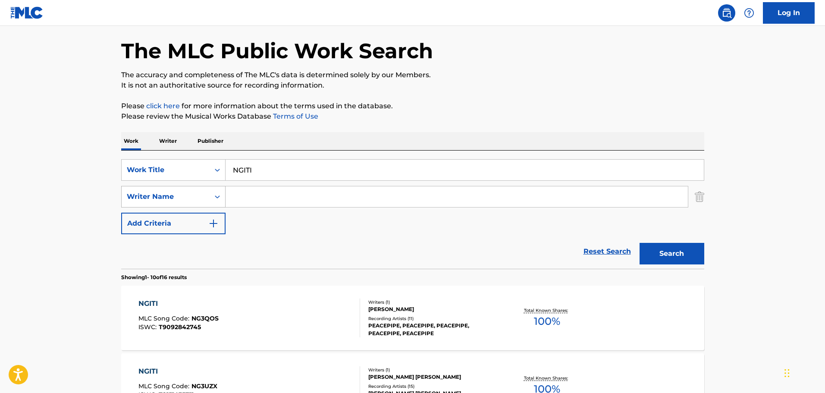
scroll to position [129, 0]
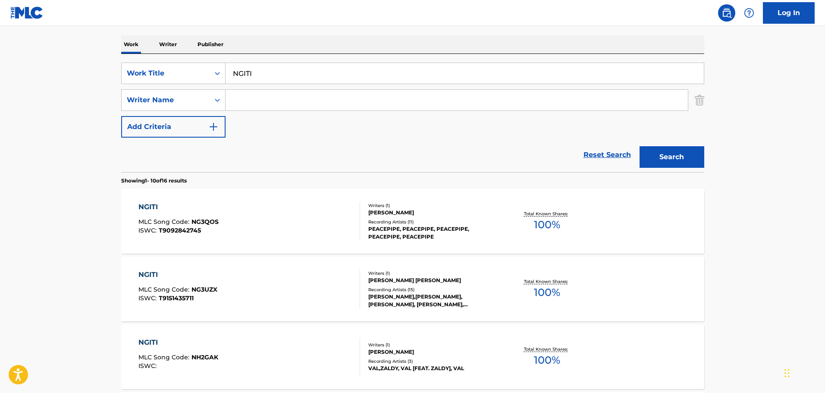
click at [294, 225] on div "NGITI MLC Song Code : NG3QOS ISWC : T9092842745" at bounding box center [250, 221] width 222 height 39
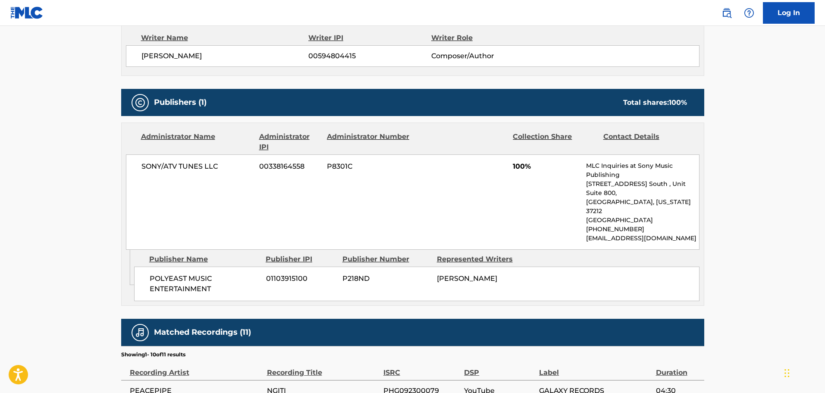
scroll to position [345, 0]
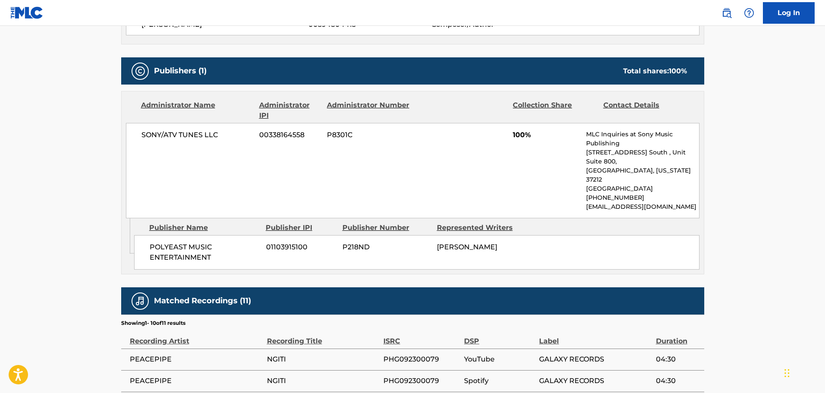
click at [433, 183] on div "SONY/ATV TUNES LLC 00338164558 P8301C 100% MLC Inquiries at Sony Music Publishi…" at bounding box center [413, 170] width 574 height 95
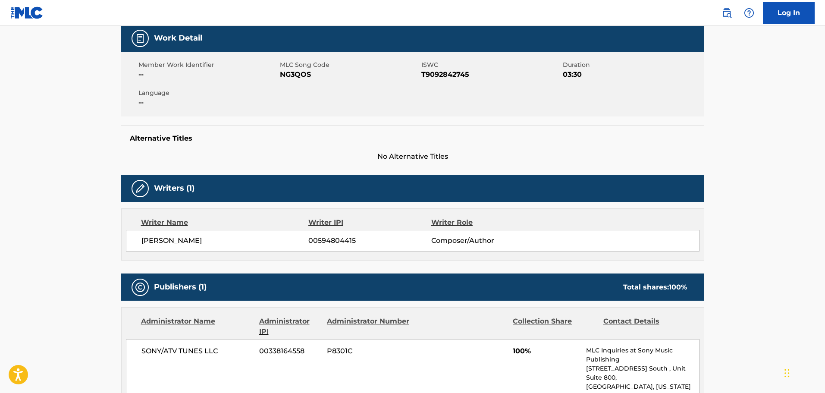
scroll to position [0, 0]
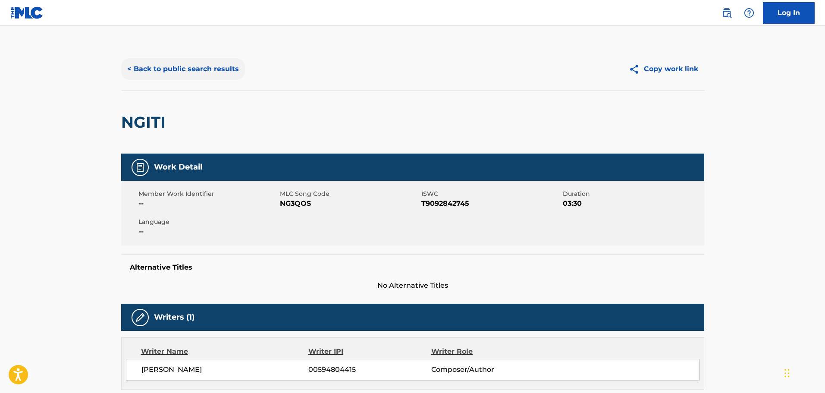
click at [168, 59] on button "< Back to public search results" at bounding box center [183, 69] width 124 height 22
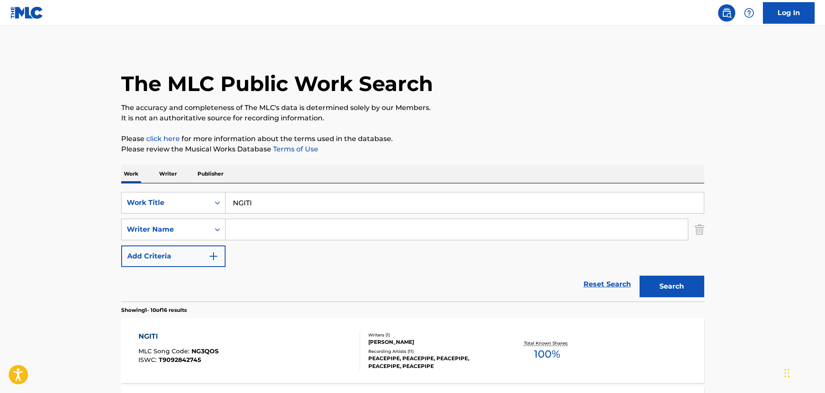
scroll to position [129, 0]
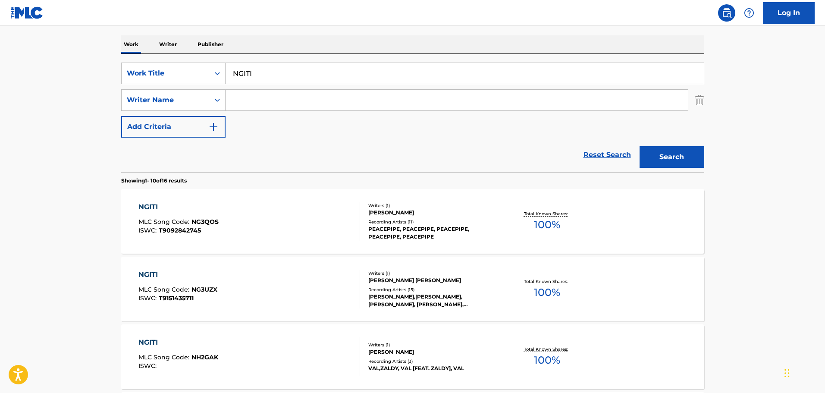
drag, startPoint x: 306, startPoint y: 66, endPoint x: 101, endPoint y: 63, distance: 204.5
click at [667, 161] on button "Search" at bounding box center [672, 157] width 65 height 22
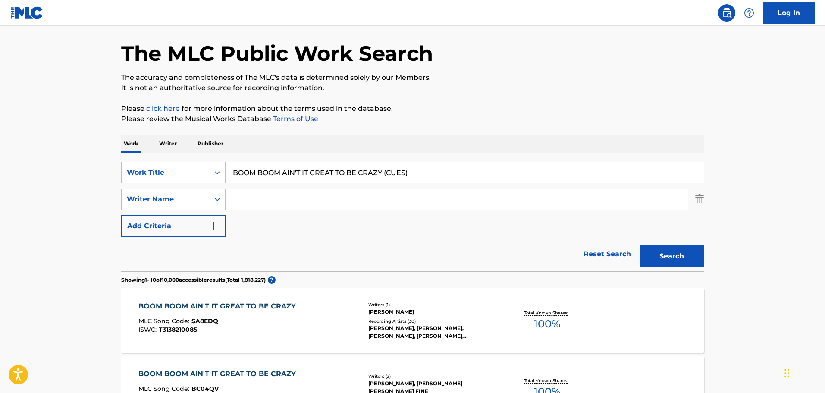
scroll to position [0, 0]
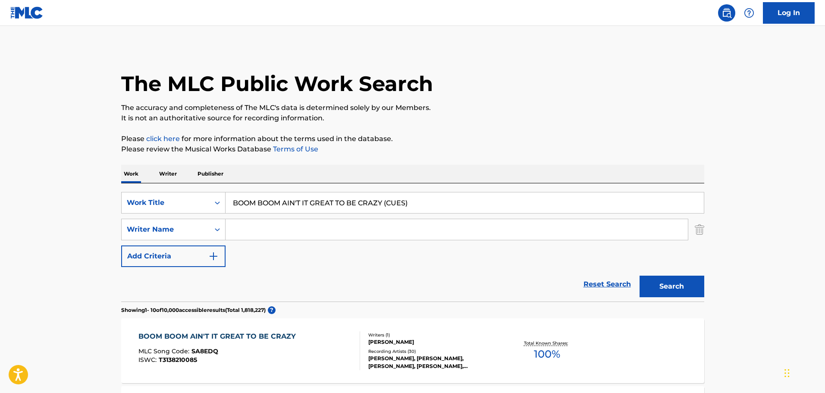
drag, startPoint x: 430, startPoint y: 204, endPoint x: 157, endPoint y: 187, distance: 274.0
click at [164, 188] on div "SearchWithCriteria1cf6290a-1c8e-4dba-9092-85a11a37121d Work Title BOOM BOOM AIN…" at bounding box center [412, 242] width 583 height 118
type input "IF ALL THE RAINDROPS (CUES)"
click at [640, 276] on button "Search" at bounding box center [672, 287] width 65 height 22
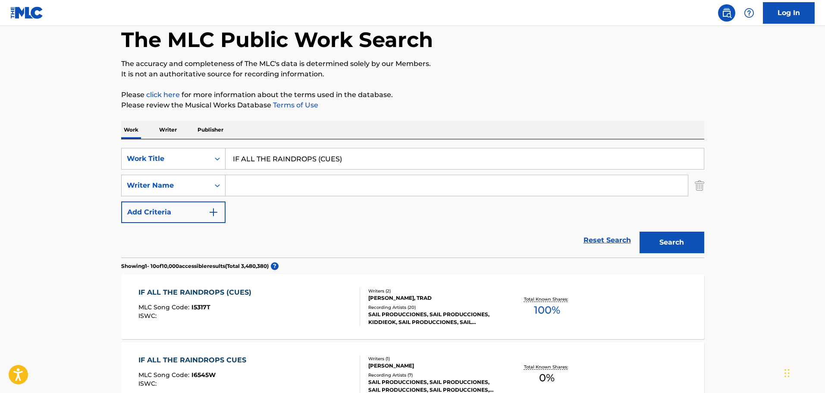
scroll to position [43, 0]
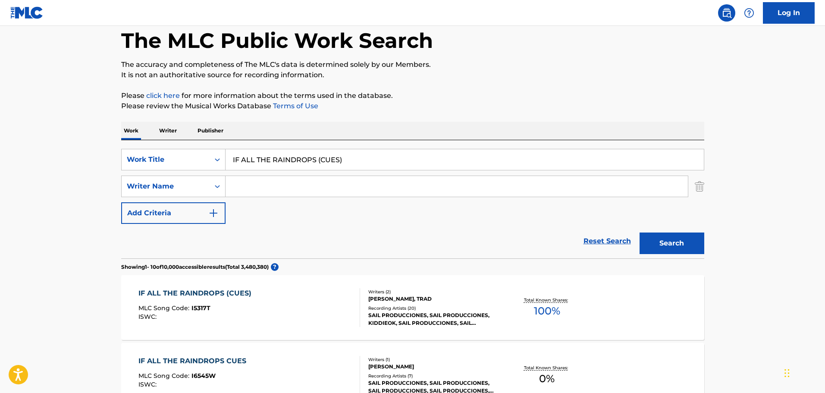
click at [250, 189] on input "Search Form" at bounding box center [457, 186] width 463 height 21
type input "wolf"
click at [640, 233] on button "Search" at bounding box center [672, 244] width 65 height 22
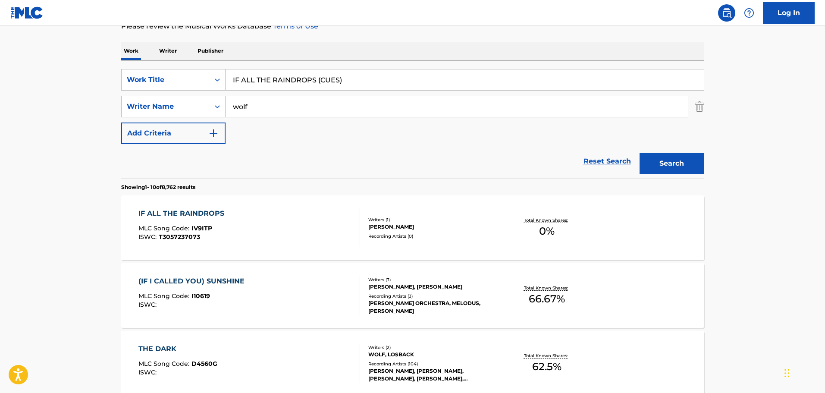
scroll to position [129, 0]
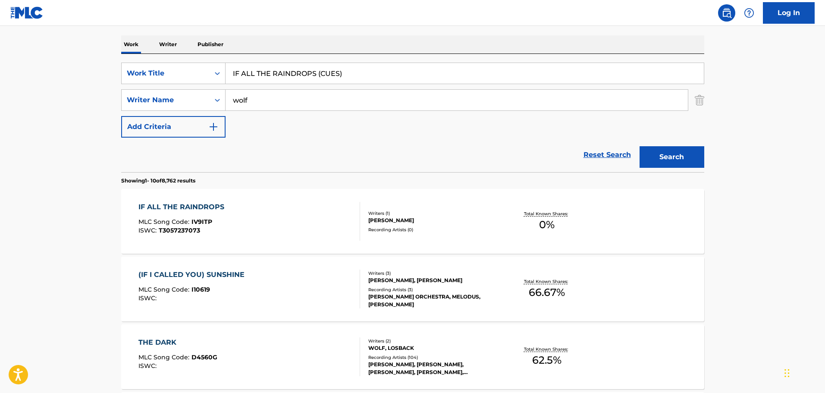
click at [261, 210] on div "IF ALL THE RAINDROPS MLC Song Code : IV9ITP ISWC : T3057237073" at bounding box center [250, 221] width 222 height 39
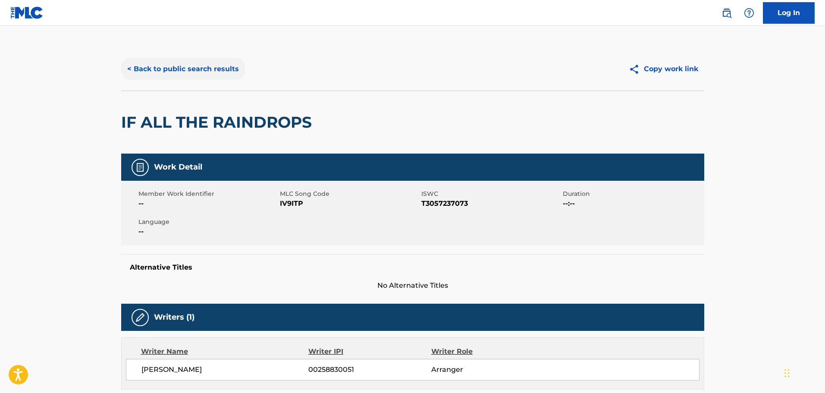
click at [179, 72] on button "< Back to public search results" at bounding box center [183, 69] width 124 height 22
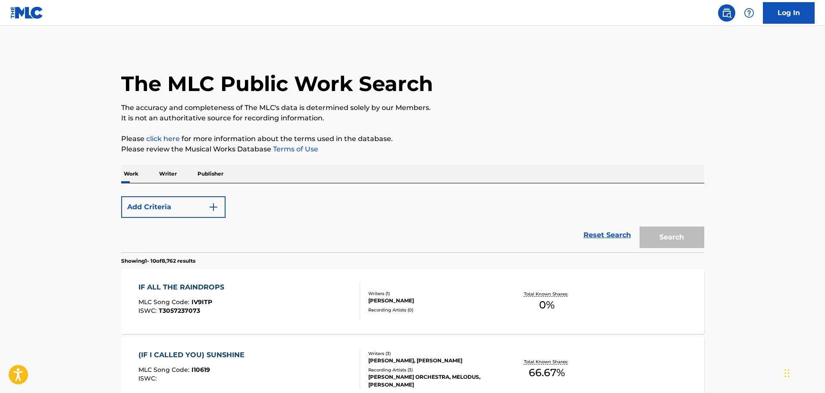
scroll to position [129, 0]
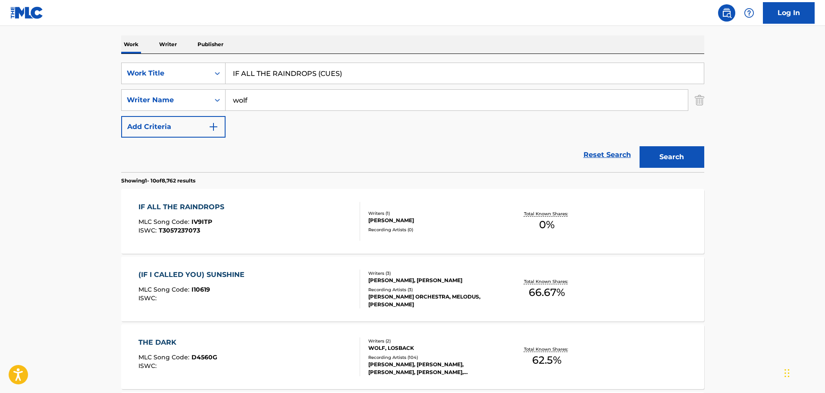
drag, startPoint x: 358, startPoint y: 67, endPoint x: 365, endPoint y: 71, distance: 8.3
click at [358, 68] on input "IF ALL THE RAINDROPS (CUES)" at bounding box center [465, 73] width 479 height 21
drag, startPoint x: 365, startPoint y: 71, endPoint x: 87, endPoint y: 60, distance: 279.0
type input "HEARTSTRINGS"
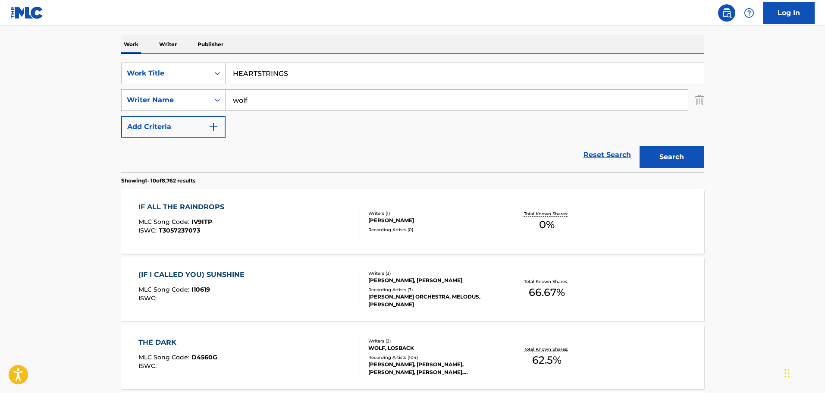
click at [289, 104] on input "wolf" at bounding box center [457, 100] width 463 height 21
drag, startPoint x: 184, startPoint y: 92, endPoint x: 175, endPoint y: 95, distance: 9.6
click at [148, 91] on div "SearchWithCriteriad8425dbf-7328-4c63-a8d4-d81e9b360529 Writer Name wolf" at bounding box center [412, 100] width 583 height 22
type input "[PERSON_NAME]"
click at [694, 162] on button "Search" at bounding box center [672, 157] width 65 height 22
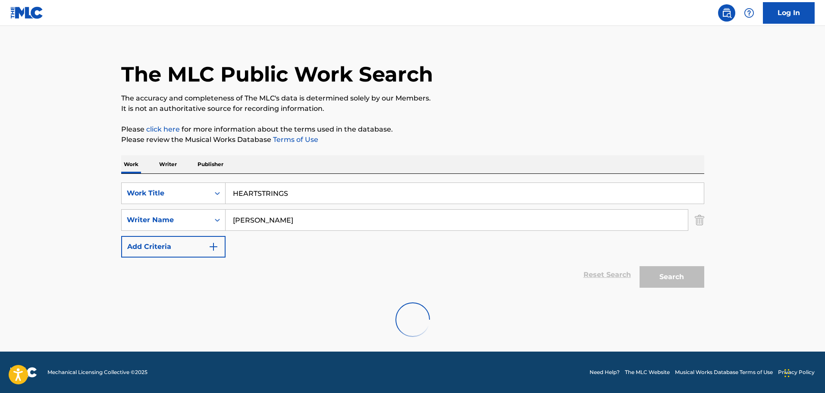
scroll to position [76, 0]
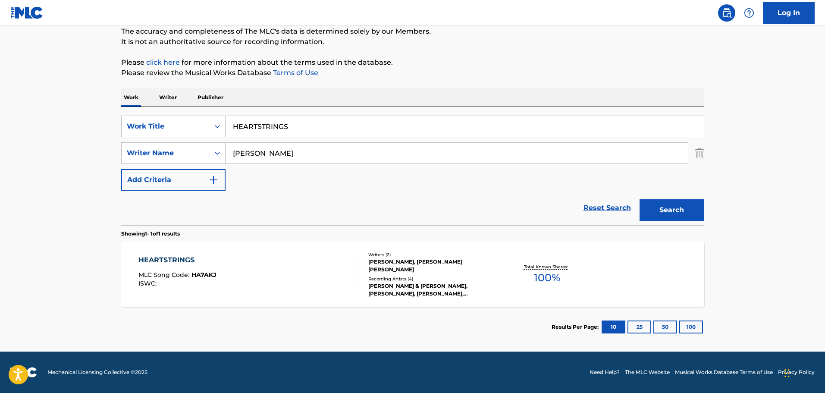
click at [247, 268] on div "HEARTSTRINGS MLC Song Code : HA7AKJ ISWC :" at bounding box center [250, 274] width 222 height 39
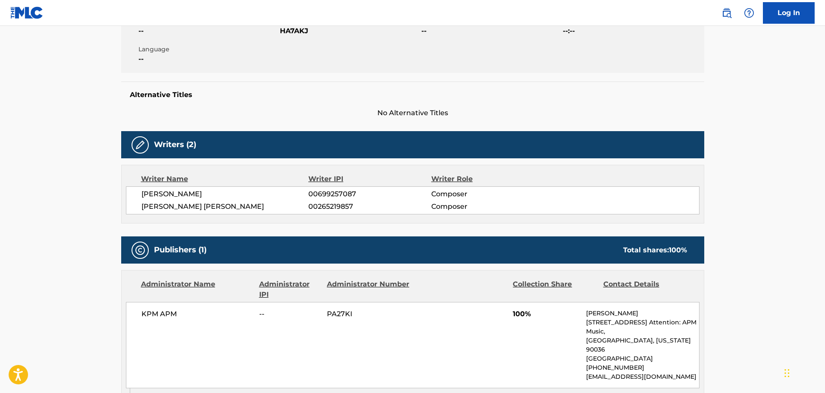
scroll to position [43, 0]
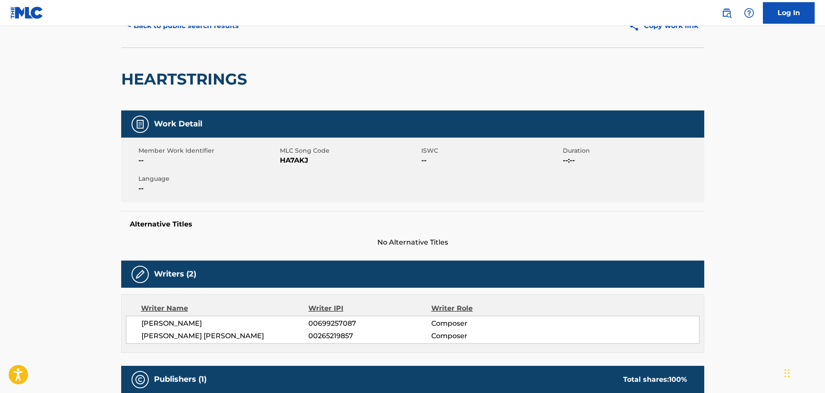
click at [288, 161] on span "HA7AKJ" at bounding box center [349, 160] width 139 height 10
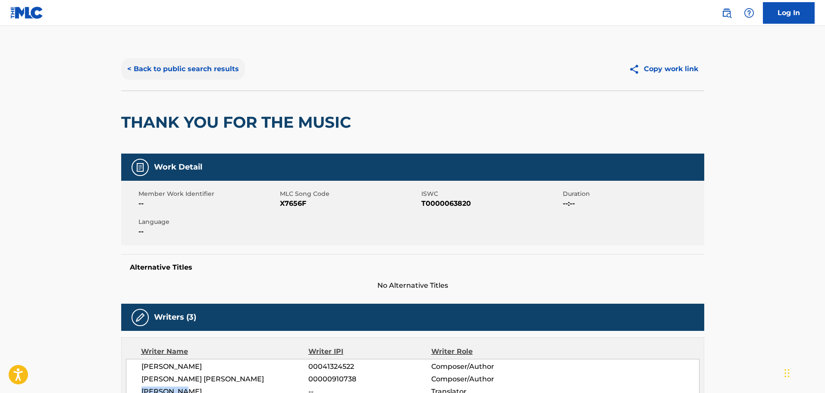
click at [182, 63] on button "< Back to public search results" at bounding box center [183, 69] width 124 height 22
